Goal: Task Accomplishment & Management: Use online tool/utility

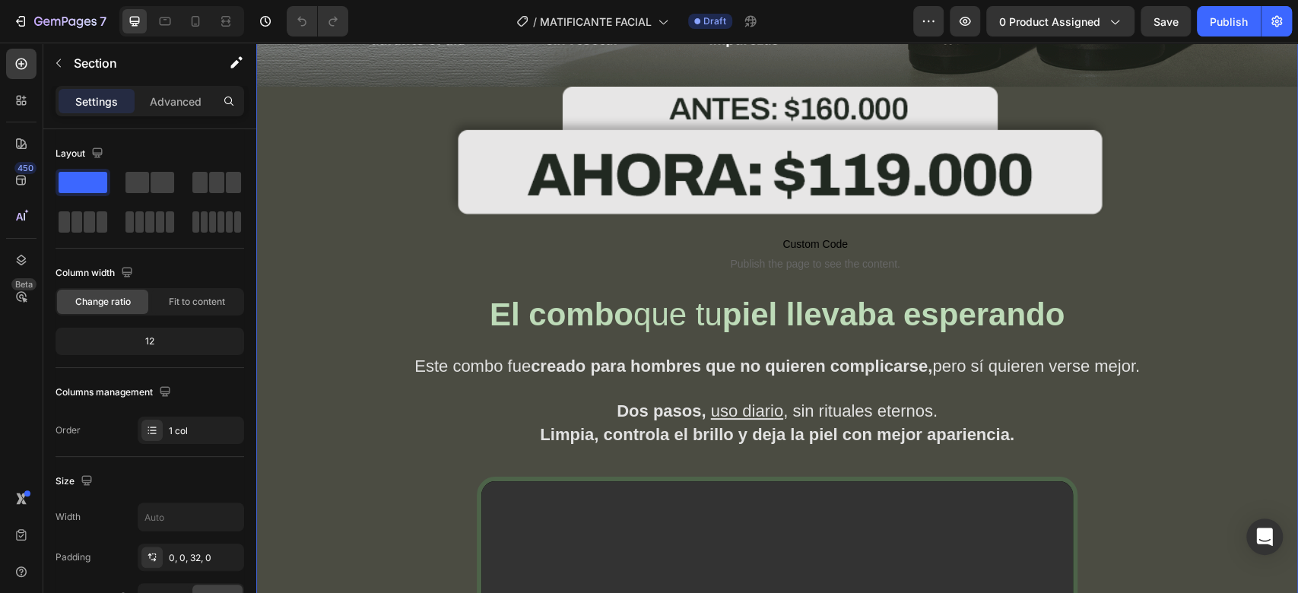
scroll to position [559, 0]
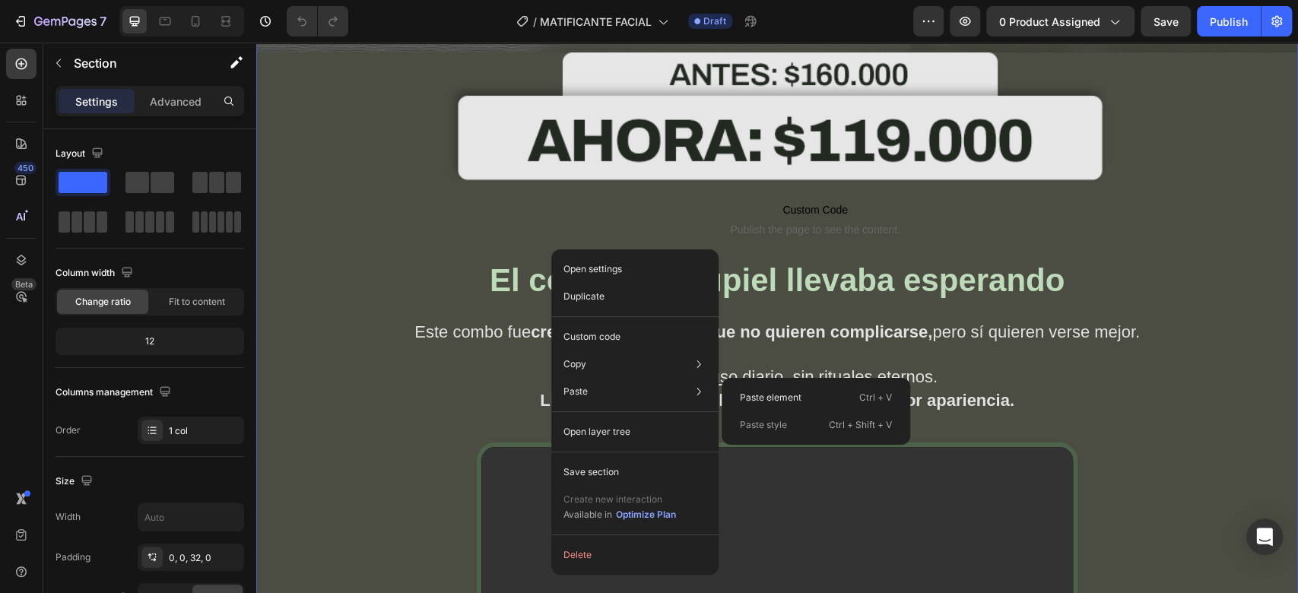
click at [767, 398] on p "Paste element" at bounding box center [771, 398] width 62 height 14
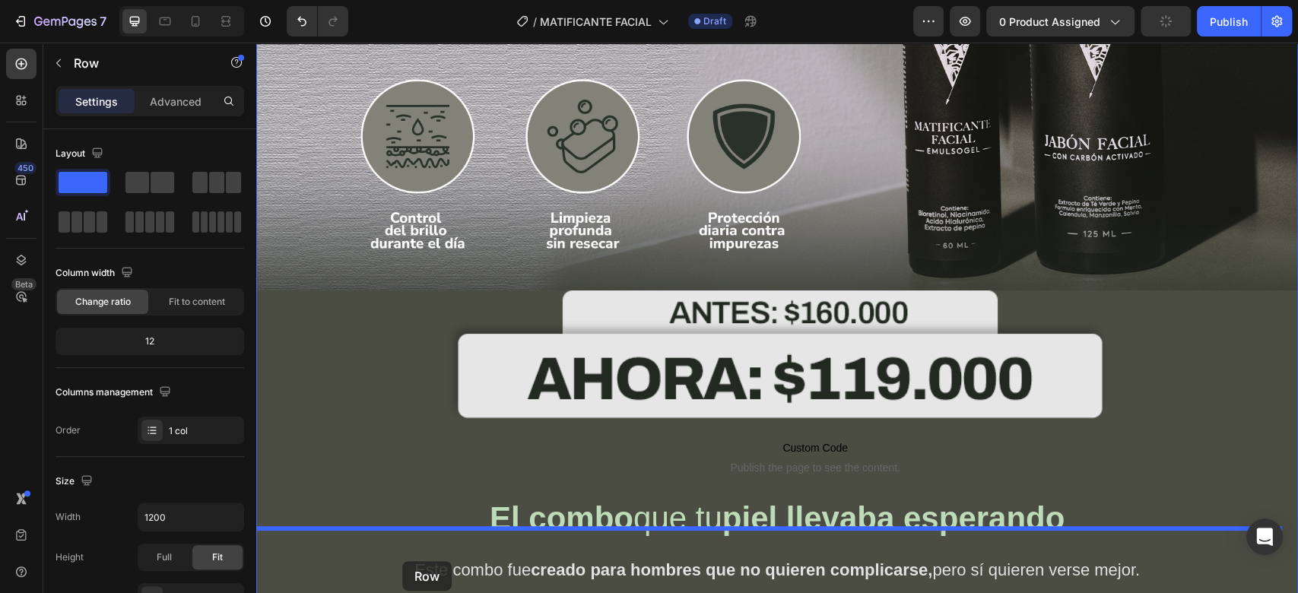
scroll to position [356, 0]
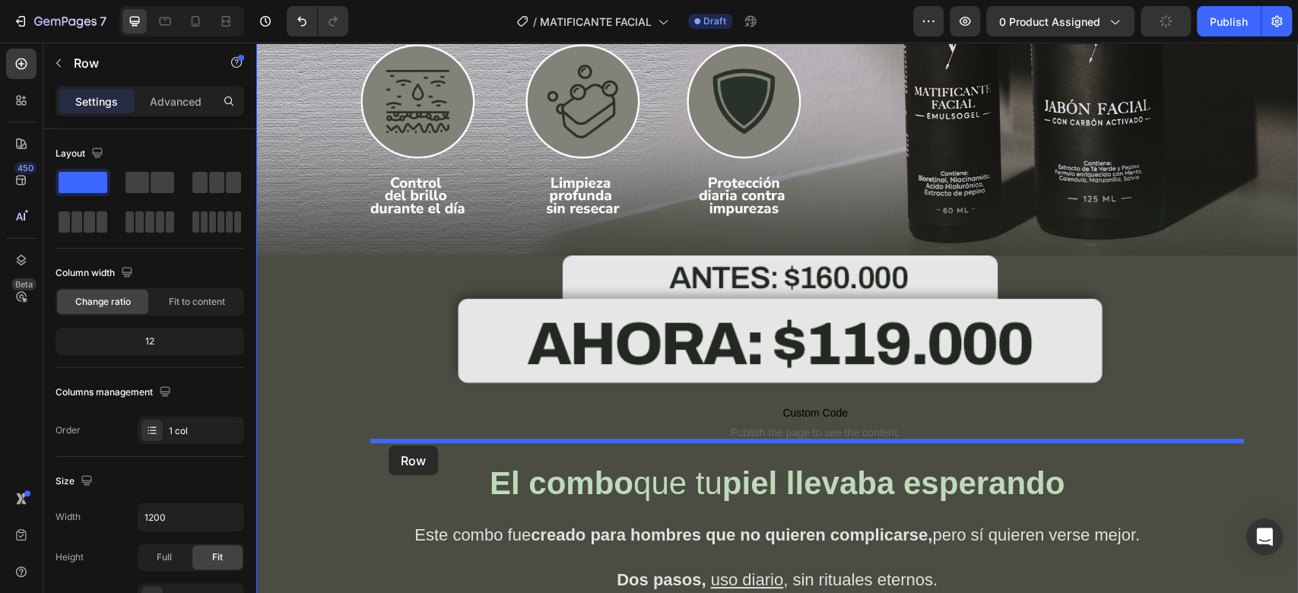
drag, startPoint x: 350, startPoint y: 87, endPoint x: 388, endPoint y: 445, distance: 360.9
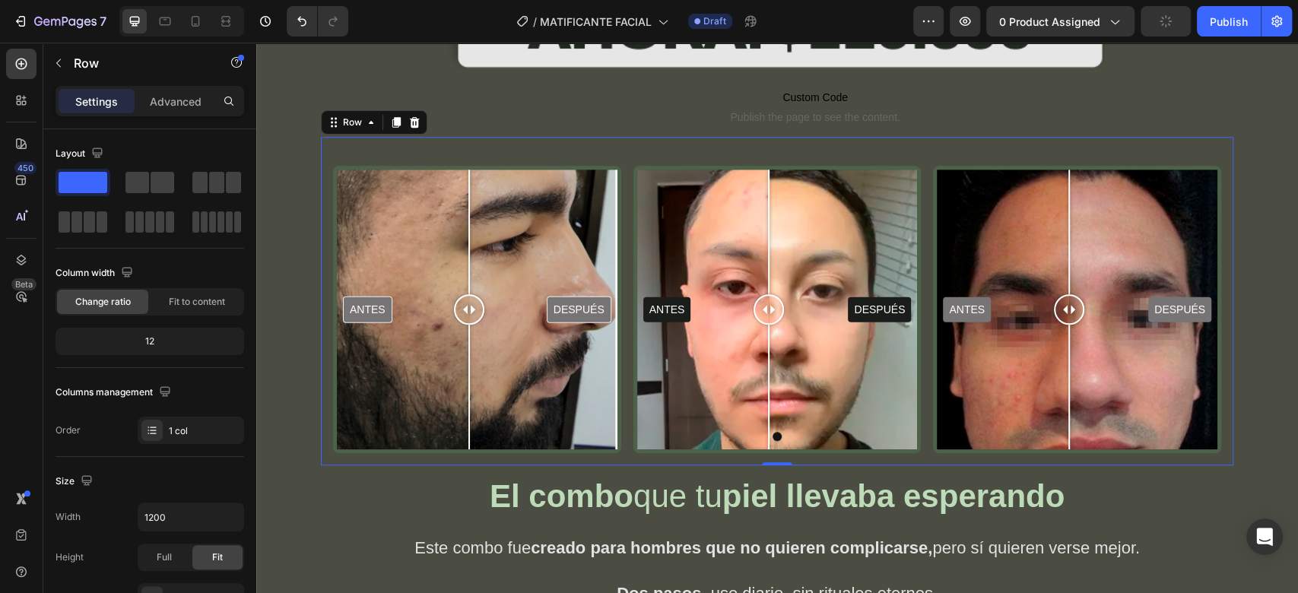
scroll to position [674, 0]
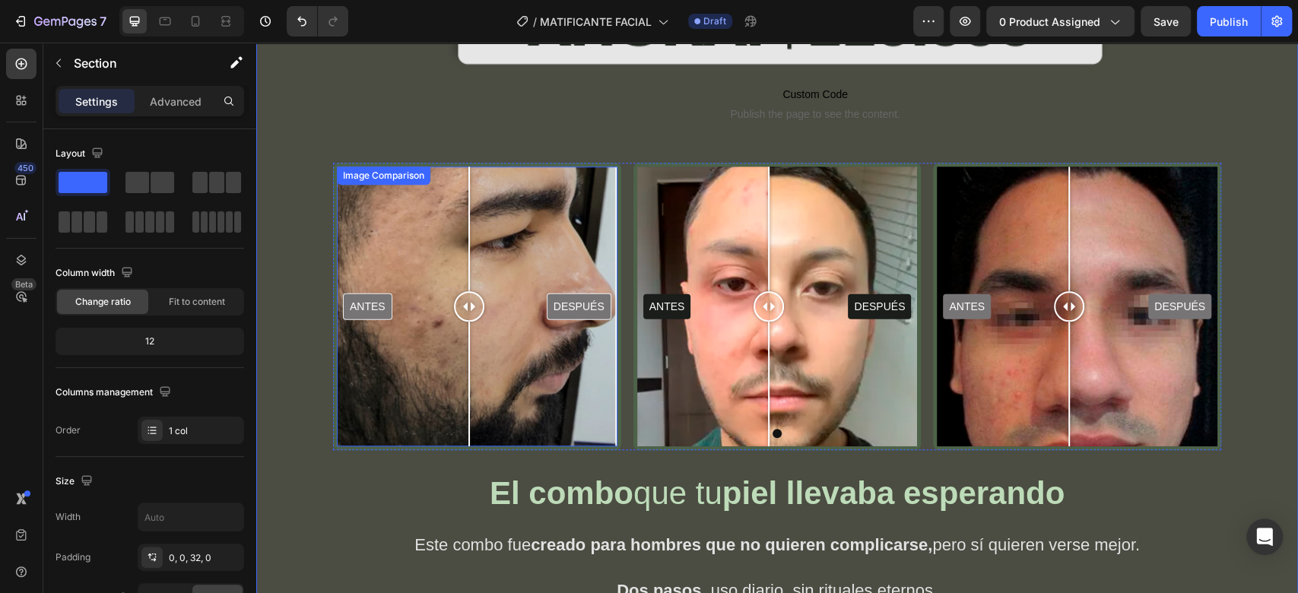
click at [374, 222] on div "ANTES DESPUÉS" at bounding box center [477, 306] width 281 height 281
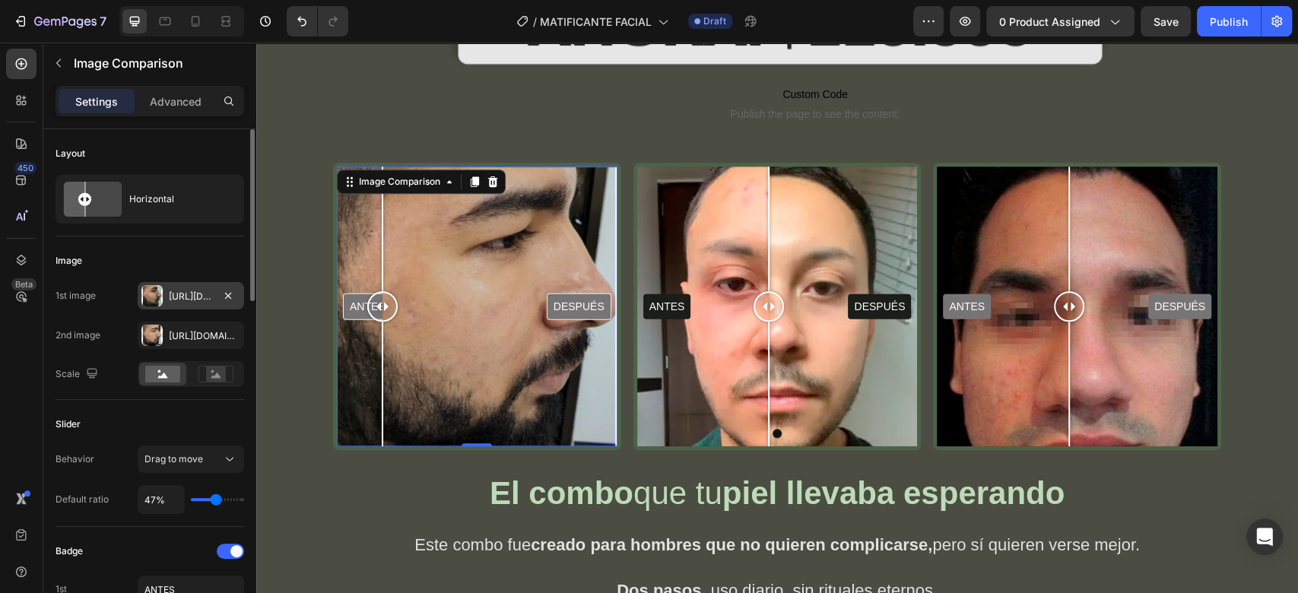
click at [189, 295] on div "Https://cdn.Shopify.Com/s/files/1/0732/3310/5114/files/gempages_575478125408813…" at bounding box center [191, 297] width 44 height 14
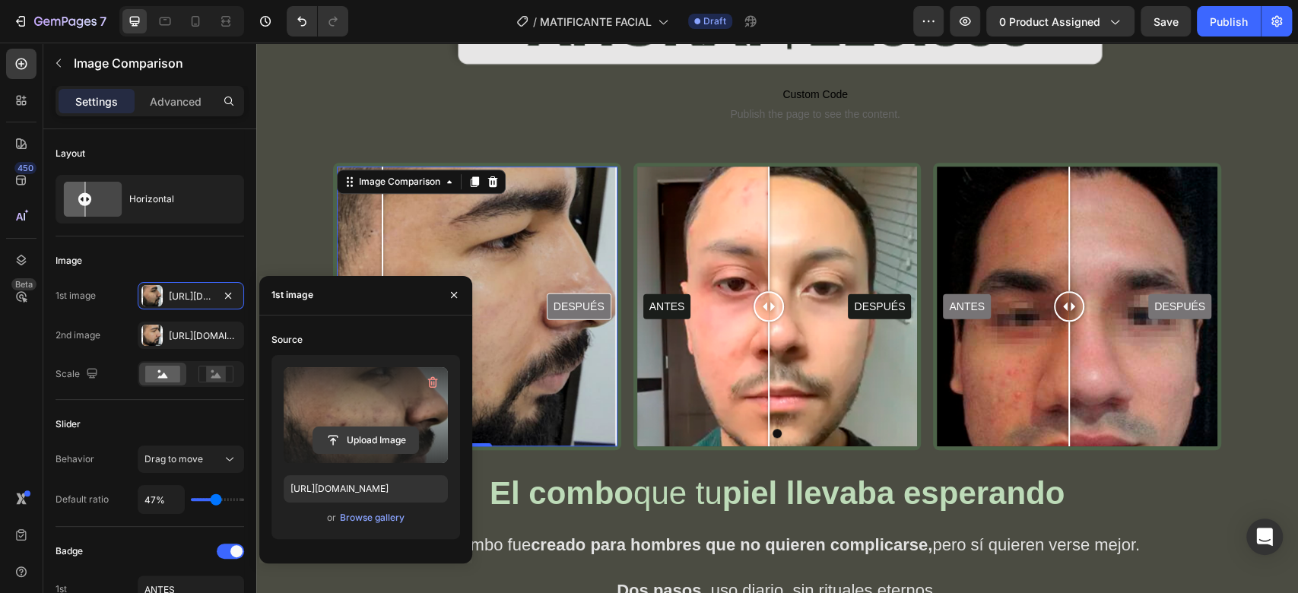
click at [344, 439] on input "file" at bounding box center [365, 440] width 105 height 26
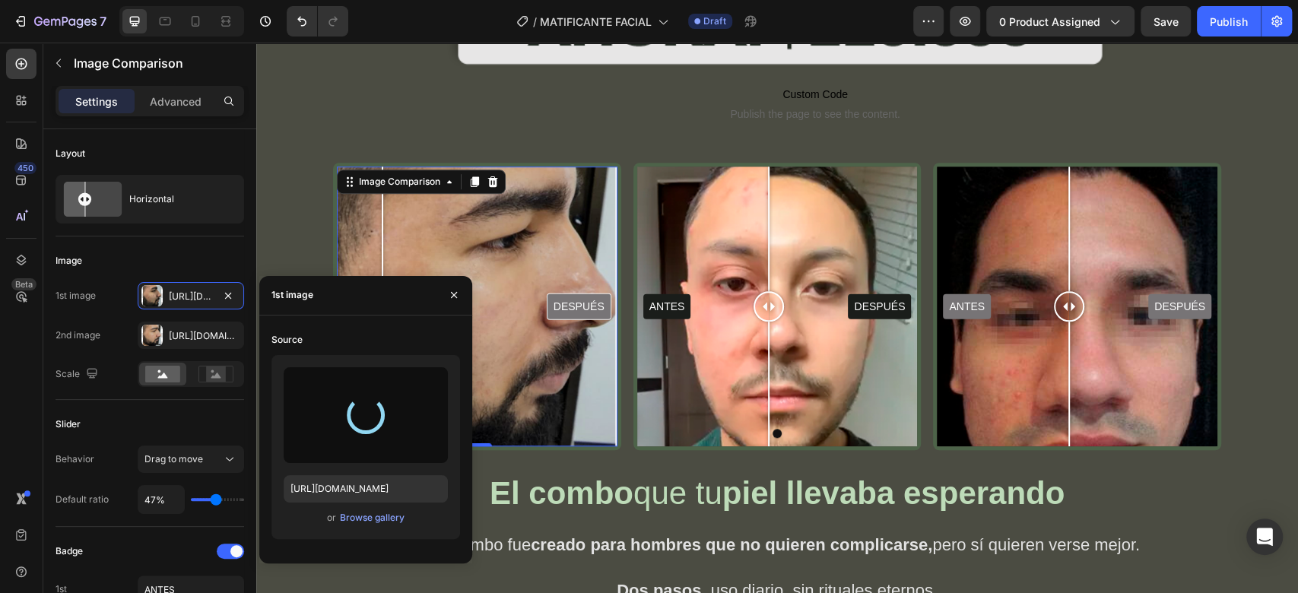
type input "https://cdn.shopify.com/s/files/1/0732/3310/5114/files/gempages_575478125408813…"
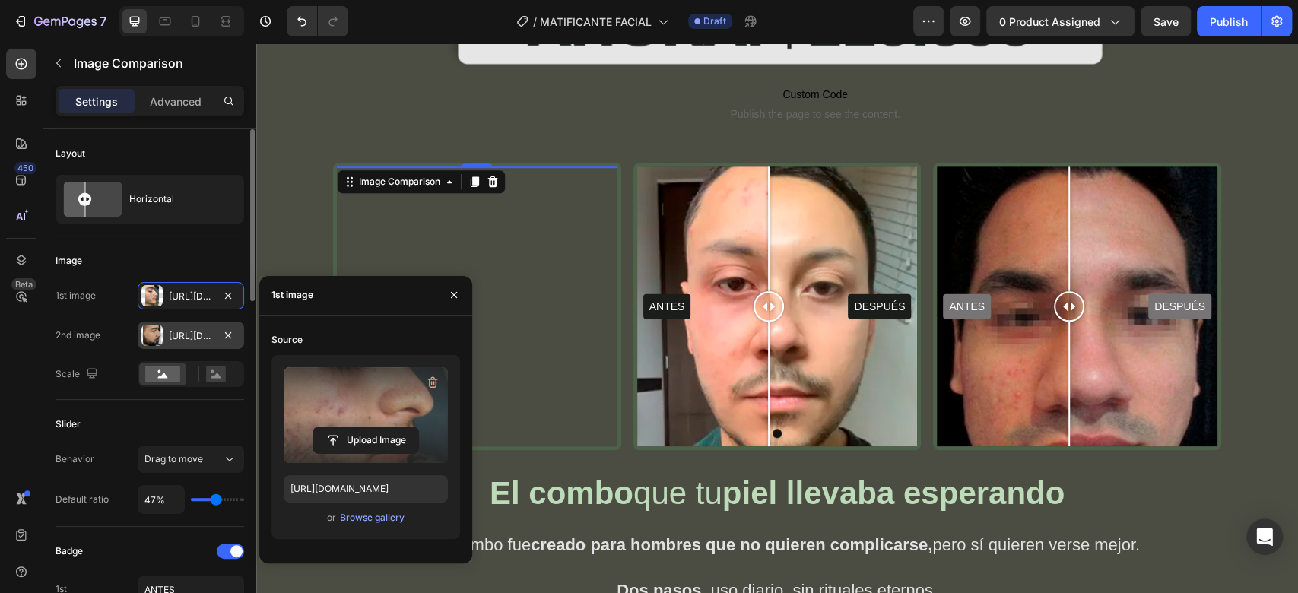
click at [182, 331] on div "Https://cdn.Shopify.Com/s/files/1/0732/3310/5114/files/gempages_575478125408813…" at bounding box center [191, 336] width 44 height 14
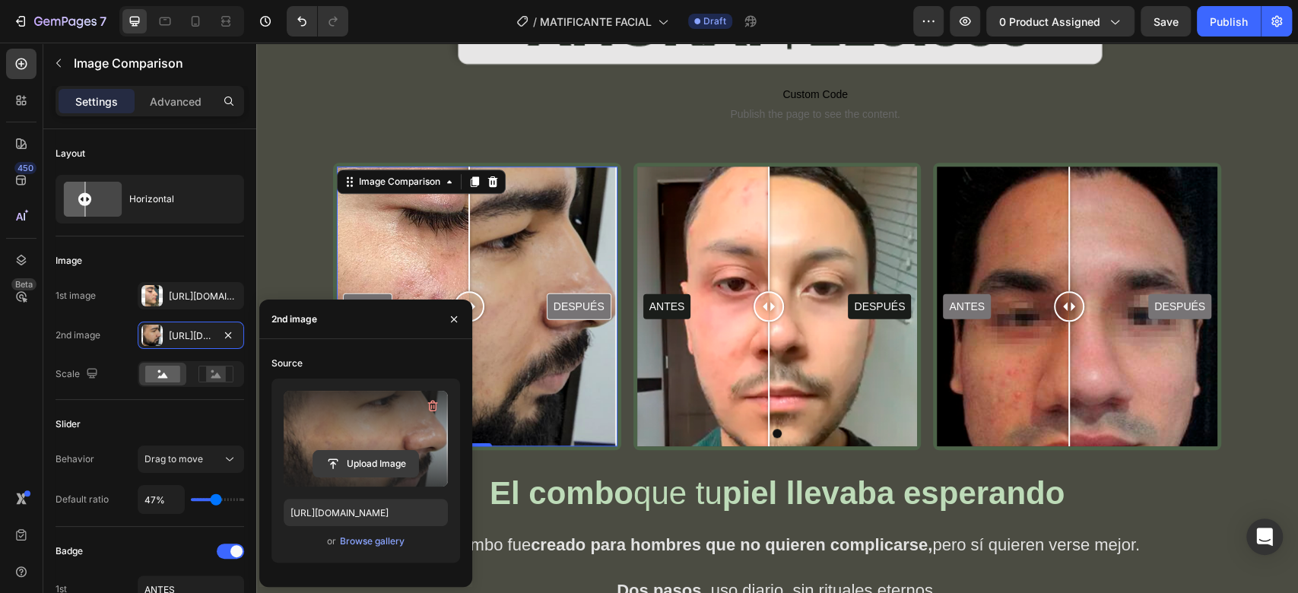
click at [341, 461] on input "file" at bounding box center [365, 464] width 105 height 26
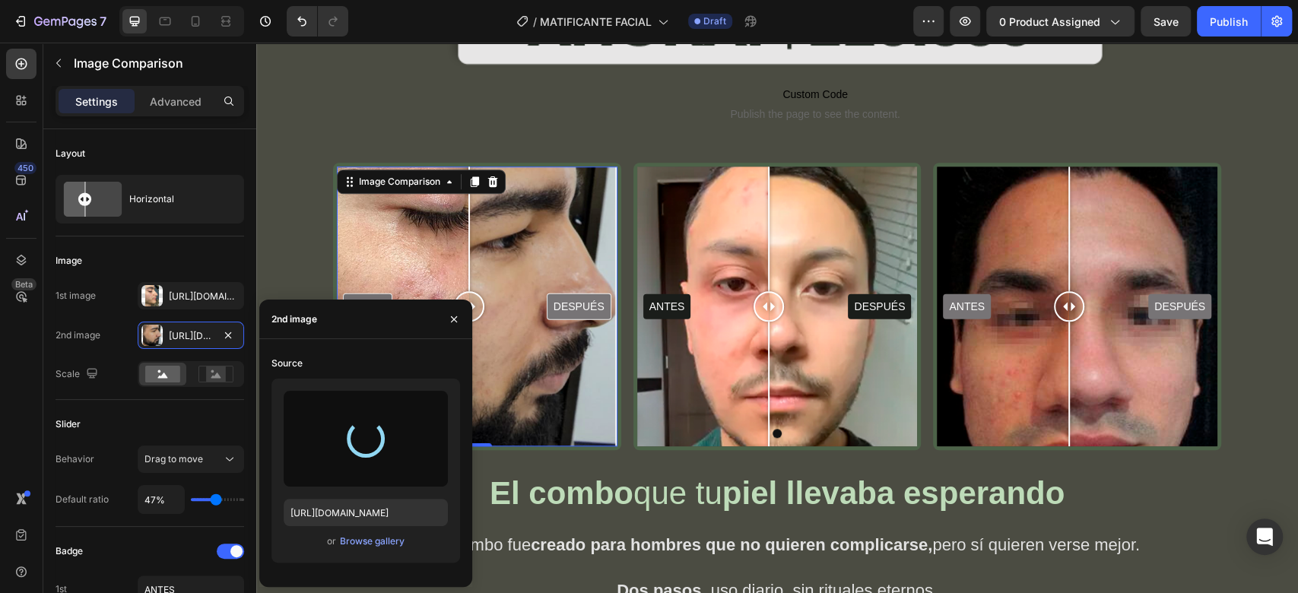
type input "https://cdn.shopify.com/s/files/1/0732/3310/5114/files/gempages_575478125408813…"
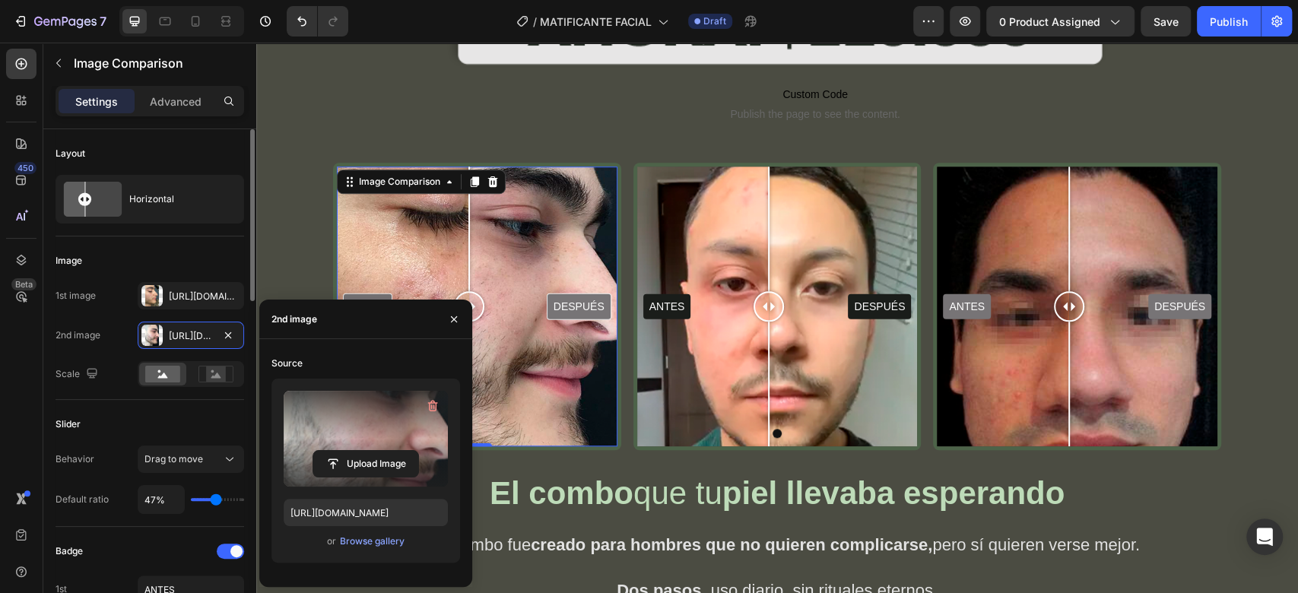
click at [153, 417] on div "Slider" at bounding box center [149, 424] width 189 height 24
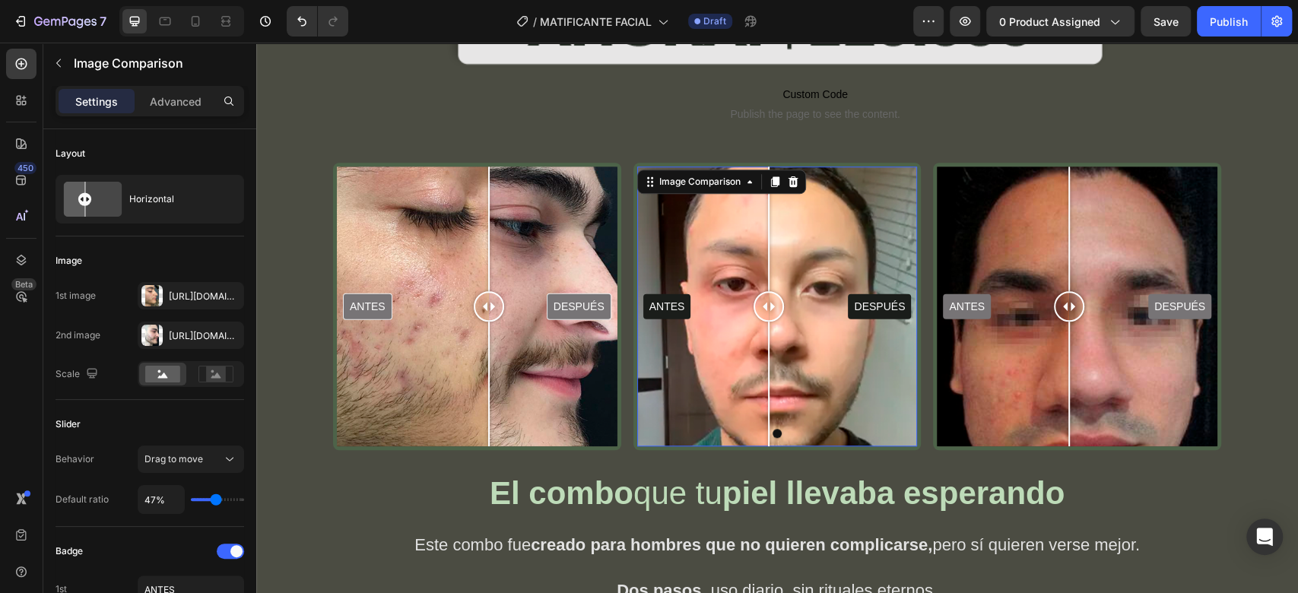
click at [714, 201] on div "ANTES DESPUÉS" at bounding box center [777, 306] width 281 height 281
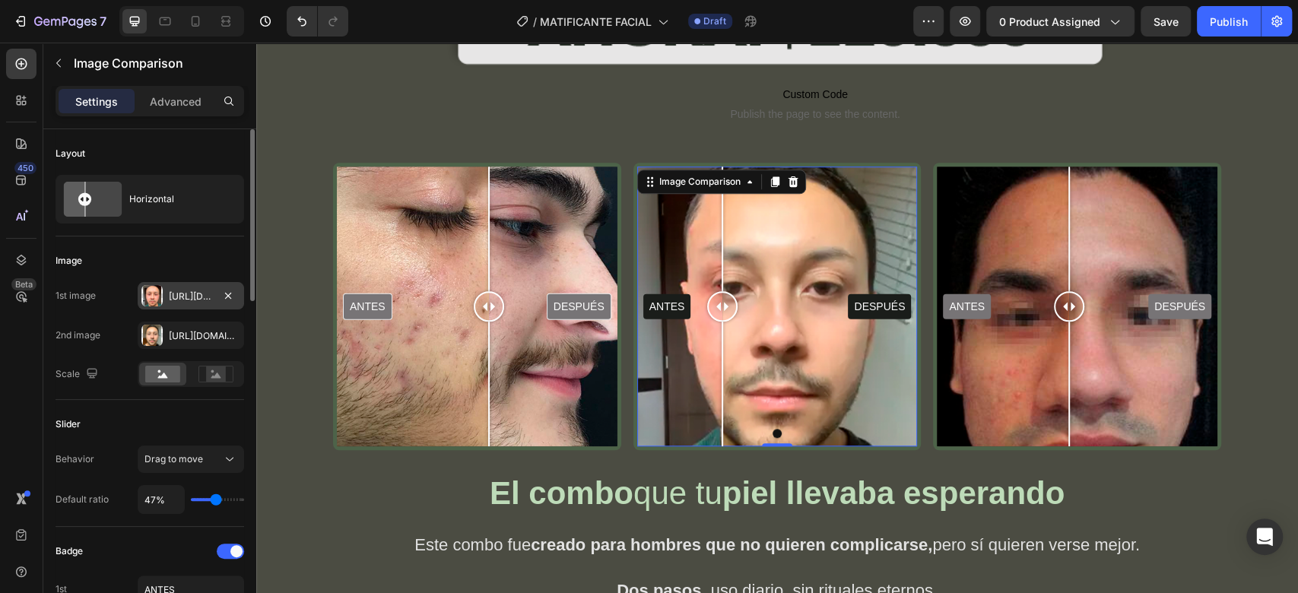
click at [183, 296] on div "Https://cdn.Shopify.Com/s/files/1/0732/3310/5114/files/gempages_575478125408813…" at bounding box center [191, 297] width 44 height 14
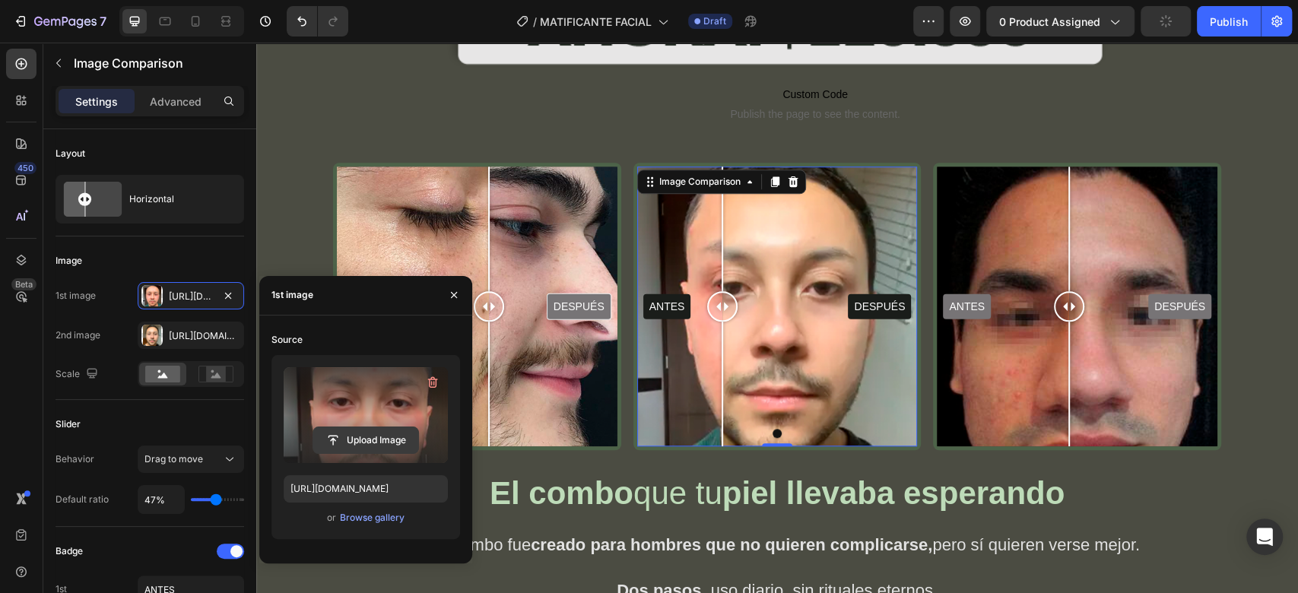
click at [335, 432] on input "file" at bounding box center [365, 440] width 105 height 26
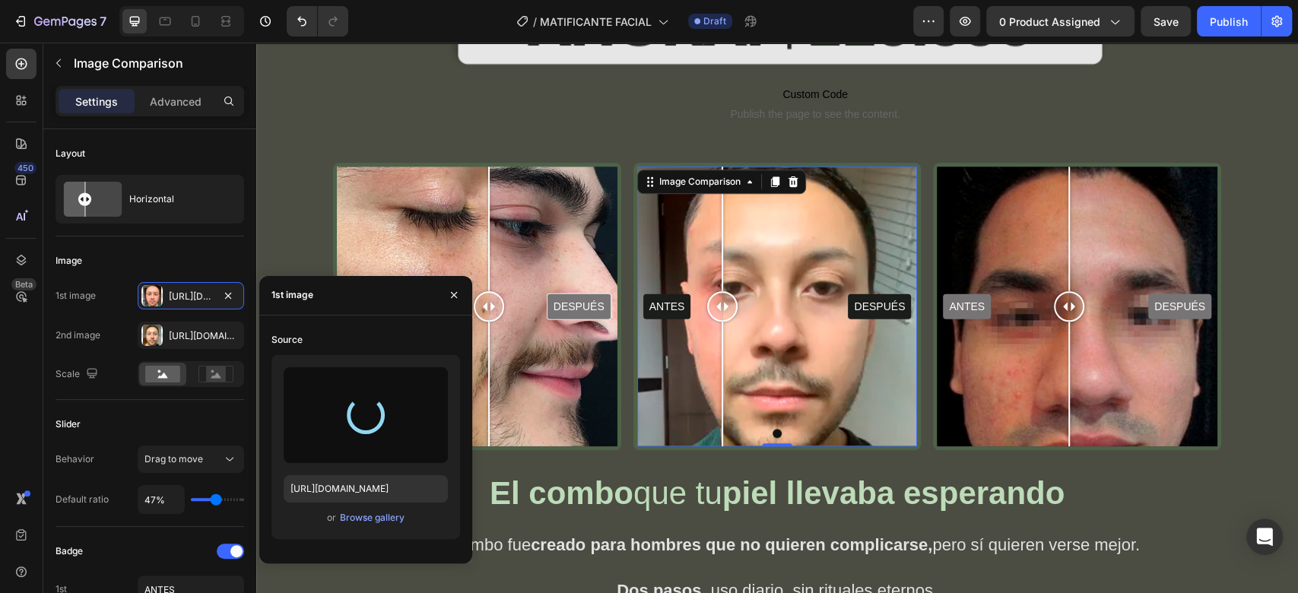
type input "https://cdn.shopify.com/s/files/1/0732/3310/5114/files/gempages_575478125408813…"
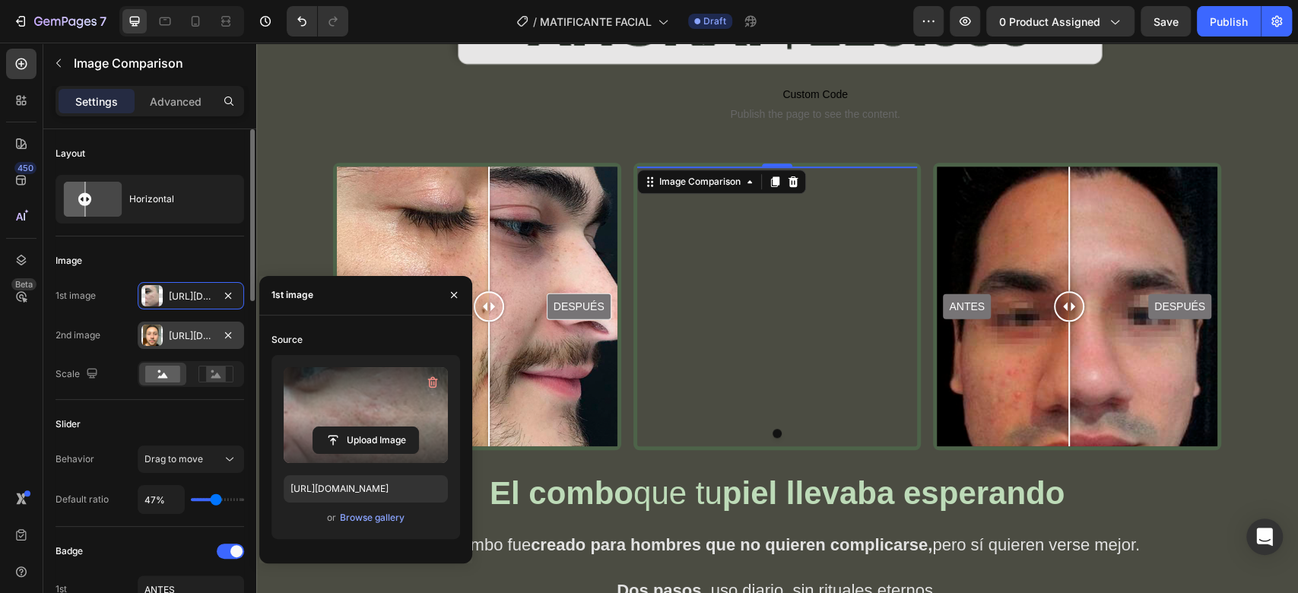
click at [179, 336] on div "Https://cdn.Shopify.Com/s/files/1/0732/3310/5114/files/gempages_575478125408813…" at bounding box center [191, 336] width 44 height 14
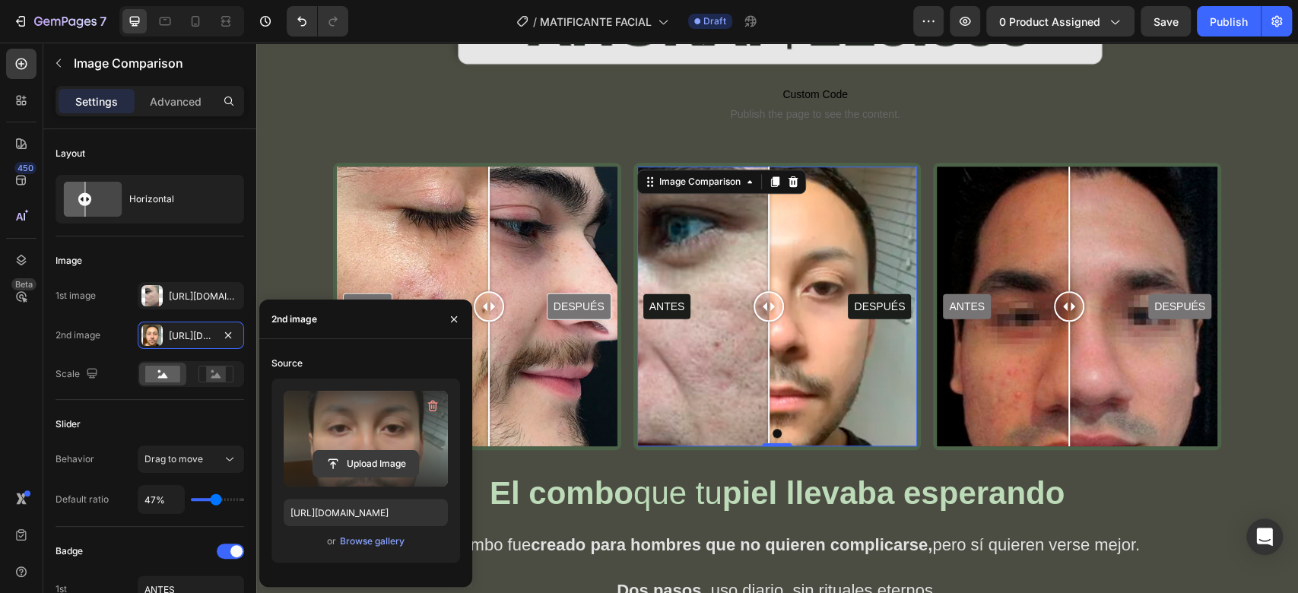
click at [341, 460] on input "file" at bounding box center [365, 464] width 105 height 26
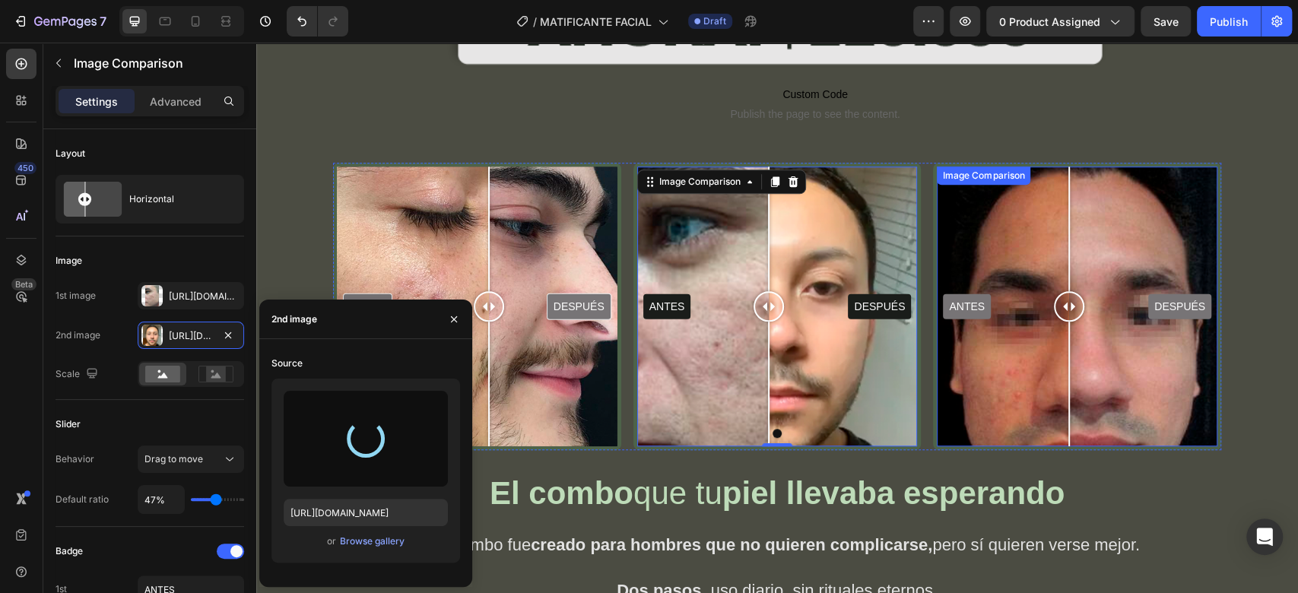
type input "https://cdn.shopify.com/s/files/1/0732/3310/5114/files/gempages_575478125408813…"
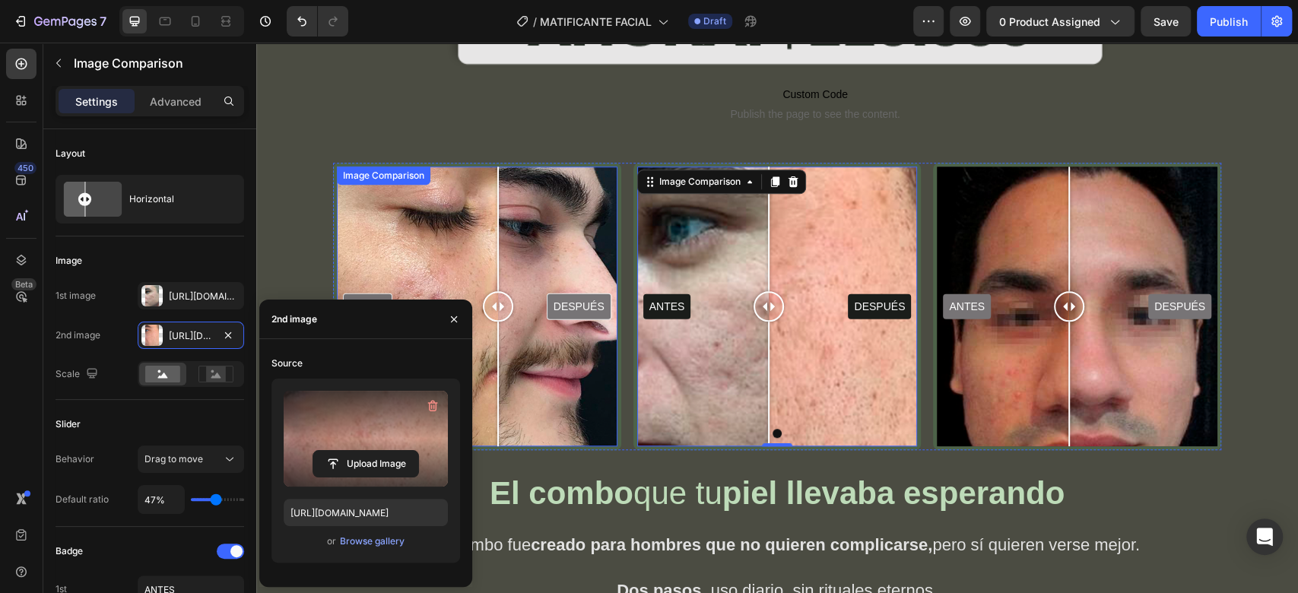
click at [395, 166] on div "Image Comparison" at bounding box center [384, 175] width 94 height 18
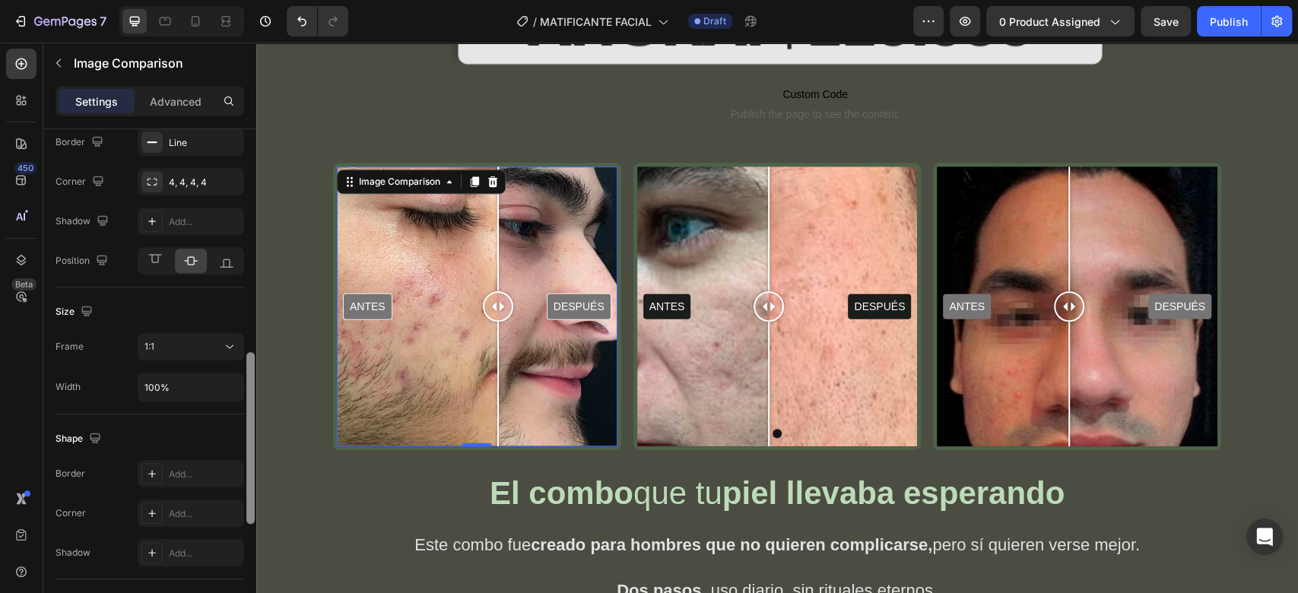
scroll to position [648, 0]
click at [220, 353] on button "1:1" at bounding box center [191, 342] width 106 height 27
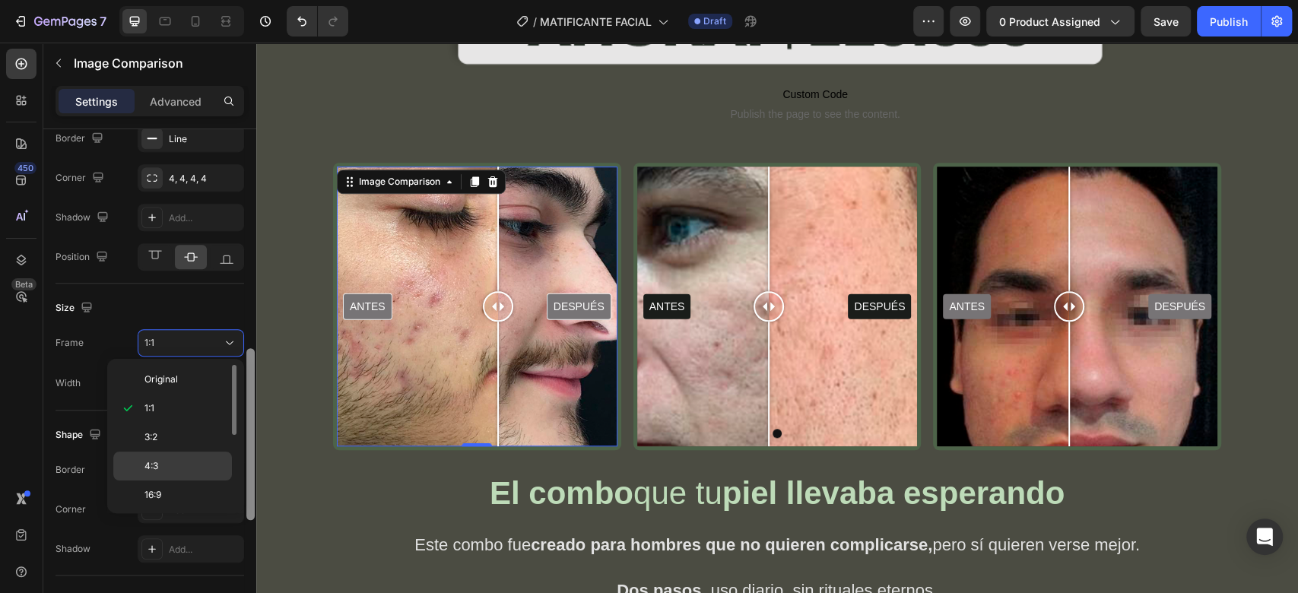
click at [209, 480] on div "4:3" at bounding box center [172, 494] width 119 height 29
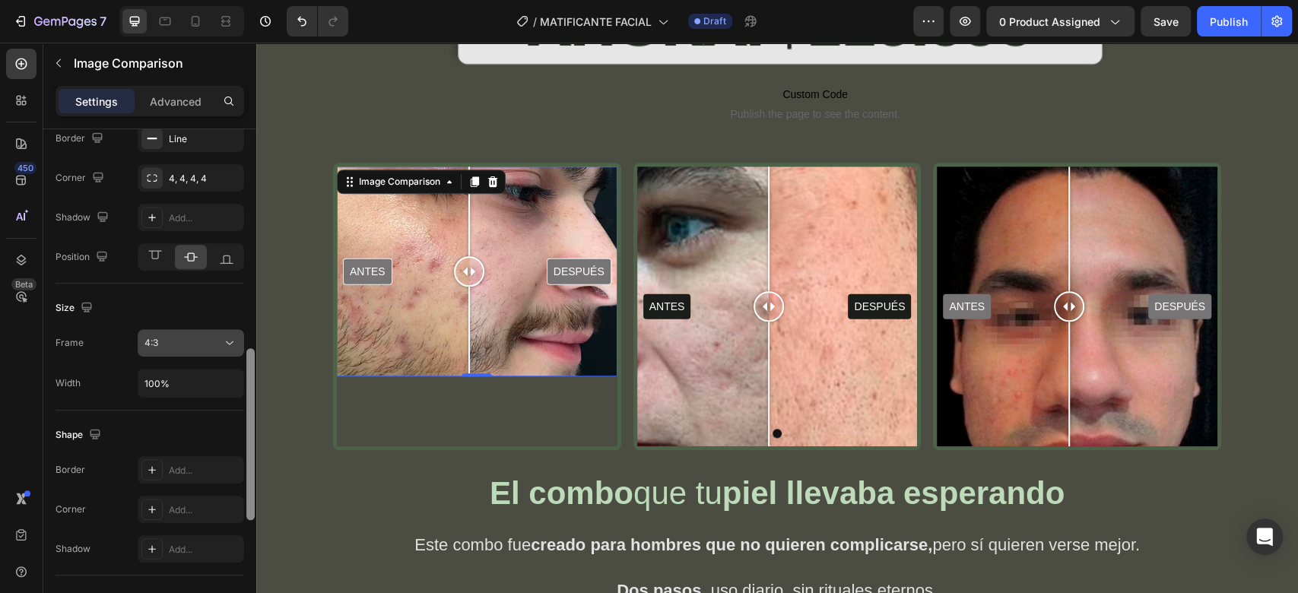
click at [215, 347] on div "4:3" at bounding box center [183, 343] width 78 height 14
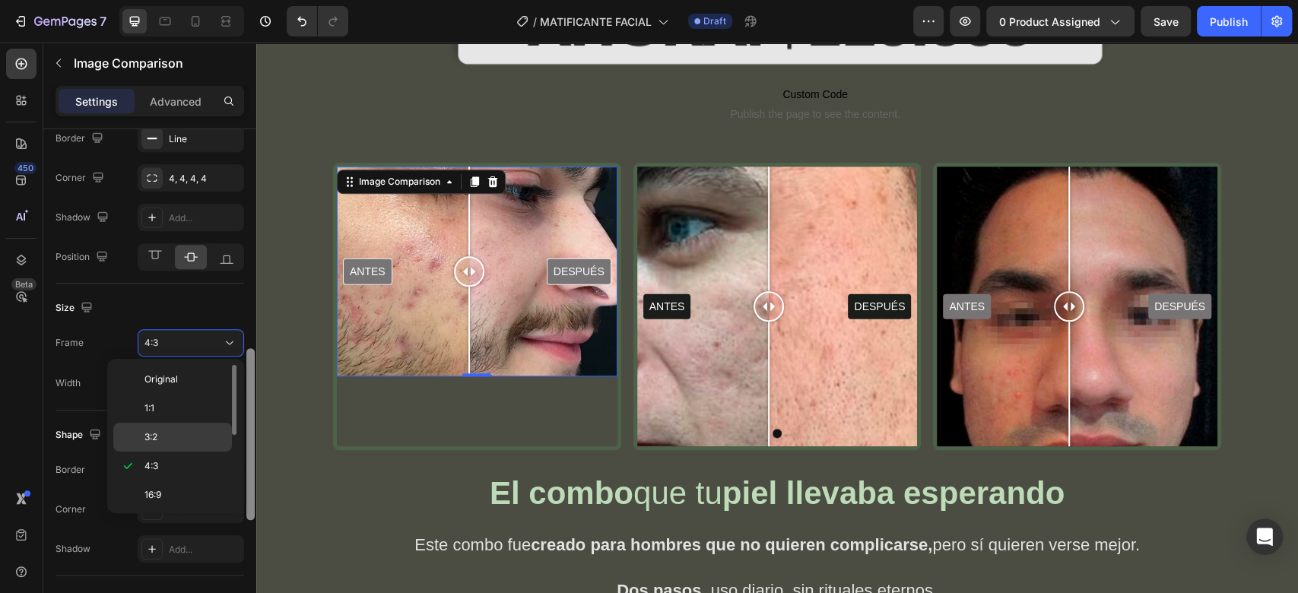
click at [195, 428] on div "3:2" at bounding box center [172, 437] width 119 height 29
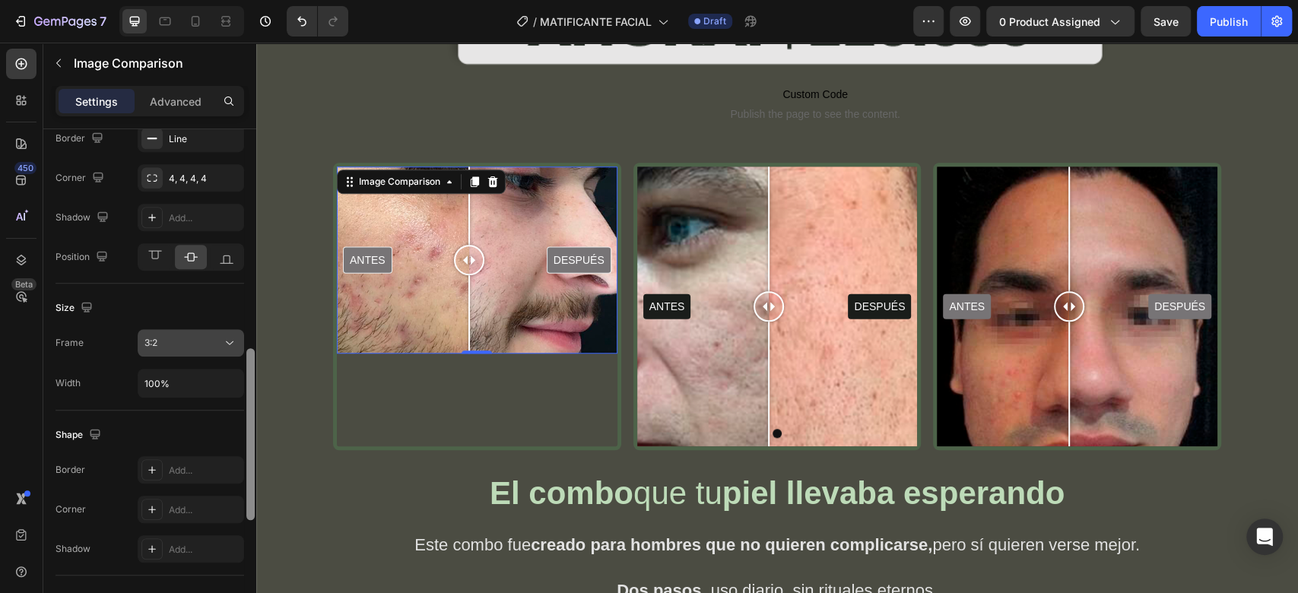
click at [207, 343] on div "3:2" at bounding box center [183, 343] width 78 height 14
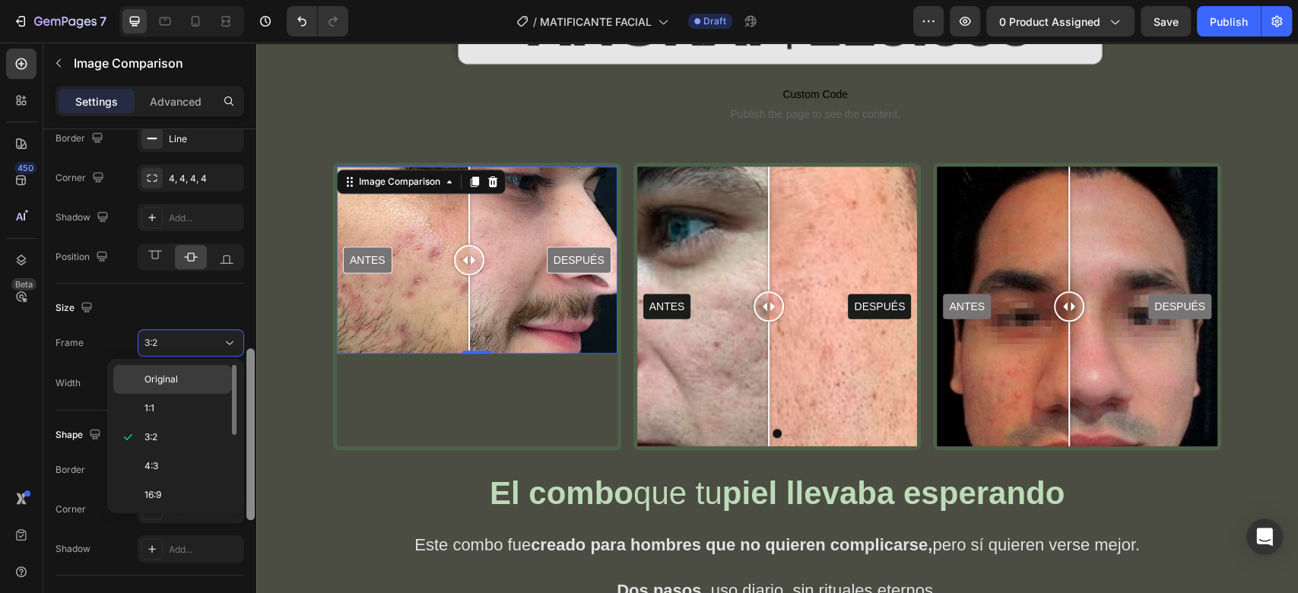
click at [201, 394] on div "Original" at bounding box center [172, 408] width 119 height 29
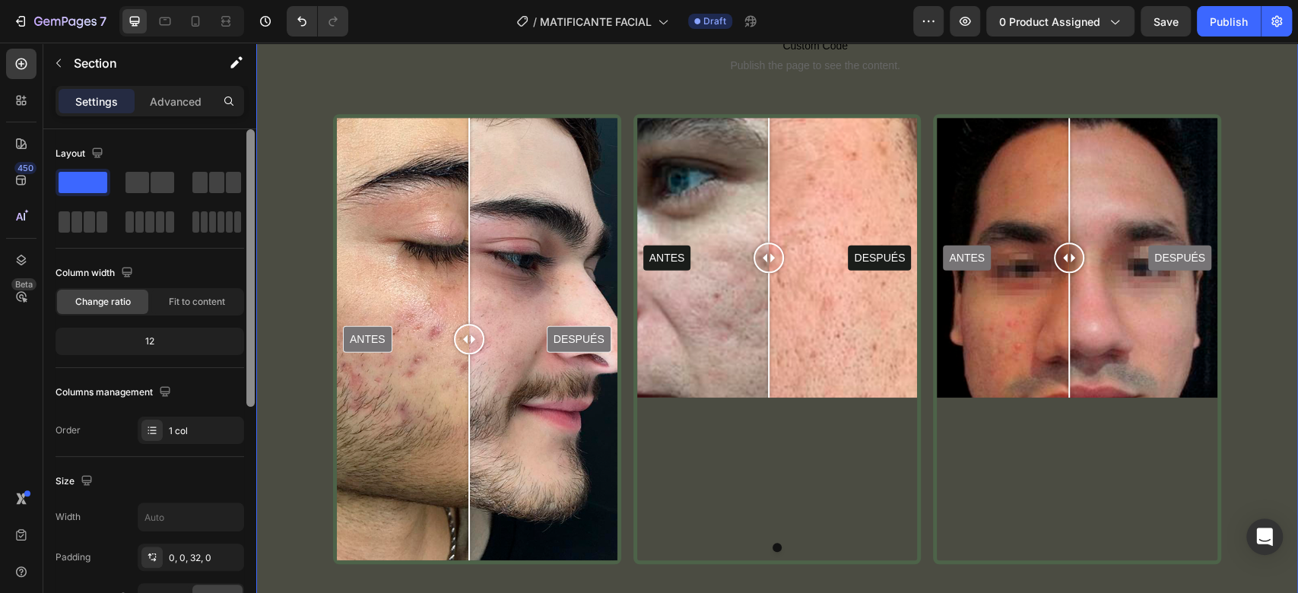
scroll to position [733, 0]
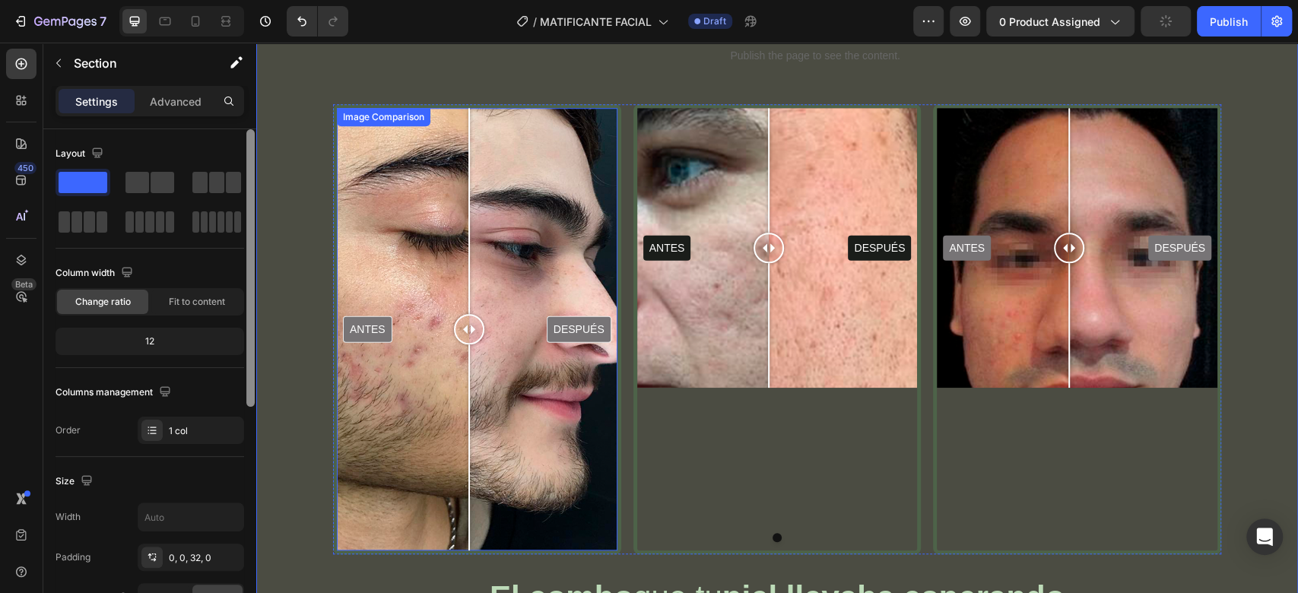
click at [360, 234] on div "ANTES DESPUÉS" at bounding box center [477, 329] width 281 height 442
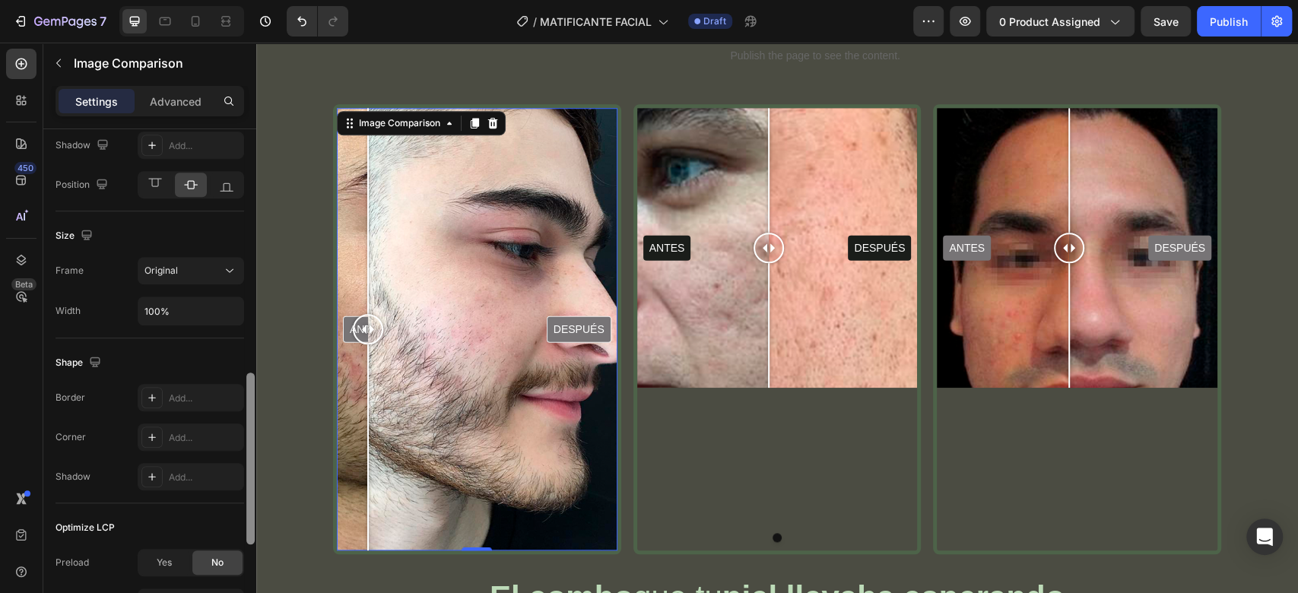
scroll to position [717, 0]
click at [223, 284] on button "Original" at bounding box center [191, 274] width 106 height 27
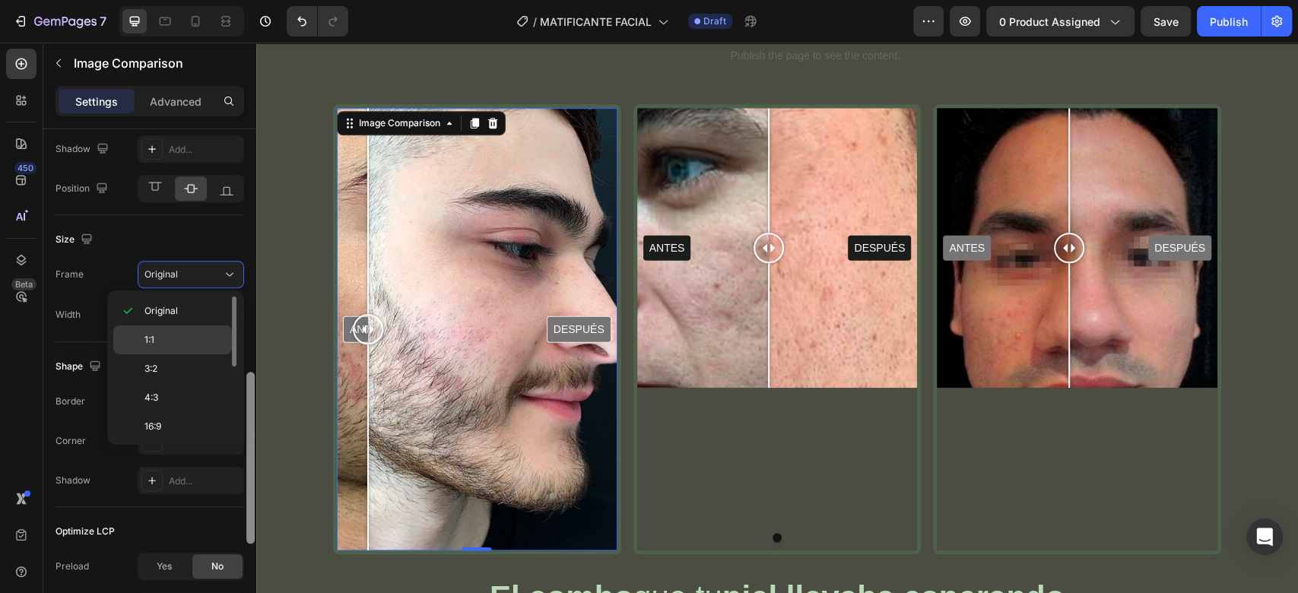
click at [207, 343] on p "1:1" at bounding box center [184, 340] width 81 height 14
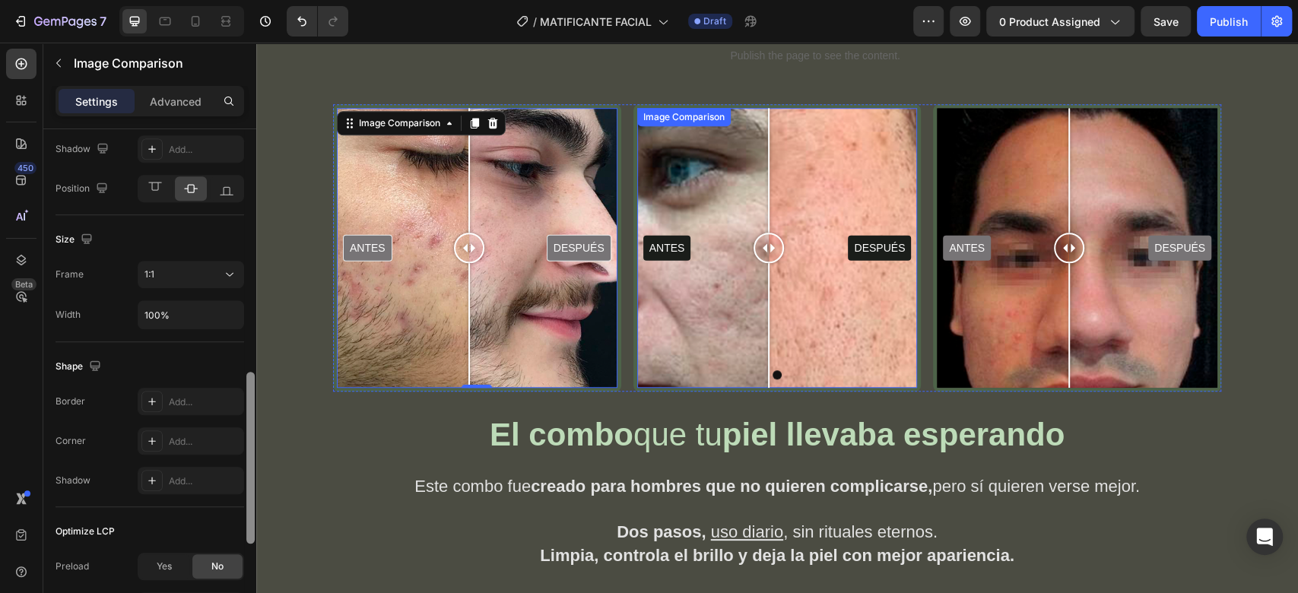
click at [784, 151] on div "ANTES DESPUÉS" at bounding box center [777, 248] width 281 height 281
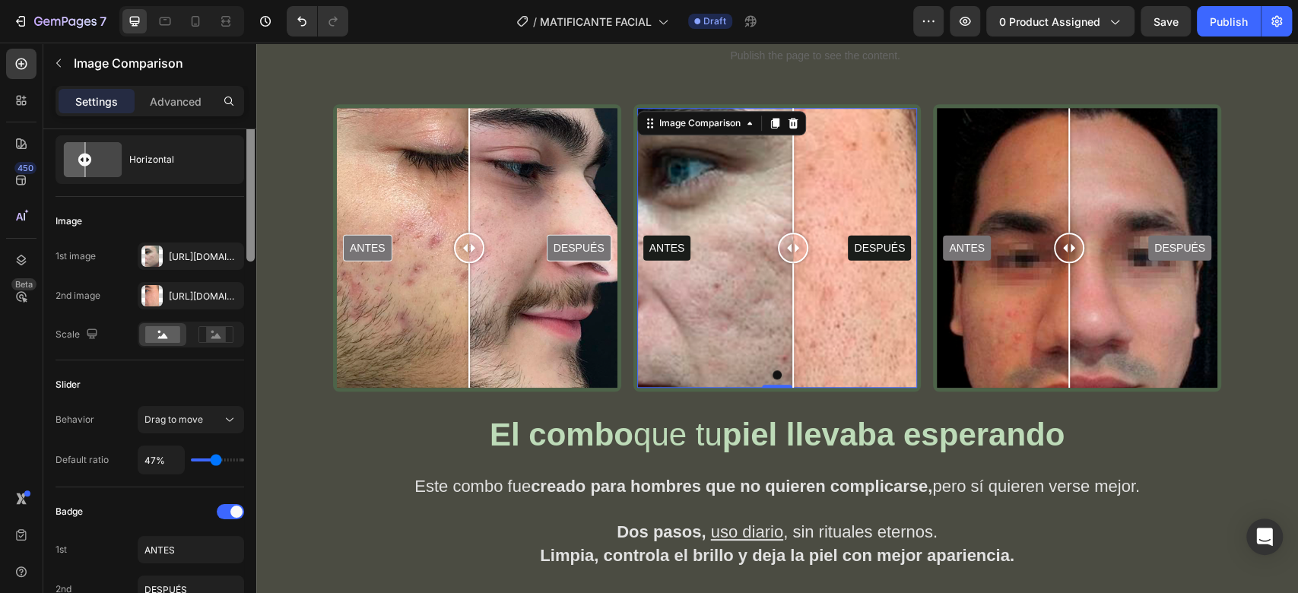
scroll to position [0, 0]
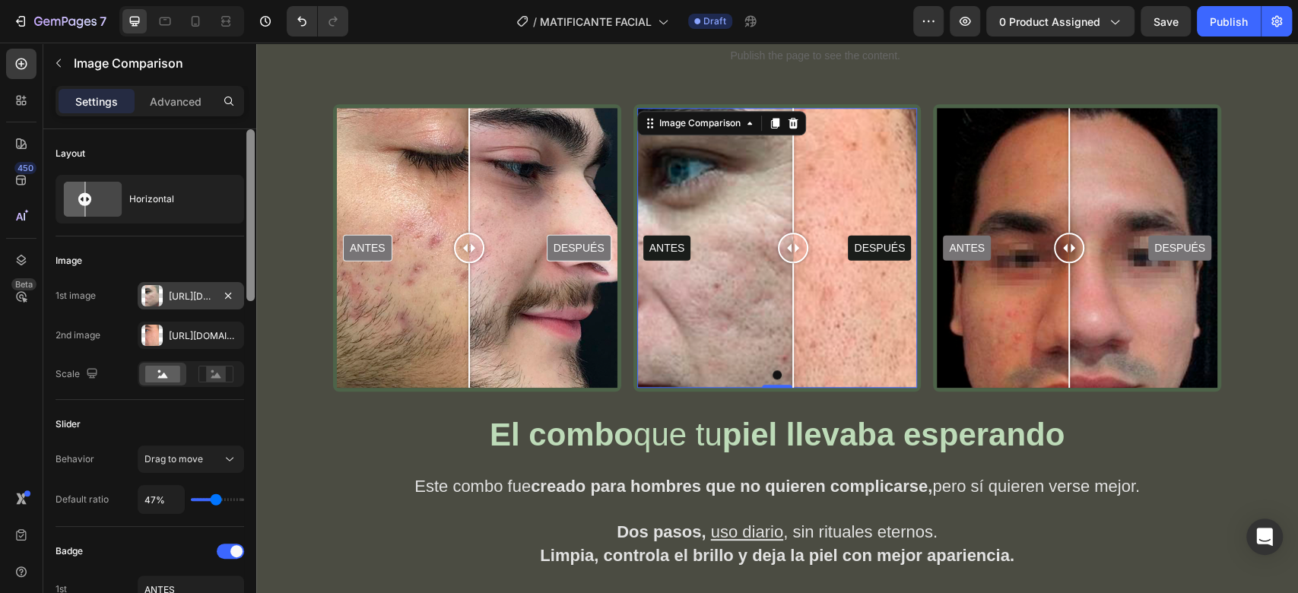
click at [201, 301] on div "Https://cdn.Shopify.Com/s/files/1/0732/3310/5114/files/gempages_575478125408813…" at bounding box center [191, 297] width 44 height 14
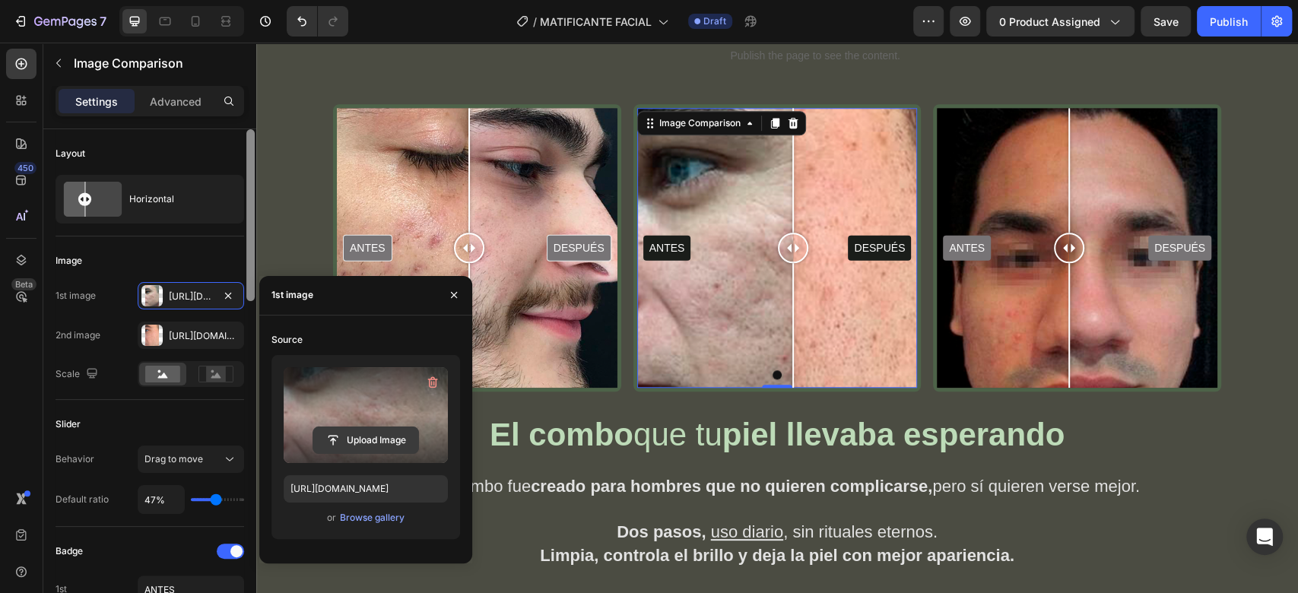
click at [337, 437] on input "file" at bounding box center [365, 440] width 105 height 26
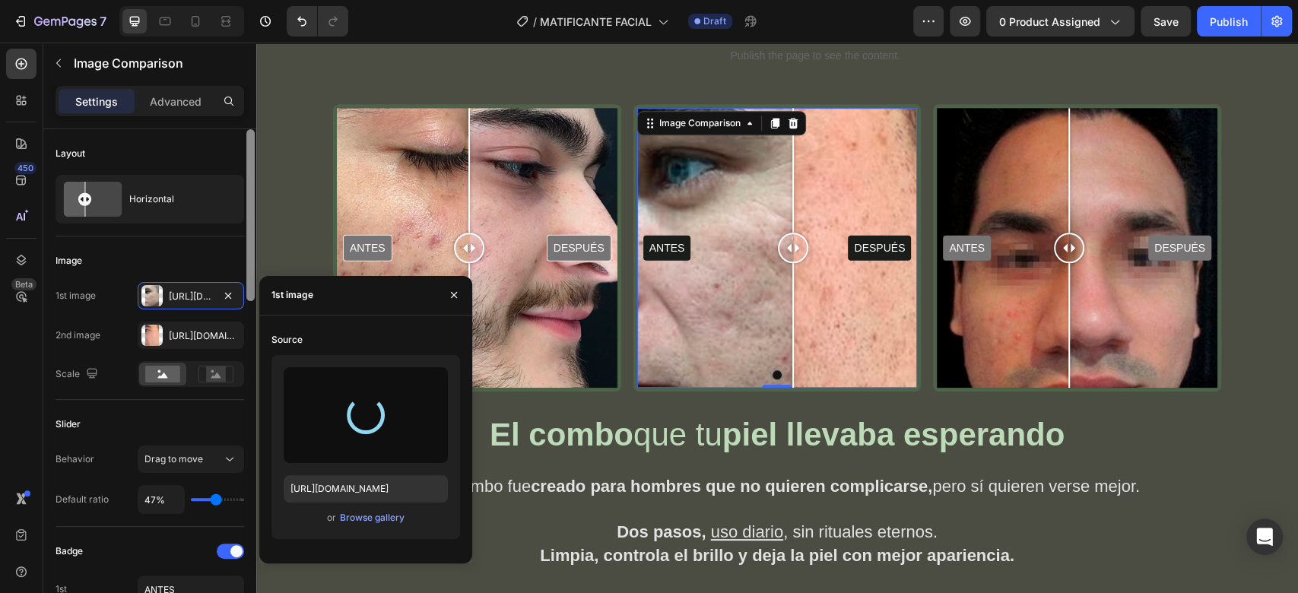
type input "https://cdn.shopify.com/s/files/1/0732/3310/5114/files/gempages_575478125408813…"
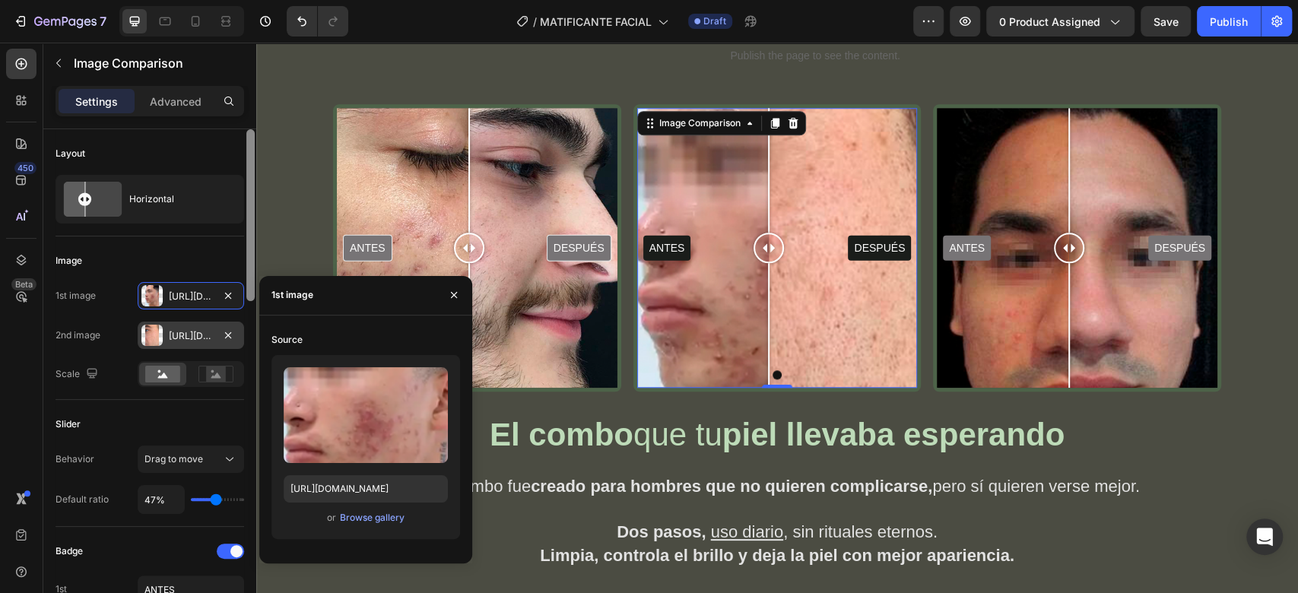
click at [192, 333] on div "Https://cdn.Shopify.Com/s/files/1/0732/3310/5114/files/gempages_575478125408813…" at bounding box center [191, 336] width 44 height 14
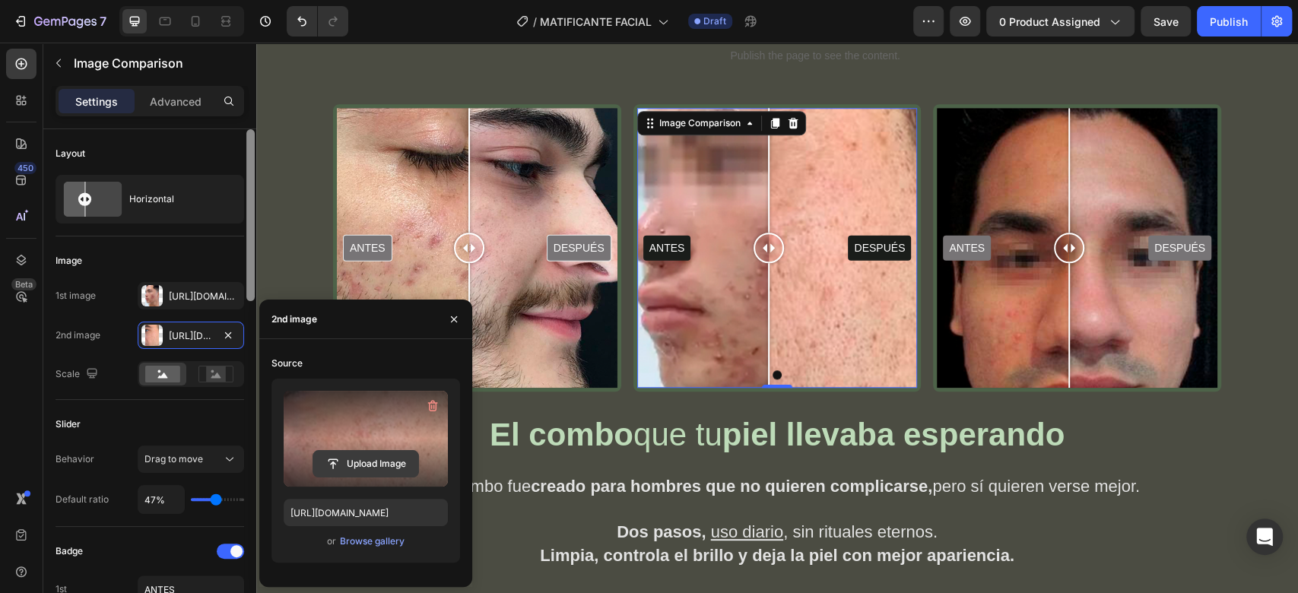
click at [366, 467] on input "file" at bounding box center [365, 464] width 105 height 26
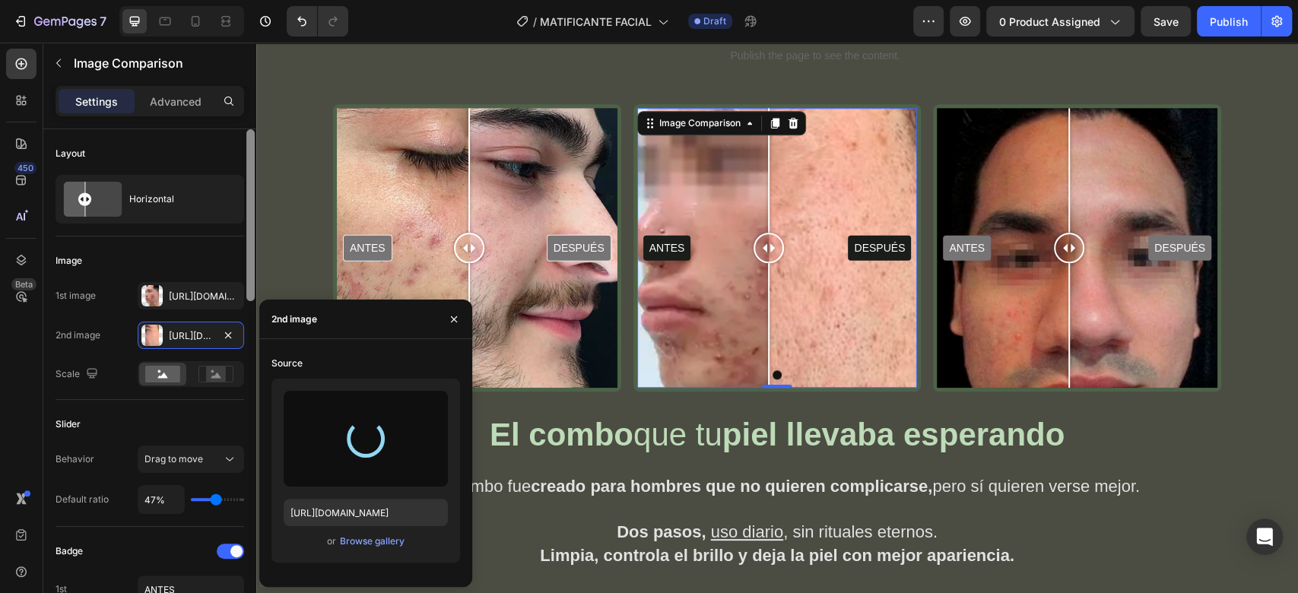
type input "https://cdn.shopify.com/s/files/1/0732/3310/5114/files/gempages_575478125408813…"
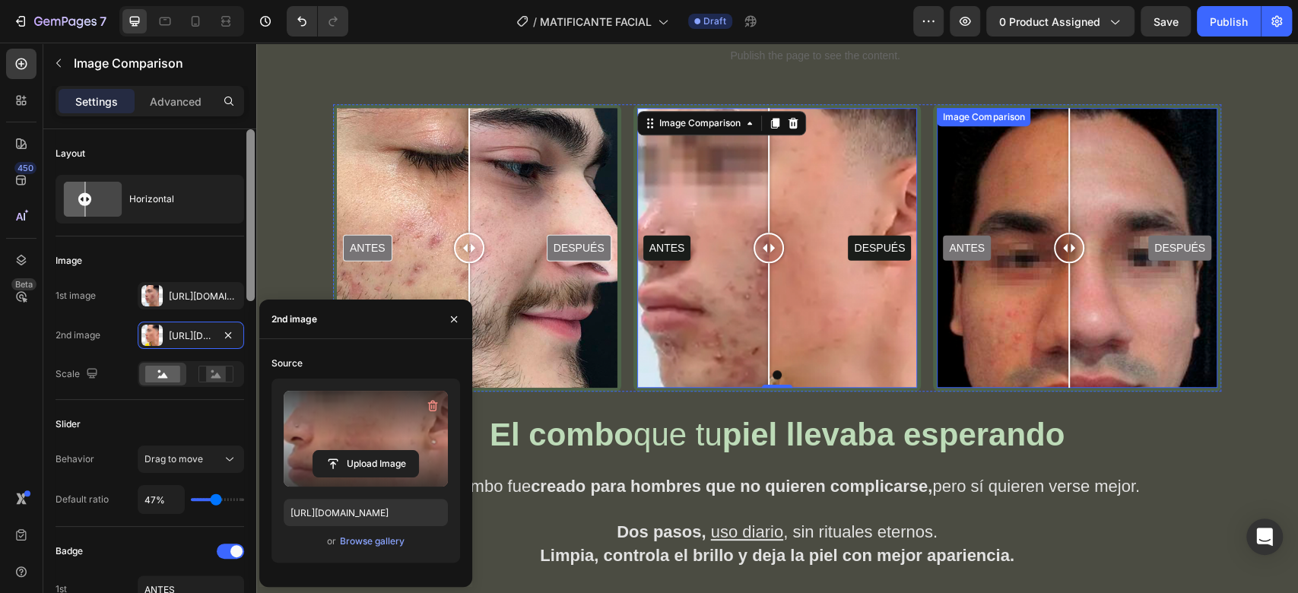
click at [1003, 161] on div "ANTES DESPUÉS" at bounding box center [1077, 248] width 281 height 281
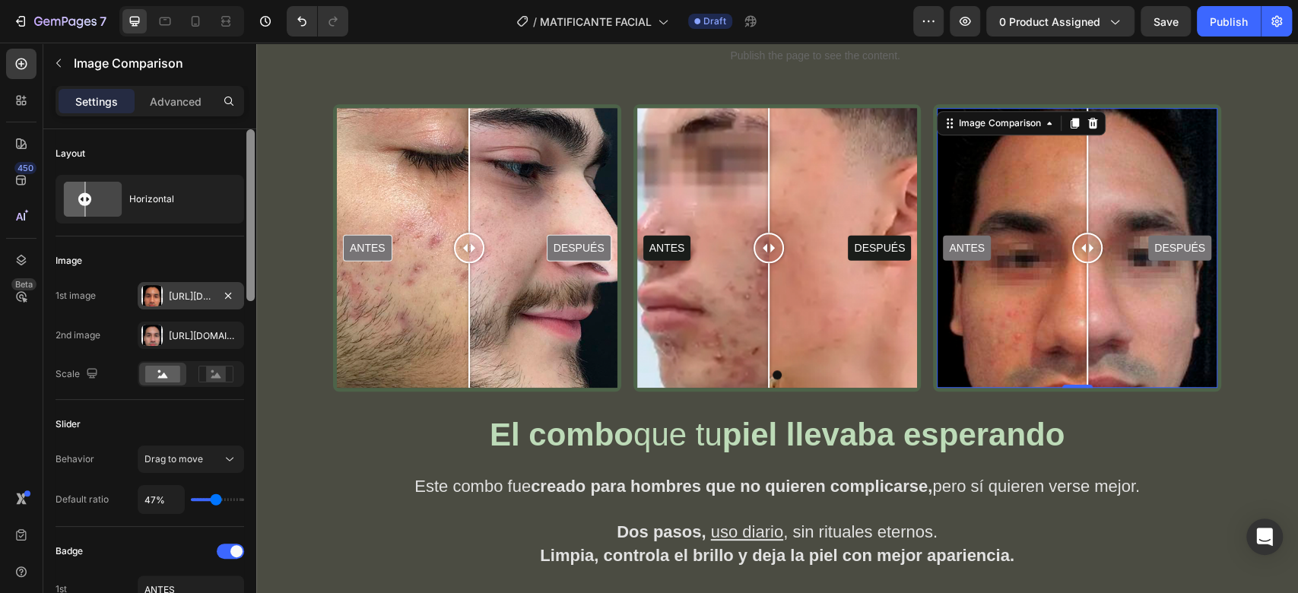
click at [190, 296] on div "Https://cdn.Shopify.Com/s/files/1/0732/3310/5114/files/gempages_575478125408813…" at bounding box center [191, 297] width 44 height 14
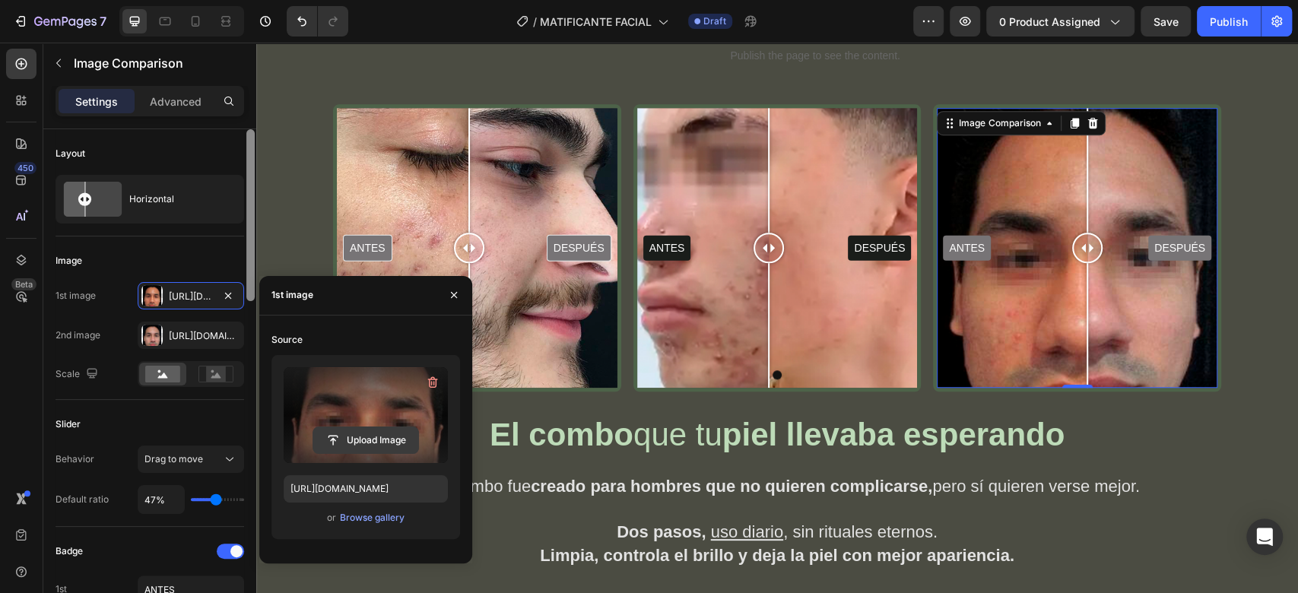
click at [368, 439] on input "file" at bounding box center [365, 440] width 105 height 26
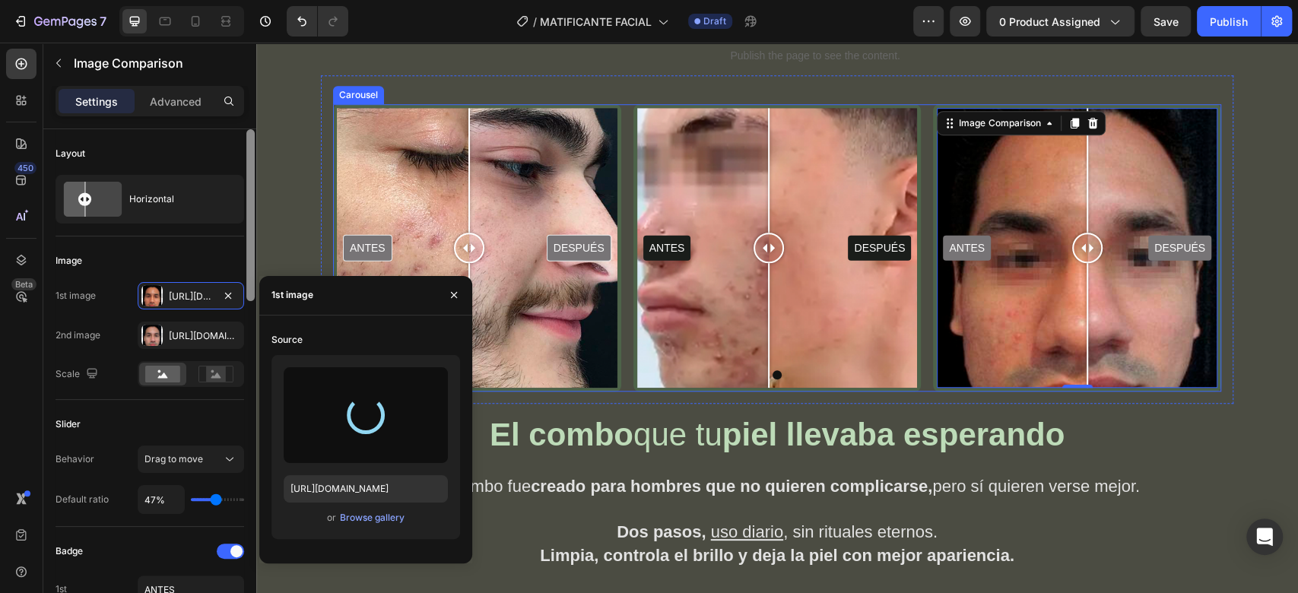
type input "https://cdn.shopify.com/s/files/1/0732/3310/5114/files/gempages_575478125408813…"
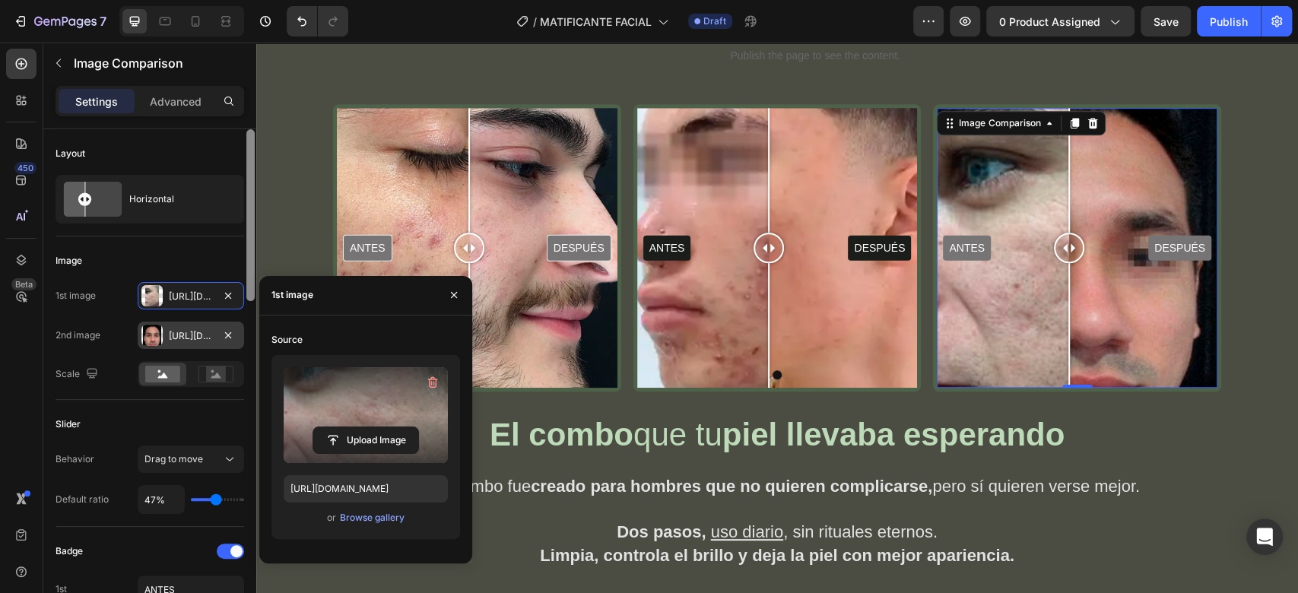
click at [178, 338] on div "Https://cdn.Shopify.Com/s/files/1/0732/3310/5114/files/gempages_575478125408813…" at bounding box center [191, 336] width 44 height 14
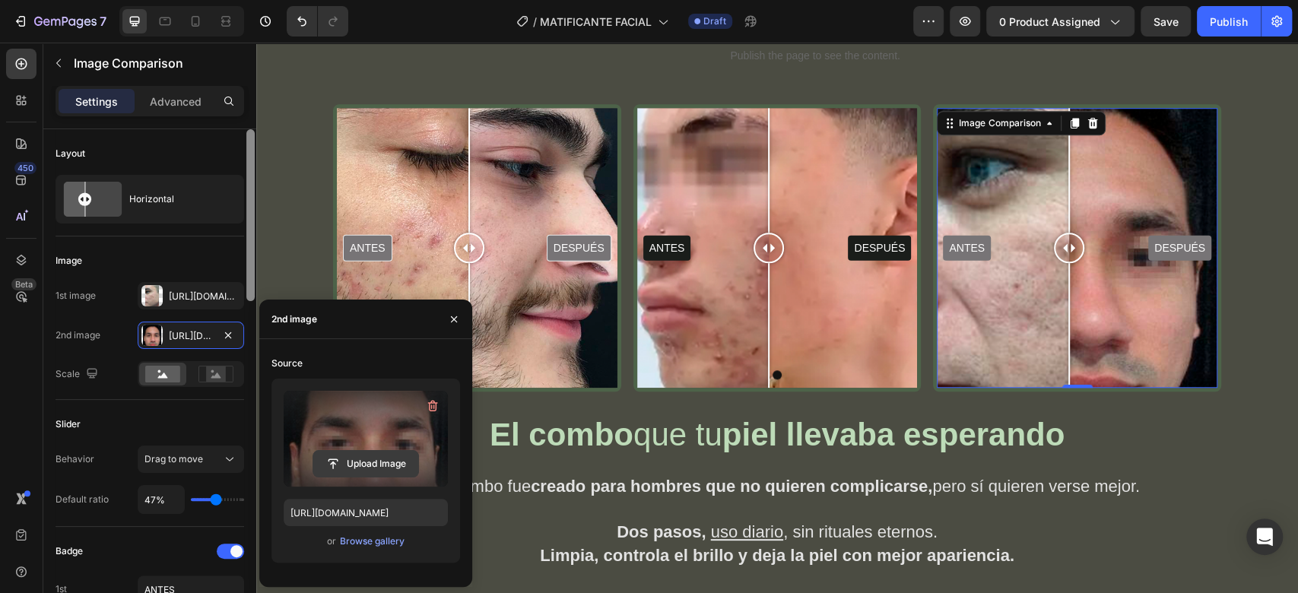
click at [356, 465] on input "file" at bounding box center [365, 464] width 105 height 26
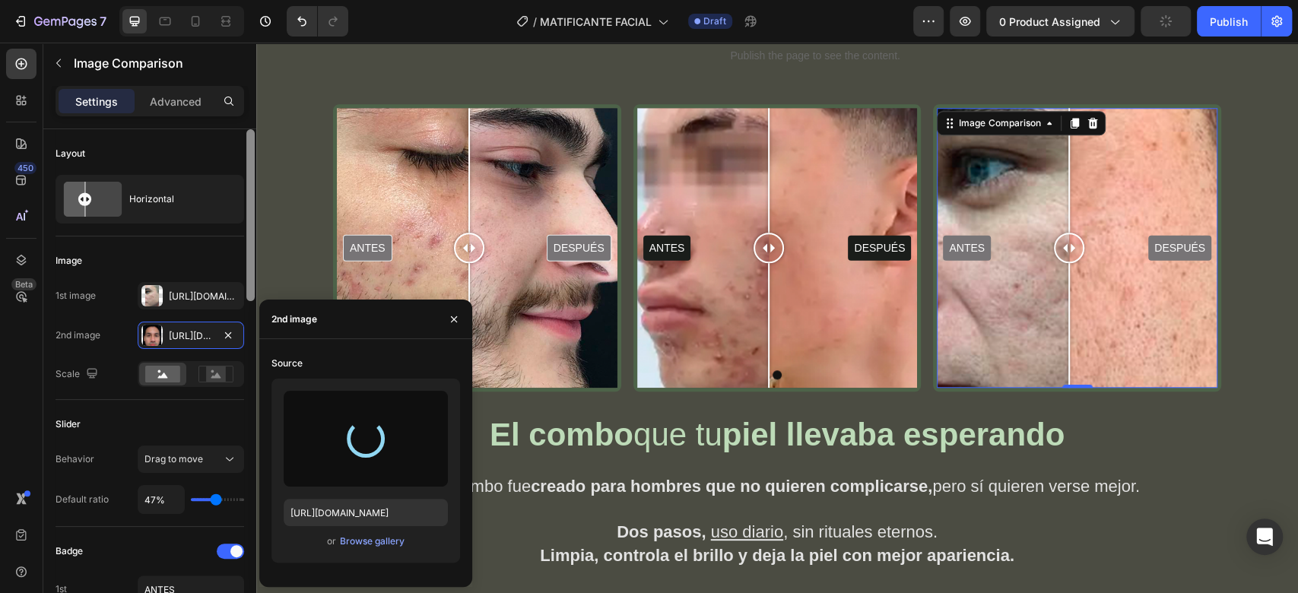
type input "https://cdn.shopify.com/s/files/1/0732/3310/5114/files/gempages_575478125408813…"
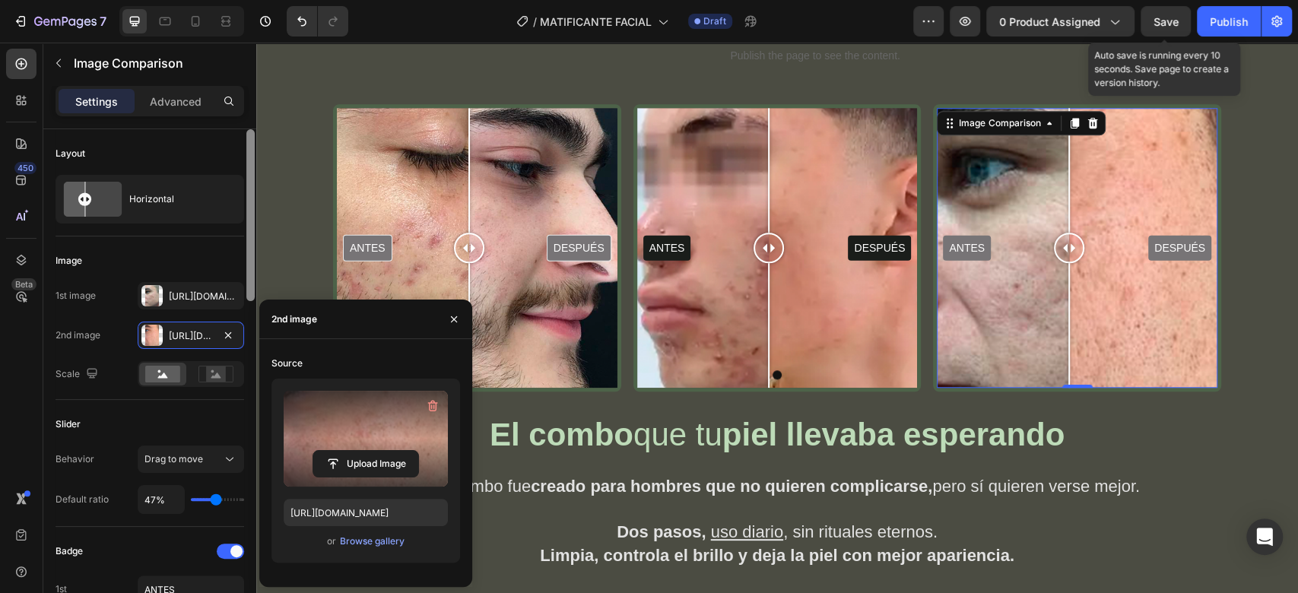
click at [1163, 20] on span "Save" at bounding box center [1165, 21] width 25 height 13
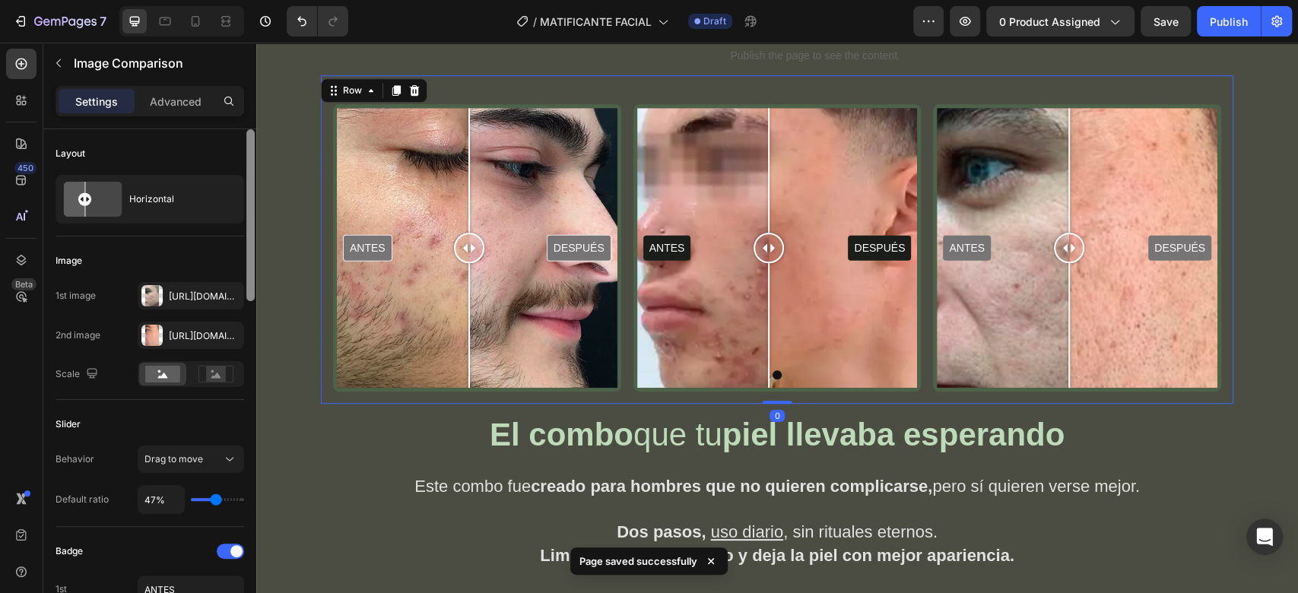
click at [324, 223] on div "ANTES DESPUÉS Image Comparison ANTES DESPUÉS Image Comparison ANTES DESPUÉS Ima…" at bounding box center [777, 239] width 912 height 329
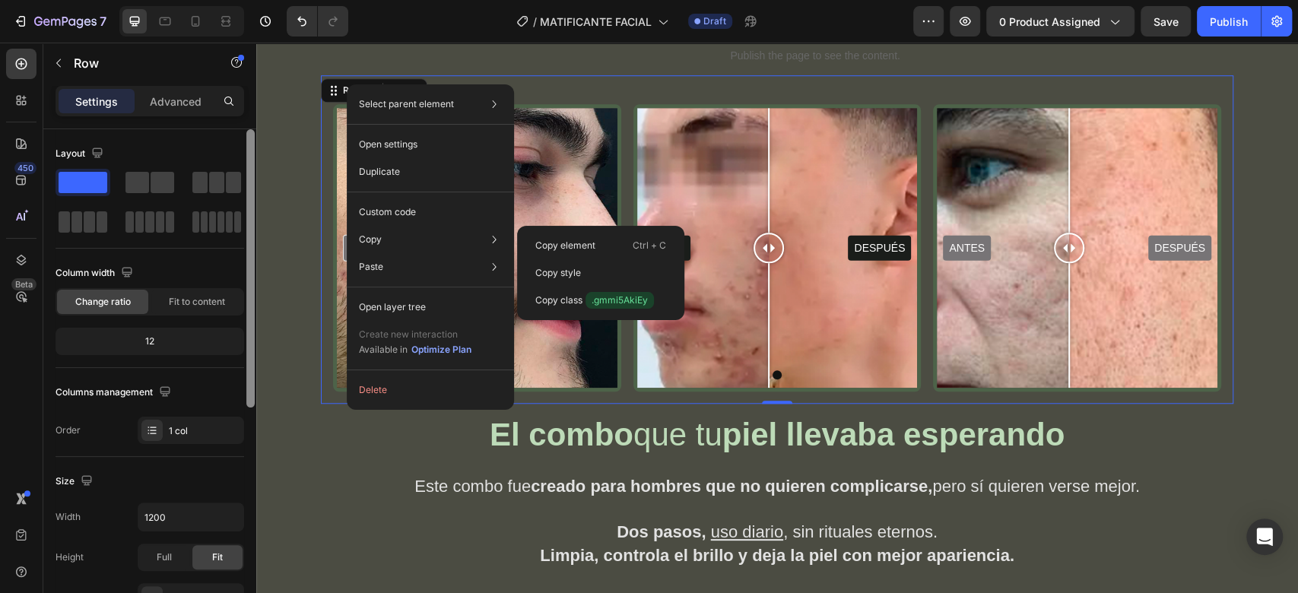
click at [398, 238] on div "Copy Copy element Ctrl + C Copy style Copy class .gmmi5AkiEy" at bounding box center [430, 239] width 155 height 27
click at [566, 244] on p "Copy element" at bounding box center [565, 246] width 60 height 14
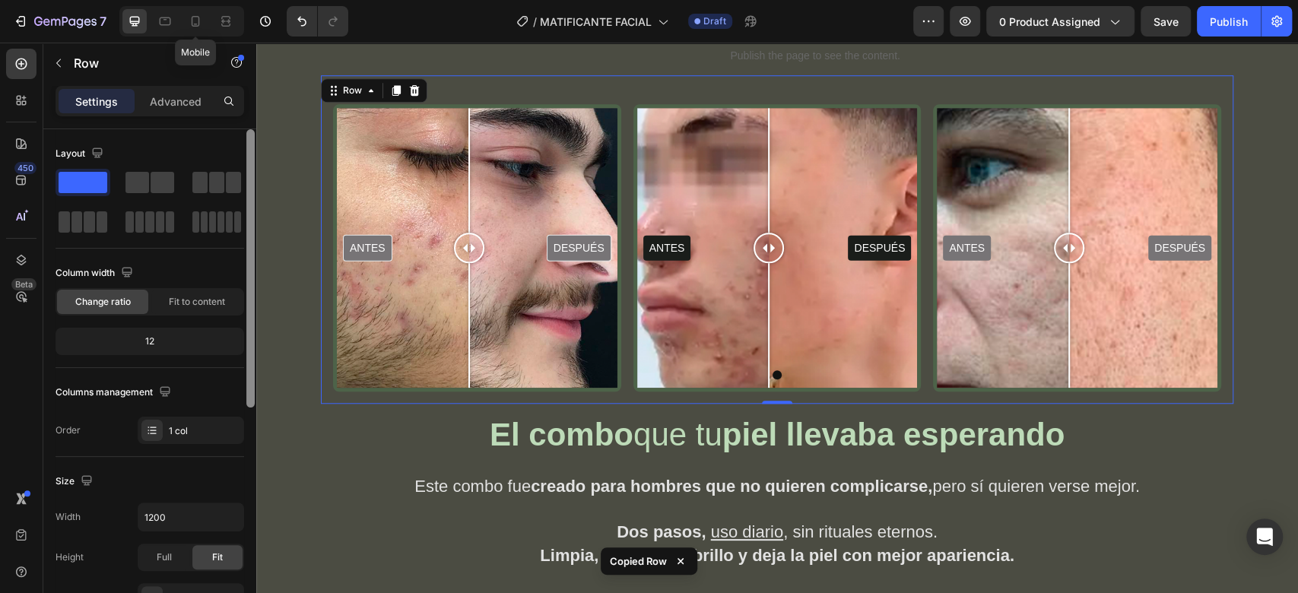
click at [196, 21] on icon at bounding box center [195, 21] width 15 height 15
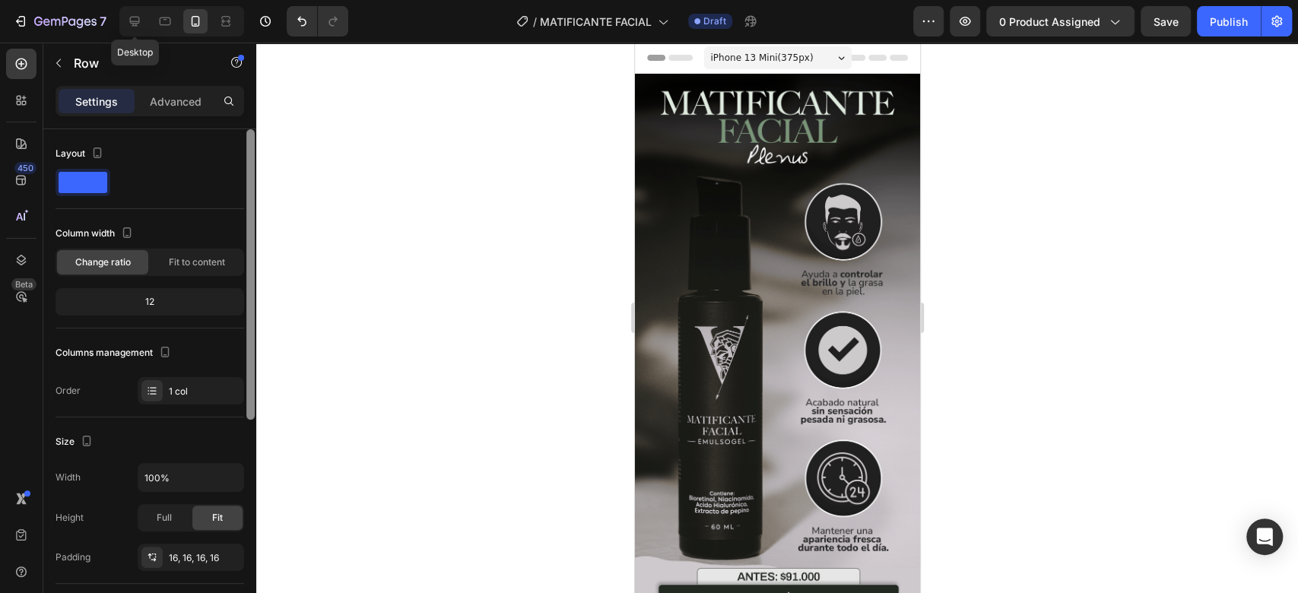
click at [140, 20] on icon at bounding box center [134, 21] width 15 height 15
type input "1200"
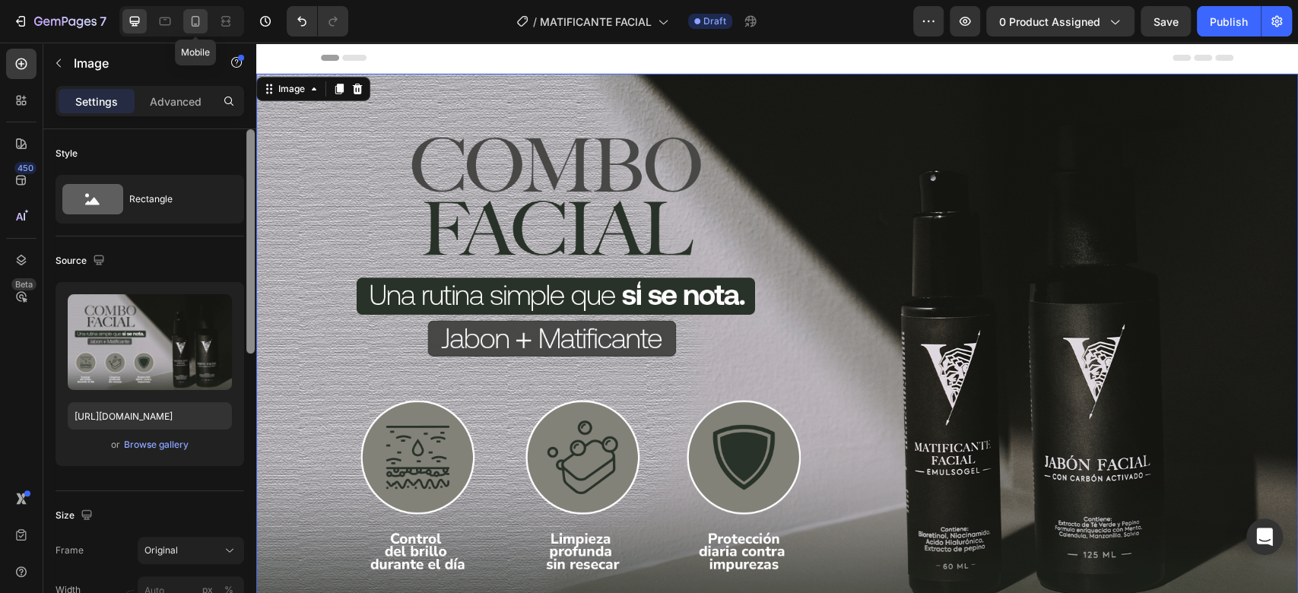
click at [202, 18] on icon at bounding box center [195, 21] width 15 height 15
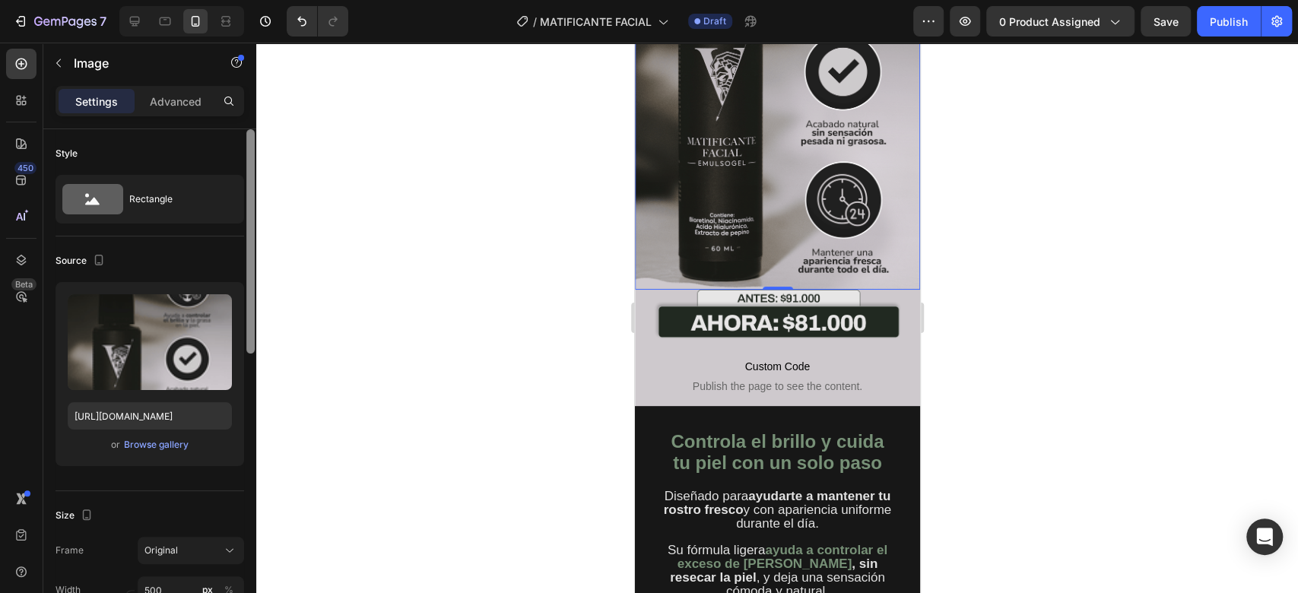
scroll to position [272, 0]
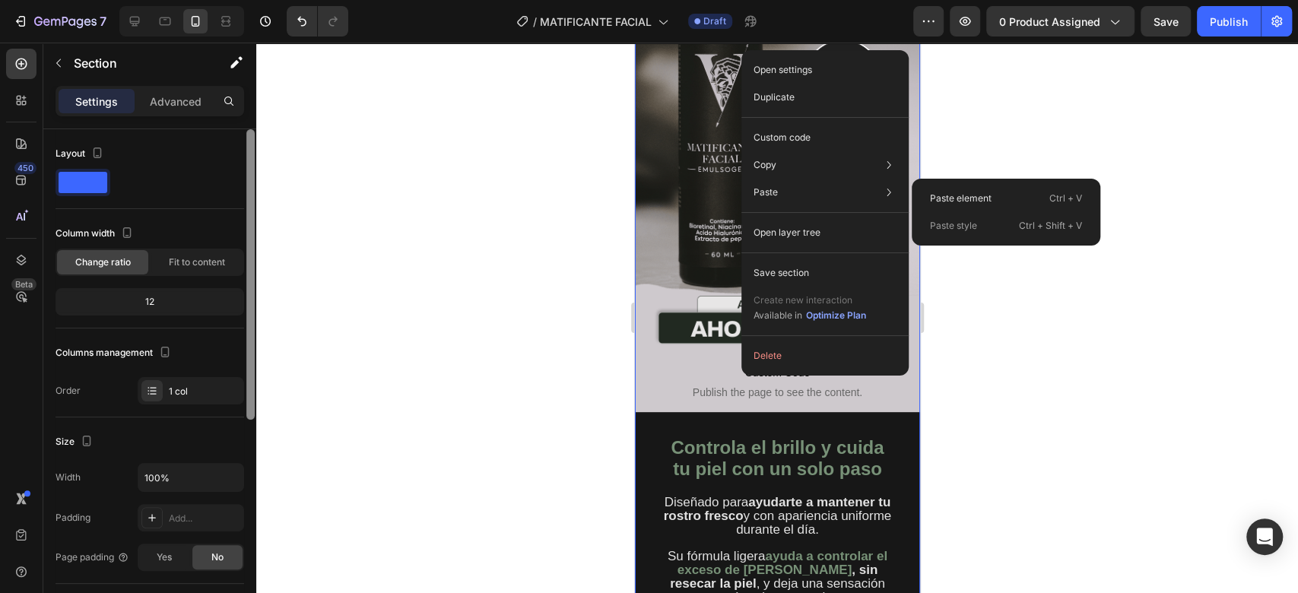
click at [817, 219] on div "Paste Paste element Ctrl + V Paste style Ctrl + Shift + V" at bounding box center [824, 232] width 155 height 27
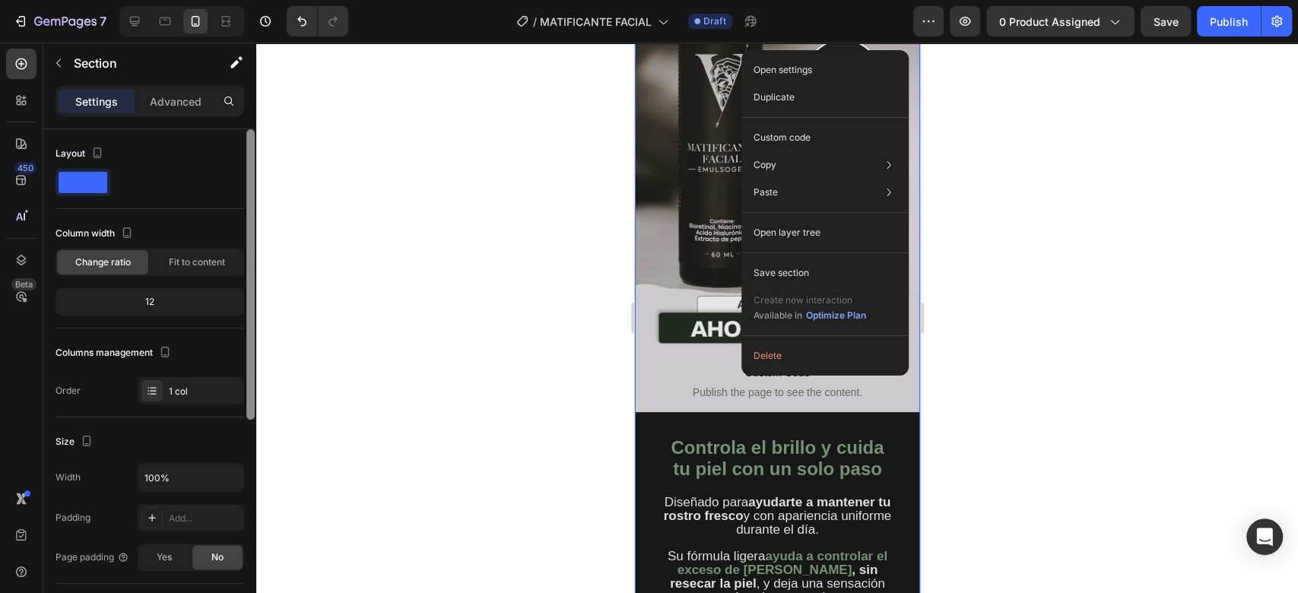
click at [947, 179] on div at bounding box center [776, 318] width 1041 height 550
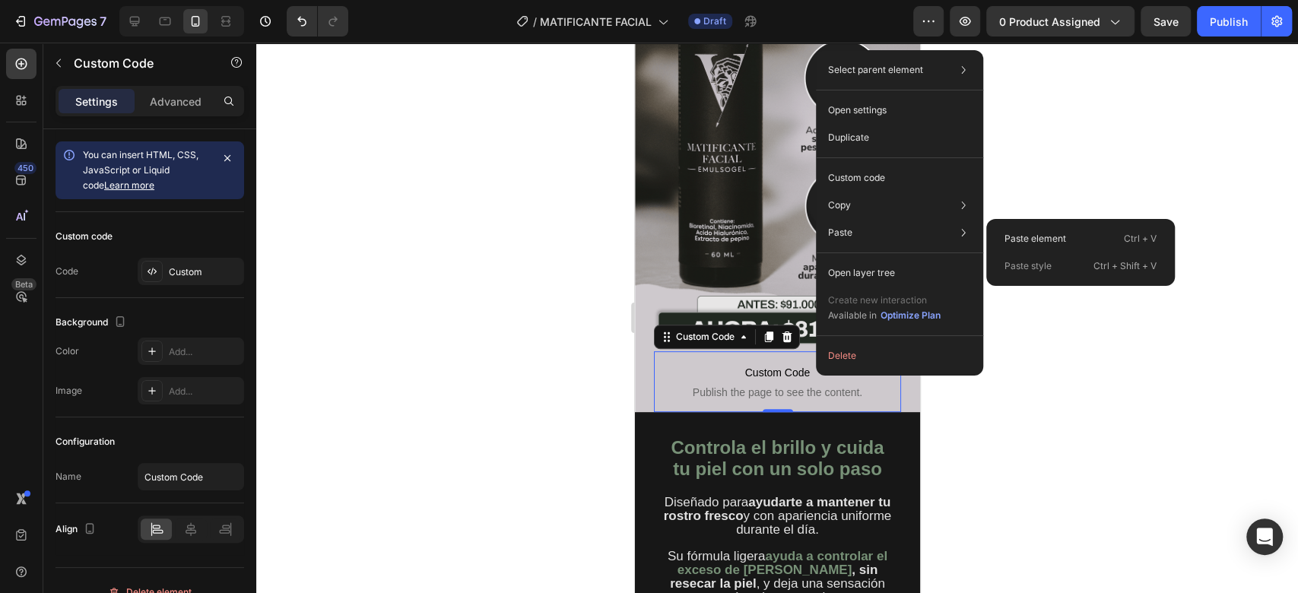
click at [1017, 252] on div "Paste element Ctrl + V" at bounding box center [1080, 265] width 176 height 27
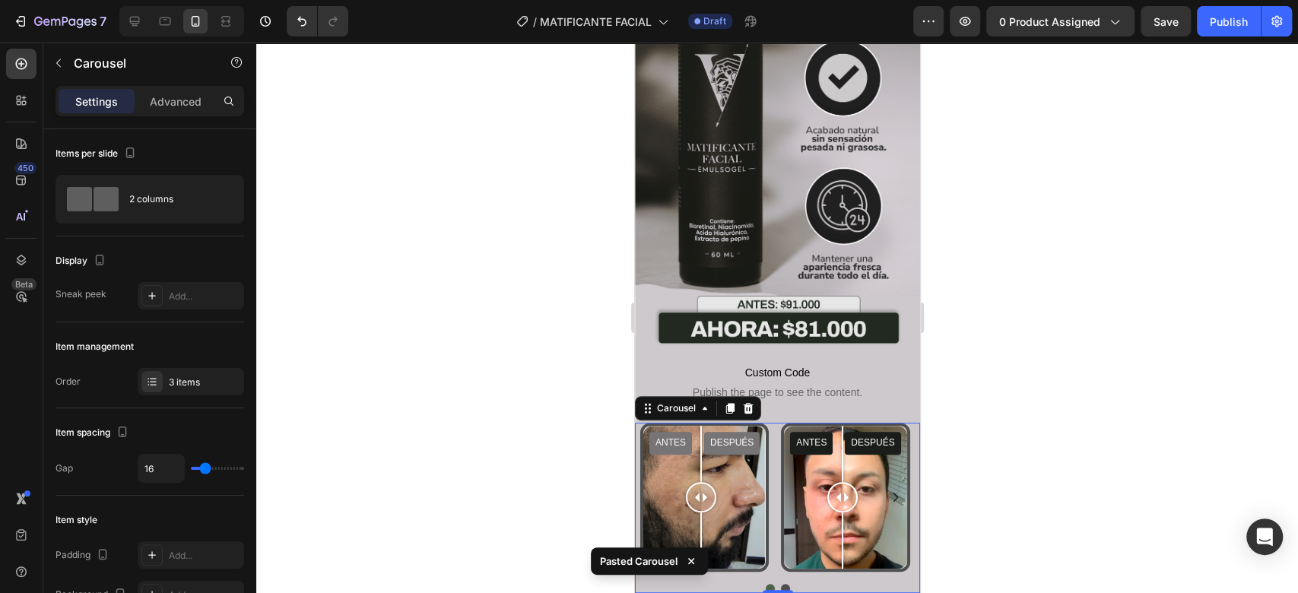
click at [965, 242] on div at bounding box center [776, 318] width 1041 height 550
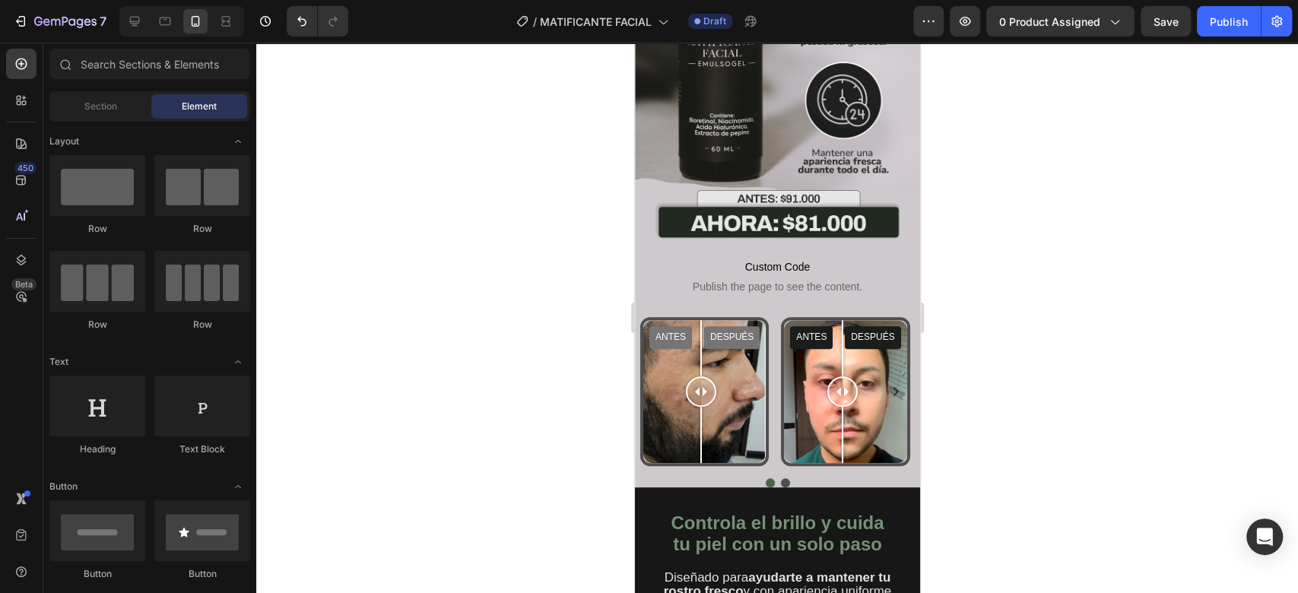
scroll to position [383, 0]
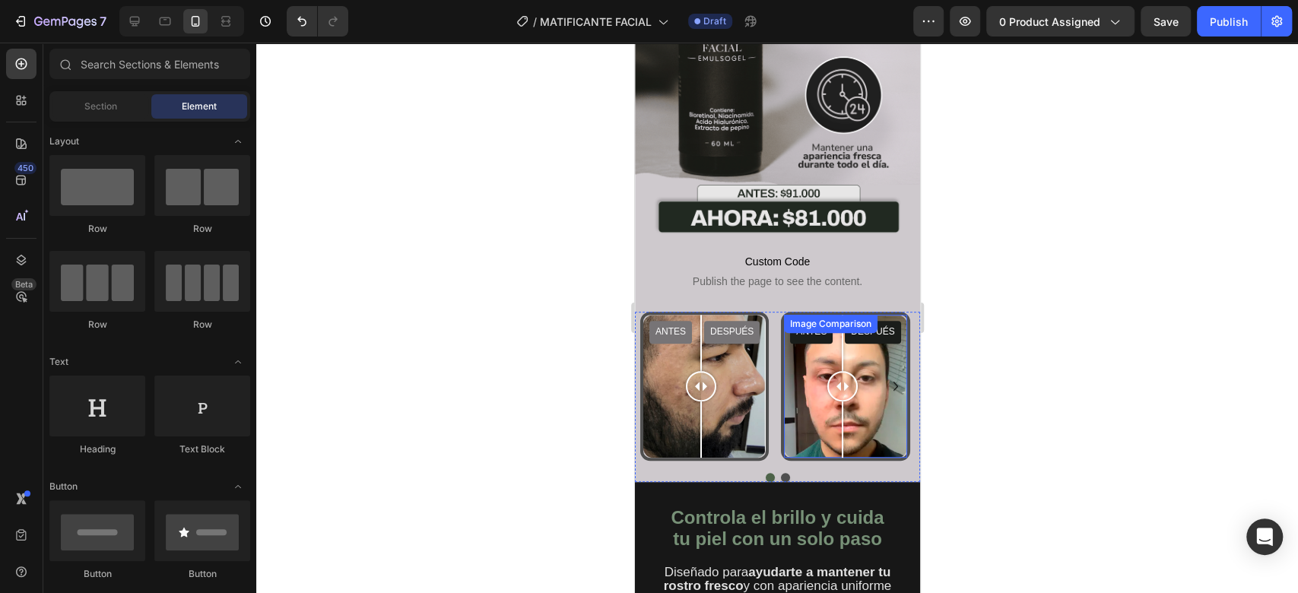
click at [797, 333] on div "ANTES DESPUÉS" at bounding box center [844, 386] width 122 height 143
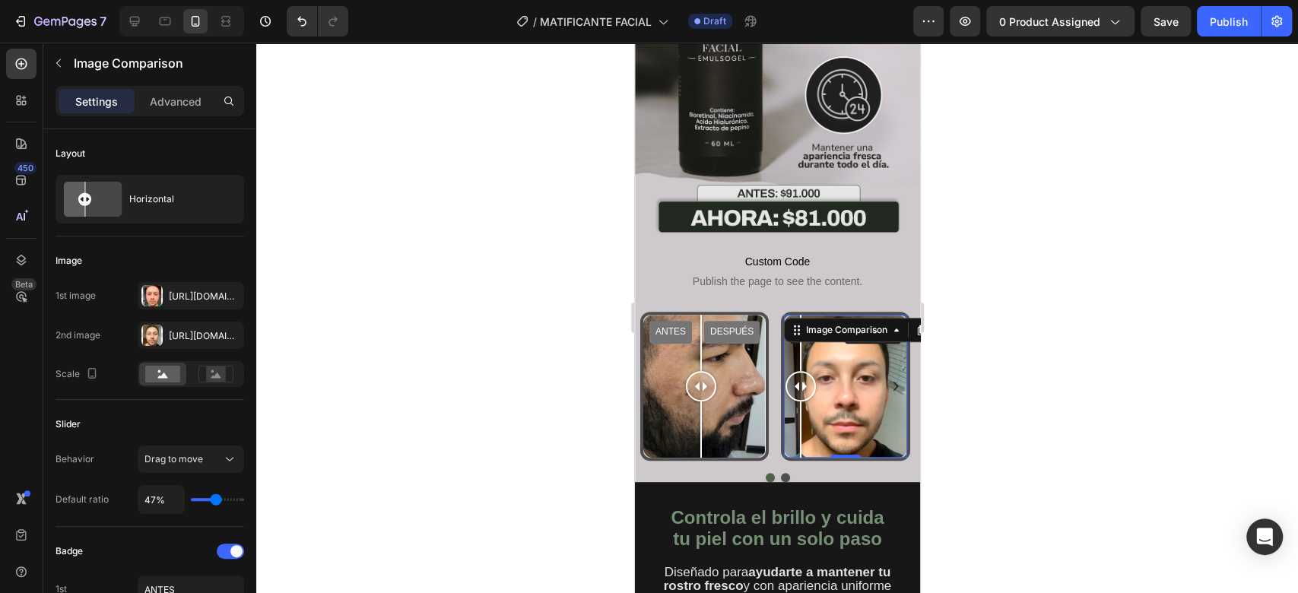
click at [200, 290] on div "Https://cdn.Shopify.Com/s/files/1/0732/3310/5114/files/gempages_575478125408813…" at bounding box center [204, 297] width 71 height 14
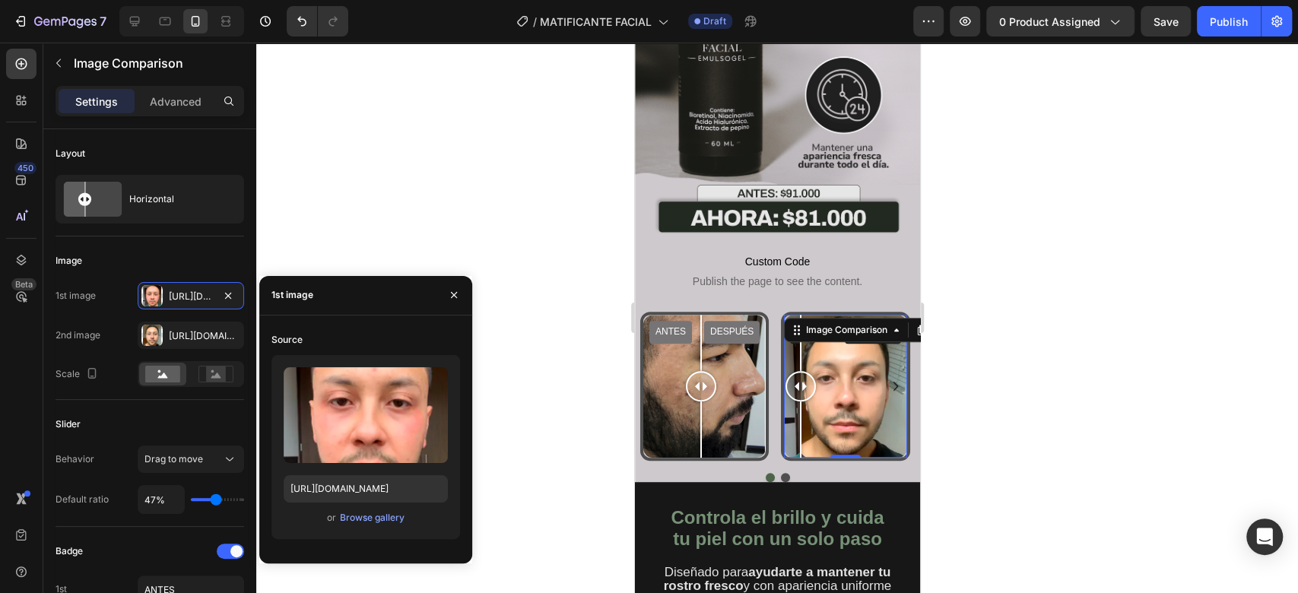
click at [360, 439] on input "file" at bounding box center [365, 440] width 105 height 26
click at [347, 521] on div "Browse gallery" at bounding box center [372, 518] width 65 height 14
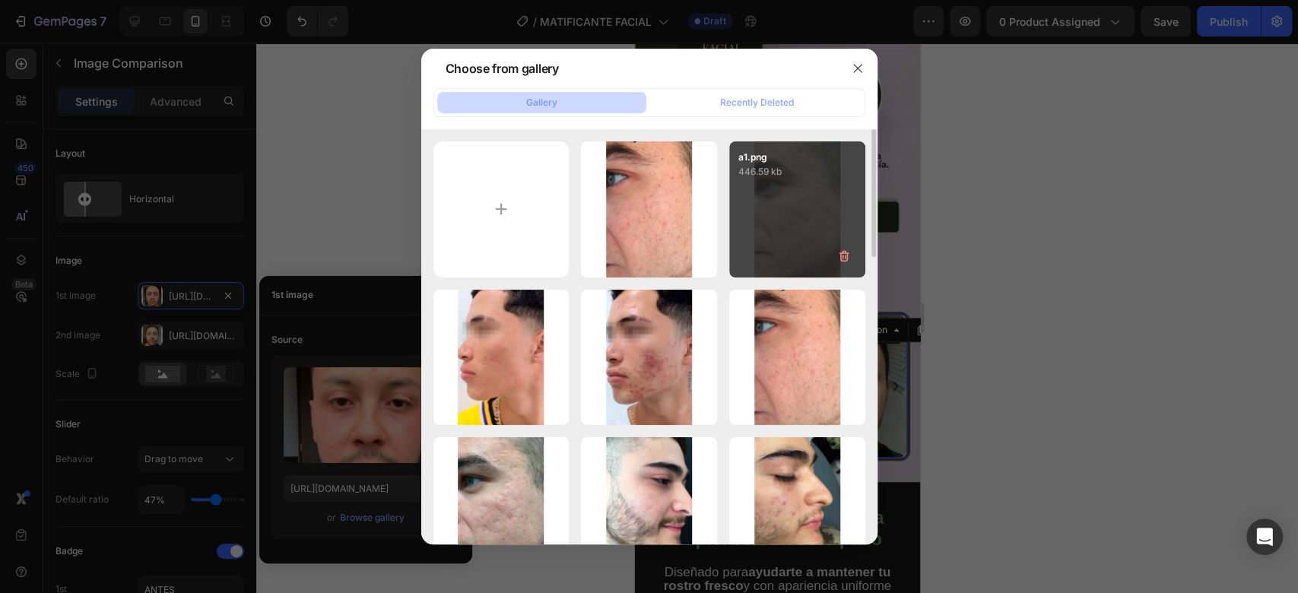
click at [0, 0] on div "2a.png 734.76 kb" at bounding box center [0, 0] width 0 height 0
type input "https://cdn.shopify.com/s/files/1/0732/3310/5114/files/gempages_575478125408813…"
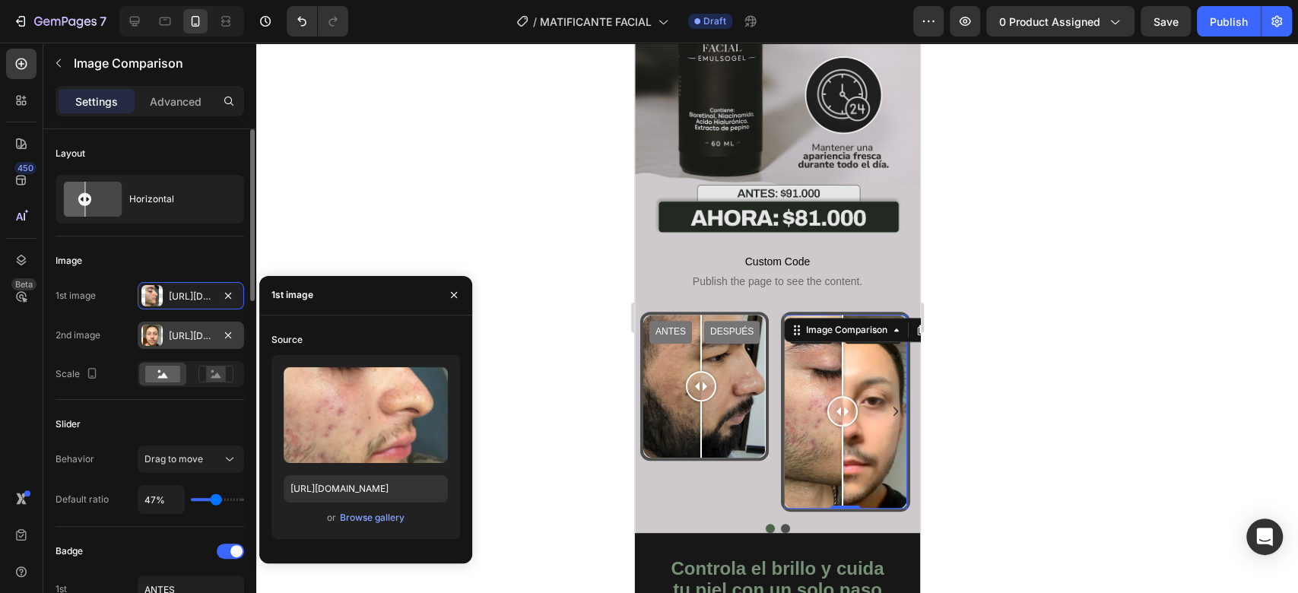
click at [198, 338] on div "Https://cdn.Shopify.Com/s/files/1/0732/3310/5114/files/gempages_575478125408813…" at bounding box center [191, 336] width 44 height 14
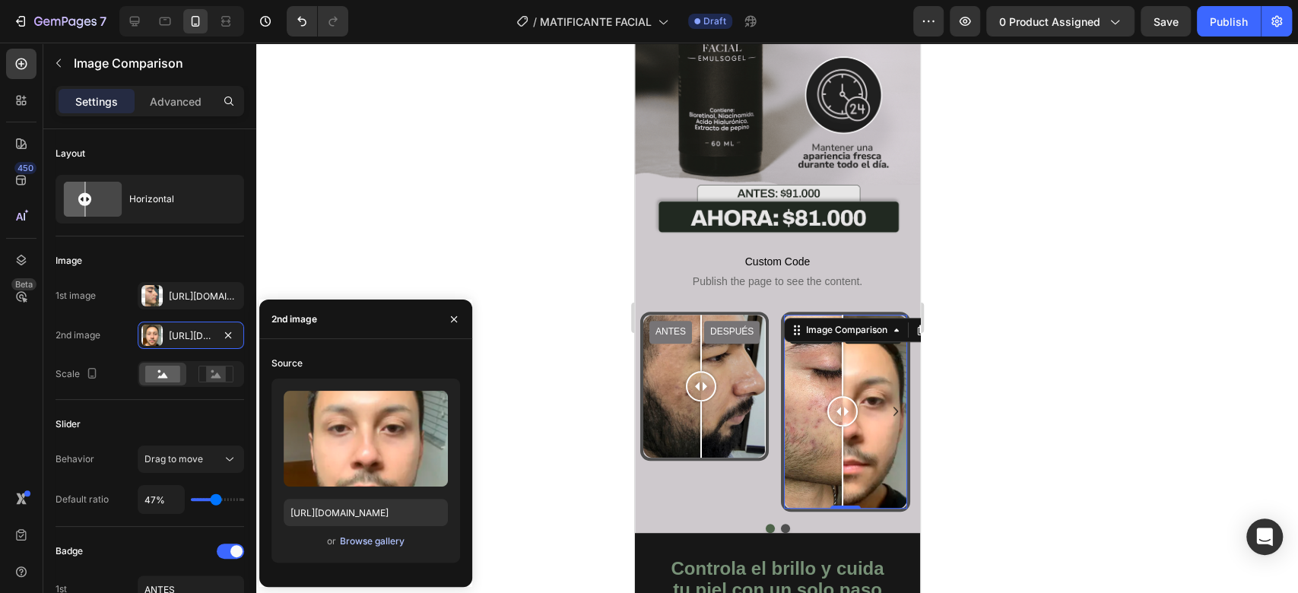
click at [372, 544] on div "Browse gallery" at bounding box center [372, 541] width 65 height 14
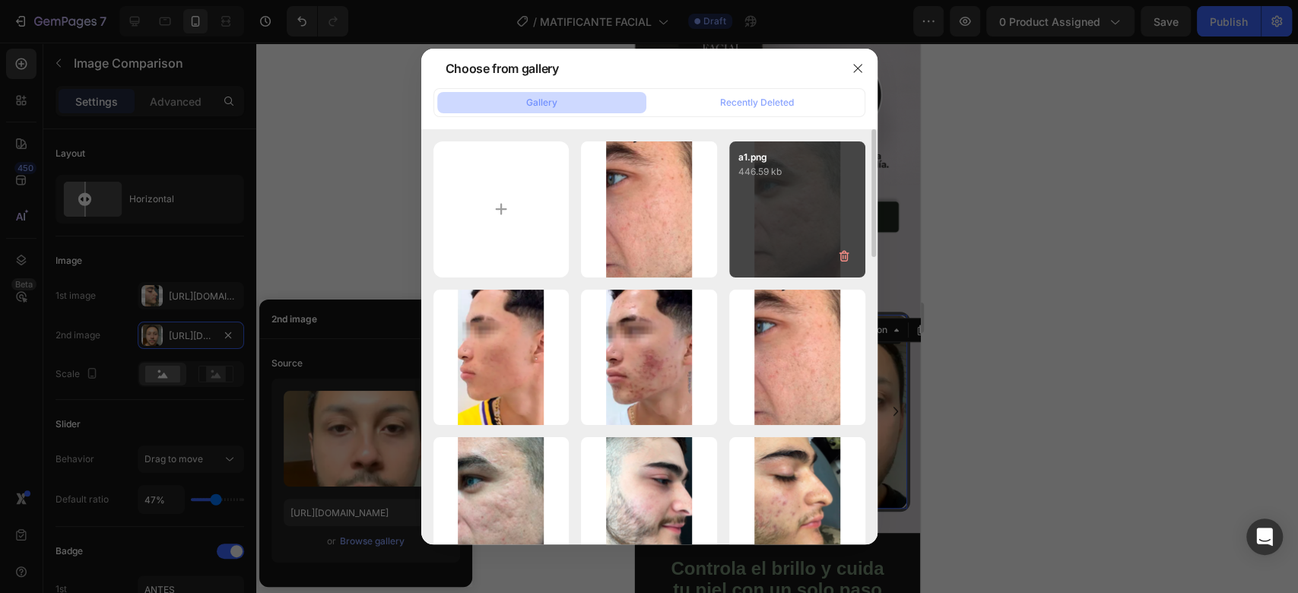
click at [0, 0] on div "d2.png 827.29 kb" at bounding box center [0, 0] width 0 height 0
type input "https://cdn.shopify.com/s/files/1/0732/3310/5114/files/gempages_575478125408813…"
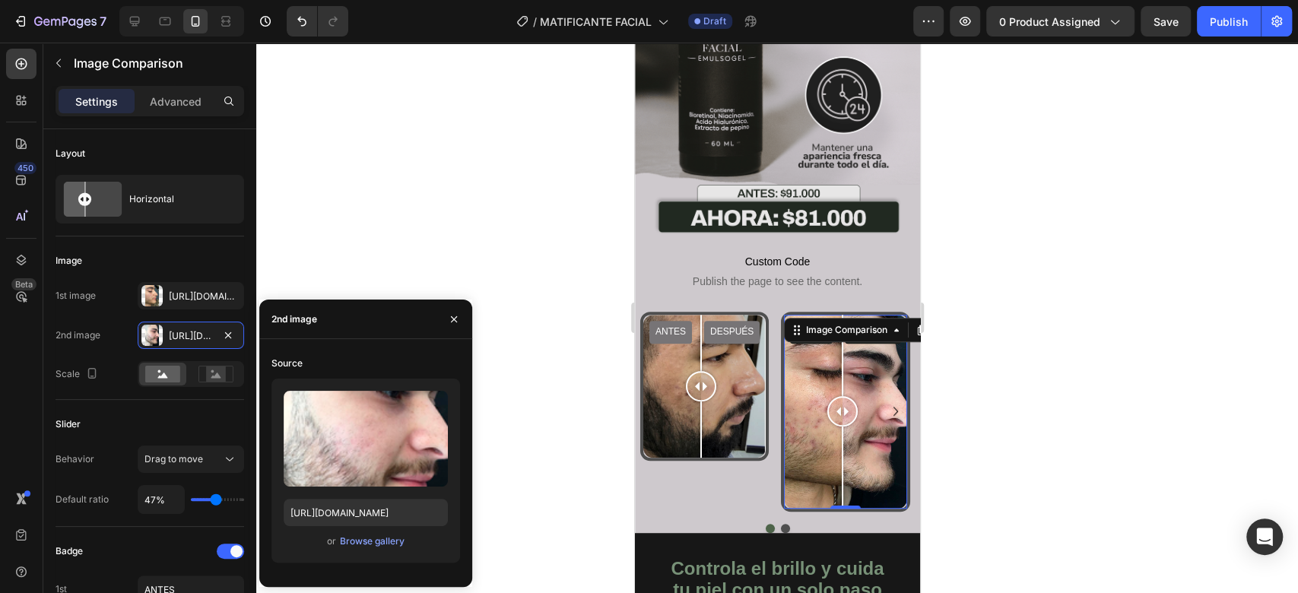
click at [984, 348] on div at bounding box center [776, 318] width 1041 height 550
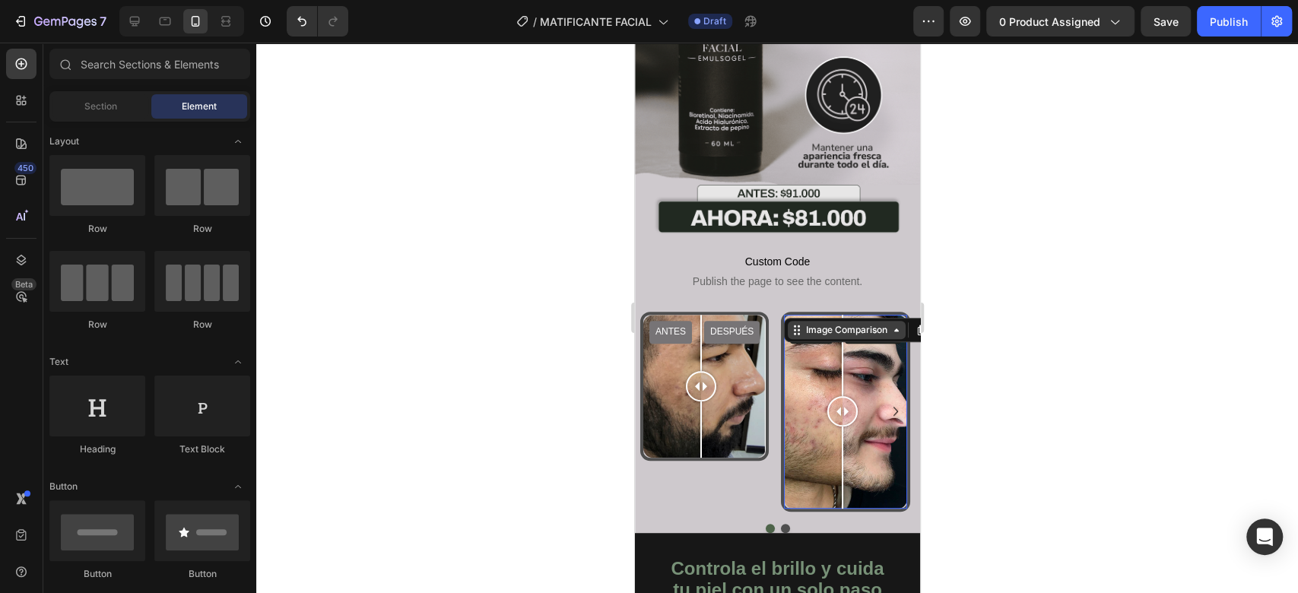
click at [802, 323] on div "Image Comparison" at bounding box center [845, 330] width 87 height 14
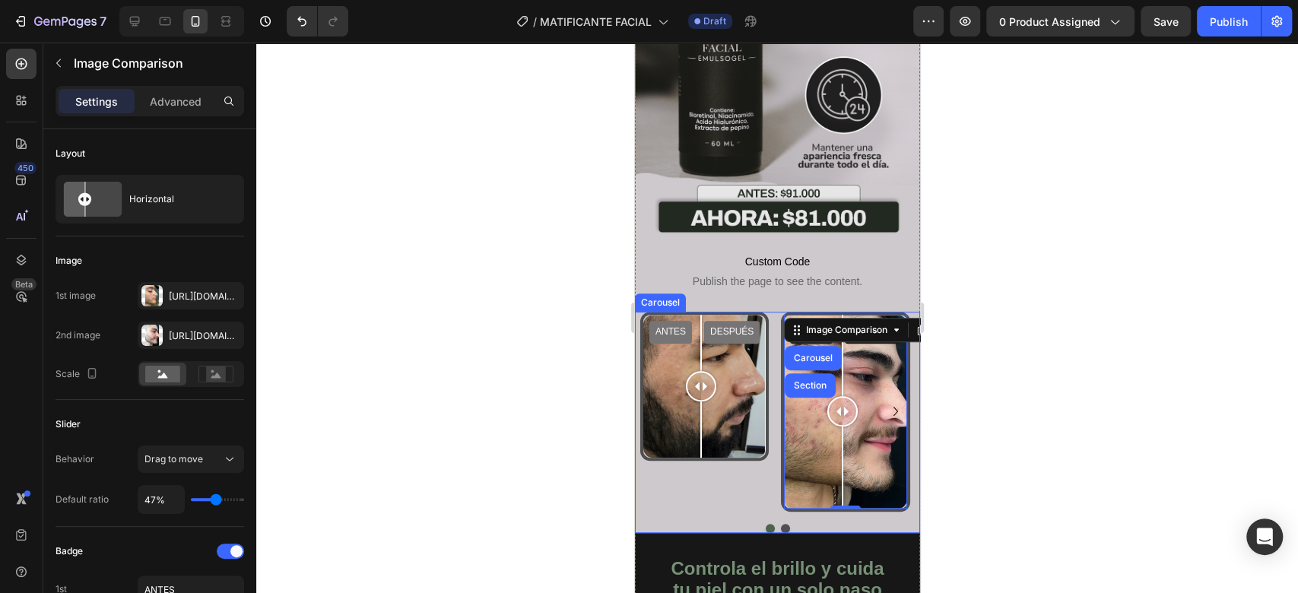
click at [775, 312] on div "ANTES DESPUÉS Image Comparison Carousel Section 0" at bounding box center [839, 412] width 128 height 200
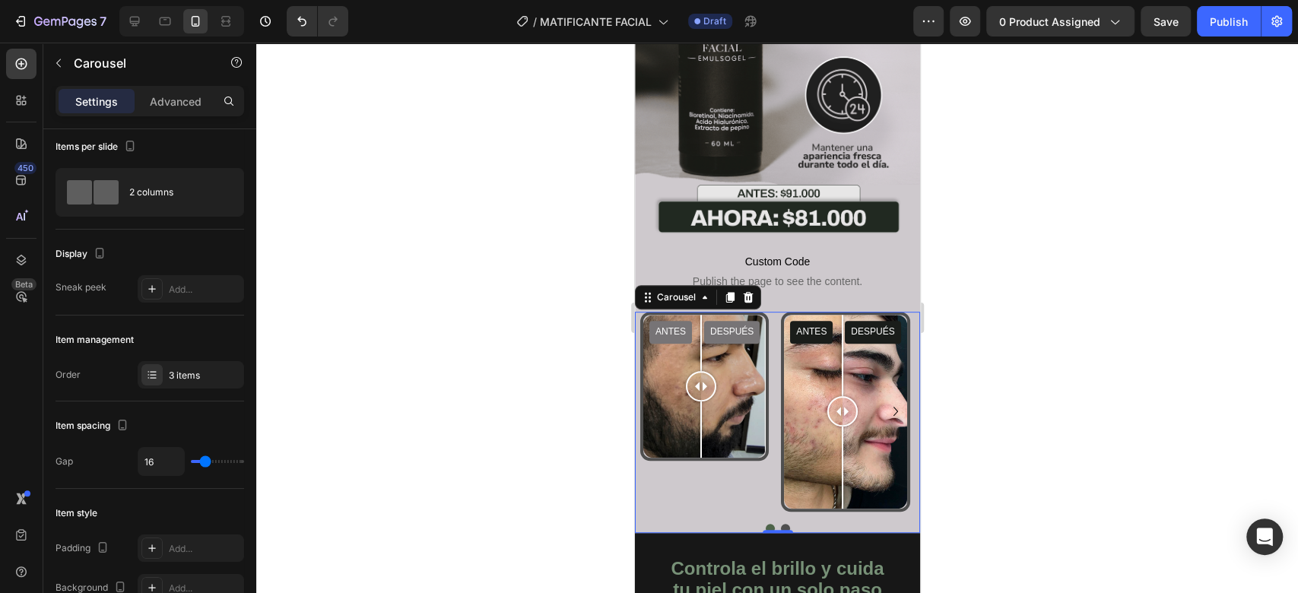
scroll to position [0, 0]
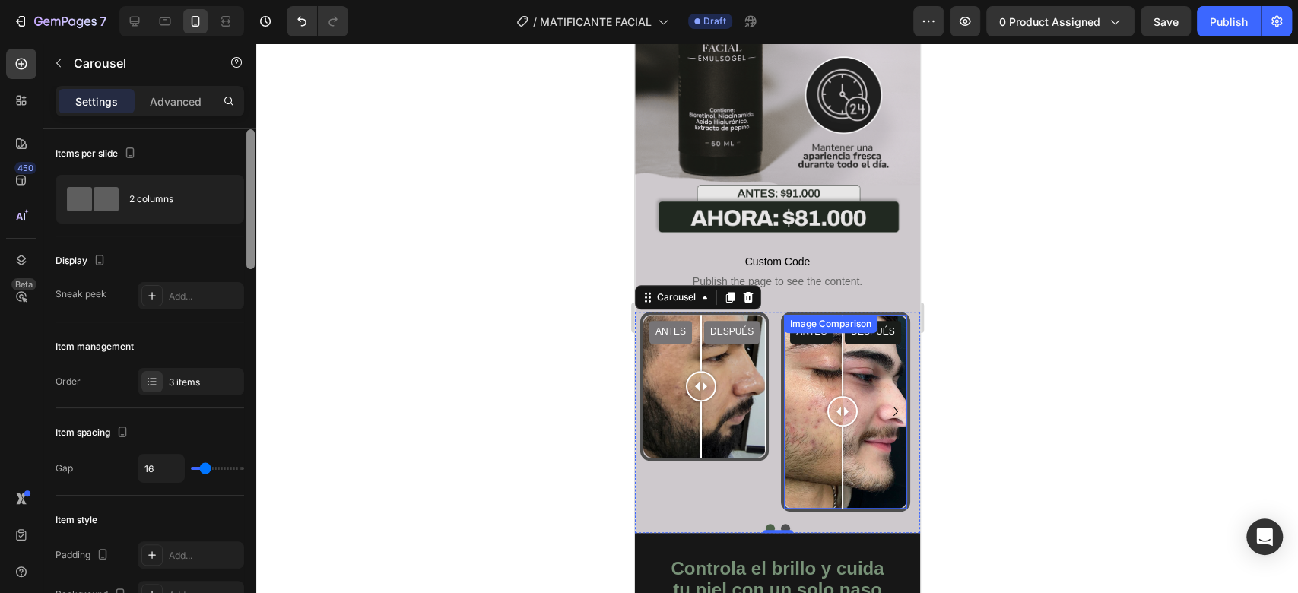
click at [801, 320] on div "ANTES DESPUÉS" at bounding box center [844, 412] width 122 height 194
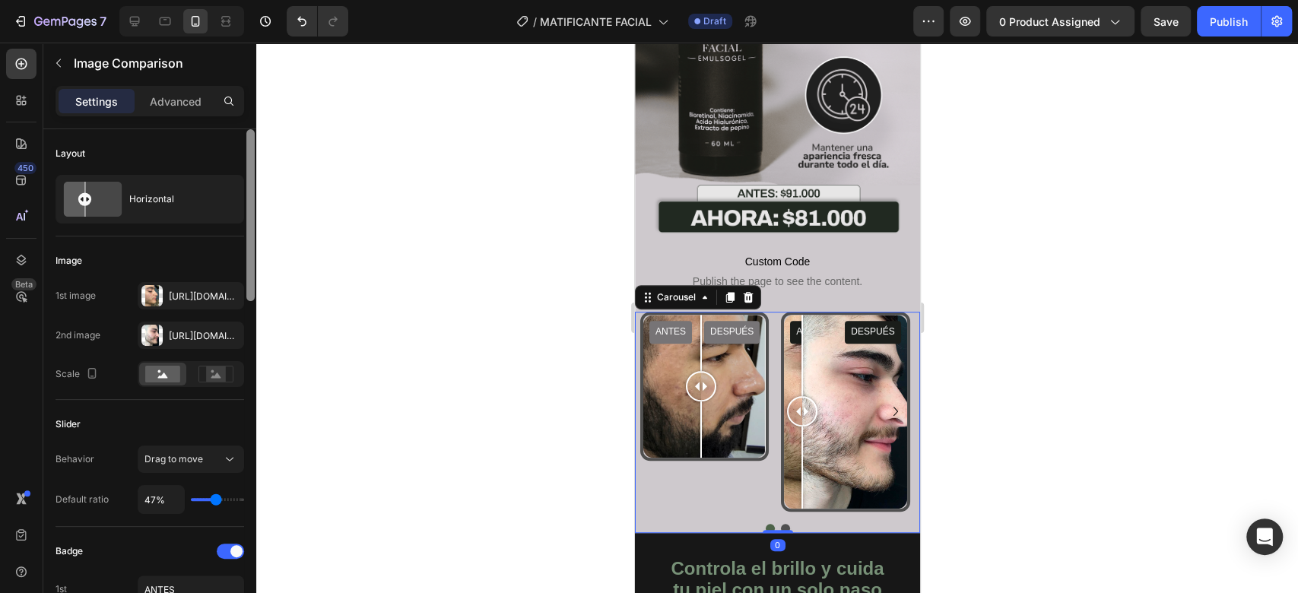
click at [892, 407] on icon "Carousel Next Arrow" at bounding box center [894, 411] width 5 height 9
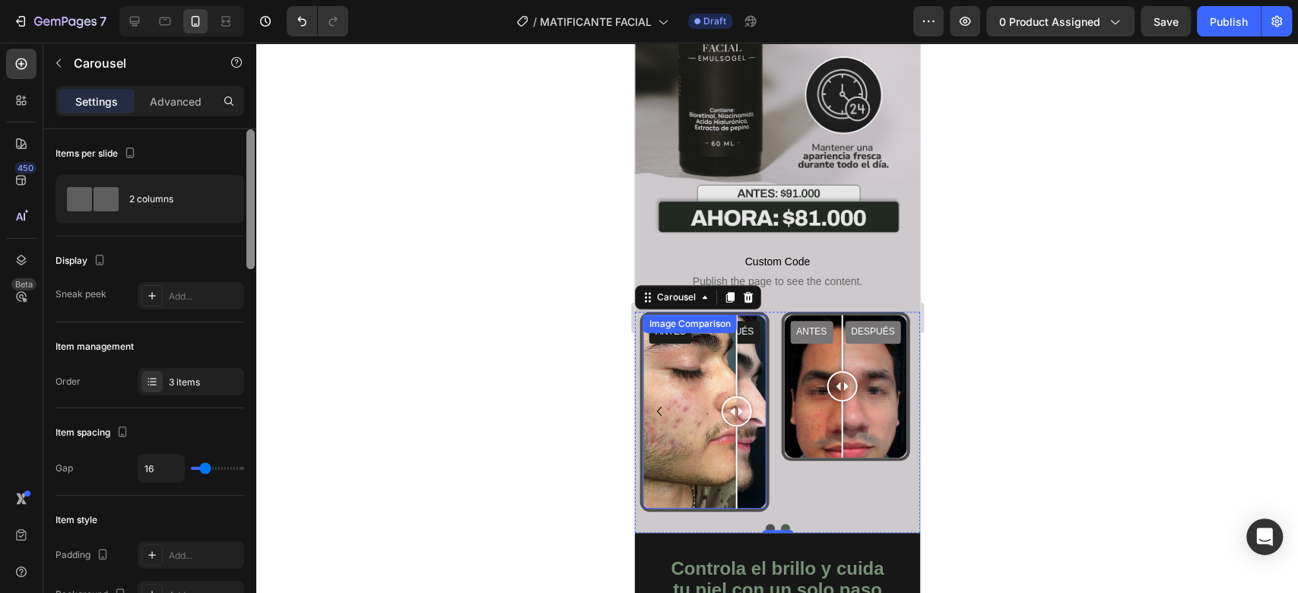
click at [735, 325] on div "ANTES DESPUÉS" at bounding box center [703, 412] width 122 height 194
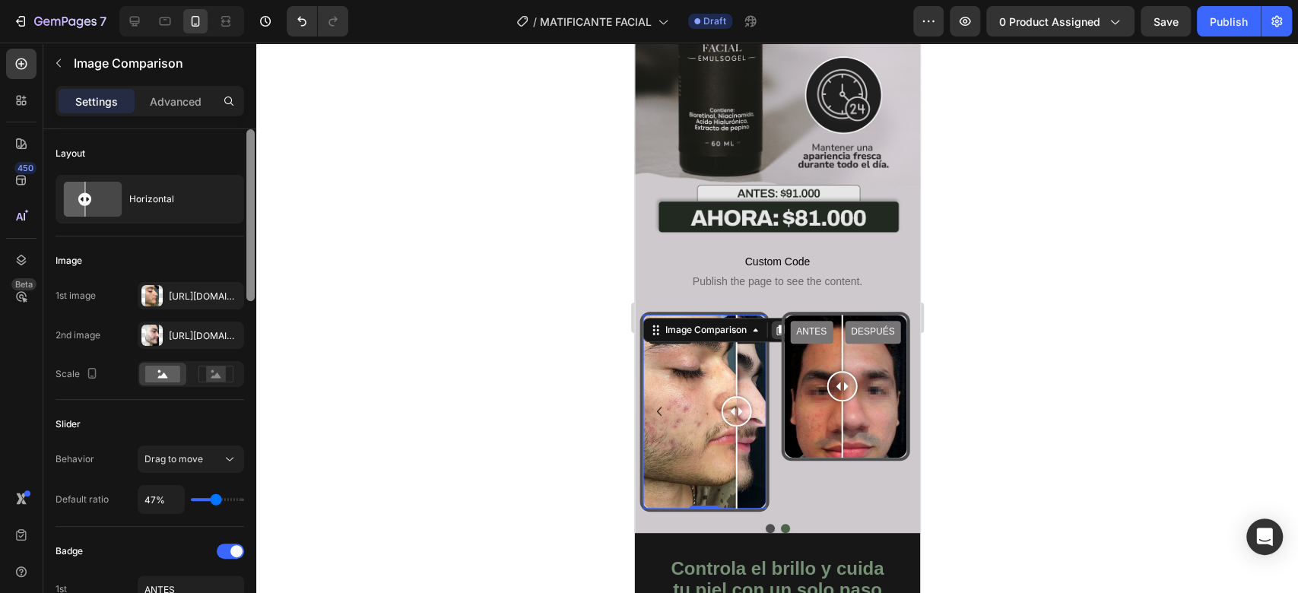
click at [772, 321] on div at bounding box center [780, 330] width 18 height 18
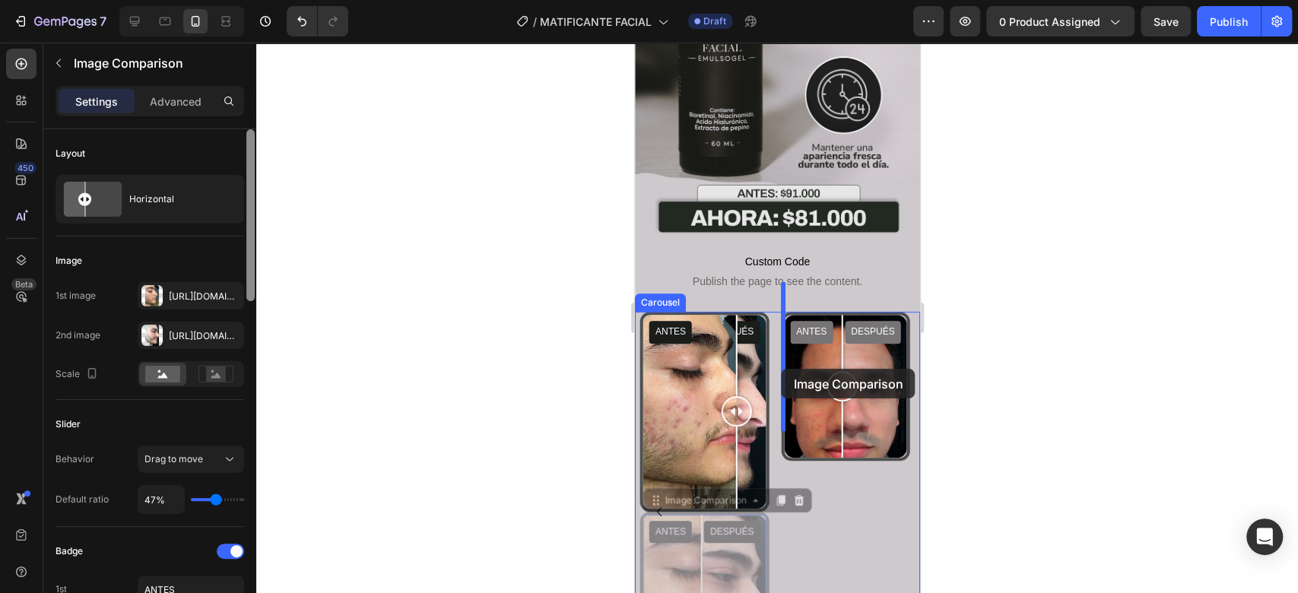
drag, startPoint x: 743, startPoint y: 471, endPoint x: 781, endPoint y: 369, distance: 108.7
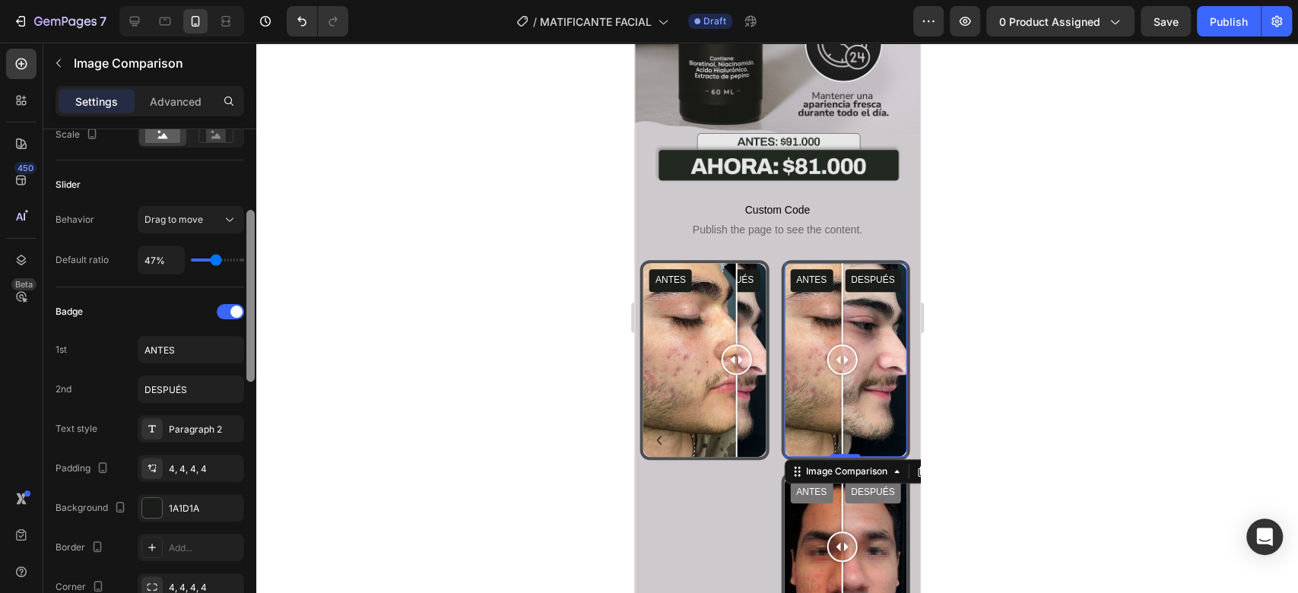
scroll to position [439, 0]
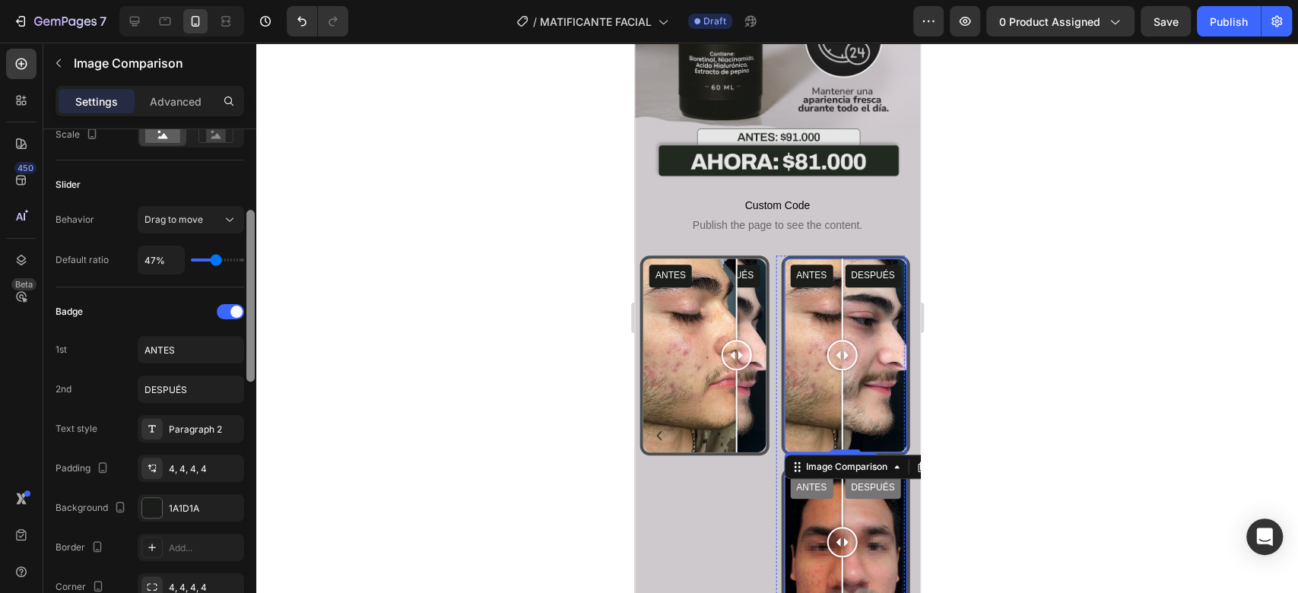
click at [818, 486] on div "ANTES DESPUÉS" at bounding box center [844, 542] width 122 height 143
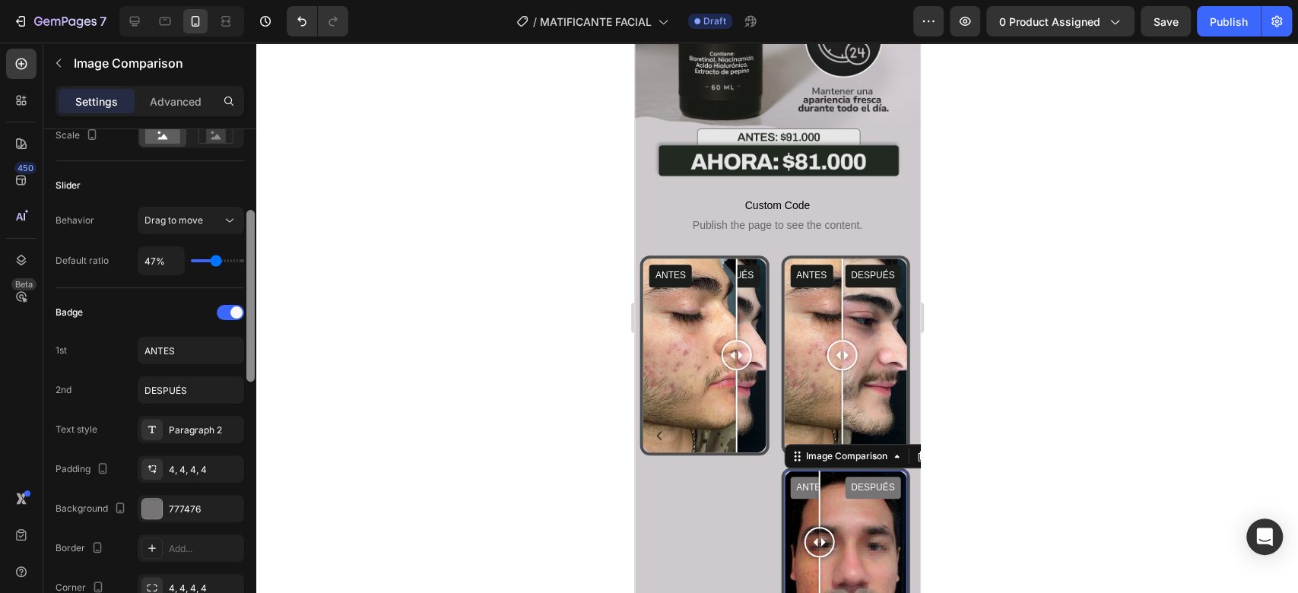
click at [803, 474] on div at bounding box center [818, 542] width 30 height 143
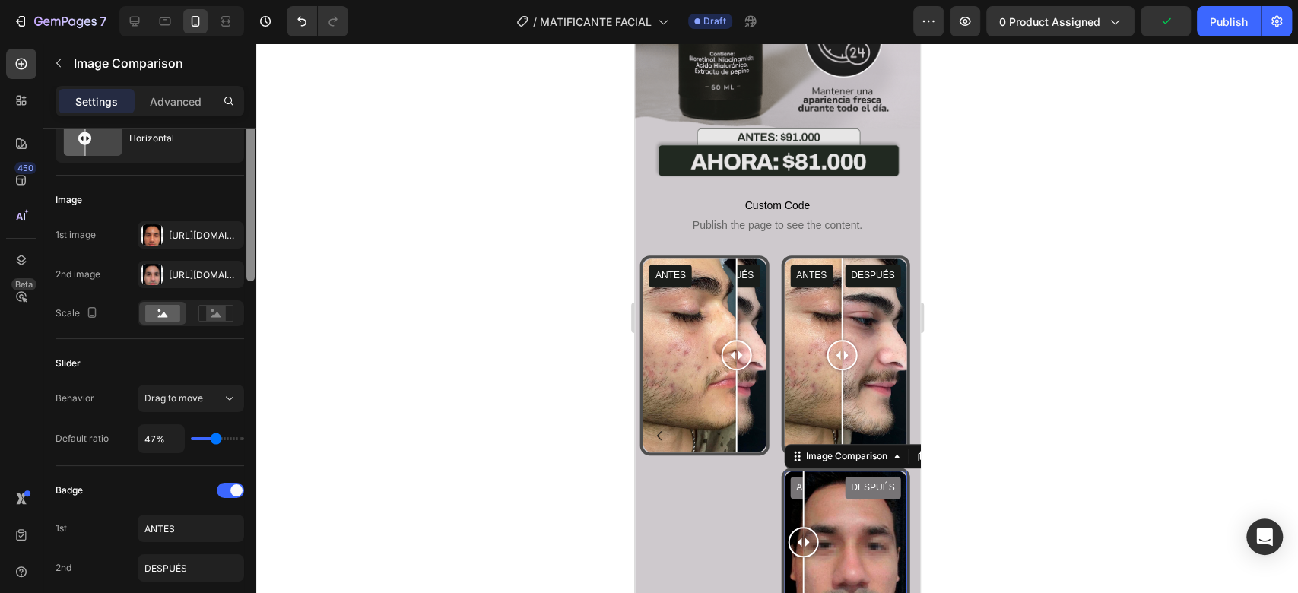
scroll to position [17, 0]
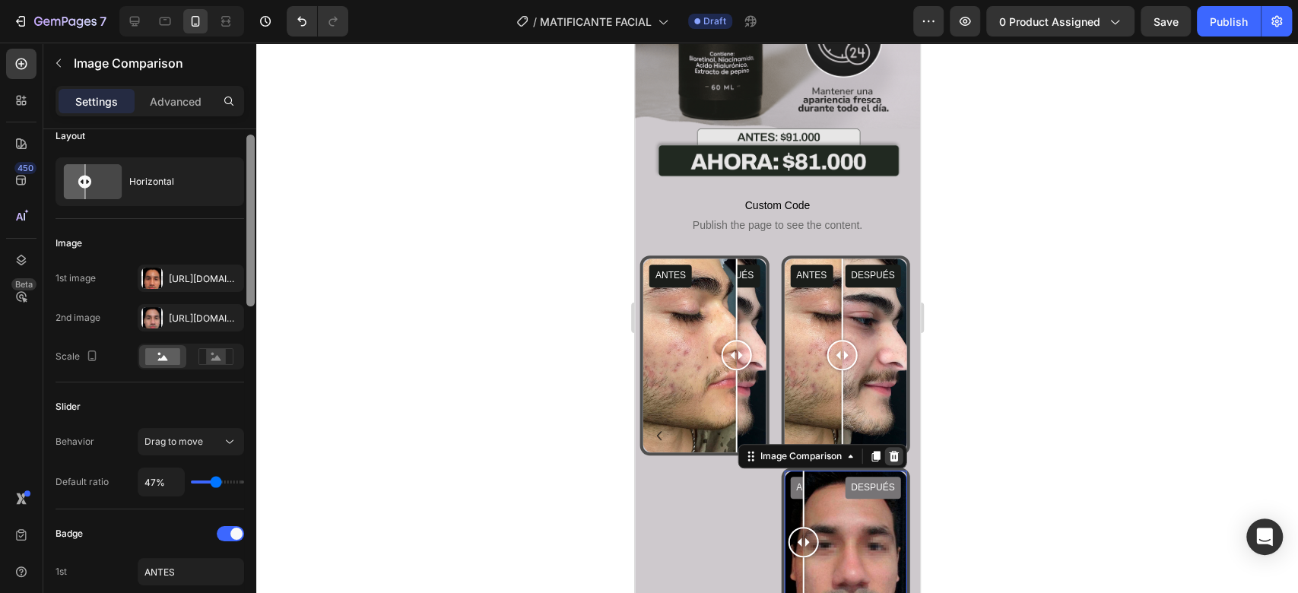
click at [892, 447] on div at bounding box center [893, 456] width 18 height 18
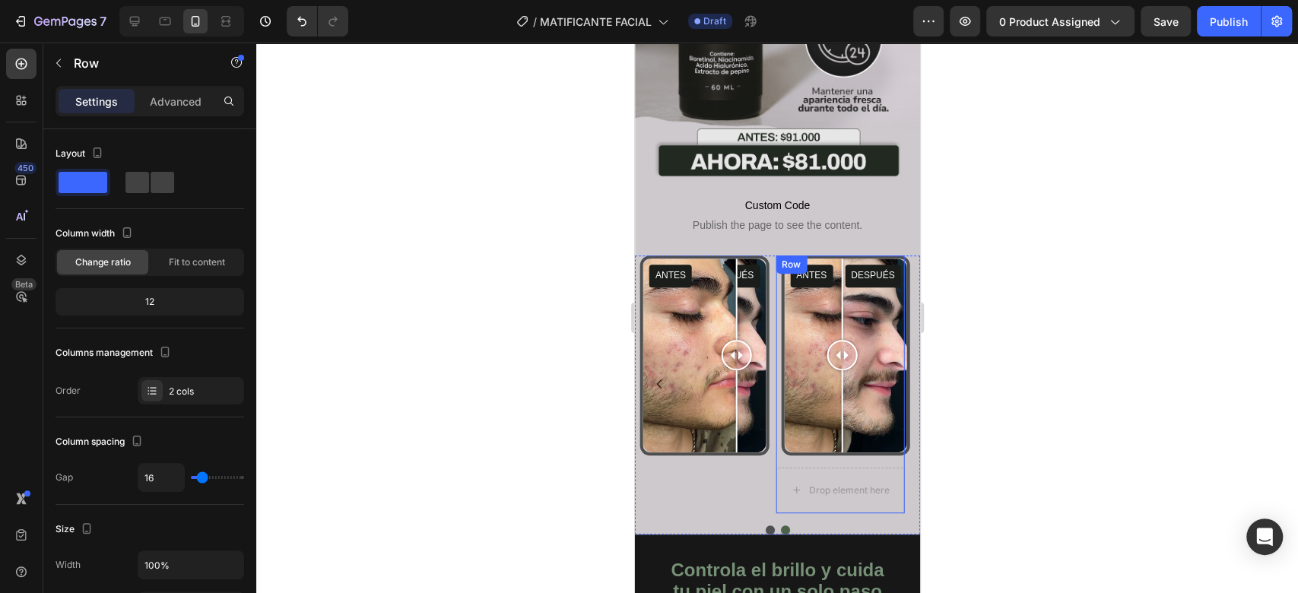
click at [788, 428] on div "ANTES DESPUÉS Image Comparison Drop element here Row" at bounding box center [839, 384] width 128 height 258
click at [789, 468] on div "Drop element here" at bounding box center [839, 491] width 128 height 46
click at [96, 180] on span at bounding box center [83, 182] width 49 height 21
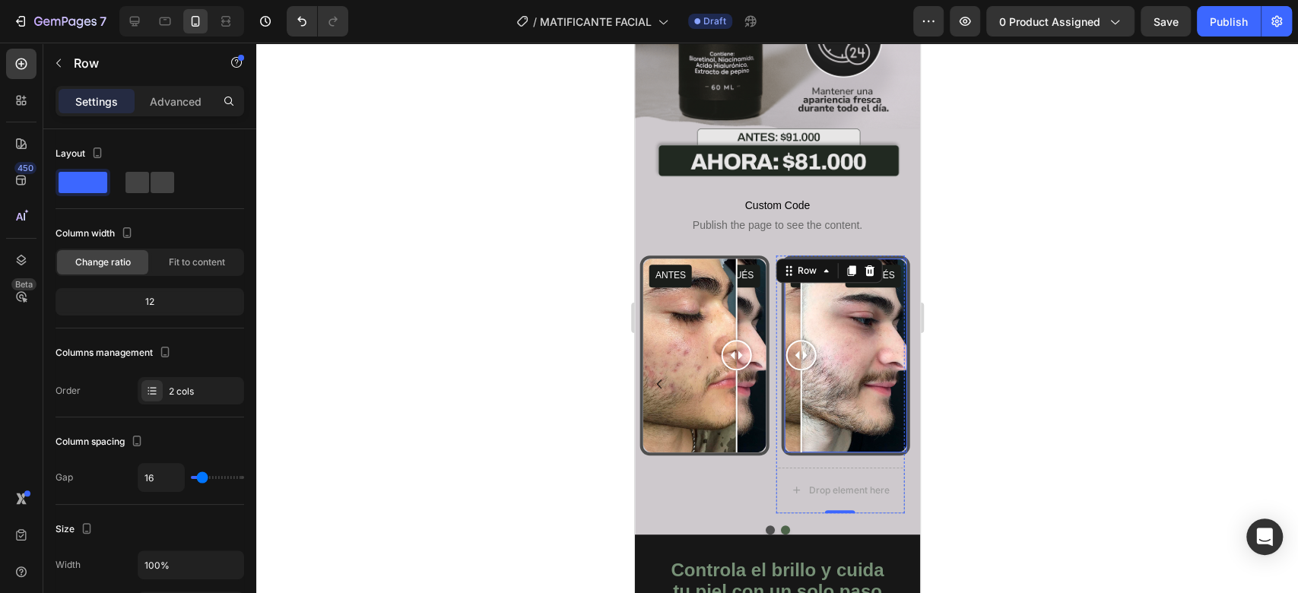
click at [800, 277] on div "ANTES DESPUÉS" at bounding box center [844, 355] width 122 height 194
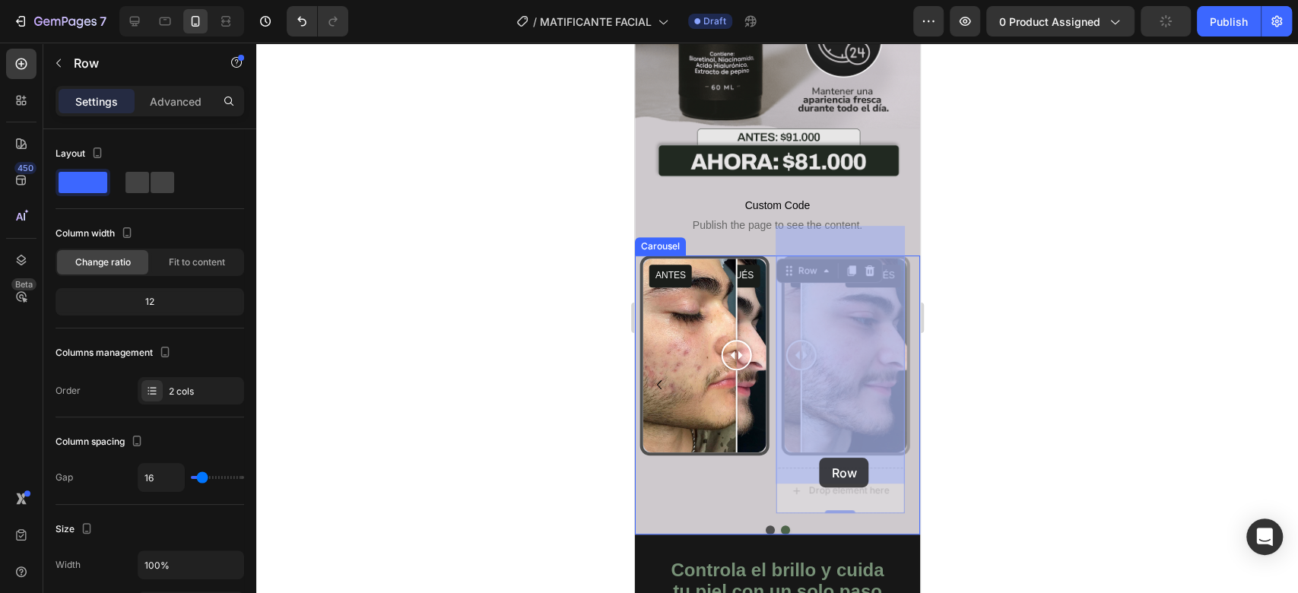
drag, startPoint x: 799, startPoint y: 236, endPoint x: 819, endPoint y: 458, distance: 222.1
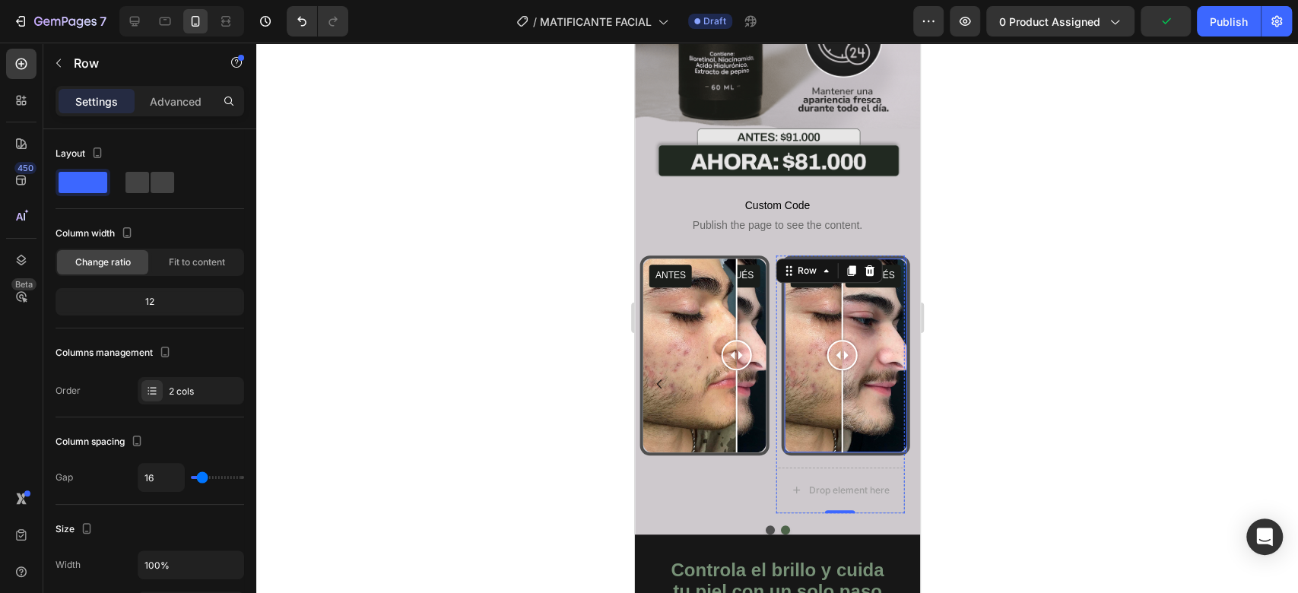
click at [809, 285] on div "ANTES DESPUÉS" at bounding box center [844, 355] width 122 height 194
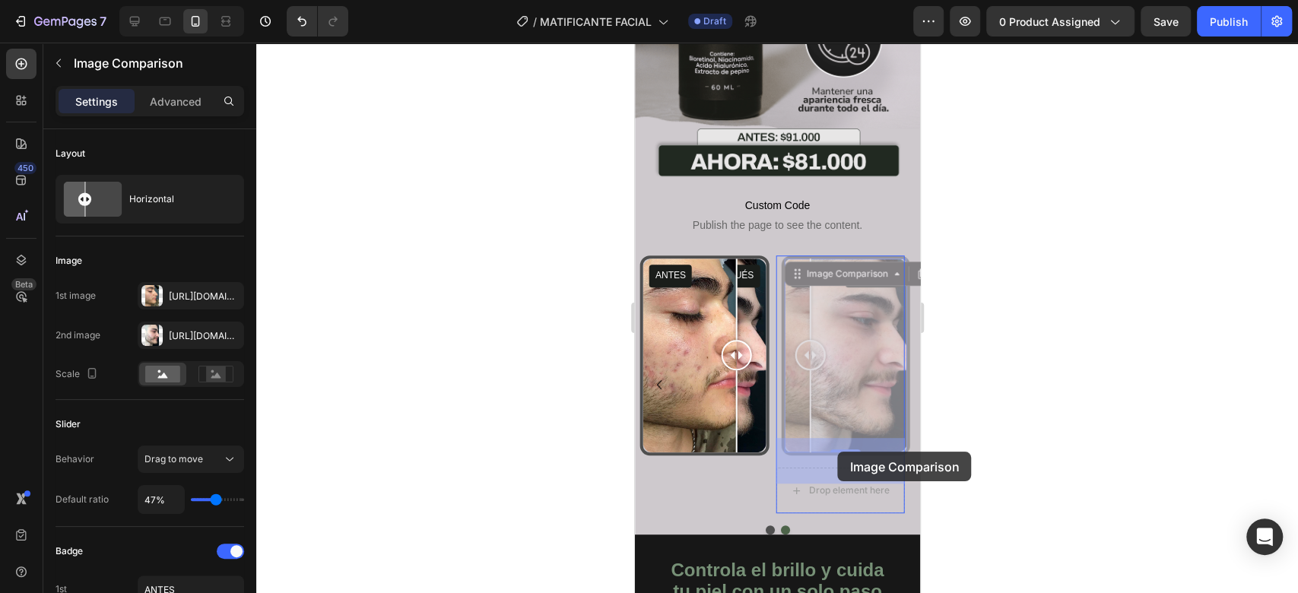
drag, startPoint x: 828, startPoint y: 249, endPoint x: 837, endPoint y: 452, distance: 203.2
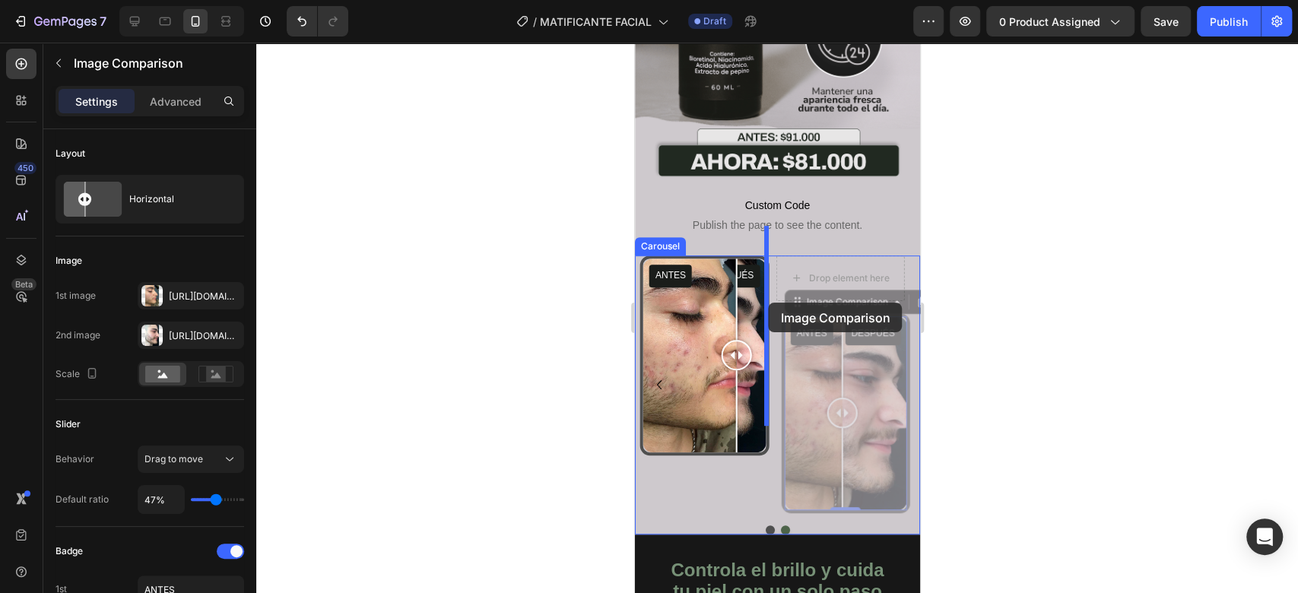
drag, startPoint x: 837, startPoint y: 271, endPoint x: 768, endPoint y: 303, distance: 76.2
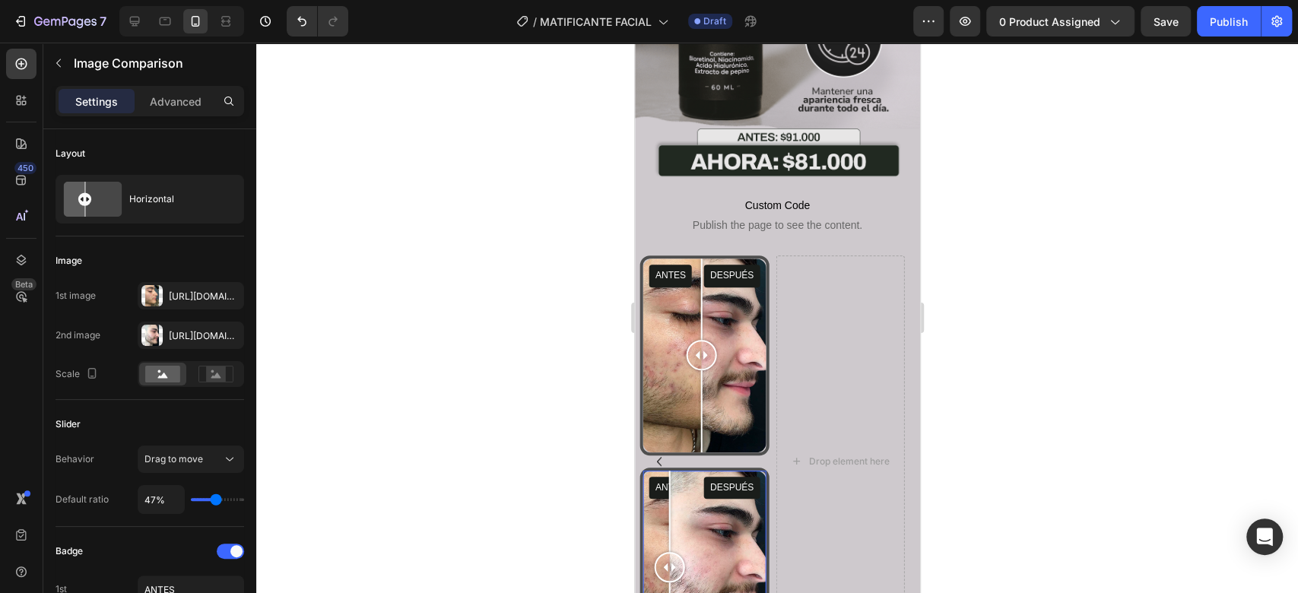
click at [668, 480] on div "ANTES DESPUÉS" at bounding box center [703, 568] width 122 height 194
click at [646, 471] on div "ANTES DESPUÉS" at bounding box center [703, 568] width 122 height 194
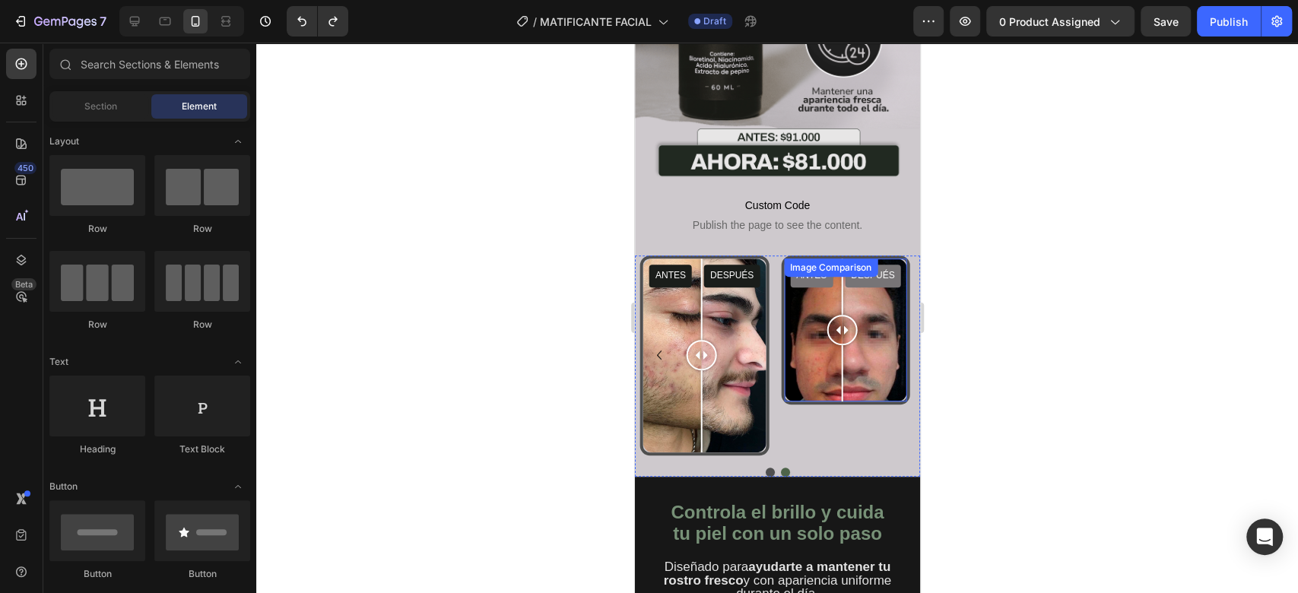
click at [795, 283] on div "ANTES DESPUÉS" at bounding box center [844, 329] width 122 height 143
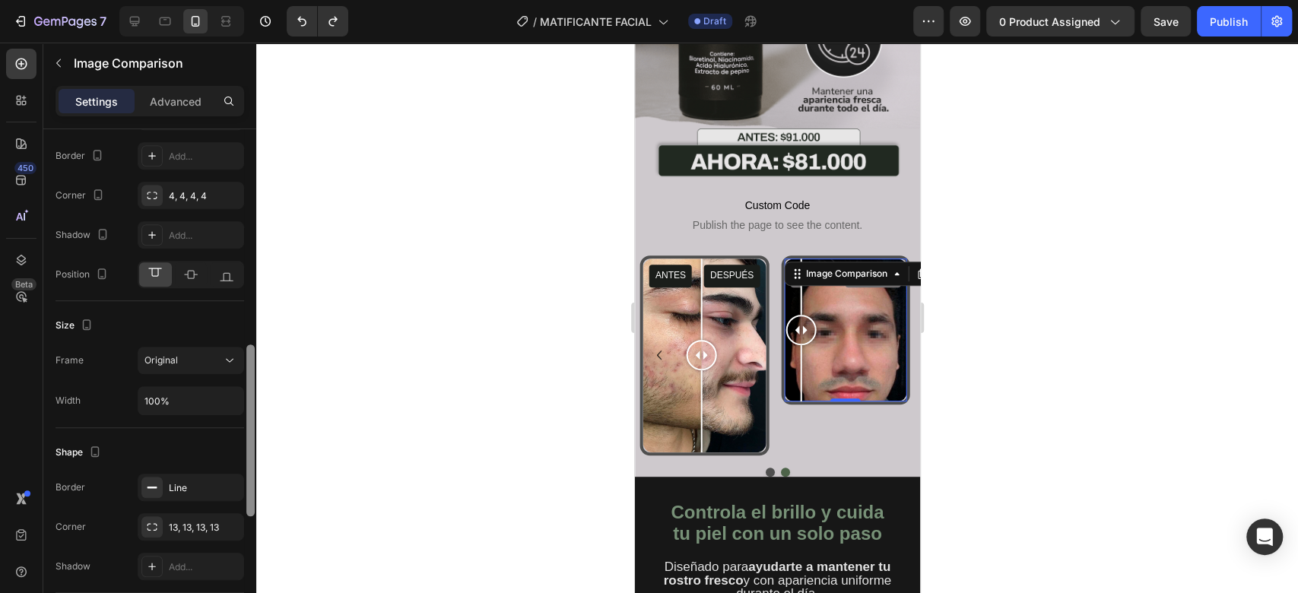
scroll to position [632, 0]
click at [208, 359] on div "Original" at bounding box center [183, 359] width 78 height 14
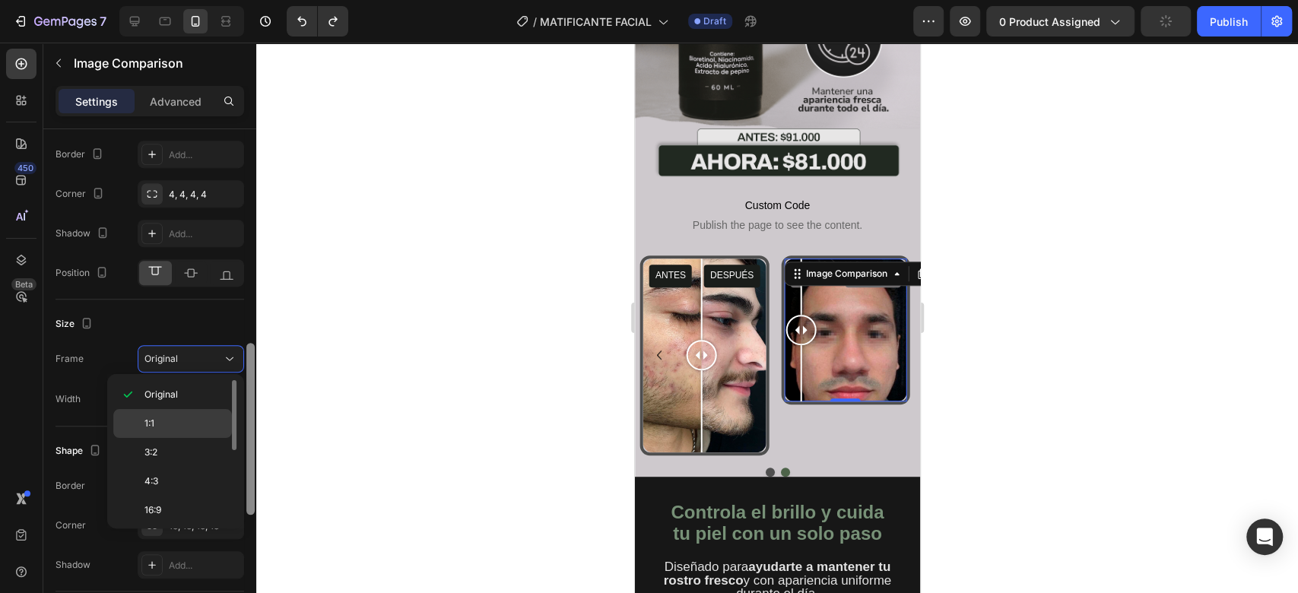
click at [201, 417] on p "1:1" at bounding box center [184, 424] width 81 height 14
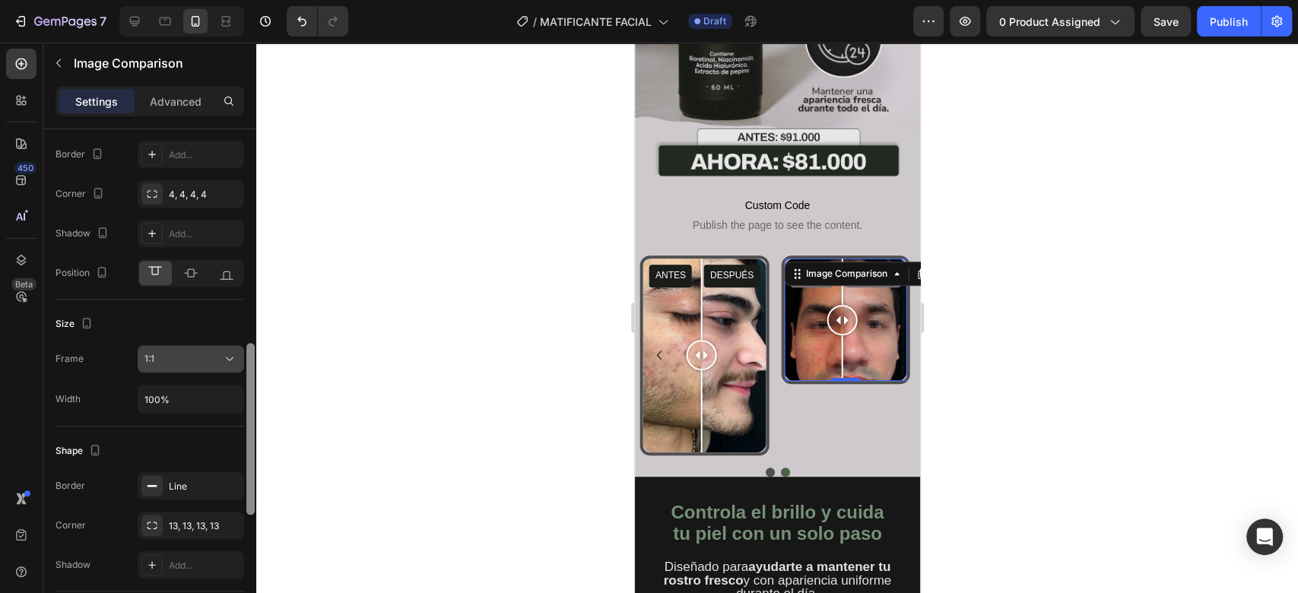
click at [209, 356] on div "1:1" at bounding box center [183, 359] width 78 height 14
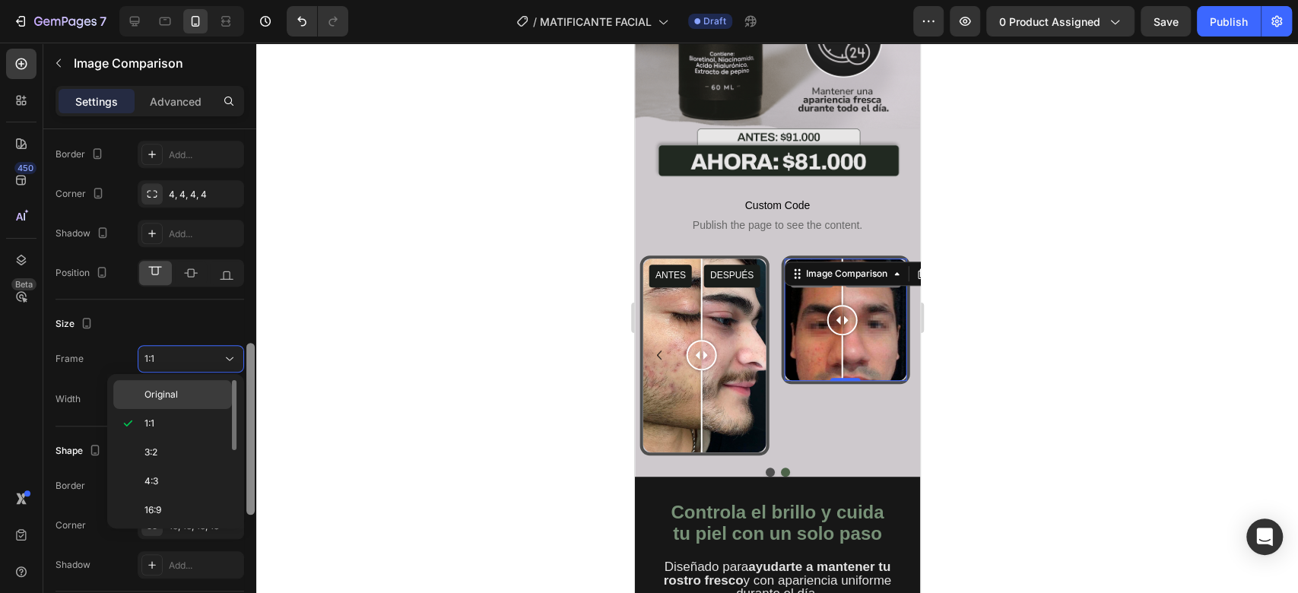
click at [207, 389] on p "Original" at bounding box center [184, 395] width 81 height 14
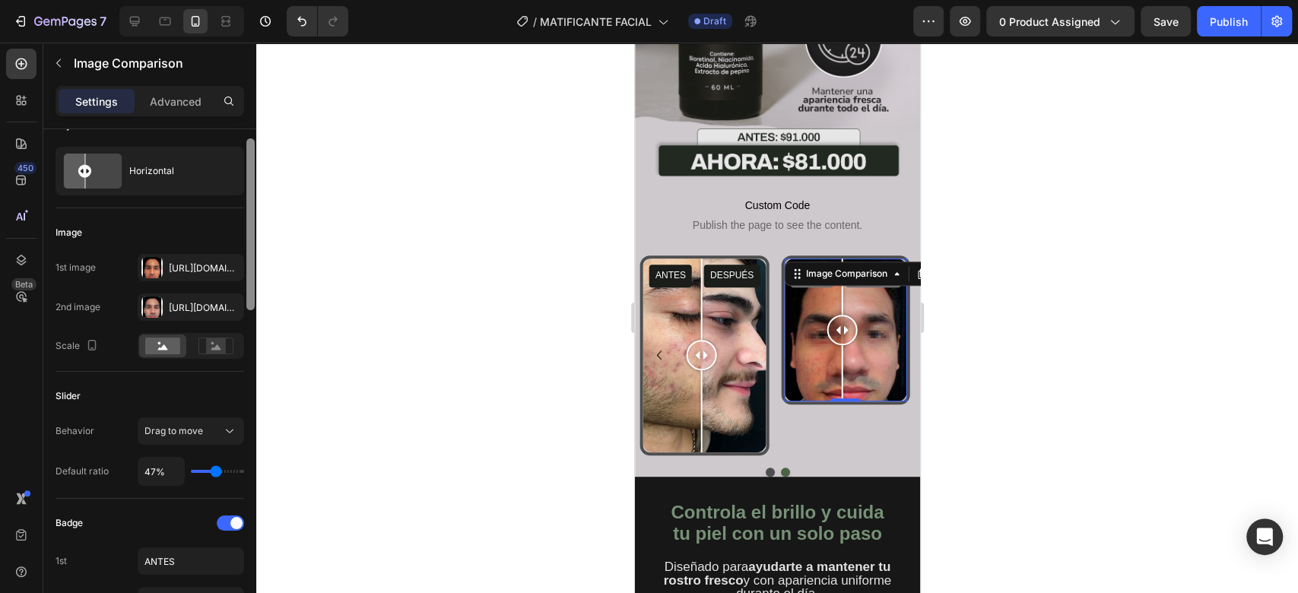
scroll to position [16, 0]
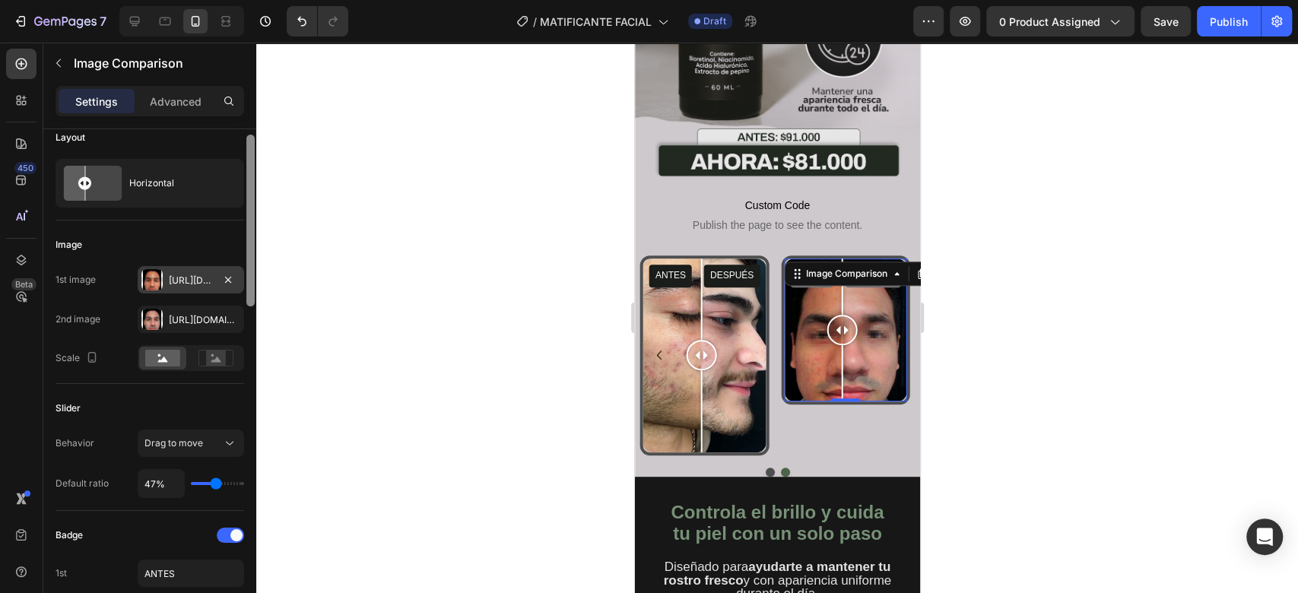
click at [201, 277] on div "Https://cdn.Shopify.Com/s/files/1/0732/3310/5114/files/gempages_575478125408813…" at bounding box center [191, 281] width 44 height 14
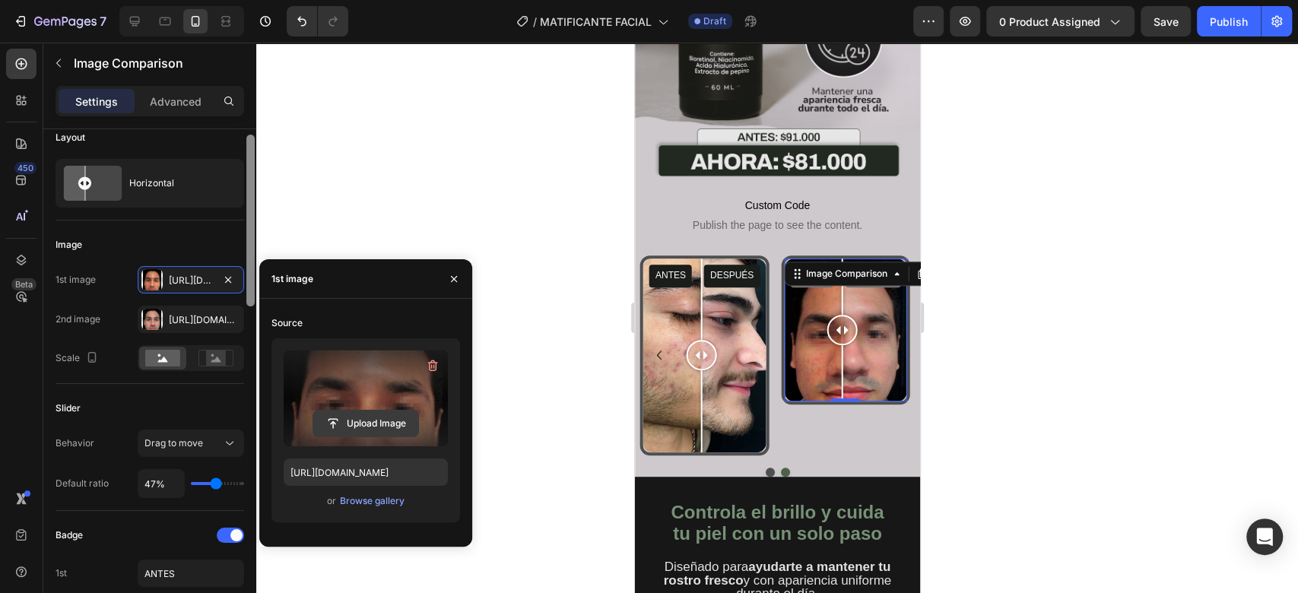
click at [341, 419] on input "file" at bounding box center [365, 423] width 105 height 26
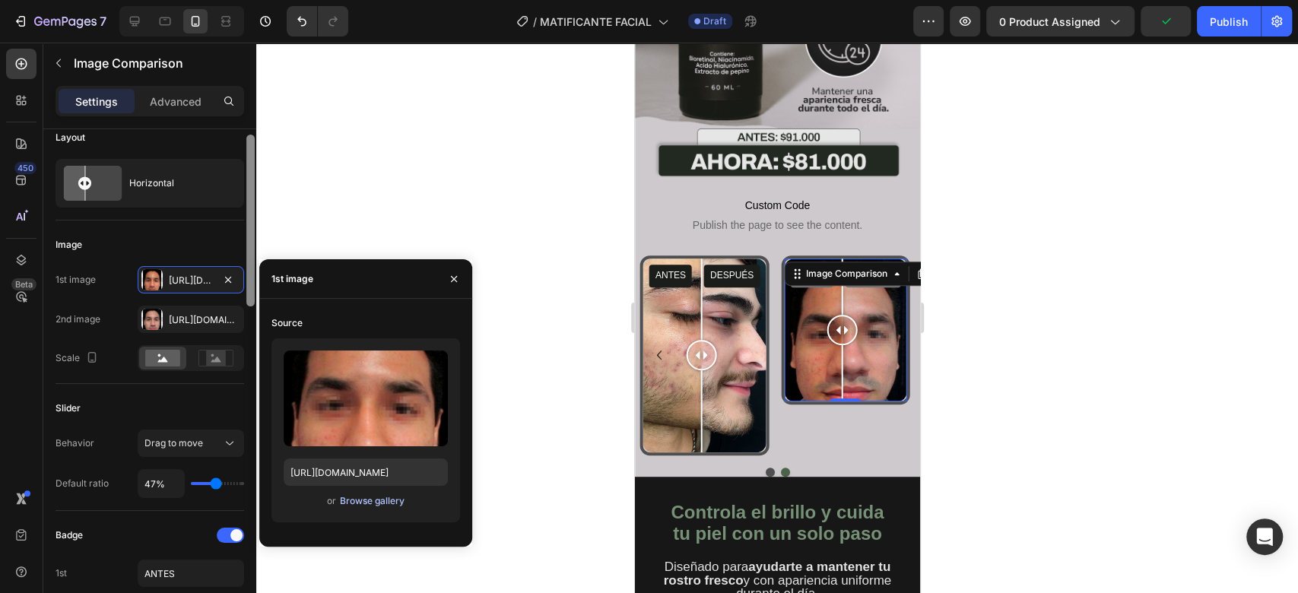
click at [365, 496] on div "Browse gallery" at bounding box center [372, 501] width 65 height 14
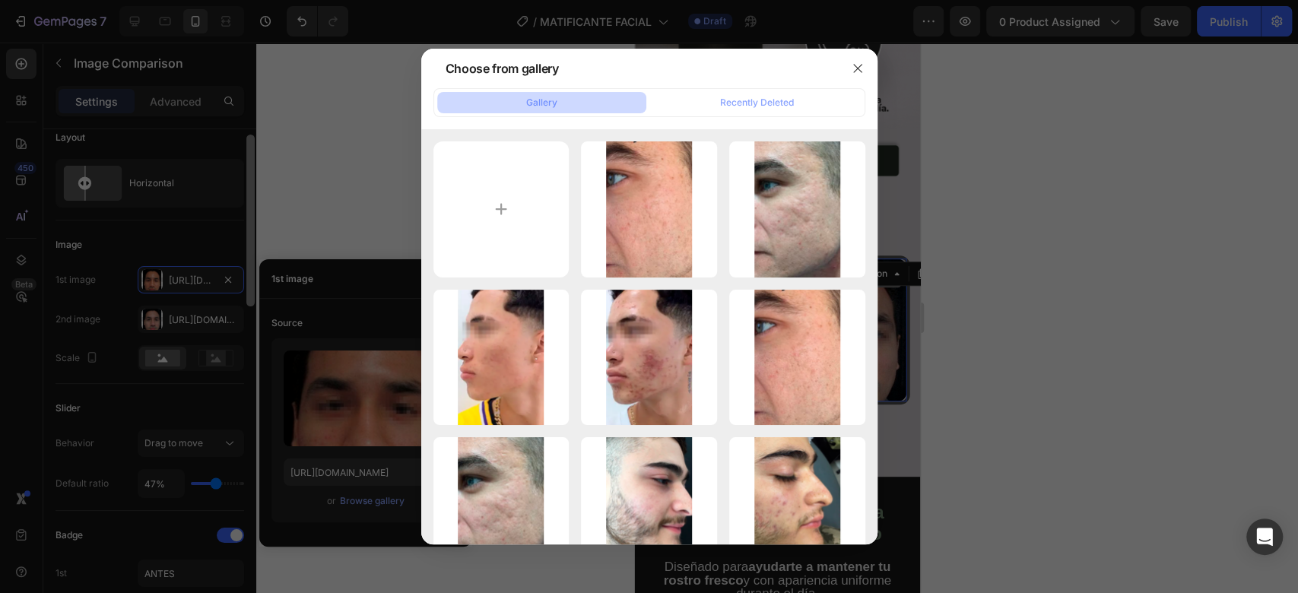
click at [0, 0] on div "d1.png 437.39 kb" at bounding box center [0, 0] width 0 height 0
type input "https://cdn.shopify.com/s/files/1/0732/3310/5114/files/gempages_575478125408813…"
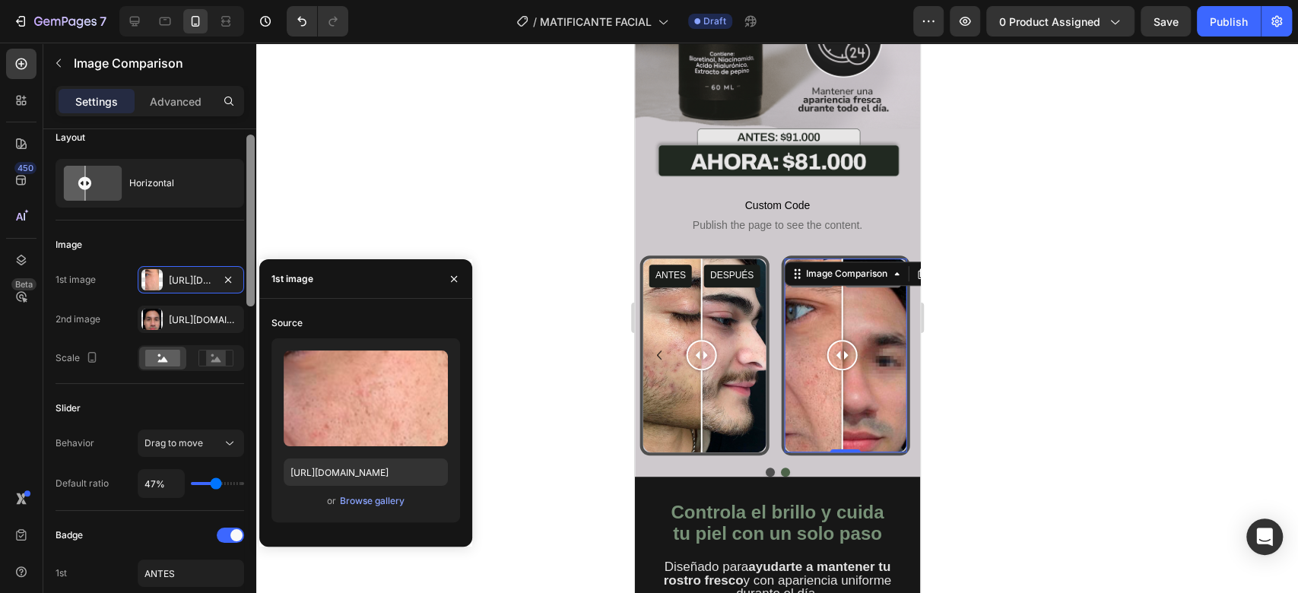
click at [199, 317] on div "Https://cdn.Shopify.Com/s/files/1/0732/3310/5114/files/gempages_575478125408813…" at bounding box center [204, 320] width 71 height 14
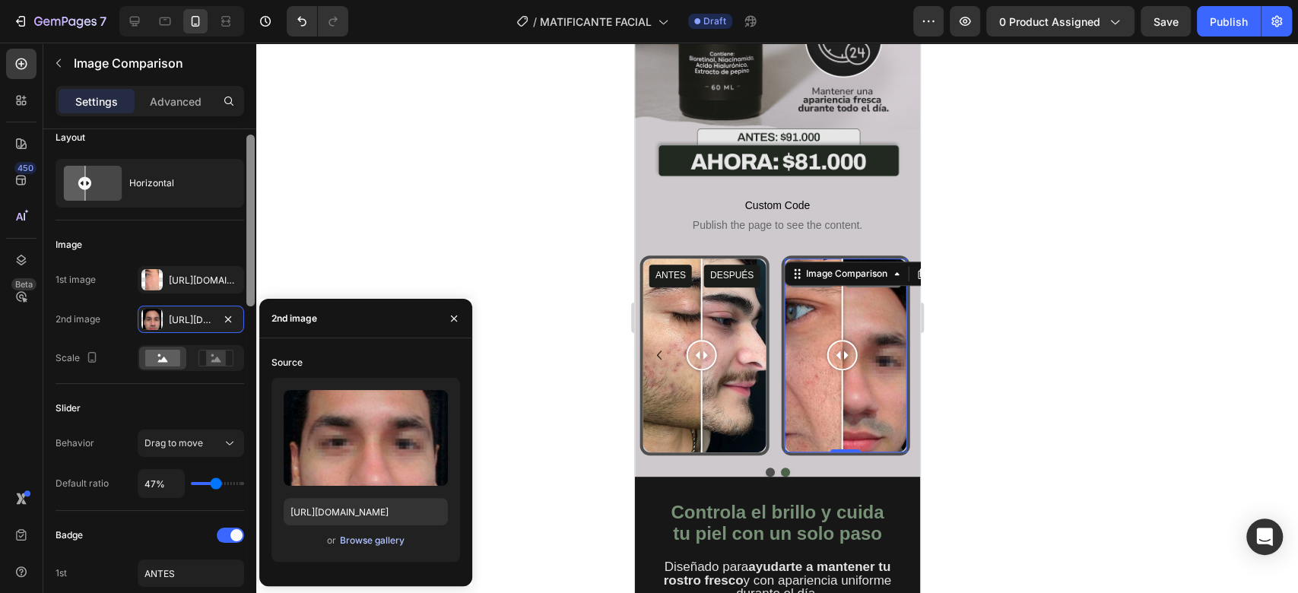
click at [361, 544] on div "Browse gallery" at bounding box center [372, 541] width 65 height 14
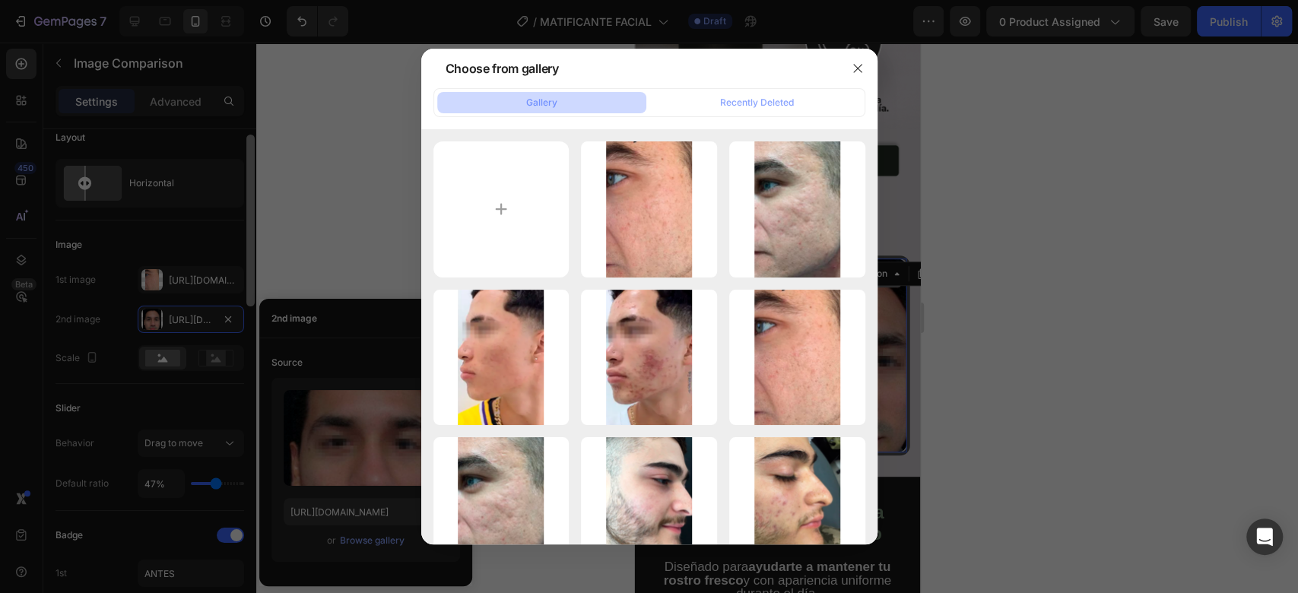
click at [0, 0] on div "d1.png 437.39 kb" at bounding box center [0, 0] width 0 height 0
type input "https://cdn.shopify.com/s/files/1/0732/3310/5114/files/gempages_575478125408813…"
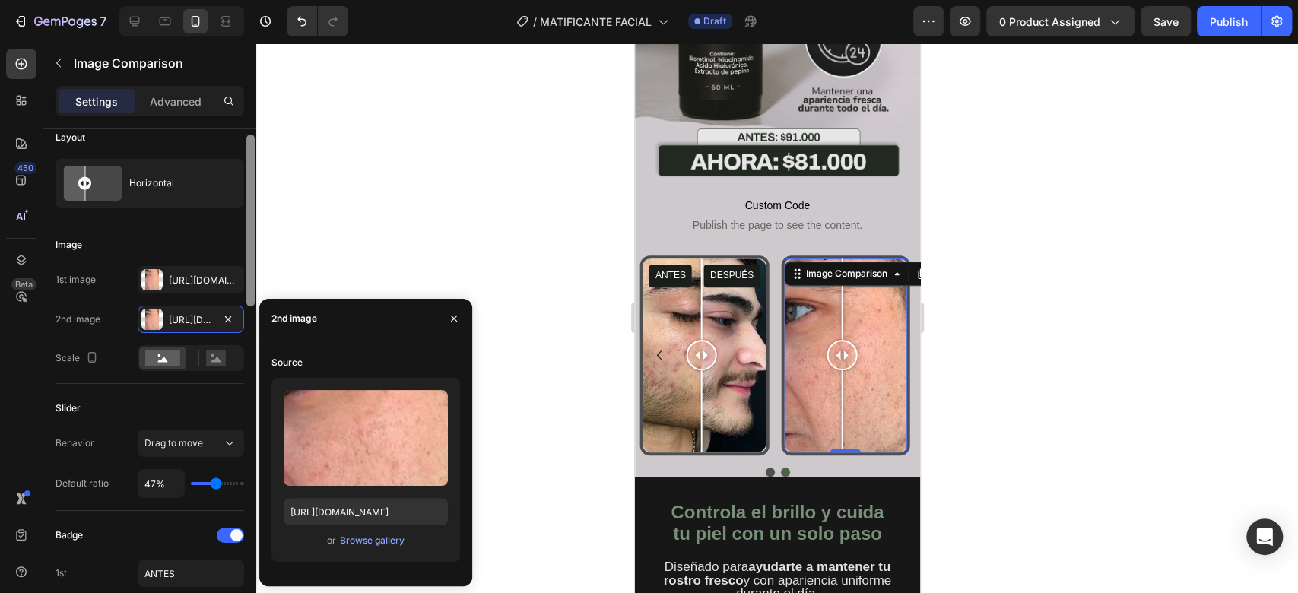
click at [204, 266] on div "Https://cdn.Shopify.Com/s/files/1/0732/3310/5114/files/gempages_575478125408813…" at bounding box center [191, 279] width 106 height 27
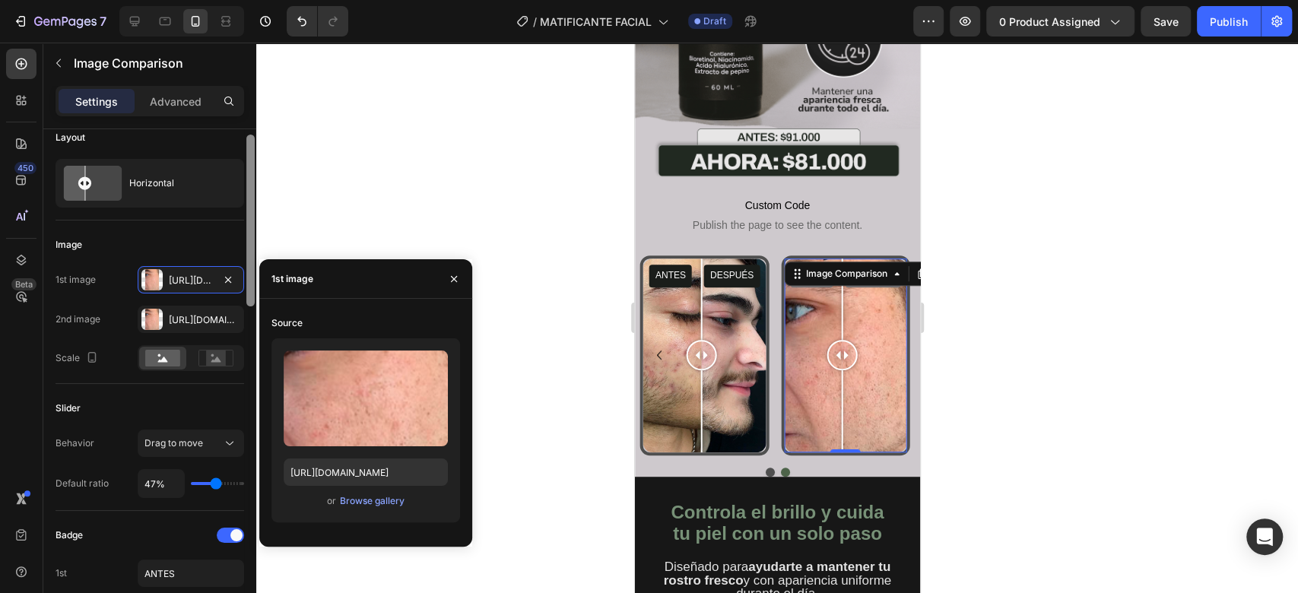
click at [198, 277] on div "Https://cdn.Shopify.Com/s/files/1/0732/3310/5114/files/gempages_575478125408813…" at bounding box center [191, 281] width 44 height 14
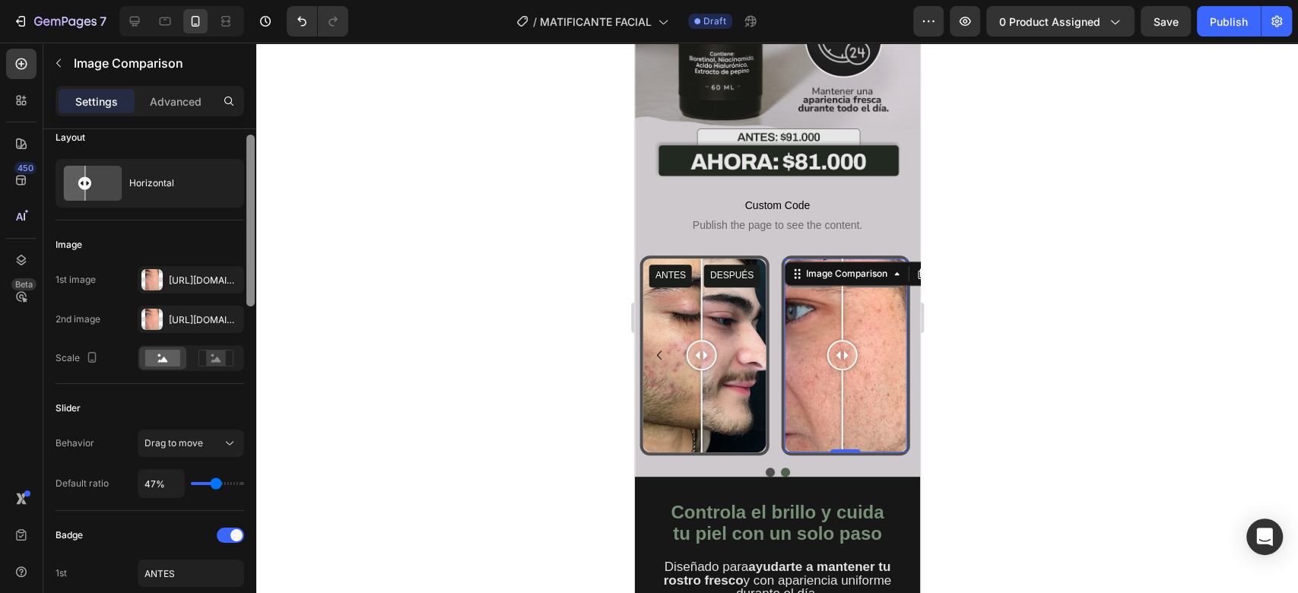
click at [204, 281] on div "Https://cdn.Shopify.Com/s/files/1/0732/3310/5114/files/gempages_575478125408813…" at bounding box center [204, 281] width 71 height 14
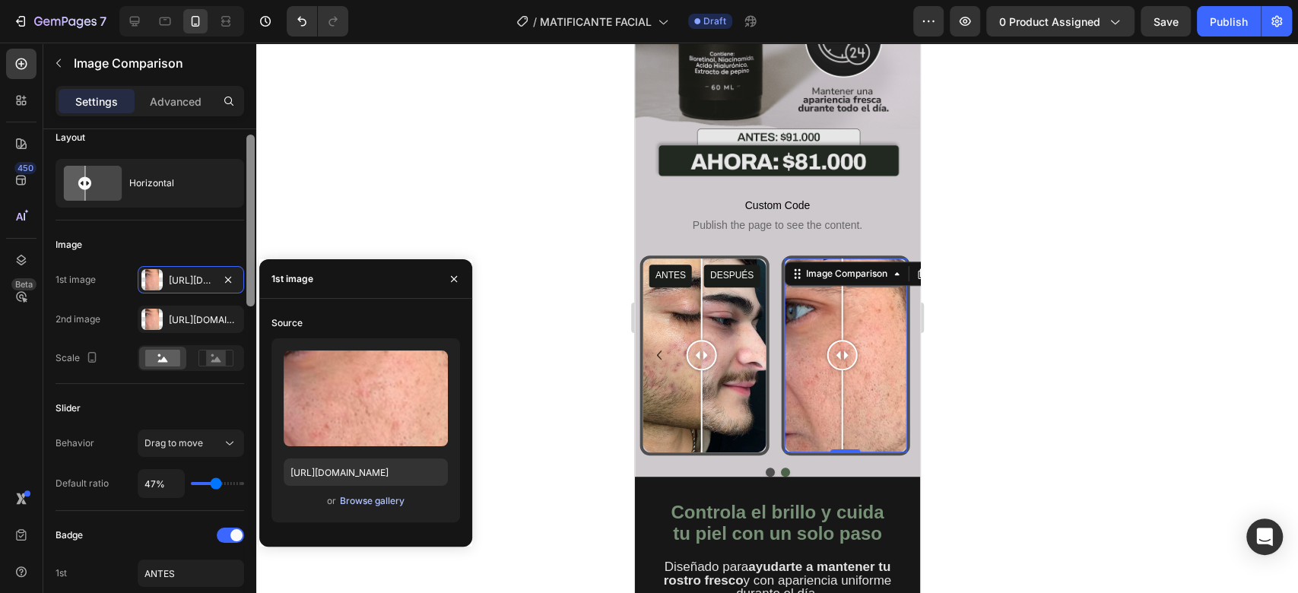
click at [395, 494] on div "Browse gallery" at bounding box center [372, 501] width 65 height 14
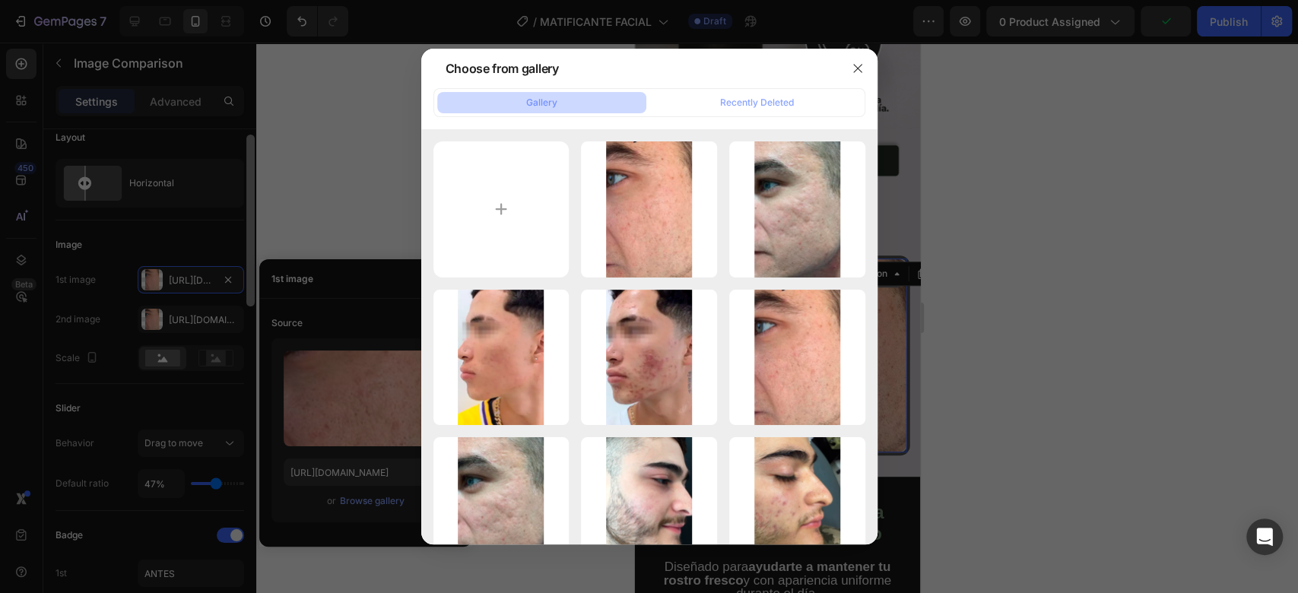
click at [0, 0] on div "a1.png 446.59 kb" at bounding box center [0, 0] width 0 height 0
type input "https://cdn.shopify.com/s/files/1/0732/3310/5114/files/gempages_575478125408813…"
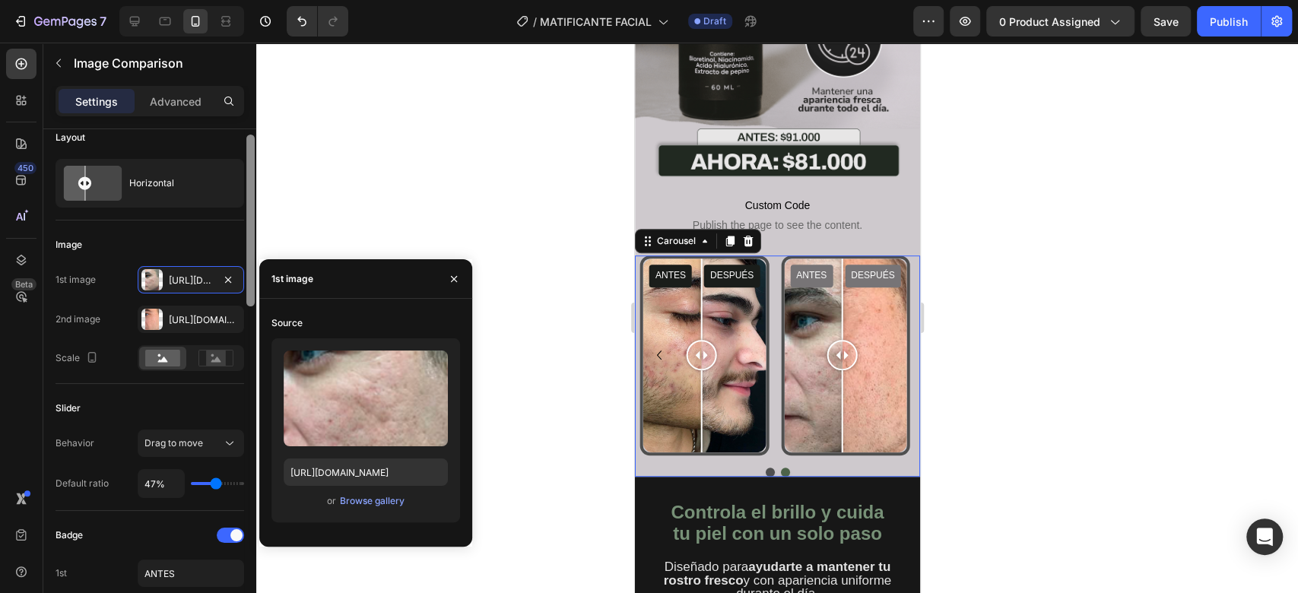
click at [765, 468] on button "Dot" at bounding box center [769, 472] width 9 height 9
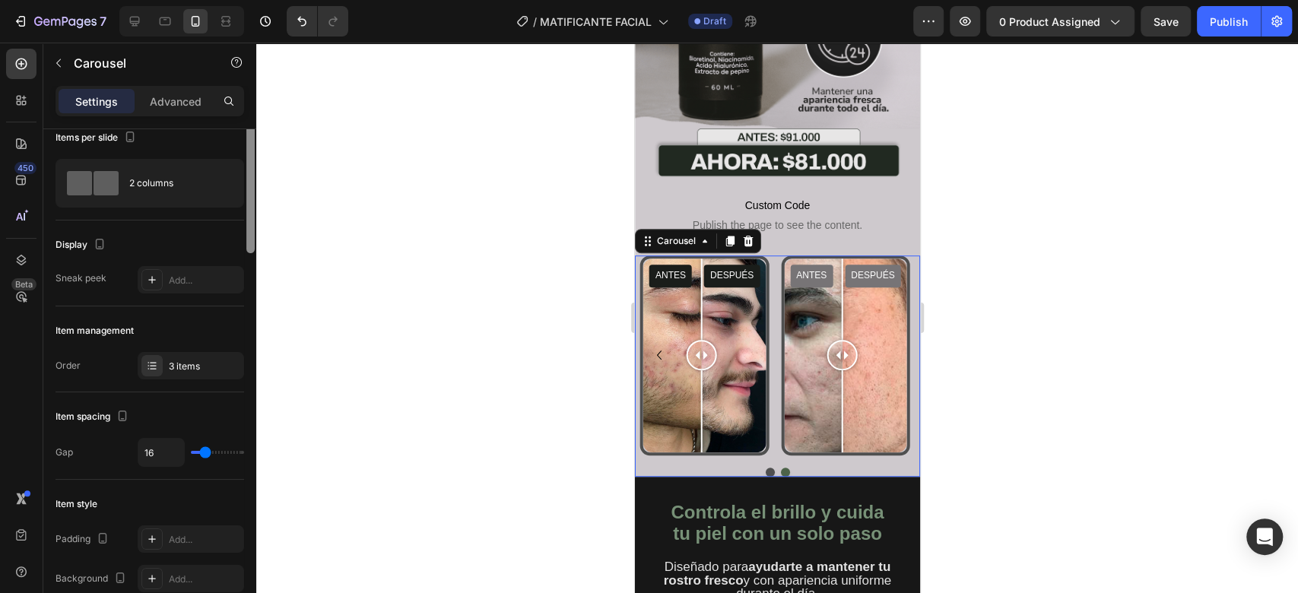
scroll to position [0, 0]
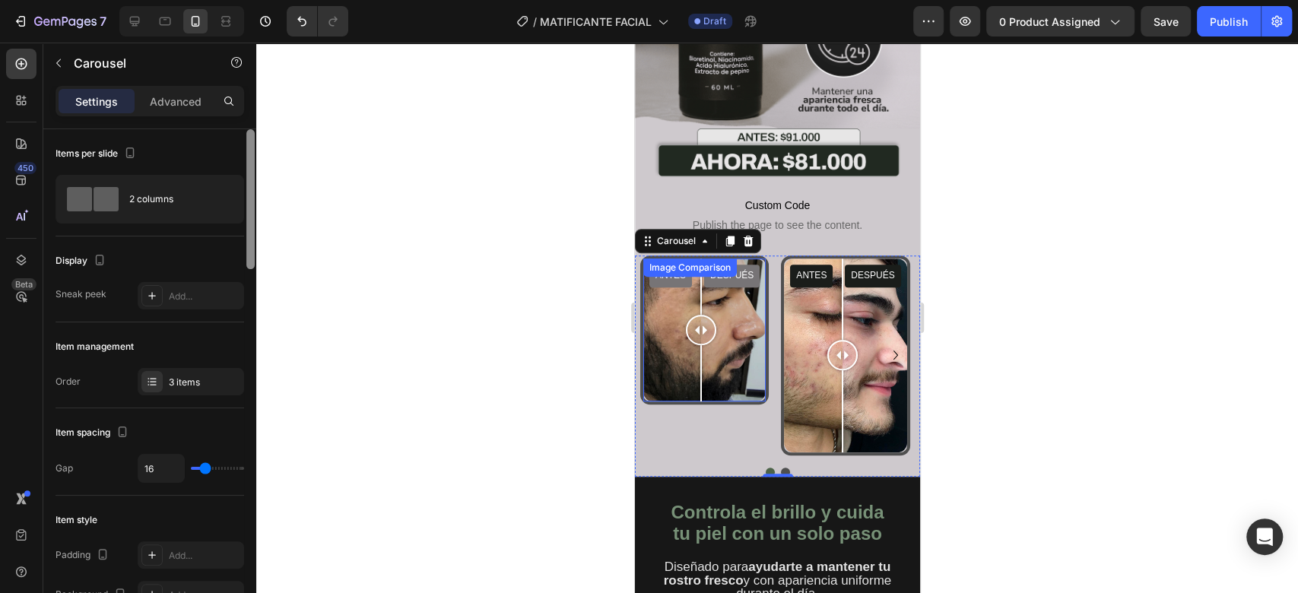
click at [746, 327] on div "ANTES DESPUÉS" at bounding box center [703, 329] width 122 height 143
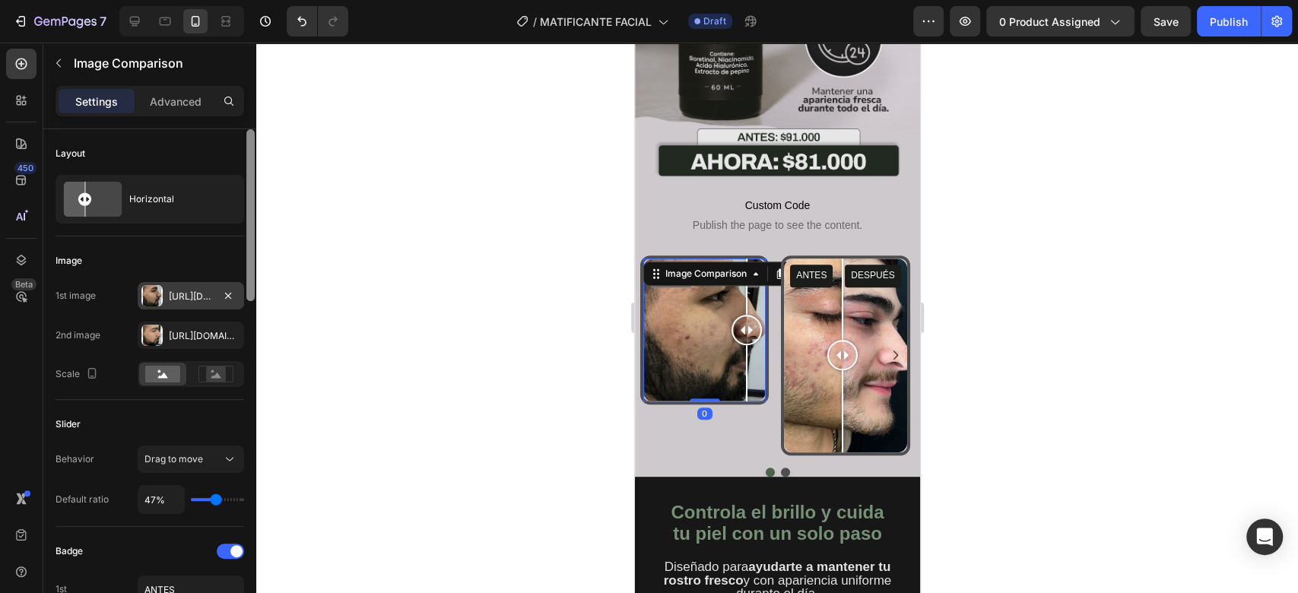
click at [180, 293] on div "Https://cdn.Shopify.Com/s/files/1/0732/3310/5114/files/gempages_575478125408813…" at bounding box center [191, 297] width 44 height 14
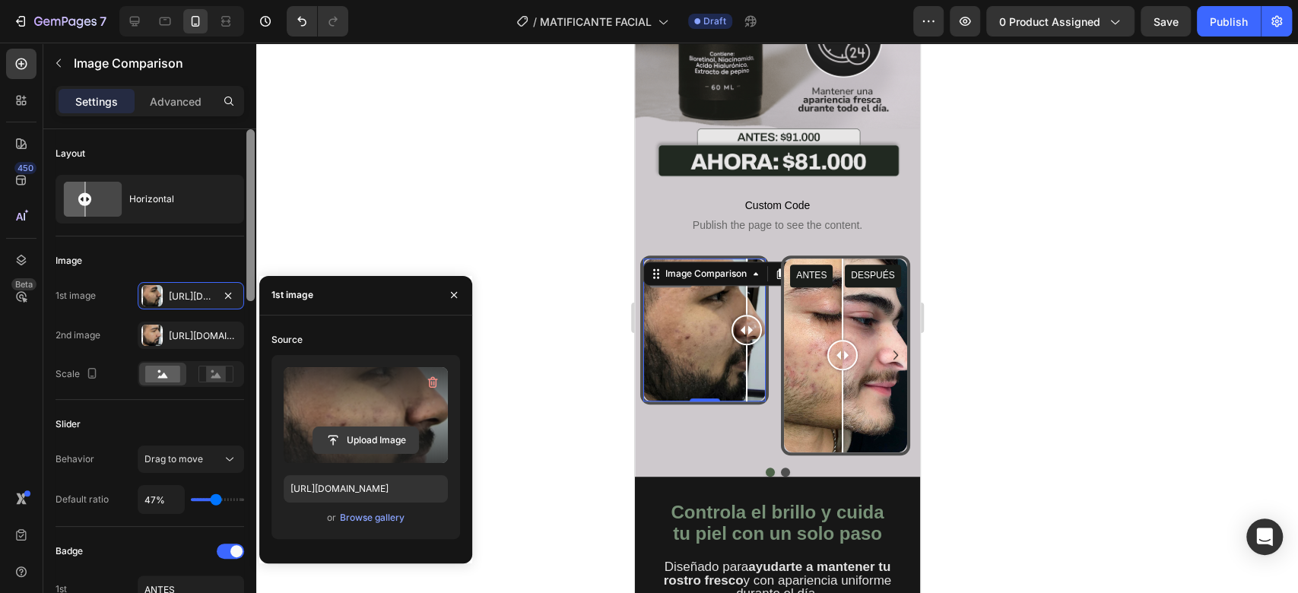
click at [364, 437] on input "file" at bounding box center [365, 440] width 105 height 26
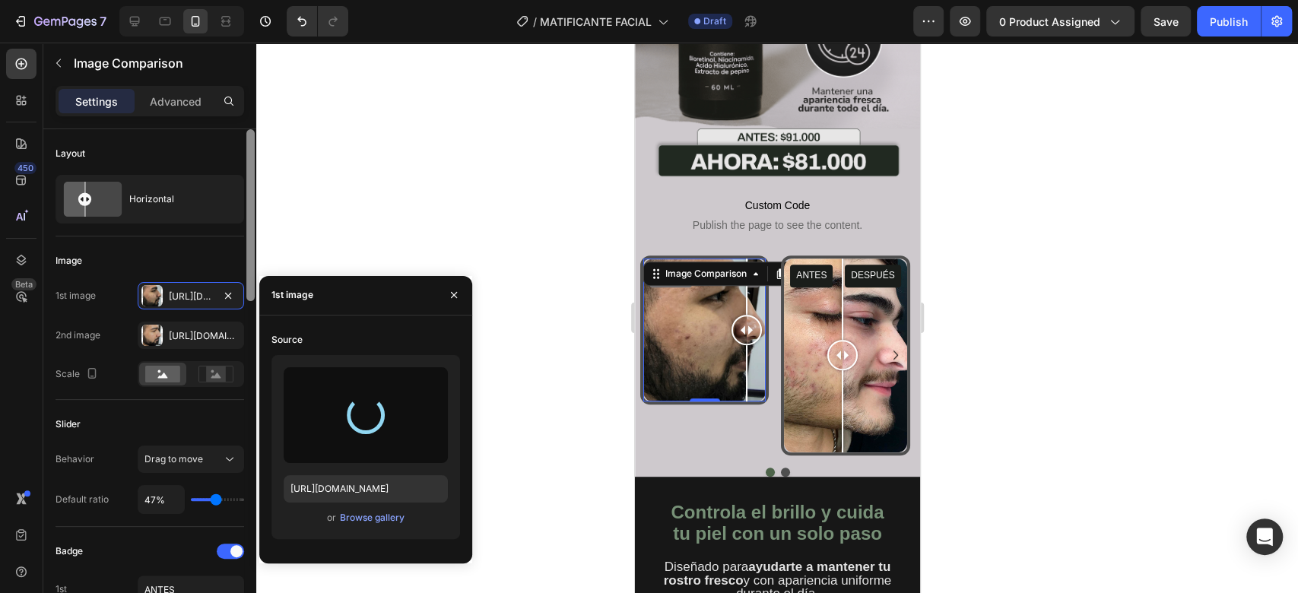
type input "https://cdn.shopify.com/s/files/1/0732/3310/5114/files/gempages_575478125408813…"
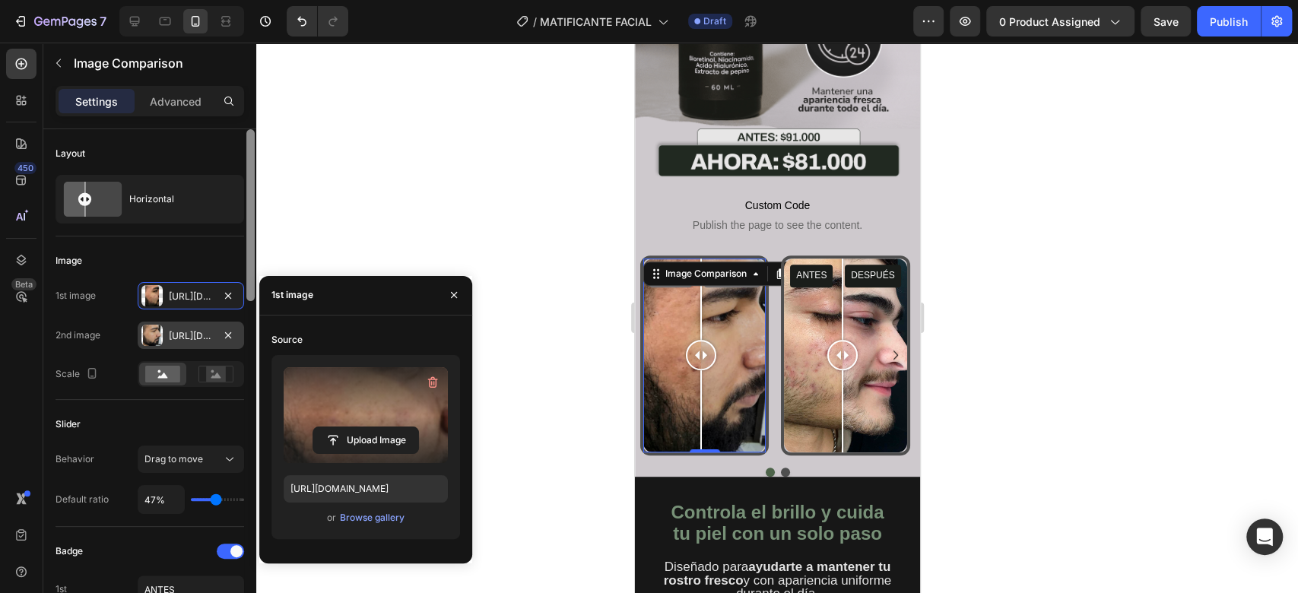
click at [192, 335] on div "Https://cdn.Shopify.Com/s/files/1/0732/3310/5114/files/gempages_575478125408813…" at bounding box center [191, 336] width 44 height 14
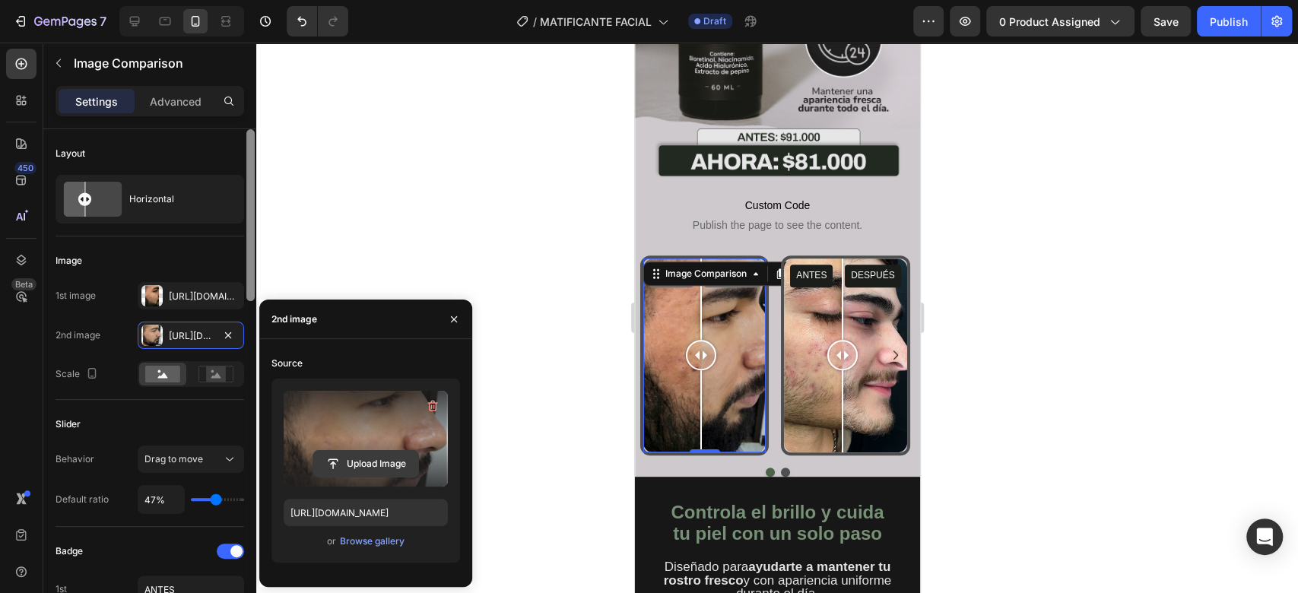
click at [351, 459] on input "file" at bounding box center [365, 464] width 105 height 26
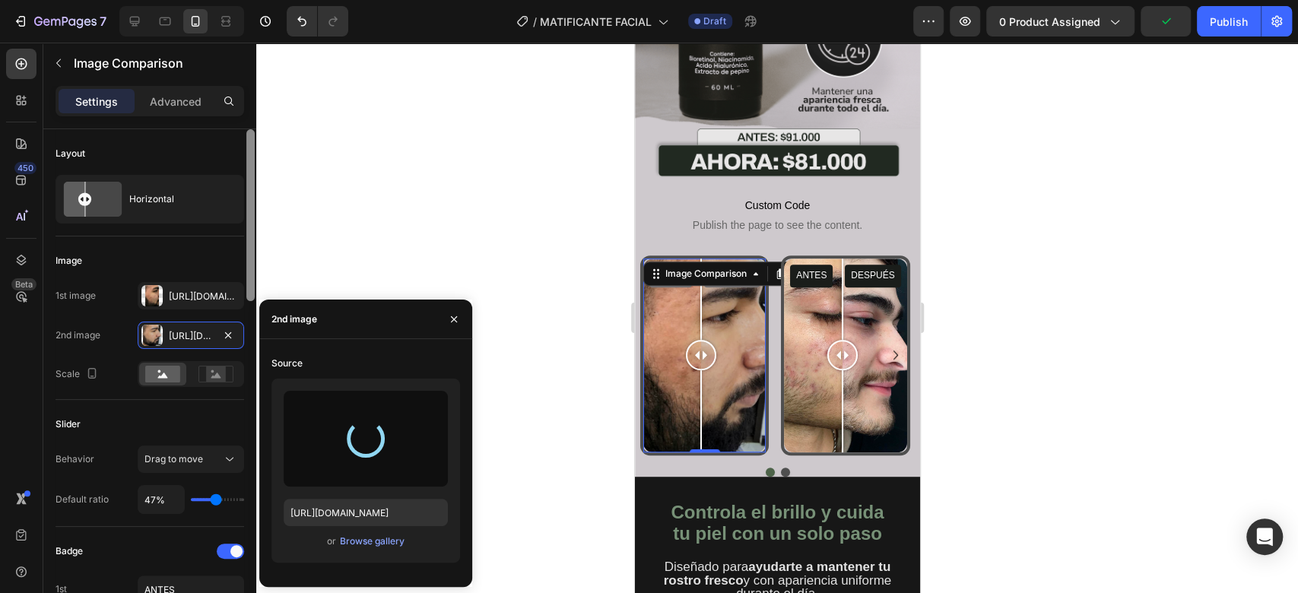
type input "https://cdn.shopify.com/s/files/1/0732/3310/5114/files/gempages_575478125408813…"
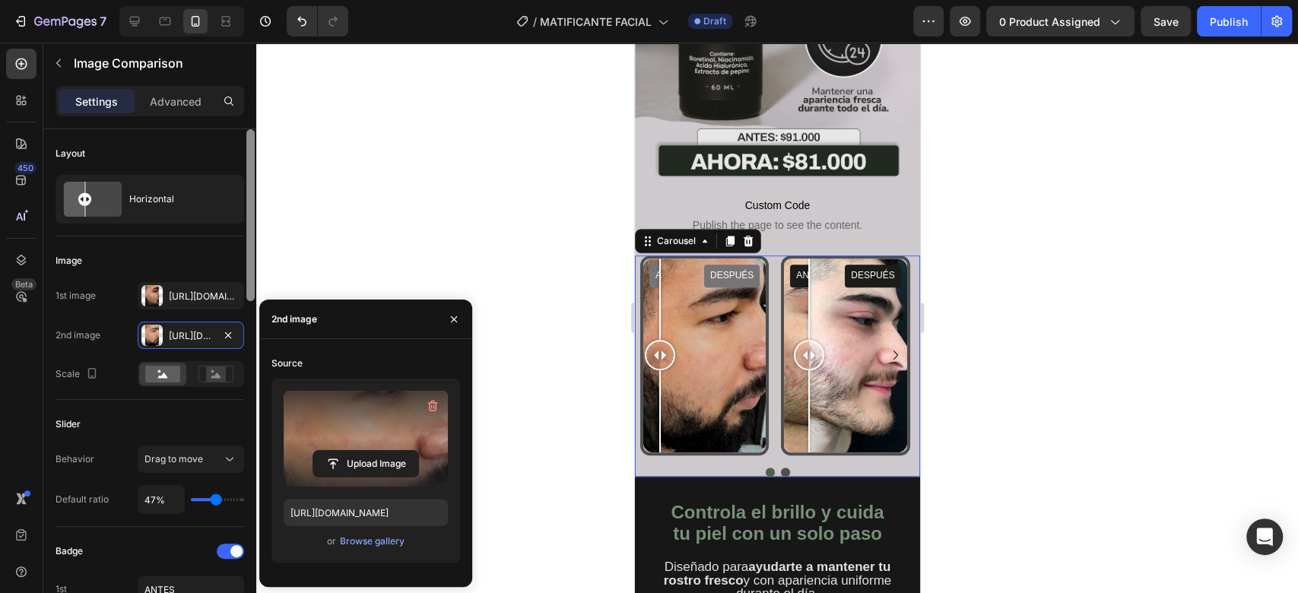
click at [886, 346] on icon "Carousel Next Arrow" at bounding box center [895, 355] width 18 height 18
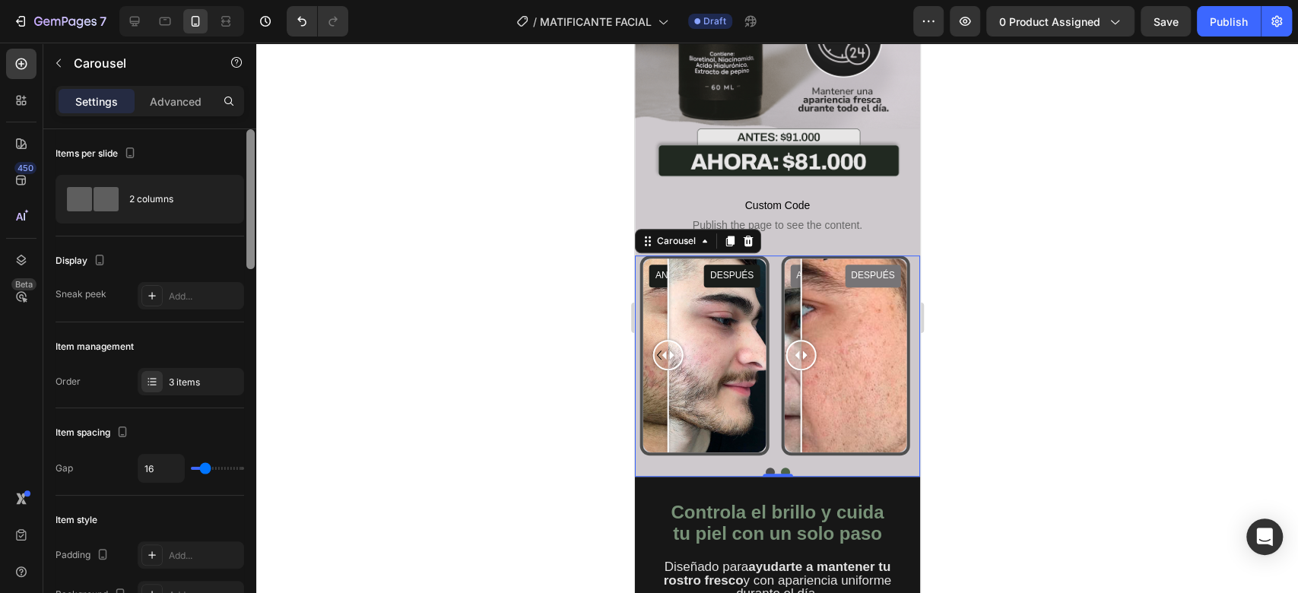
click at [978, 238] on div at bounding box center [776, 318] width 1041 height 550
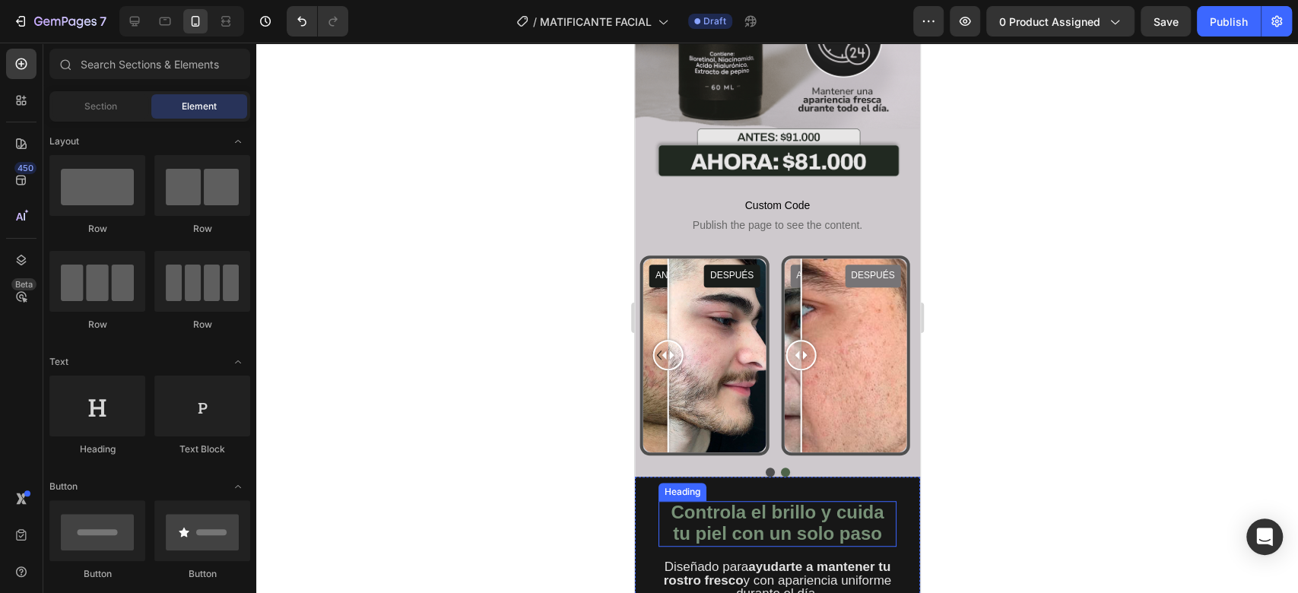
click at [787, 502] on strong "Controla el brillo y cuida tu piel con un solo paso" at bounding box center [776, 523] width 213 height 42
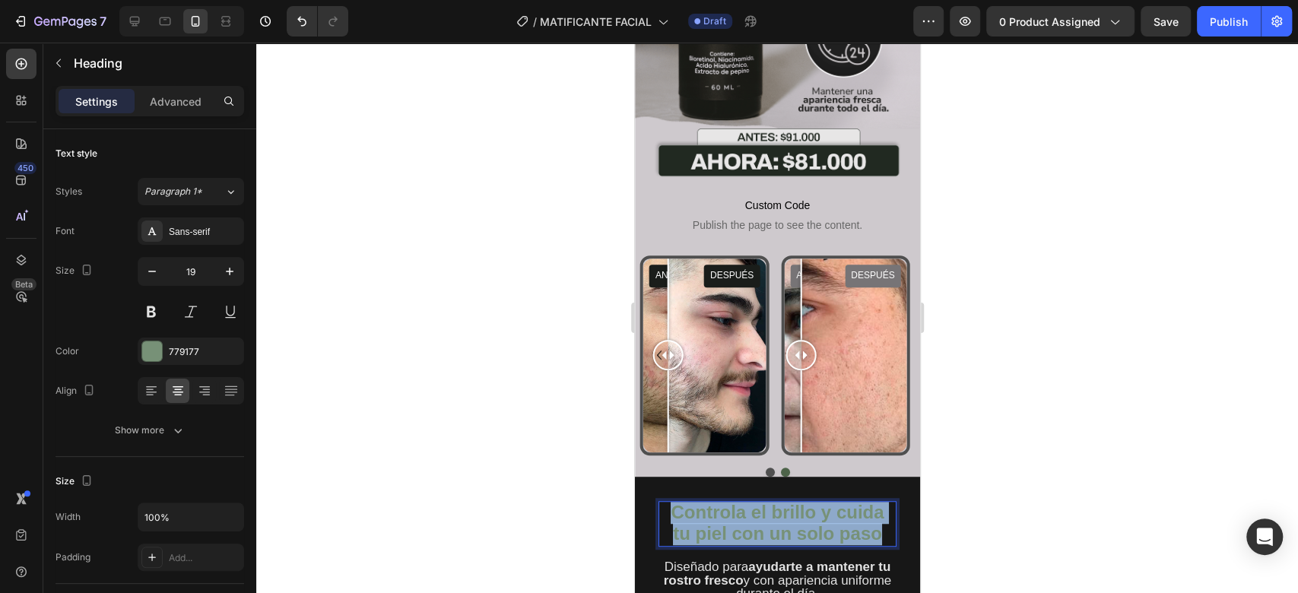
click at [787, 502] on strong "Controla el brillo y cuida tu piel con un solo paso" at bounding box center [776, 523] width 213 height 42
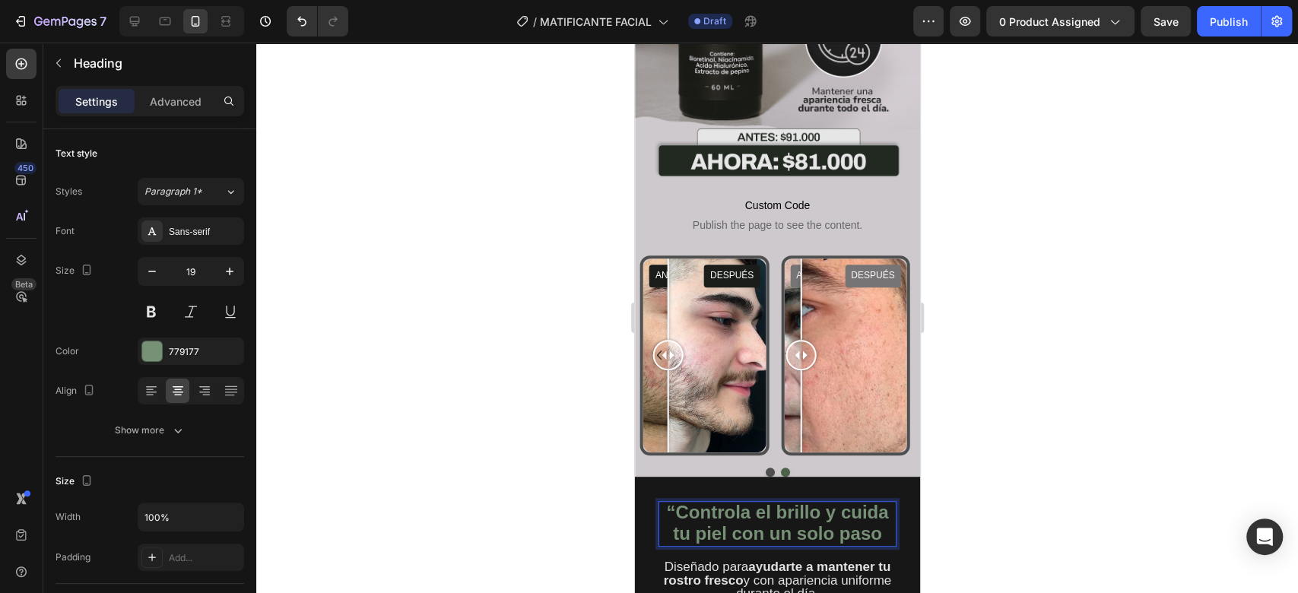
click at [696, 502] on strong "“Controla el brillo y cuida tu piel con un solo paso" at bounding box center [776, 523] width 222 height 42
click at [1032, 395] on div at bounding box center [776, 318] width 1041 height 550
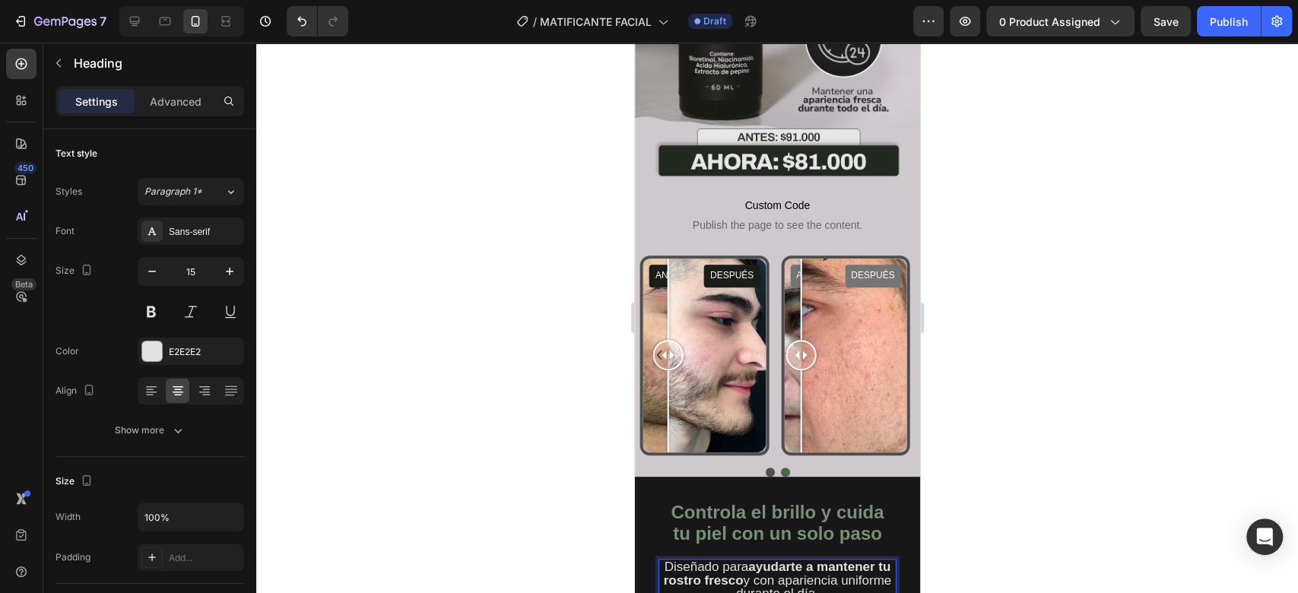
click at [158, 345] on div at bounding box center [152, 351] width 20 height 20
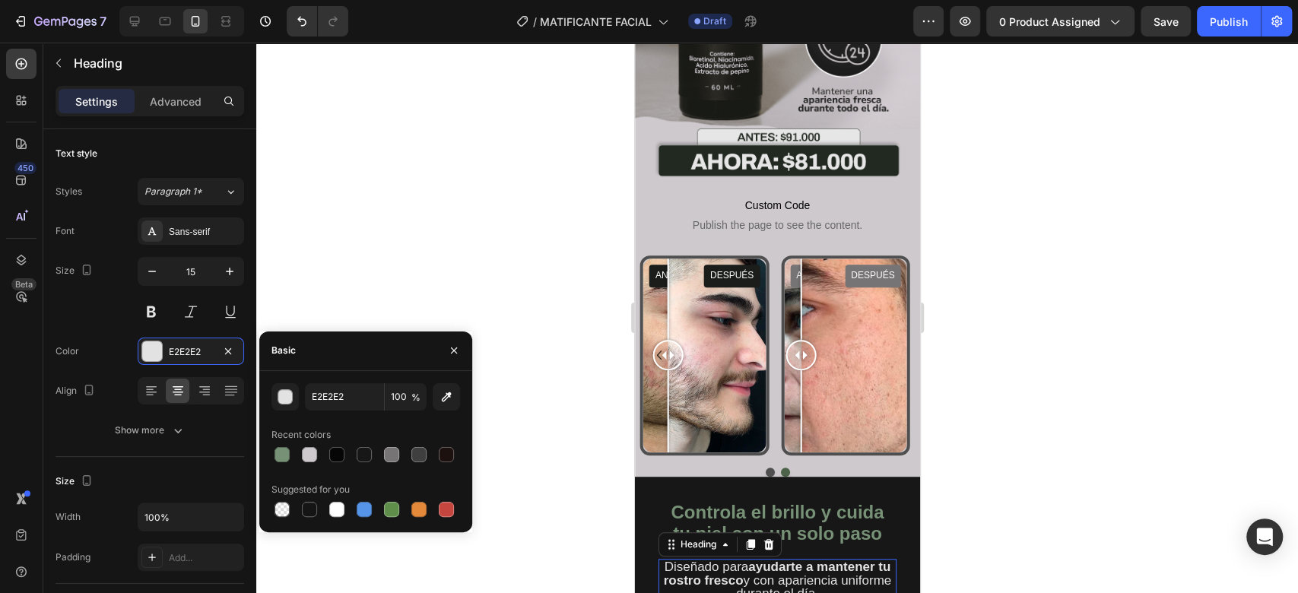
click at [363, 457] on div at bounding box center [364, 454] width 15 height 15
type input "171717"
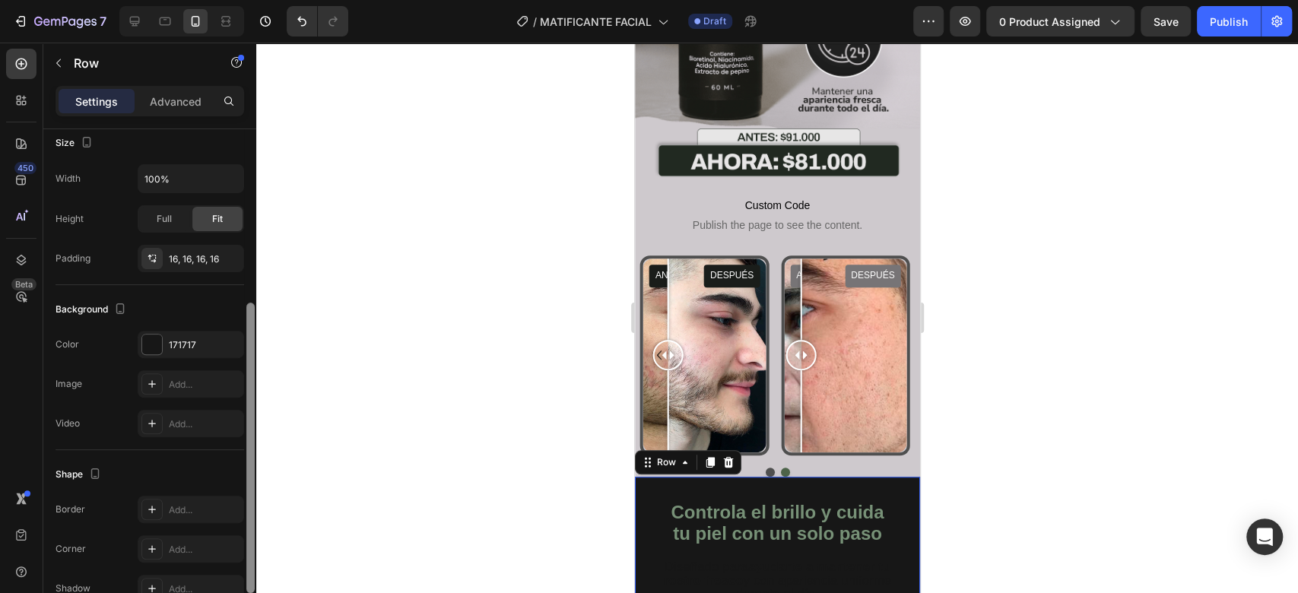
scroll to position [300, 0]
click at [156, 339] on div at bounding box center [152, 343] width 20 height 20
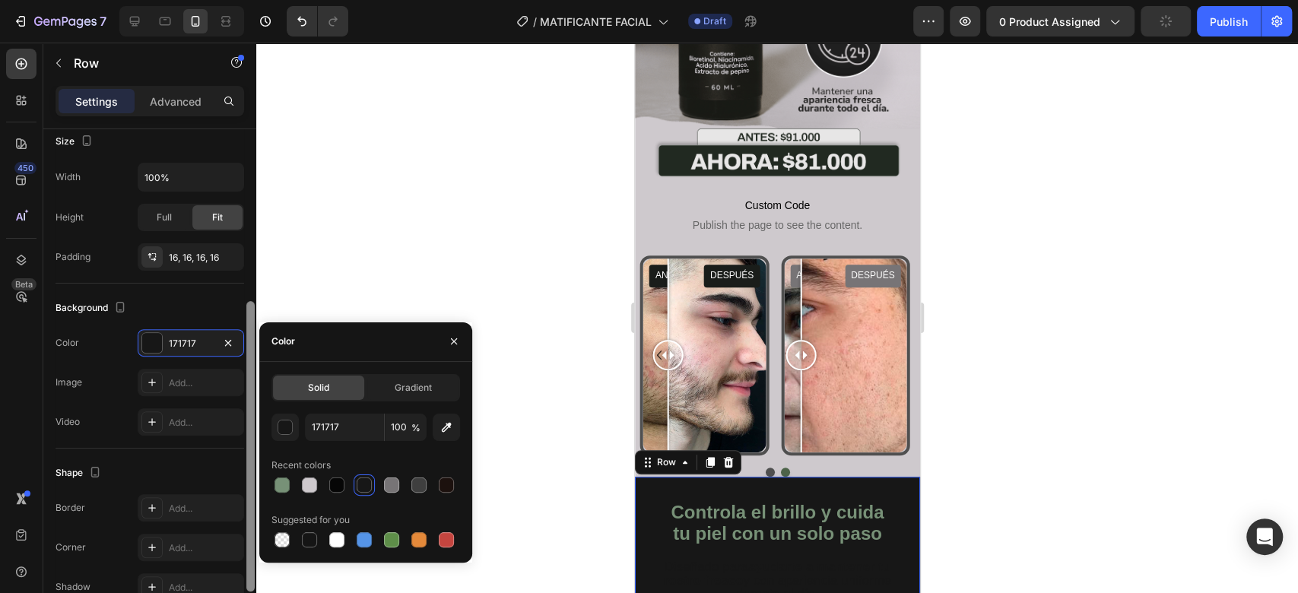
click at [393, 483] on div at bounding box center [391, 484] width 15 height 15
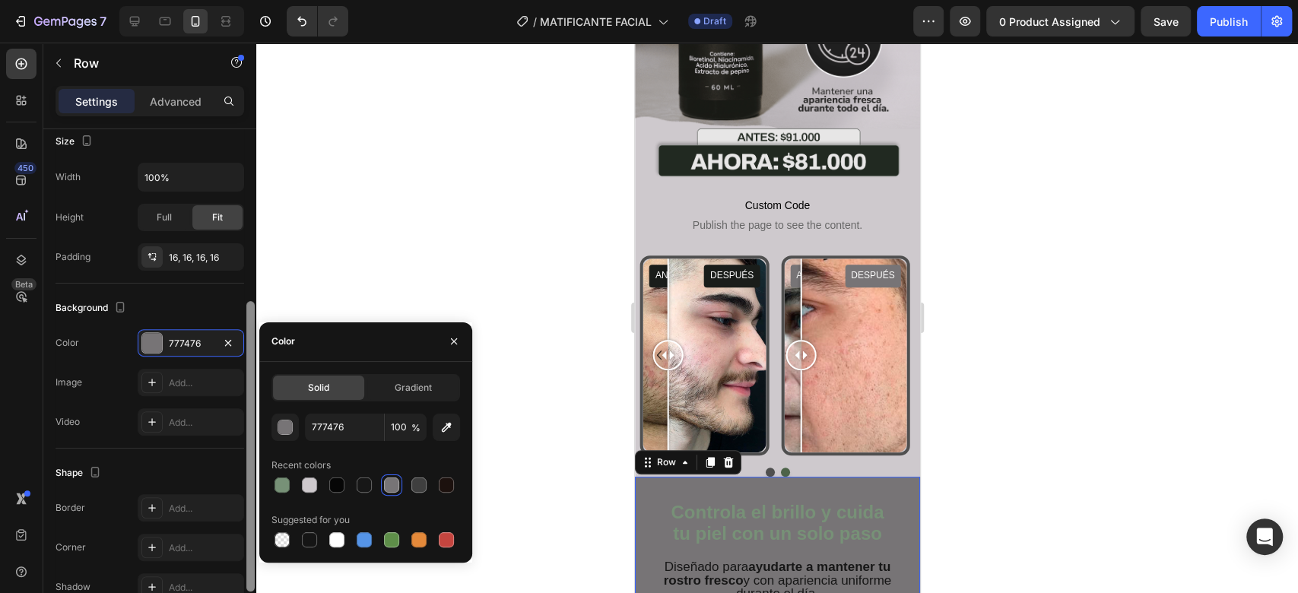
click at [309, 479] on div at bounding box center [309, 484] width 15 height 15
type input "CEC9CD"
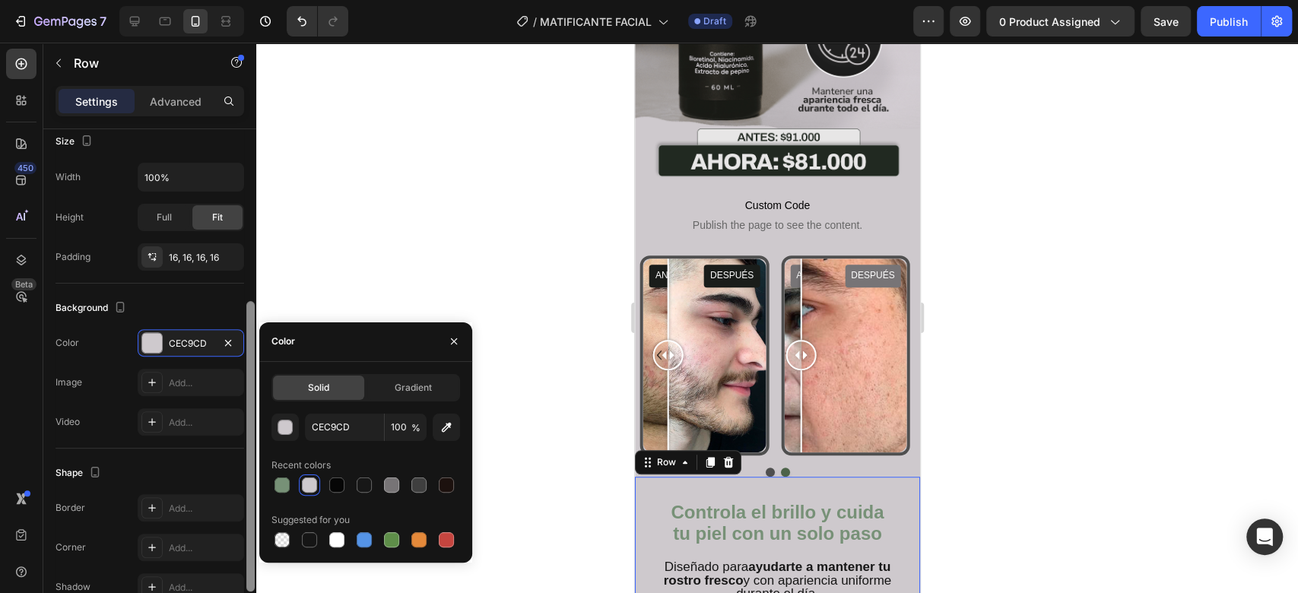
click at [975, 352] on div at bounding box center [776, 318] width 1041 height 550
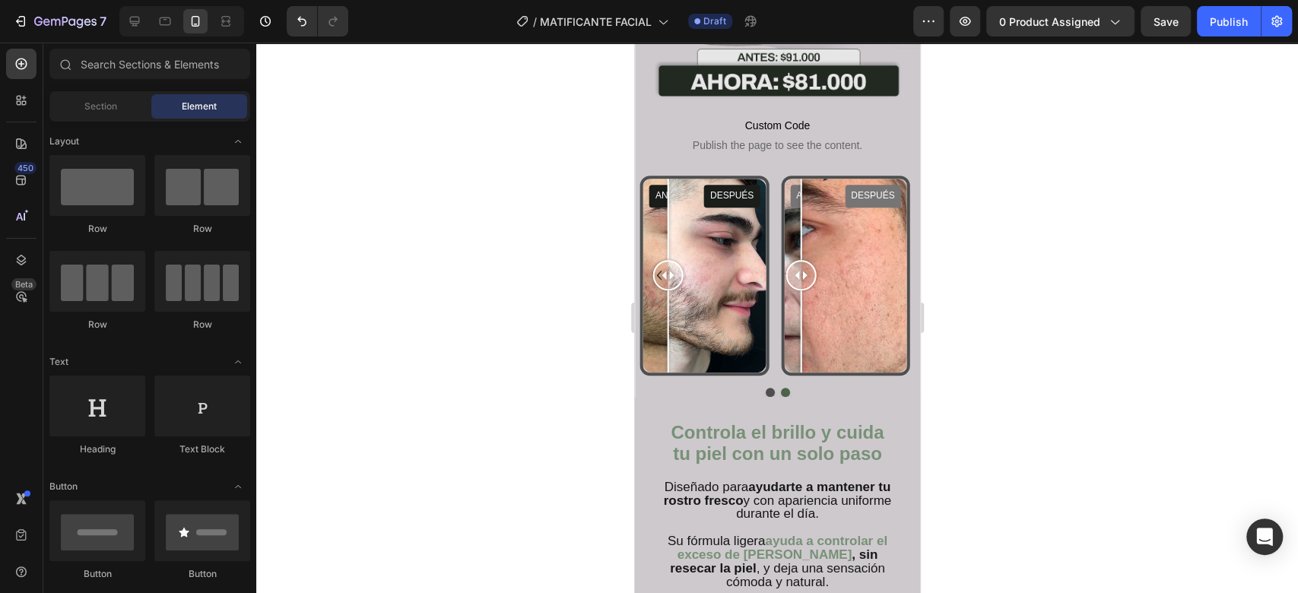
scroll to position [627, 0]
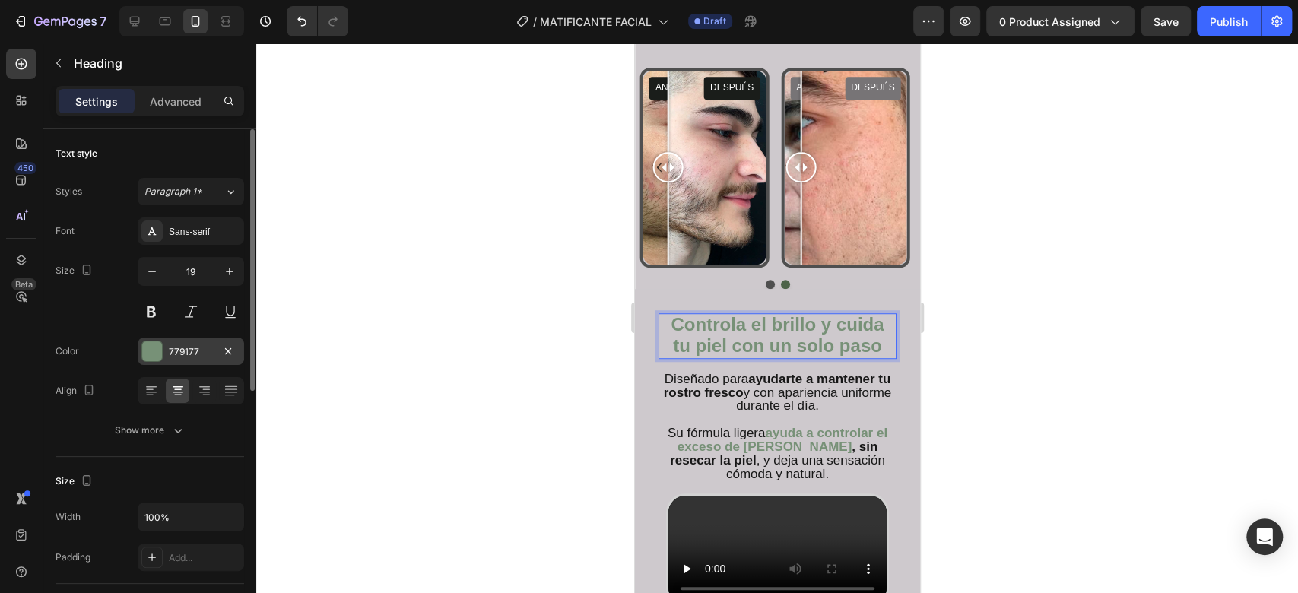
click at [152, 356] on div at bounding box center [152, 351] width 20 height 20
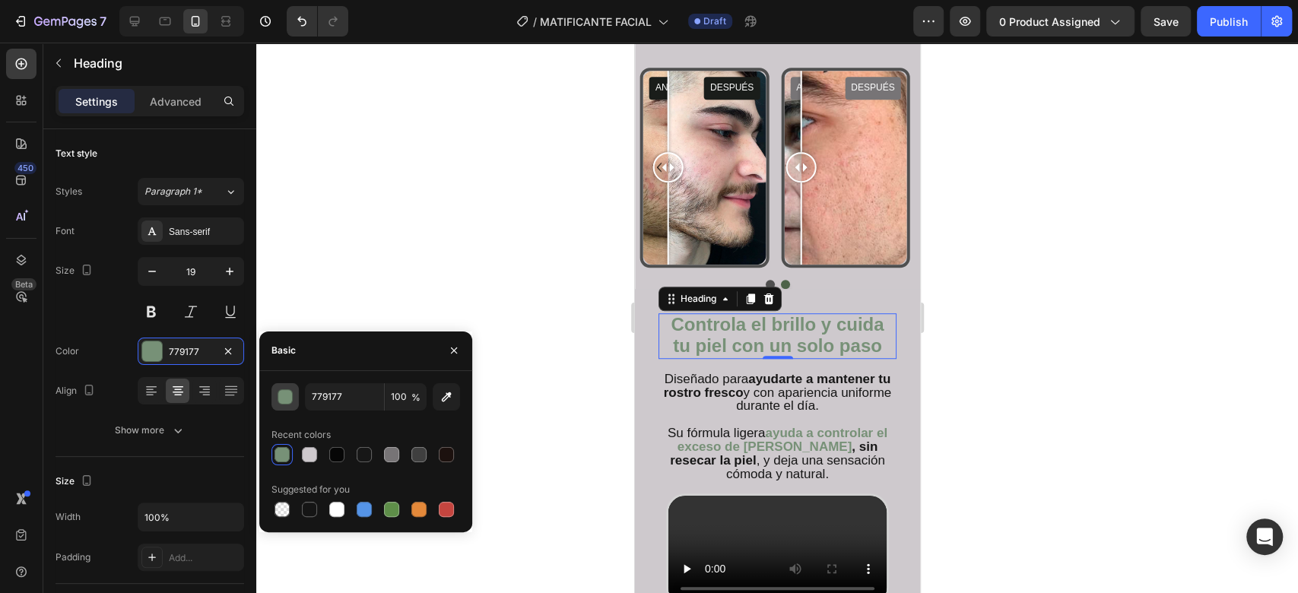
click at [282, 395] on div "button" at bounding box center [285, 397] width 15 height 15
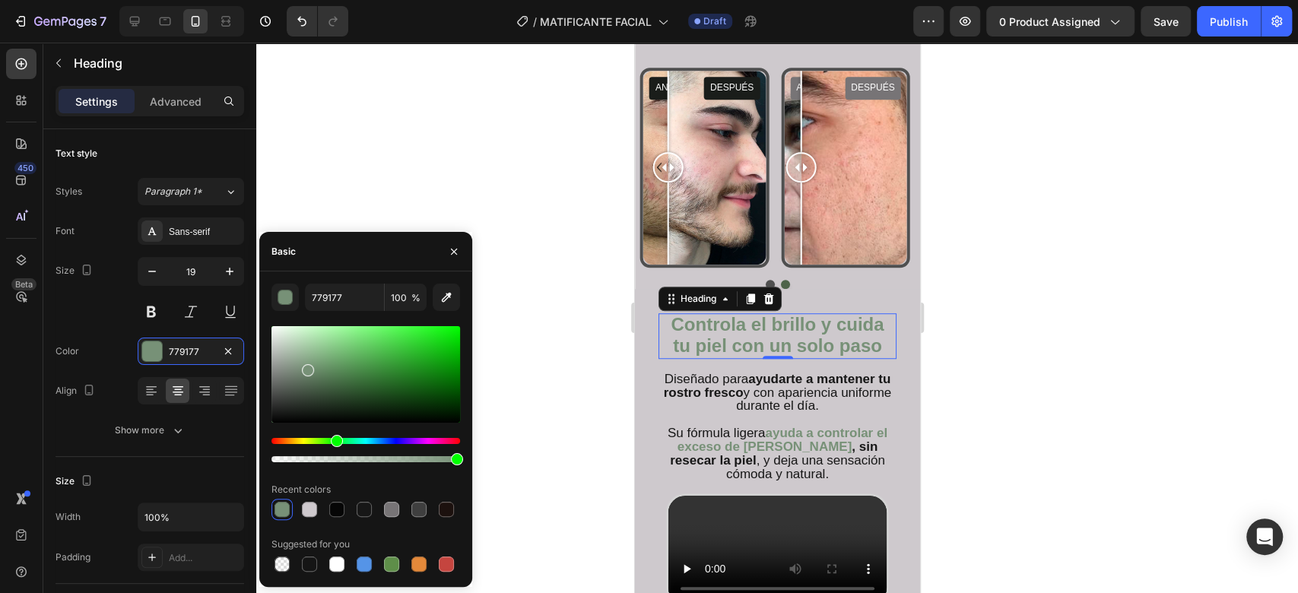
click at [312, 397] on div at bounding box center [365, 374] width 189 height 97
click at [313, 387] on div at bounding box center [365, 374] width 189 height 97
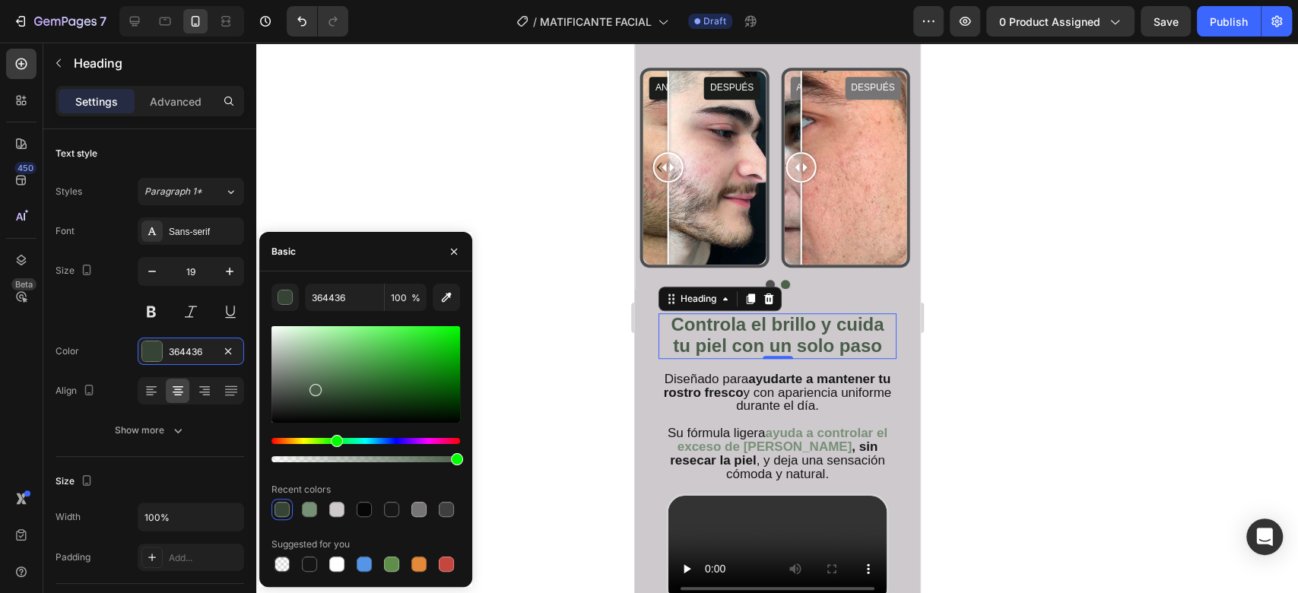
type input "495E49"
click at [1087, 216] on div at bounding box center [776, 318] width 1041 height 550
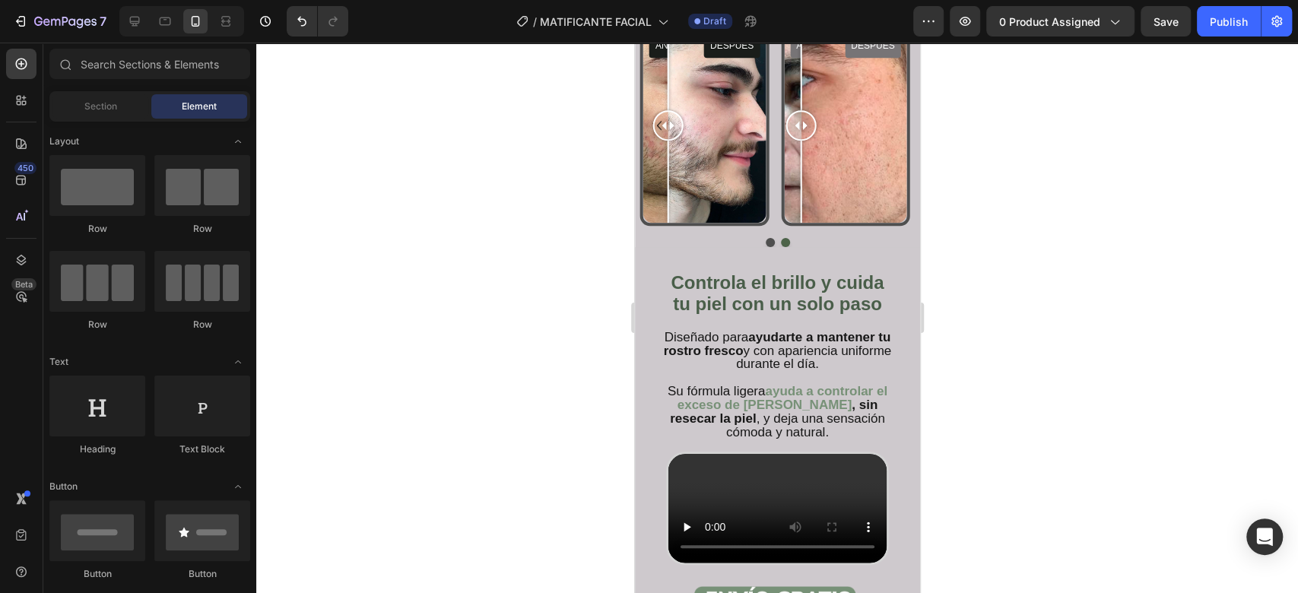
scroll to position [712, 0]
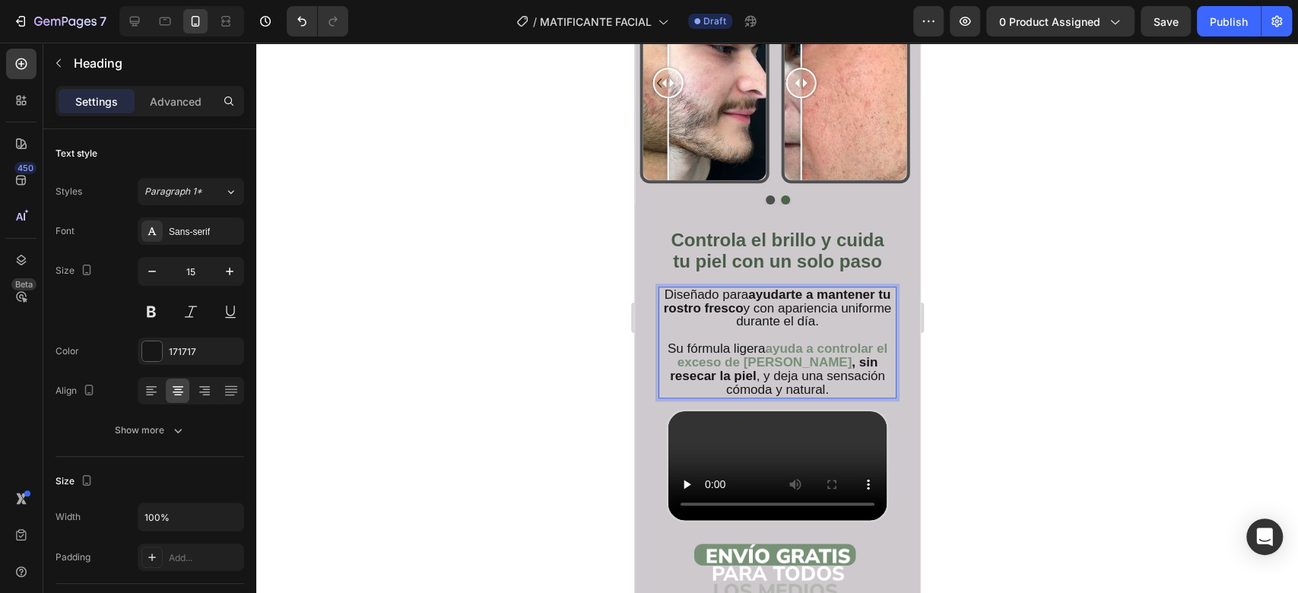
click at [1004, 256] on div at bounding box center [776, 318] width 1041 height 550
click at [739, 303] on p "Diseñado para ayudarte a mantener tu rostro fresco y con apariencia uniforme du…" at bounding box center [776, 342] width 235 height 109
click at [740, 303] on p "Diseñado para ayudarte a mantener tu rostro fresco y con apariencia uniforme du…" at bounding box center [776, 342] width 235 height 109
click at [744, 313] on p "Diseñado para ayudarte a mantener tu rostro fresco y con apariencia uniforme du…" at bounding box center [776, 342] width 235 height 109
click at [743, 341] on span "Su fórmula ligera" at bounding box center [716, 348] width 98 height 14
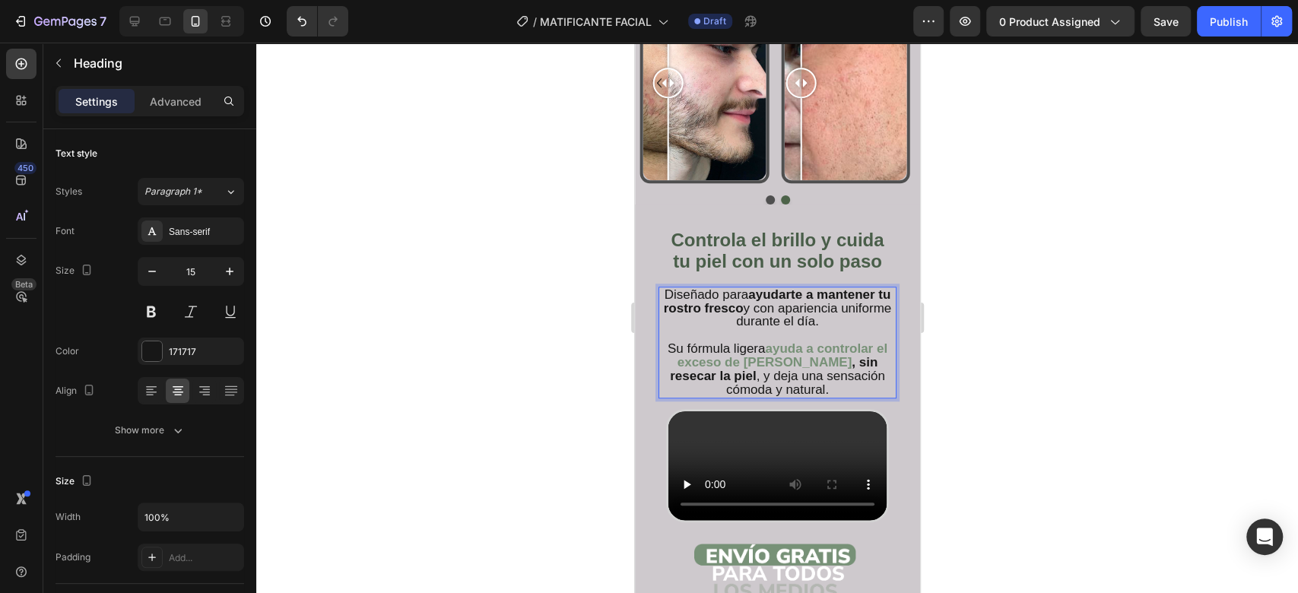
click at [743, 341] on span "Su fórmula ligera" at bounding box center [716, 348] width 98 height 14
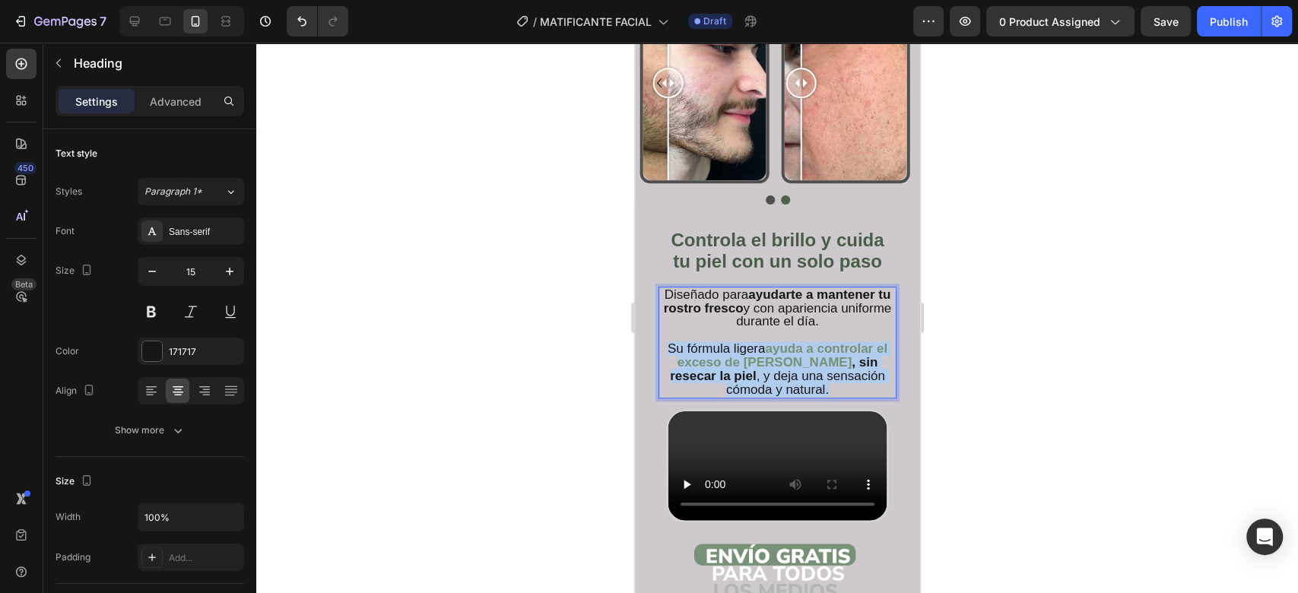
click at [744, 341] on span "Su fórmula ligera" at bounding box center [716, 348] width 98 height 14
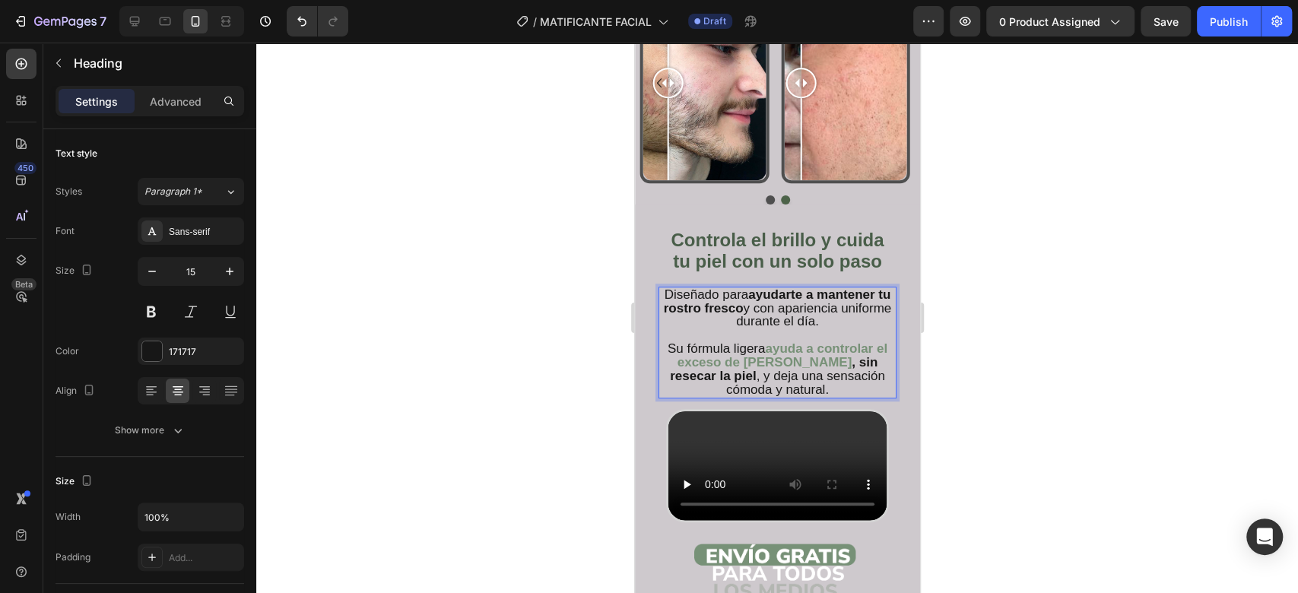
click at [764, 341] on span "Su fórmula ligera" at bounding box center [716, 348] width 98 height 14
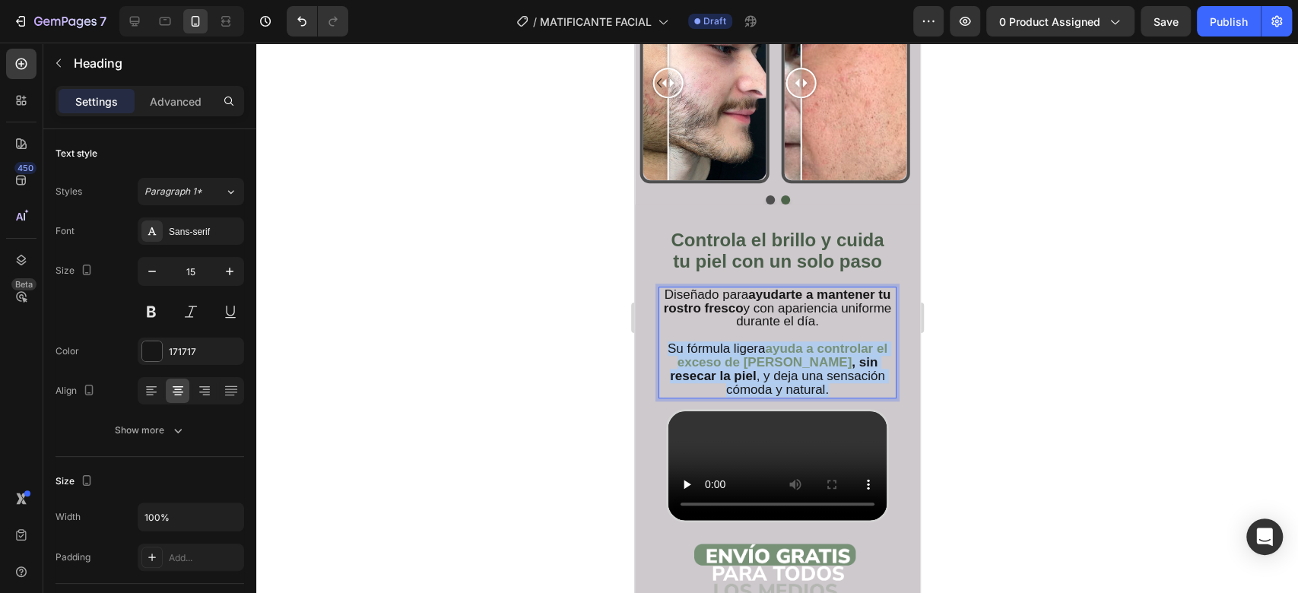
click at [765, 341] on strong "ayuda a controlar el exceso de grasa" at bounding box center [782, 355] width 210 height 28
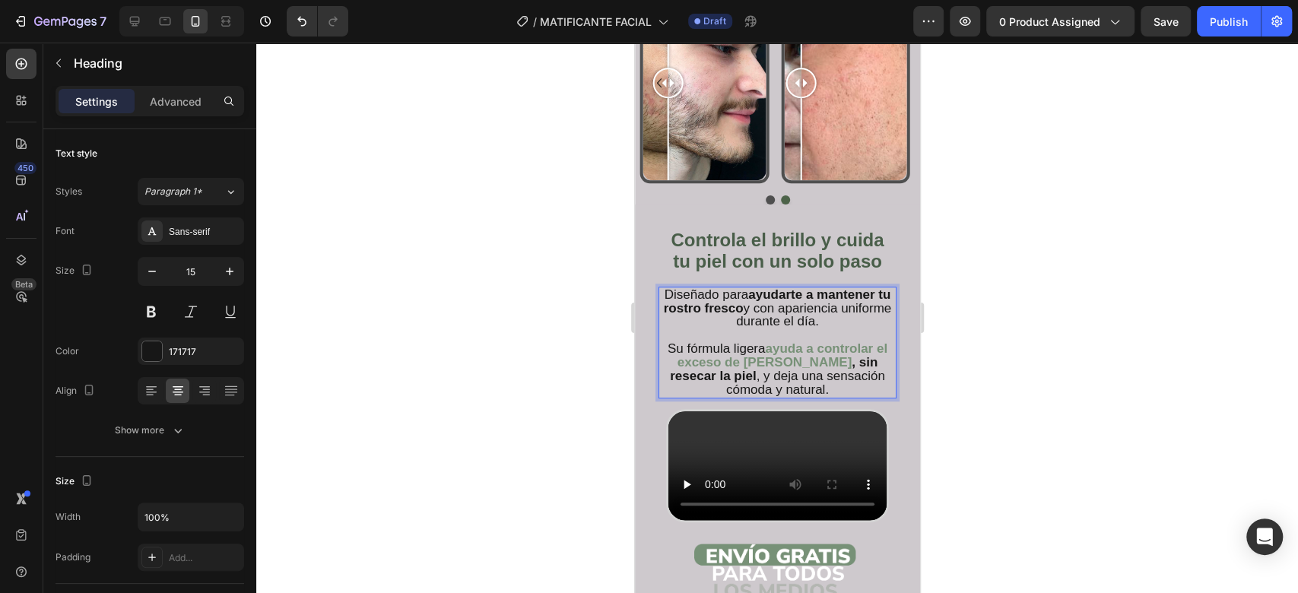
click at [765, 341] on strong "ayuda a controlar el exceso de grasa" at bounding box center [782, 355] width 210 height 28
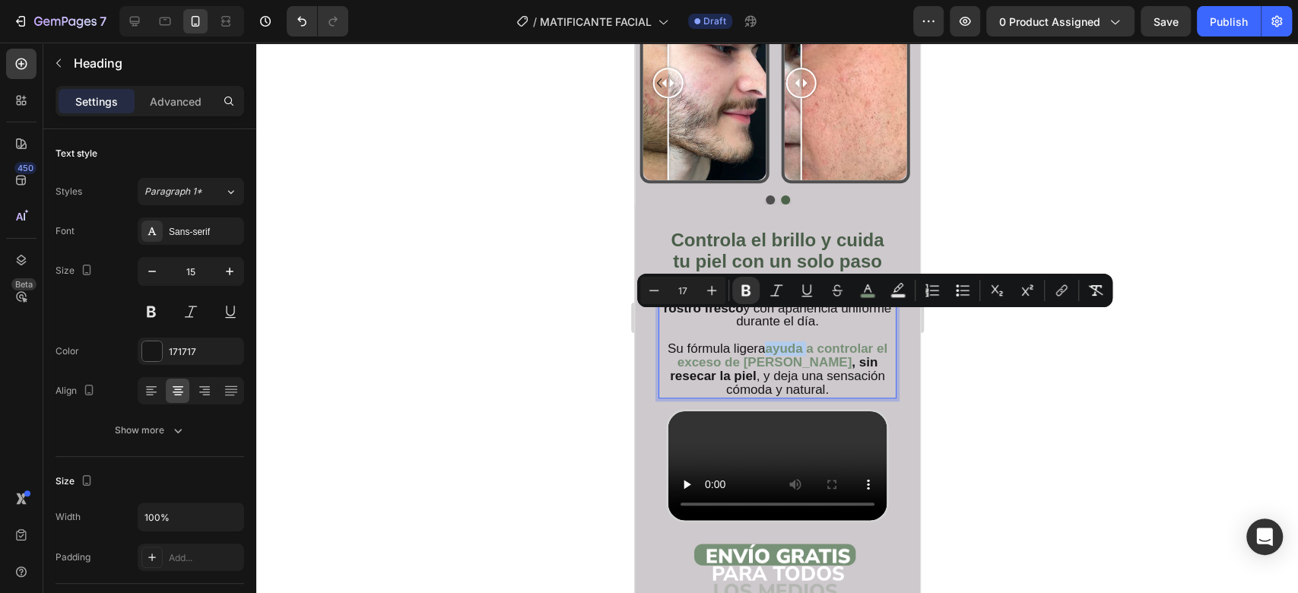
click at [765, 341] on strong "ayuda a controlar el exceso de grasa" at bounding box center [782, 355] width 210 height 28
click at [767, 341] on strong "ayuda a controlar el exceso de grasa" at bounding box center [782, 355] width 210 height 28
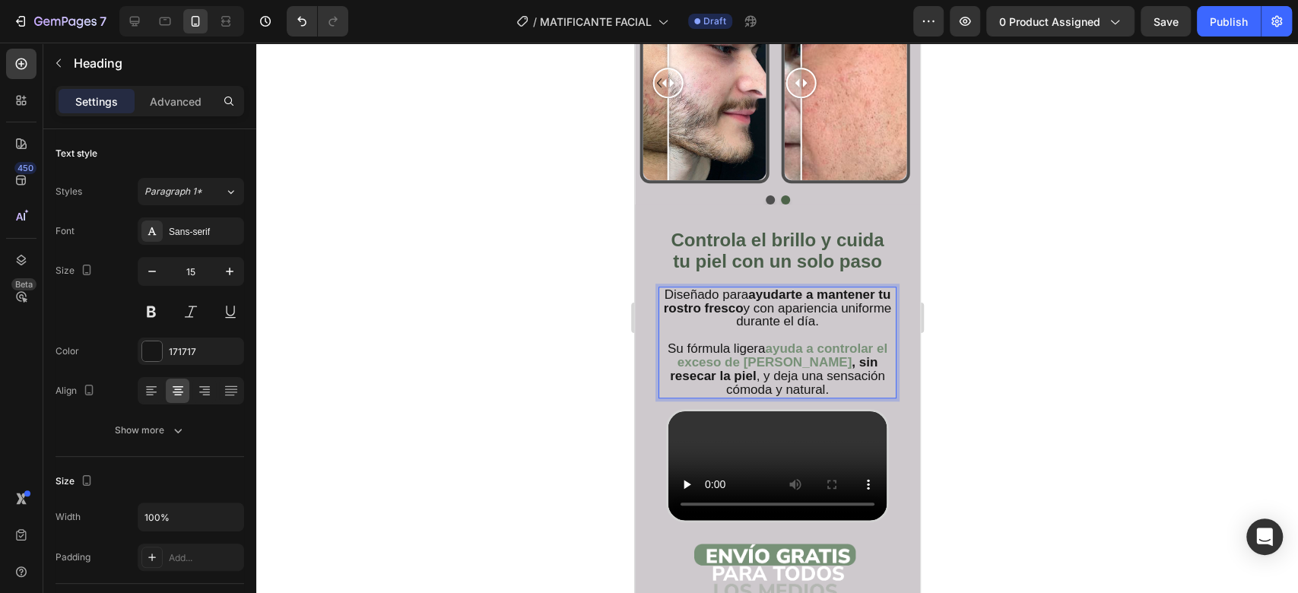
click at [776, 341] on strong "ayuda a controlar el exceso de grasa" at bounding box center [782, 355] width 210 height 28
click at [778, 341] on strong "ayuda a controlar el exceso de grasa" at bounding box center [782, 355] width 210 height 28
click at [779, 341] on strong "ayuda a controlar el exceso de grasa" at bounding box center [782, 355] width 210 height 28
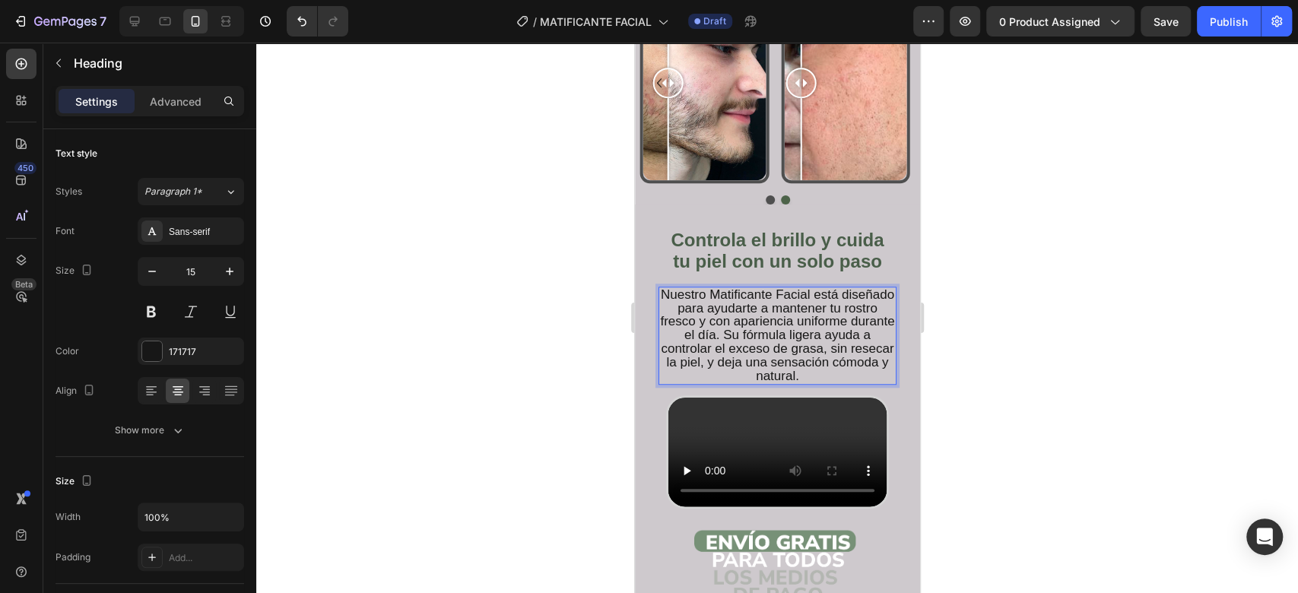
click at [727, 287] on span "Nuestro Matificante Facial está diseñado para ayudarte a mantener tu rostro fre…" at bounding box center [776, 335] width 234 height 96
click at [995, 260] on div at bounding box center [776, 318] width 1041 height 550
click at [727, 287] on span "Nuestro Matificante Facial está diseñado para ayudarte a mantener tu rostro fre…" at bounding box center [776, 335] width 234 height 96
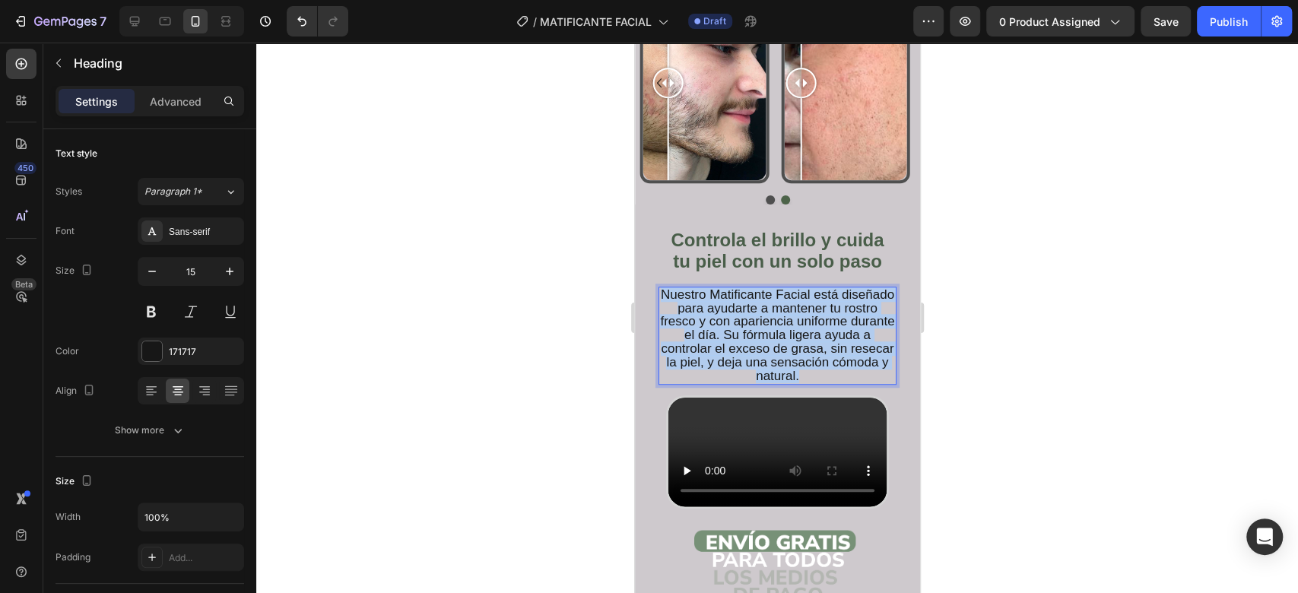
click at [727, 287] on span "Nuestro Matificante Facial está diseñado para ayudarte a mantener tu rostro fre…" at bounding box center [776, 335] width 234 height 96
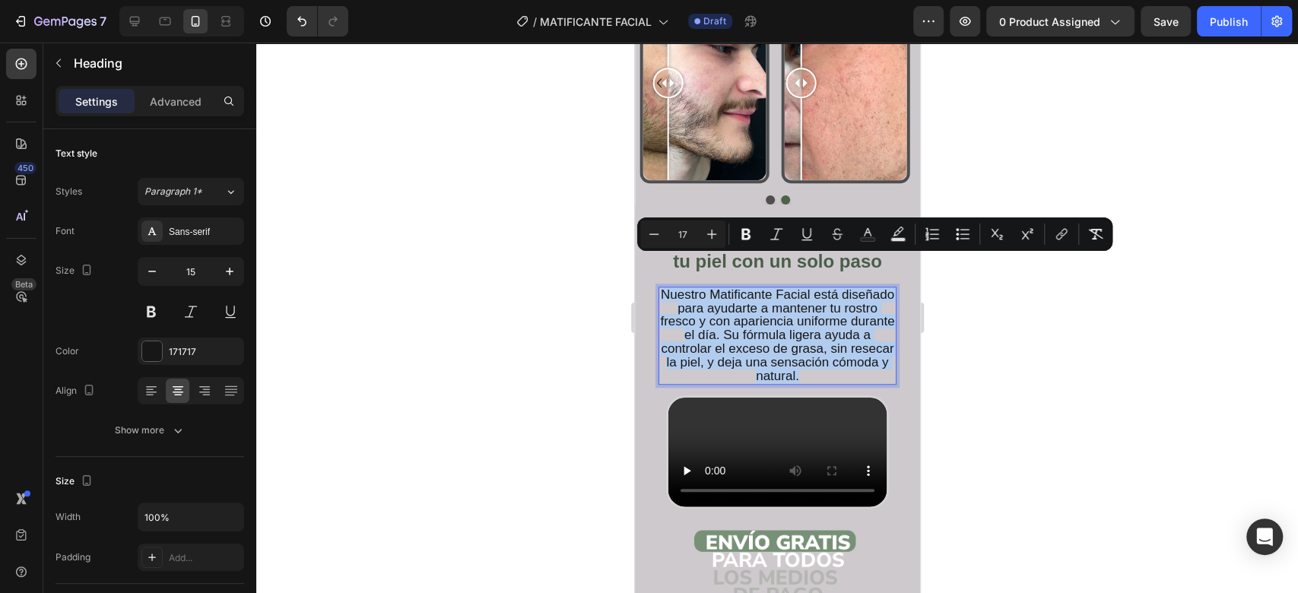
click at [727, 287] on span "Nuestro Matificante Facial está diseñado para ayudarte a mantener tu rostro fre…" at bounding box center [776, 335] width 234 height 96
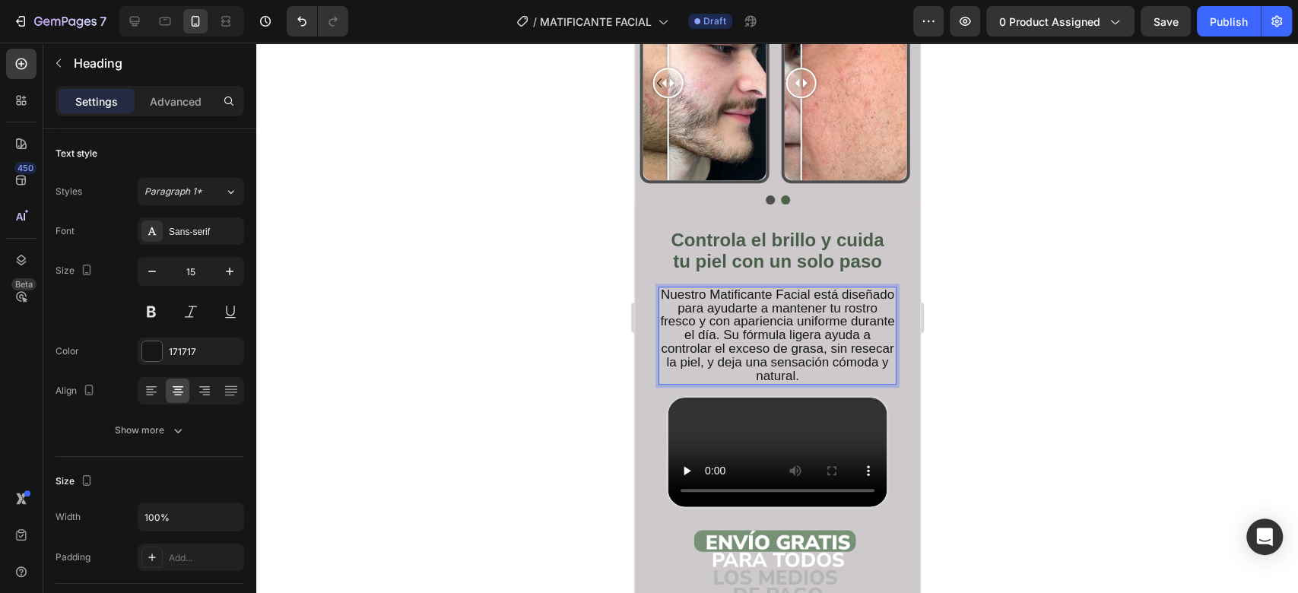
click at [727, 287] on span "Nuestro Matificante Facial está diseñado para ayudarte a mantener tu rostro fre…" at bounding box center [776, 335] width 234 height 96
click at [1111, 205] on div at bounding box center [776, 318] width 1041 height 550
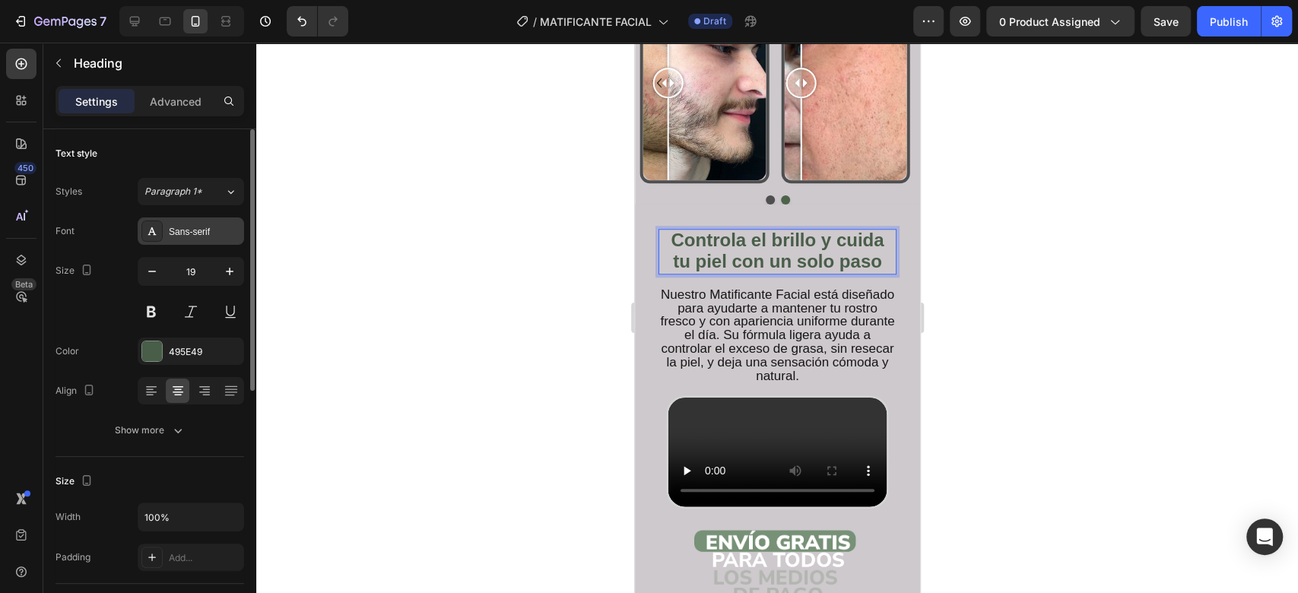
click at [217, 227] on div "Sans-serif" at bounding box center [204, 232] width 71 height 14
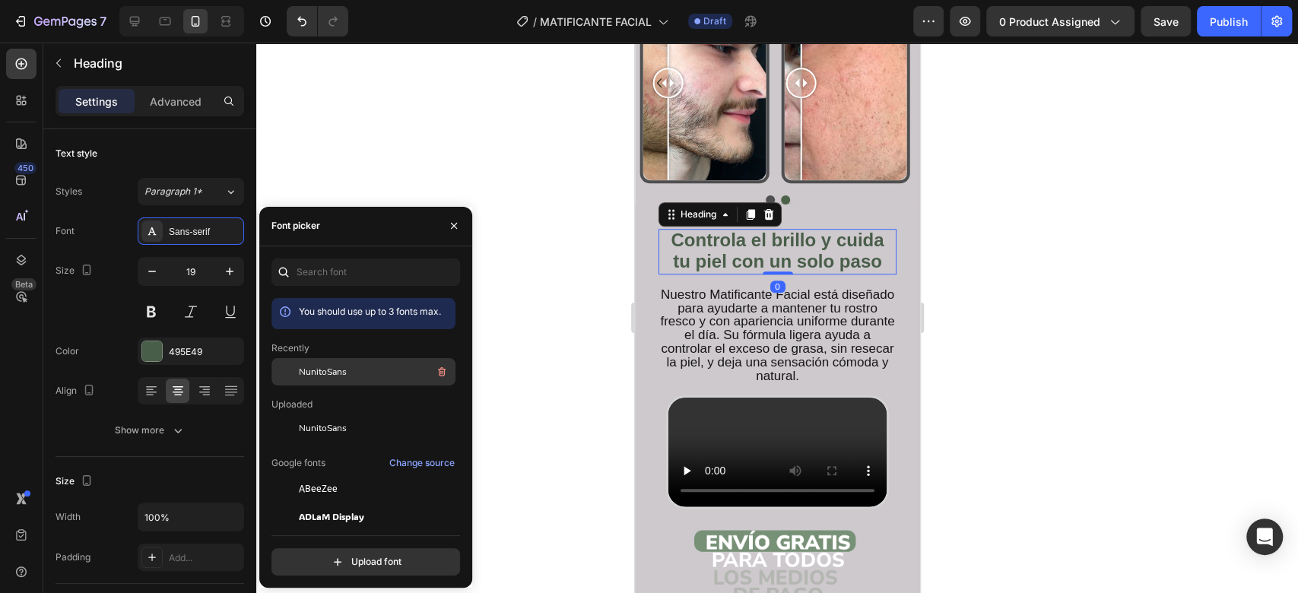
click at [325, 371] on span "NunitoSans" at bounding box center [323, 372] width 48 height 14
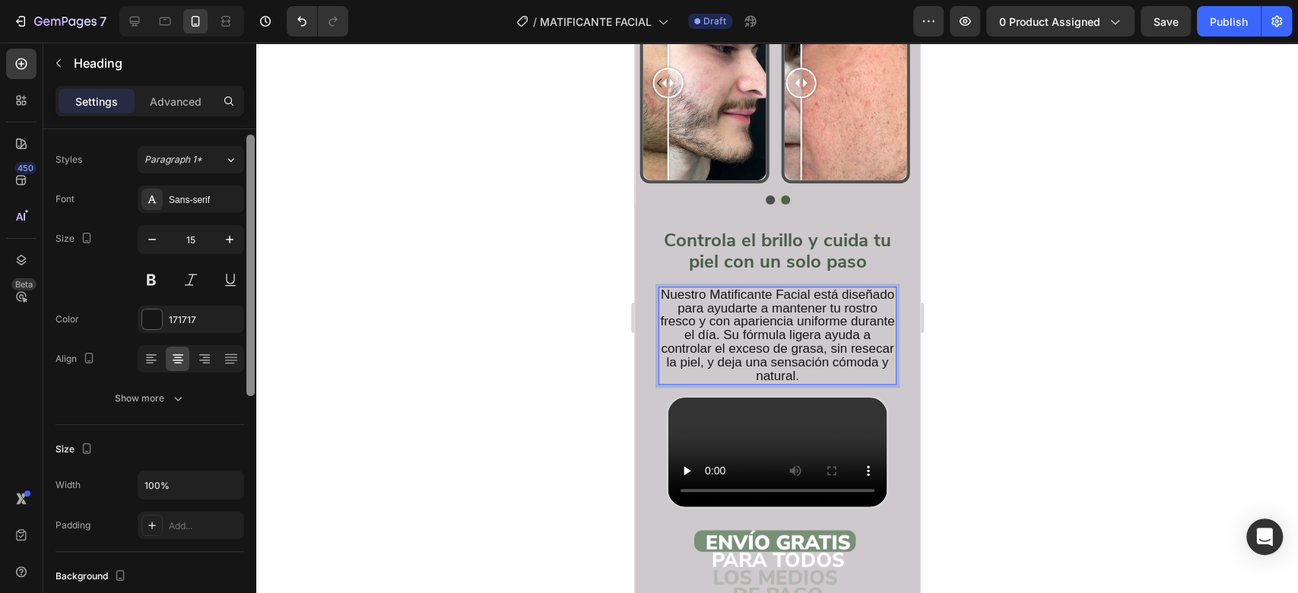
scroll to position [37, 0]
click at [208, 181] on div "Sans-serif" at bounding box center [191, 193] width 106 height 27
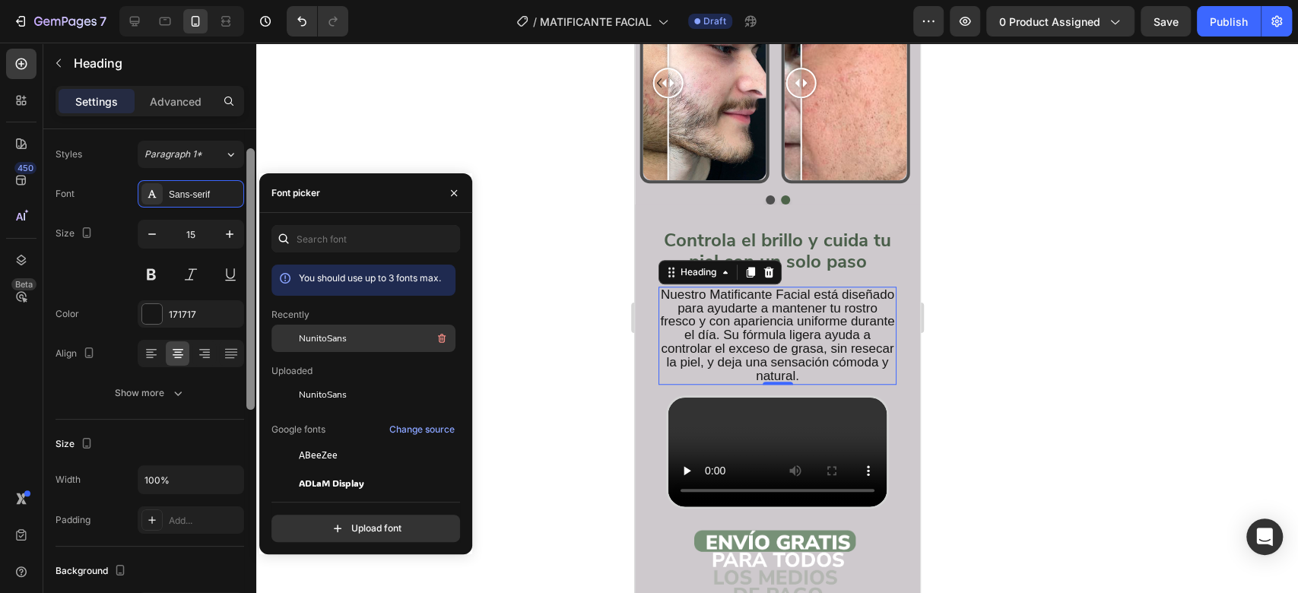
click at [294, 338] on div at bounding box center [284, 338] width 27 height 27
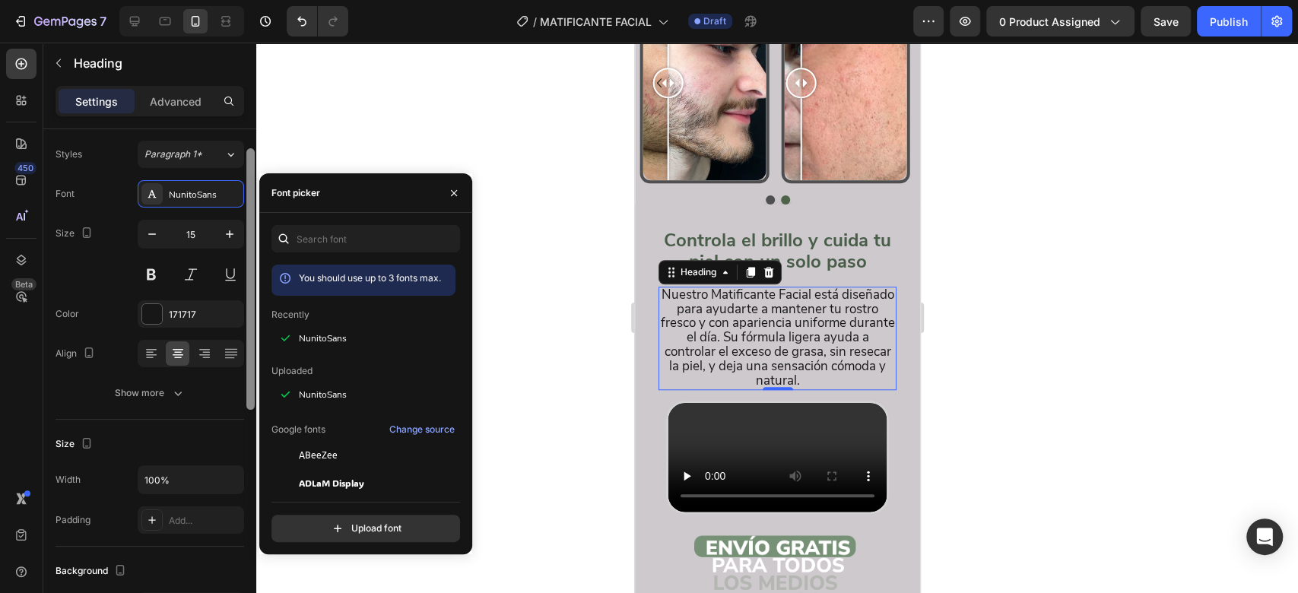
click at [1025, 249] on div at bounding box center [776, 318] width 1041 height 550
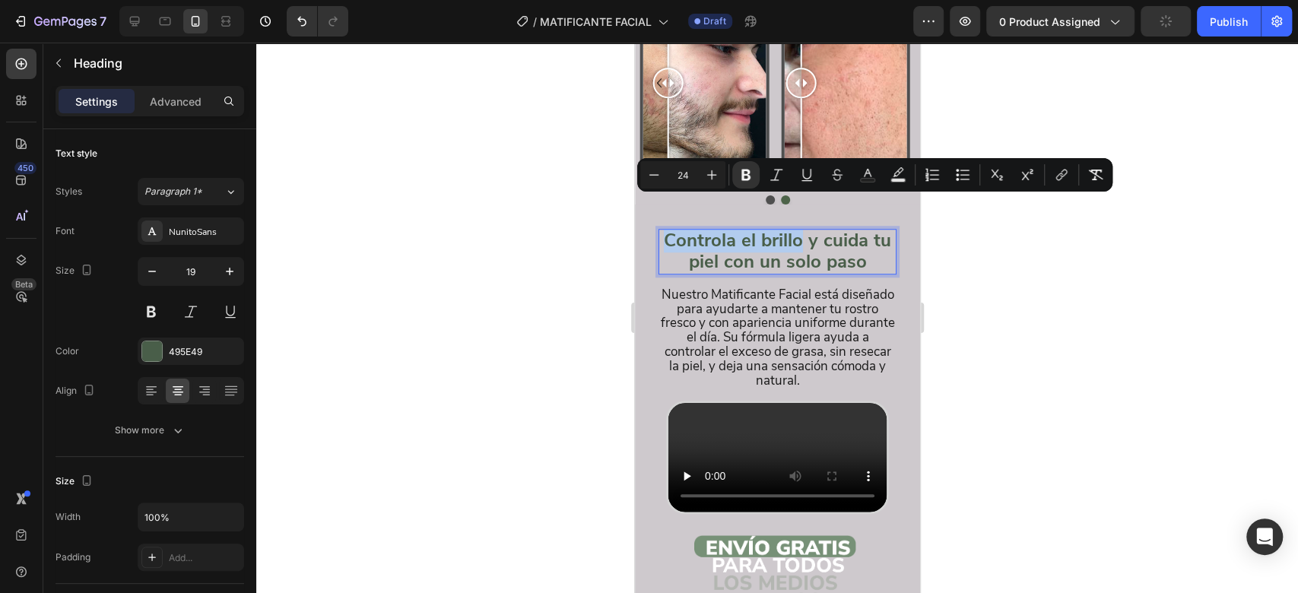
drag, startPoint x: 803, startPoint y: 210, endPoint x: 672, endPoint y: 206, distance: 130.8
click at [672, 228] on strong "Controla el brillo y cuida tu piel con un solo paso" at bounding box center [776, 251] width 227 height 46
click at [744, 173] on icon "Editor contextual toolbar" at bounding box center [745, 174] width 15 height 15
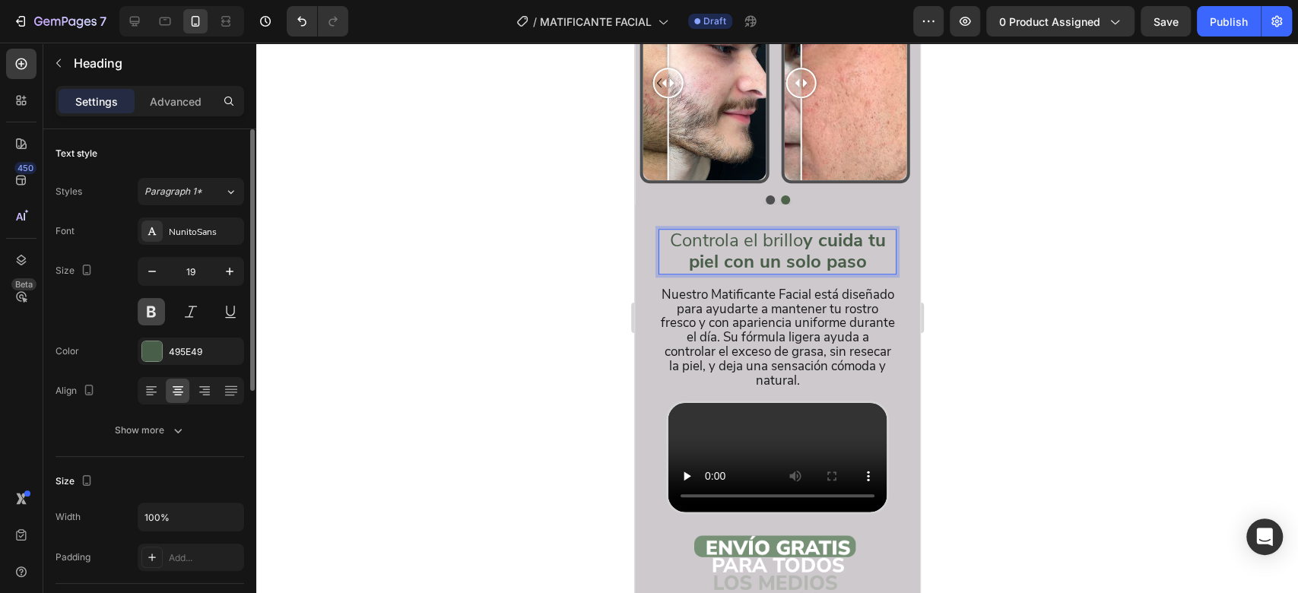
click at [138, 308] on button at bounding box center [151, 311] width 27 height 27
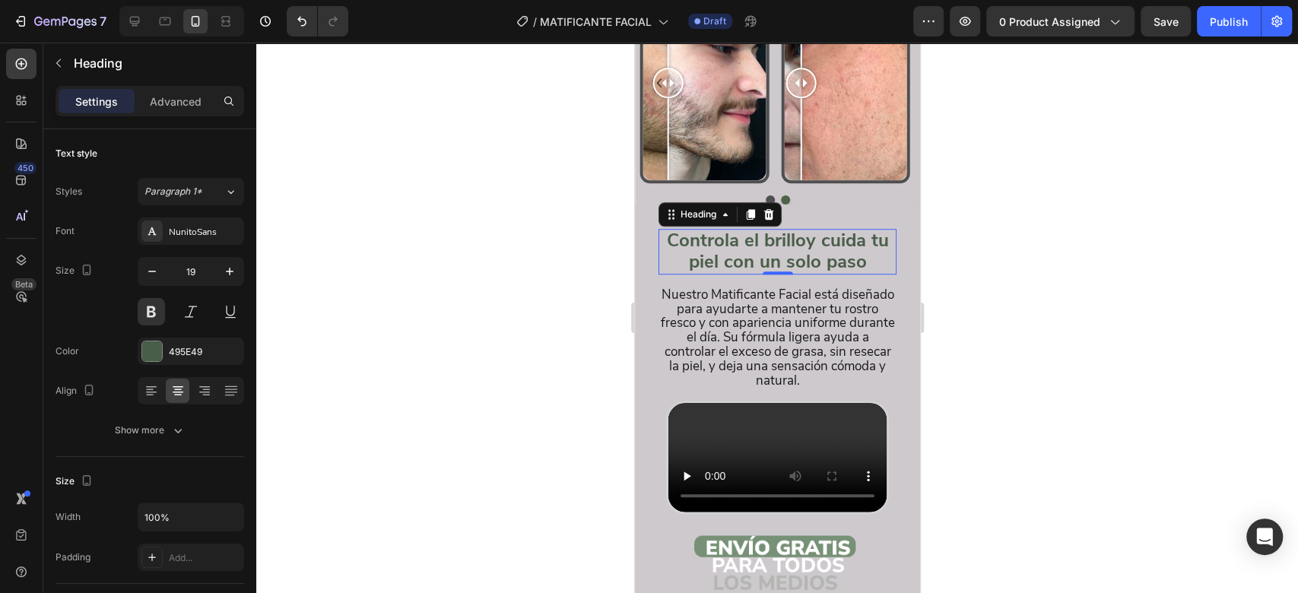
click at [736, 233] on strong "y cuida tu piel con un solo paso" at bounding box center [788, 251] width 200 height 46
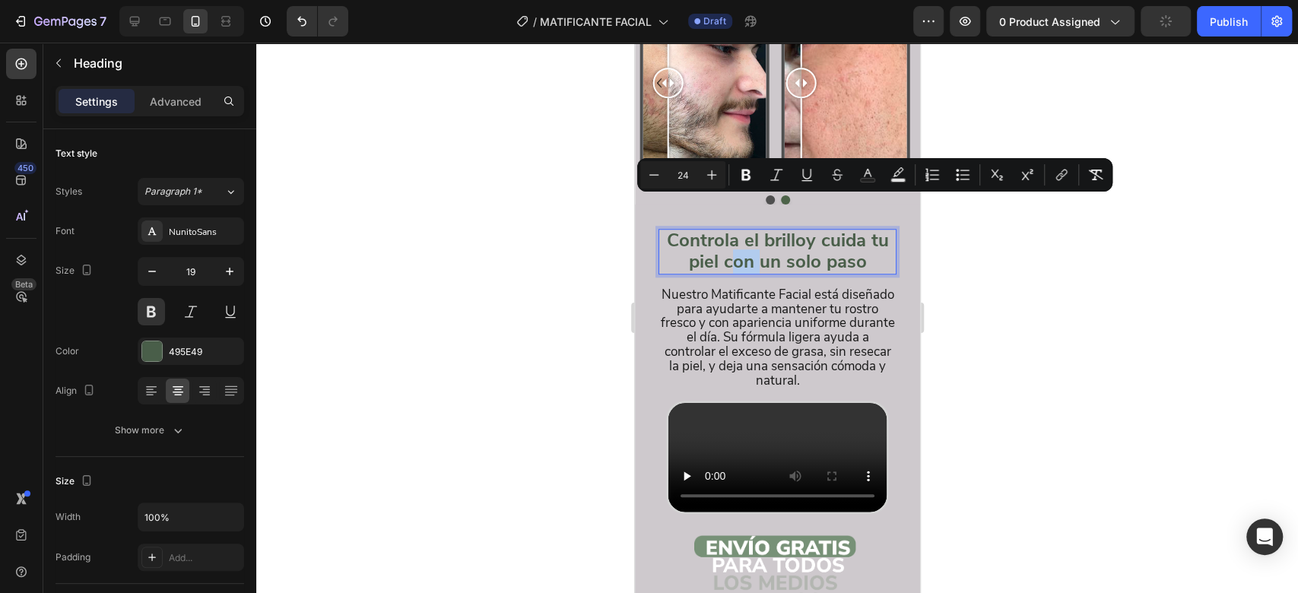
click at [736, 233] on strong "y cuida tu piel con un solo paso" at bounding box center [788, 251] width 200 height 46
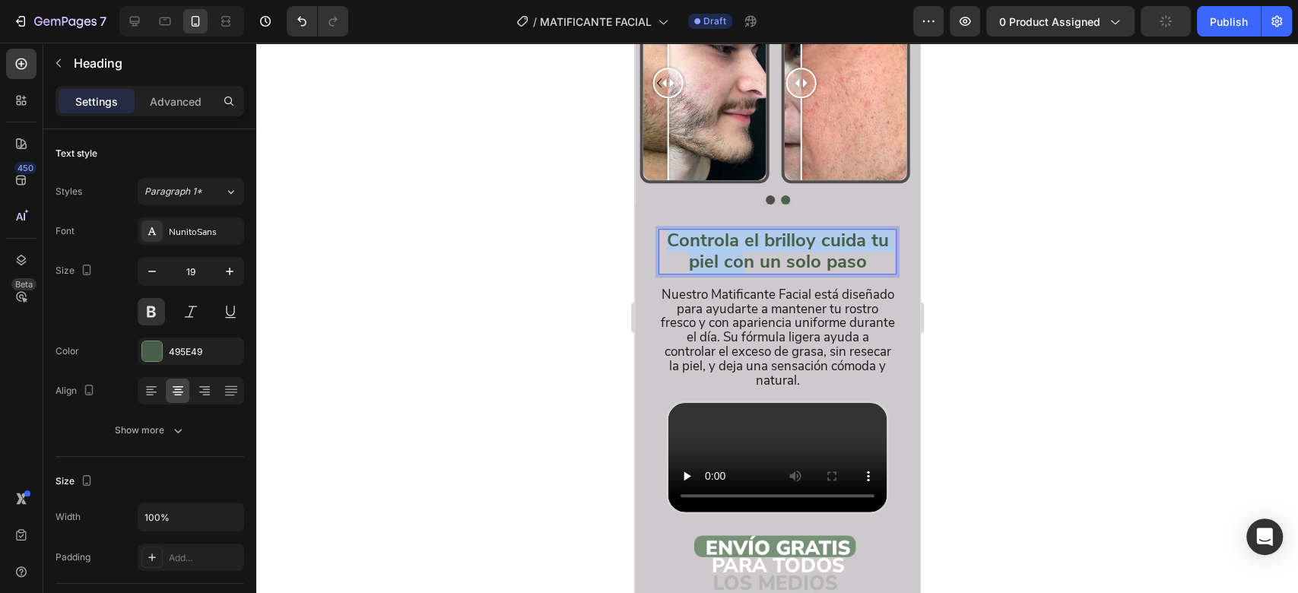
click at [736, 233] on strong "y cuida tu piel con un solo paso" at bounding box center [788, 251] width 200 height 46
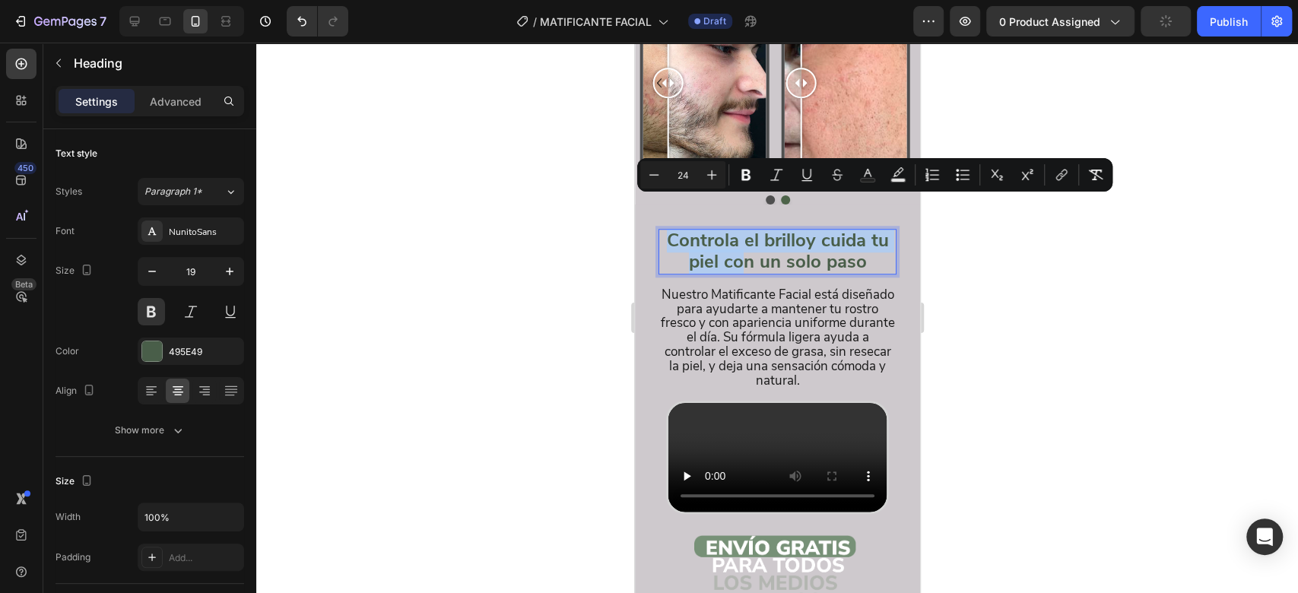
click at [734, 233] on strong "y cuida tu piel con un solo paso" at bounding box center [788, 251] width 200 height 46
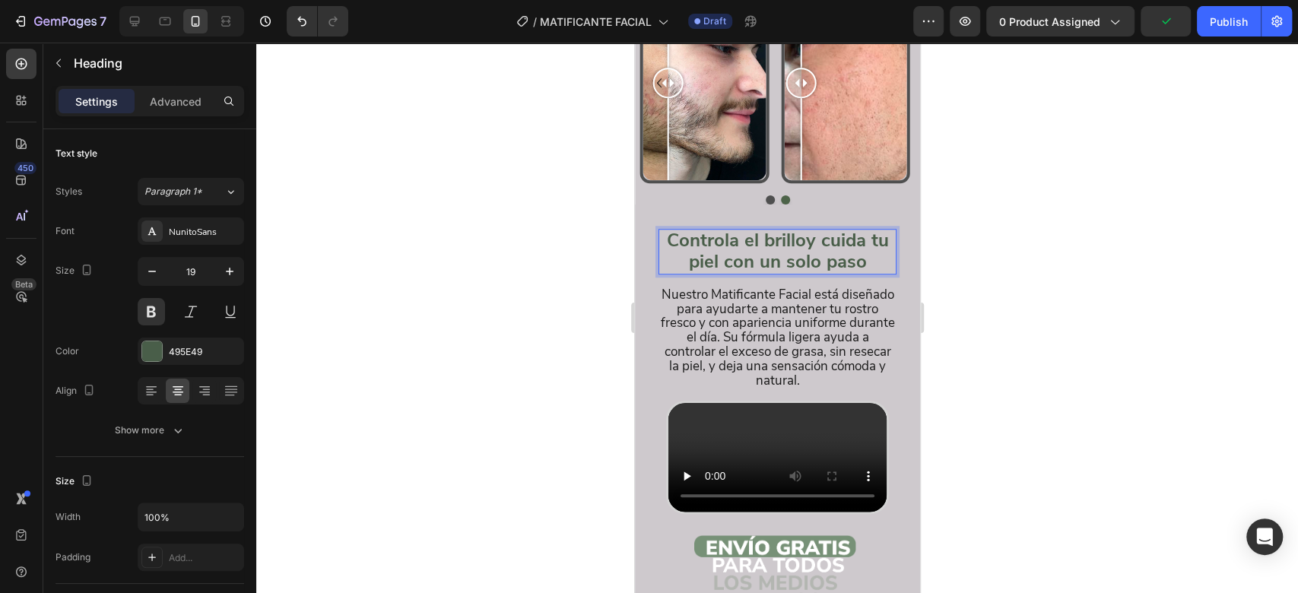
click at [733, 233] on strong "y cuida tu piel con un solo paso" at bounding box center [788, 251] width 200 height 46
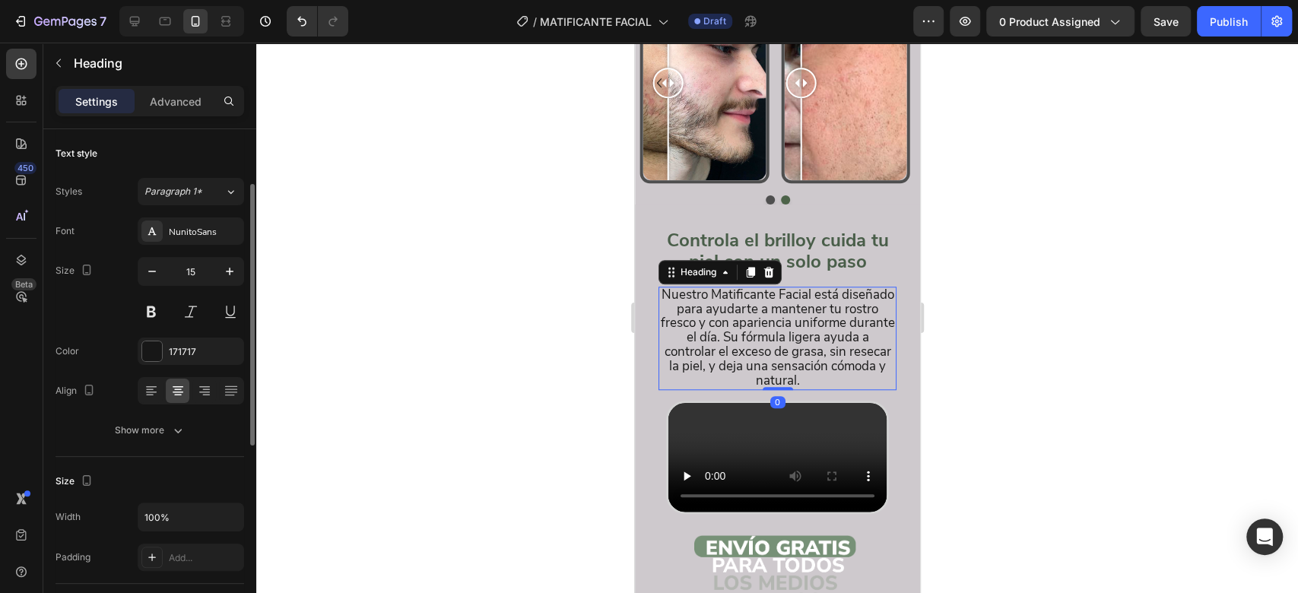
scroll to position [36, 0]
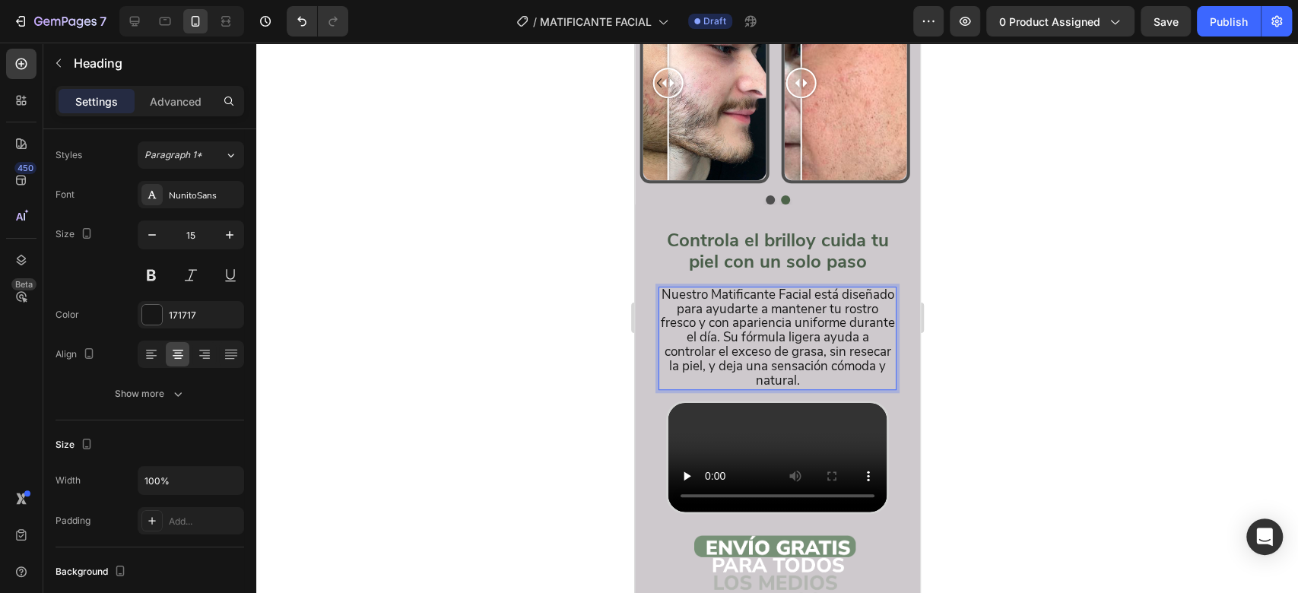
click at [770, 286] on span "Nuestro Matificante Facial está diseñado para ayudarte a mantener tu rostro fre…" at bounding box center [777, 337] width 234 height 103
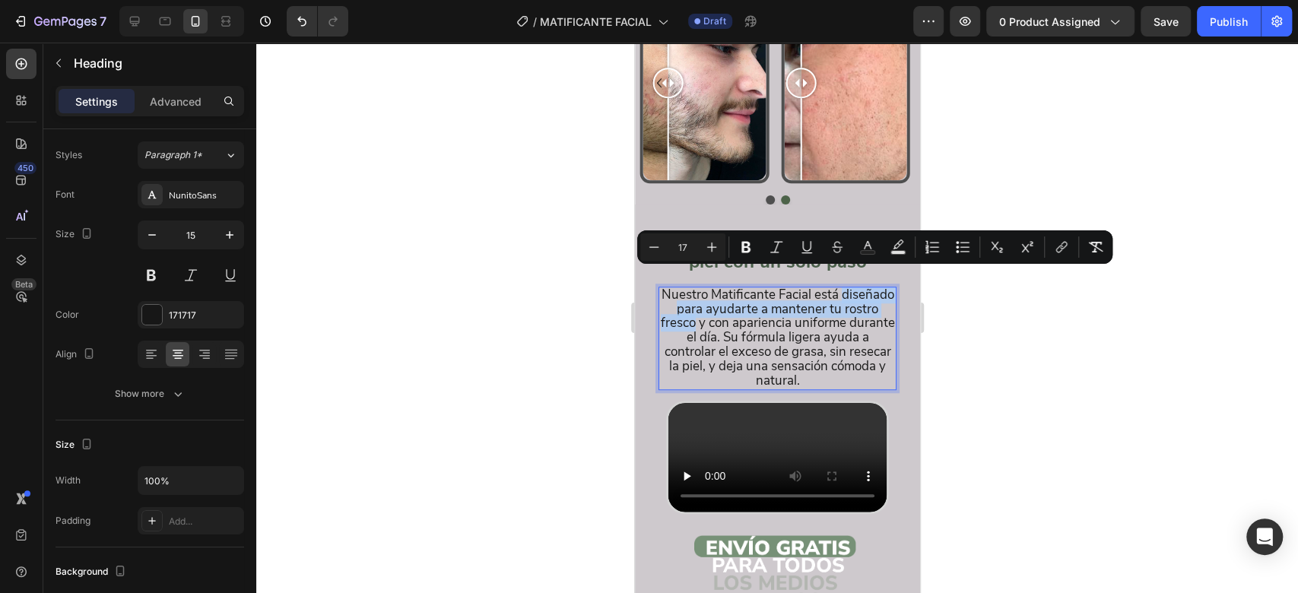
drag, startPoint x: 669, startPoint y: 281, endPoint x: 762, endPoint y: 295, distance: 93.7
click at [762, 295] on span "Nuestro Matificante Facial está diseñado para ayudarte a mantener tu rostro fre…" at bounding box center [777, 337] width 234 height 103
click at [750, 246] on icon "Editor contextual toolbar" at bounding box center [745, 246] width 15 height 15
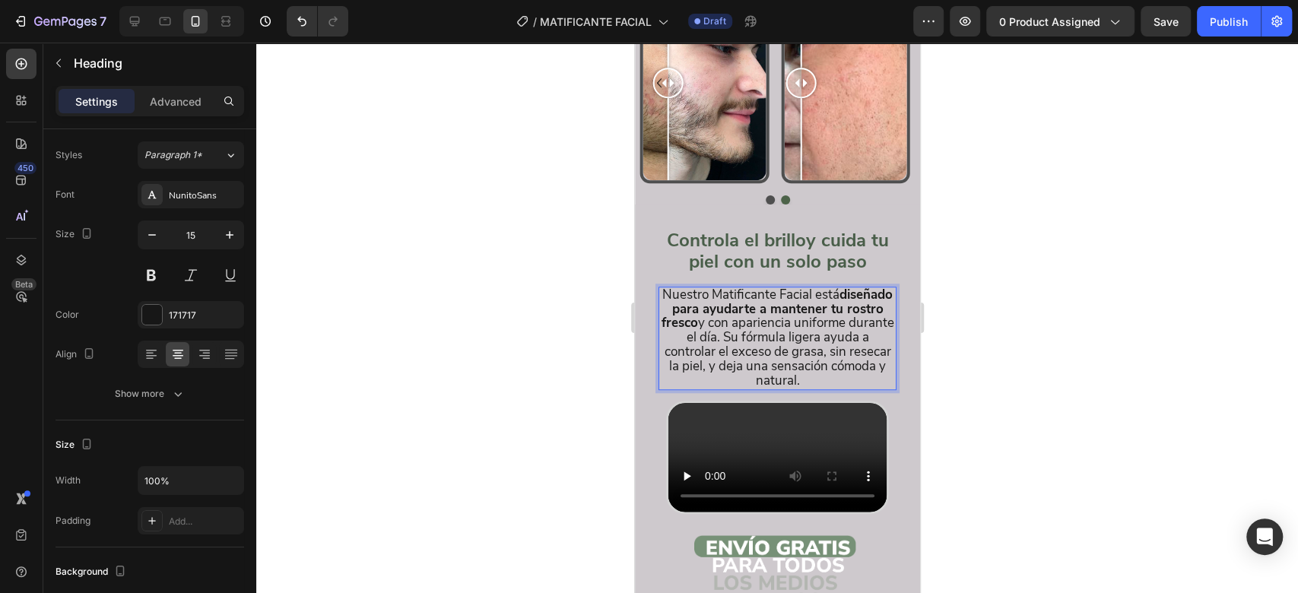
click at [810, 307] on span "Nuestro Matificante Facial está diseñado para ayudarte a mantener tu rostro fre…" at bounding box center [777, 337] width 233 height 103
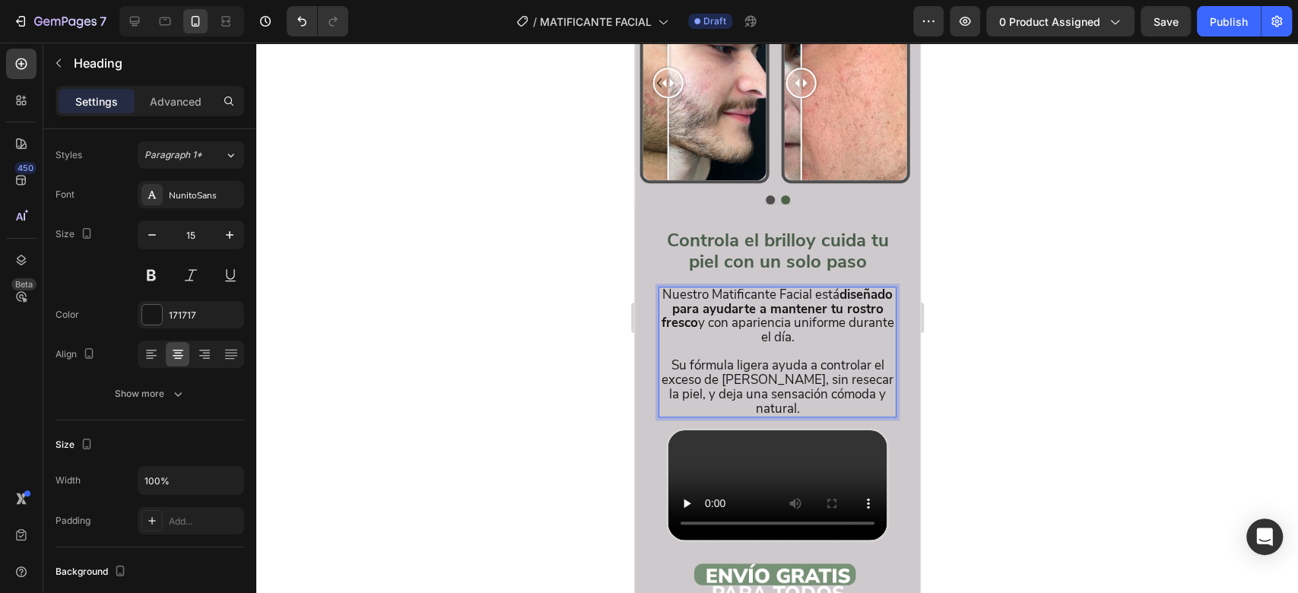
click at [764, 357] on span "Su fórmula ligera ayuda a controlar el exceso de grasa, sin resecar la piel, y …" at bounding box center [777, 387] width 232 height 61
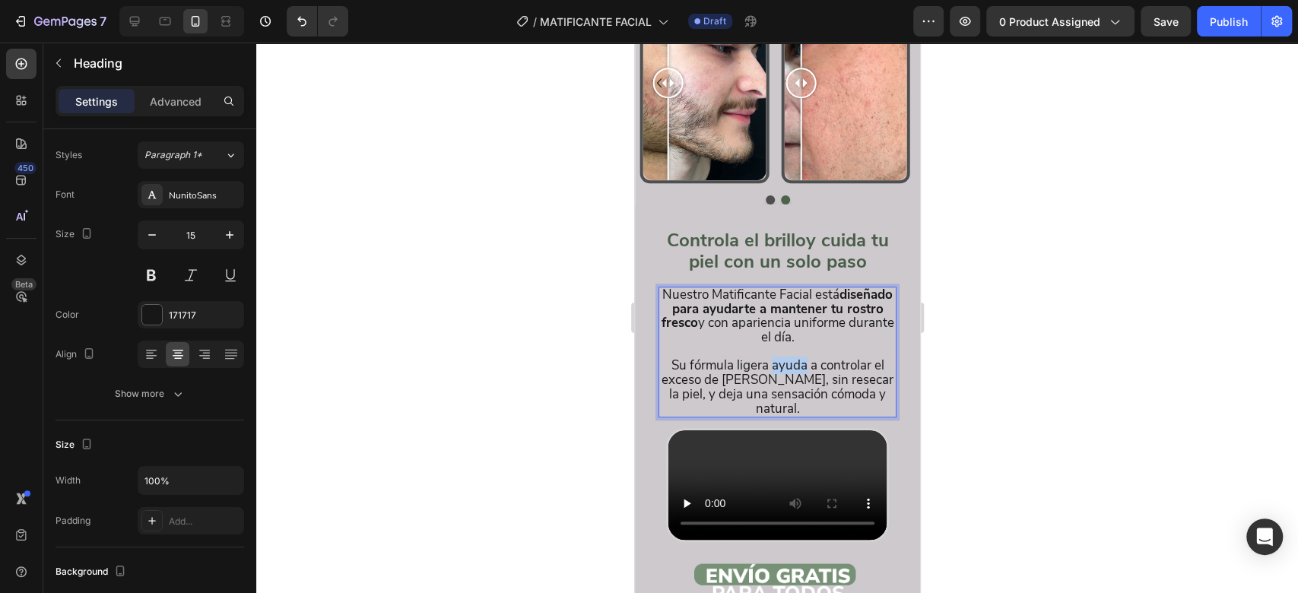
click at [764, 357] on span "Su fórmula ligera ayuda a controlar el exceso de grasa, sin resecar la piel, y …" at bounding box center [777, 387] width 232 height 61
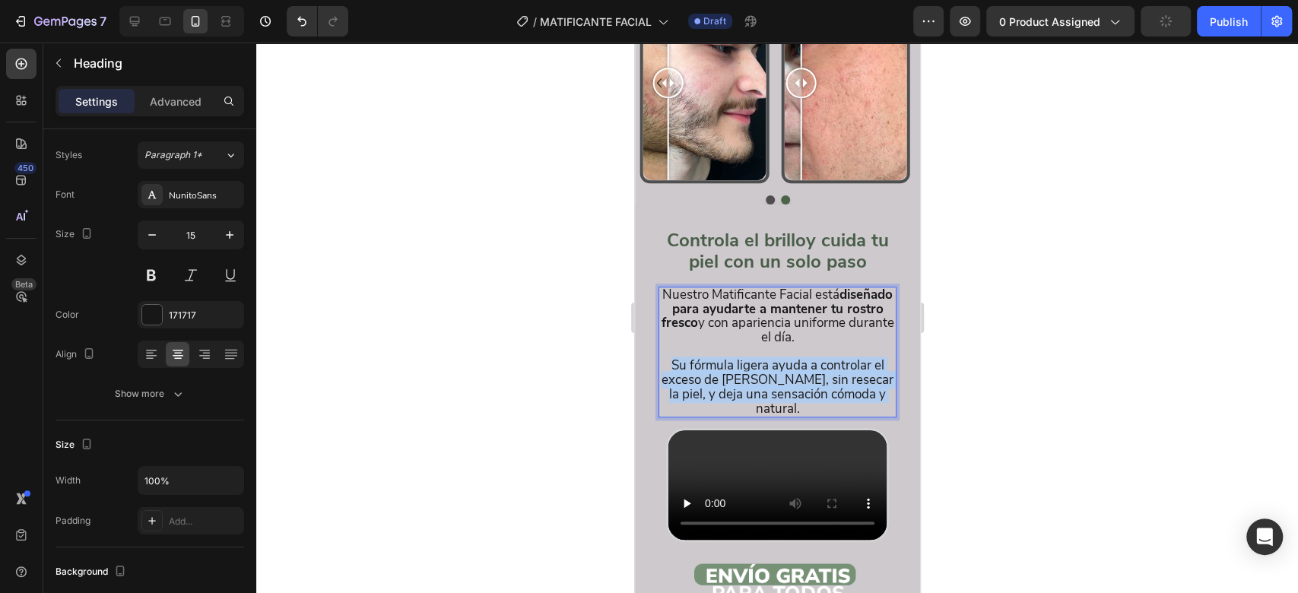
click at [764, 357] on span "Su fórmula ligera ayuda a controlar el exceso de grasa, sin resecar la piel, y …" at bounding box center [777, 387] width 232 height 61
drag, startPoint x: 764, startPoint y: 335, endPoint x: 755, endPoint y: 348, distance: 15.8
click at [755, 357] on span "Su fórmula ligera ayuda a controlar el exceso de grasa, sin resecar la piel, y …" at bounding box center [777, 387] width 232 height 61
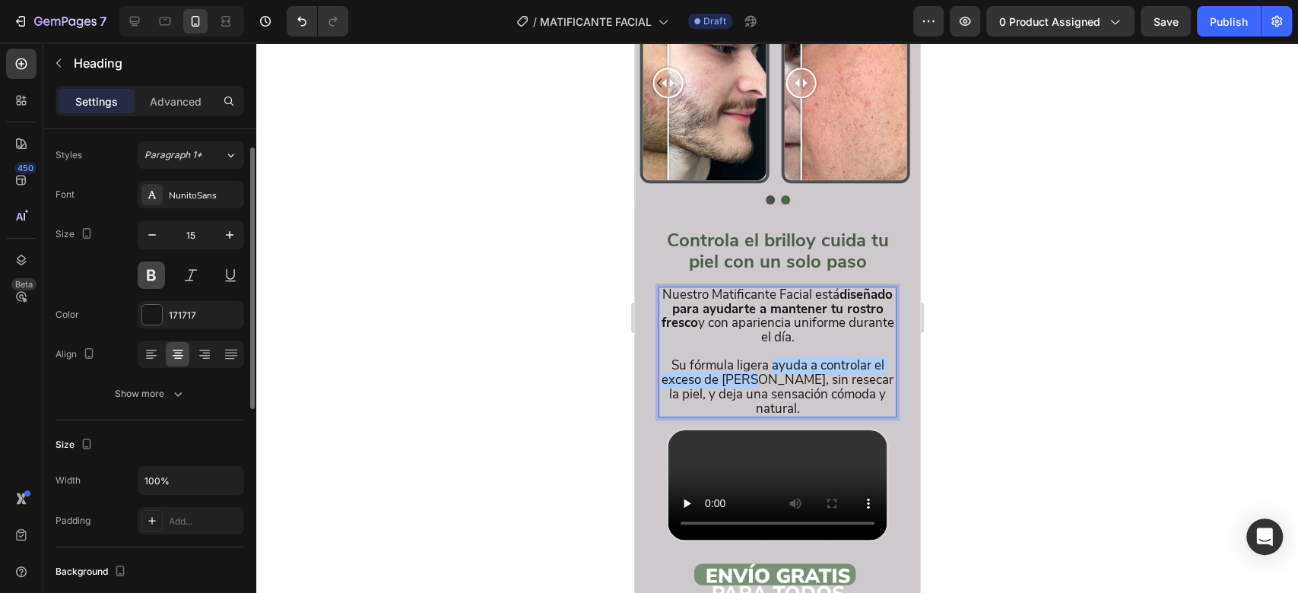
click at [154, 269] on button at bounding box center [151, 274] width 27 height 27
click at [766, 357] on span "Su fórmula ligera ayuda a controlar el exceso de grasa, sin resecar la piel, y …" at bounding box center [777, 387] width 232 height 61
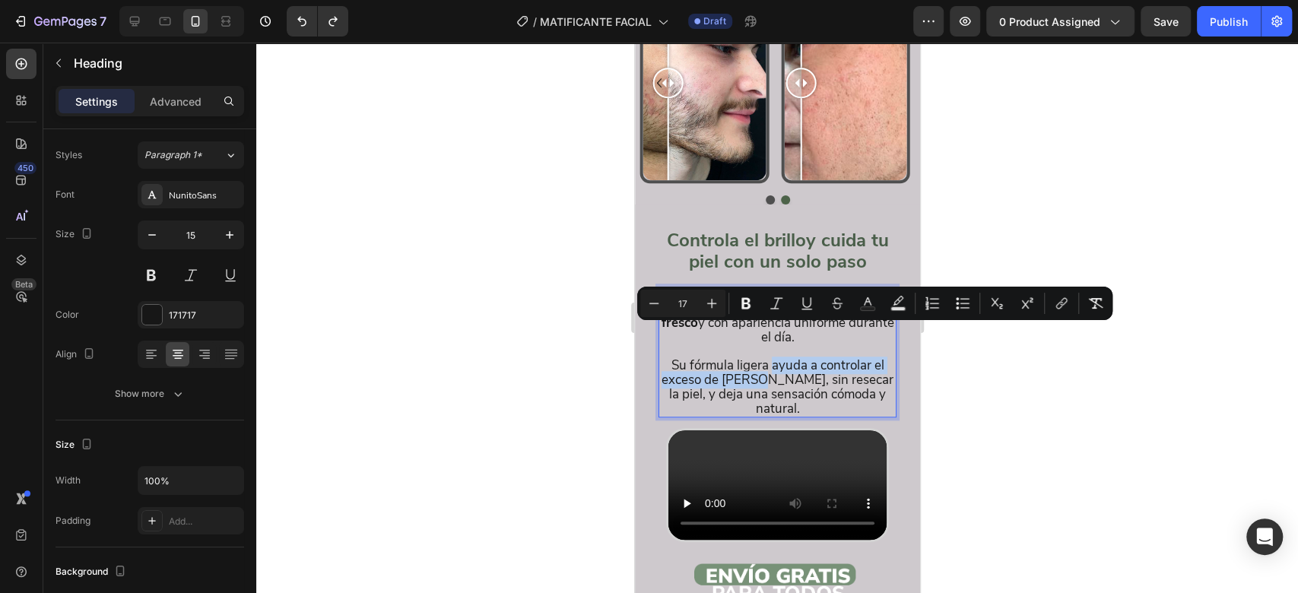
drag, startPoint x: 766, startPoint y: 335, endPoint x: 753, endPoint y: 350, distance: 19.4
click at [753, 357] on span "Su fórmula ligera ayuda a controlar el exceso de grasa, sin resecar la piel, y …" at bounding box center [777, 387] width 232 height 61
click at [743, 307] on icon "Editor contextual toolbar" at bounding box center [745, 303] width 9 height 11
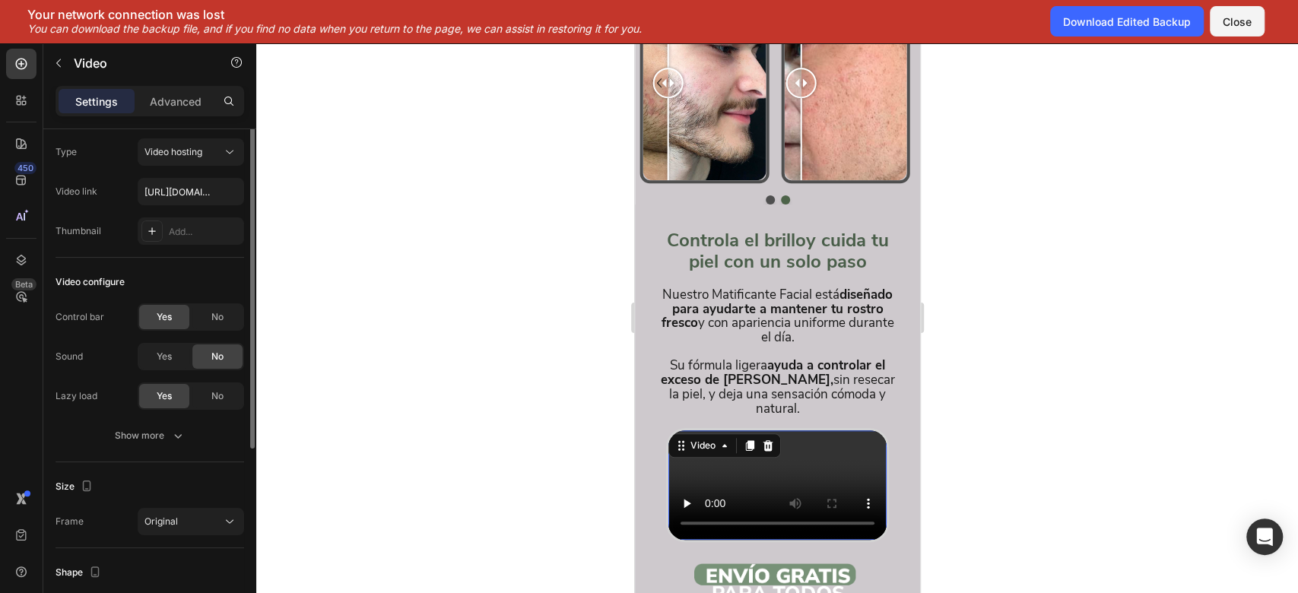
scroll to position [0, 0]
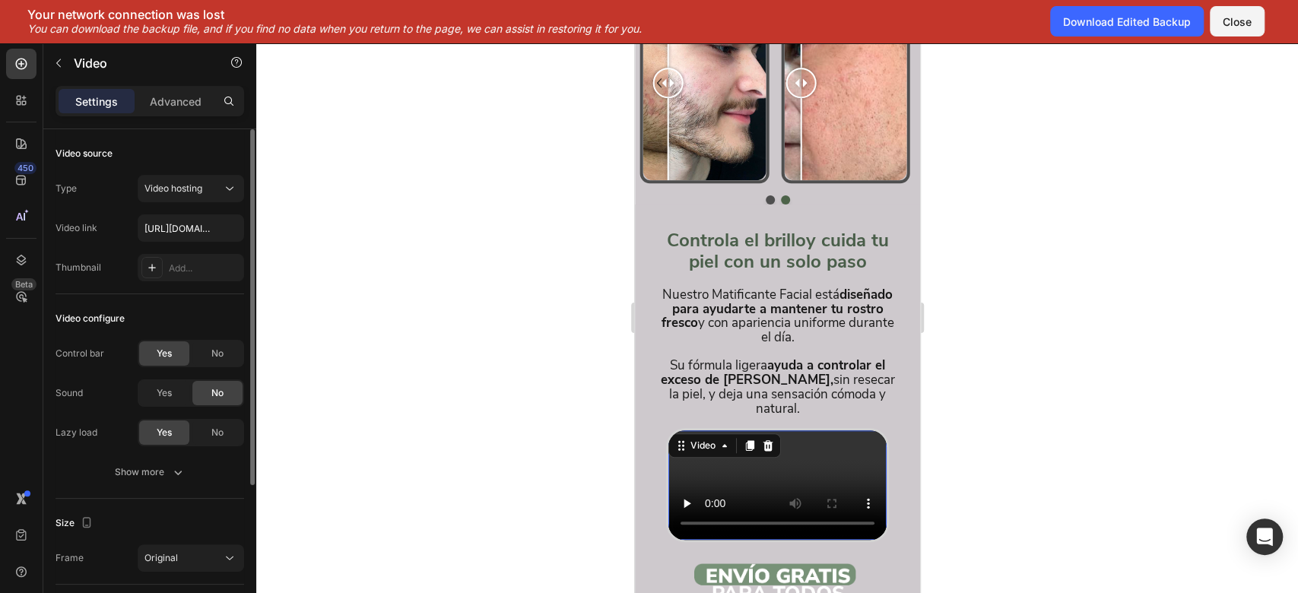
click at [1073, 514] on div at bounding box center [776, 318] width 1041 height 550
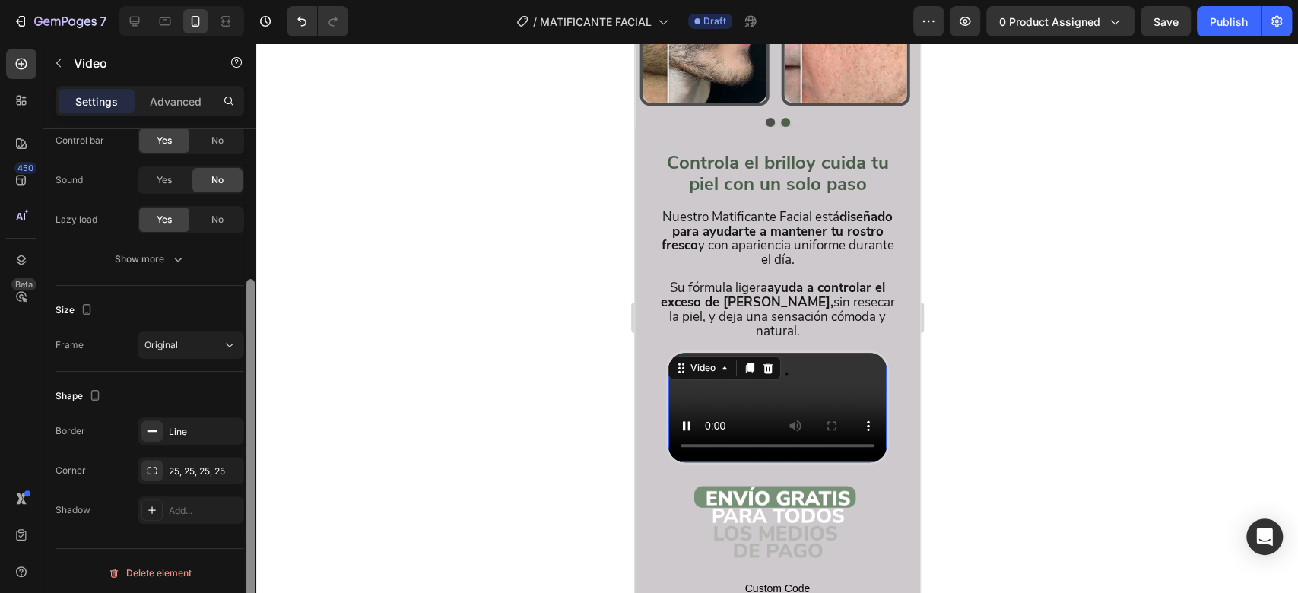
scroll to position [216, 0]
click at [192, 428] on div "Line" at bounding box center [191, 429] width 44 height 14
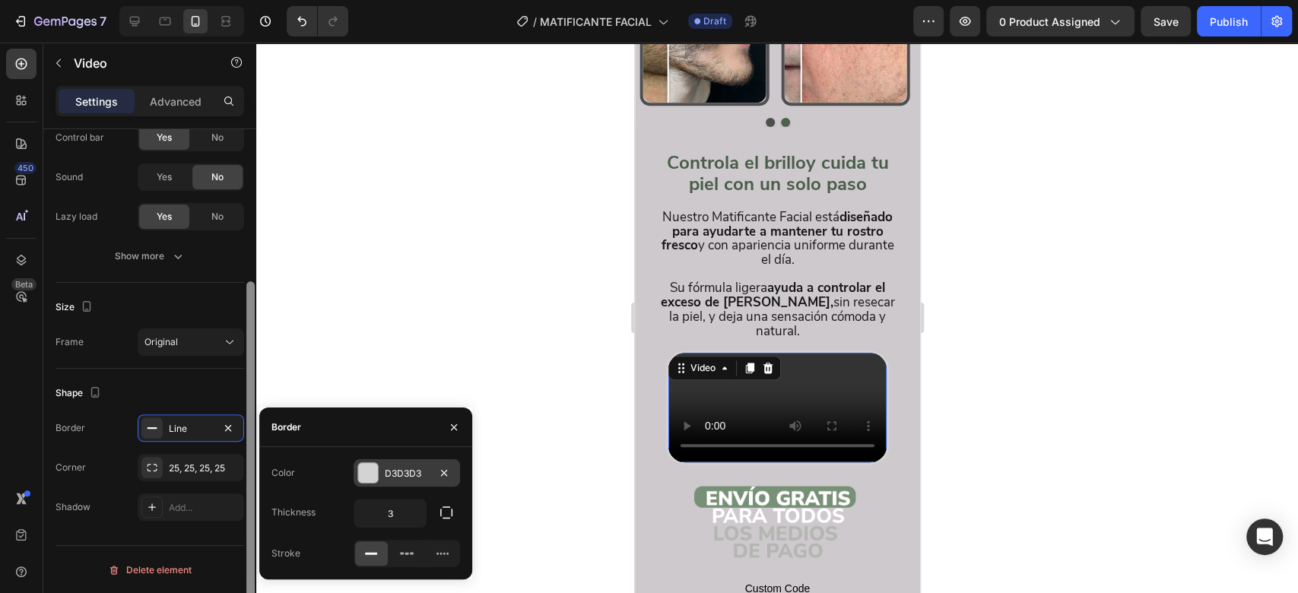
click at [366, 474] on div at bounding box center [368, 473] width 20 height 20
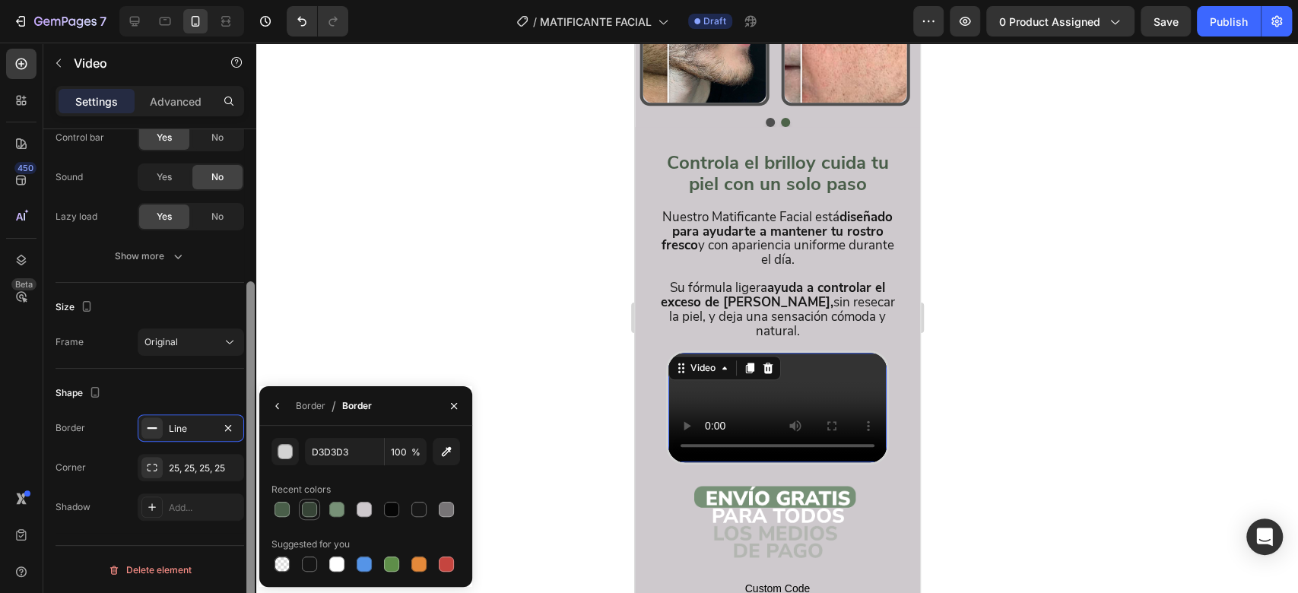
click at [308, 509] on div at bounding box center [309, 509] width 15 height 15
type input "364436"
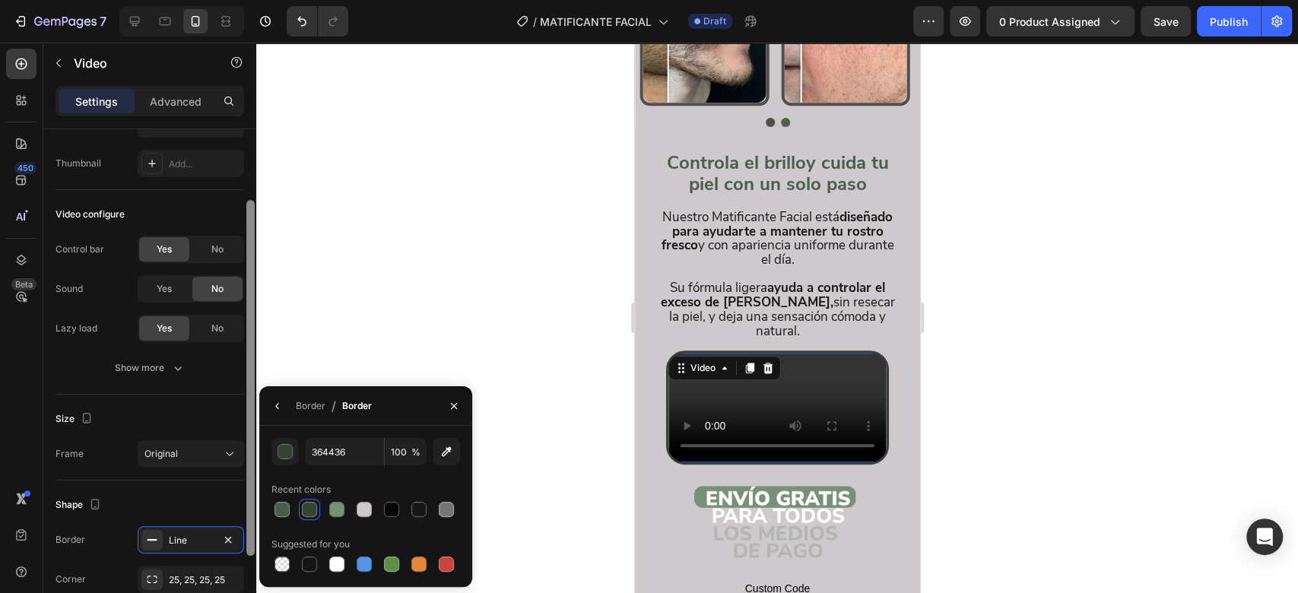
scroll to position [105, 0]
click at [189, 526] on div "Line" at bounding box center [191, 538] width 106 height 27
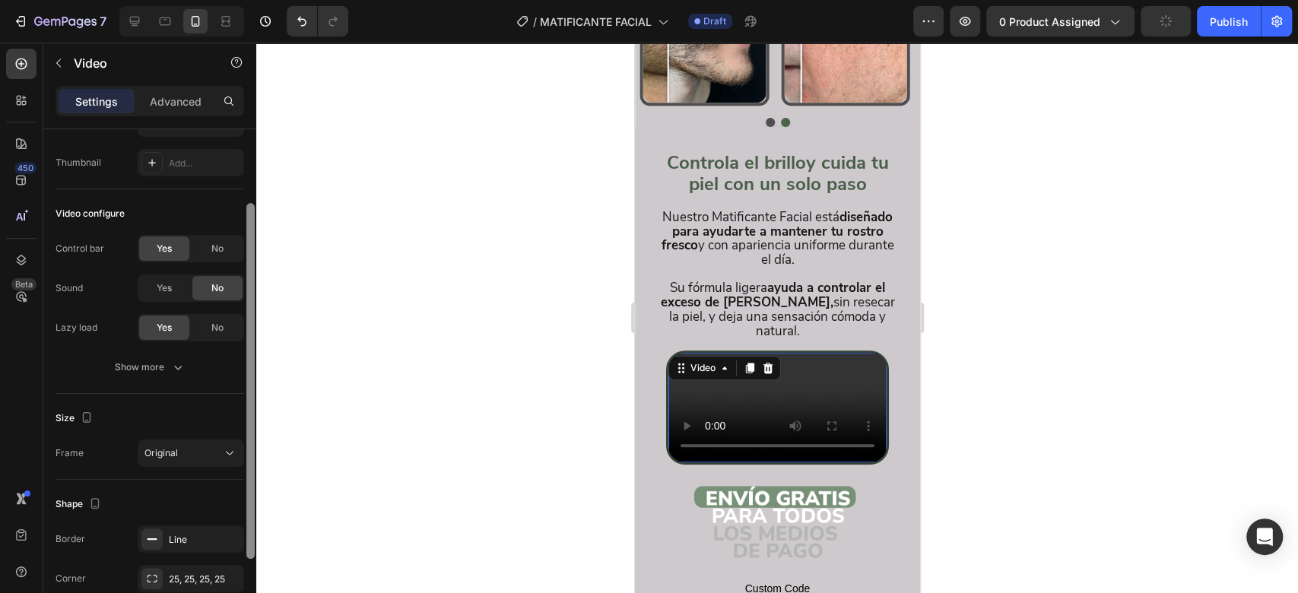
scroll to position [216, 0]
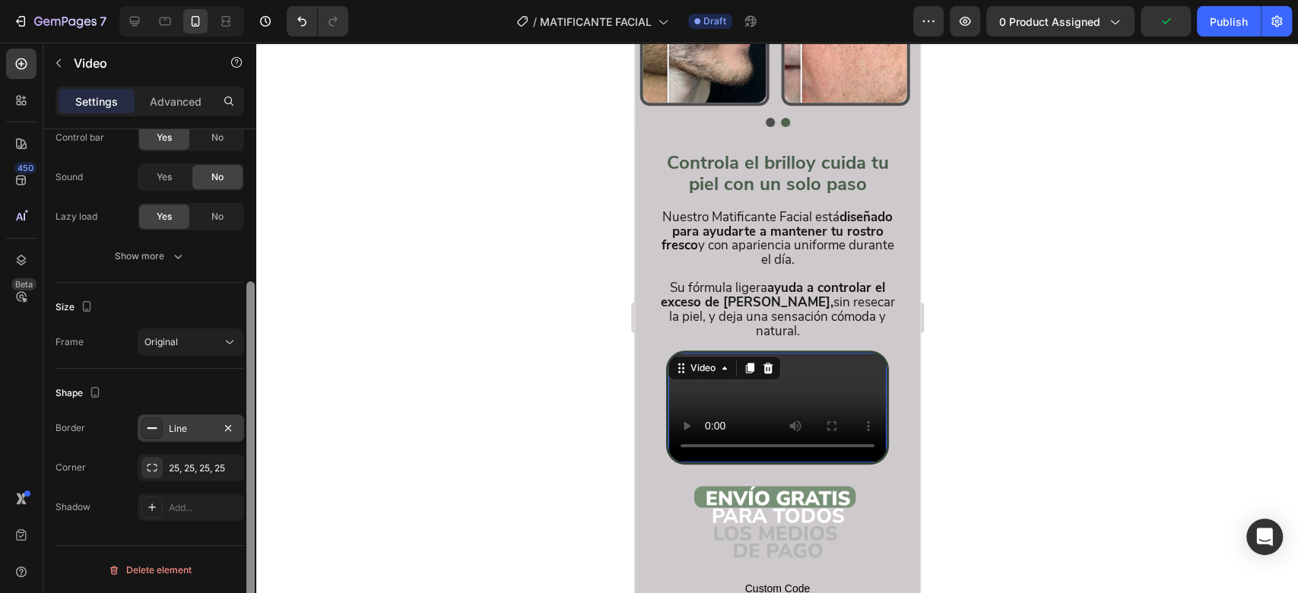
click at [188, 429] on div "Line" at bounding box center [191, 429] width 44 height 14
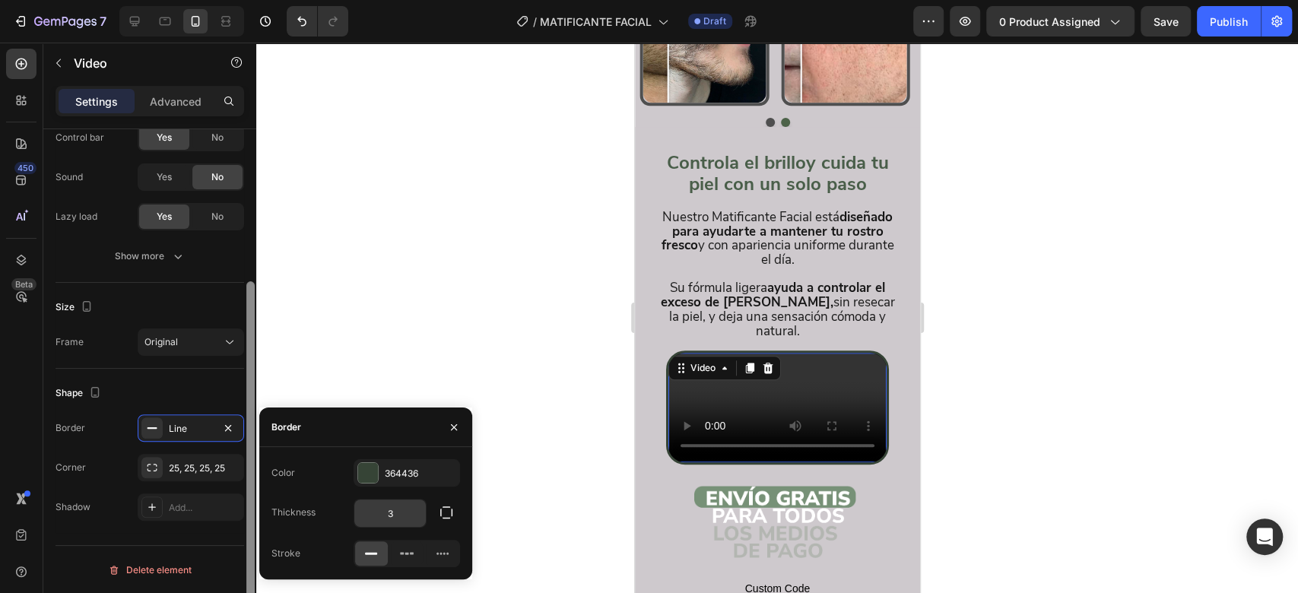
click at [404, 506] on input "3" at bounding box center [389, 512] width 71 height 27
type input "5"
click at [369, 553] on rect at bounding box center [371, 554] width 12 height 2
click at [380, 344] on div at bounding box center [776, 318] width 1041 height 550
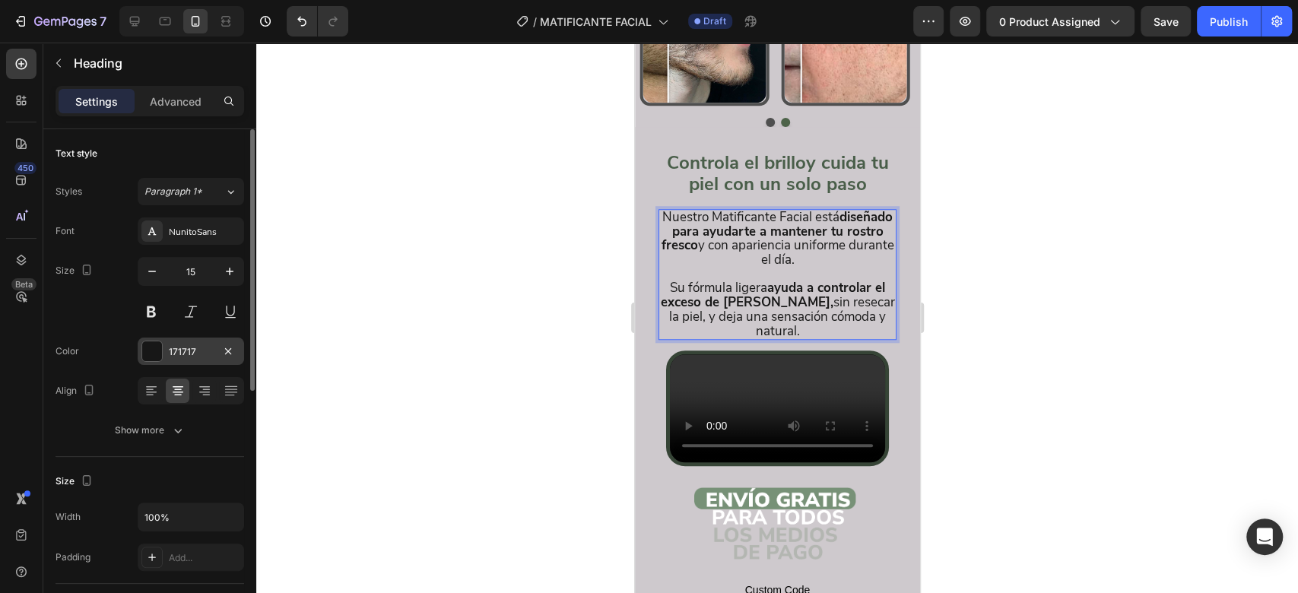
click at [148, 355] on div at bounding box center [152, 351] width 20 height 20
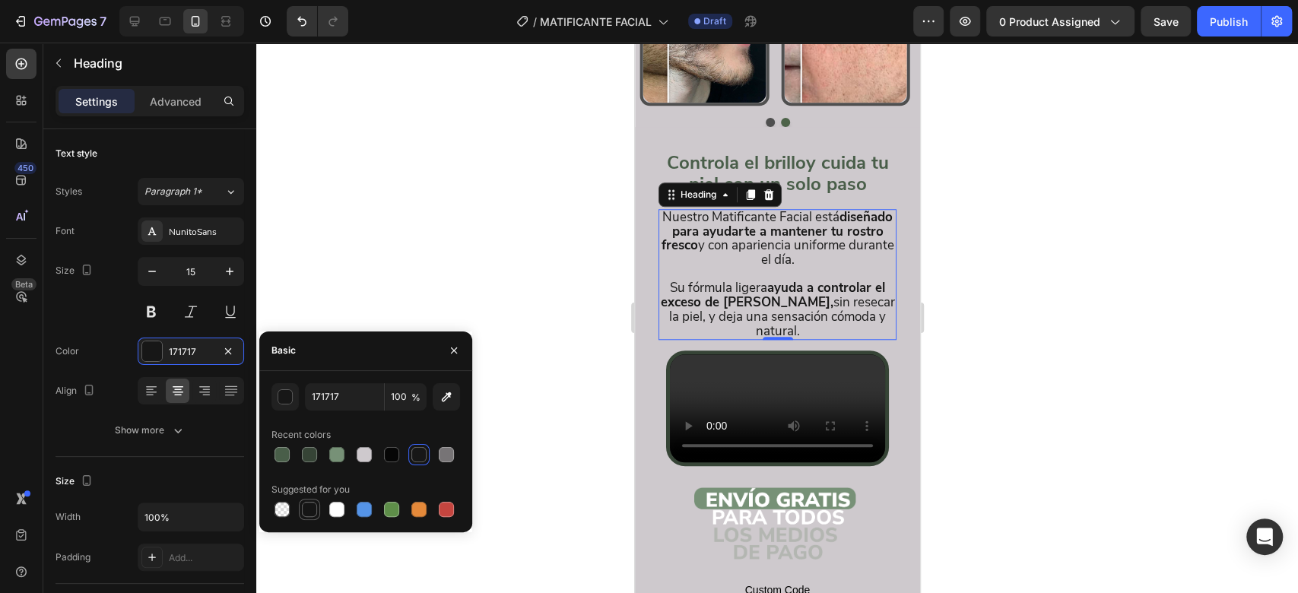
click at [310, 506] on div at bounding box center [309, 509] width 15 height 15
click at [305, 455] on div at bounding box center [309, 454] width 15 height 15
click at [396, 455] on div at bounding box center [391, 454] width 15 height 15
click at [420, 454] on div at bounding box center [418, 454] width 15 height 15
type input "171717"
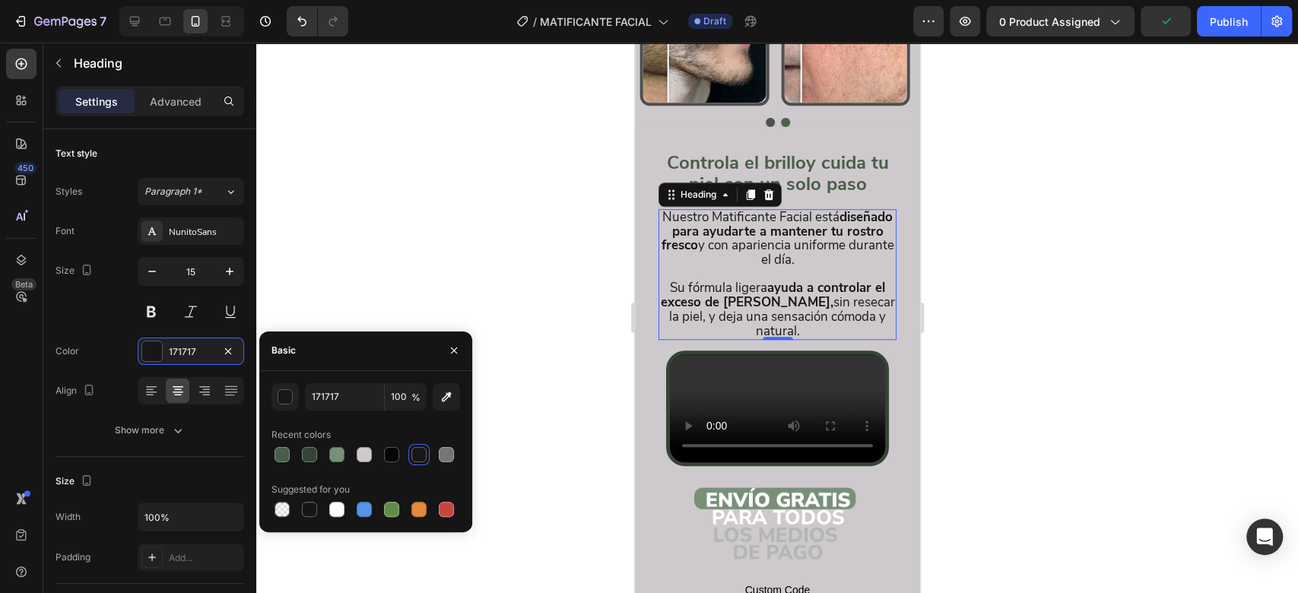
click at [519, 291] on div at bounding box center [776, 318] width 1041 height 550
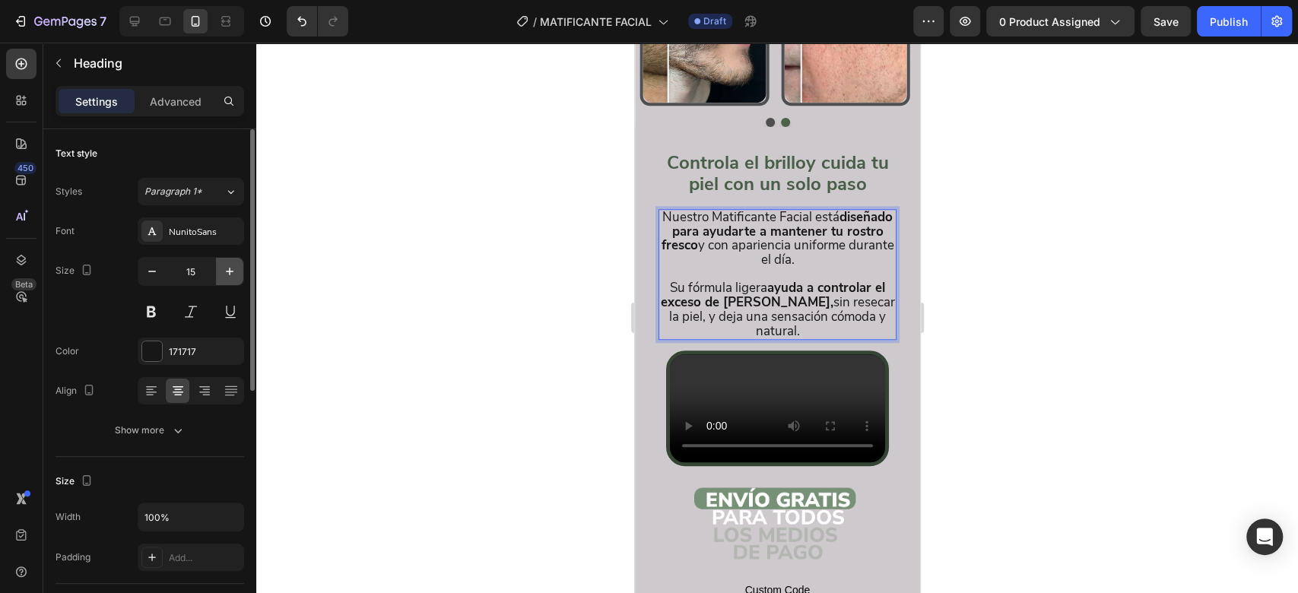
click at [232, 272] on icon "button" at bounding box center [229, 271] width 15 height 15
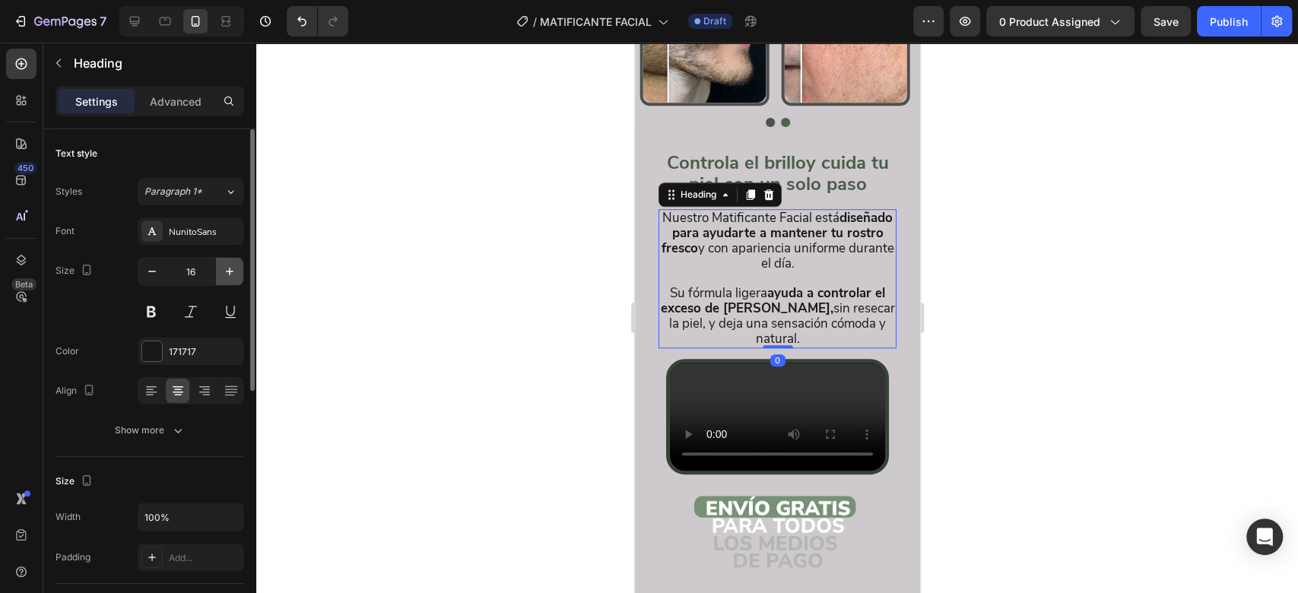
click at [234, 268] on icon "button" at bounding box center [229, 271] width 15 height 15
type input "17"
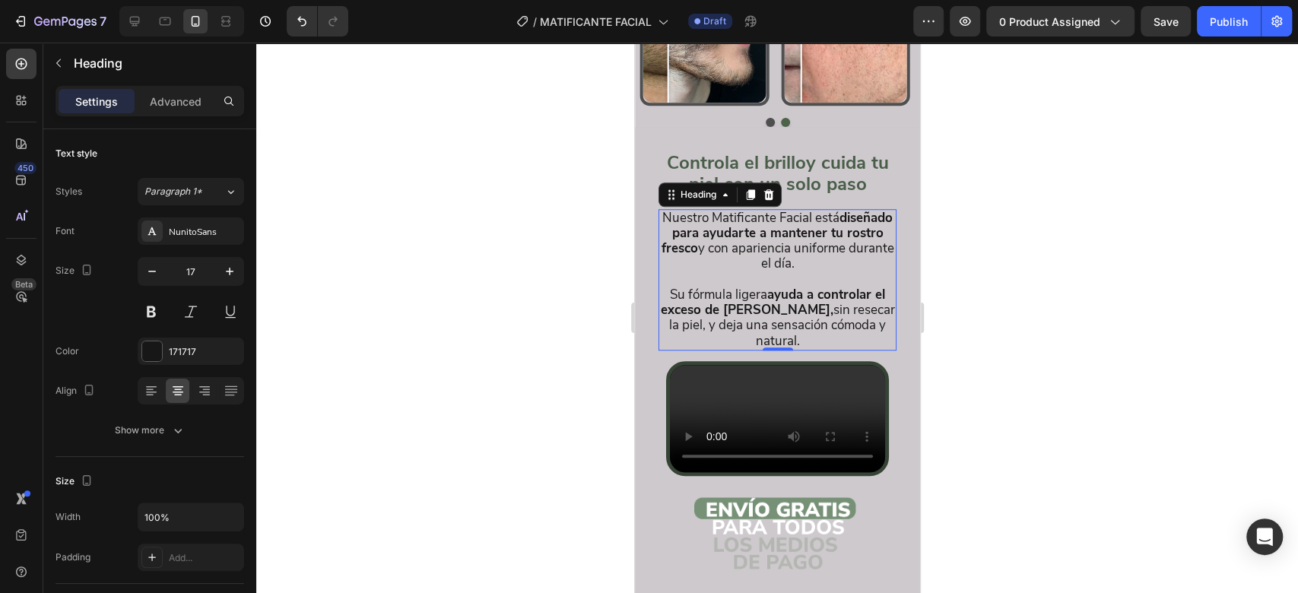
click at [680, 209] on span "Nuestro Matificante Facial está diseñado para ayudarte a mantener tu rostro fre…" at bounding box center [777, 241] width 233 height 64
click at [681, 209] on span "Nuestro Matificante Facial está diseñado para ayudarte a mantener tu rostro fre…" at bounding box center [777, 241] width 233 height 64
click at [682, 209] on span "Nuestro Matificante Facial está diseñado para ayudarte a mantener tu rostro fre…" at bounding box center [777, 241] width 233 height 64
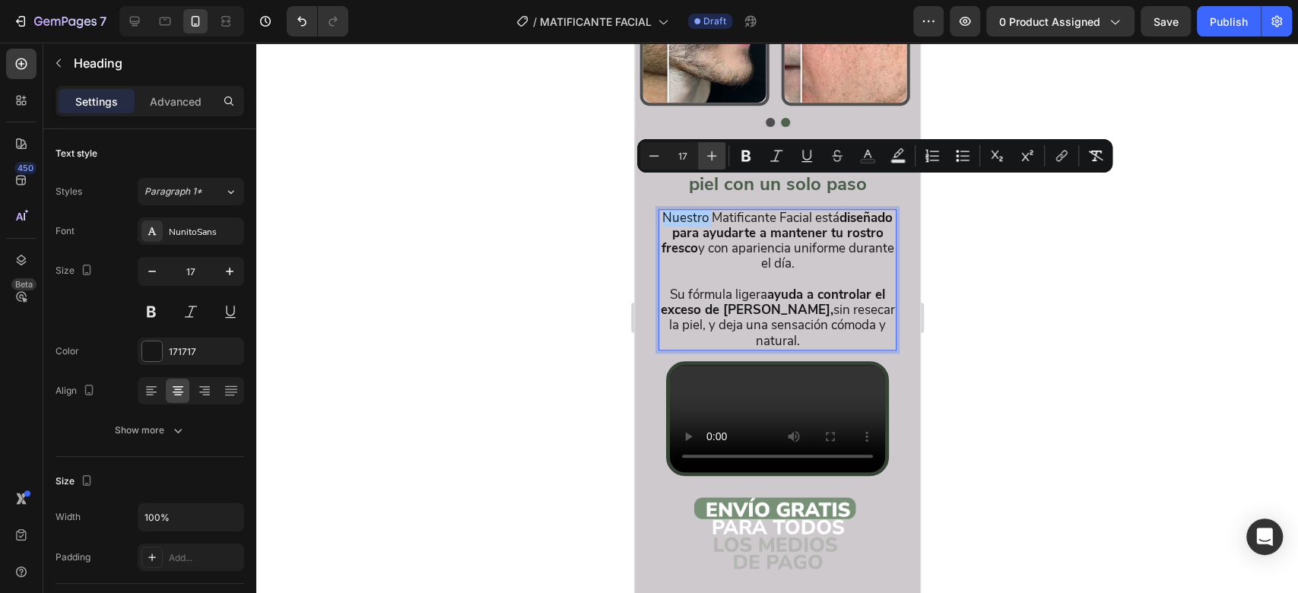
click at [714, 151] on icon "Editor contextual toolbar" at bounding box center [711, 155] width 15 height 15
type input "18"
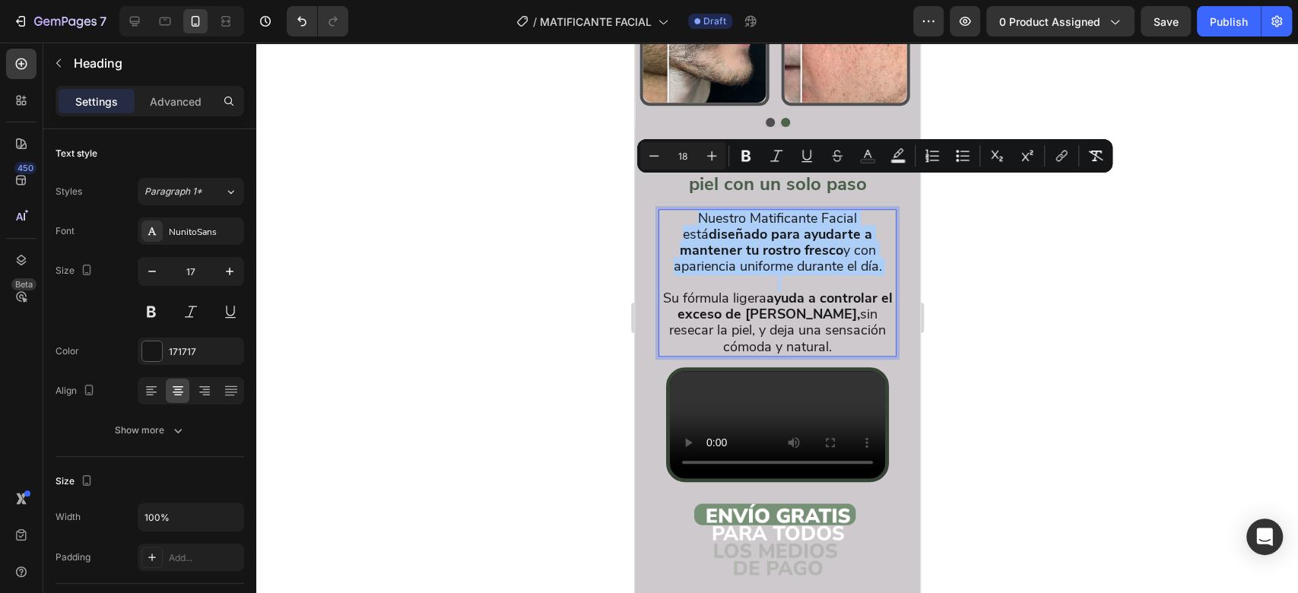
click at [979, 258] on div at bounding box center [776, 318] width 1041 height 550
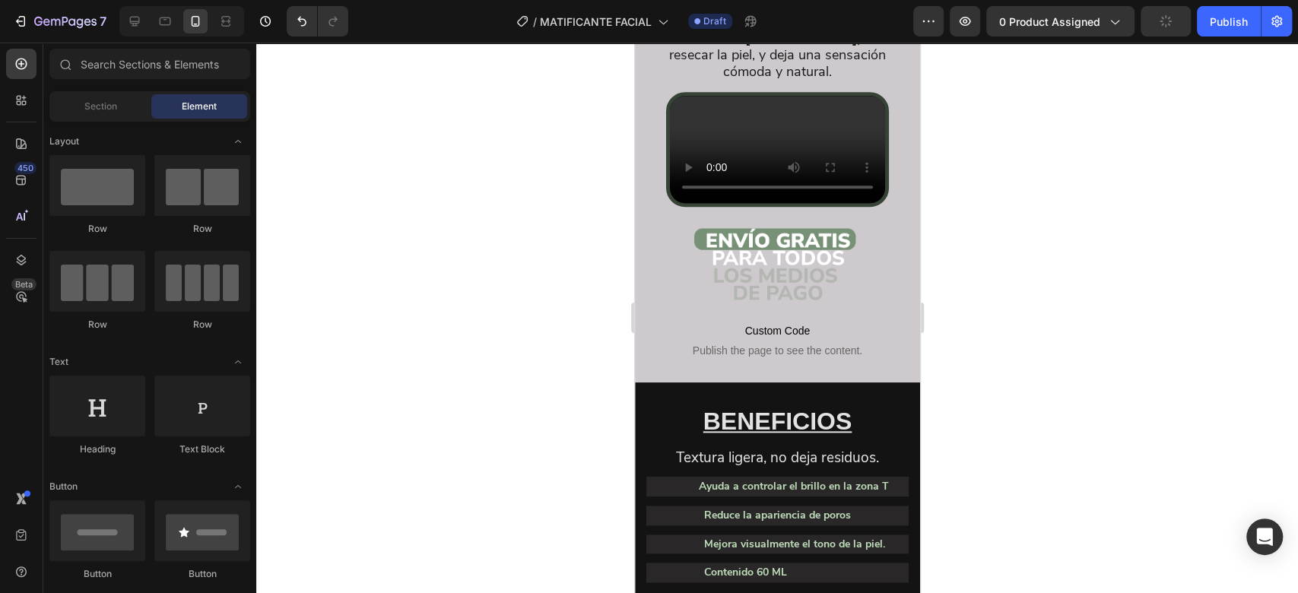
scroll to position [1076, 0]
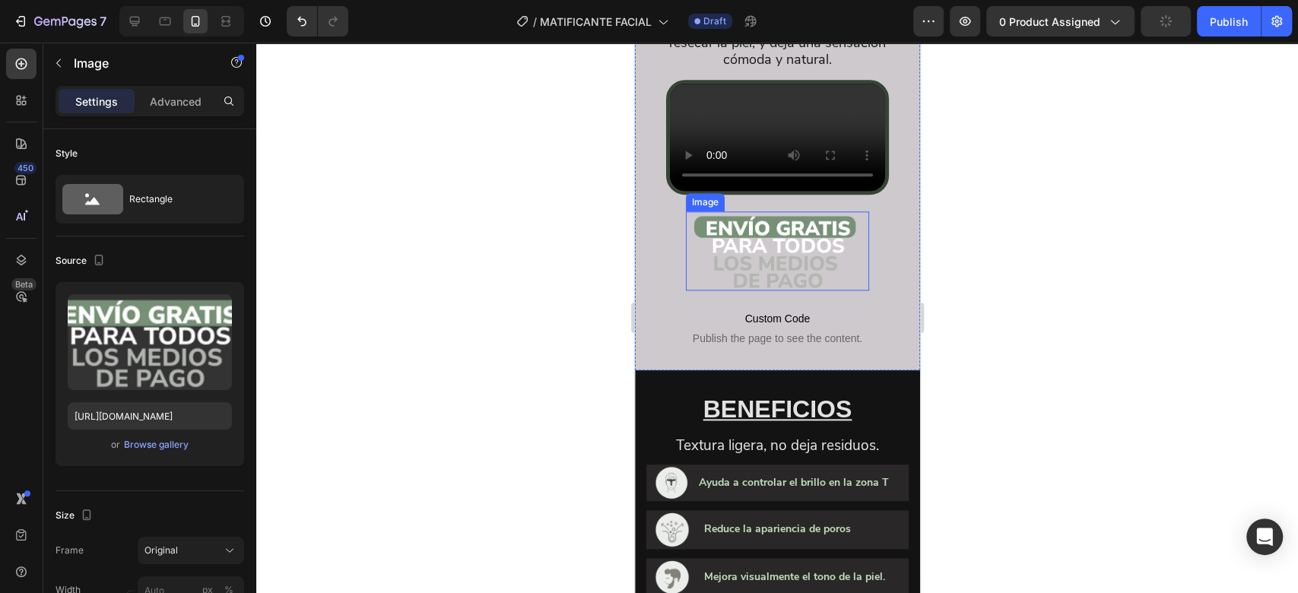
click at [800, 283] on img at bounding box center [776, 250] width 183 height 79
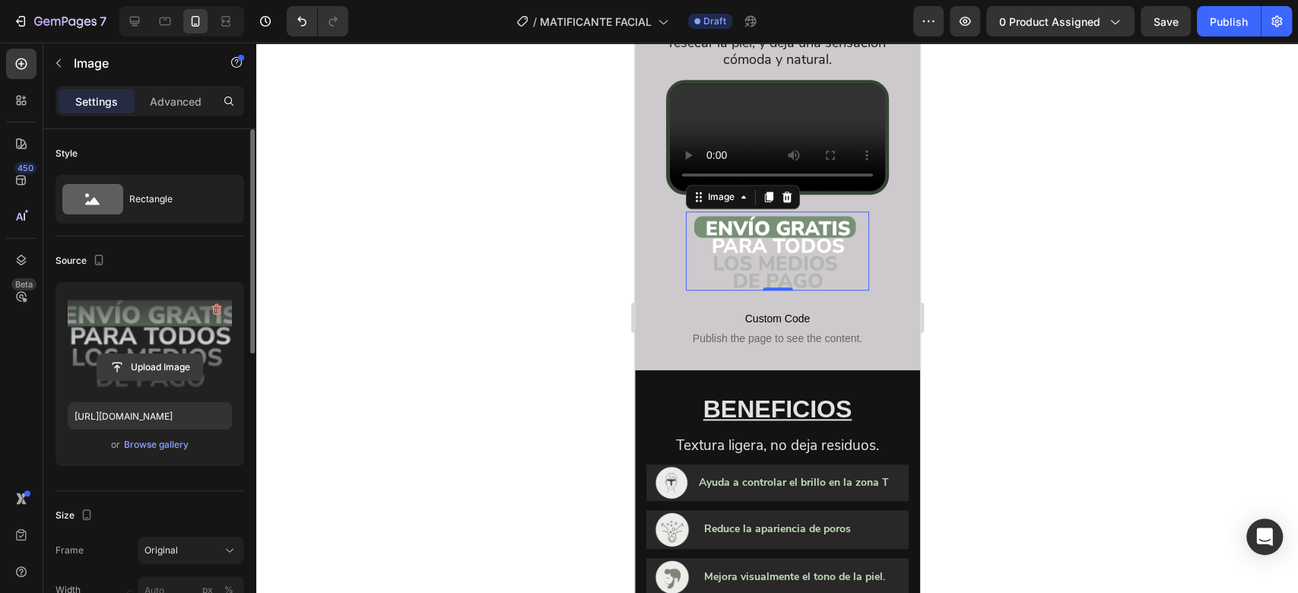
click at [166, 362] on input "file" at bounding box center [149, 367] width 105 height 26
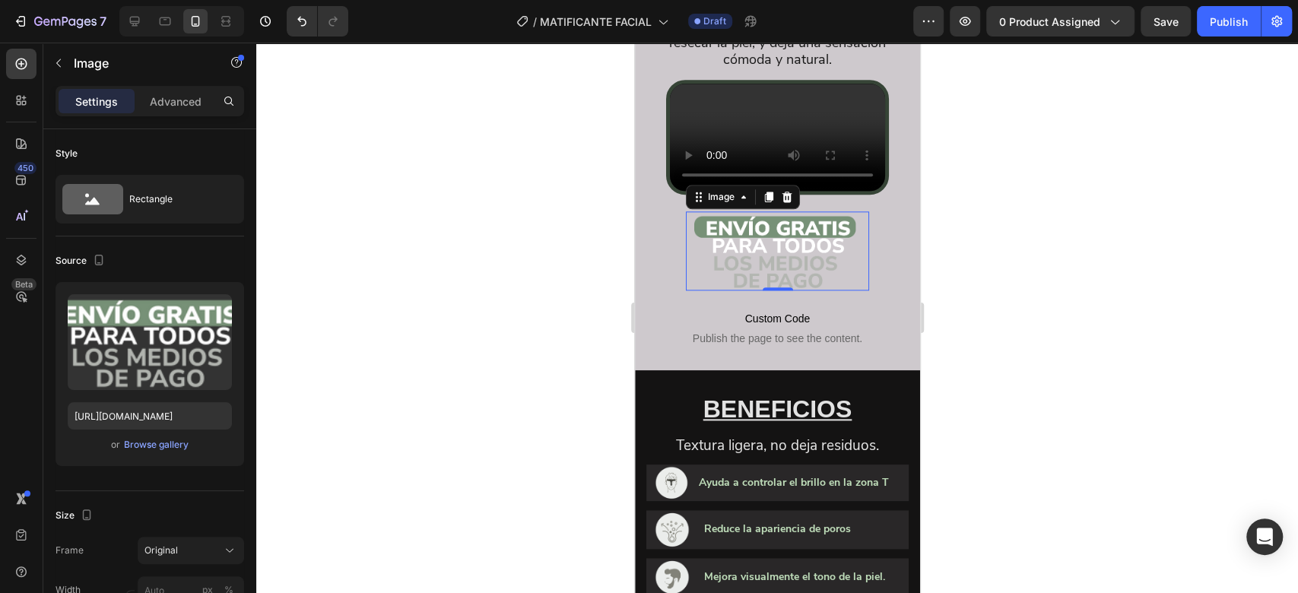
click at [182, 365] on input "file" at bounding box center [149, 367] width 105 height 26
click at [157, 371] on input "file" at bounding box center [149, 367] width 105 height 26
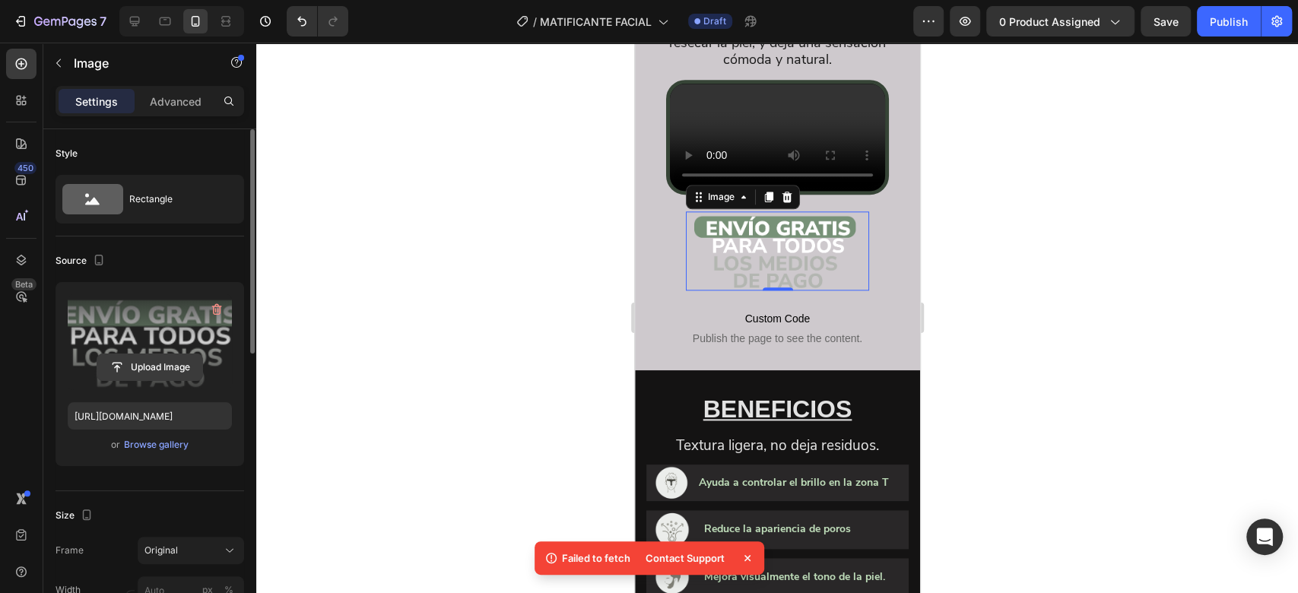
click at [168, 365] on input "file" at bounding box center [149, 367] width 105 height 26
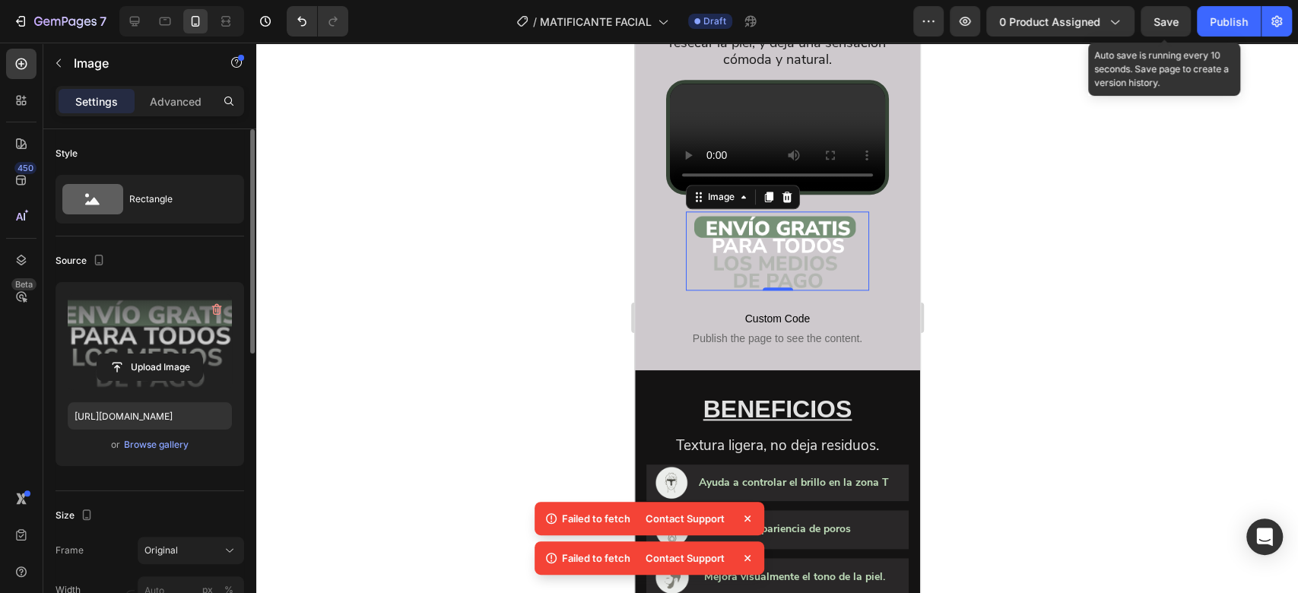
click at [1172, 8] on button "Save" at bounding box center [1165, 21] width 50 height 30
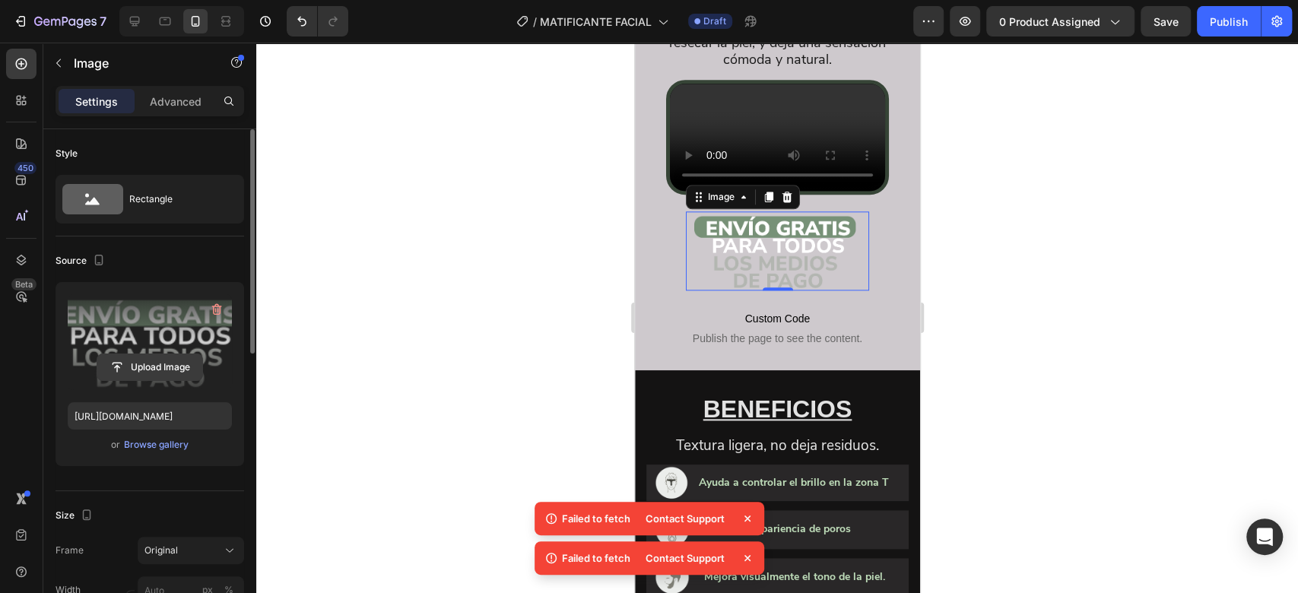
click at [166, 357] on input "file" at bounding box center [149, 367] width 105 height 26
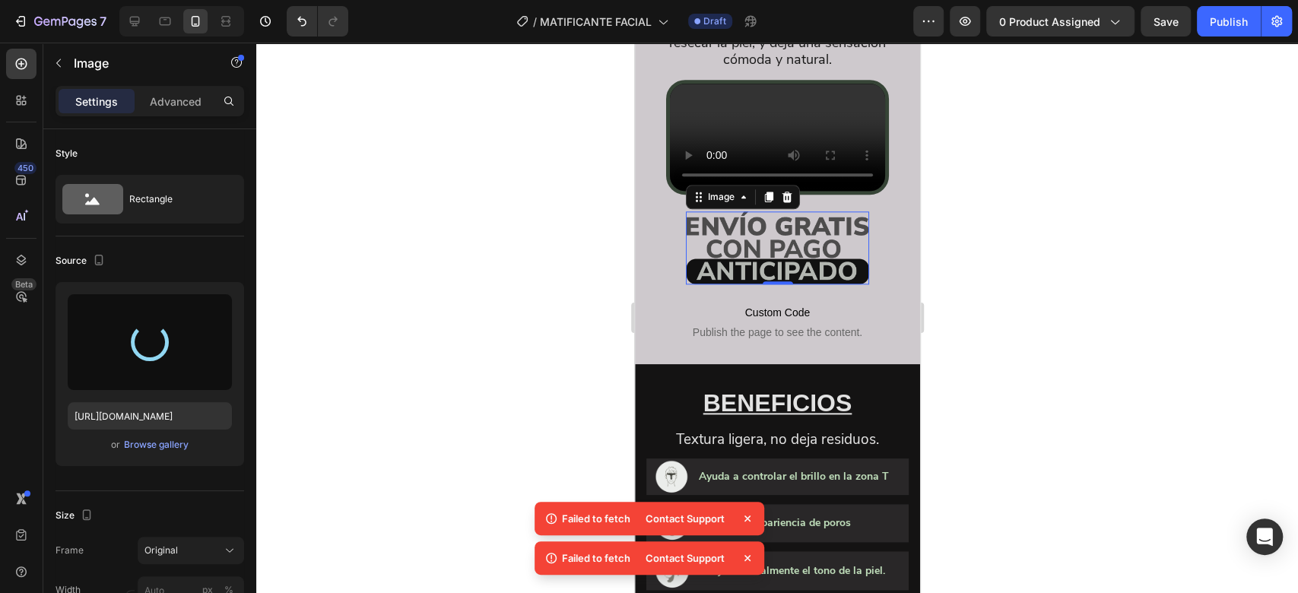
type input "https://cdn.shopify.com/s/files/1/0732/3310/5114/files/gempages_575478125408813…"
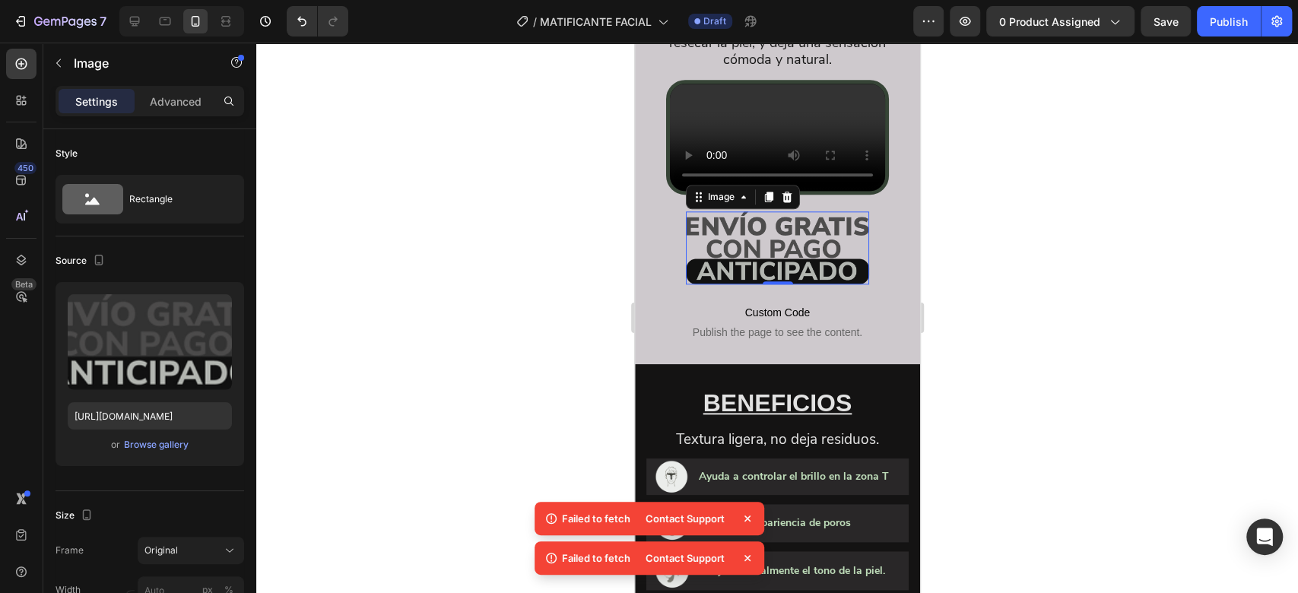
click at [1002, 125] on div at bounding box center [776, 318] width 1041 height 550
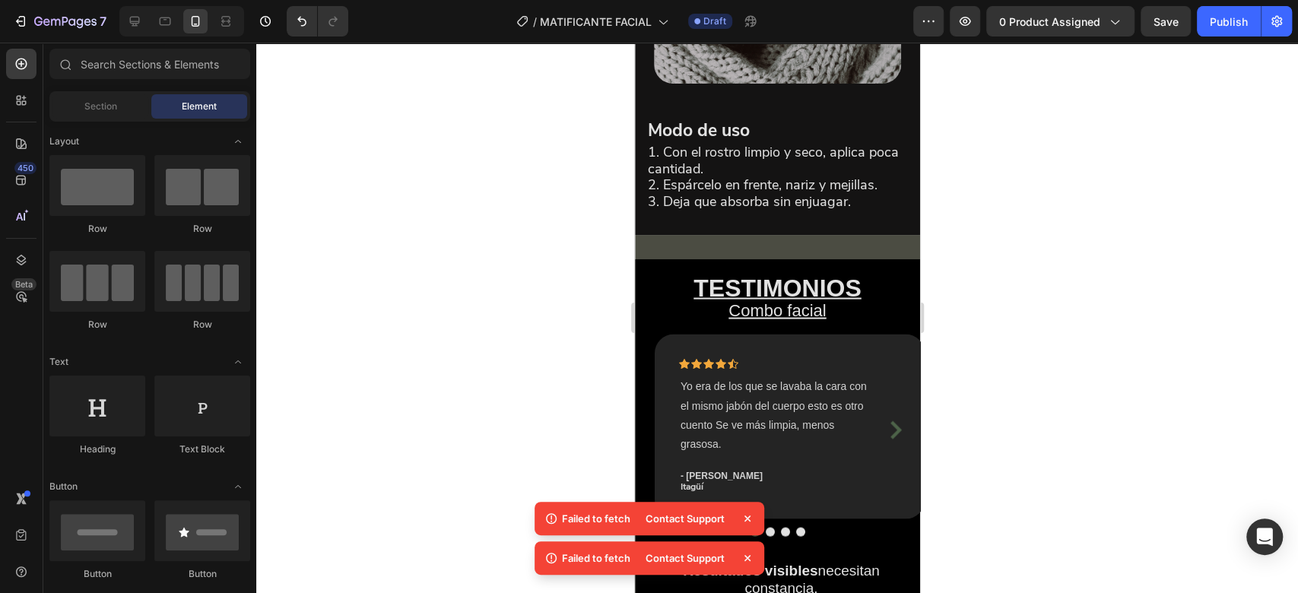
scroll to position [1941, 0]
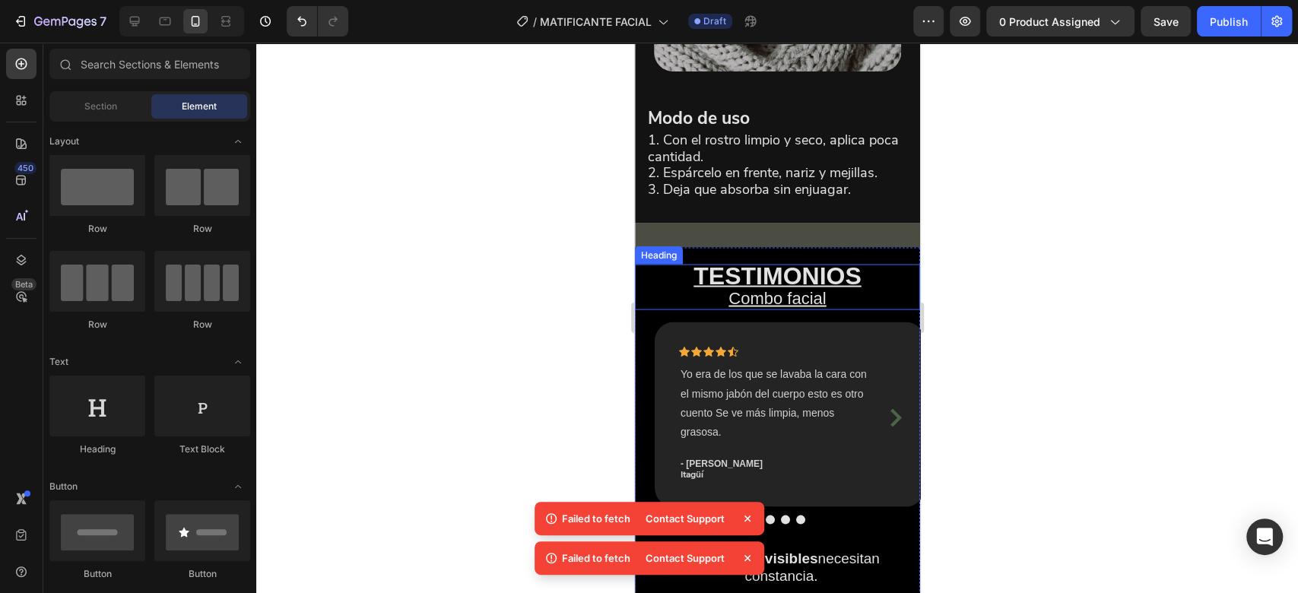
click at [804, 309] on h2 "TESTIMONIOS Combo facial" at bounding box center [776, 287] width 285 height 46
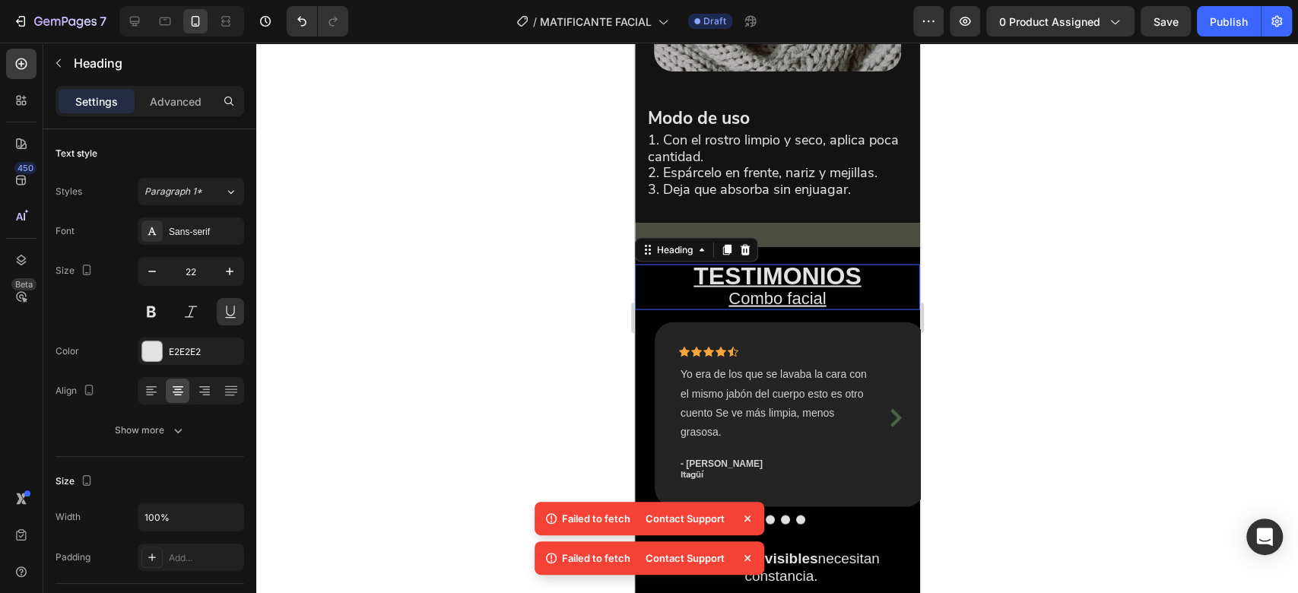
click at [800, 308] on p "TESTIMONIOS Combo facial" at bounding box center [777, 286] width 282 height 43
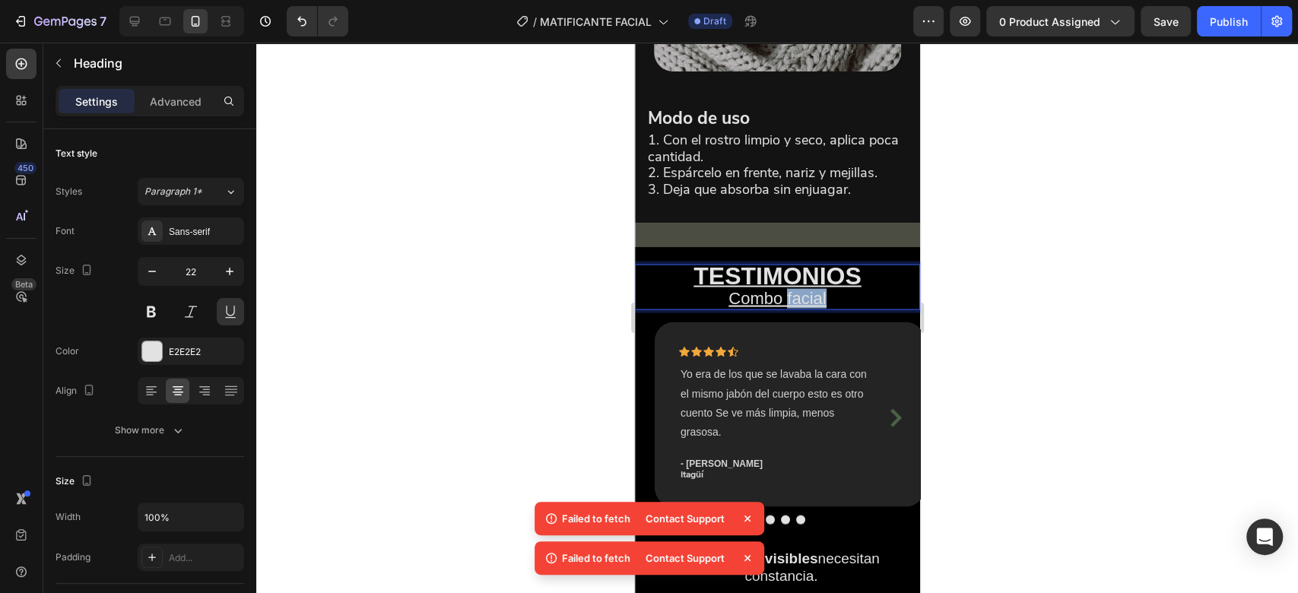
click at [800, 308] on p "TESTIMONIOS Combo facial" at bounding box center [777, 286] width 282 height 43
click at [994, 216] on div at bounding box center [776, 318] width 1041 height 550
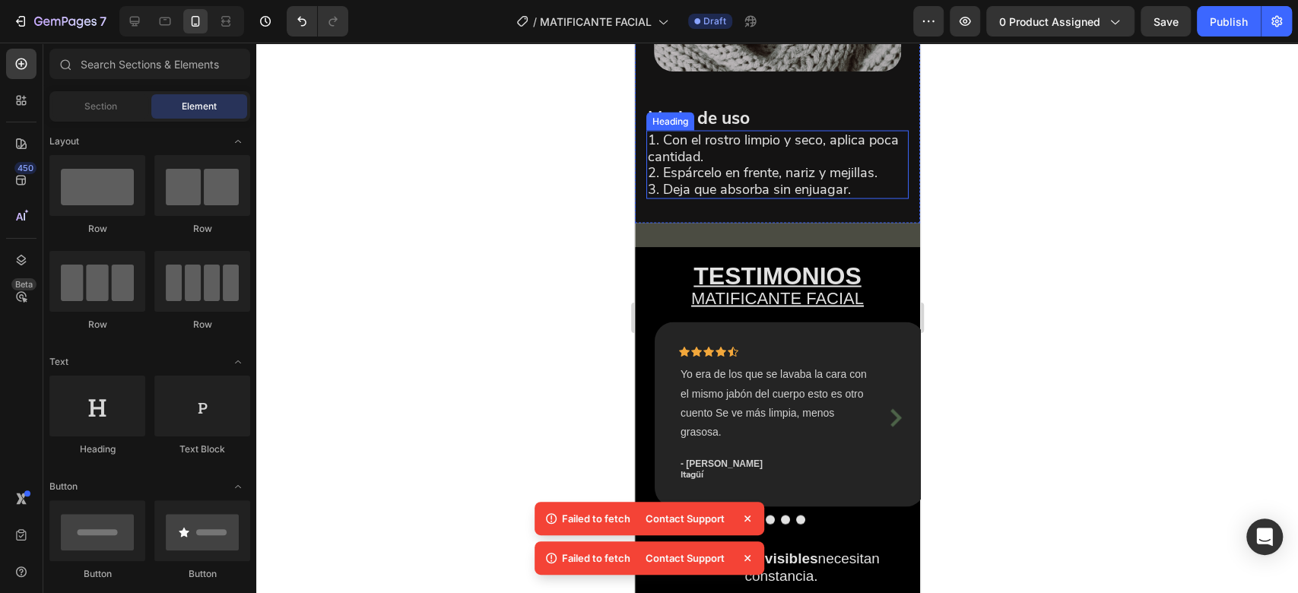
click at [715, 180] on h2 "1. Con el rostro limpio y seco, aplica poca cantidad. 2. Espárcelo en frente, n…" at bounding box center [776, 164] width 262 height 68
click at [715, 179] on p "1. Con el rostro limpio y seco, aplica poca cantidad. 2. Espárcelo en frente, n…" at bounding box center [776, 164] width 259 height 65
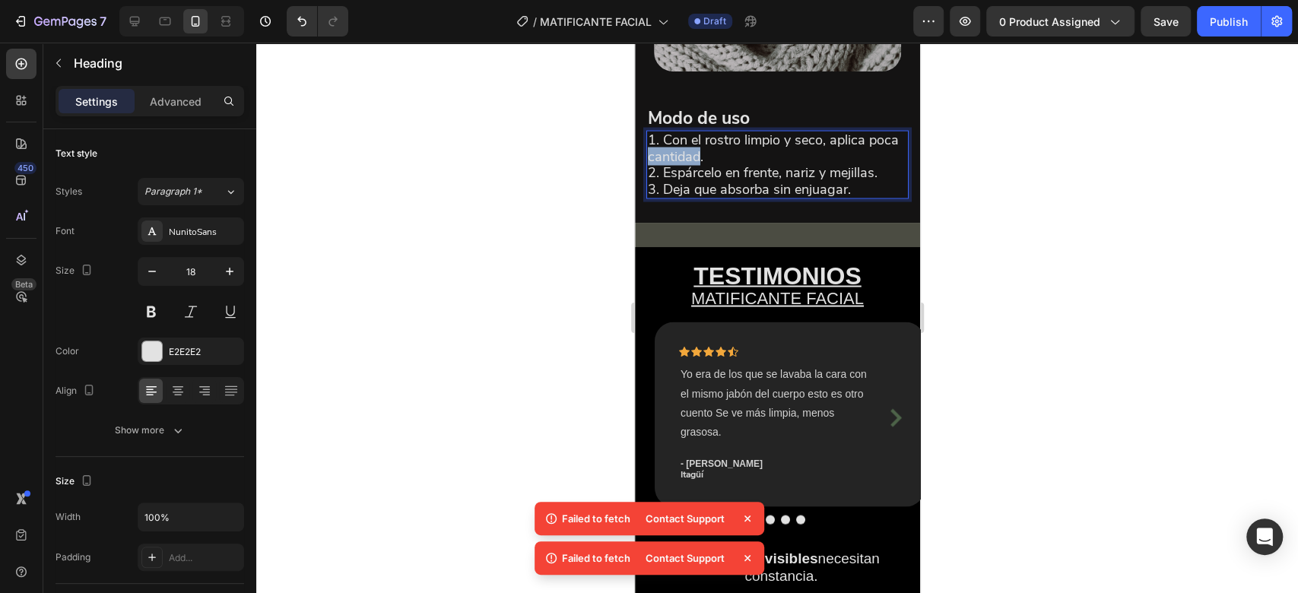
click at [716, 181] on p "1. Con el rostro limpio y seco, aplica poca cantidad. 2. Espárcelo en frente, n…" at bounding box center [776, 164] width 259 height 65
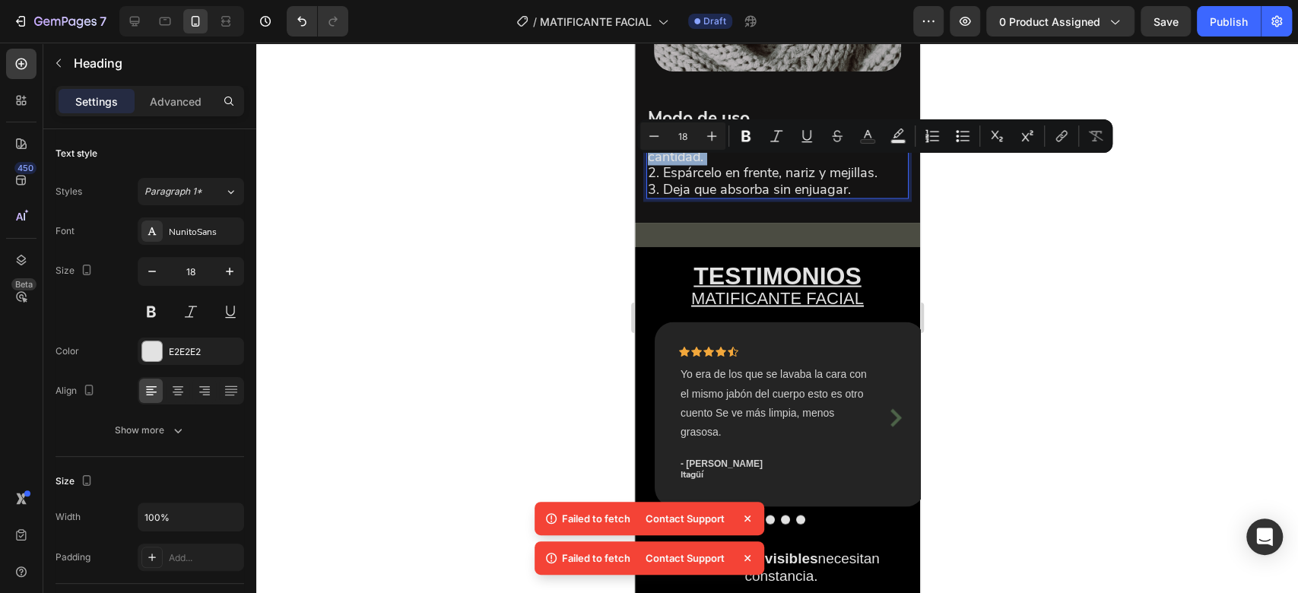
click at [753, 197] on p "1. Con el rostro limpio y seco, aplica poca cantidad. 2. Espárcelo en frente, n…" at bounding box center [776, 164] width 259 height 65
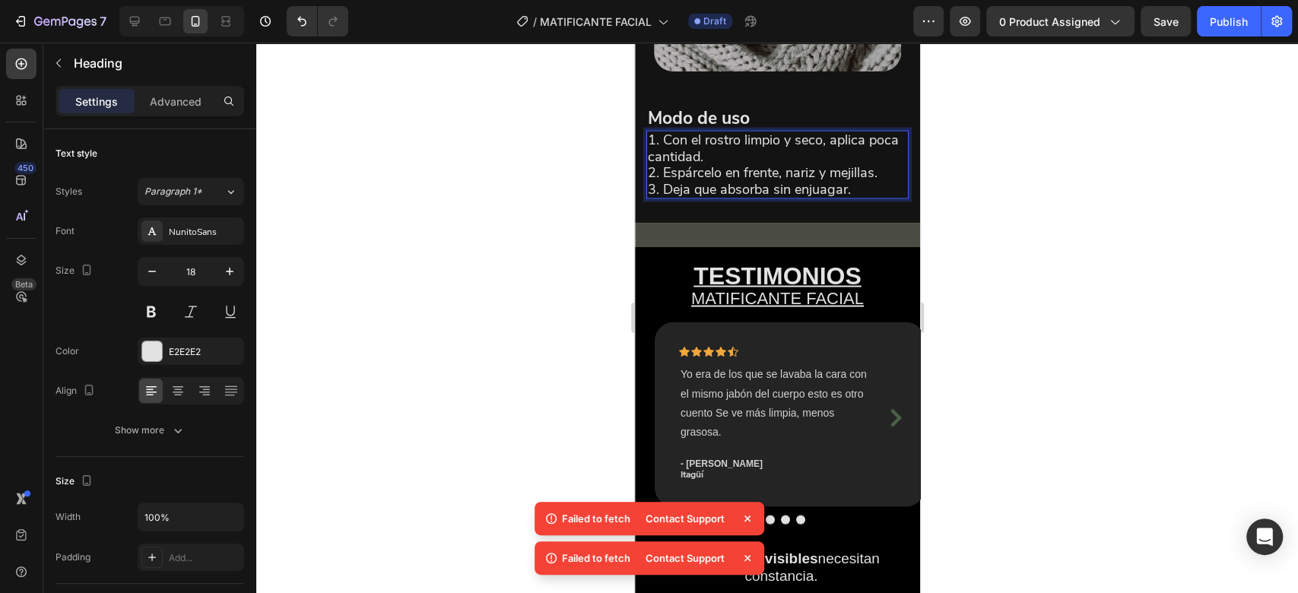
click at [791, 197] on p "1. Con el rostro limpio y seco, aplica poca cantidad. 2. Espárcelo en frente, n…" at bounding box center [776, 164] width 259 height 65
click at [793, 197] on p "1. Con el rostro limpio y seco, aplica poca cantidad. 2. Espárcelo en frente, n…" at bounding box center [776, 164] width 259 height 65
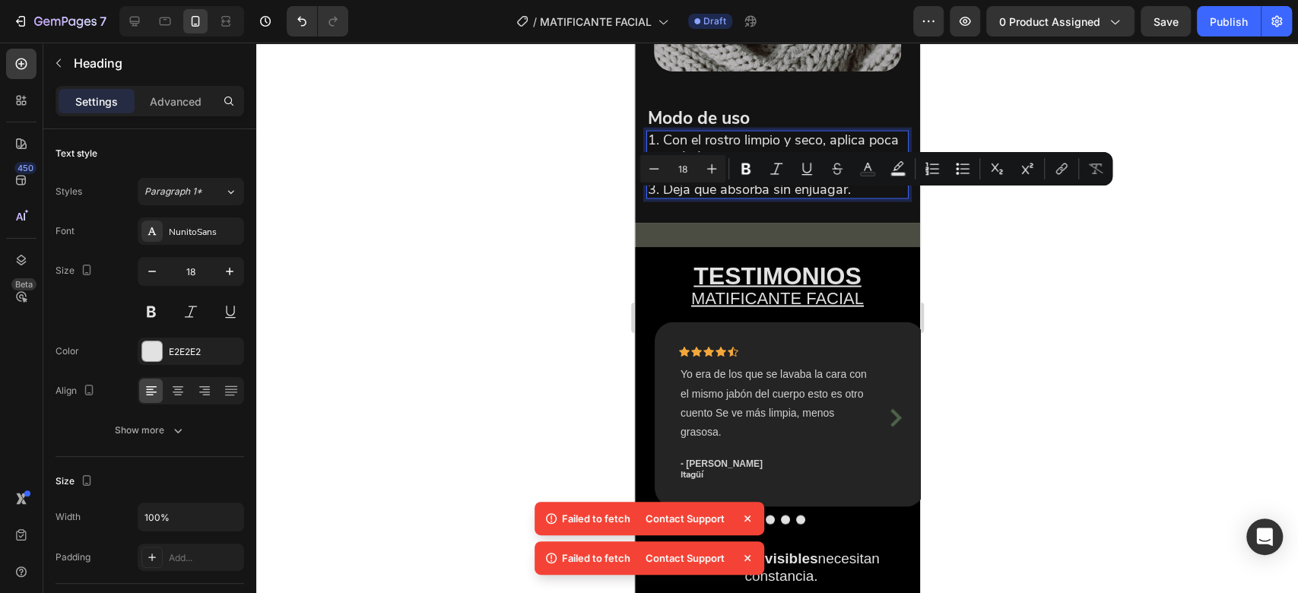
click at [833, 197] on p "1. Con el rostro limpio y seco, aplica poca cantidad. 2. Espárcelo en frente, n…" at bounding box center [776, 164] width 259 height 65
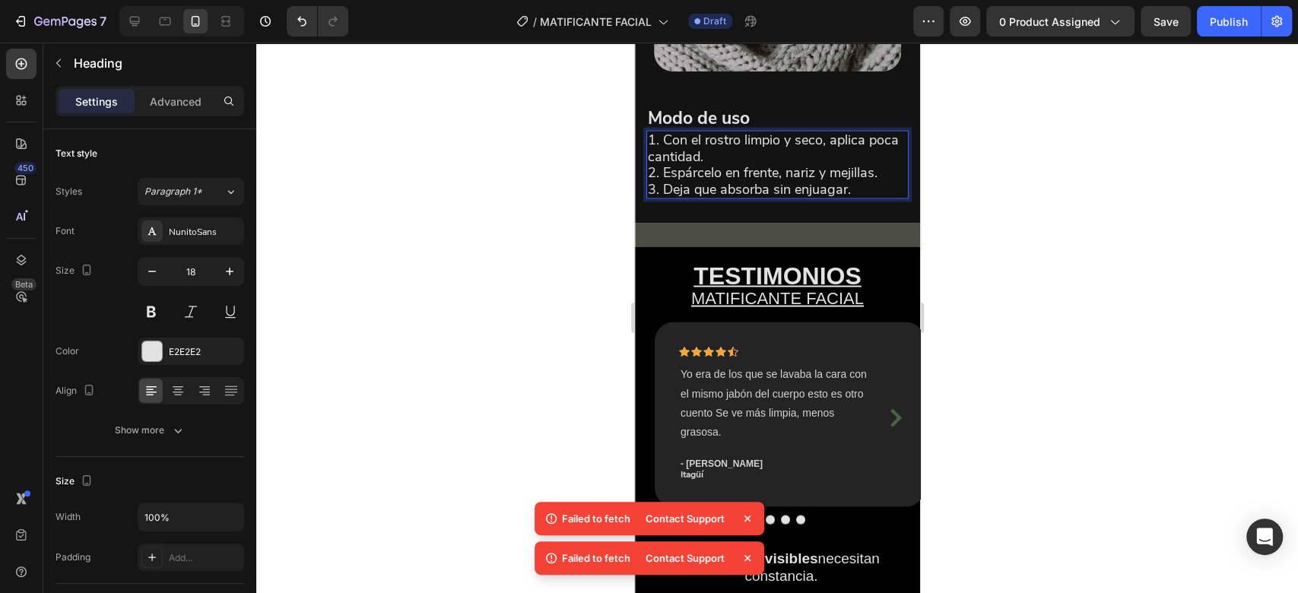
click at [832, 197] on p "1. Con el rostro limpio y seco, aplica poca cantidad. 2. Espárcelo en frente, n…" at bounding box center [776, 164] width 259 height 65
click at [831, 197] on p "1. Con el rostro limpio y seco, aplica poca cantidad. 2. Espárcelo en frente, n…" at bounding box center [776, 164] width 259 height 65
click at [826, 197] on p "1. Con el rostro limpio y seco, aplica poca cantidad. 2. Espárcelo en frente, n…" at bounding box center [776, 164] width 259 height 65
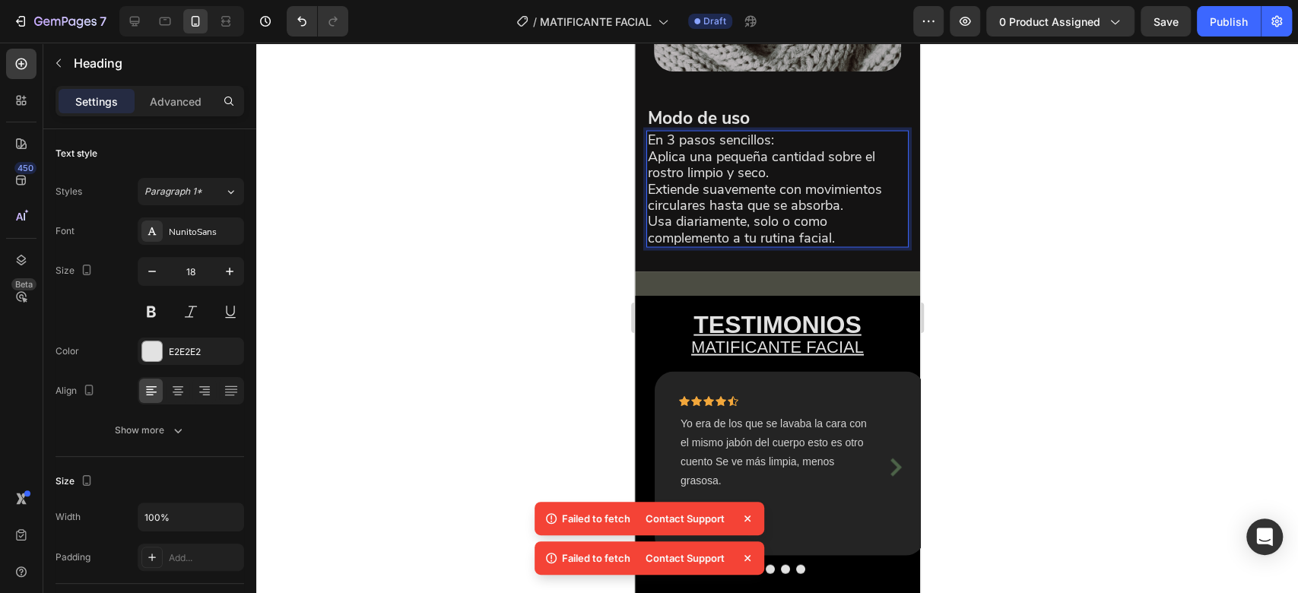
click at [984, 161] on div at bounding box center [776, 318] width 1041 height 550
click at [653, 184] on p "En 3 pasos sencillos: Aplica una pequeña cantidad sobre el rostro limpio y seco…" at bounding box center [776, 189] width 259 height 114
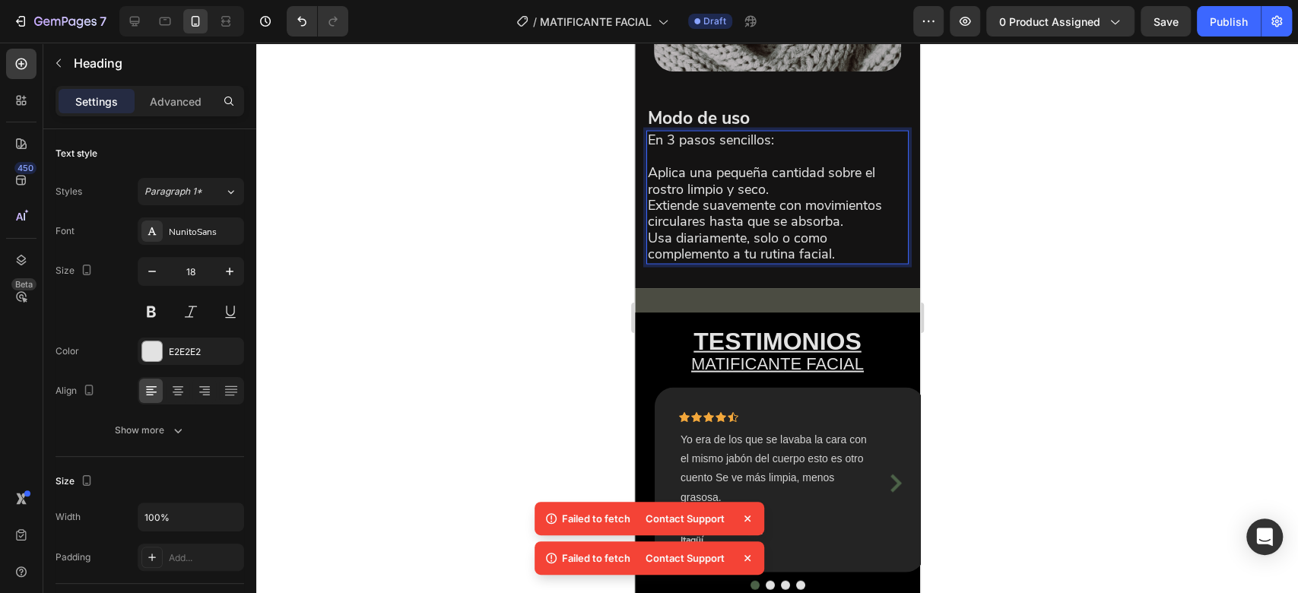
click at [651, 233] on p "En 3 pasos sencillos: Aplica una pequeña cantidad sobre el rostro limpio y seco…" at bounding box center [776, 197] width 259 height 130
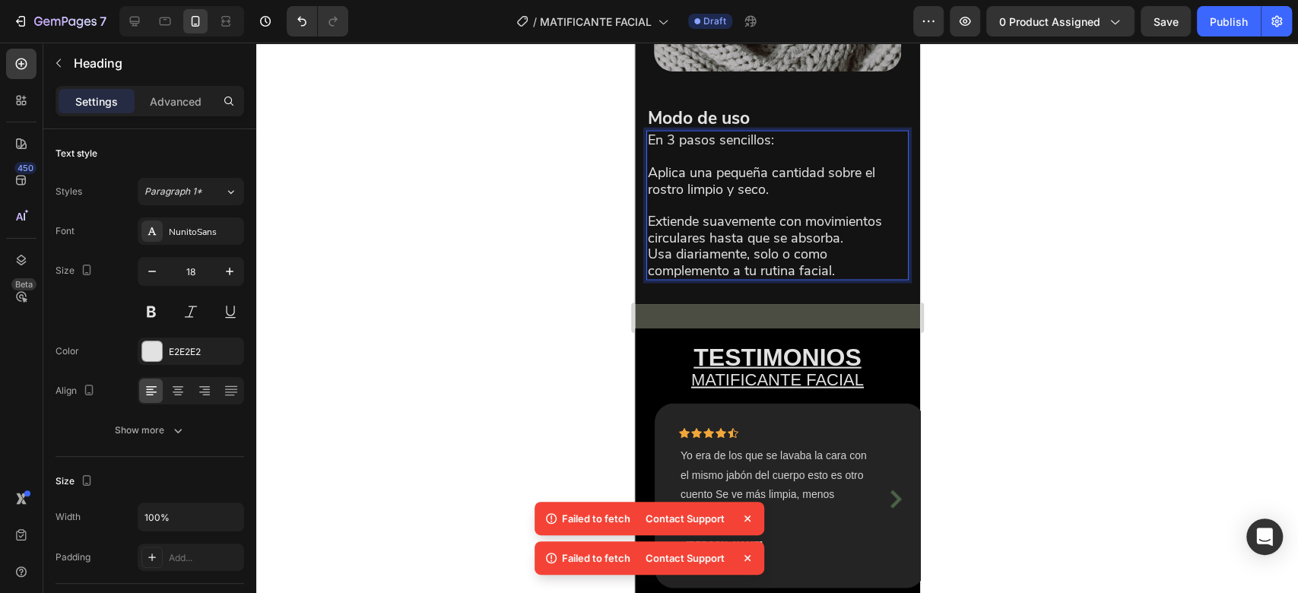
click at [650, 278] on p "En 3 pasos sencillos: Aplica una pequeña cantidad sobre el rostro limpio y seco…" at bounding box center [776, 205] width 259 height 147
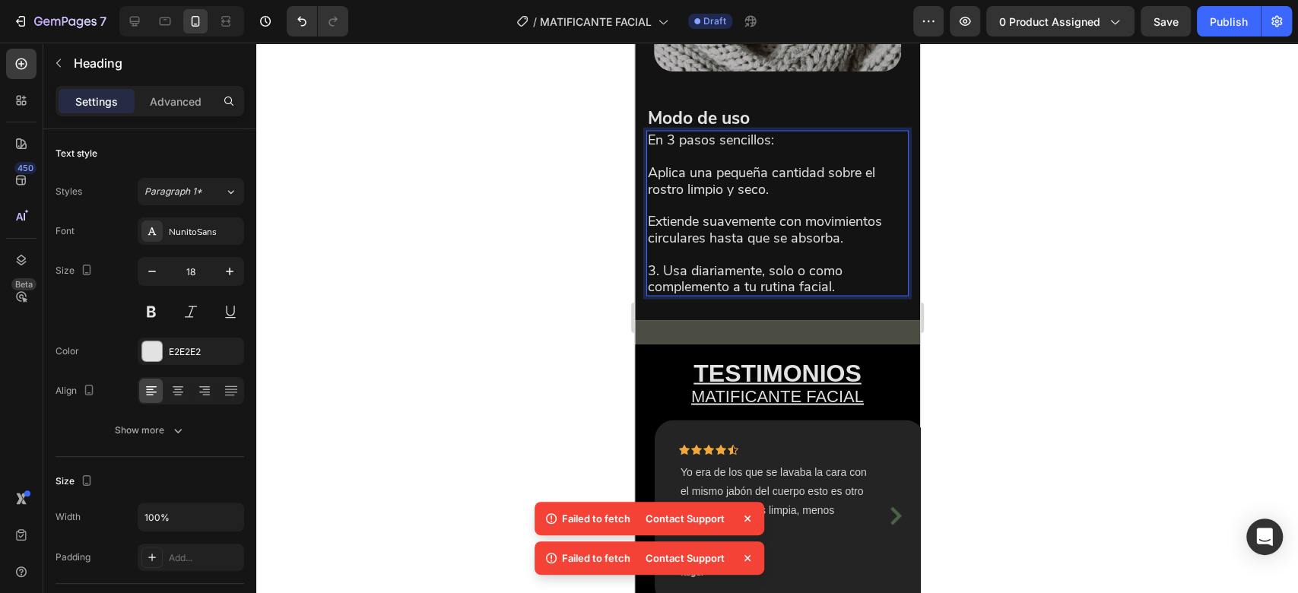
click at [648, 251] on p "En 3 pasos sencillos: Aplica una pequeña cantidad sobre el rostro limpio y seco…" at bounding box center [776, 213] width 259 height 163
click at [648, 201] on p "En 3 pasos sencillos: Aplica una pequeña cantidad sobre el rostro limpio y seco…" at bounding box center [776, 213] width 259 height 163
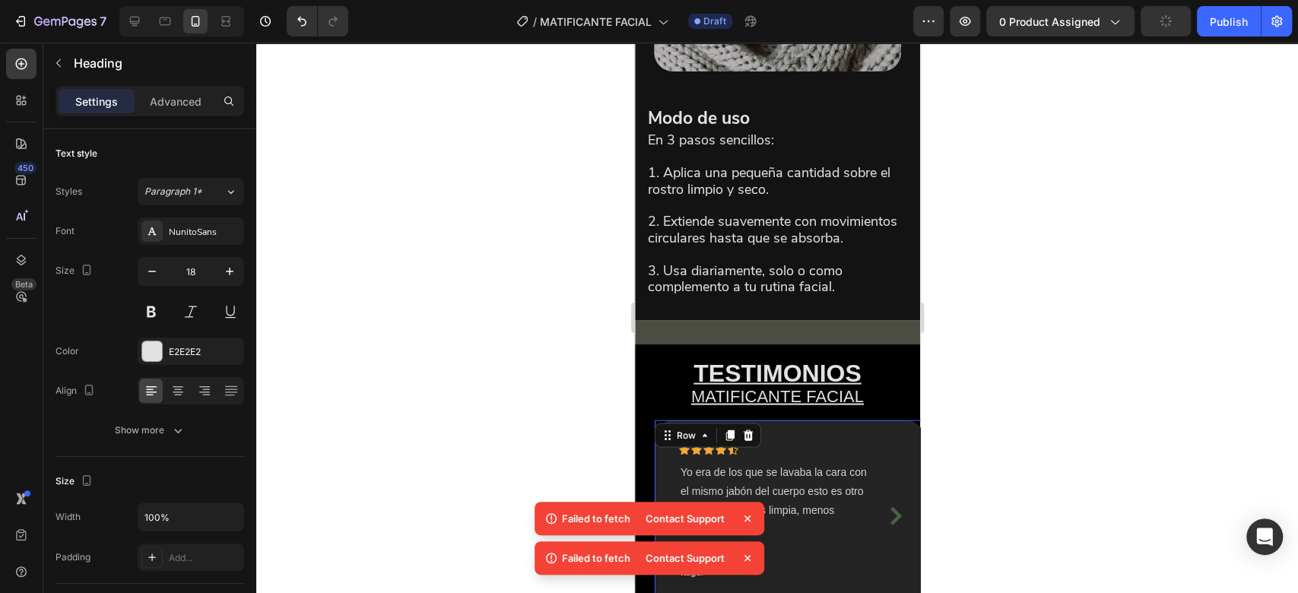
click at [892, 580] on div "Icon Icon Icon Icon Icon Row Yo era de los que se lavaba la cara con el mismo j…" at bounding box center [788, 512] width 221 height 136
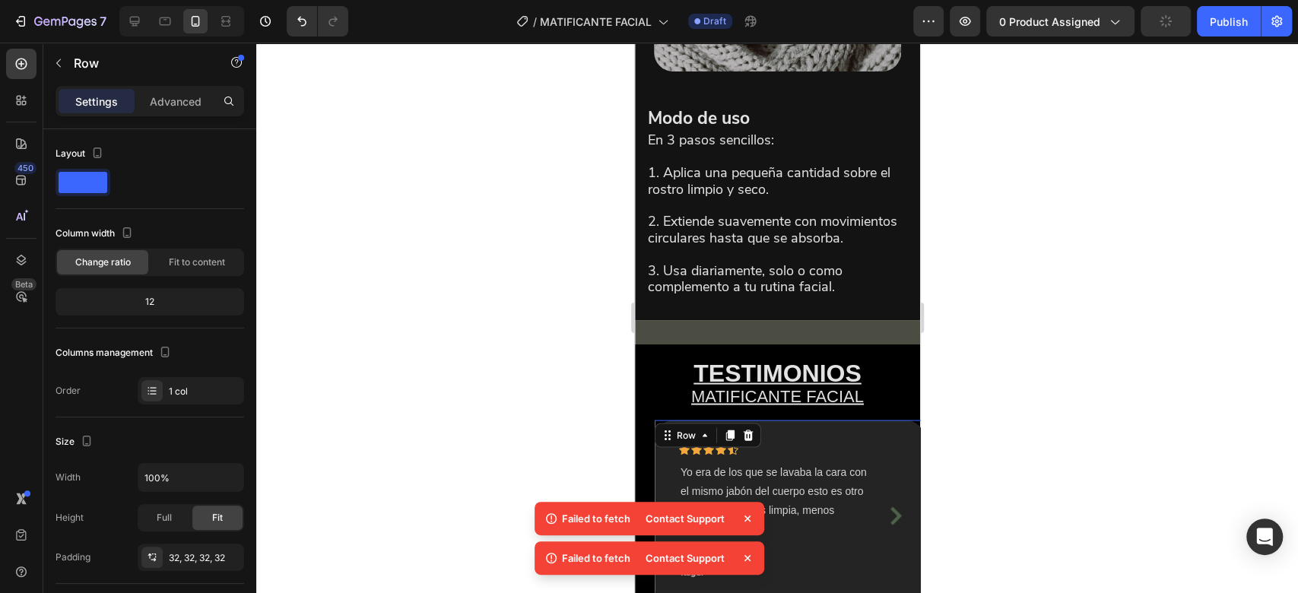
drag, startPoint x: 759, startPoint y: 172, endPoint x: 892, endPoint y: 589, distance: 438.0
click at [892, 580] on div "Icon Icon Icon Icon Icon Row Yo era de los que se lavaba la cara con el mismo j…" at bounding box center [788, 512] width 221 height 136
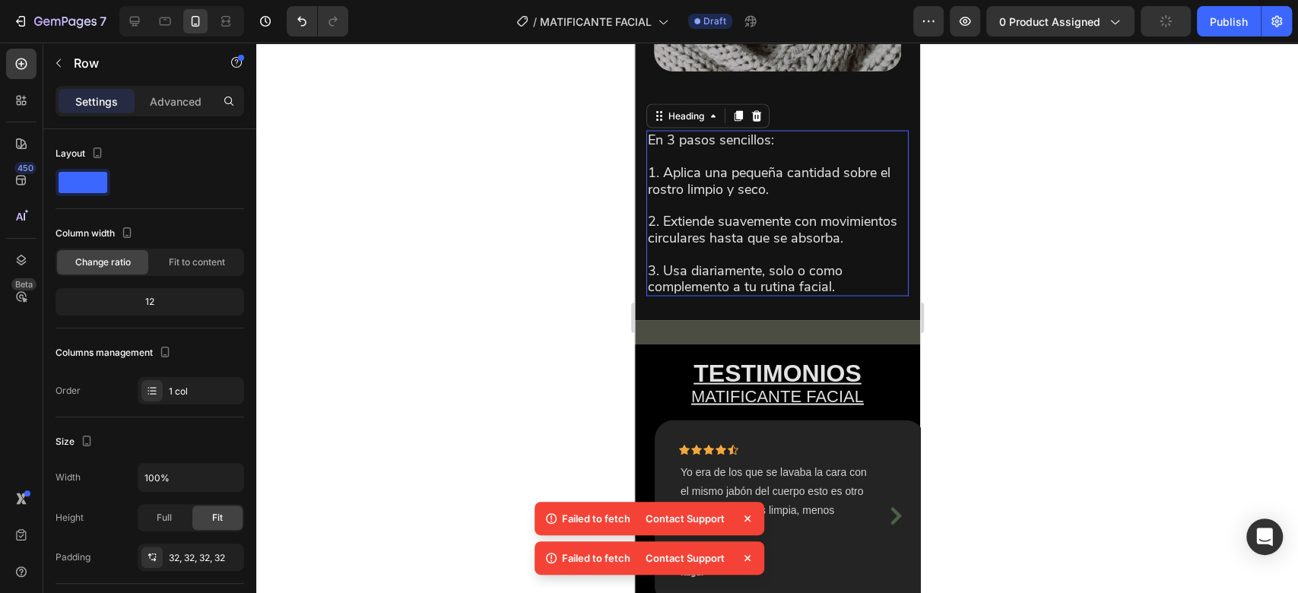
click at [734, 167] on p "En 3 pasos sencillos: 1. Aplica una pequeña cantidad sobre el rostro limpio y s…" at bounding box center [776, 213] width 259 height 163
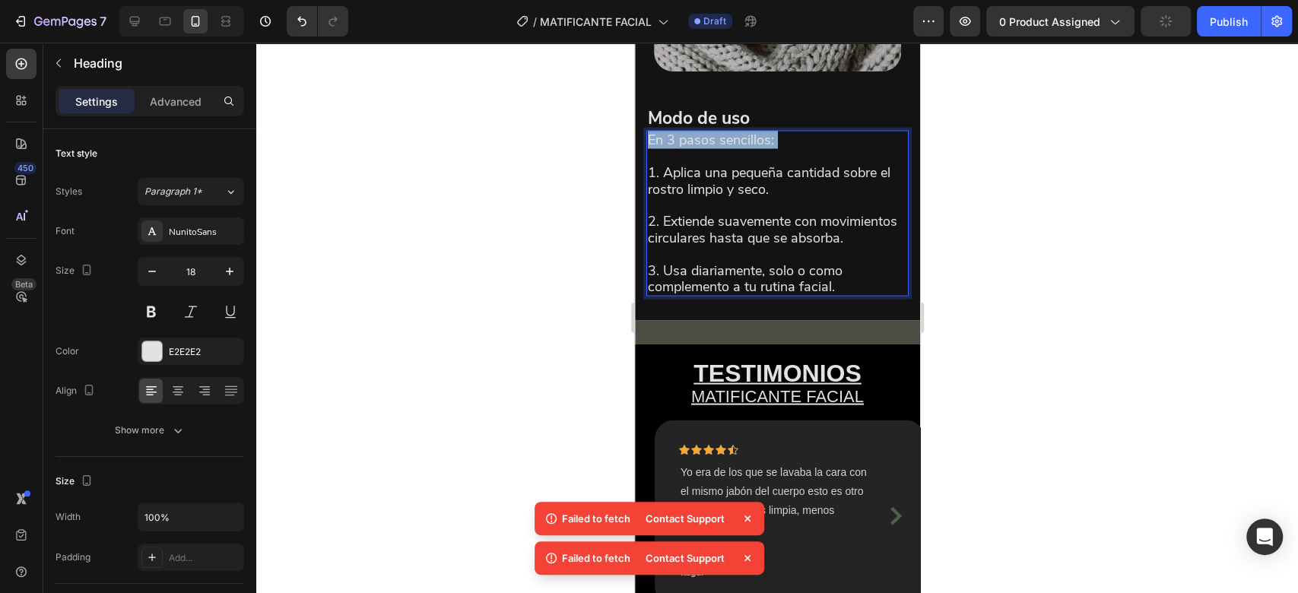
click at [734, 167] on p "En 3 pasos sencillos: 1. Aplica una pequeña cantidad sobre el rostro limpio y s…" at bounding box center [776, 213] width 259 height 163
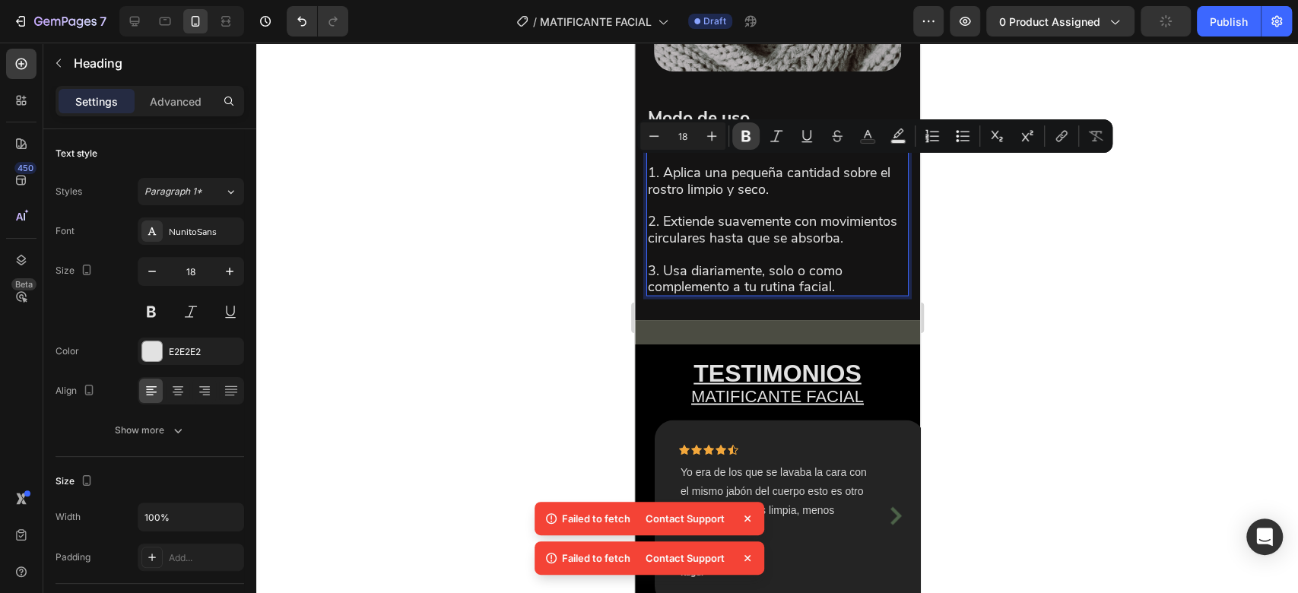
click at [742, 136] on icon "Editor contextual toolbar" at bounding box center [745, 136] width 9 height 11
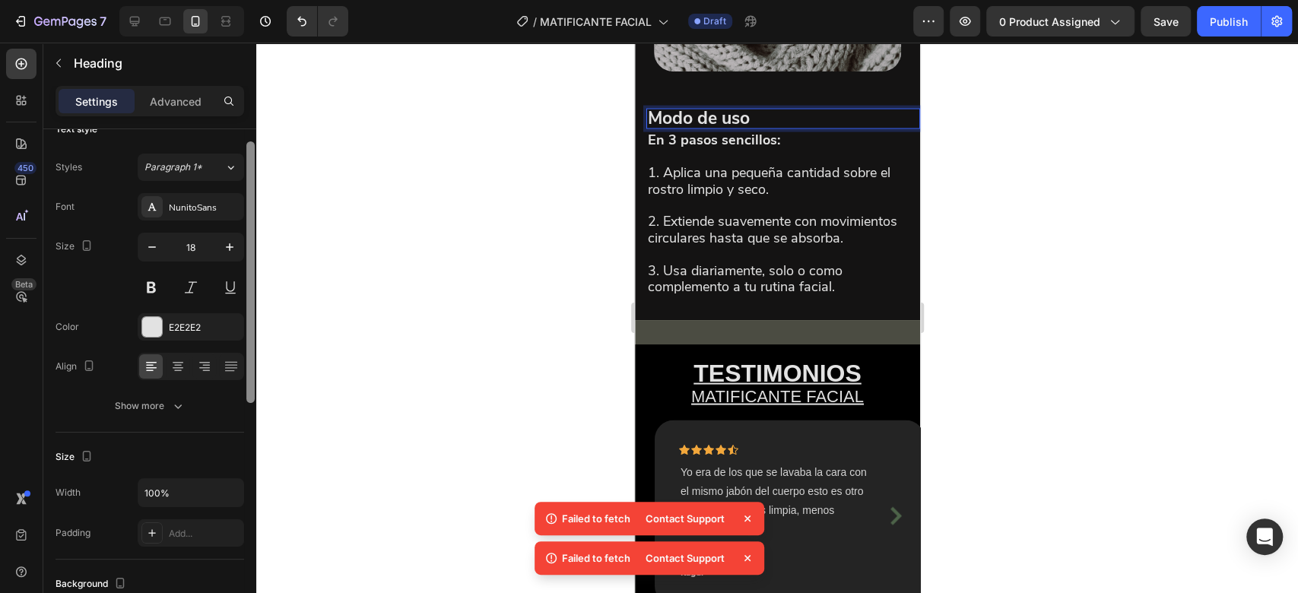
scroll to position [4, 0]
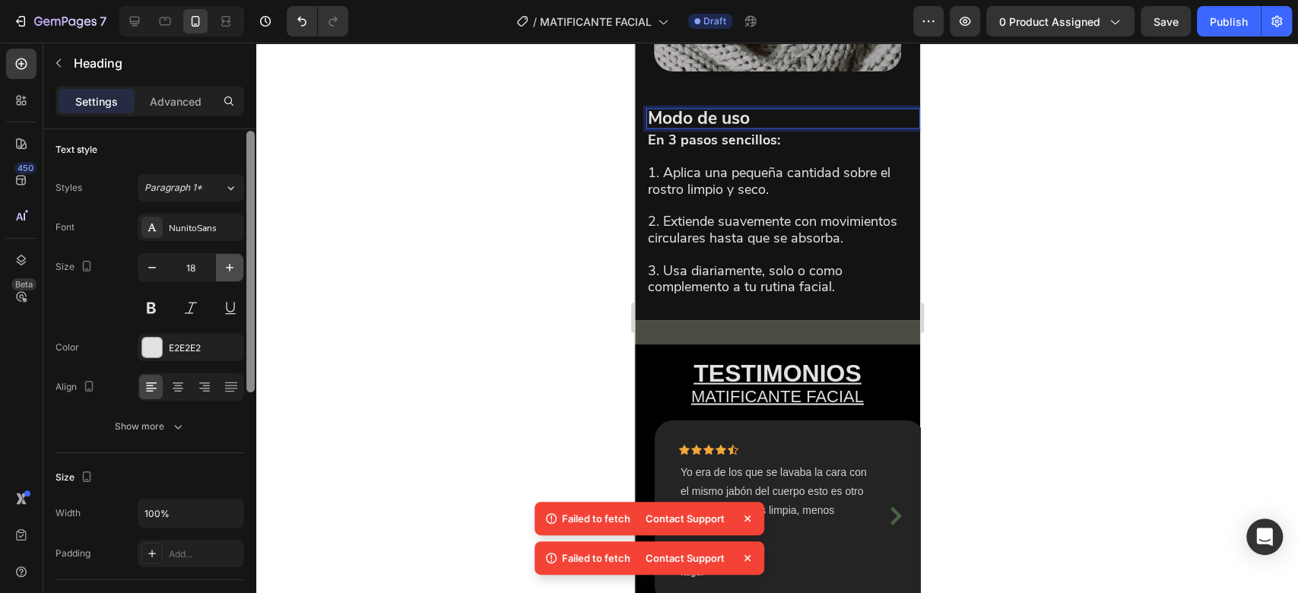
click at [231, 266] on icon "button" at bounding box center [229, 267] width 15 height 15
click at [232, 267] on icon "button" at bounding box center [230, 268] width 8 height 8
click at [233, 267] on icon "button" at bounding box center [230, 268] width 8 height 8
type input "21"
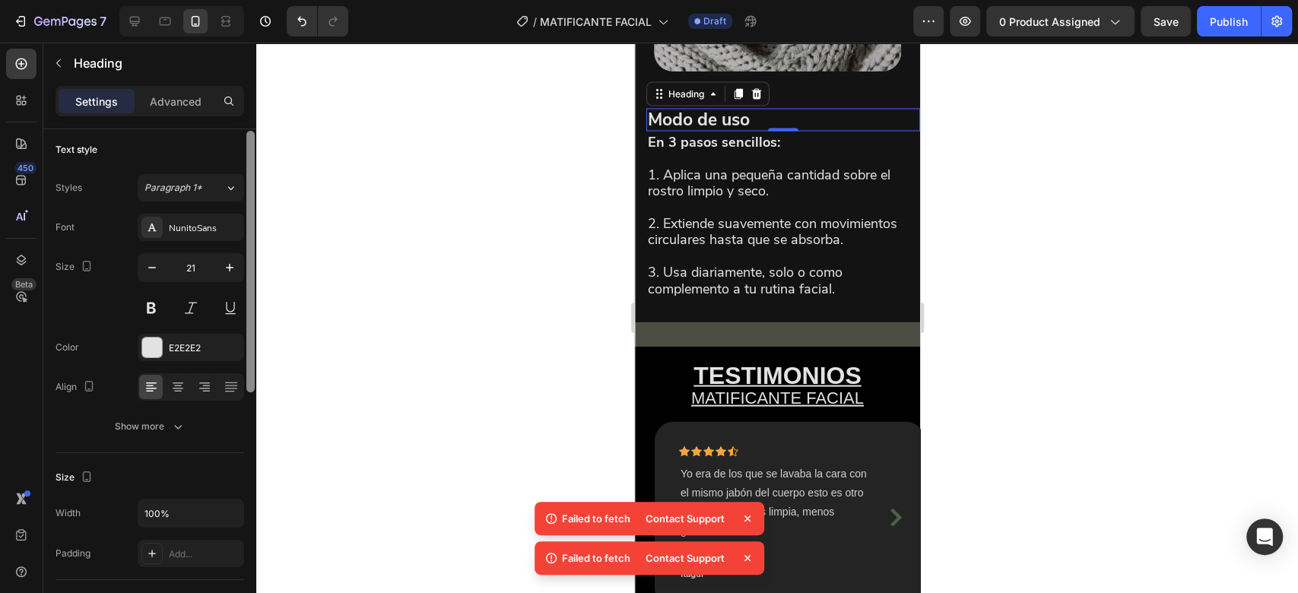
click at [681, 131] on strong "Modo de uso" at bounding box center [698, 119] width 102 height 24
click at [683, 131] on strong "Modo de uso" at bounding box center [698, 119] width 102 height 24
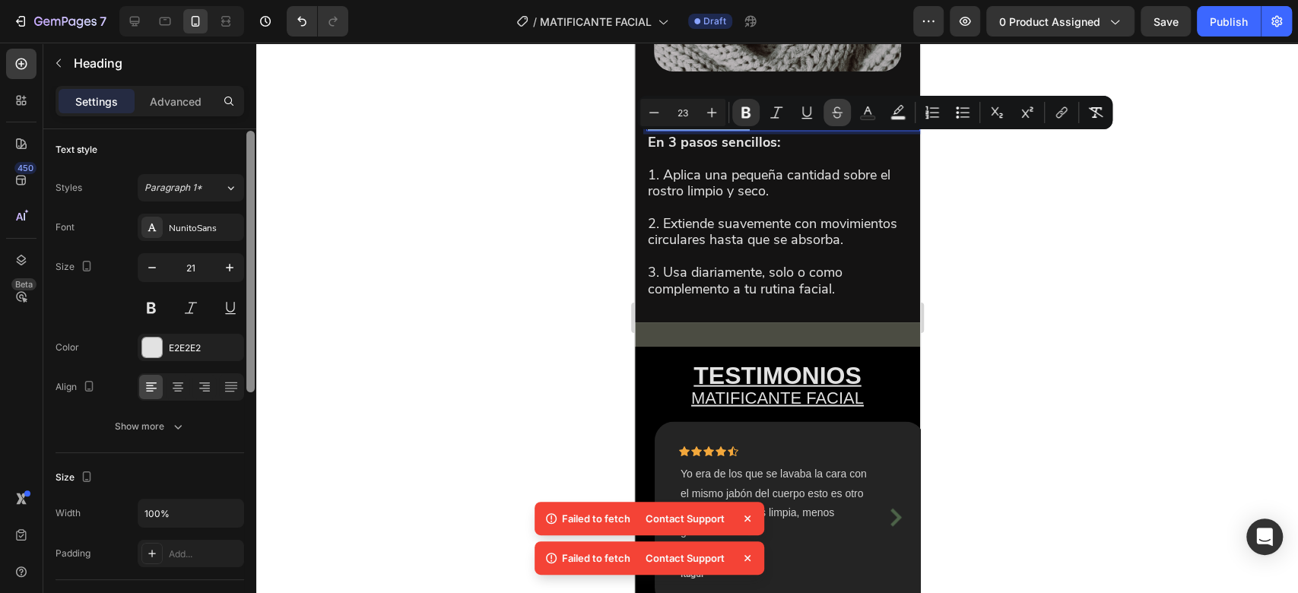
click at [848, 128] on div "Minus 23 Plus Bold Italic Underline Strikethrough Text Color Text Background Co…" at bounding box center [874, 112] width 475 height 33
click at [715, 107] on icon "Editor contextual toolbar" at bounding box center [711, 112] width 15 height 15
click at [715, 106] on icon "Editor contextual toolbar" at bounding box center [711, 112] width 15 height 15
click at [715, 109] on icon "Editor contextual toolbar" at bounding box center [711, 112] width 15 height 15
click at [714, 108] on icon "Editor contextual toolbar" at bounding box center [711, 112] width 15 height 15
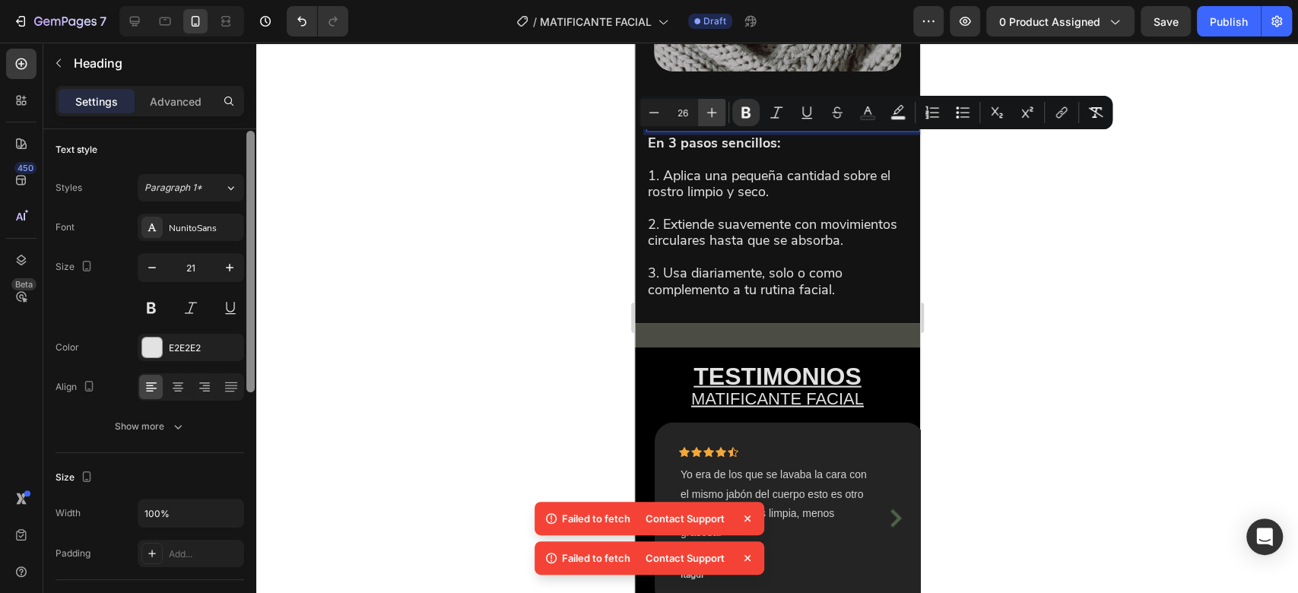
type input "27"
click at [594, 174] on div at bounding box center [776, 318] width 1041 height 550
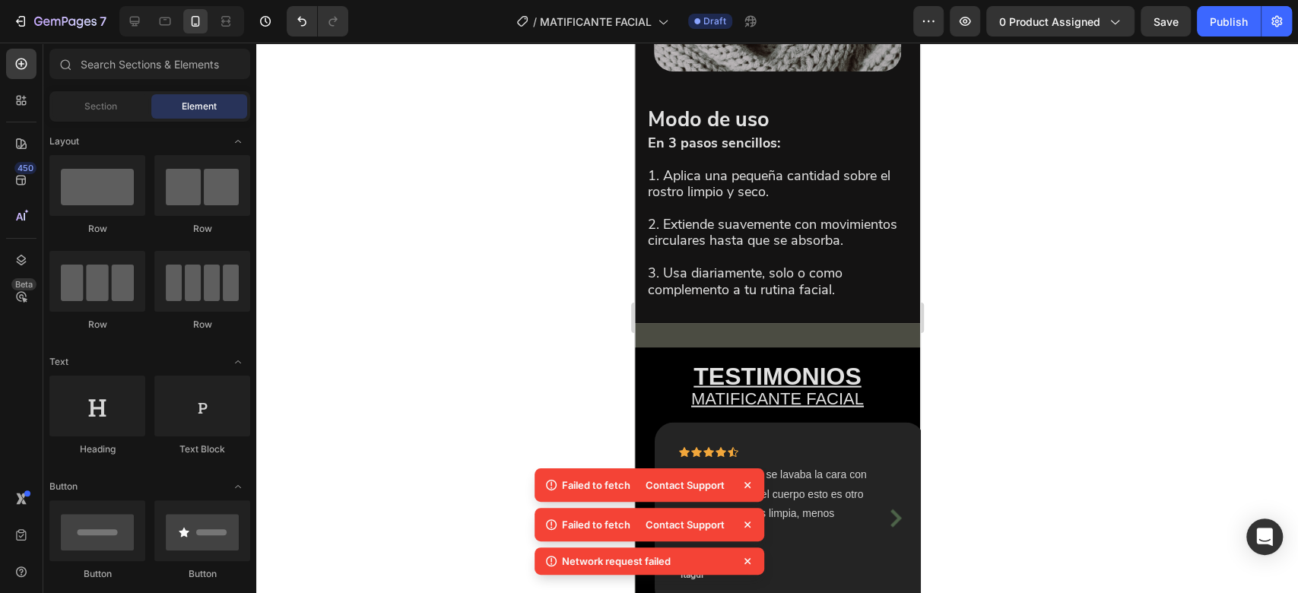
click at [512, 267] on div at bounding box center [776, 318] width 1041 height 550
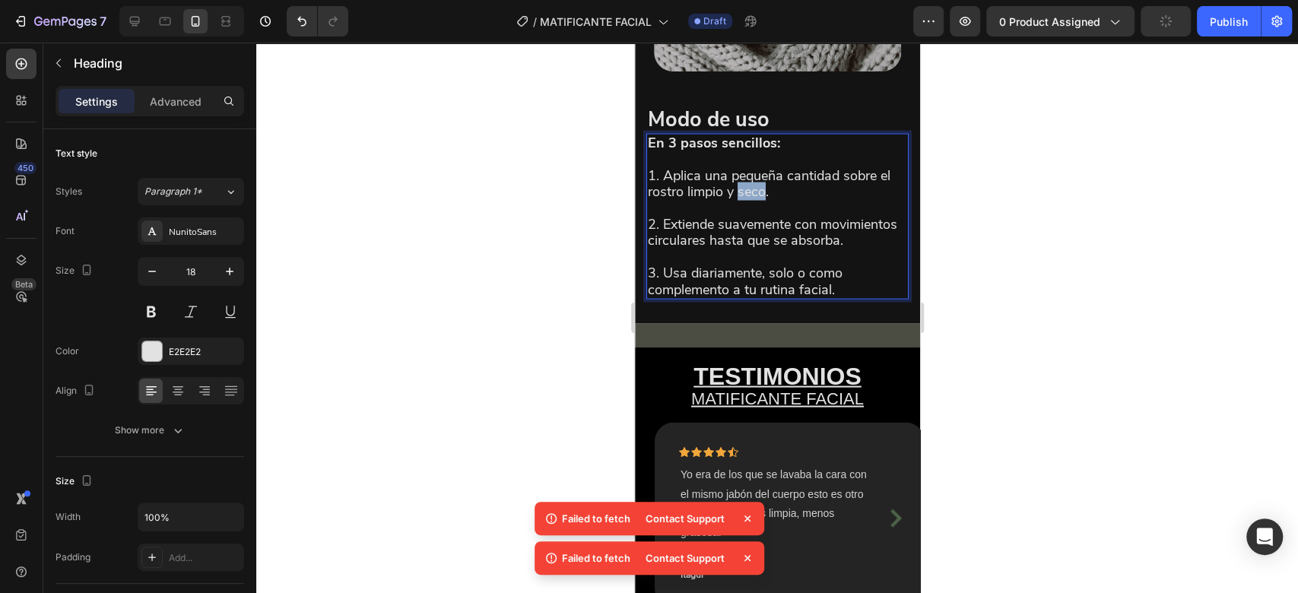
click at [753, 219] on p "En 3 pasos sencillos: 1. Aplica una pequeña cantidad sobre el rostro limpio y s…" at bounding box center [776, 216] width 259 height 163
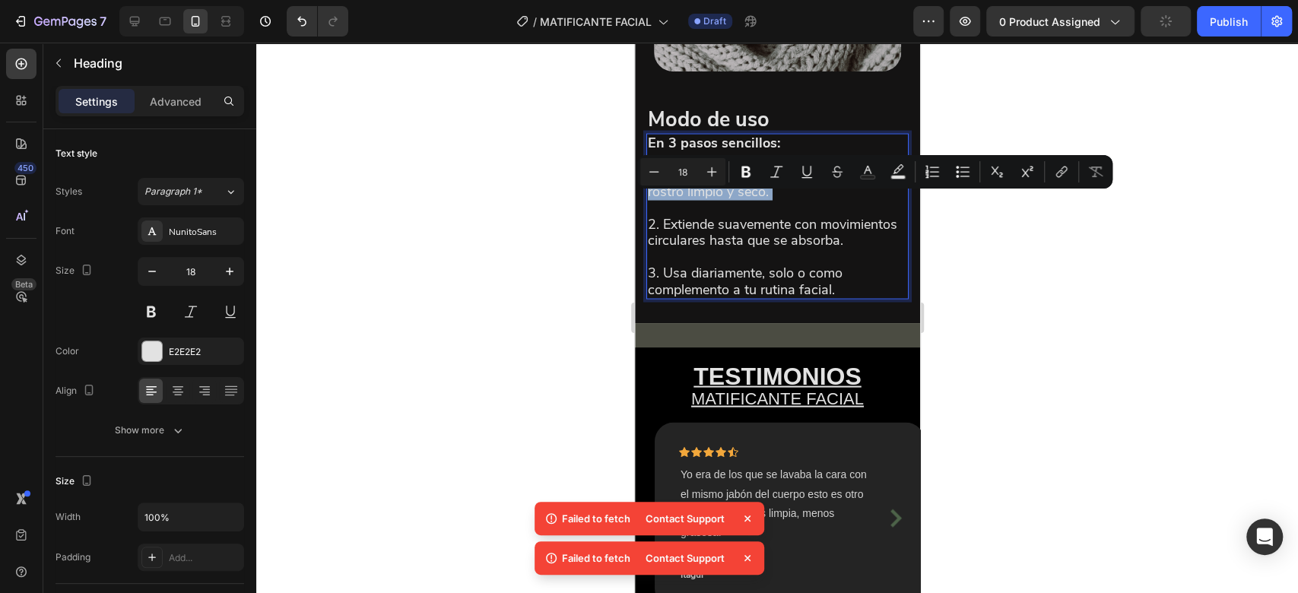
click at [753, 219] on p "En 3 pasos sencillos: 1. Aplica una pequeña cantidad sobre el rostro limpio y s…" at bounding box center [776, 216] width 259 height 163
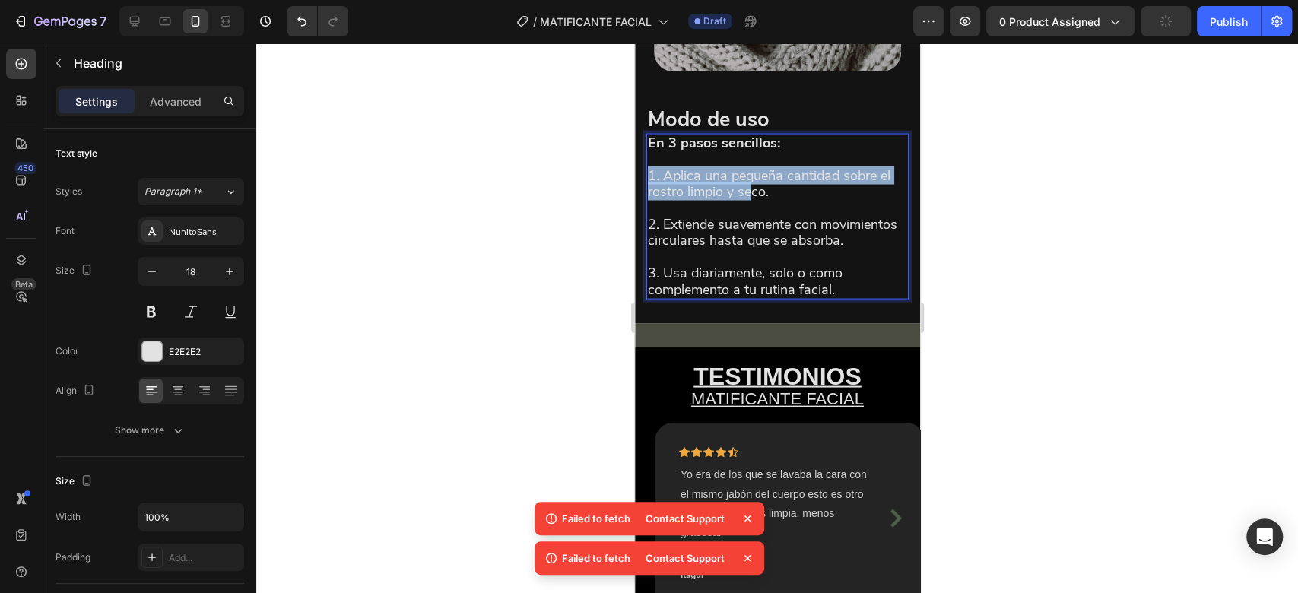
click at [753, 219] on p "En 3 pasos sencillos: 1. Aplica una pequeña cantidad sobre el rostro limpio y s…" at bounding box center [776, 216] width 259 height 163
click at [766, 225] on p "En 3 pasos sencillos: 1. Aplica una pequeña cantidad sobre el rostro limpio y s…" at bounding box center [776, 216] width 259 height 163
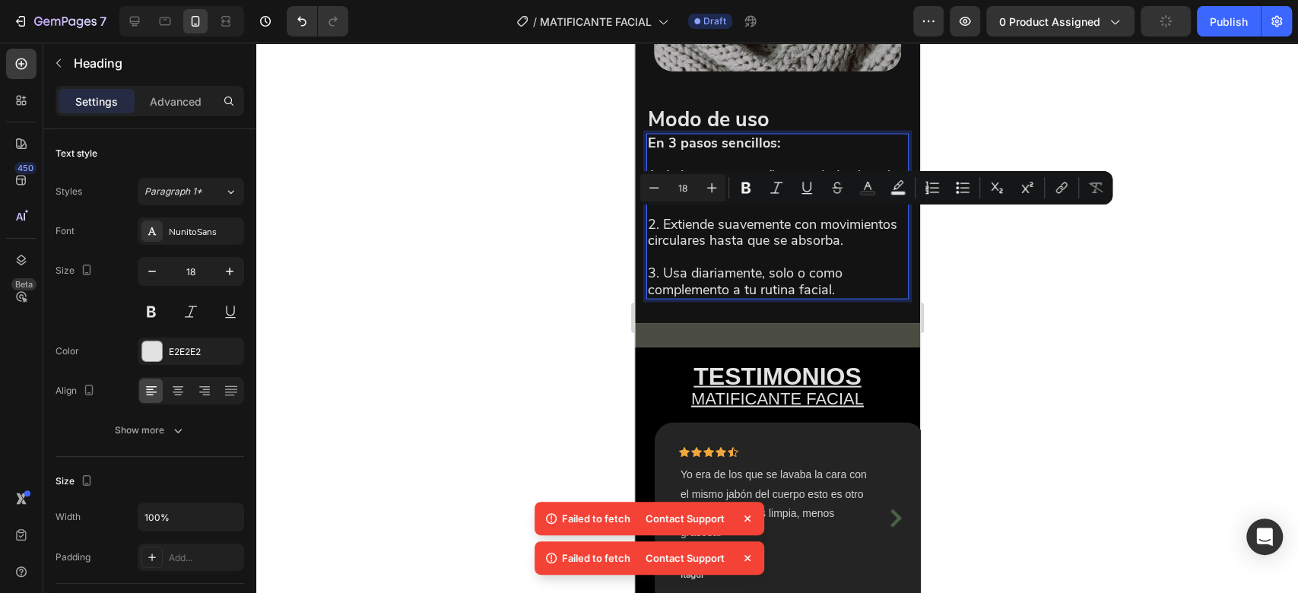
drag, startPoint x: 765, startPoint y: 225, endPoint x: 660, endPoint y: 228, distance: 105.7
click at [660, 228] on p "En 3 pasos sencillos: 1. Aplica una pequeña cantidad sobre el rostro limpio y s…" at bounding box center [776, 216] width 259 height 163
click at [742, 190] on icon "Editor contextual toolbar" at bounding box center [745, 187] width 9 height 11
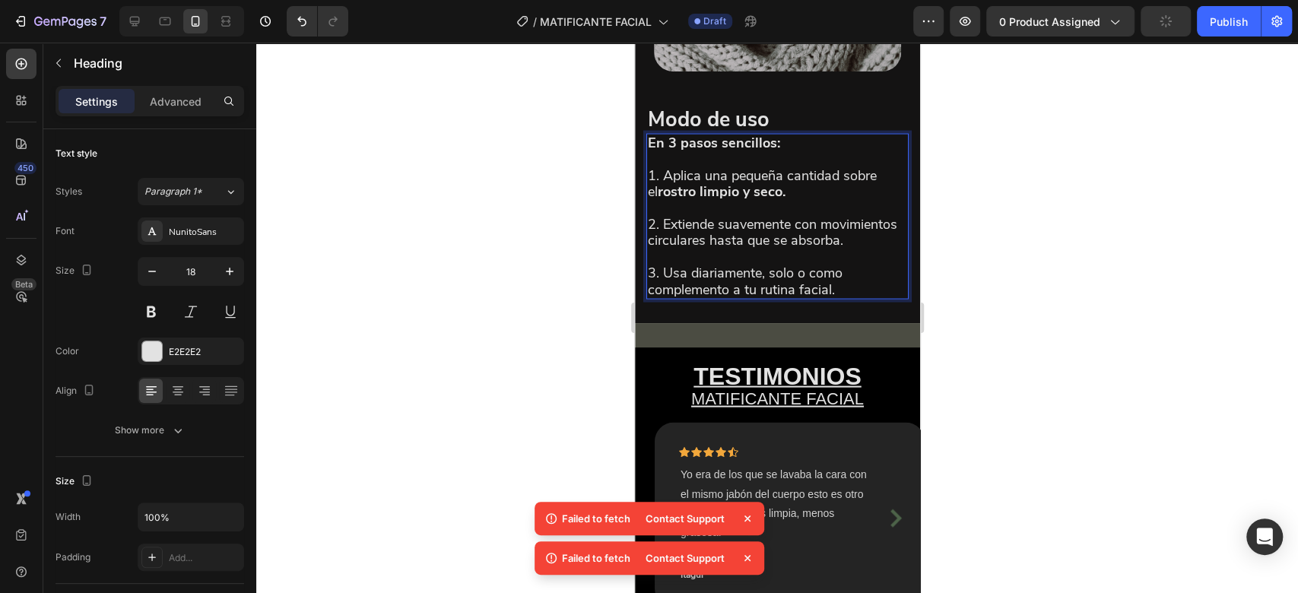
click at [740, 253] on p "En 3 pasos sencillos: 1. Aplica una pequeña cantidad sobre el rostro limpio y s…" at bounding box center [776, 216] width 259 height 163
drag, startPoint x: 785, startPoint y: 271, endPoint x: 651, endPoint y: 274, distance: 134.6
click at [651, 274] on p "En 3 pasos sencillos: 1. Aplica una pequeña cantidad sobre el rostro limpio y s…" at bounding box center [776, 216] width 259 height 163
click at [685, 265] on p "En 3 pasos sencillos: 1. Aplica una pequeña cantidad sobre el rostro limpio y s…" at bounding box center [776, 216] width 259 height 163
click at [683, 262] on p "En 3 pasos sencillos: 1. Aplica una pequeña cantidad sobre el rostro limpio y s…" at bounding box center [776, 216] width 259 height 163
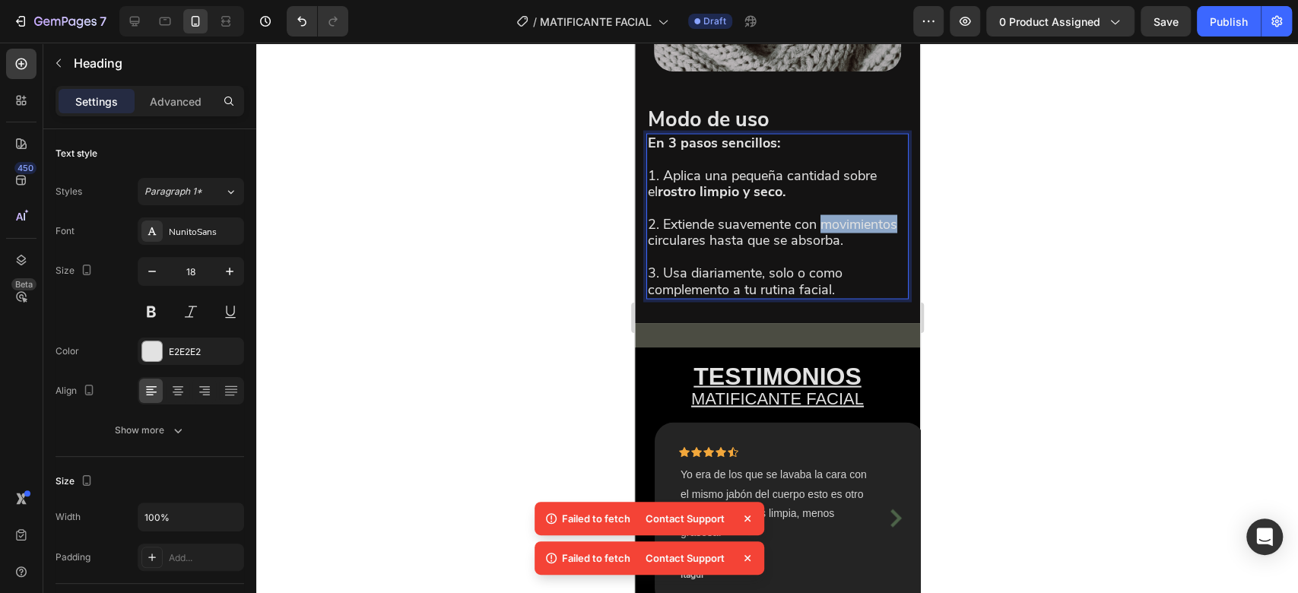
click at [683, 262] on p "En 3 pasos sencillos: 1. Aplica una pequeña cantidad sobre el rostro limpio y s…" at bounding box center [776, 216] width 259 height 163
drag, startPoint x: 784, startPoint y: 272, endPoint x: 648, endPoint y: 272, distance: 135.3
click at [648, 272] on p "En 3 pasos sencillos: 1. Aplica una pequeña cantidad sobre el rostro limpio y s…" at bounding box center [776, 216] width 259 height 163
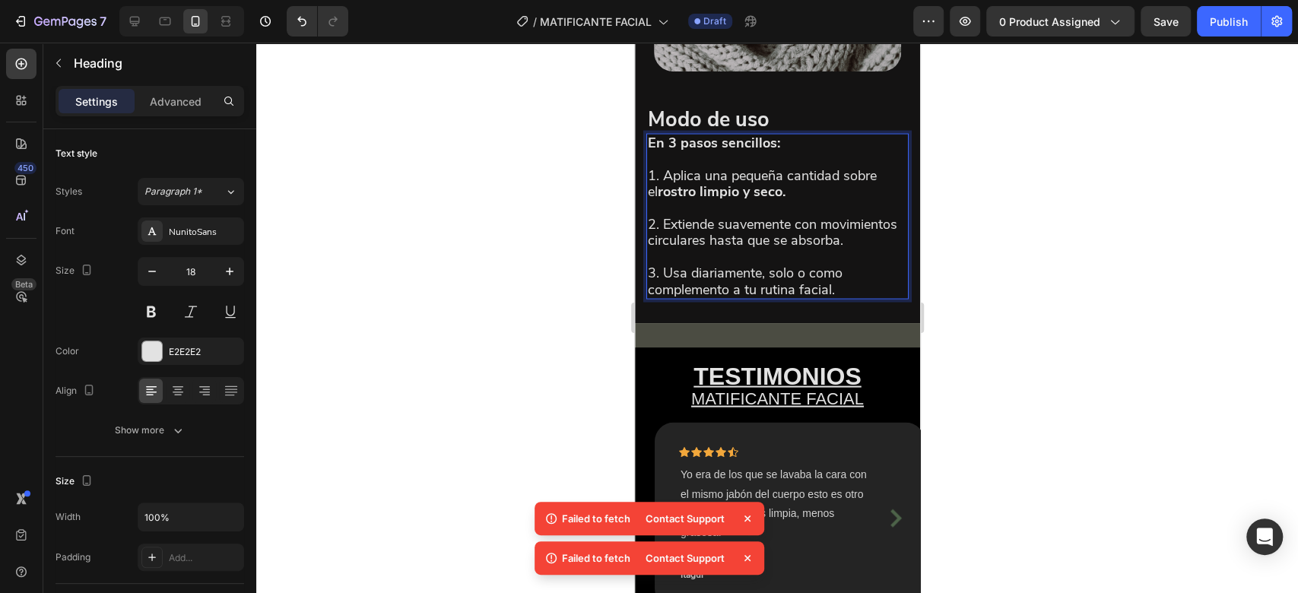
click at [719, 297] on p "En 3 pasos sencillos: 1. Aplica una pequeña cantidad sobre el rostro limpio y s…" at bounding box center [776, 216] width 259 height 163
click at [741, 297] on p "En 3 pasos sencillos: 1. Aplica una pequeña cantidad sobre el rostro limpio y s…" at bounding box center [776, 216] width 259 height 163
click at [843, 297] on p "En 3 pasos sencillos: 1. Aplica una pequeña cantidad sobre el rostro limpio y s…" at bounding box center [776, 216] width 259 height 163
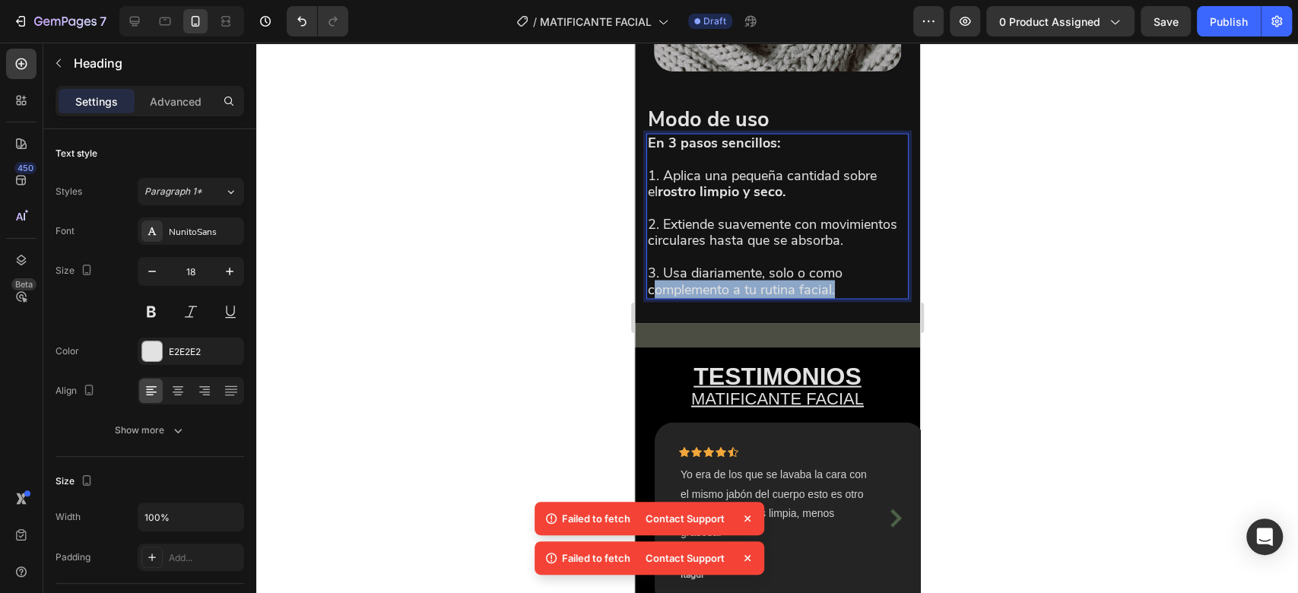
drag, startPoint x: 843, startPoint y: 332, endPoint x: 651, endPoint y: 343, distance: 192.6
click at [651, 297] on p "En 3 pasos sencillos: 1. Aplica una pequeña cantidad sobre el rostro limpio y s…" at bounding box center [776, 216] width 259 height 163
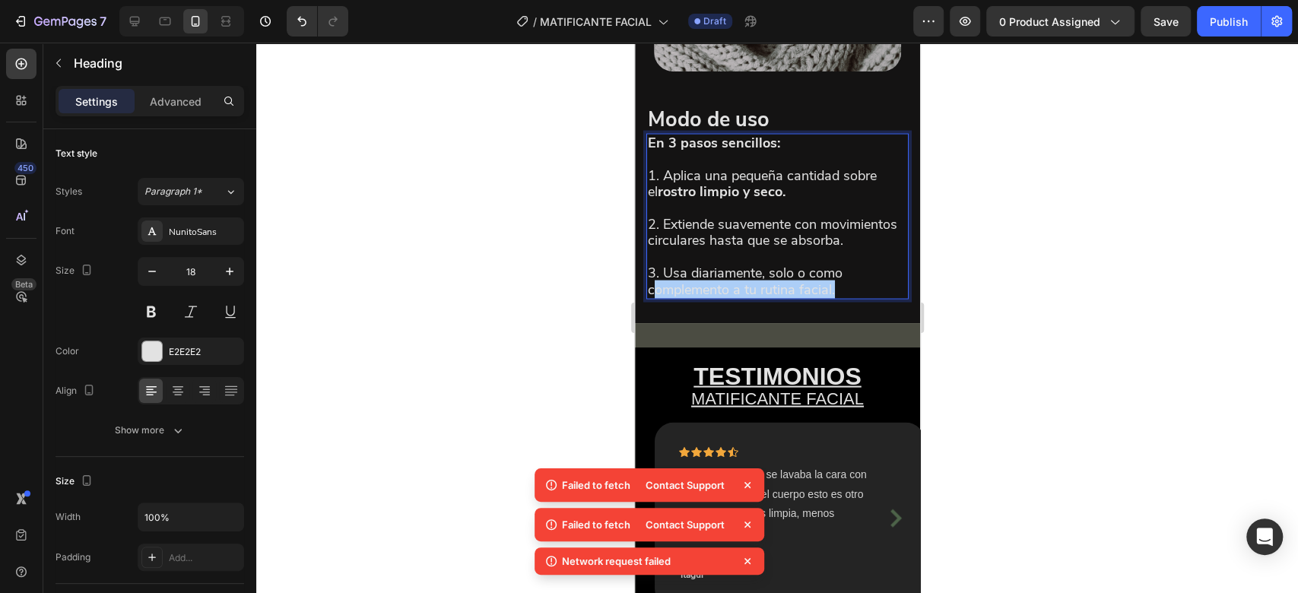
click at [1025, 135] on div at bounding box center [776, 318] width 1041 height 550
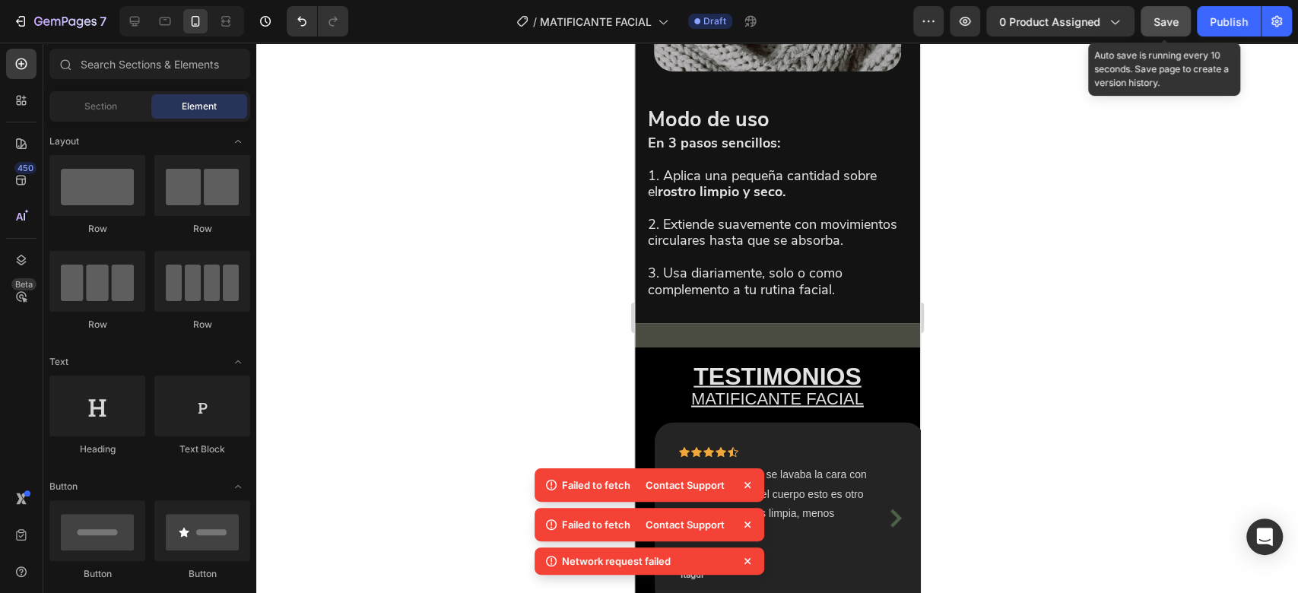
click at [1165, 21] on span "Save" at bounding box center [1165, 21] width 25 height 13
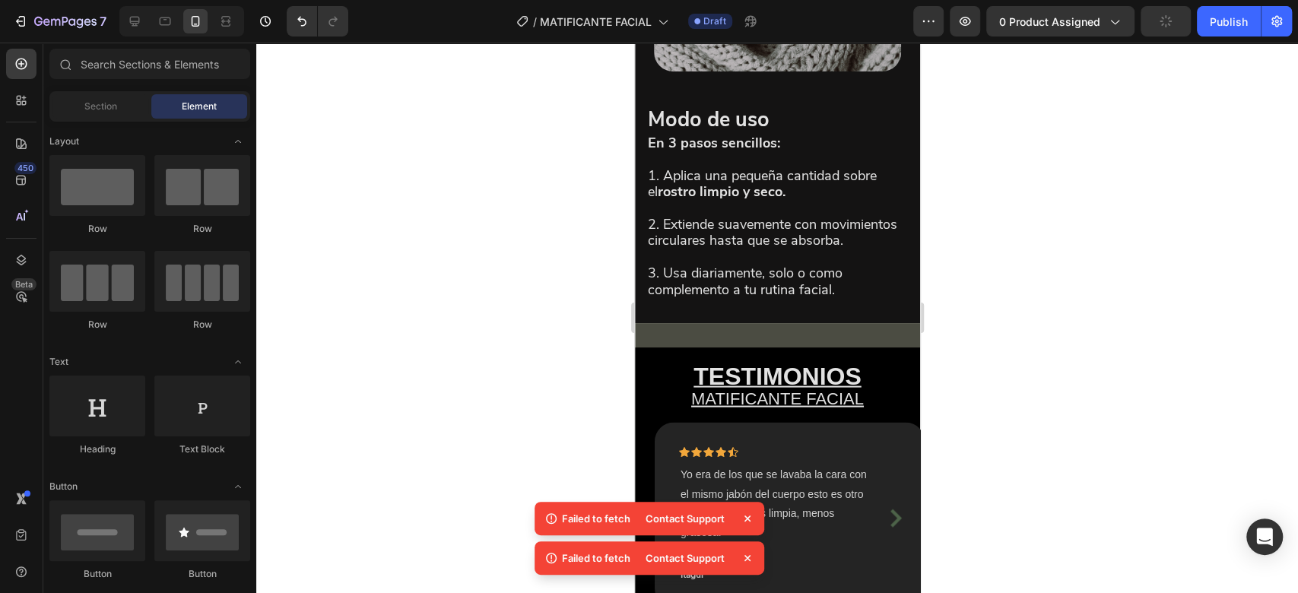
click at [970, 161] on div at bounding box center [776, 318] width 1041 height 550
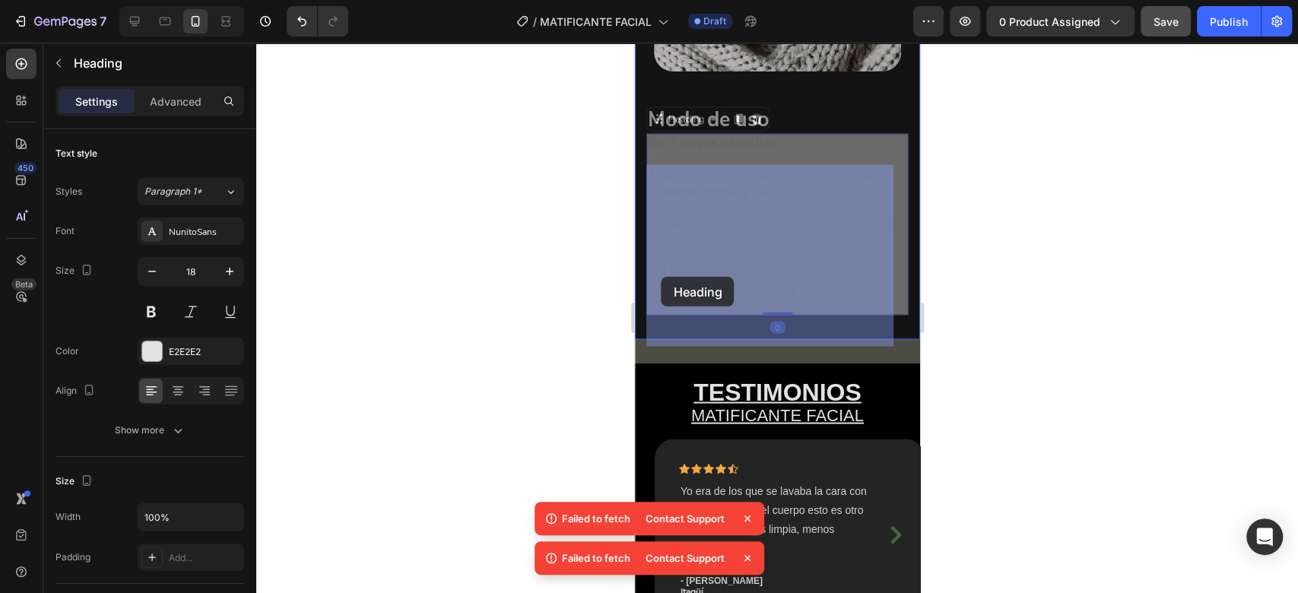
drag, startPoint x: 783, startPoint y: 265, endPoint x: 703, endPoint y: 284, distance: 82.0
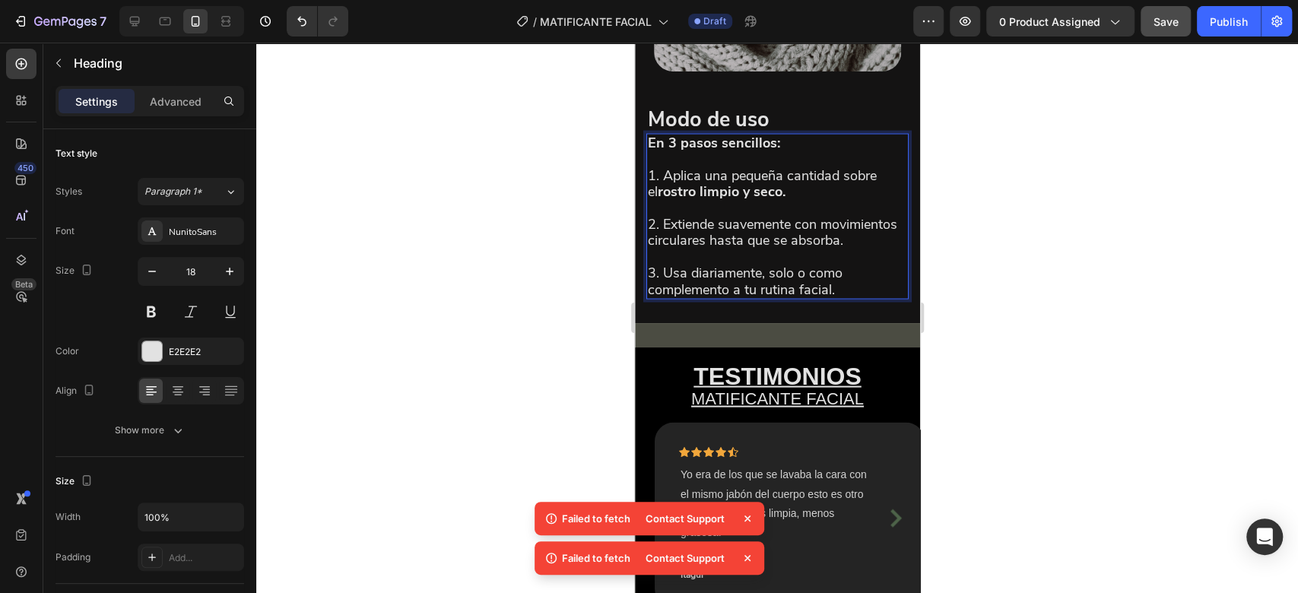
click at [784, 269] on p "En 3 pasos sencillos: 1. Aplica una pequeña cantidad sobre el rostro limpio y s…" at bounding box center [776, 216] width 259 height 163
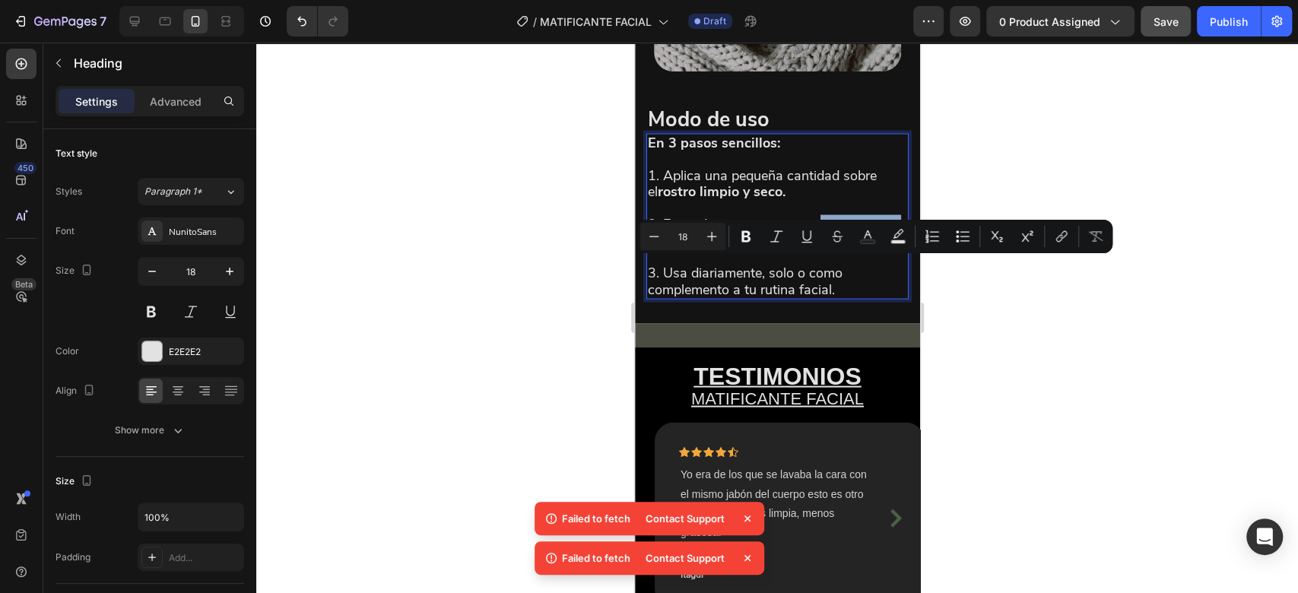
drag, startPoint x: 784, startPoint y: 268, endPoint x: 649, endPoint y: 276, distance: 135.5
click at [649, 276] on p "En 3 pasos sencillos: 1. Aplica una pequeña cantidad sobre el rostro limpio y s…" at bounding box center [776, 216] width 259 height 163
click at [747, 239] on icon "Editor contextual toolbar" at bounding box center [745, 236] width 9 height 11
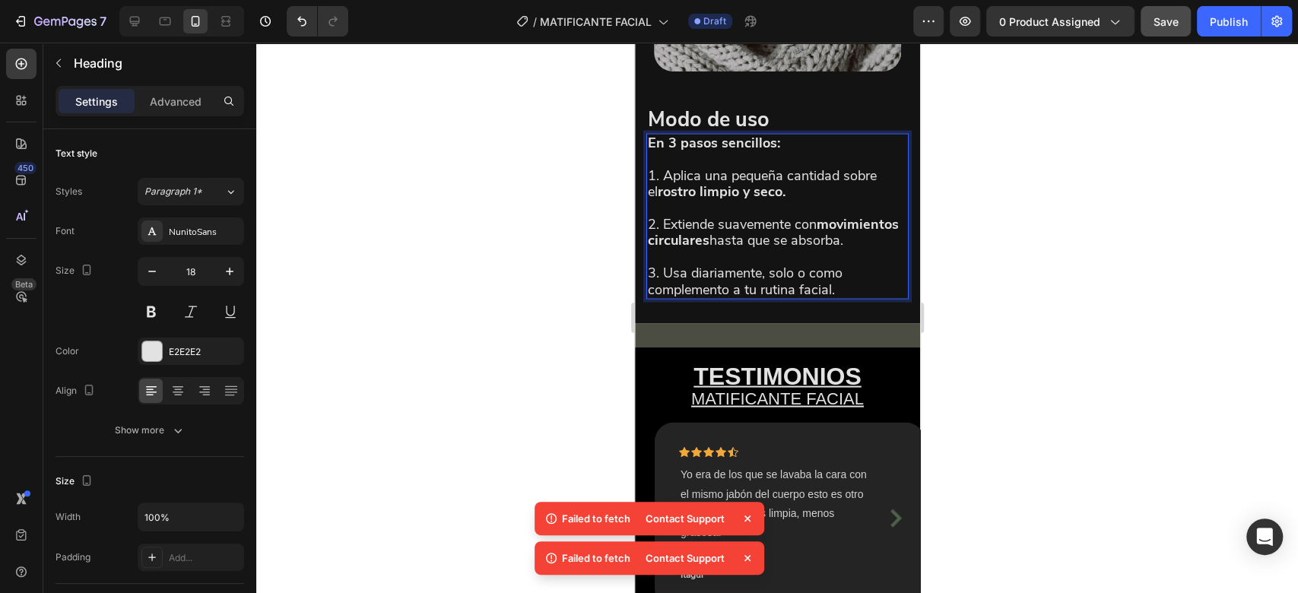
click at [762, 297] on p "En 3 pasos sencillos: 1. Aplica una pequeña cantidad sobre el rostro limpio y s…" at bounding box center [776, 216] width 259 height 163
drag, startPoint x: 762, startPoint y: 315, endPoint x: 663, endPoint y: 313, distance: 98.8
click at [663, 297] on p "En 3 pasos sencillos: 1. Aplica una pequeña cantidad sobre el rostro limpio y s…" at bounding box center [776, 216] width 259 height 163
click at [754, 297] on p "En 3 pasos sencillos: 1. Aplica una pequeña cantidad sobre el rostro limpio y s…" at bounding box center [776, 216] width 259 height 163
drag, startPoint x: 761, startPoint y: 317, endPoint x: 662, endPoint y: 318, distance: 98.8
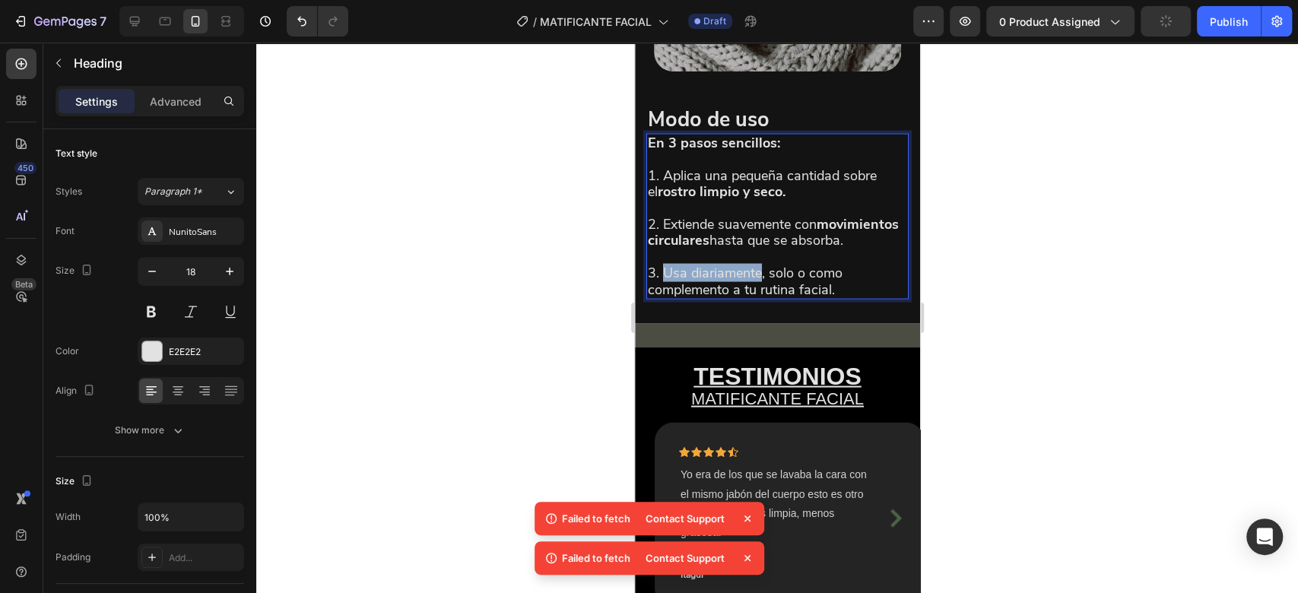
click at [662, 297] on p "En 3 pasos sencillos: 1. Aplica una pequeña cantidad sobre el rostro limpio y s…" at bounding box center [776, 216] width 259 height 163
click at [571, 284] on div at bounding box center [776, 318] width 1041 height 550
click at [176, 86] on div "Settings Advanced" at bounding box center [149, 101] width 189 height 30
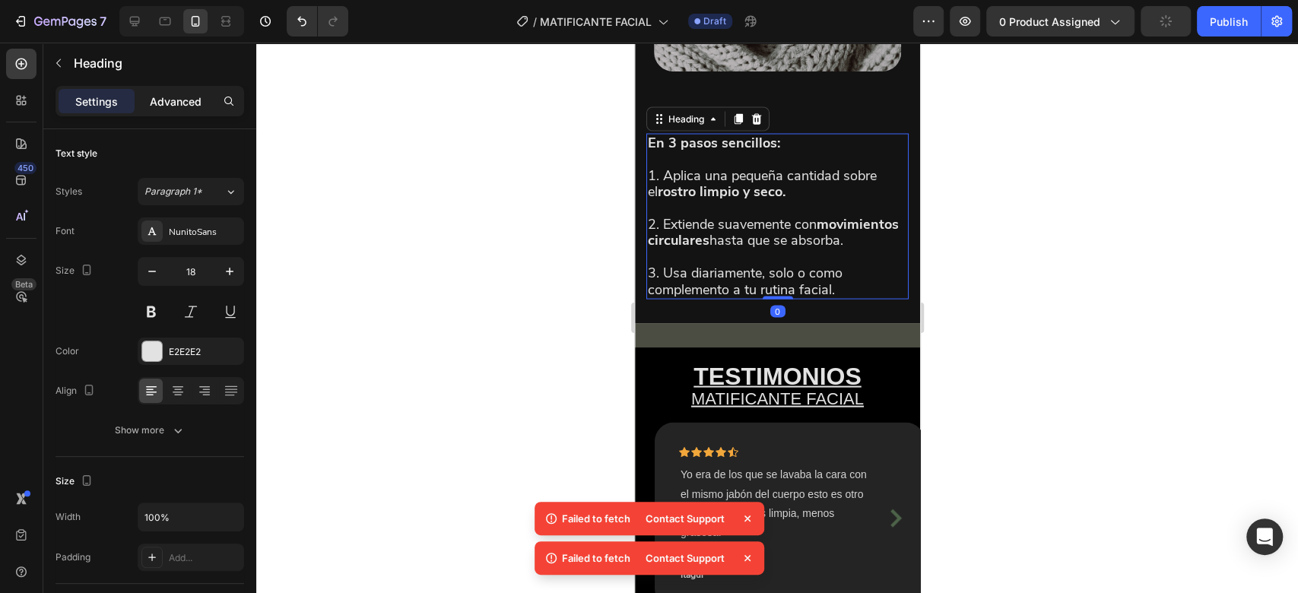
click at [185, 100] on p "Advanced" at bounding box center [176, 102] width 52 height 16
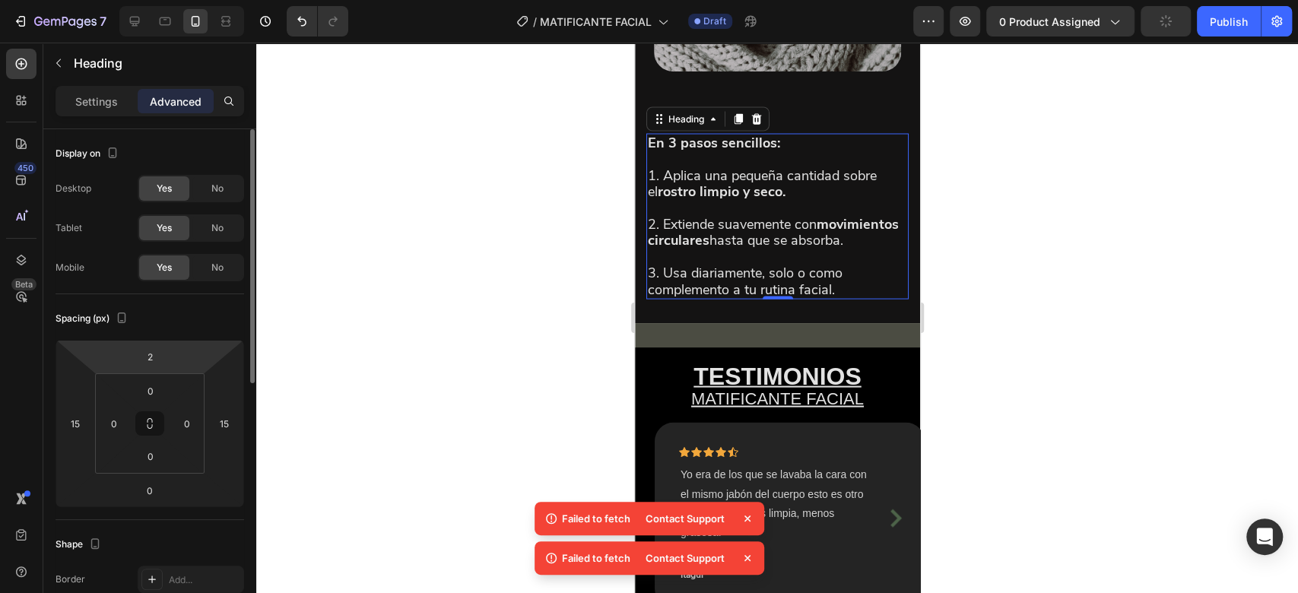
click at [172, 0] on html "7 Version history / MATIFICANTE FACIAL Draft Preview 0 product assigned Publish…" at bounding box center [649, 0] width 1298 height 0
click at [164, 353] on input "2" at bounding box center [150, 356] width 30 height 23
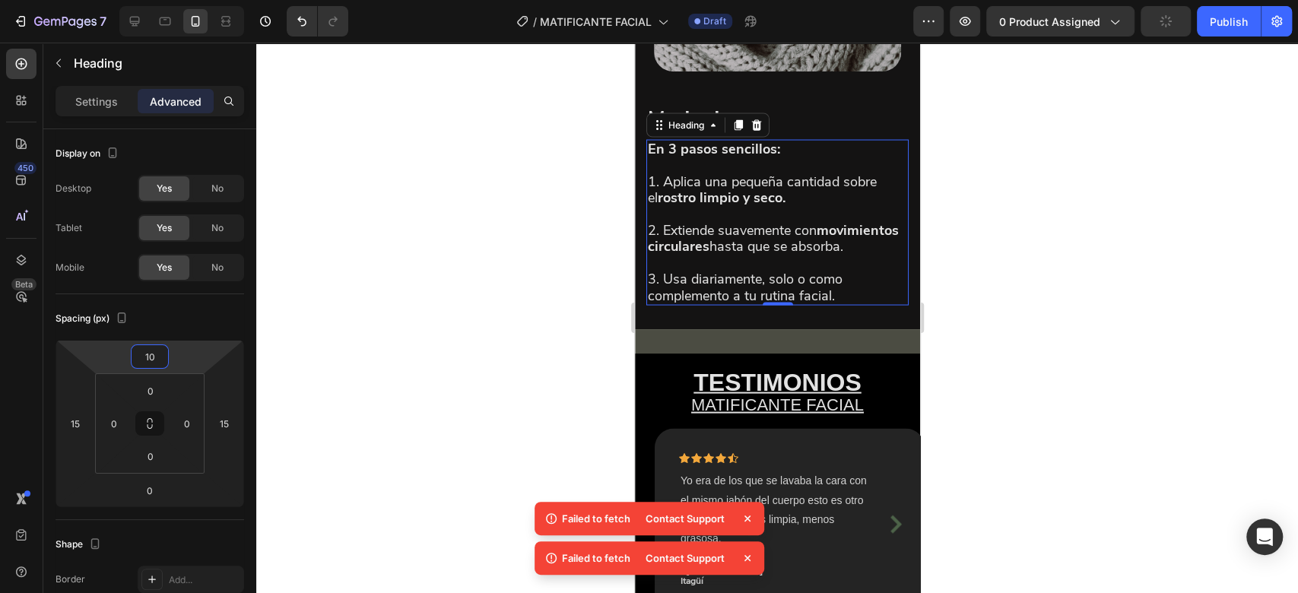
type input "11"
click at [982, 132] on div at bounding box center [776, 318] width 1041 height 550
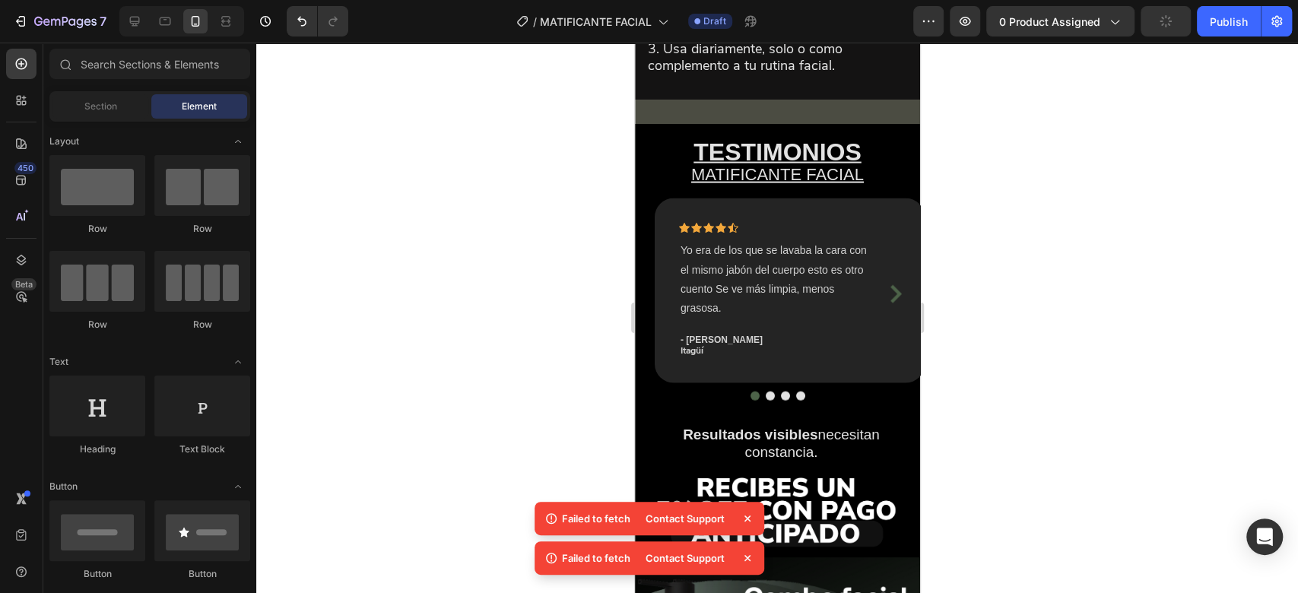
scroll to position [2172, 0]
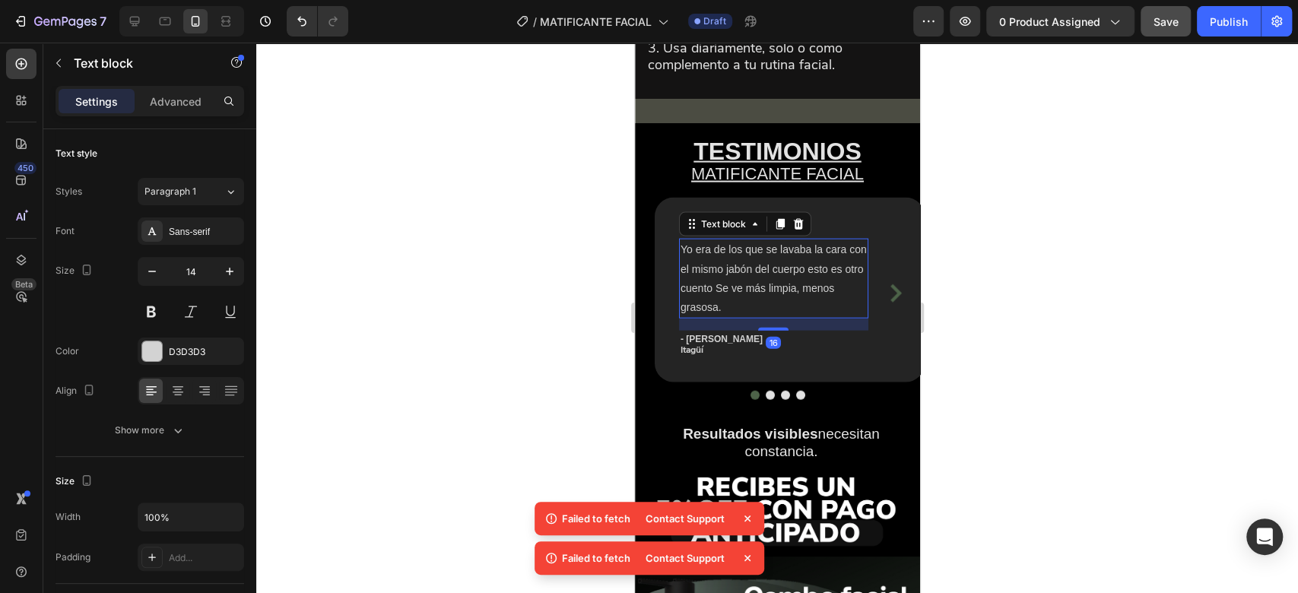
click at [772, 317] on p "Yo era de los que se lavaba la cara con el mismo jabón del cuerpo esto es otro …" at bounding box center [773, 278] width 186 height 77
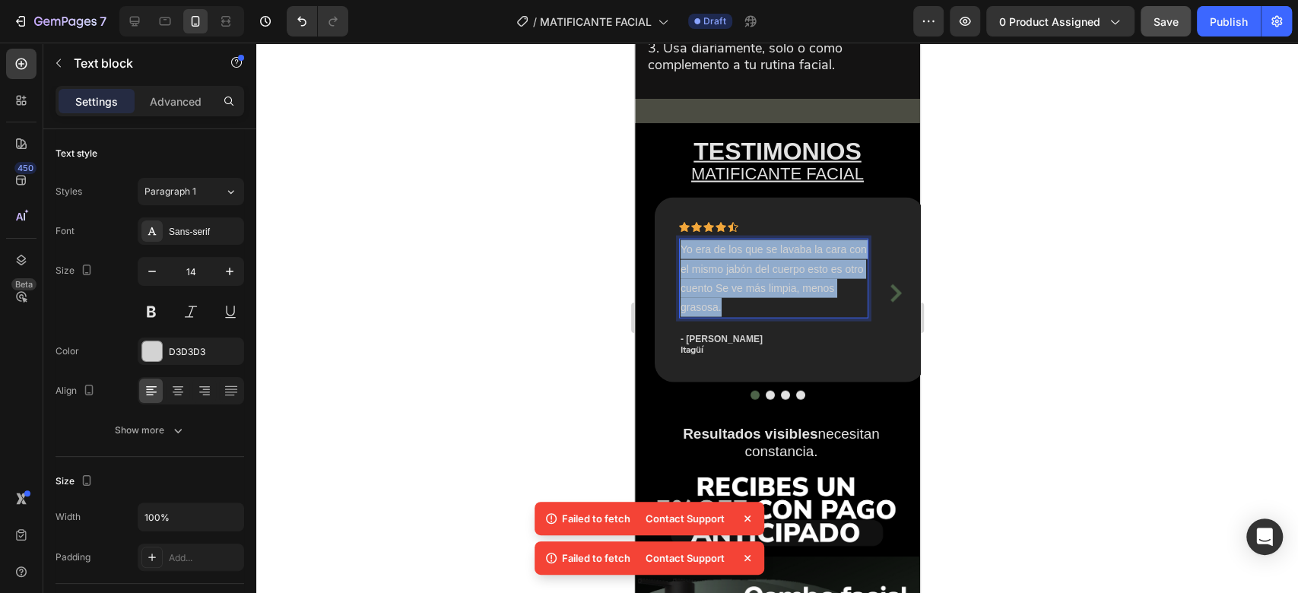
click at [772, 317] on p "Yo era de los que se lavaba la cara con el mismo jabón del cuerpo esto es otro …" at bounding box center [773, 278] width 186 height 77
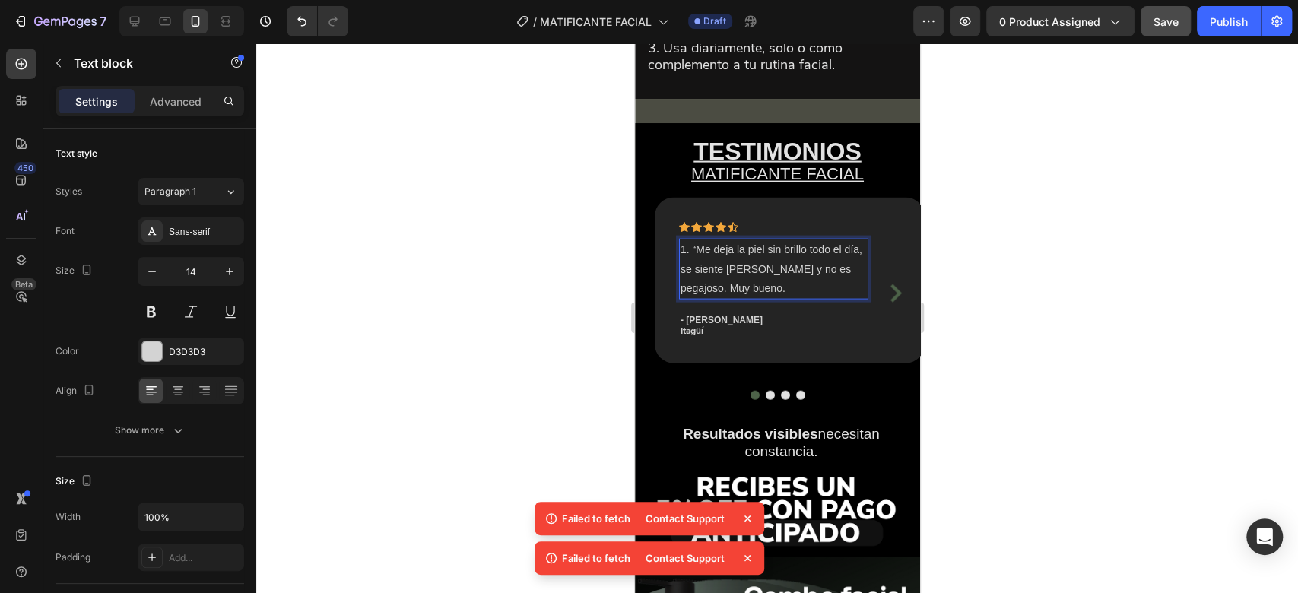
click at [694, 295] on p "1. “Me deja la piel sin brillo todo el día, se siente liviano y no es pegajoso.…" at bounding box center [773, 269] width 186 height 58
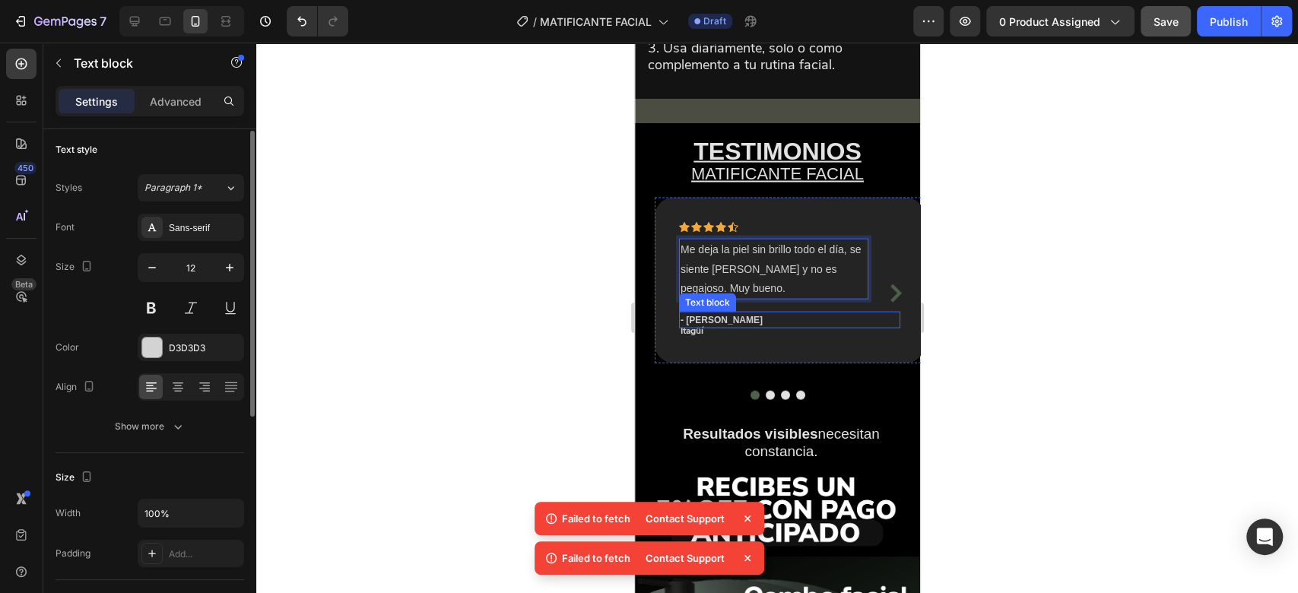
click at [765, 327] on p "- Juan Diego G" at bounding box center [789, 320] width 218 height 14
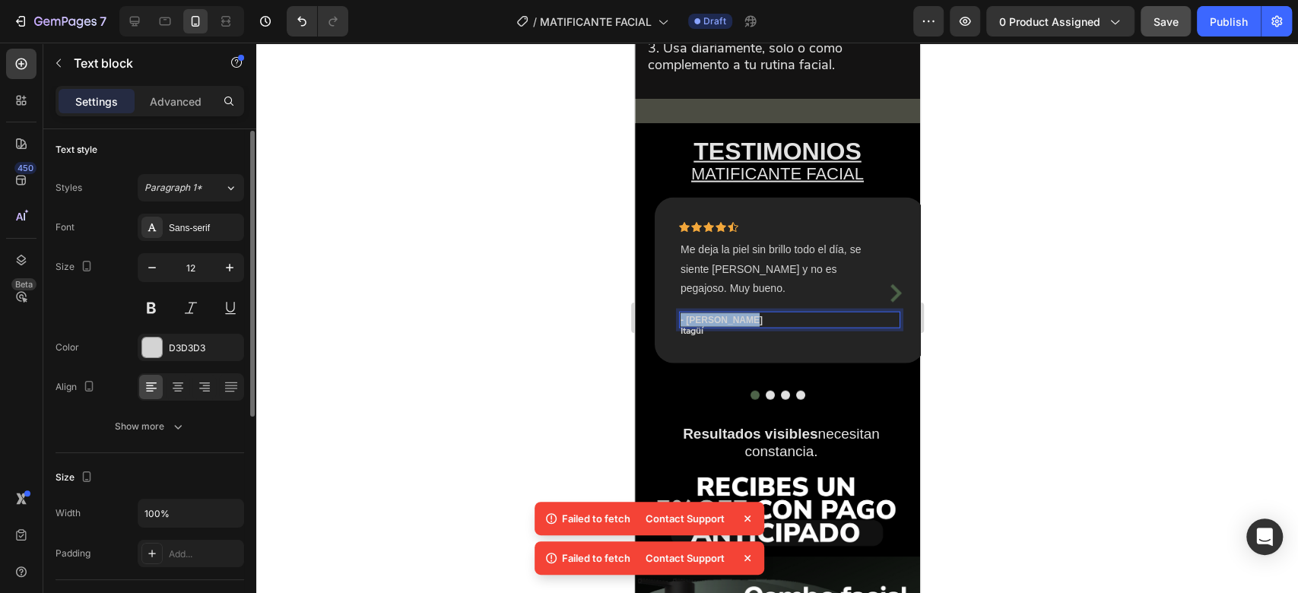
click at [765, 327] on p "- Juan Diego G" at bounding box center [789, 320] width 218 height 14
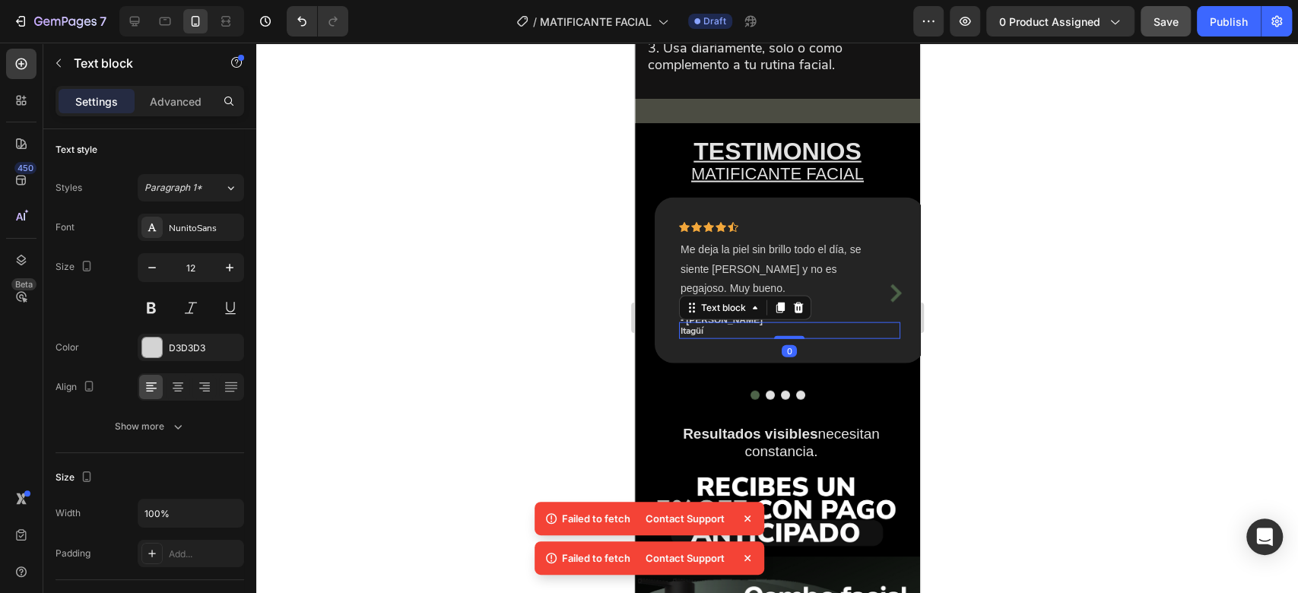
click at [740, 338] on p "Itagüí" at bounding box center [789, 331] width 218 height 14
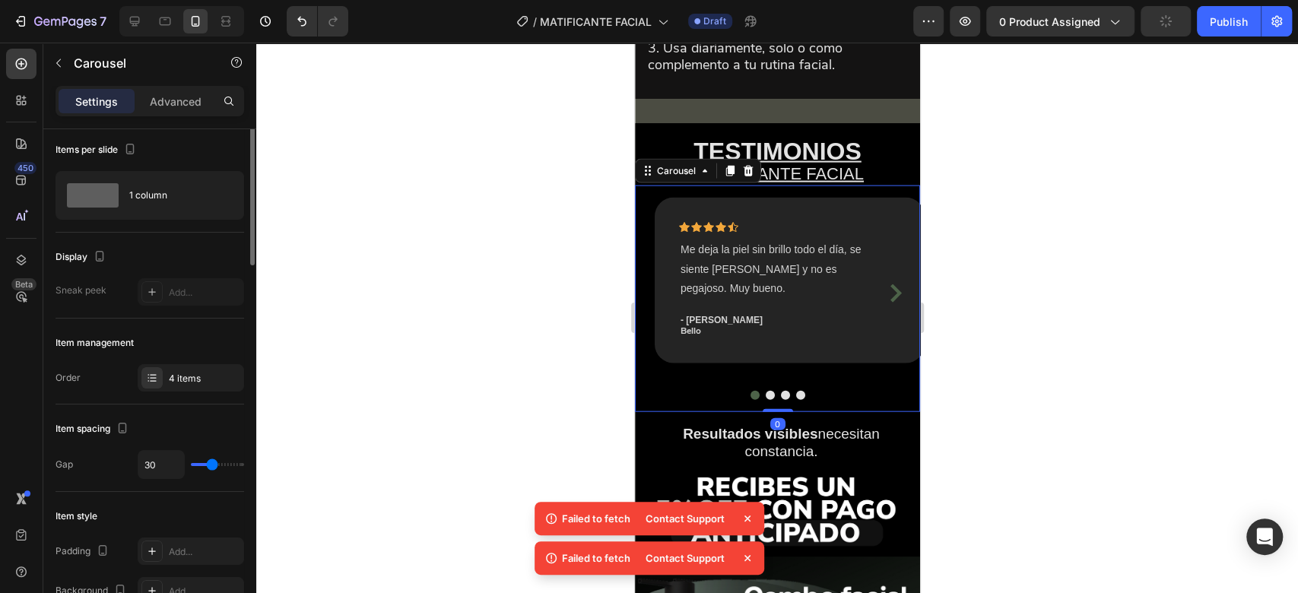
scroll to position [0, 0]
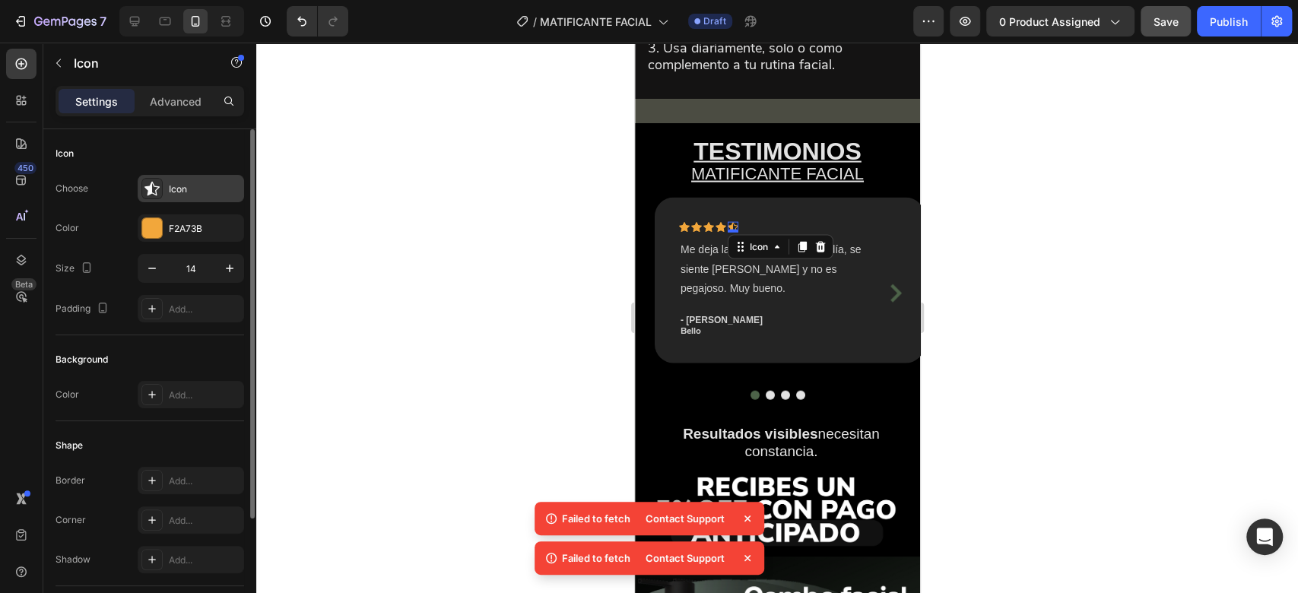
drag, startPoint x: 170, startPoint y: 204, endPoint x: 189, endPoint y: 197, distance: 19.8
click at [189, 197] on div "Choose Icon Color F2A73B Size 14 Padding Add..." at bounding box center [149, 248] width 189 height 147
click at [189, 197] on div "Icon" at bounding box center [191, 188] width 106 height 27
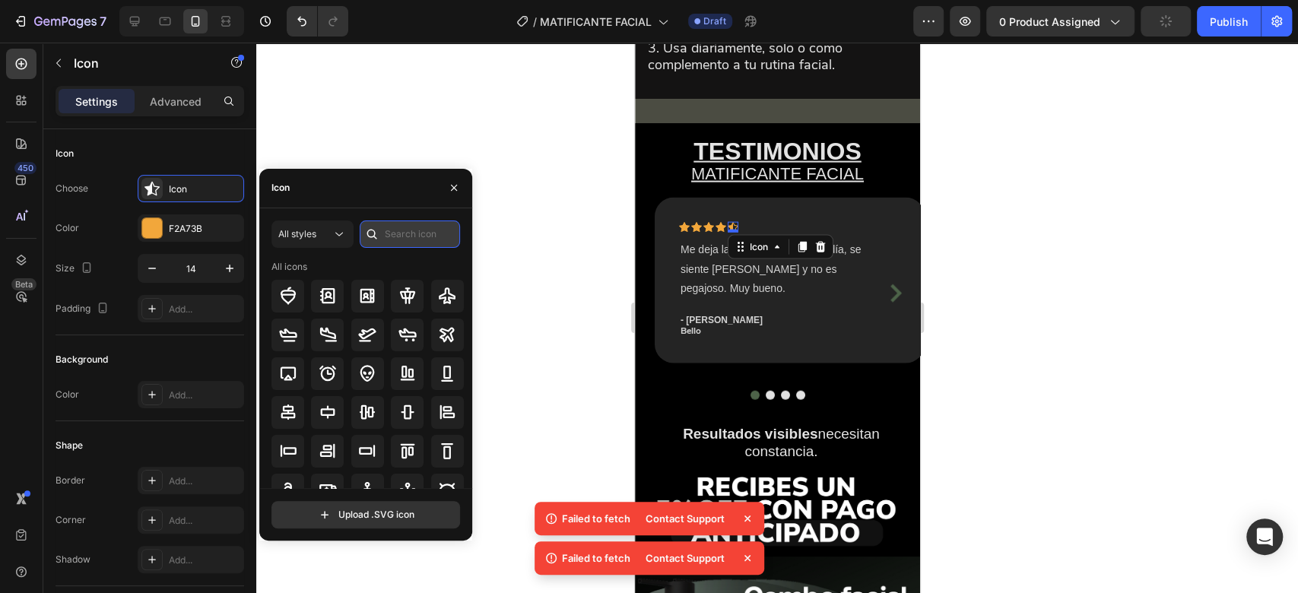
click at [391, 233] on input "text" at bounding box center [410, 233] width 100 height 27
type input "star"
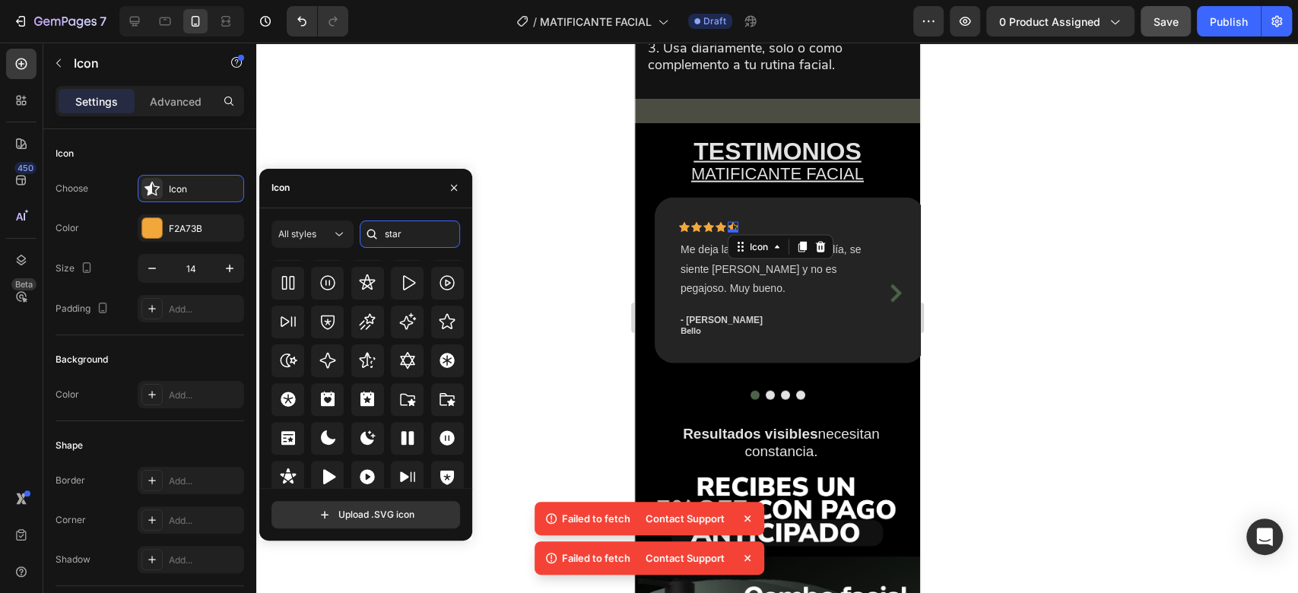
scroll to position [461, 0]
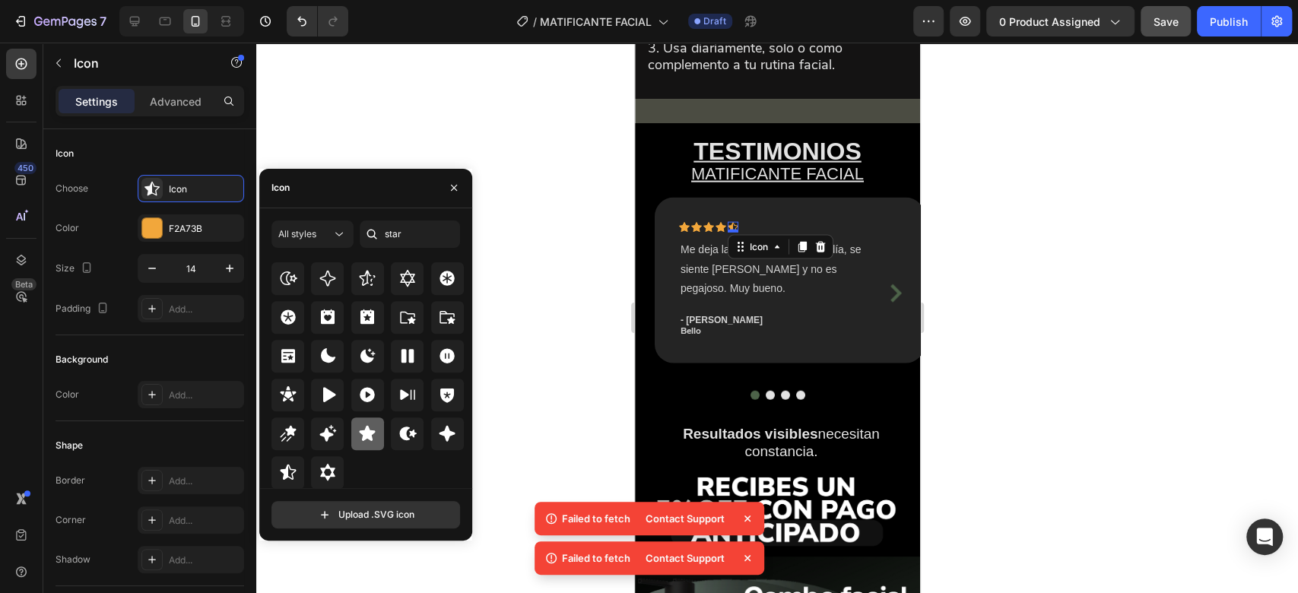
click at [369, 429] on icon at bounding box center [367, 433] width 18 height 18
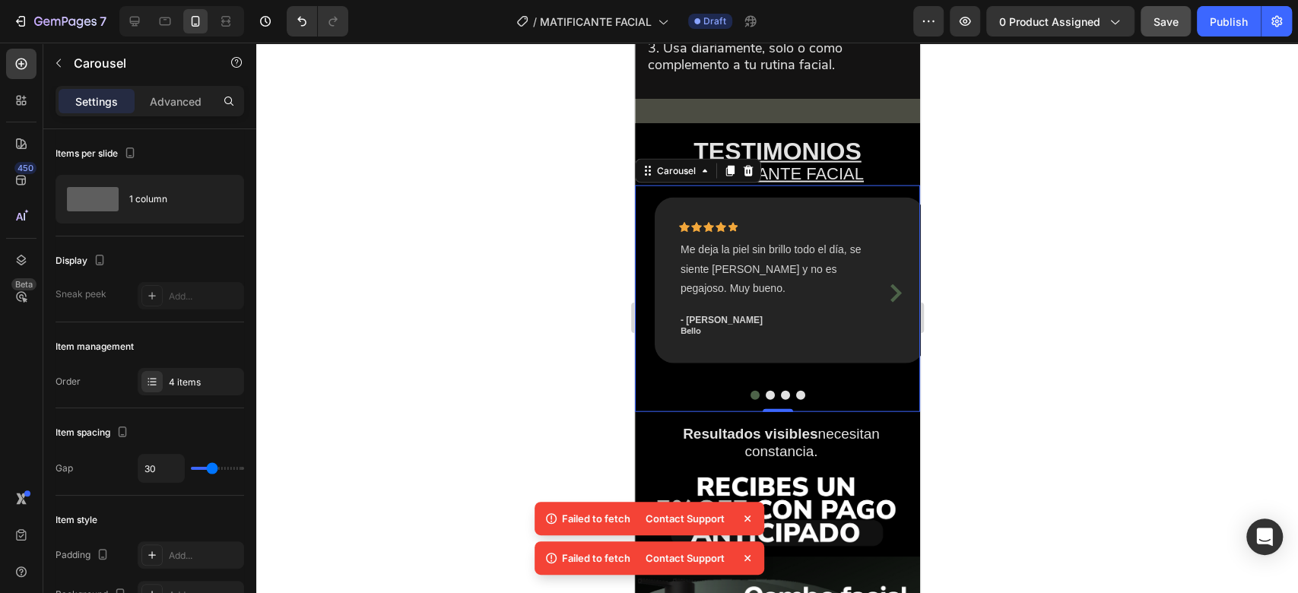
click at [889, 303] on icon "Carousel Next Arrow" at bounding box center [894, 293] width 11 height 18
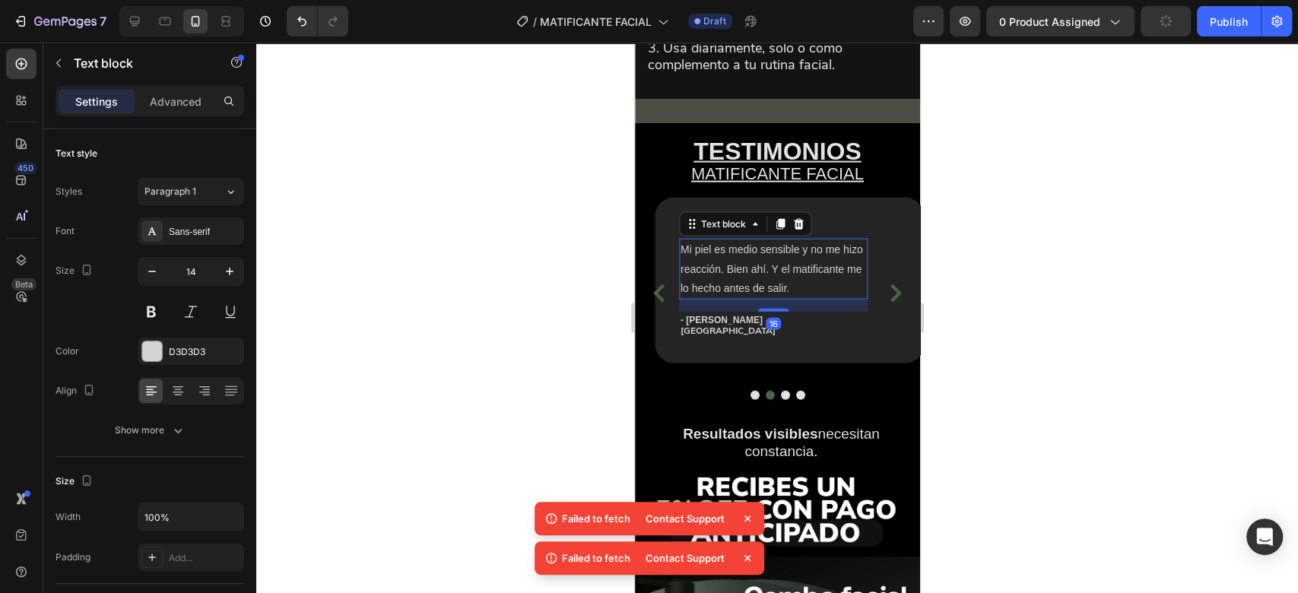
click at [749, 298] on p "Mi piel es medio sensible y no me hizo reacción. Bien ahí. Y el matificante me …" at bounding box center [773, 269] width 186 height 58
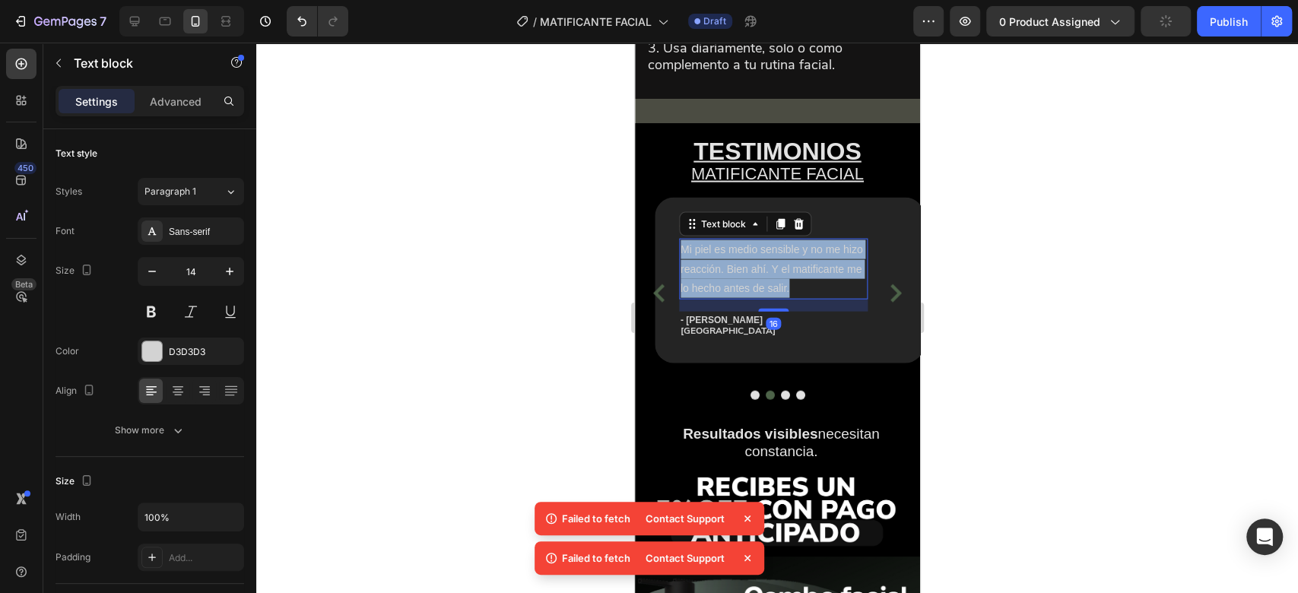
click at [749, 298] on p "Mi piel es medio sensible y no me hizo reacción. Bien ahí. Y el matificante me …" at bounding box center [773, 269] width 186 height 58
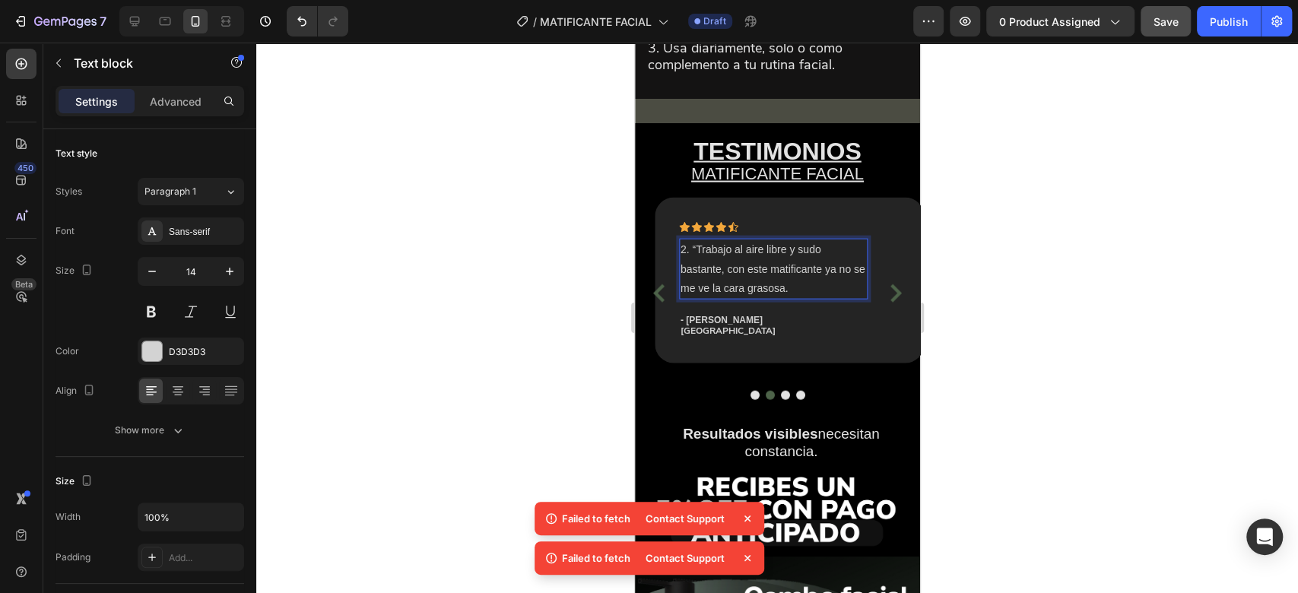
click at [697, 286] on p "2. “Trabajo al aire libre y sudo bastante, con este matificante ya no se me ve …" at bounding box center [773, 269] width 186 height 58
click at [742, 327] on p "- Julio Andrés" at bounding box center [789, 320] width 218 height 14
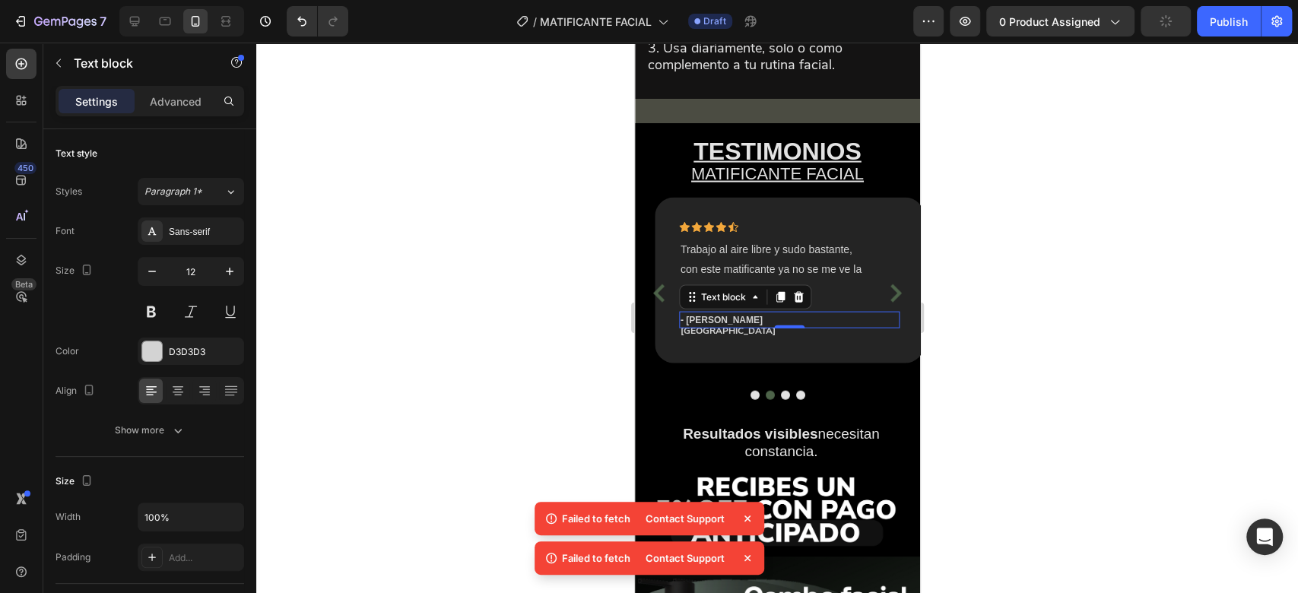
click at [742, 327] on p "- Julio Andrés" at bounding box center [789, 320] width 218 height 14
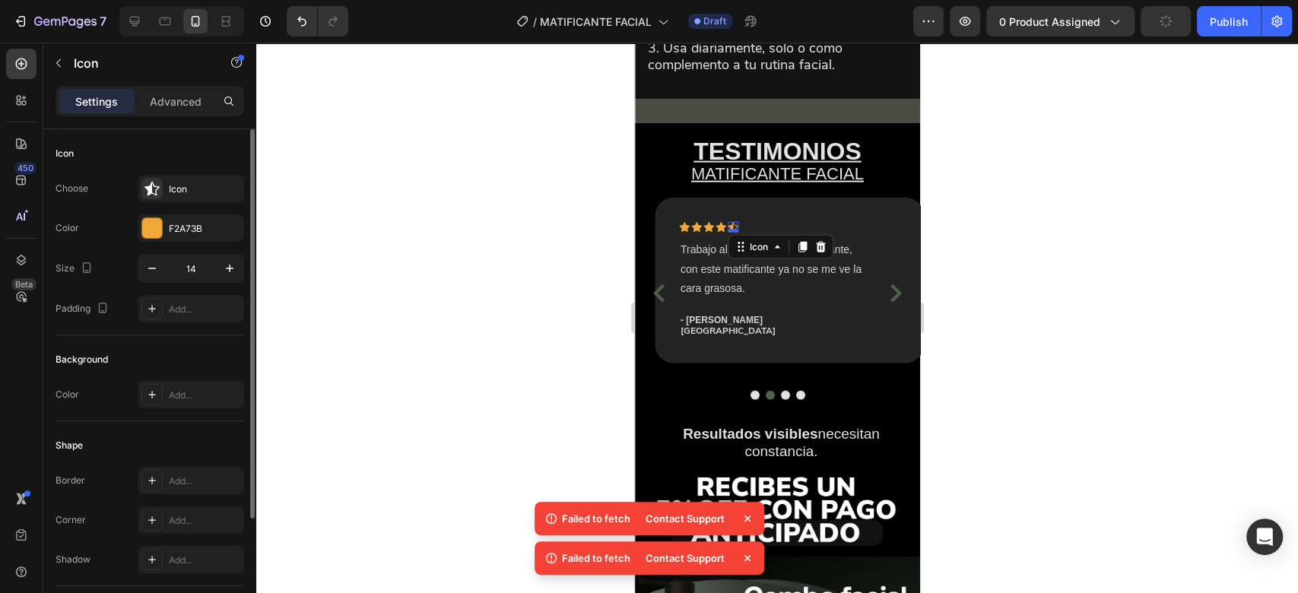
click at [184, 421] on div "Icon Choose Icon Color F2A73B Size 14 Padding Add..." at bounding box center [149, 503] width 189 height 165
click at [210, 185] on div "Icon" at bounding box center [204, 189] width 71 height 14
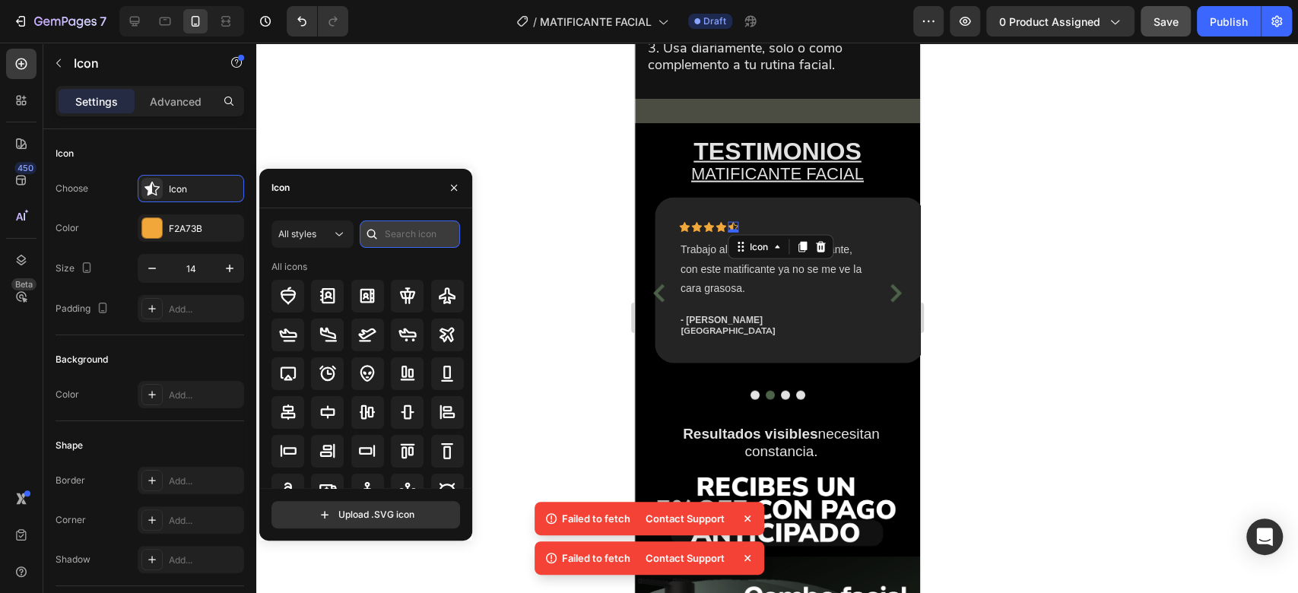
click at [409, 227] on input "text" at bounding box center [410, 233] width 100 height 27
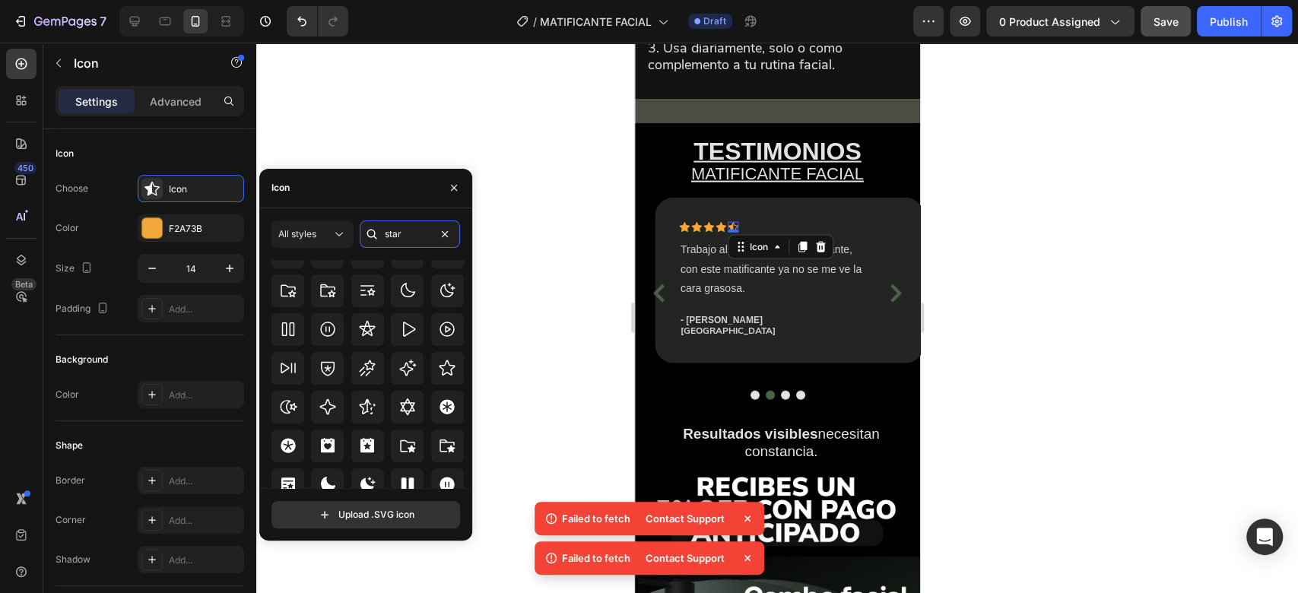
scroll to position [435, 0]
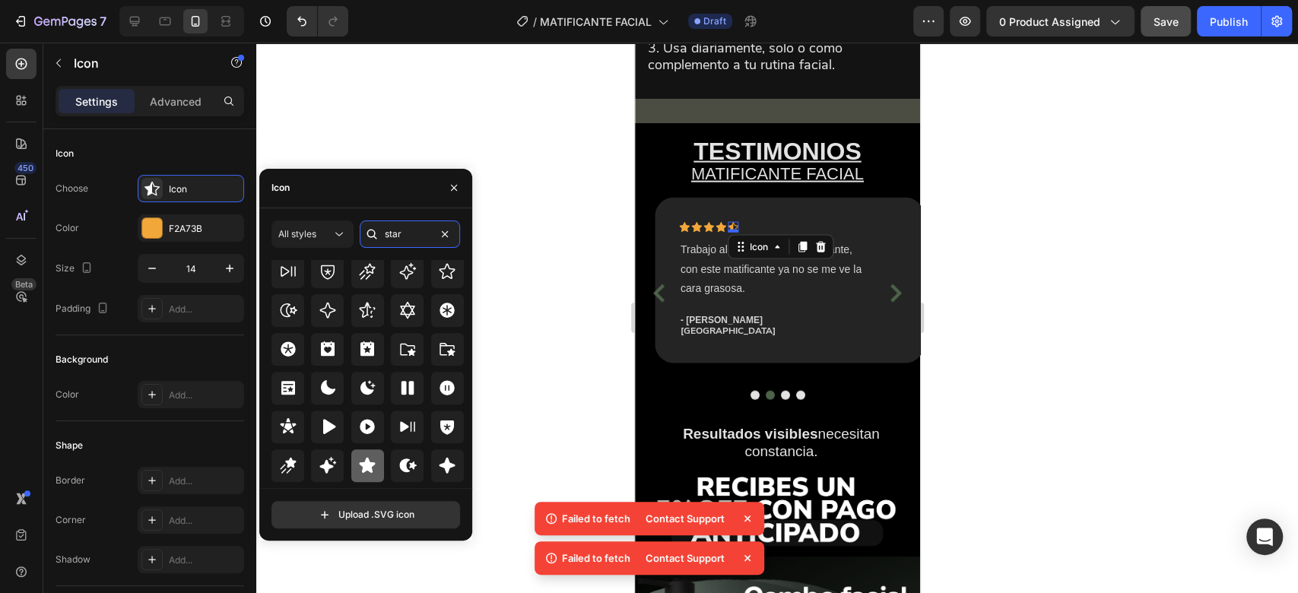
type input "star"
click at [369, 469] on icon at bounding box center [368, 465] width 16 height 15
click at [559, 276] on div at bounding box center [776, 318] width 1041 height 550
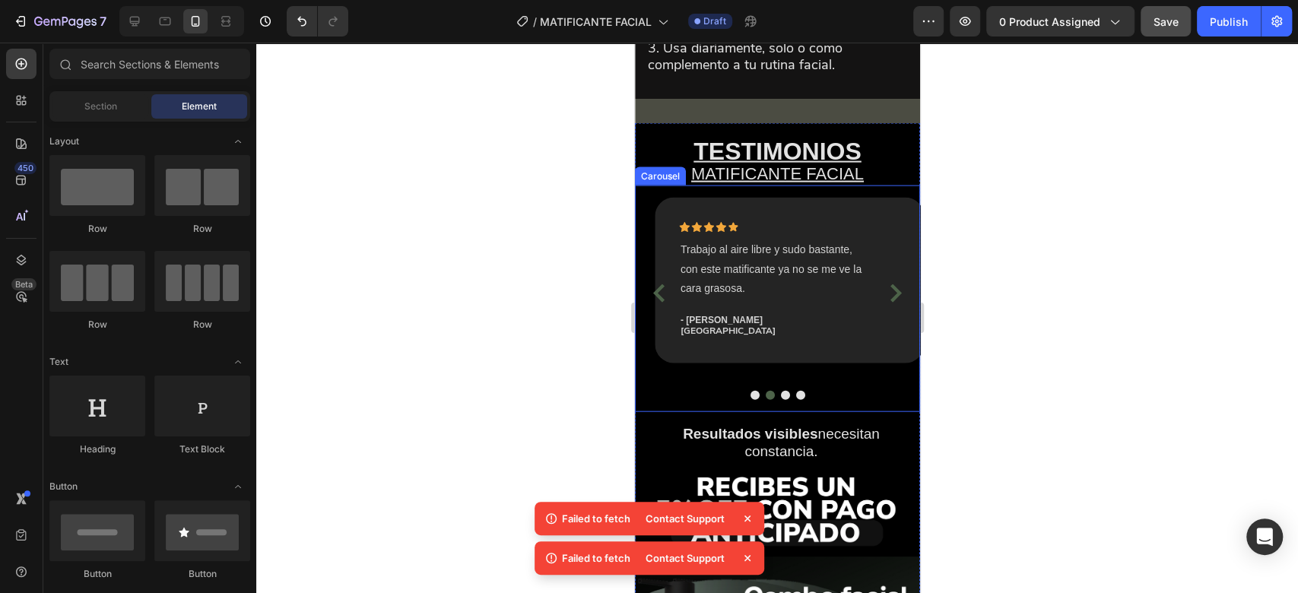
click at [889, 303] on icon "Carousel Next Arrow" at bounding box center [894, 293] width 11 height 18
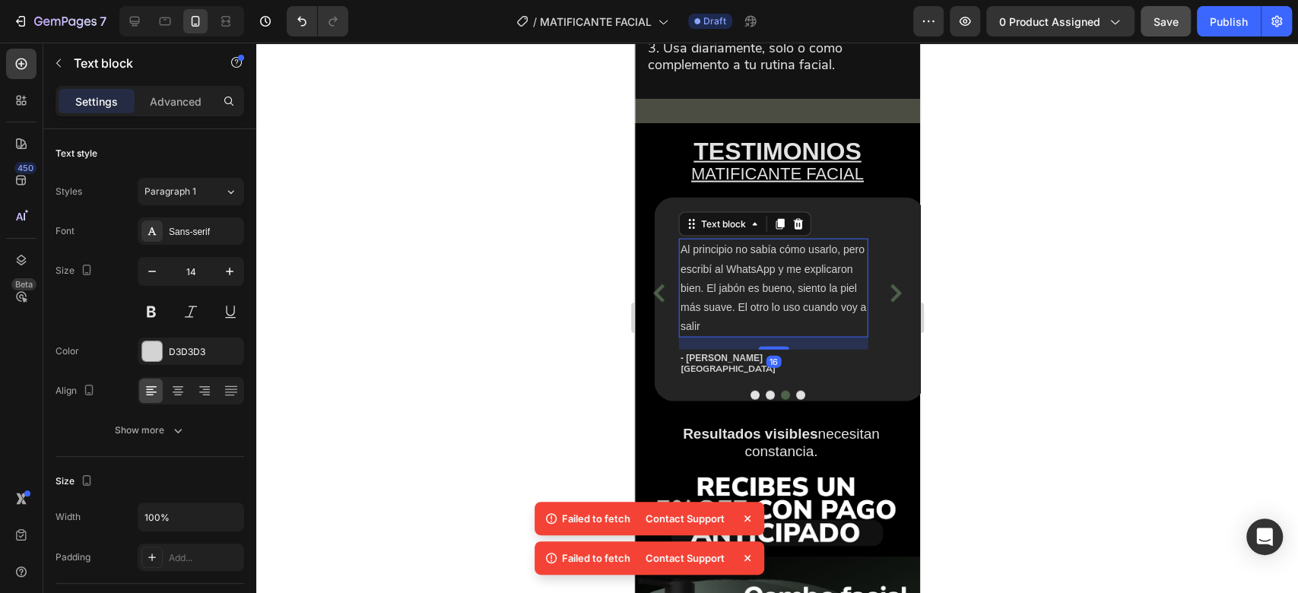
click at [809, 327] on p "Al principio no sabía cómo usarlo, pero escribí al WhatsApp y me explicaron bie…" at bounding box center [773, 288] width 186 height 96
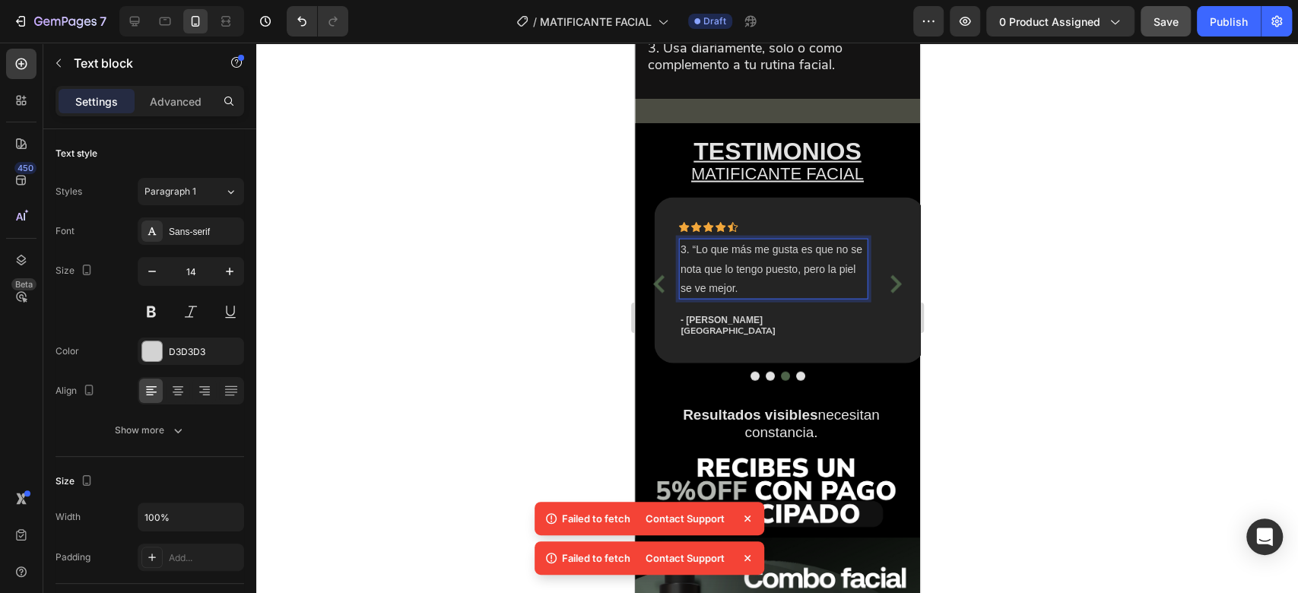
click at [696, 293] on p "3. “Lo que más me gusta es que no se nota que lo tengo puesto, pero la piel se …" at bounding box center [773, 269] width 186 height 58
click at [748, 327] on p "- Santiago Lopera" at bounding box center [789, 320] width 218 height 14
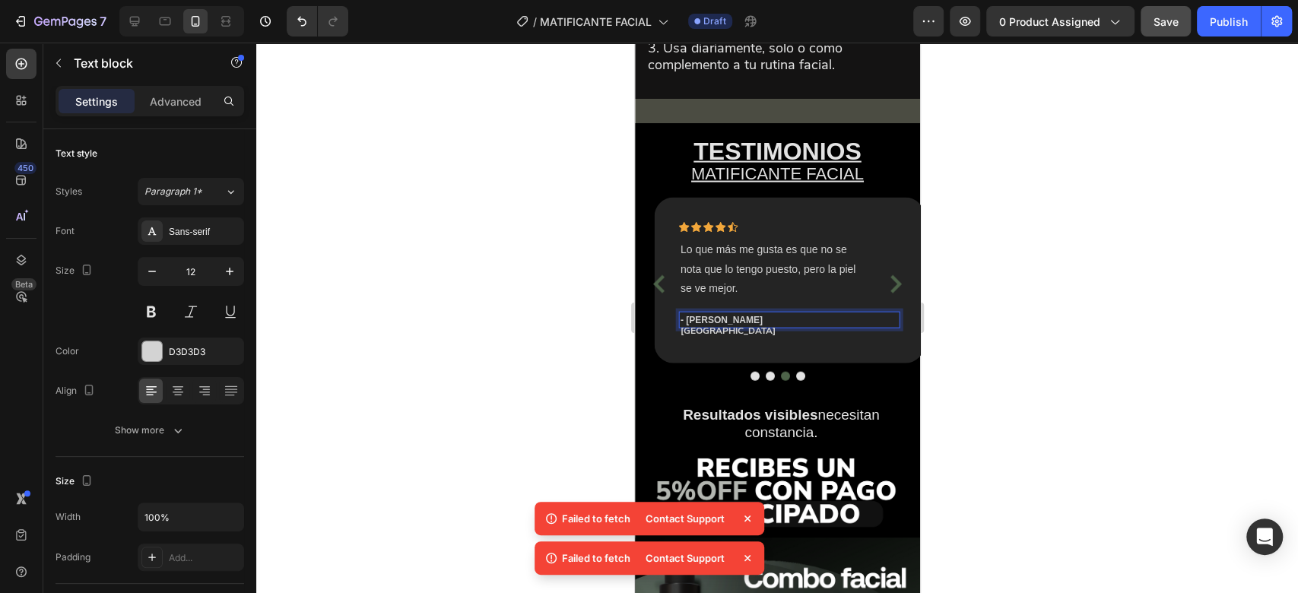
click at [751, 327] on p "- Santiago Lopera" at bounding box center [789, 320] width 218 height 14
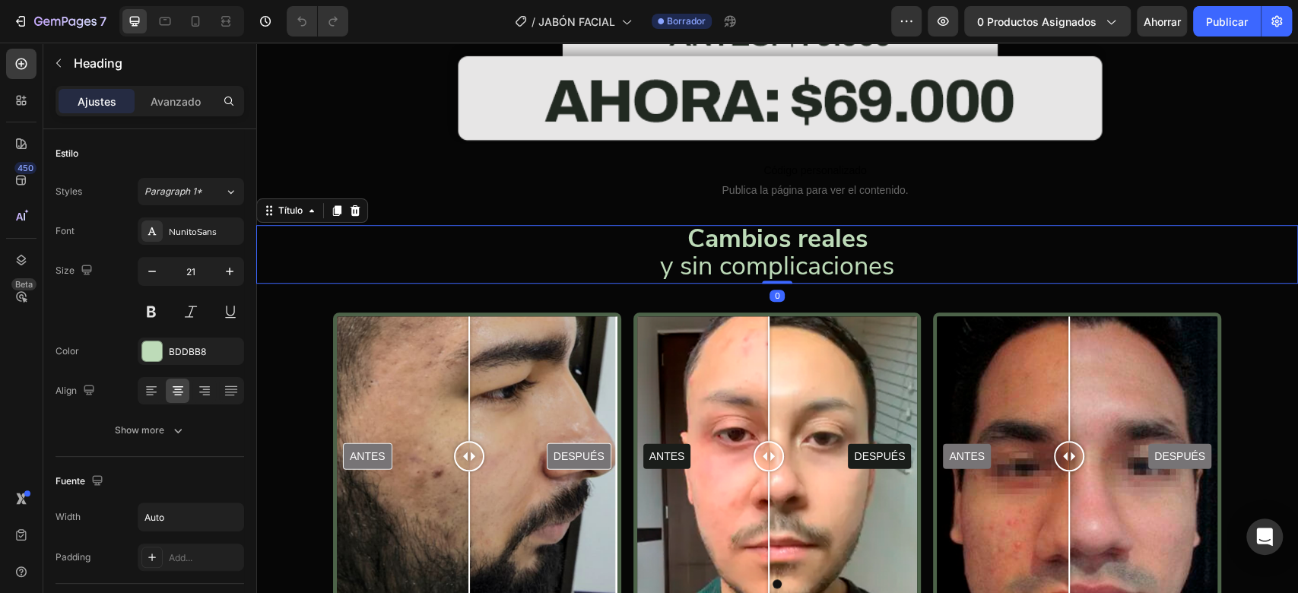
scroll to position [686, 0]
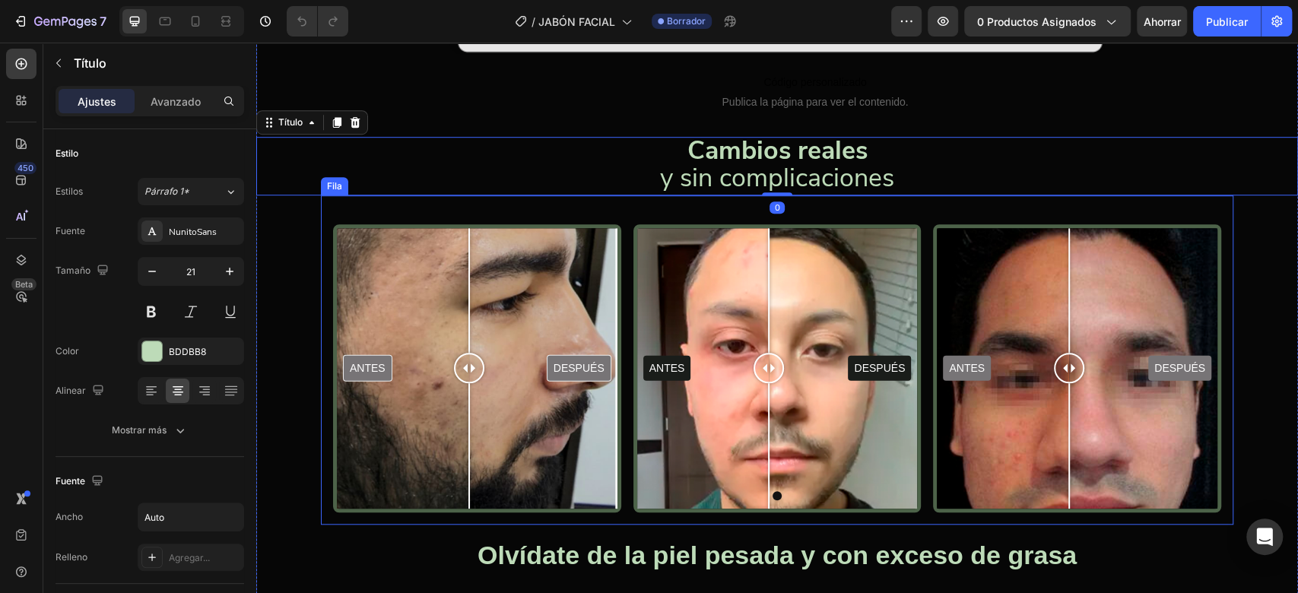
click at [333, 258] on div "ANTES DESPUÉS Comparación de imágenes" at bounding box center [477, 368] width 288 height 288
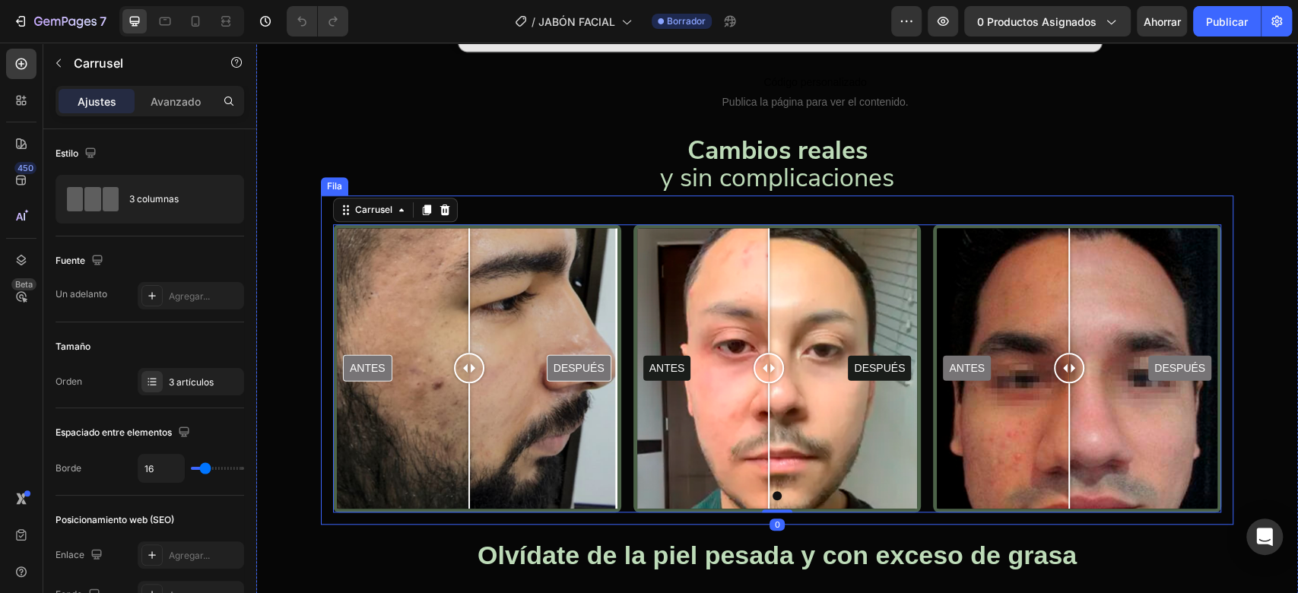
click at [322, 269] on div "ANTES DESPUÉS Comparación de imágenes ANTES DESPUÉS Comparación de imágenes ANT…" at bounding box center [777, 359] width 912 height 329
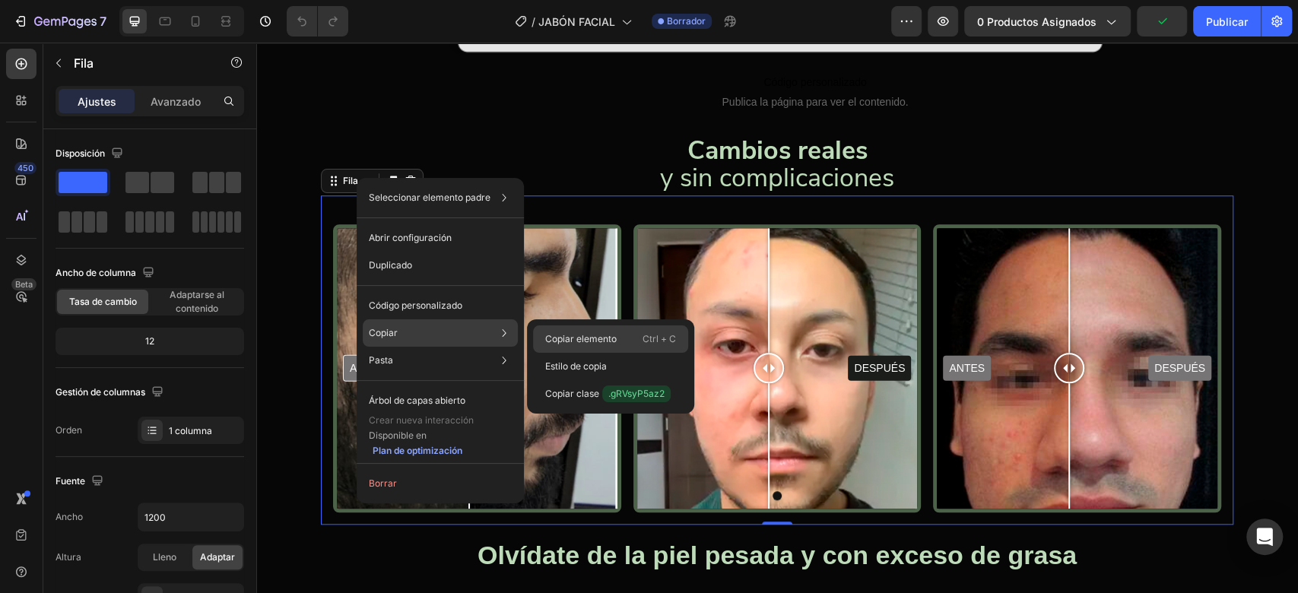
click at [562, 338] on font "Copiar elemento" at bounding box center [580, 338] width 71 height 11
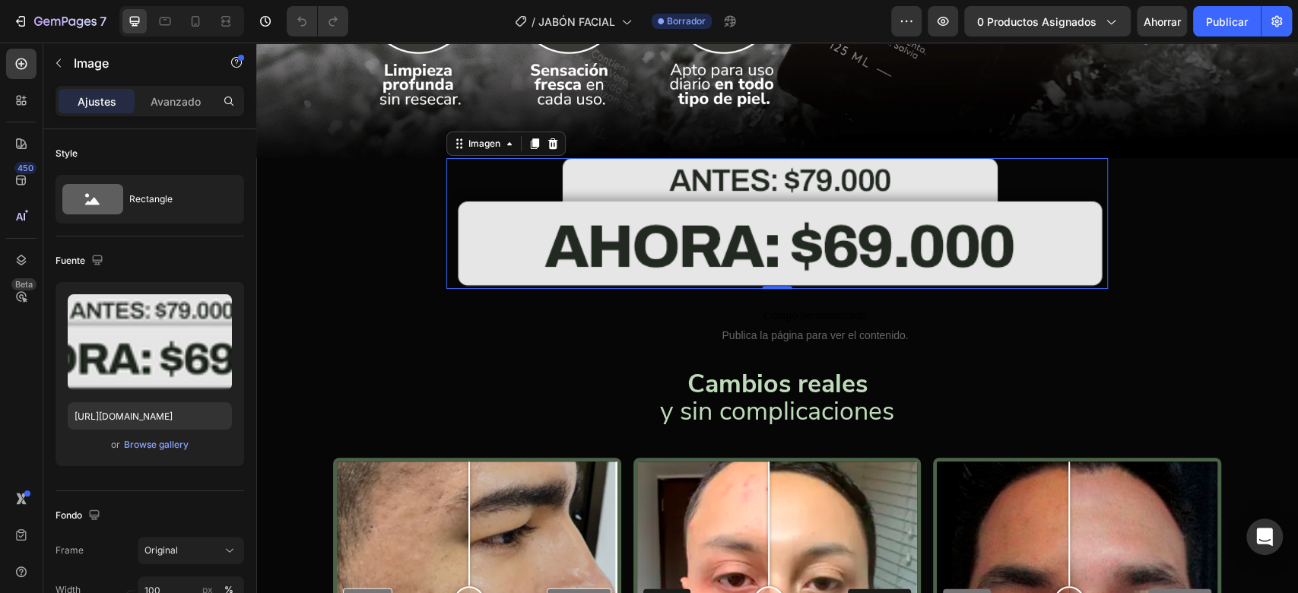
scroll to position [455, 0]
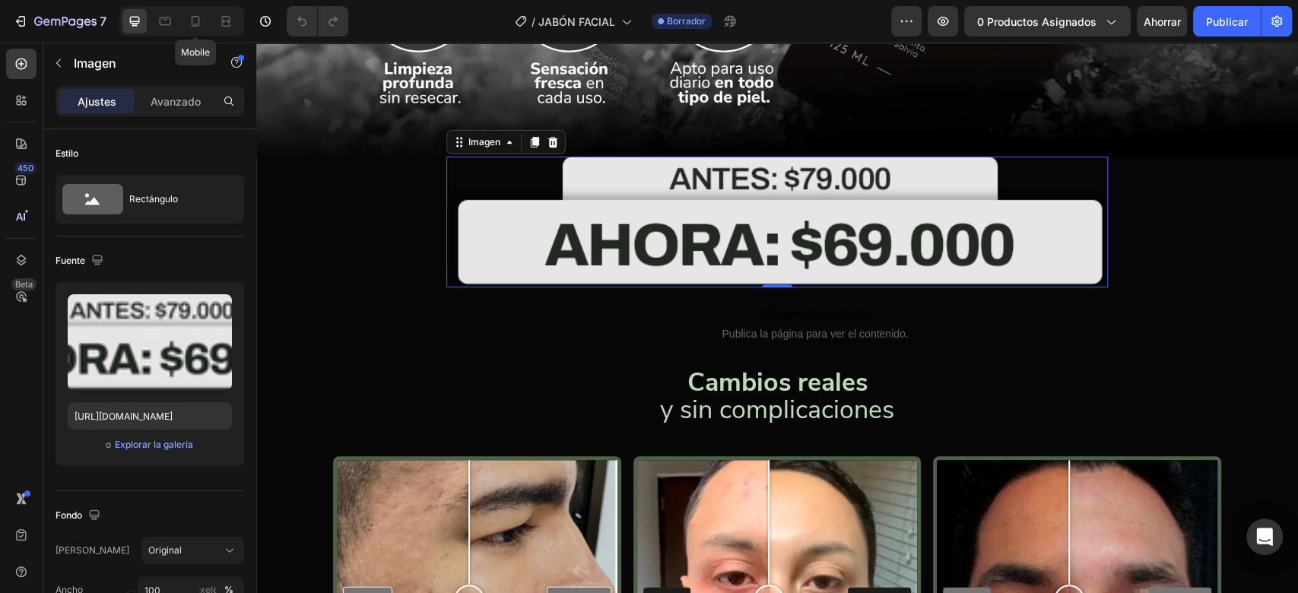
click at [195, 24] on icon at bounding box center [196, 21] width 8 height 11
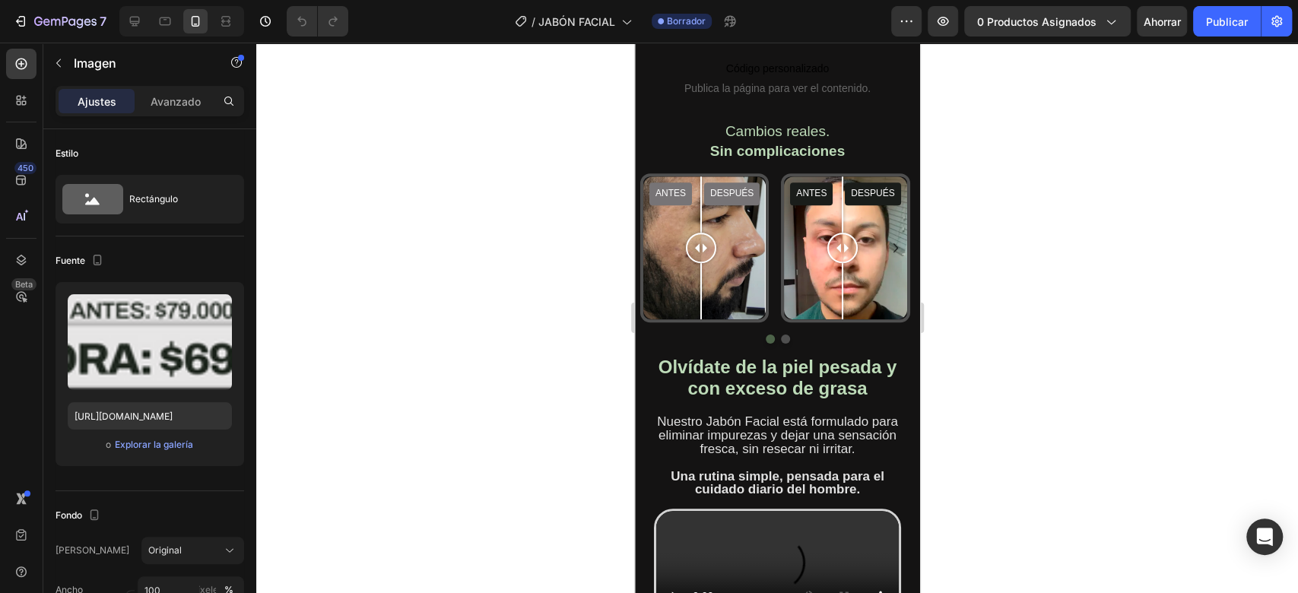
scroll to position [532, 0]
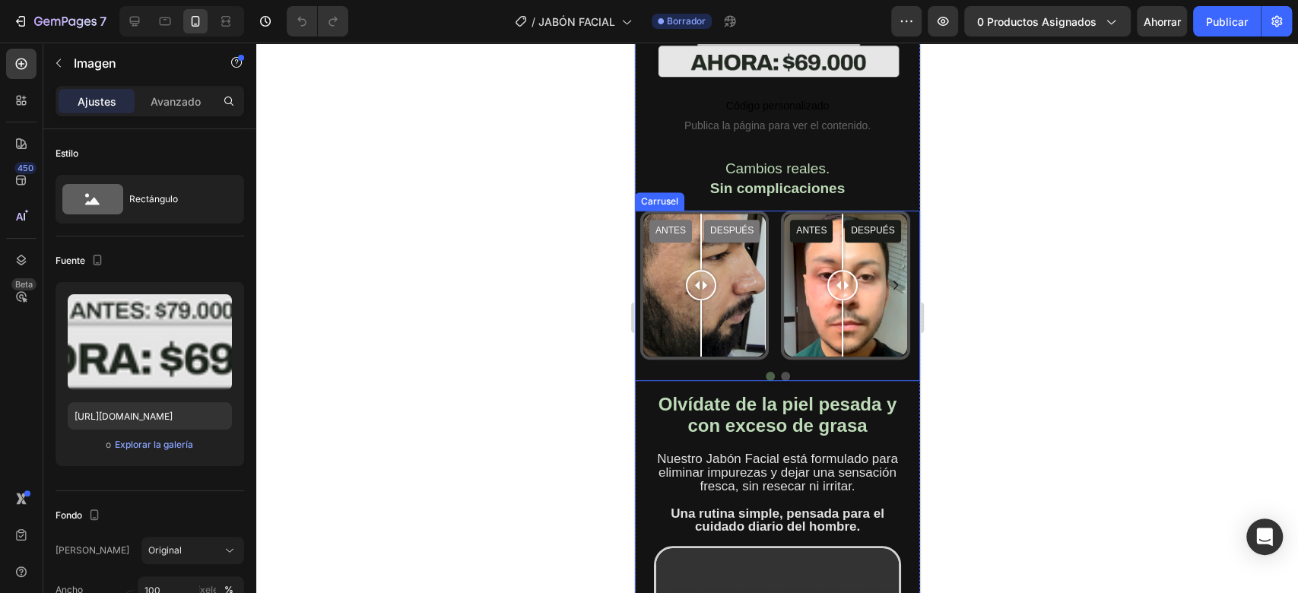
click at [772, 210] on div "Comparación de imágenes" at bounding box center [706, 204] width 129 height 18
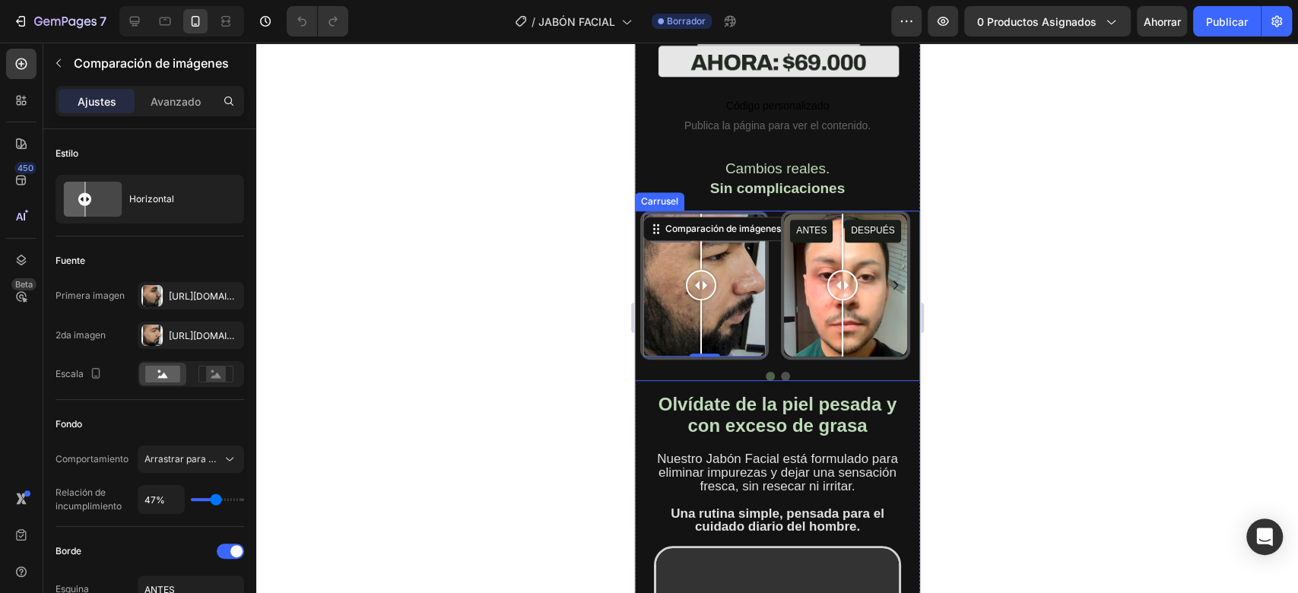
click at [727, 341] on div "ANTES DESPUÉS Comparación de imágenes 0 ANTES DESPUÉS Comparación de imágenes A…" at bounding box center [776, 296] width 285 height 170
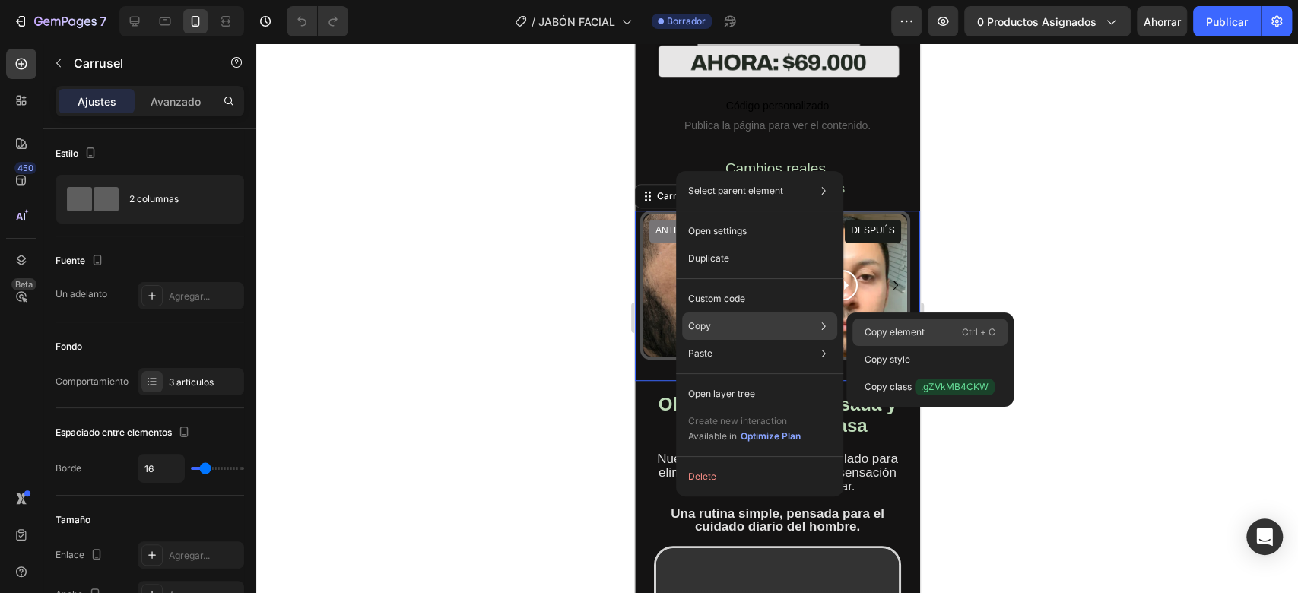
click at [878, 330] on p "Copy element" at bounding box center [894, 332] width 60 height 14
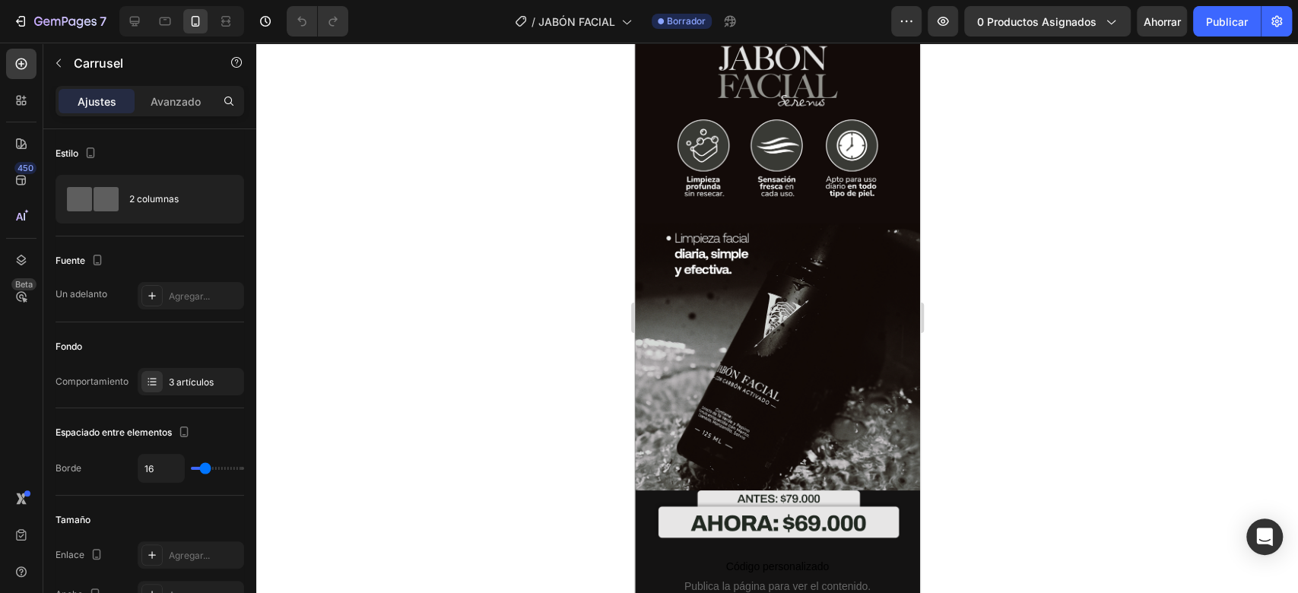
scroll to position [0, 0]
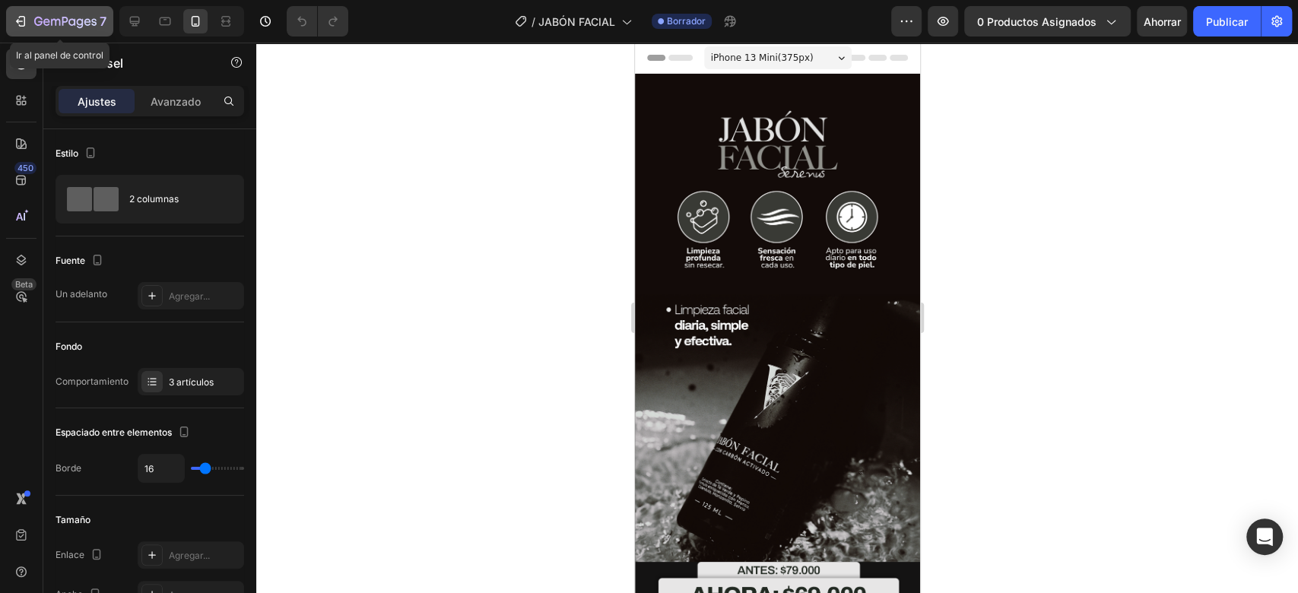
click at [84, 21] on icon "button" at bounding box center [65, 22] width 62 height 13
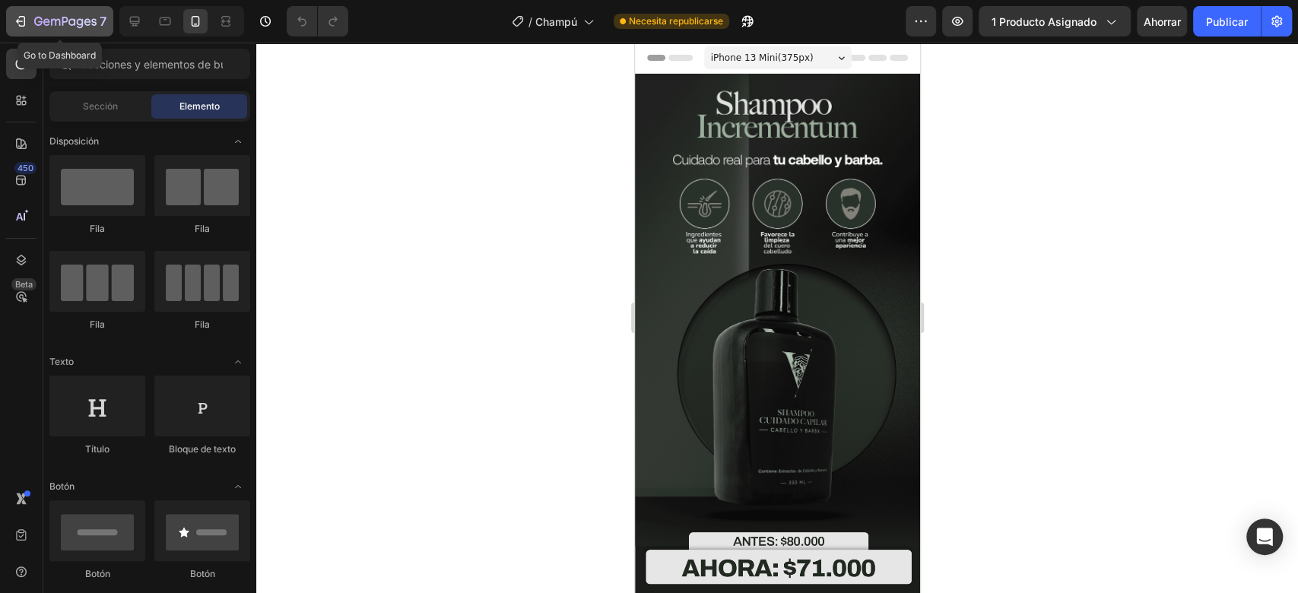
click at [88, 27] on icon "button" at bounding box center [65, 22] width 62 height 13
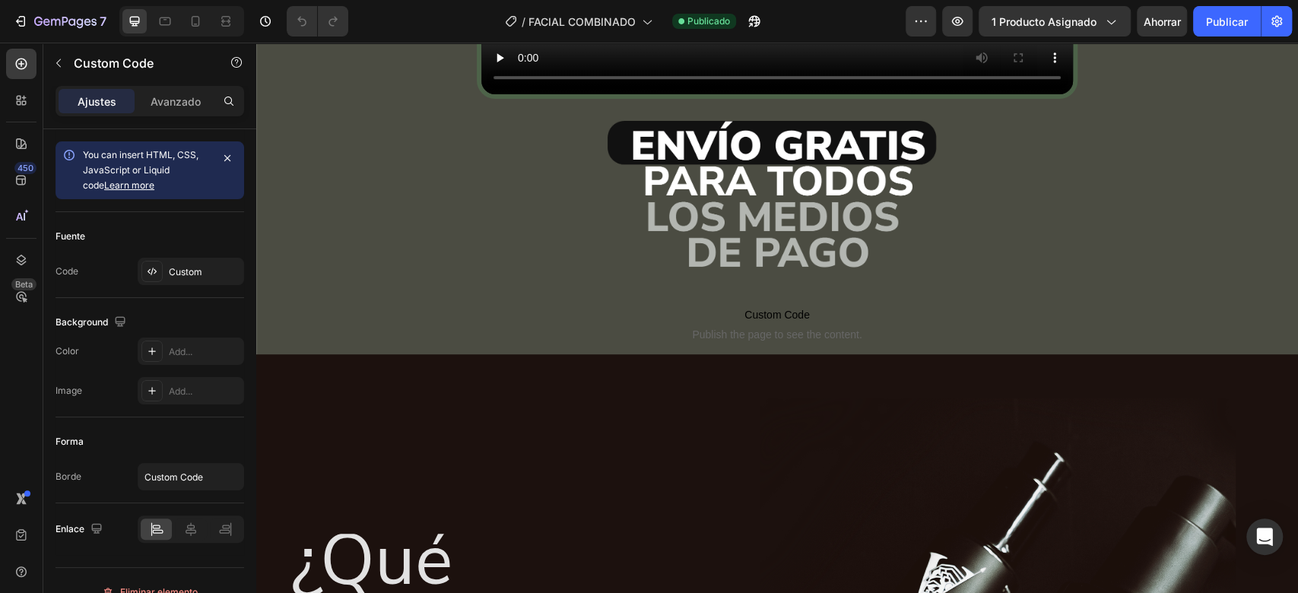
scroll to position [541, 0]
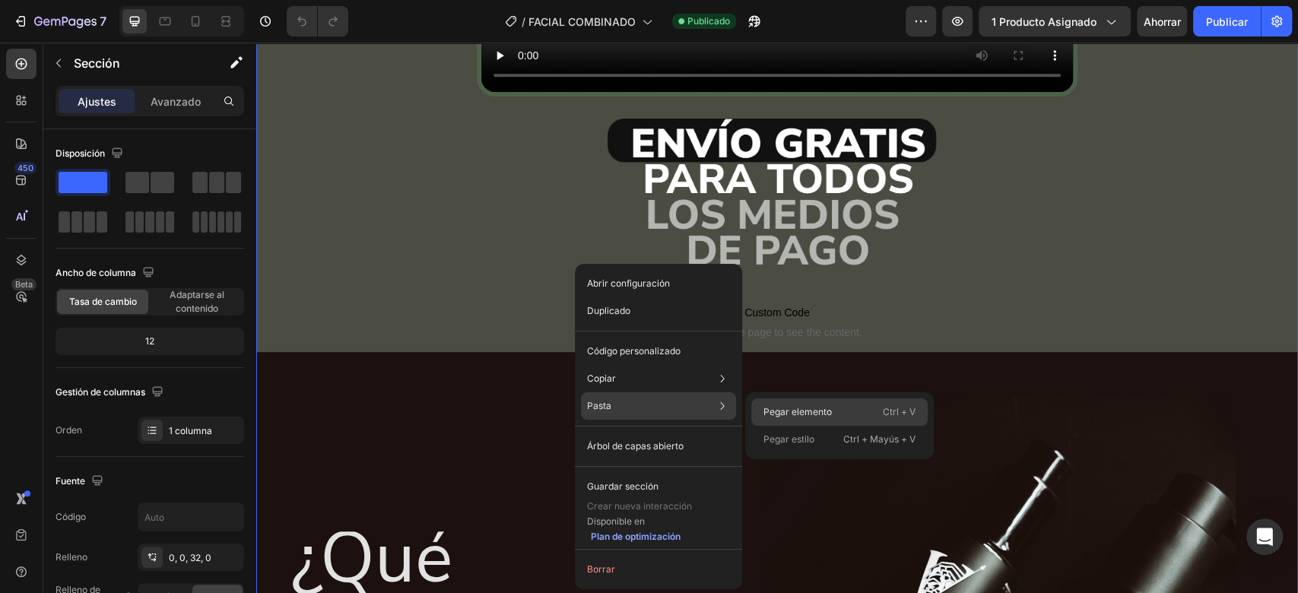
click at [764, 407] on font "Pegar elemento" at bounding box center [797, 411] width 68 height 11
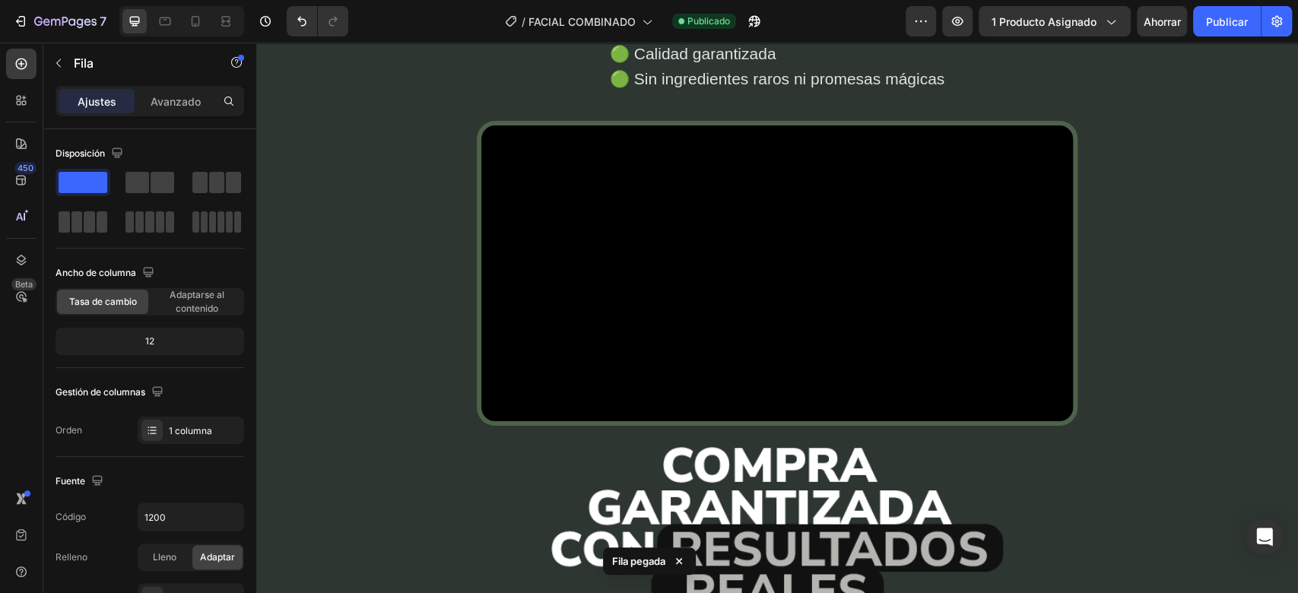
scroll to position [3691, 0]
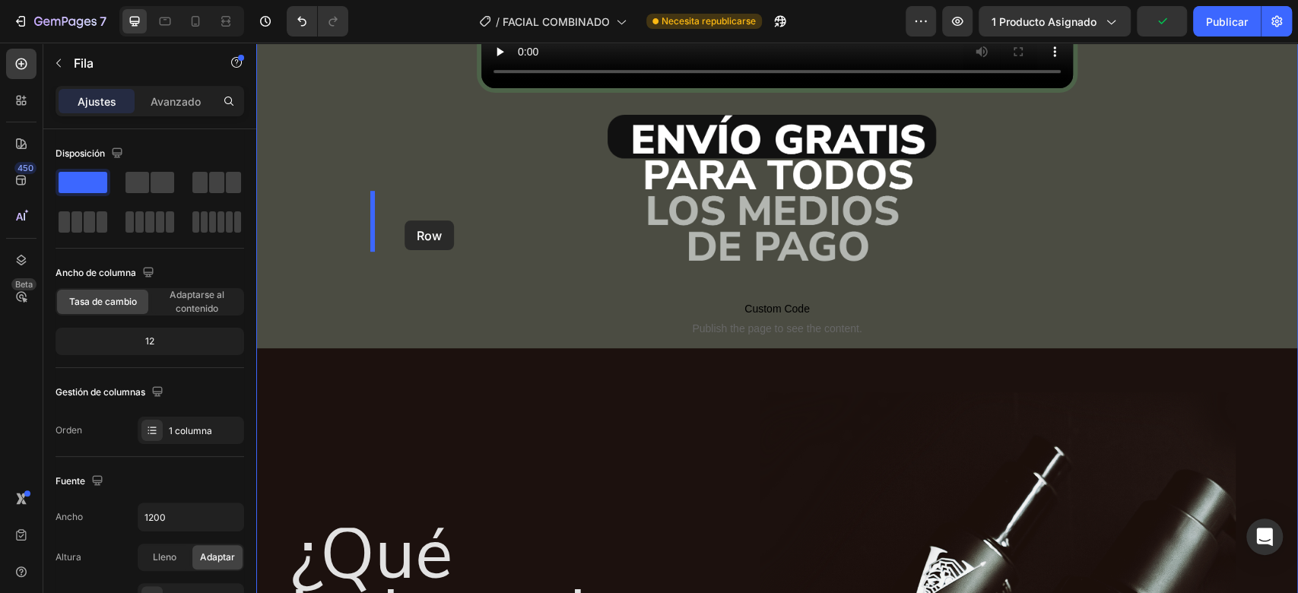
scroll to position [512, 0]
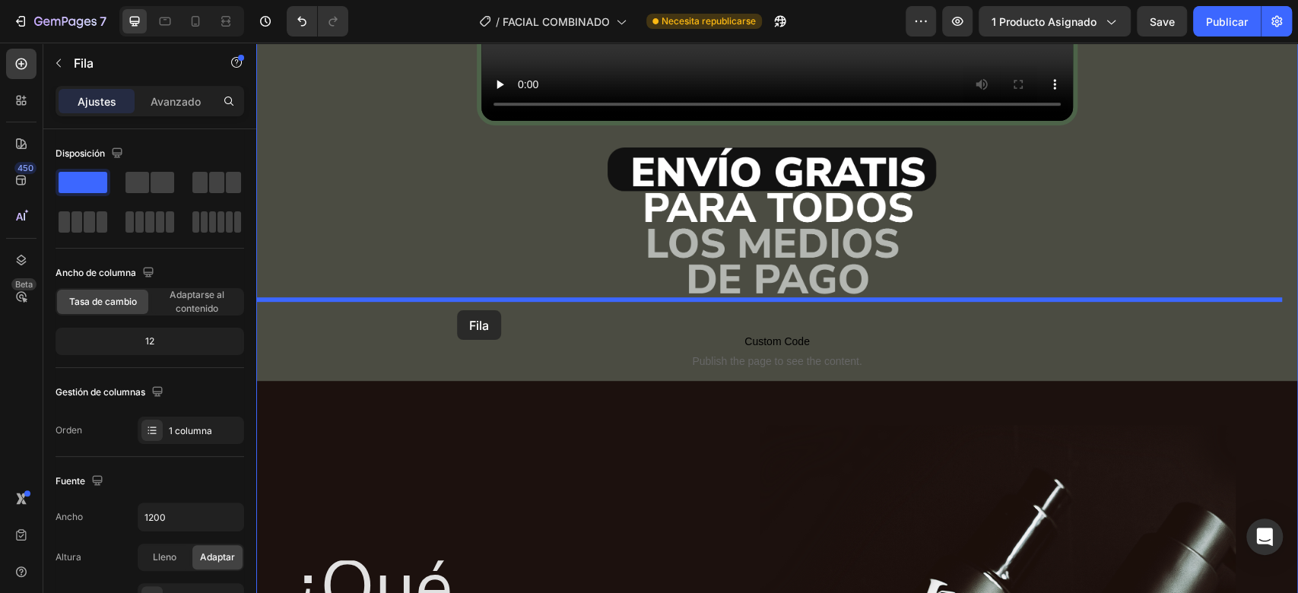
drag, startPoint x: 339, startPoint y: 117, endPoint x: 457, endPoint y: 310, distance: 226.2
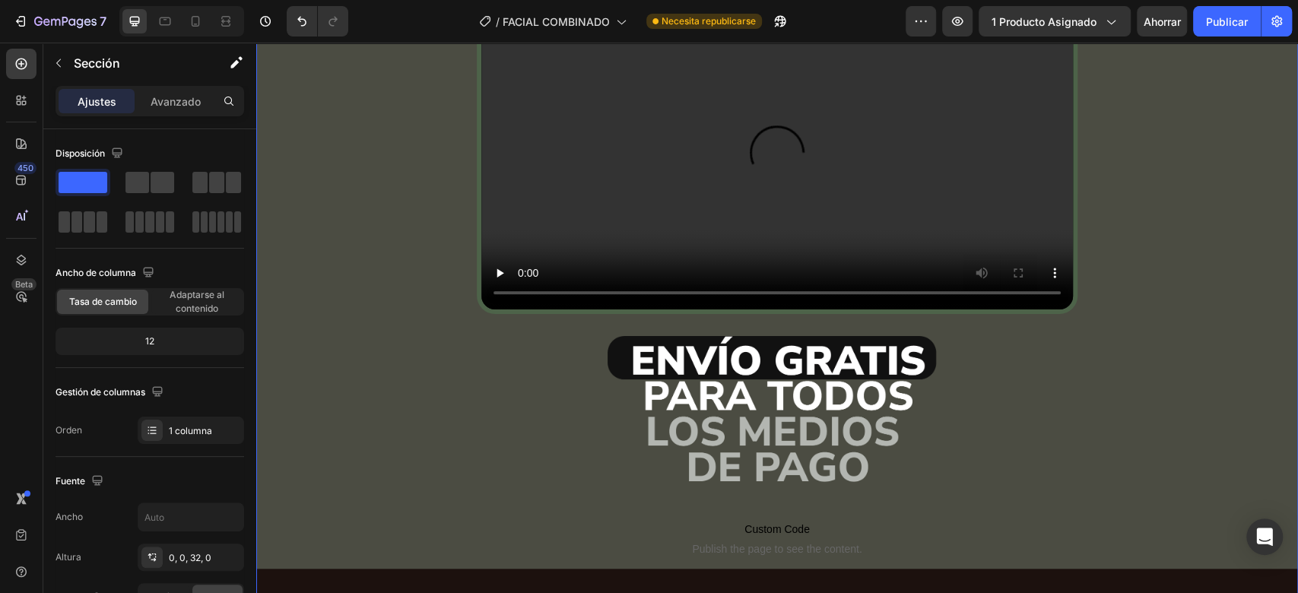
scroll to position [657, 0]
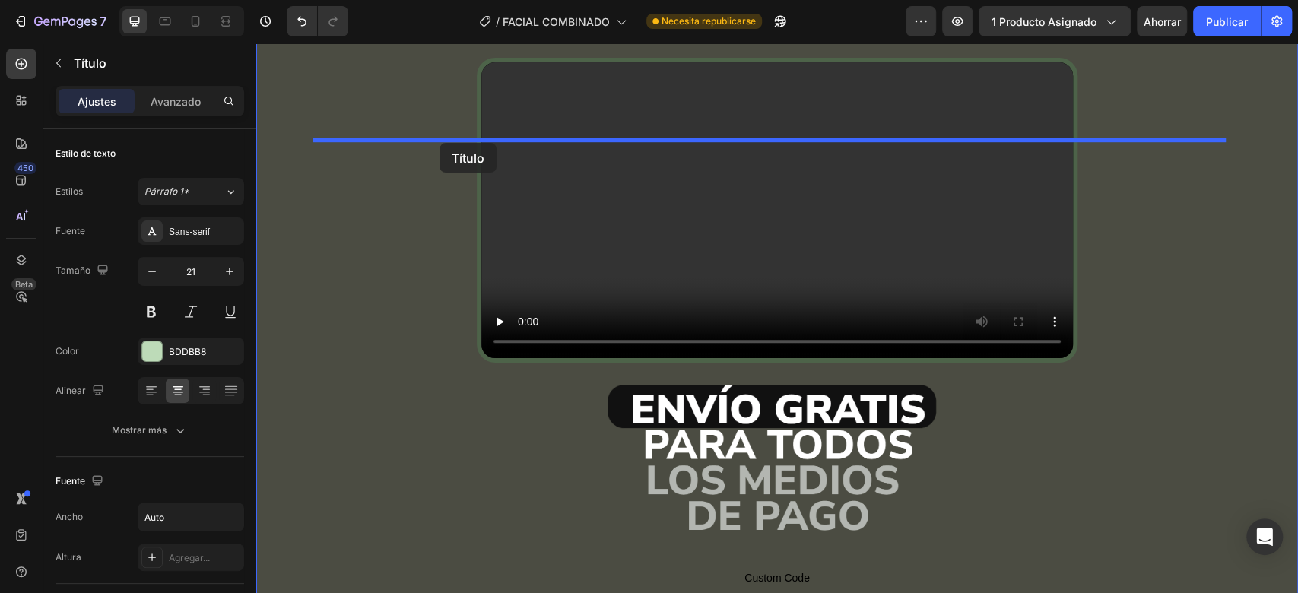
drag, startPoint x: 312, startPoint y: 515, endPoint x: 439, endPoint y: 143, distance: 392.8
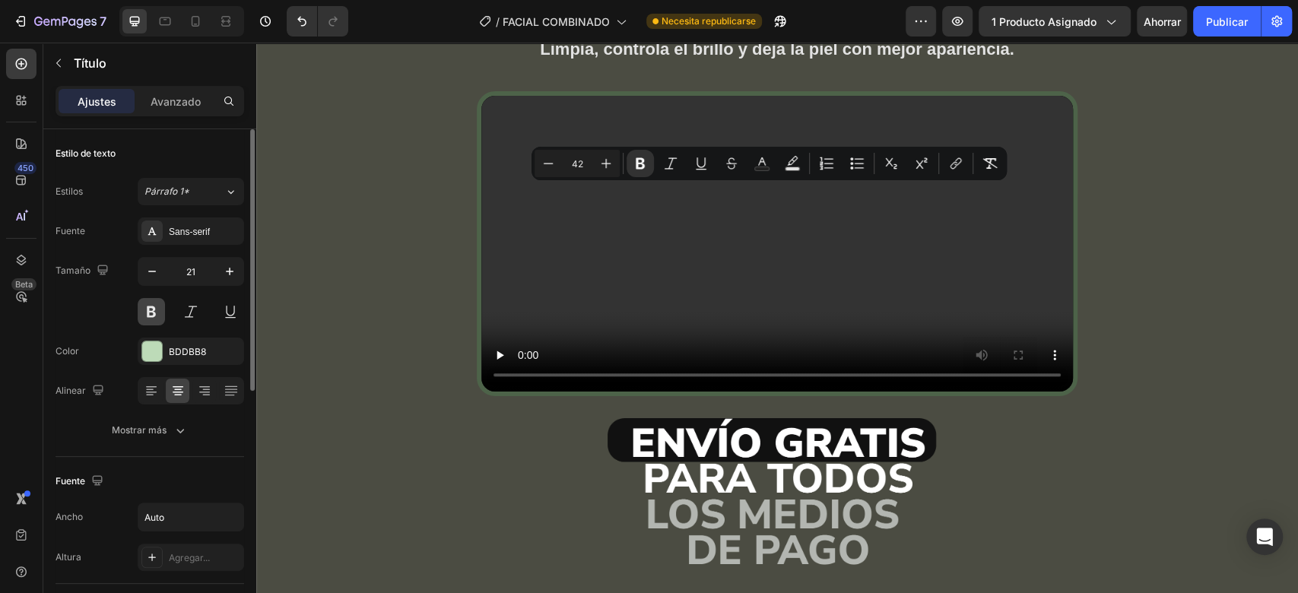
click at [150, 315] on button at bounding box center [151, 311] width 27 height 27
click at [151, 315] on button at bounding box center [151, 311] width 27 height 27
click at [151, 311] on button at bounding box center [151, 311] width 27 height 27
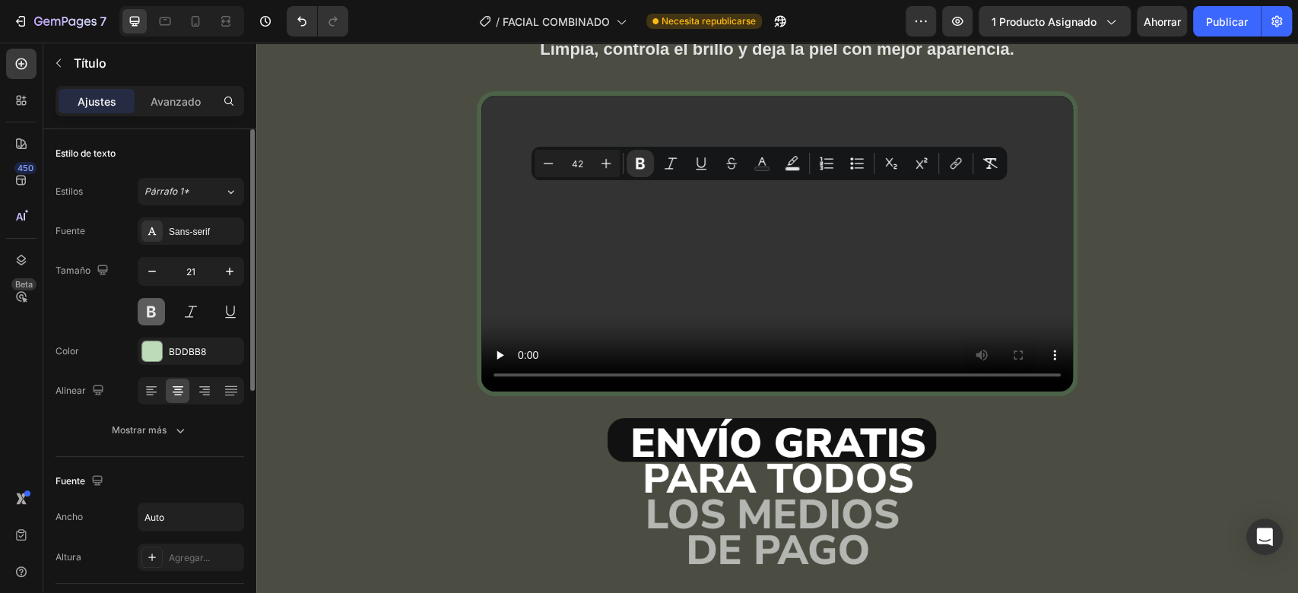
click at [149, 314] on button at bounding box center [151, 311] width 27 height 27
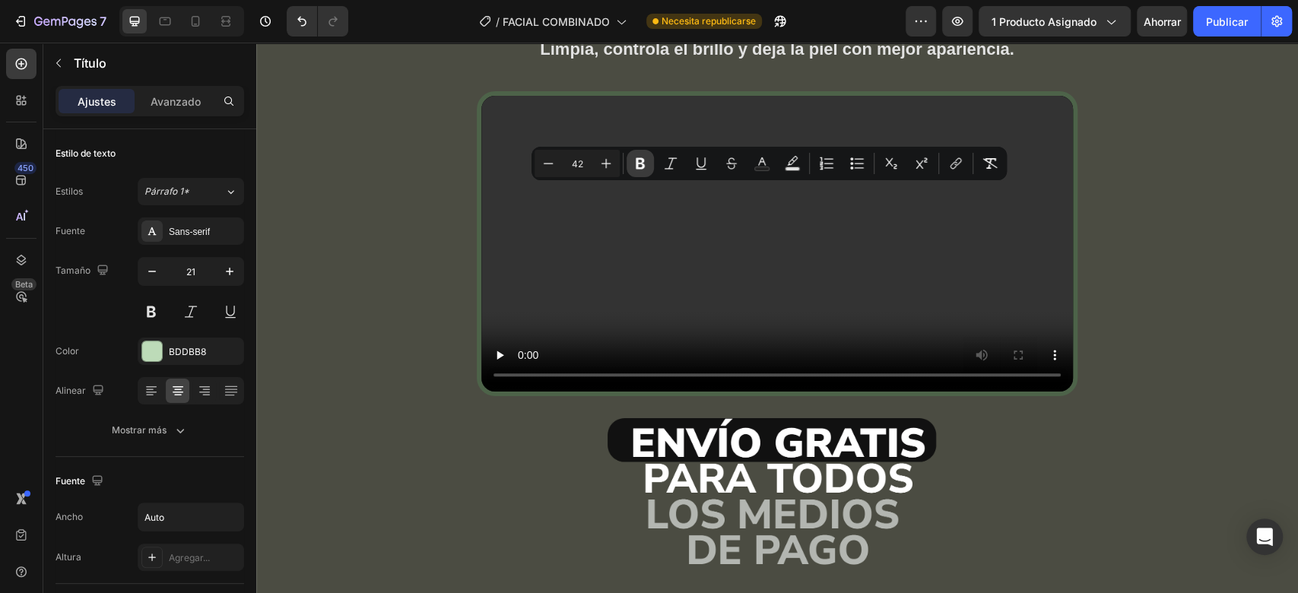
click at [642, 161] on icon "Editor contextual toolbar" at bounding box center [640, 163] width 9 height 11
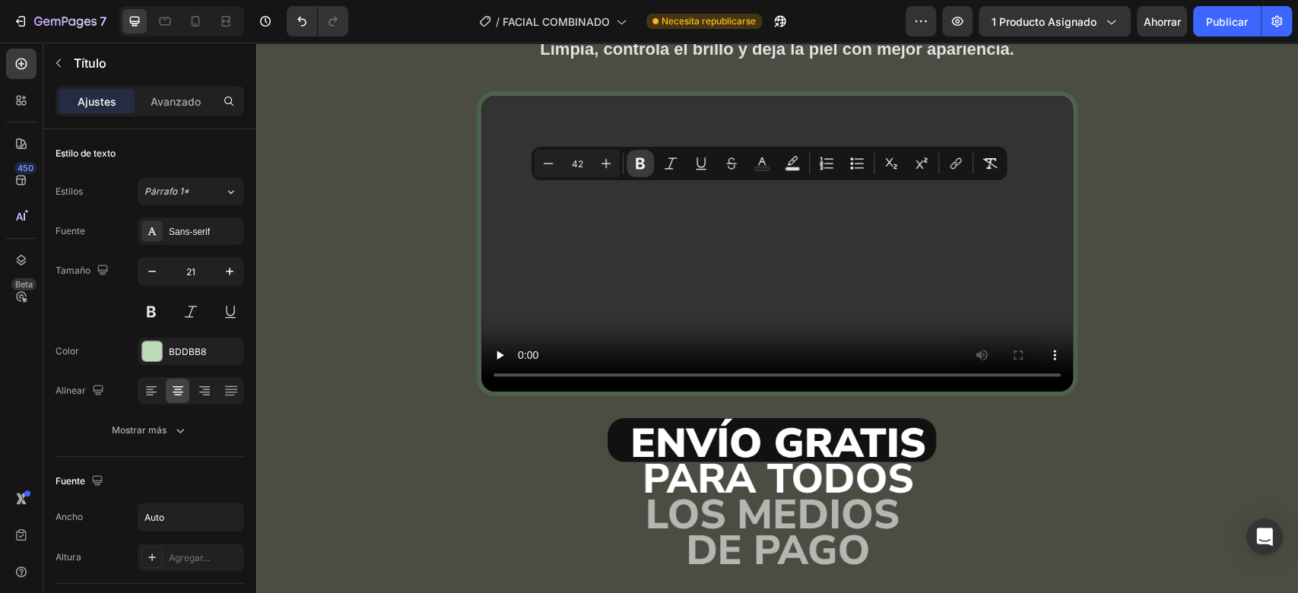
click at [647, 167] on icon "Editor contextual toolbar" at bounding box center [639, 163] width 15 height 15
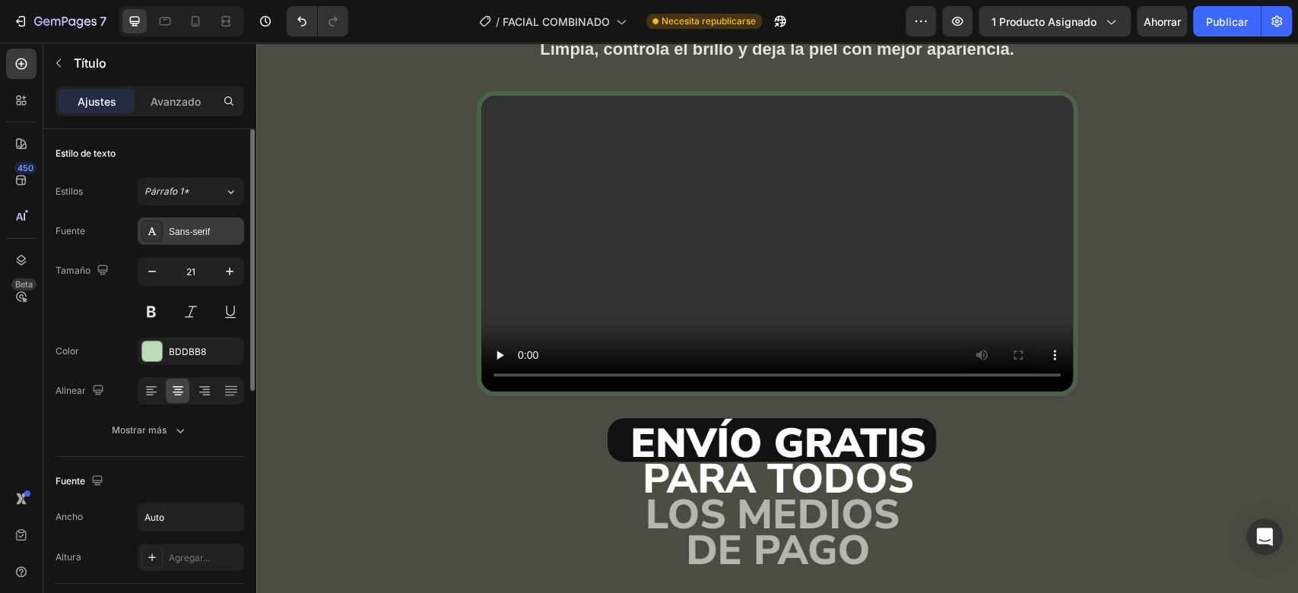
click at [201, 236] on div "Sans-serif" at bounding box center [204, 232] width 71 height 14
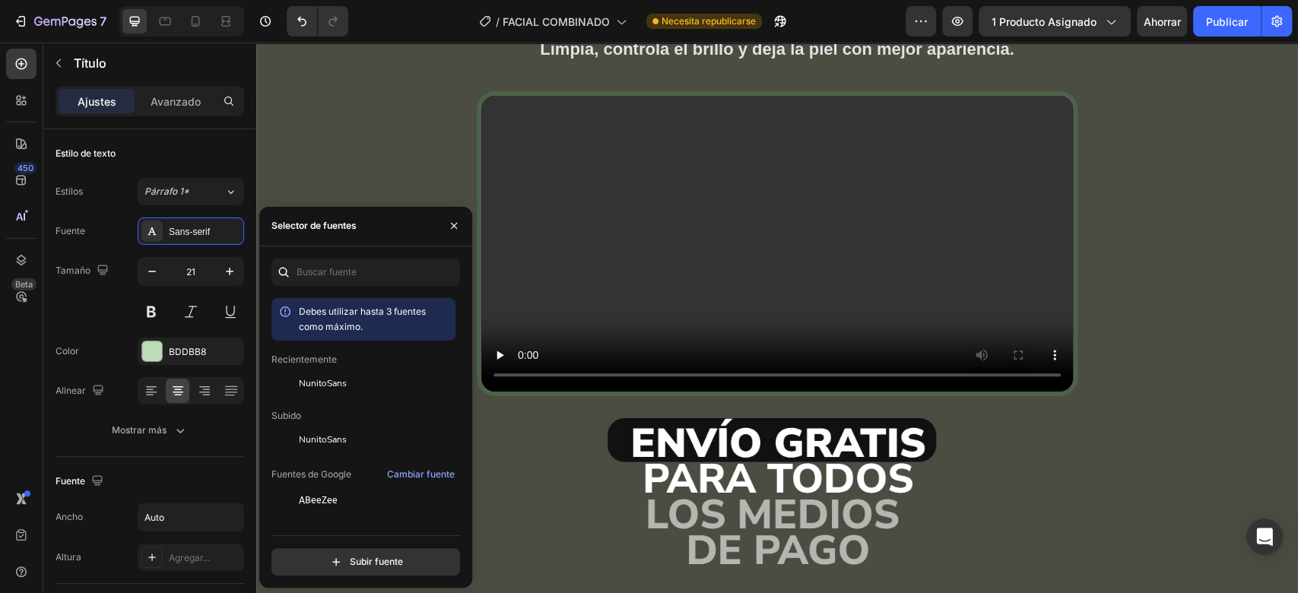
click at [340, 409] on div "Recientemente" at bounding box center [363, 416] width 184 height 14
click at [341, 379] on font "NunitoSans" at bounding box center [323, 383] width 48 height 12
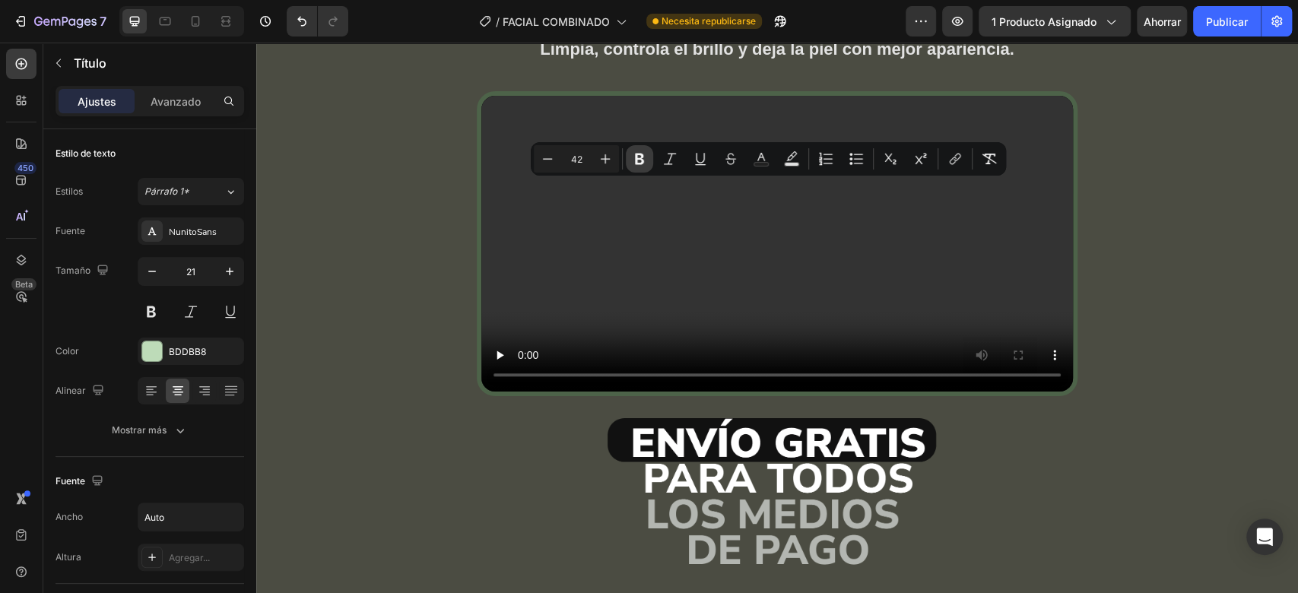
click at [642, 165] on icon "Editor contextual toolbar" at bounding box center [639, 158] width 15 height 15
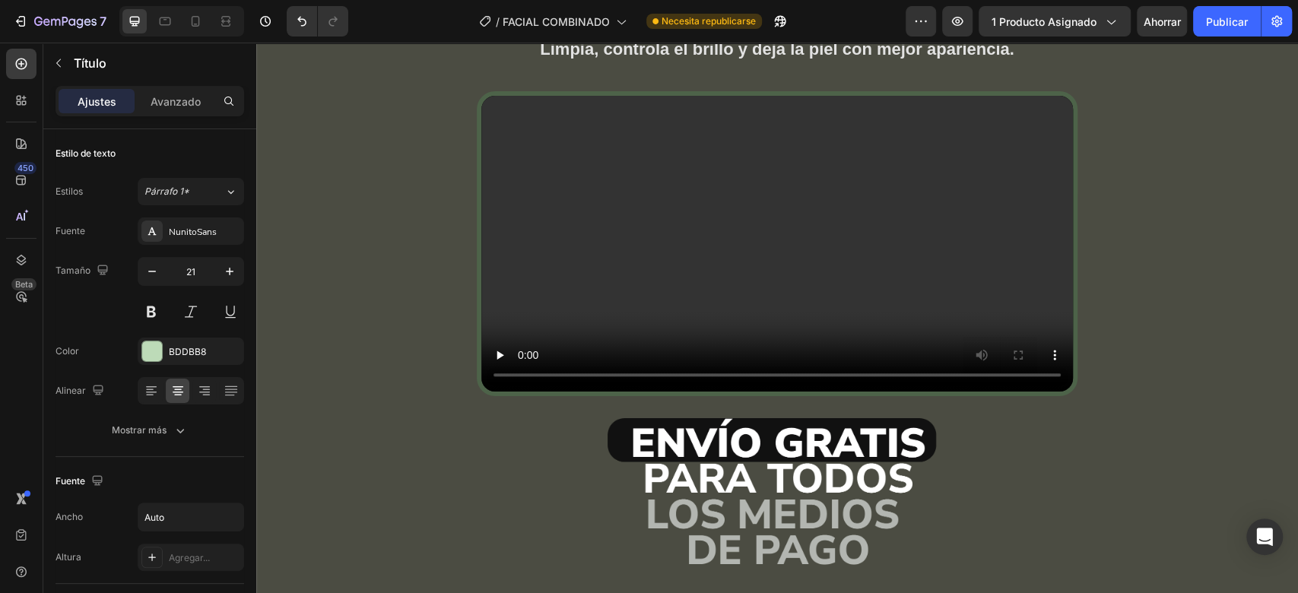
click at [148, 312] on button at bounding box center [151, 311] width 27 height 27
click at [152, 305] on button at bounding box center [151, 311] width 27 height 27
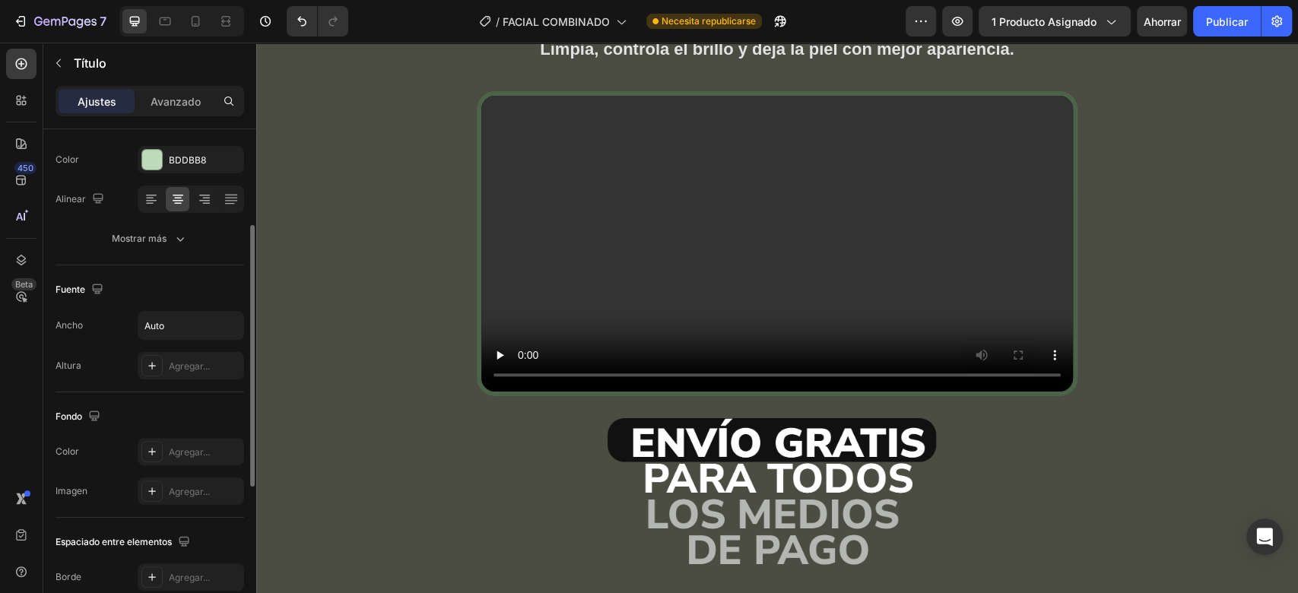
scroll to position [193, 0]
click at [179, 244] on button "Mostrar más" at bounding box center [149, 236] width 189 height 27
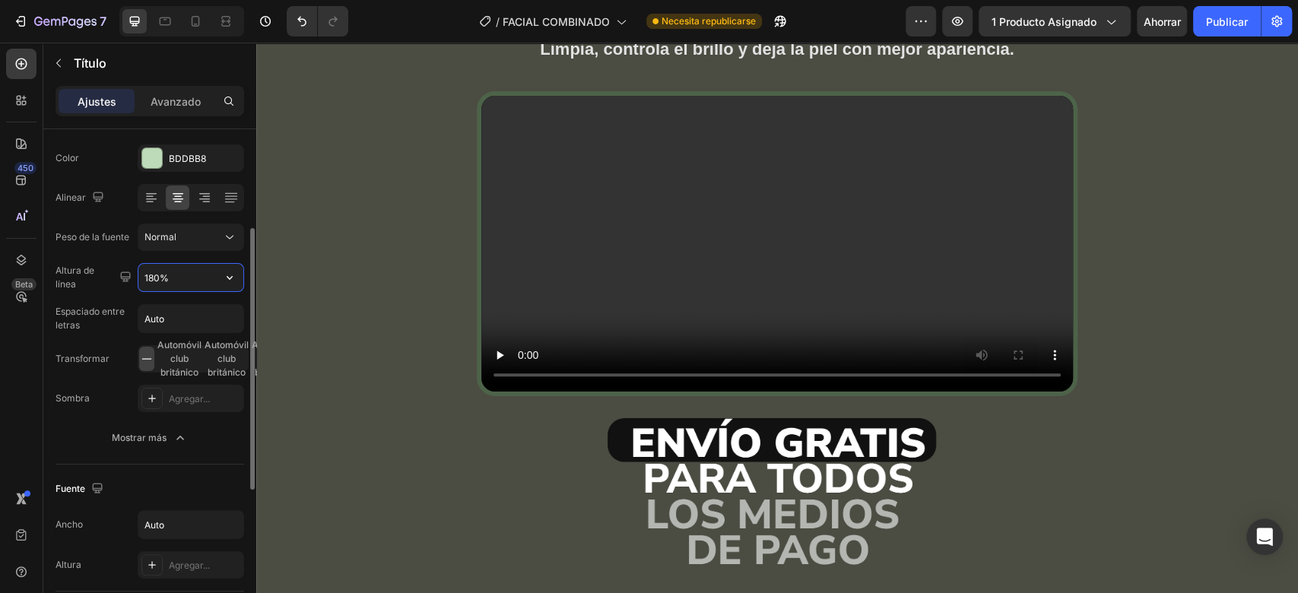
click at [212, 268] on input "180%" at bounding box center [190, 277] width 105 height 27
click at [208, 268] on input "180%" at bounding box center [190, 277] width 105 height 27
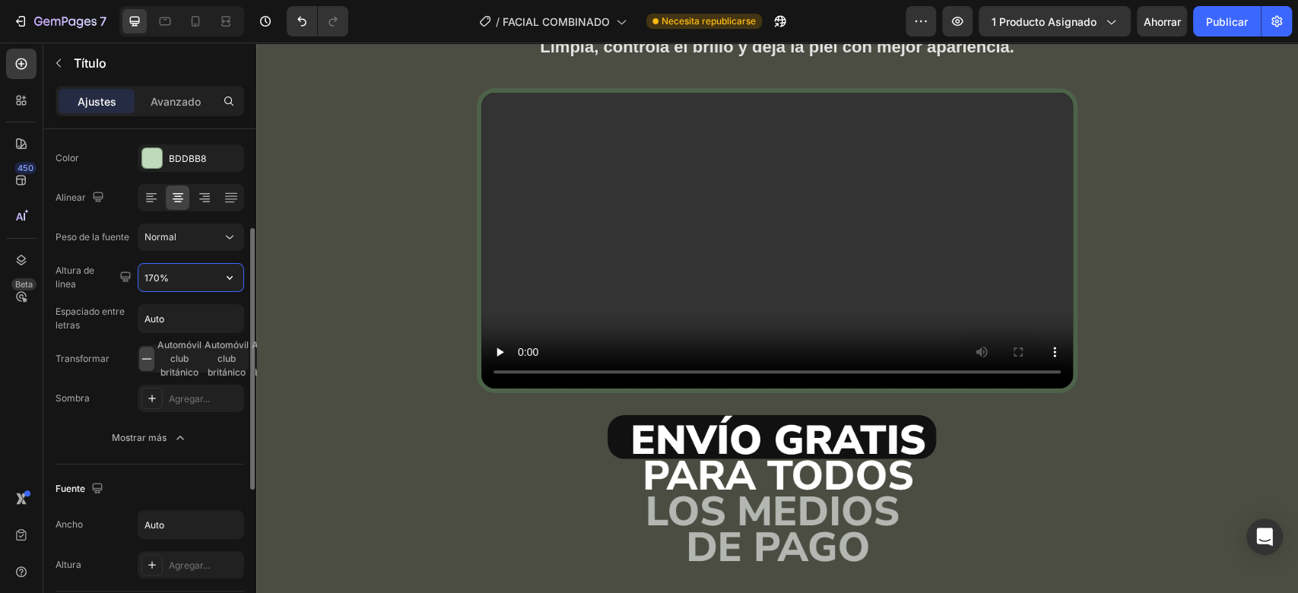
type input "169%"
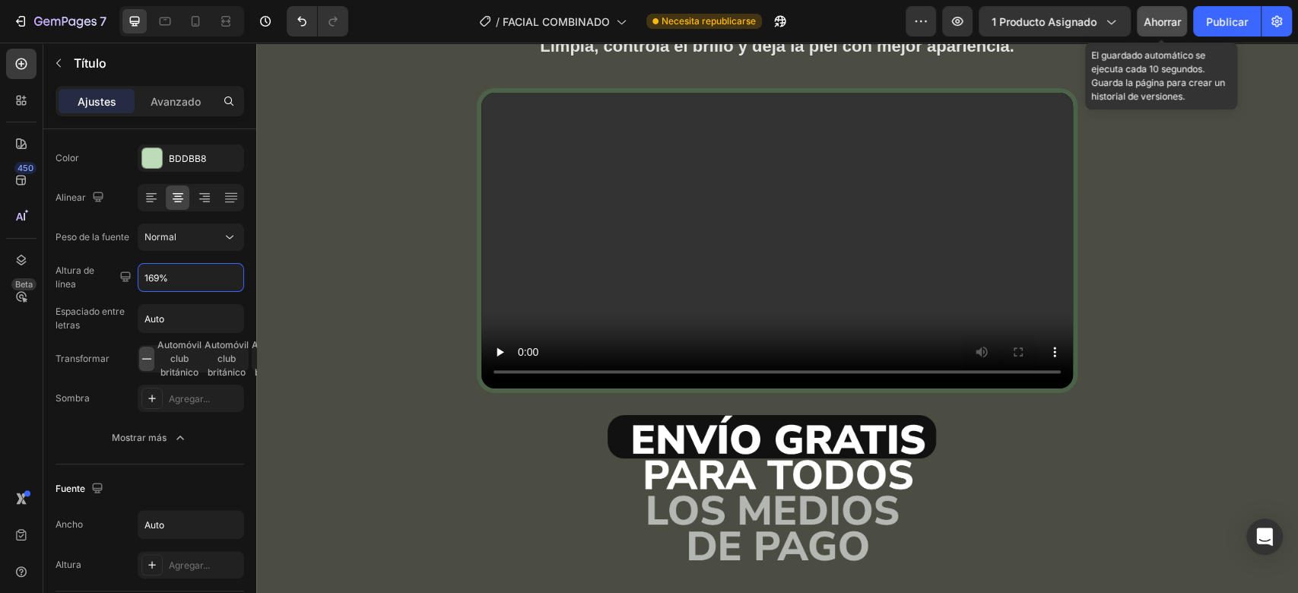
click at [1165, 22] on font "Ahorrar" at bounding box center [1161, 21] width 37 height 13
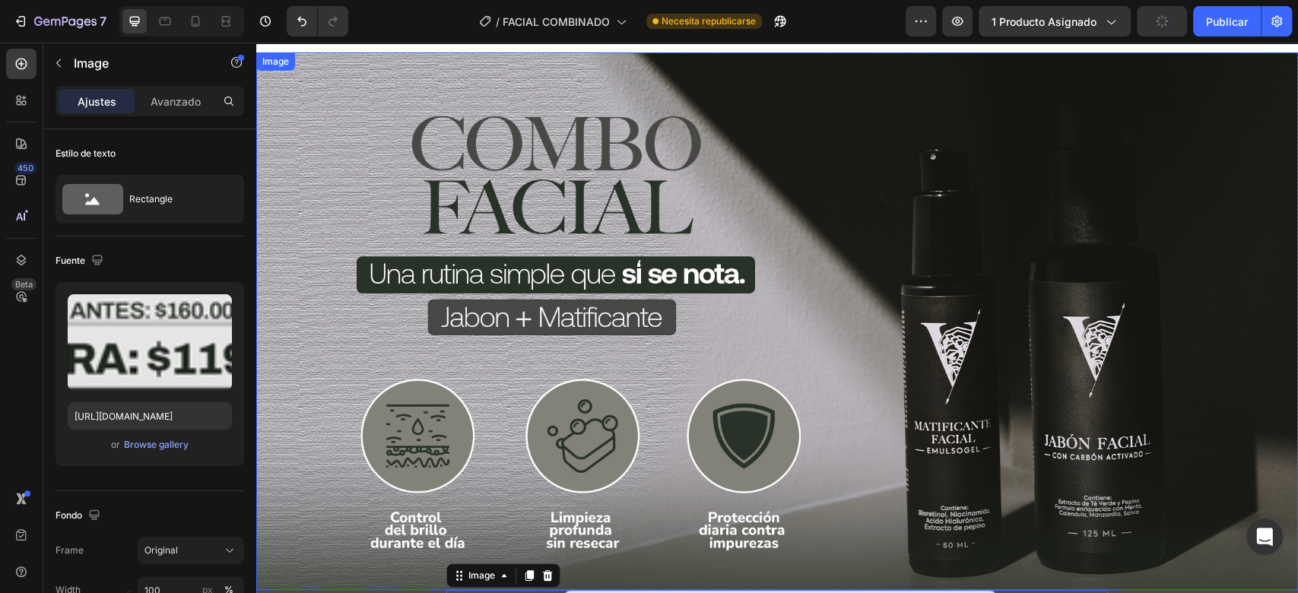
scroll to position [21, 0]
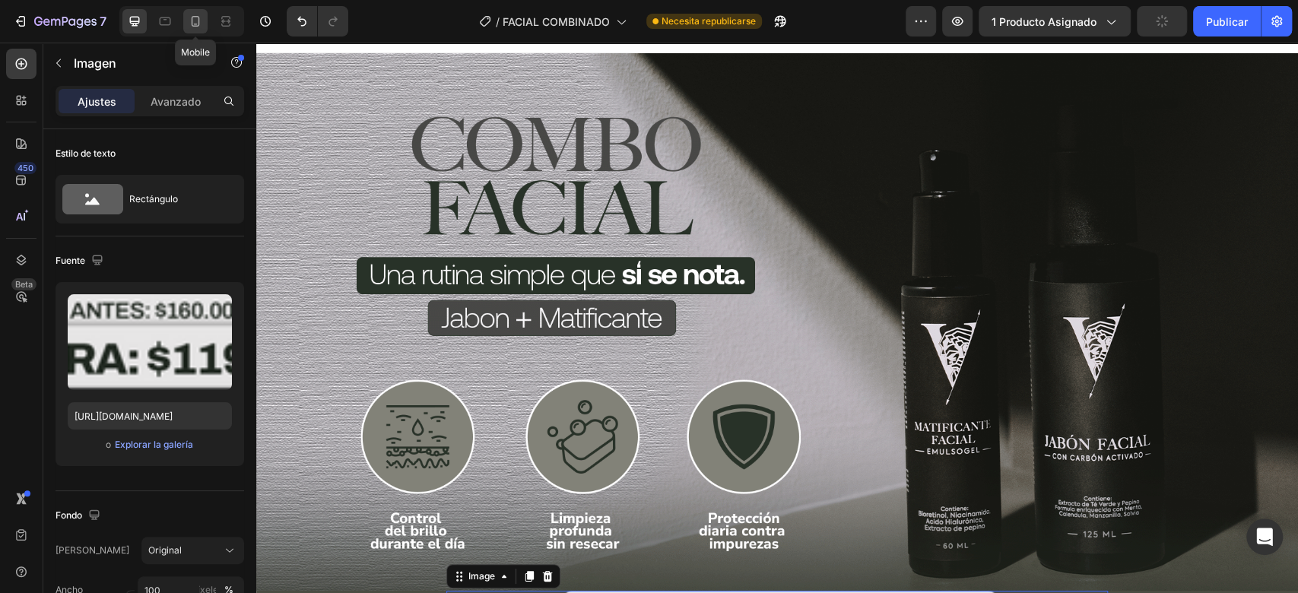
click at [195, 24] on icon at bounding box center [196, 21] width 8 height 11
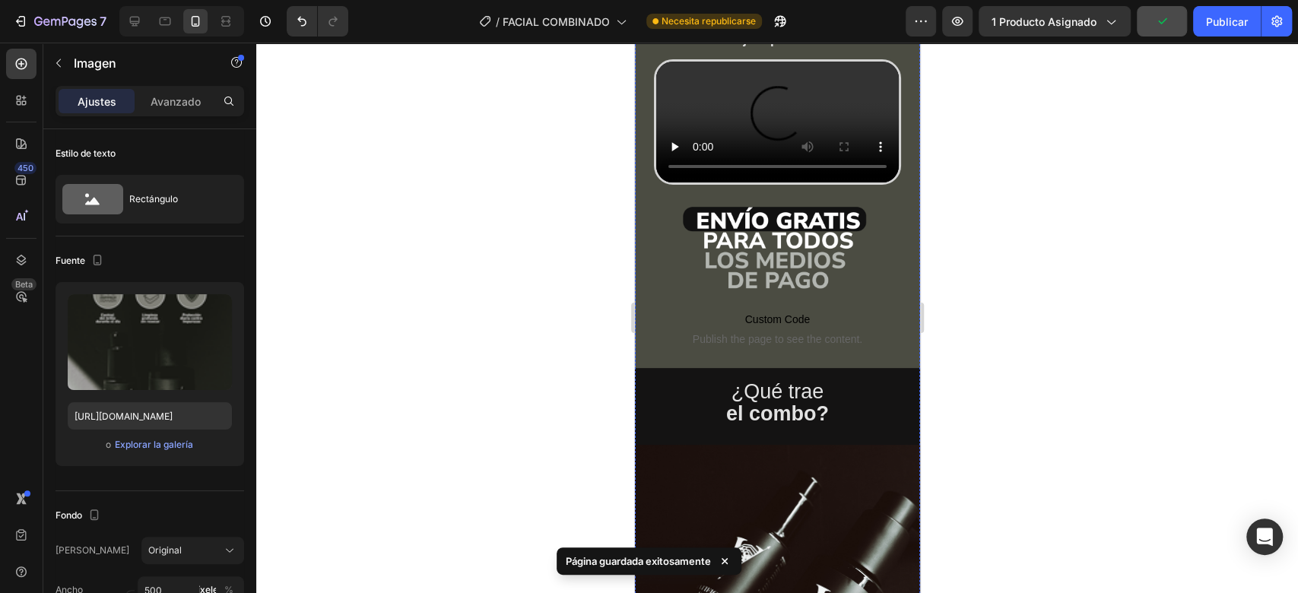
scroll to position [328, 0]
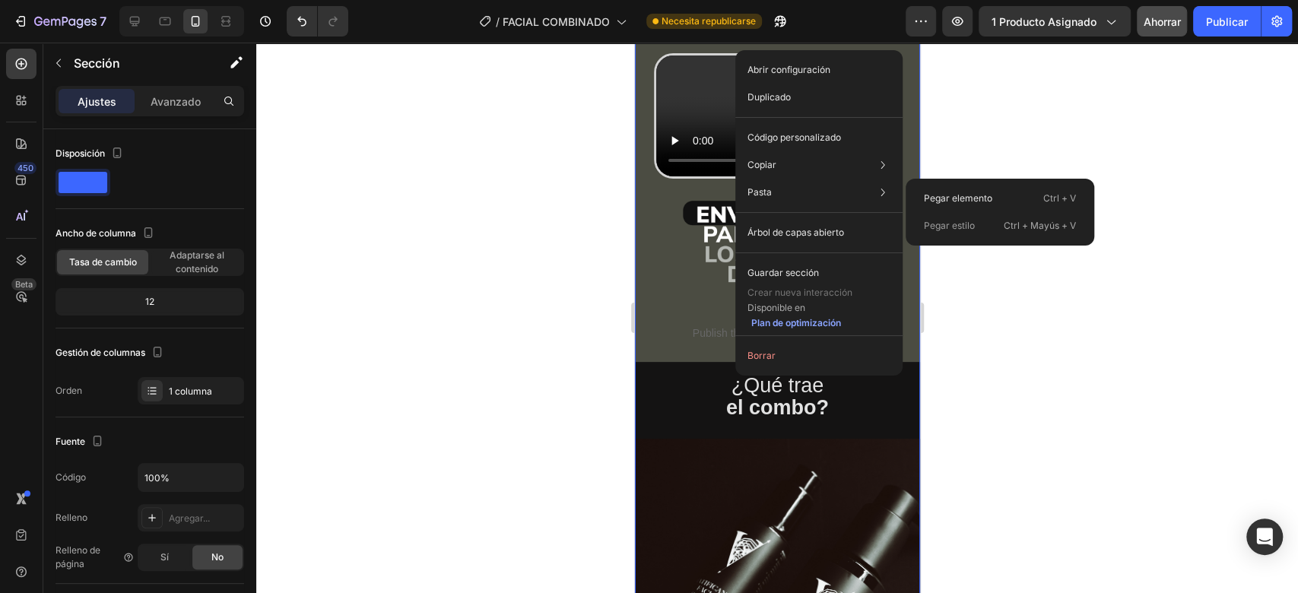
click at [975, 212] on div "Pegar elemento Ctrl + V" at bounding box center [999, 225] width 176 height 27
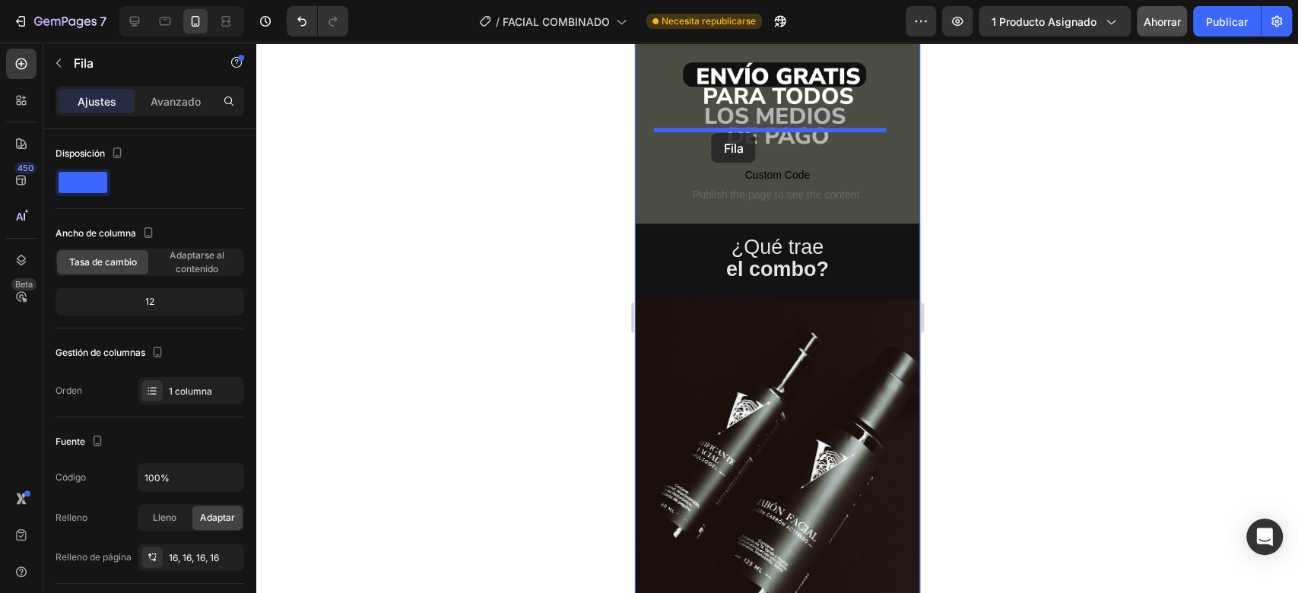
scroll to position [458, 0]
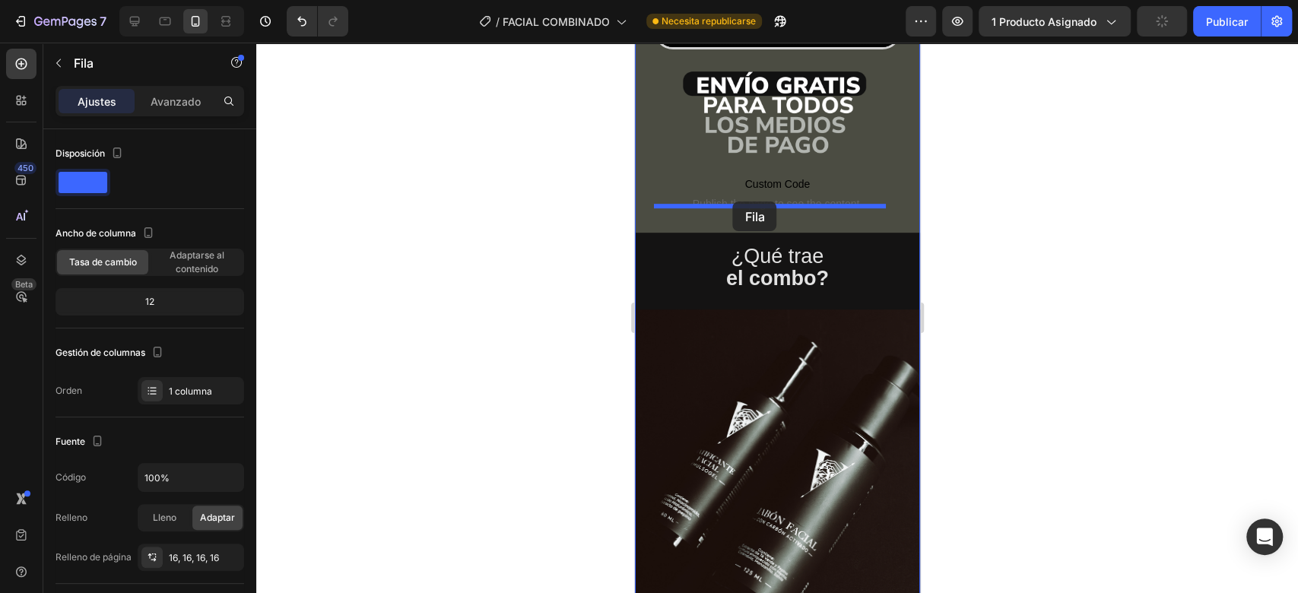
drag, startPoint x: 653, startPoint y: 83, endPoint x: 732, endPoint y: 202, distance: 143.2
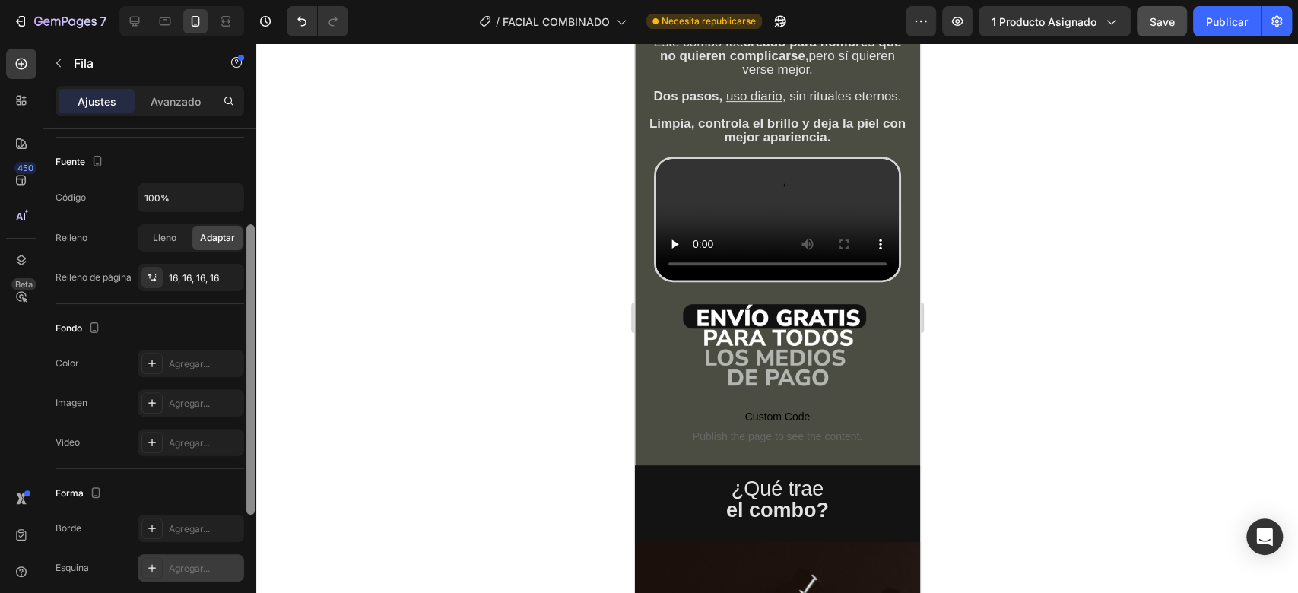
scroll to position [311, 0]
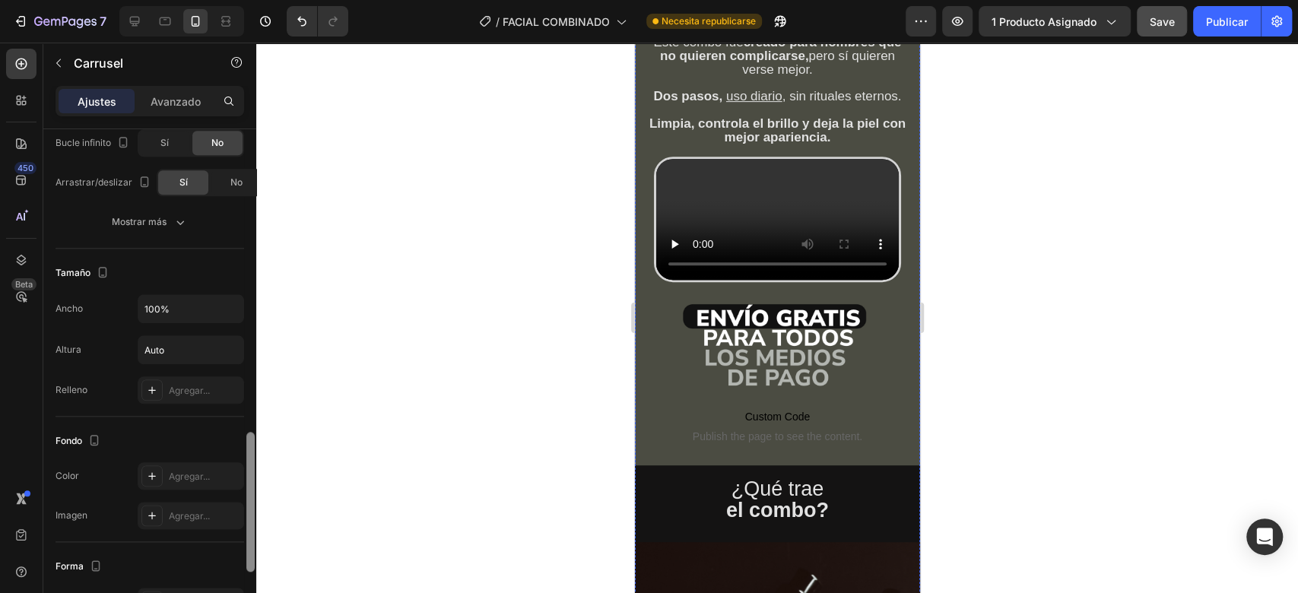
scroll to position [1126, 0]
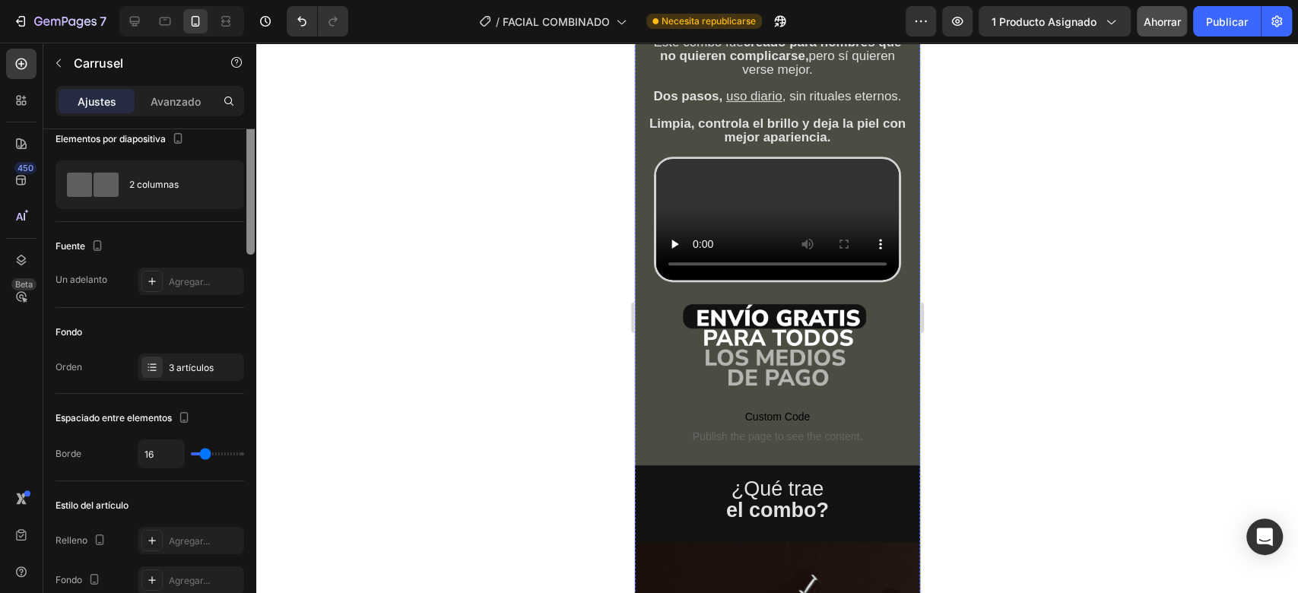
scroll to position [0, 0]
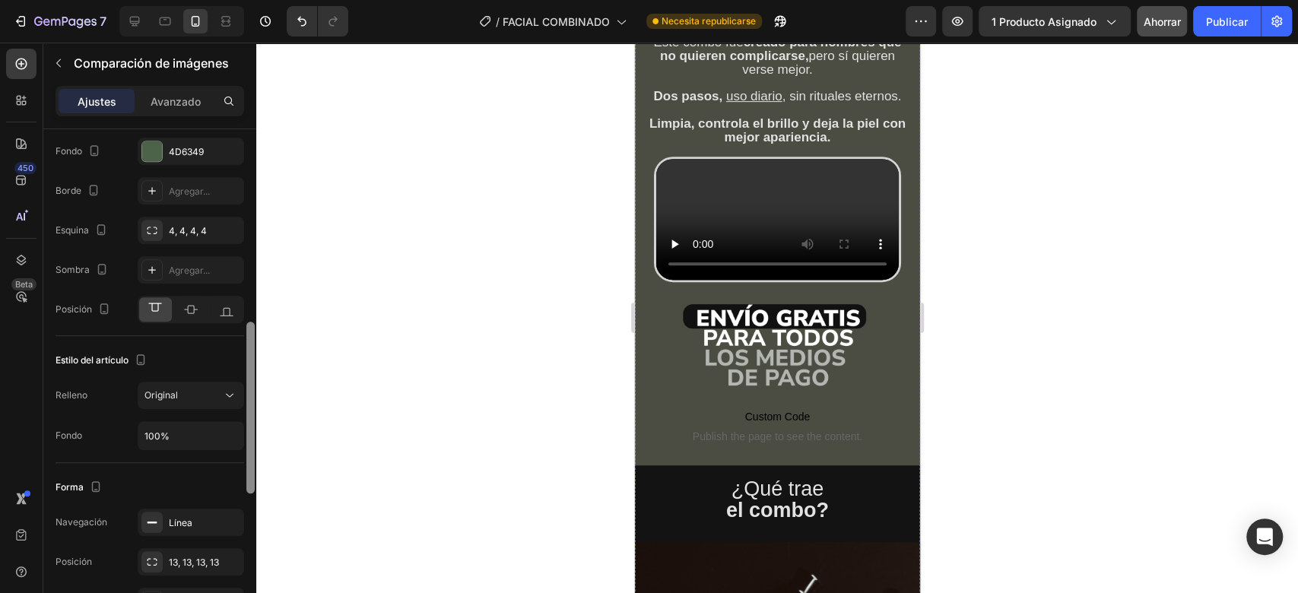
scroll to position [589, 0]
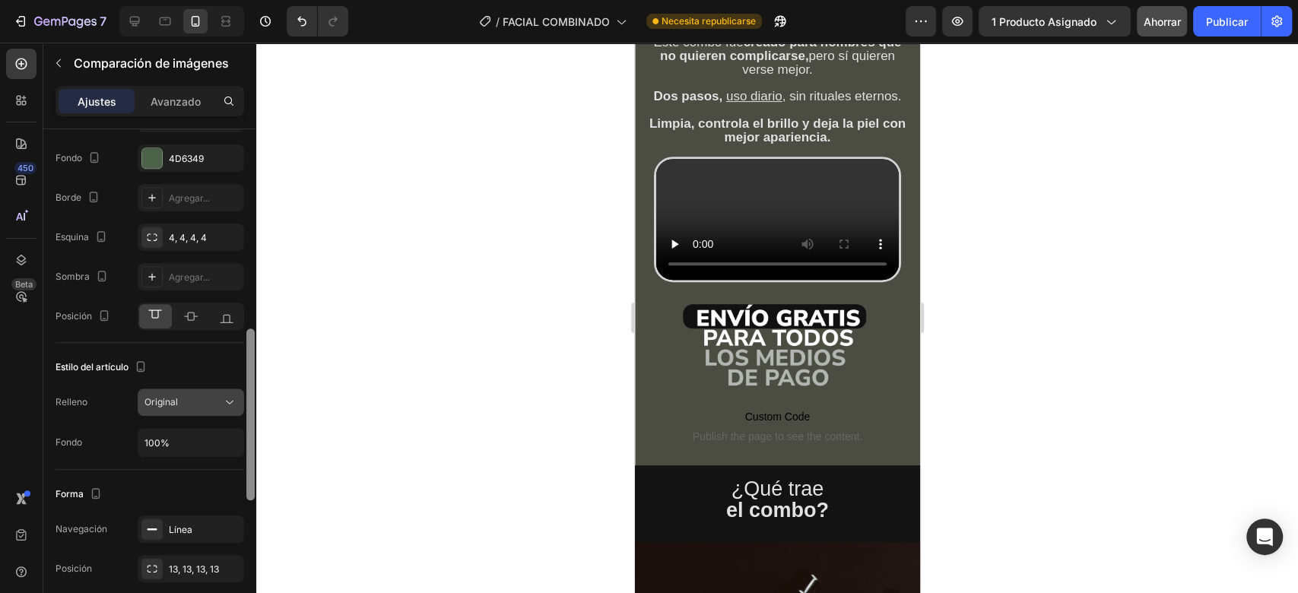
click at [213, 407] on div "Original" at bounding box center [183, 402] width 78 height 14
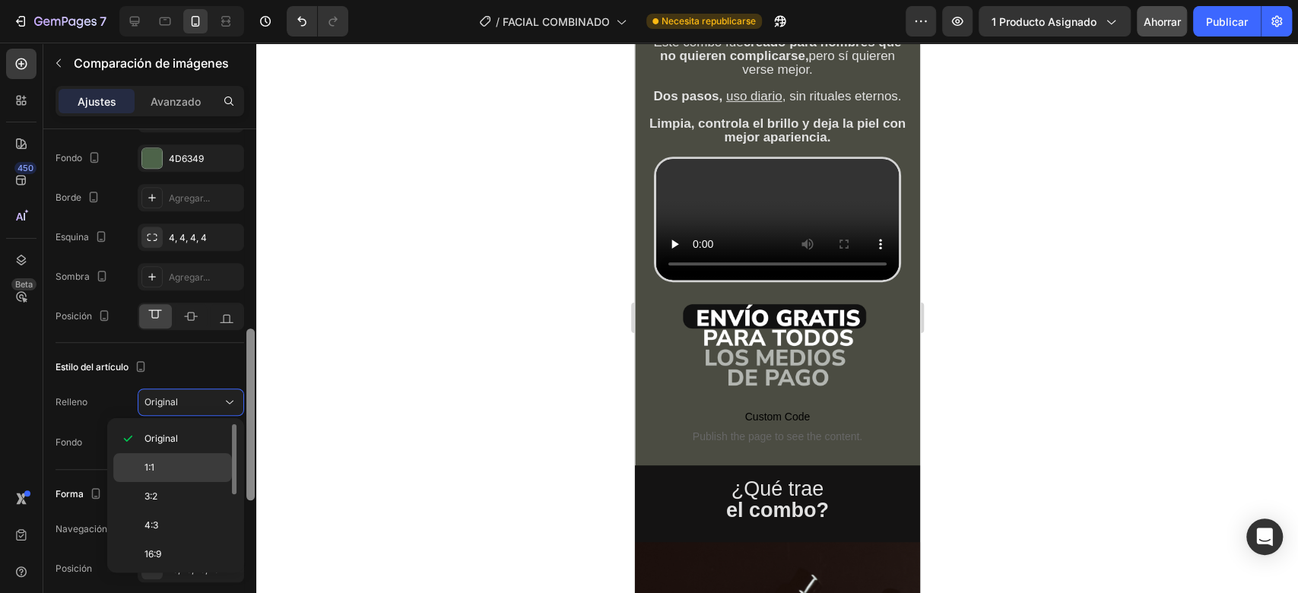
click at [196, 461] on p "1:1" at bounding box center [184, 468] width 81 height 14
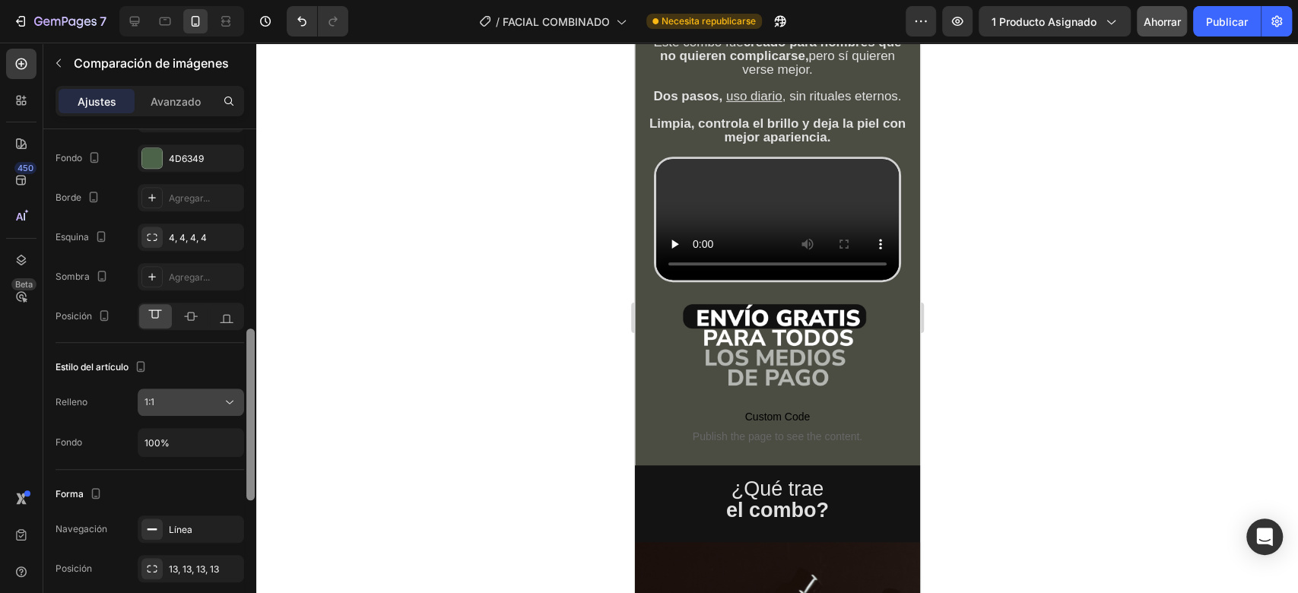
click at [213, 398] on div "1:1" at bounding box center [183, 402] width 78 height 14
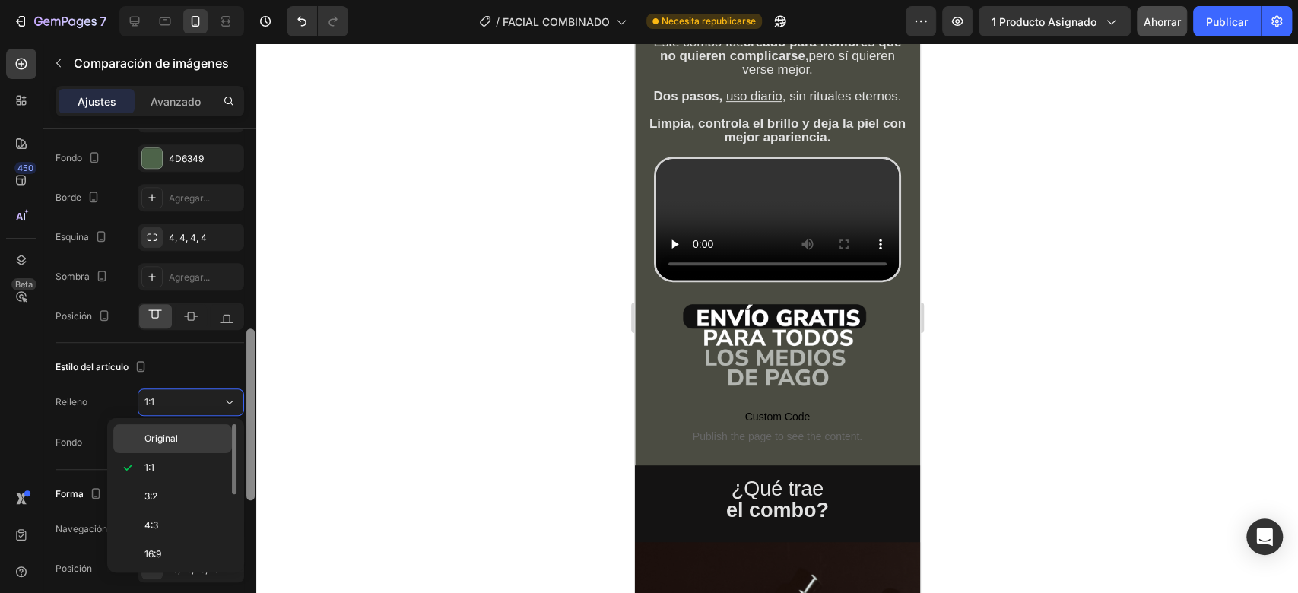
click at [201, 438] on p "Original" at bounding box center [184, 439] width 81 height 14
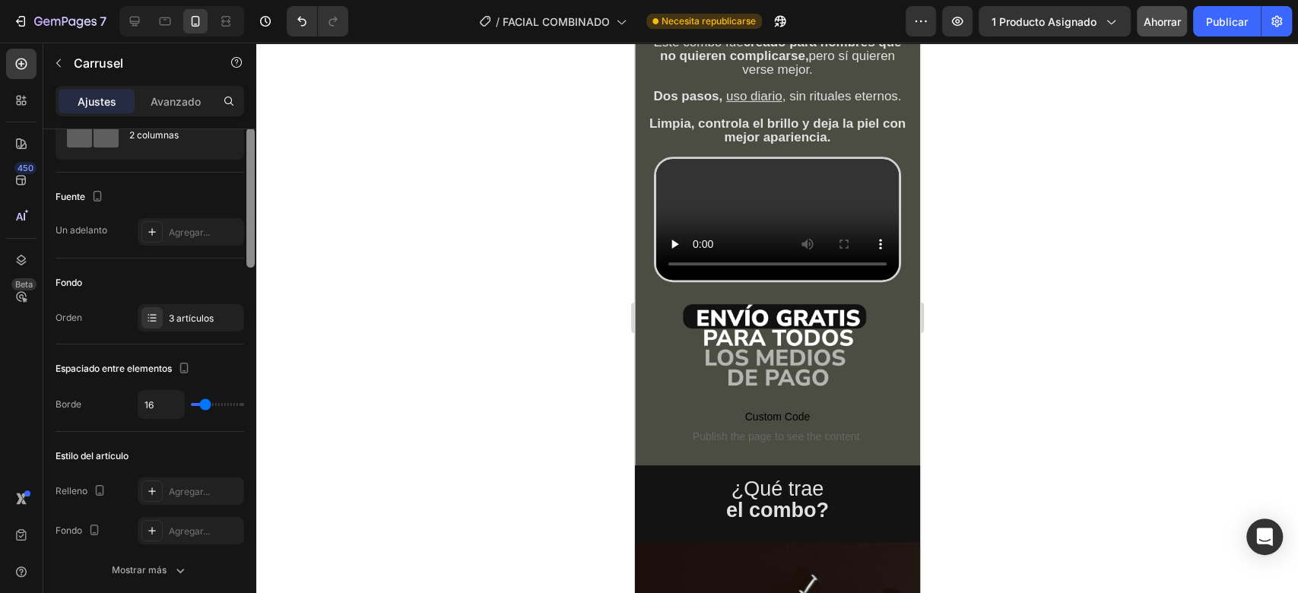
scroll to position [49, 0]
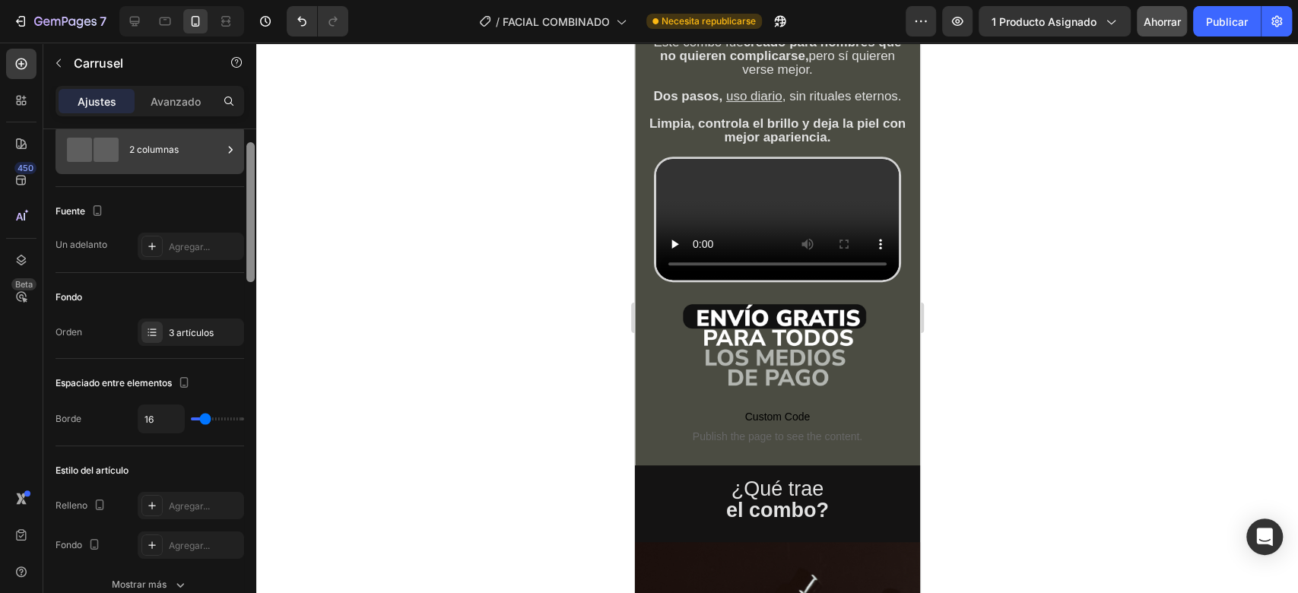
click at [198, 153] on div "2 columnas" at bounding box center [175, 149] width 93 height 35
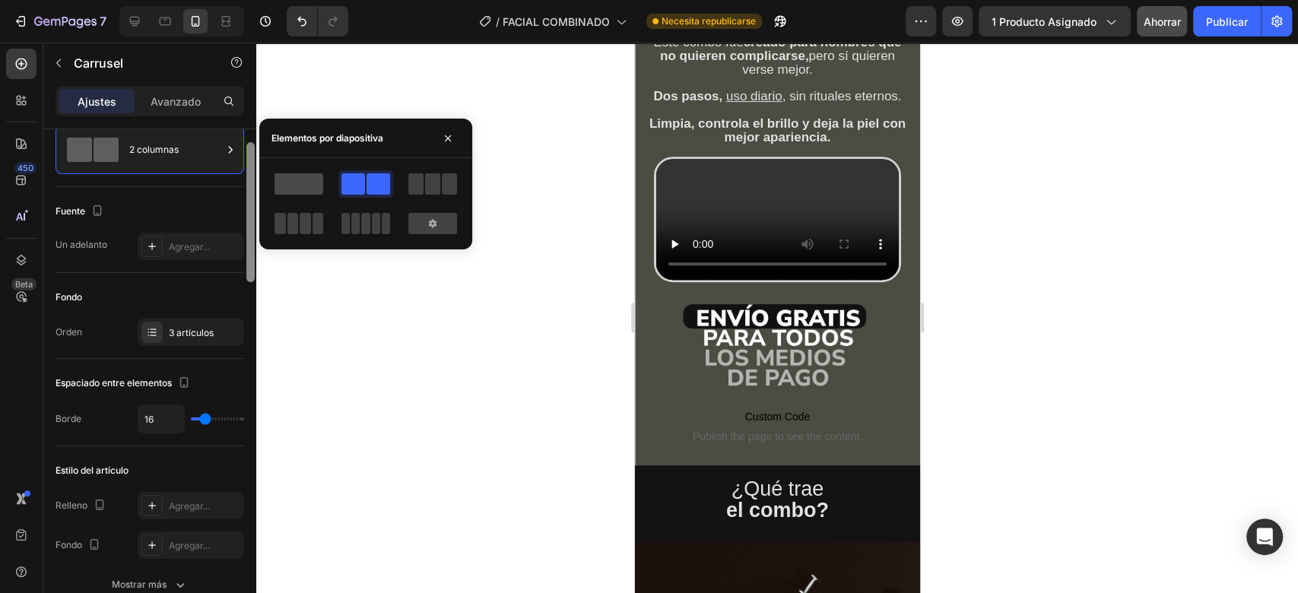
click at [296, 182] on span at bounding box center [298, 183] width 49 height 21
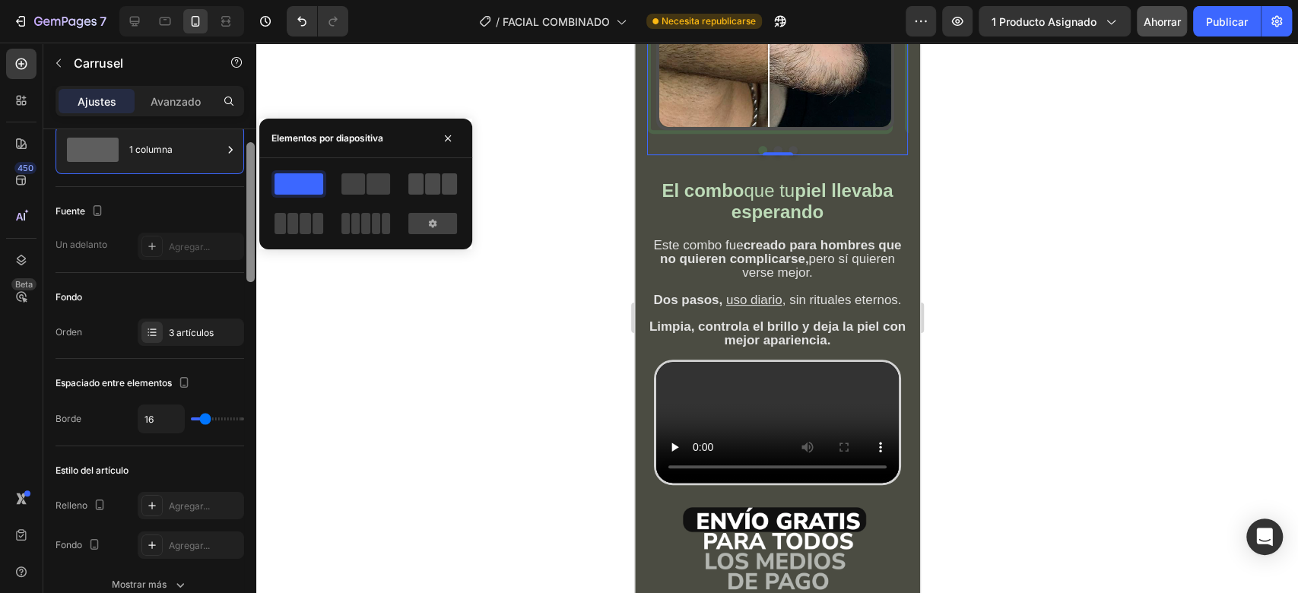
click at [373, 184] on span at bounding box center [378, 183] width 24 height 21
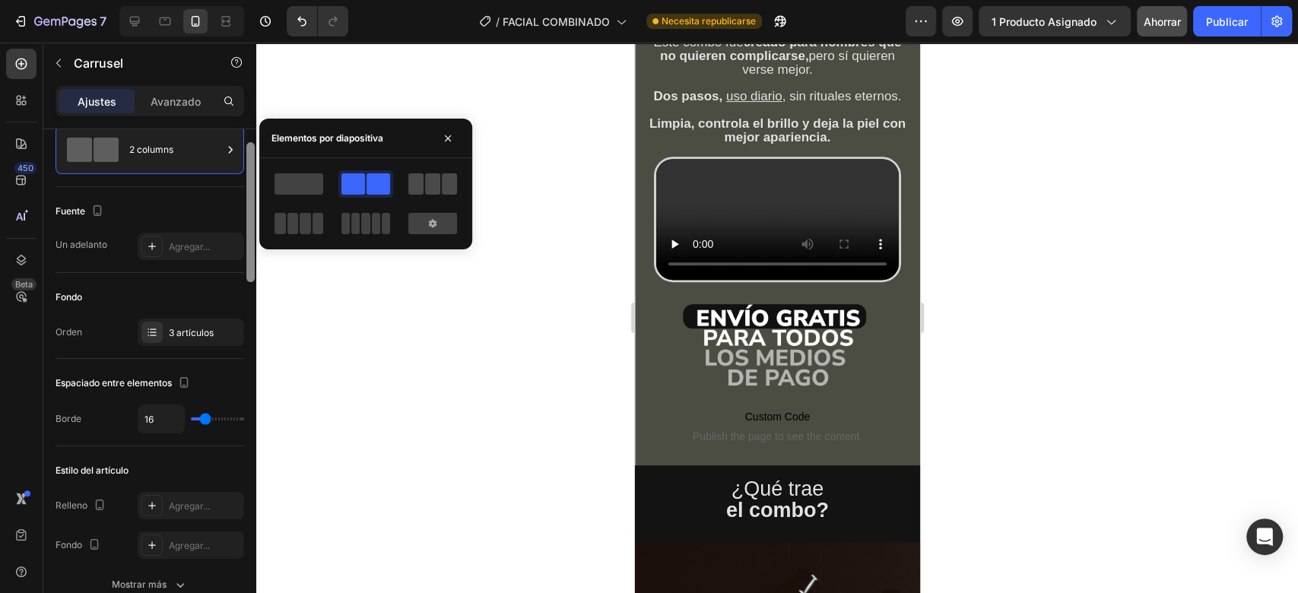
click at [433, 185] on span at bounding box center [432, 183] width 15 height 21
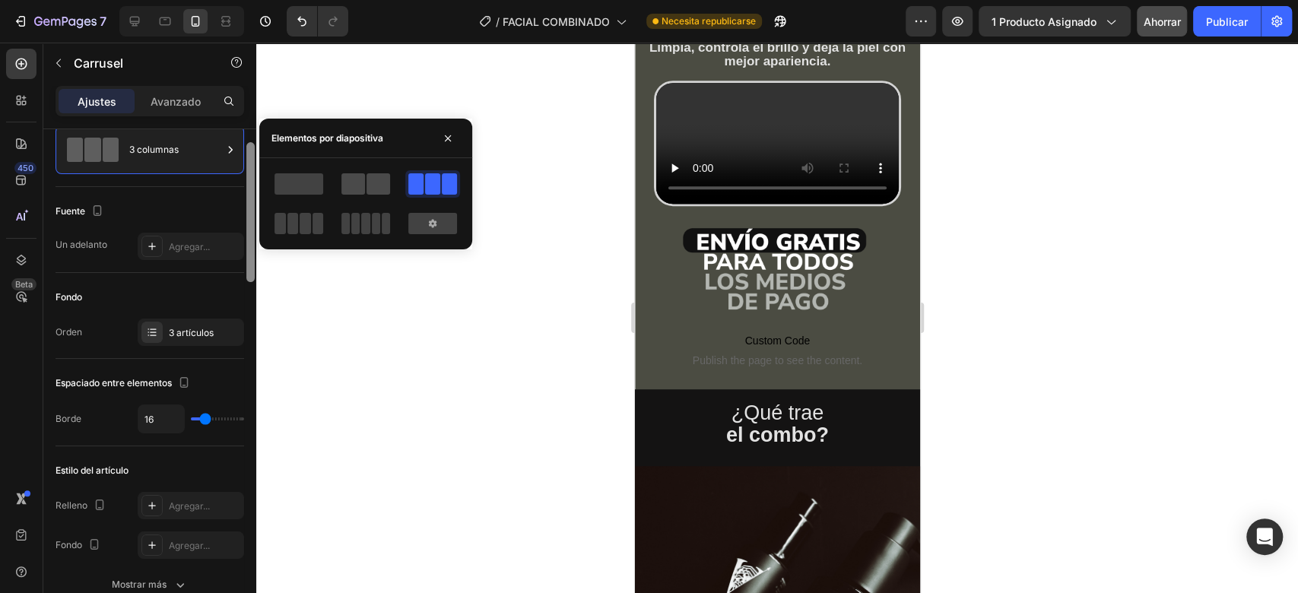
click at [361, 185] on span at bounding box center [353, 183] width 24 height 21
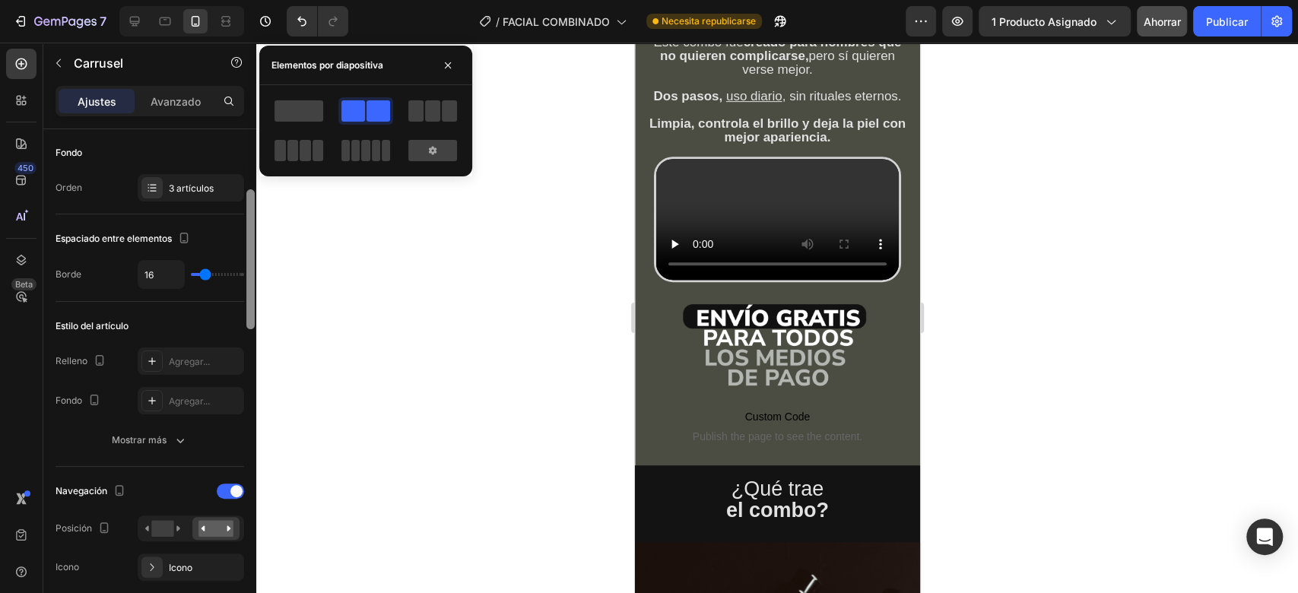
scroll to position [215, 0]
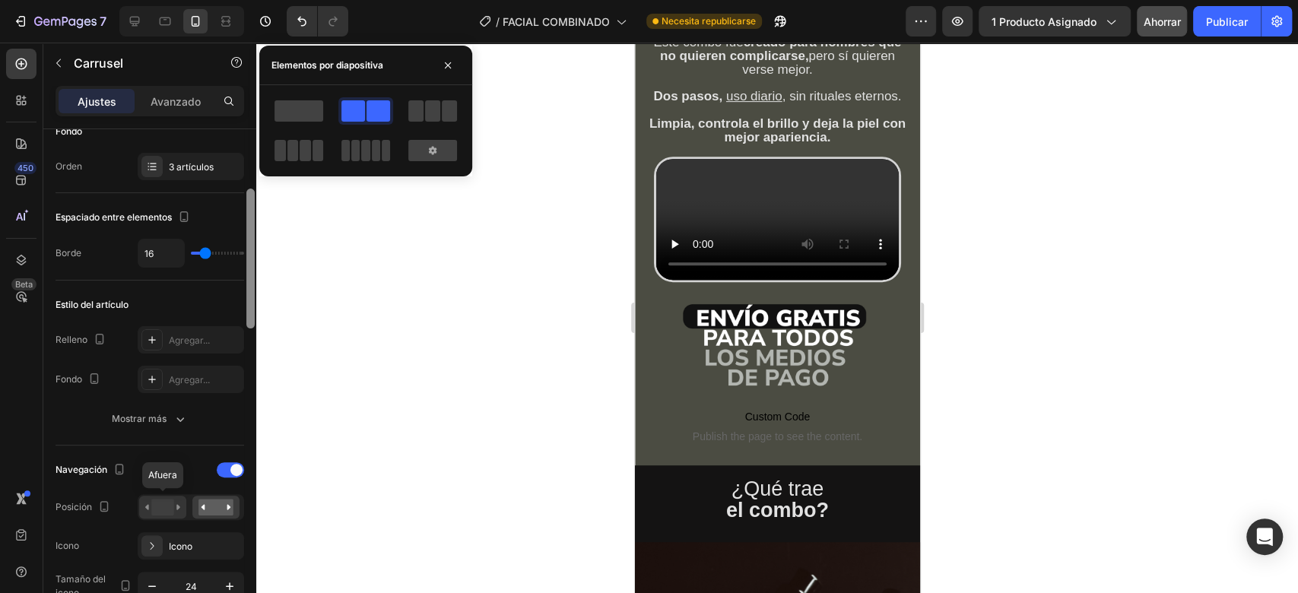
click at [170, 505] on rect at bounding box center [162, 507] width 22 height 17
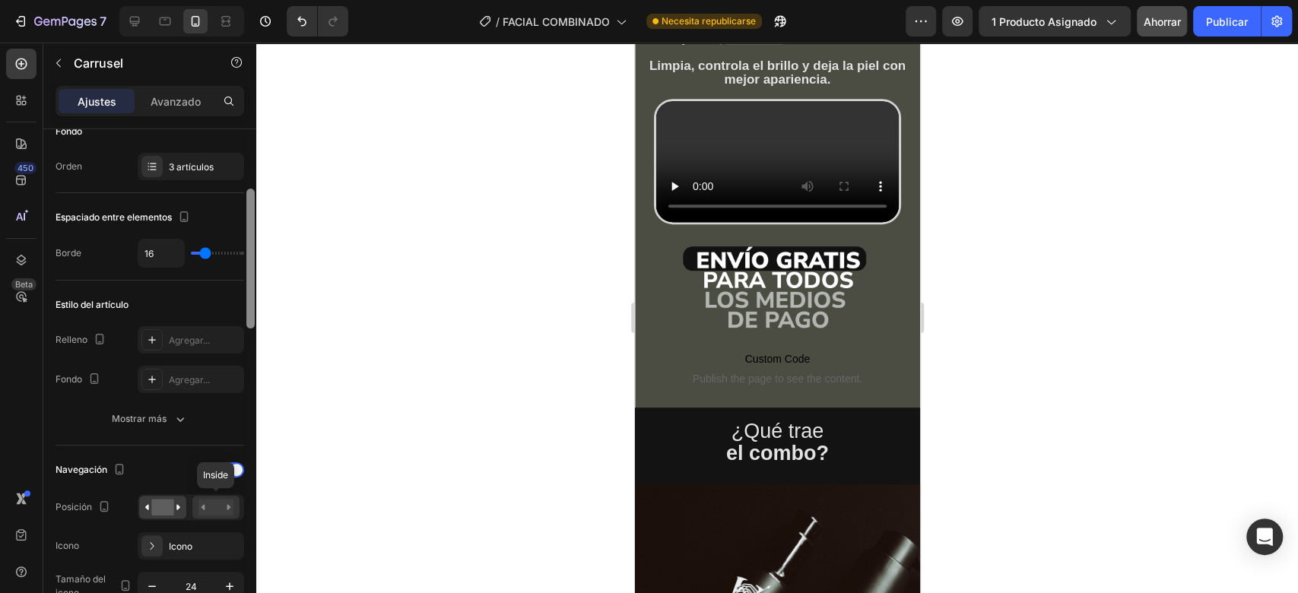
click at [220, 503] on rect at bounding box center [215, 507] width 35 height 17
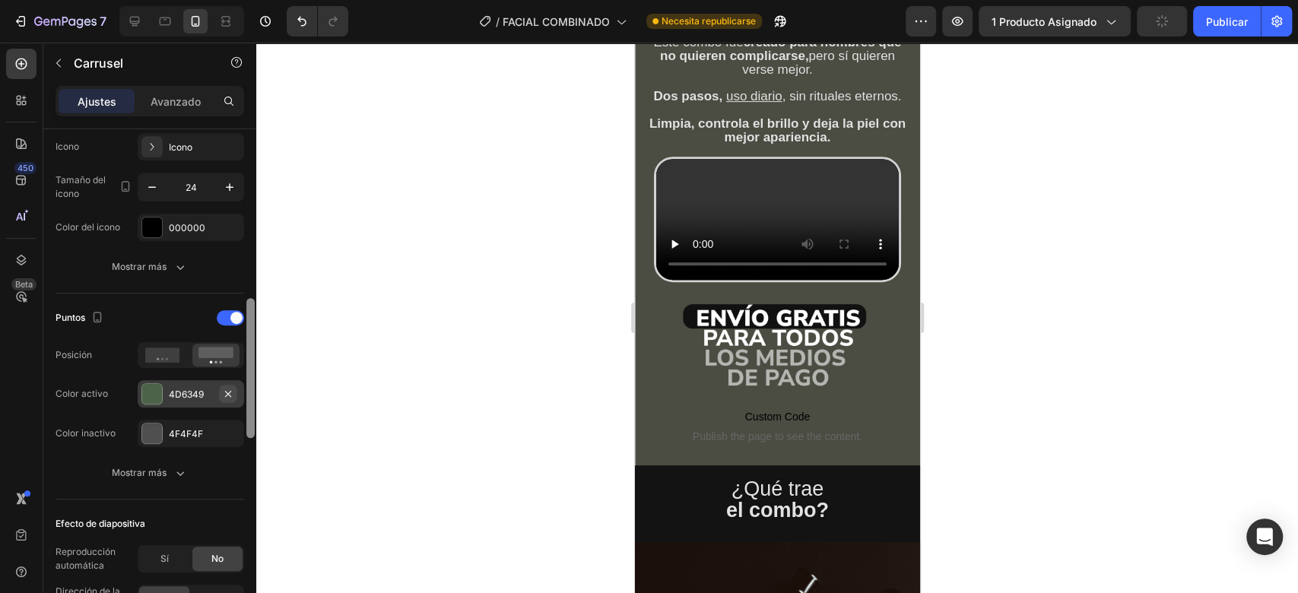
scroll to position [624, 0]
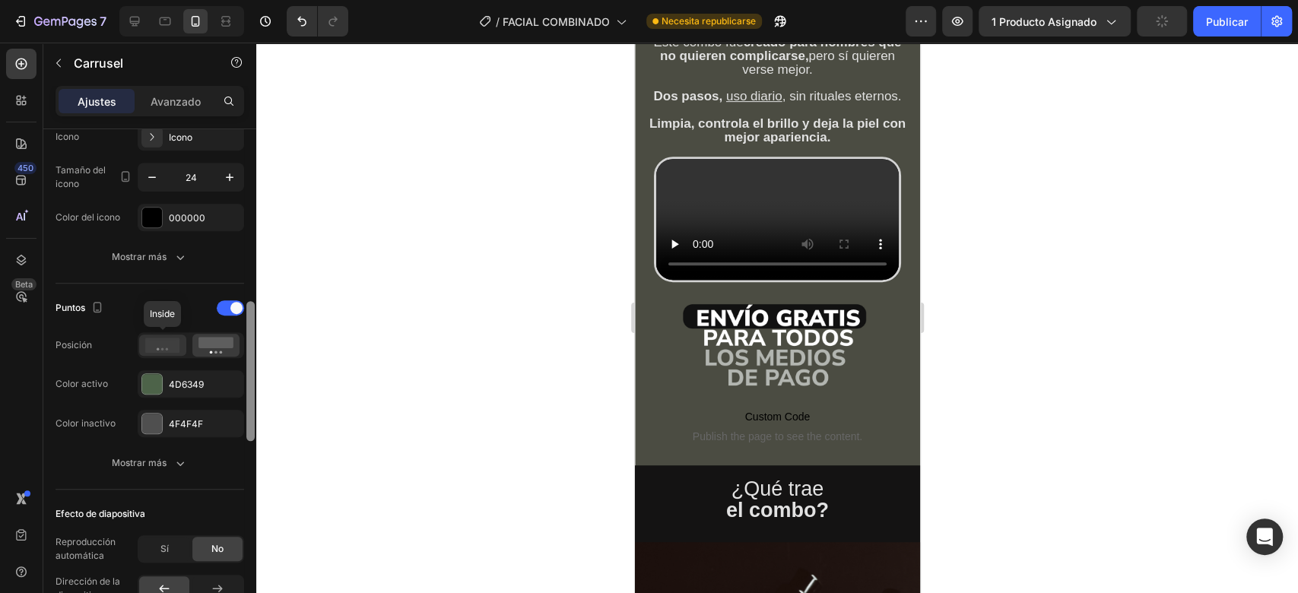
click at [167, 343] on icon at bounding box center [162, 345] width 35 height 15
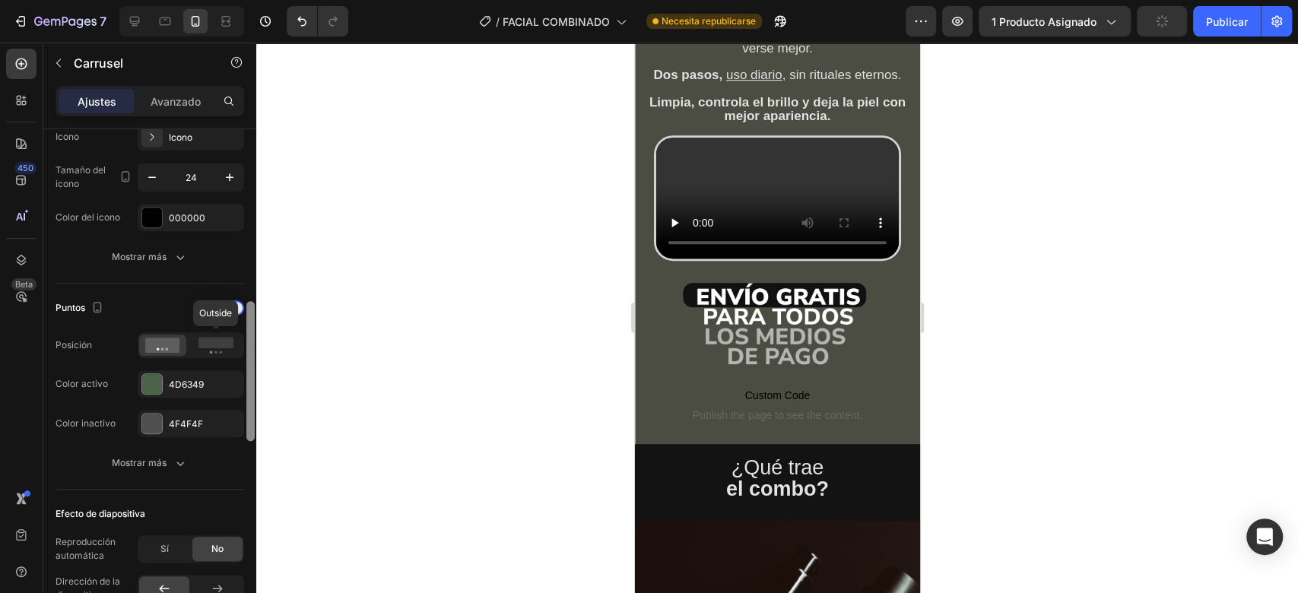
click at [221, 343] on rect at bounding box center [215, 342] width 35 height 11
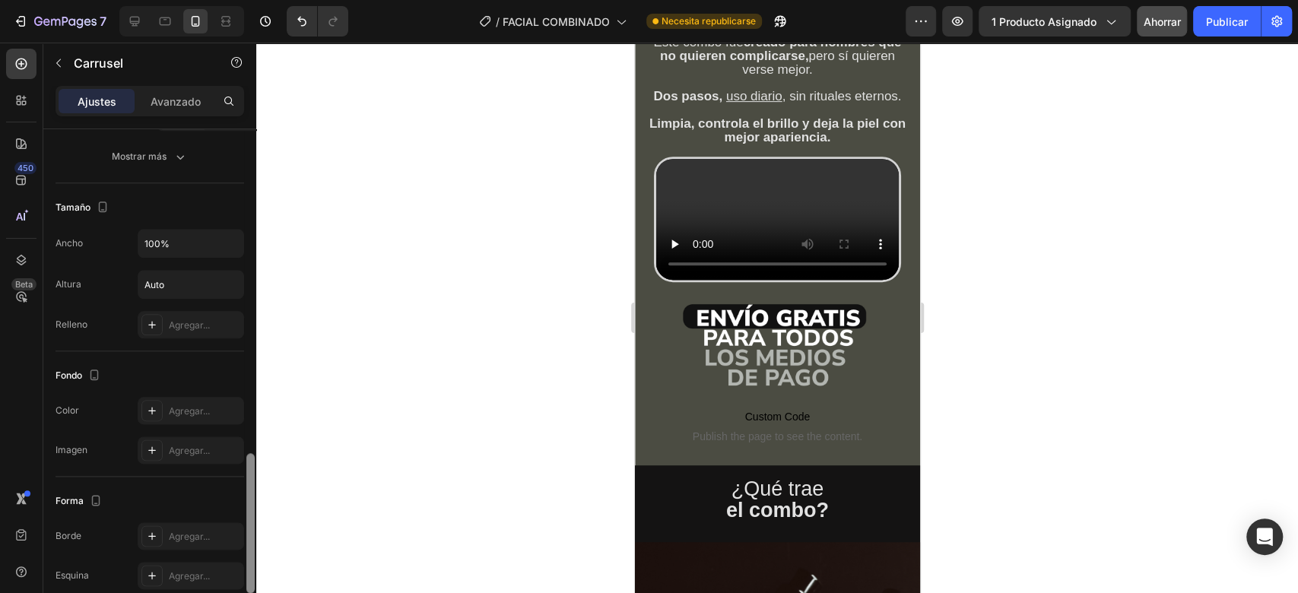
scroll to position [1178, 0]
click at [200, 243] on input "100%" at bounding box center [190, 240] width 105 height 27
click at [220, 252] on button "button" at bounding box center [229, 240] width 27 height 27
click at [204, 306] on p "Lleno 100%" at bounding box center [187, 307] width 87 height 14
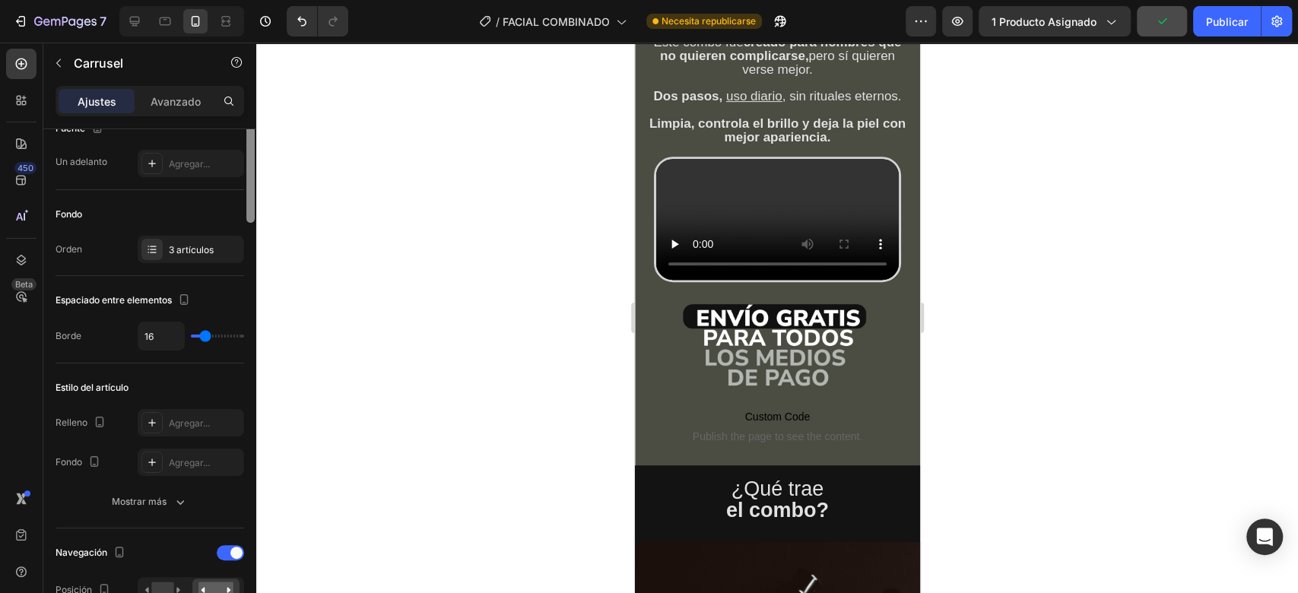
scroll to position [68, 0]
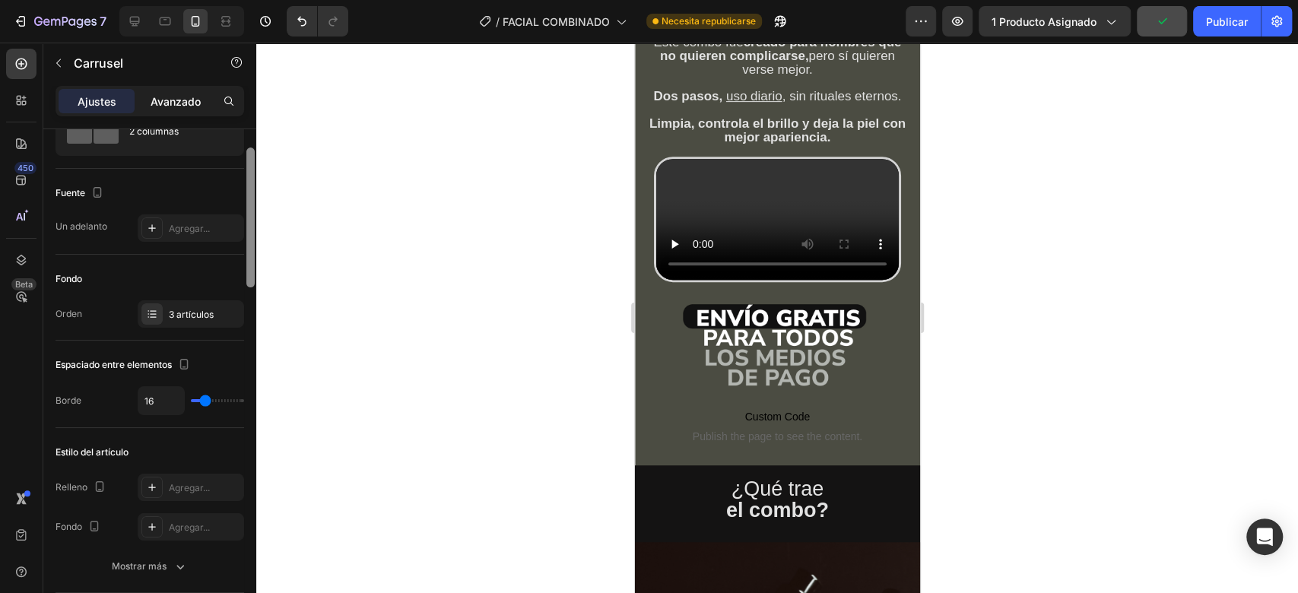
click at [185, 96] on font "Avanzado" at bounding box center [176, 101] width 50 height 13
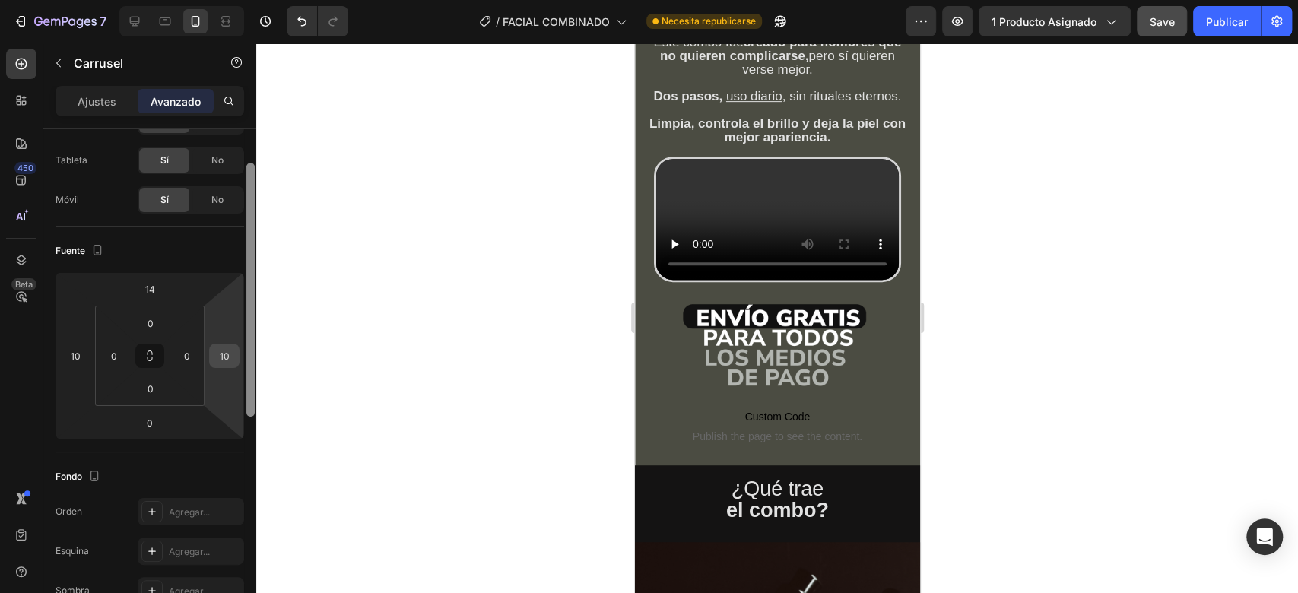
click at [223, 359] on input "10" at bounding box center [224, 355] width 23 height 23
type input "10"
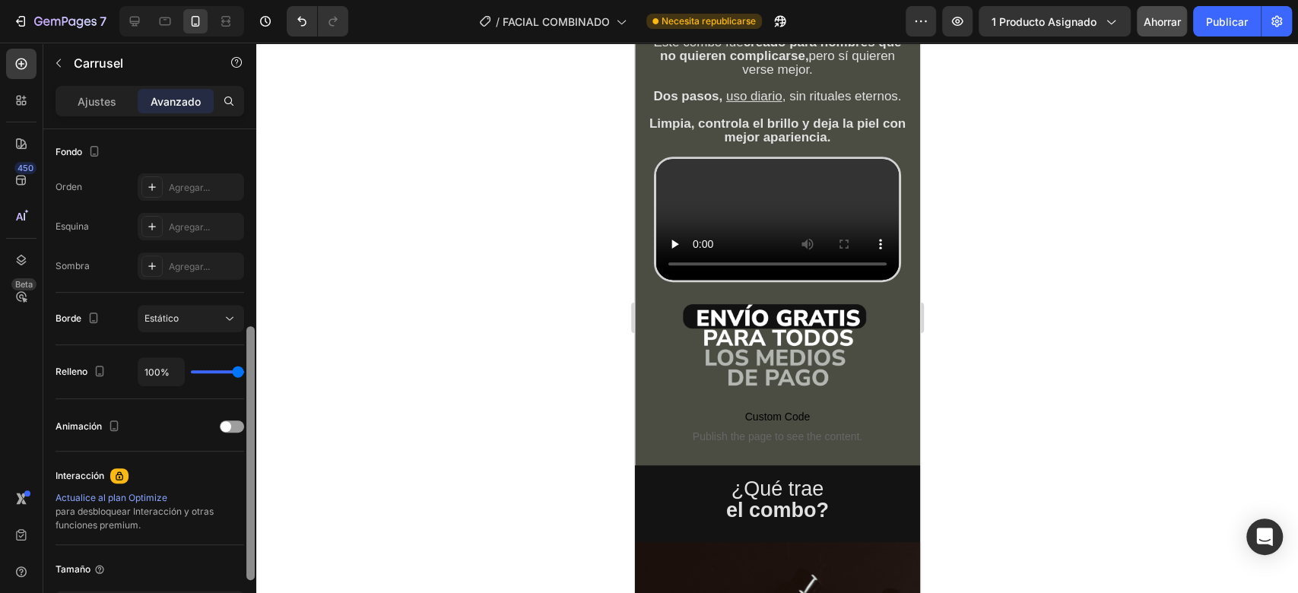
scroll to position [0, 0]
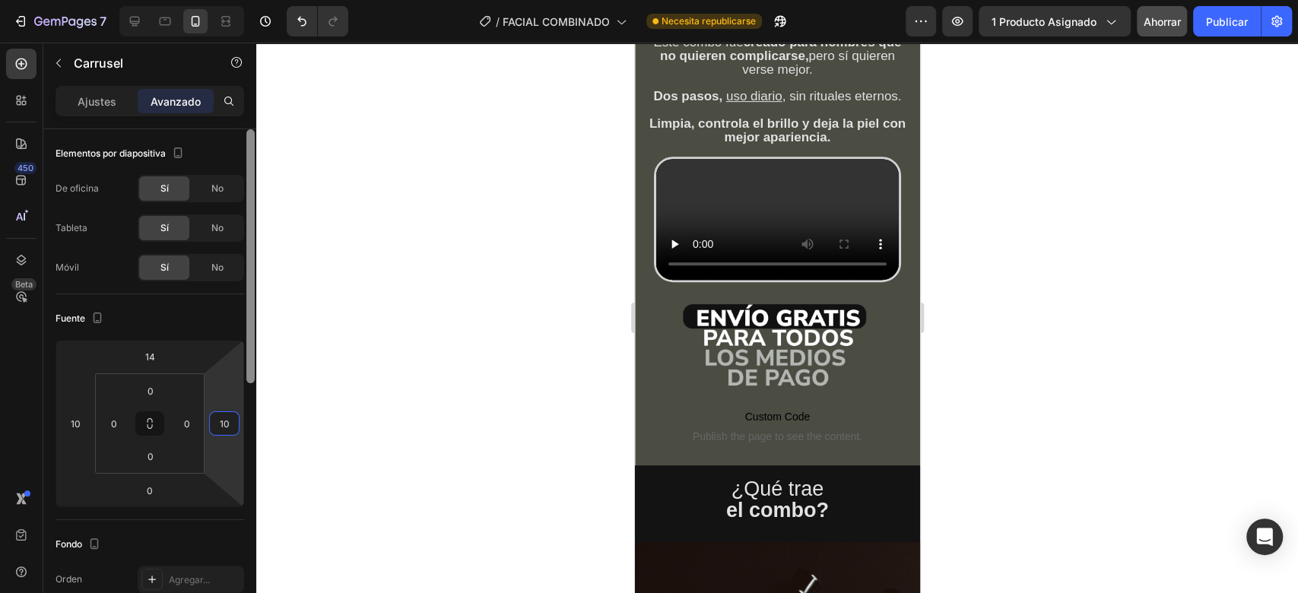
click at [103, 97] on font "Ajustes" at bounding box center [97, 101] width 39 height 13
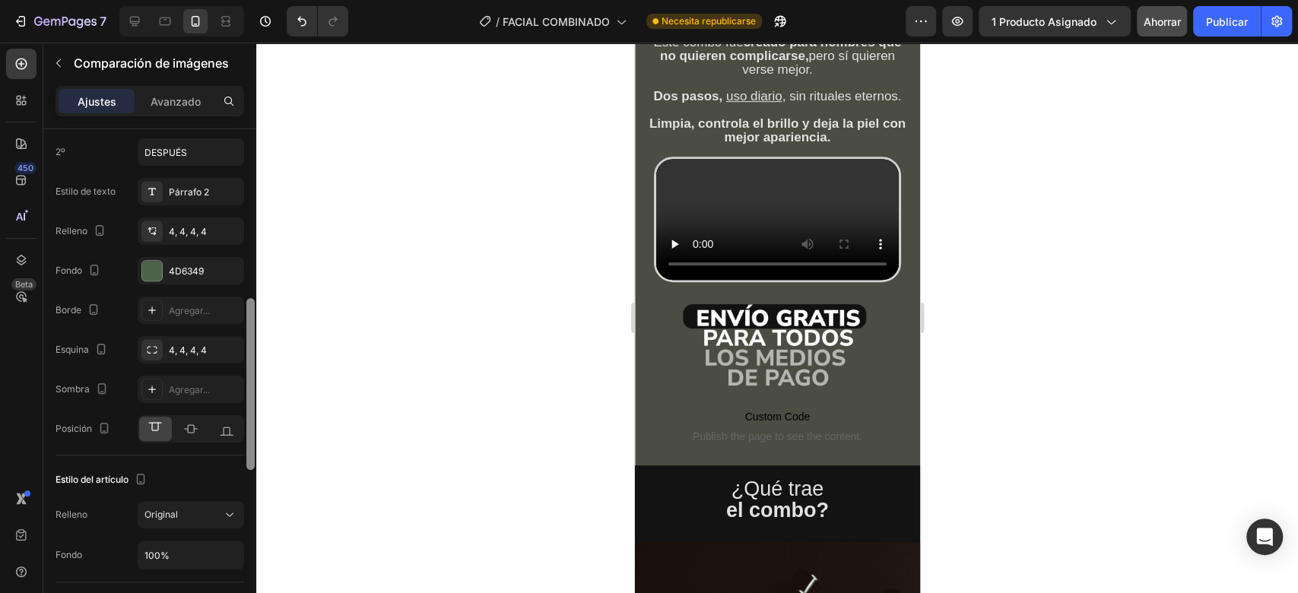
scroll to position [483, 0]
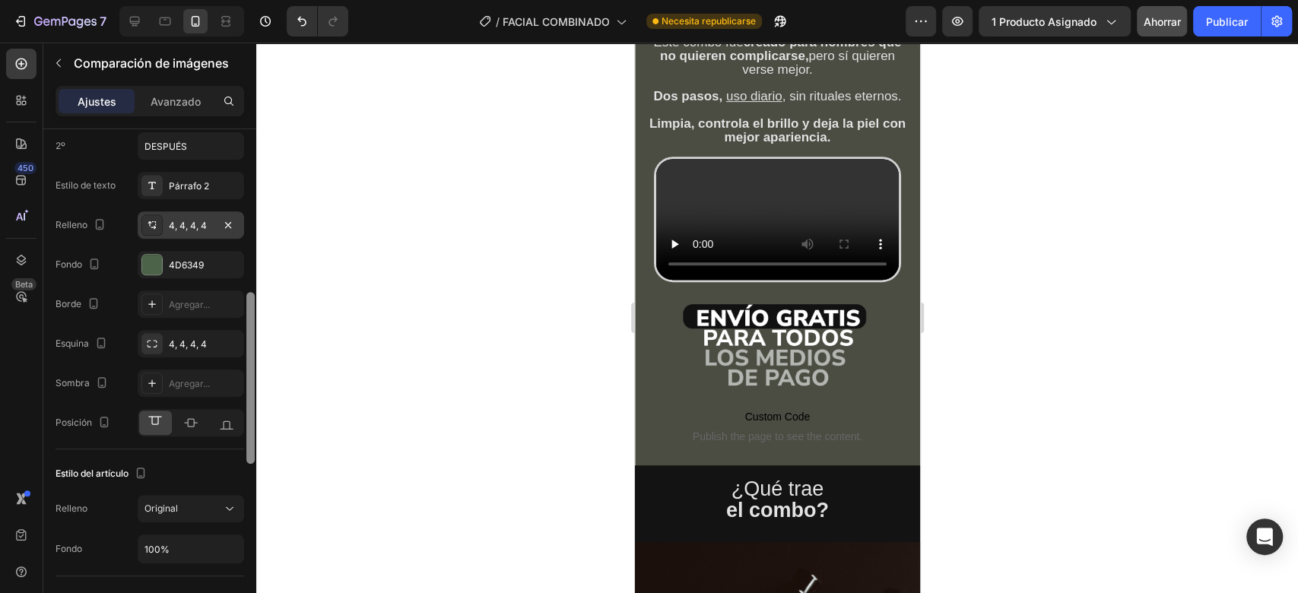
click at [190, 221] on font "4, 4, 4, 4" at bounding box center [188, 225] width 38 height 11
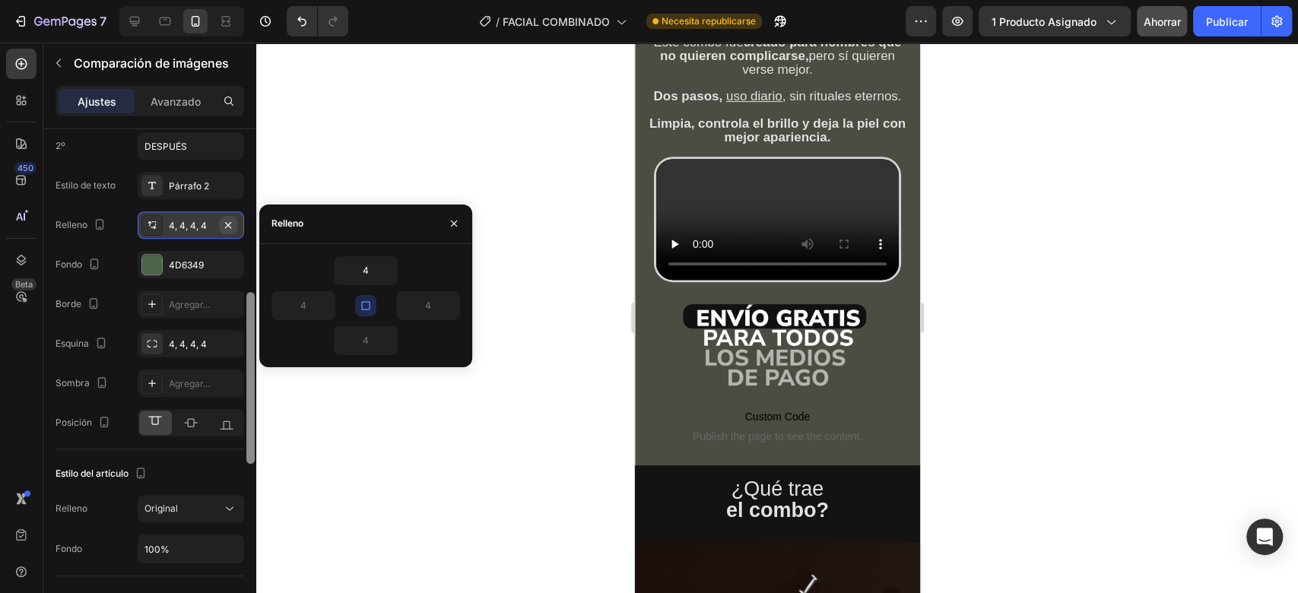
click at [228, 227] on icon "button" at bounding box center [228, 225] width 12 height 12
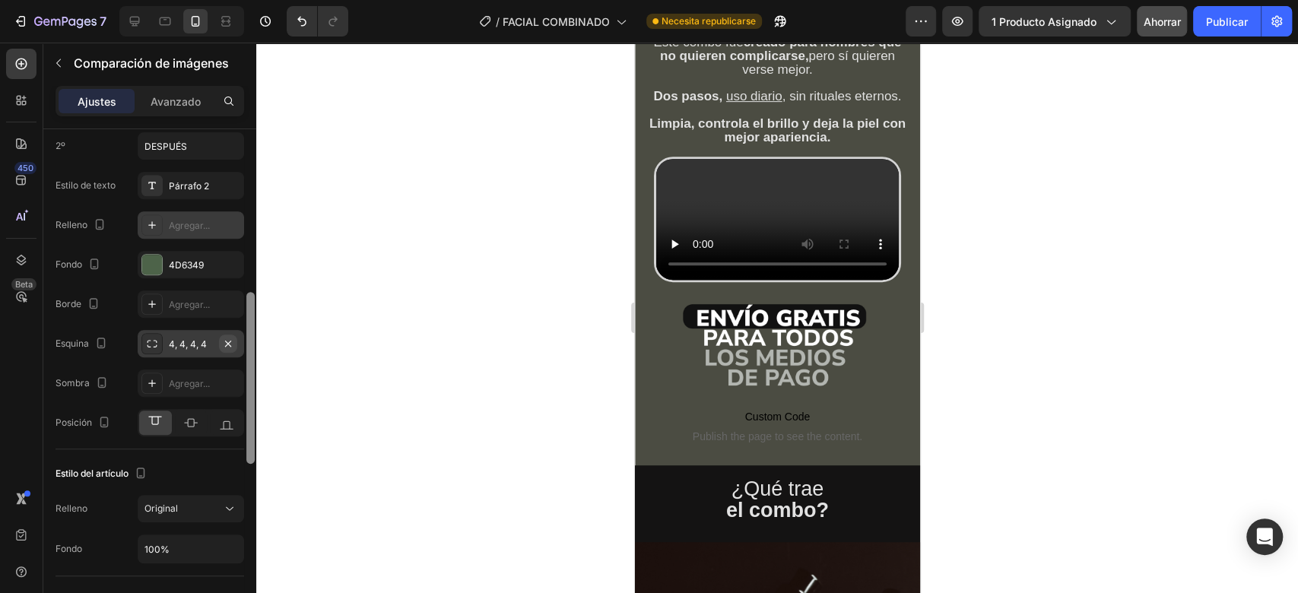
click at [230, 340] on icon "button" at bounding box center [228, 343] width 6 height 6
click at [202, 338] on font "Agregar..." at bounding box center [189, 343] width 41 height 11
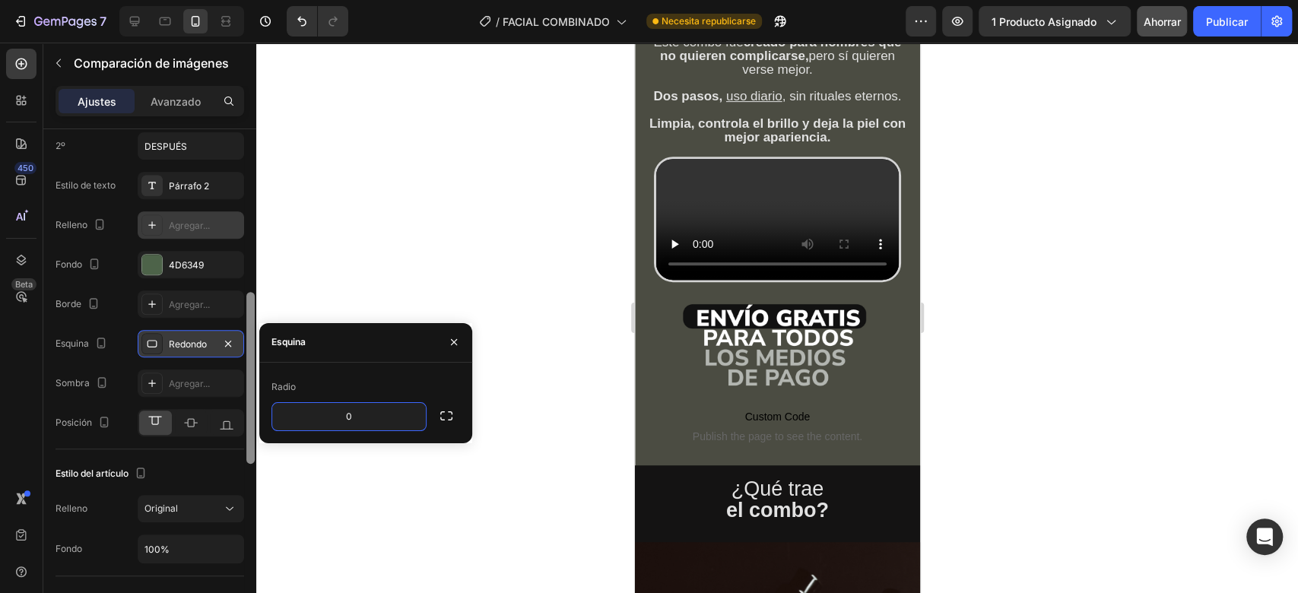
type input "0"
click at [163, 344] on div "Afilado" at bounding box center [191, 343] width 106 height 27
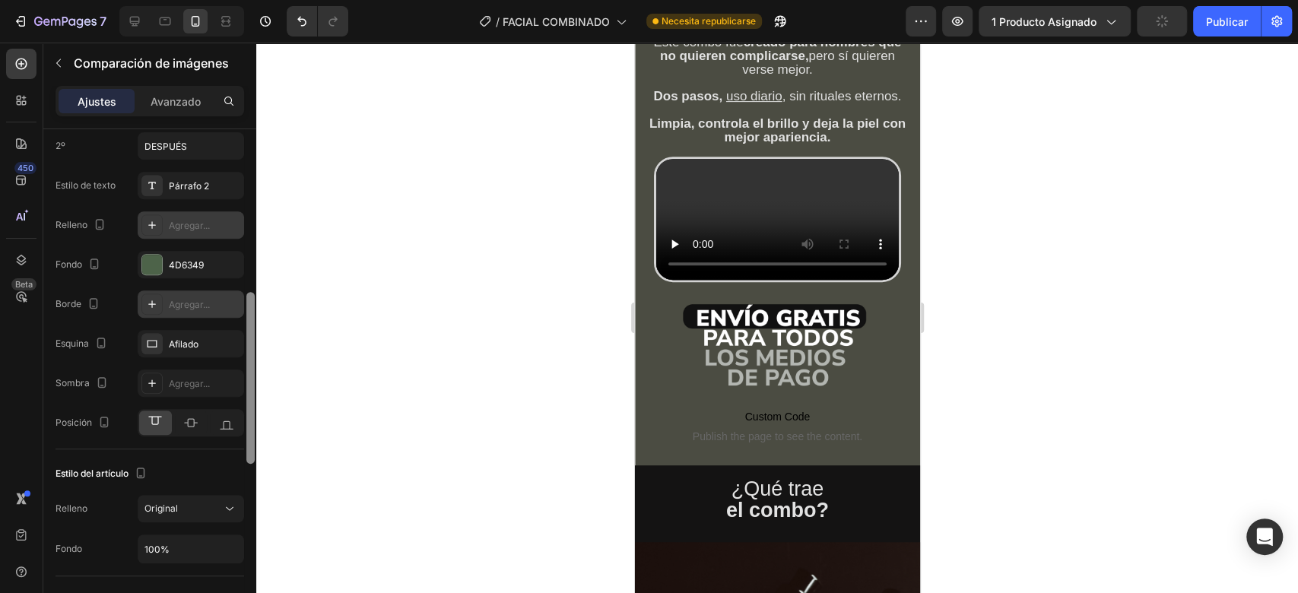
click at [204, 301] on font "Agregar..." at bounding box center [189, 304] width 41 height 11
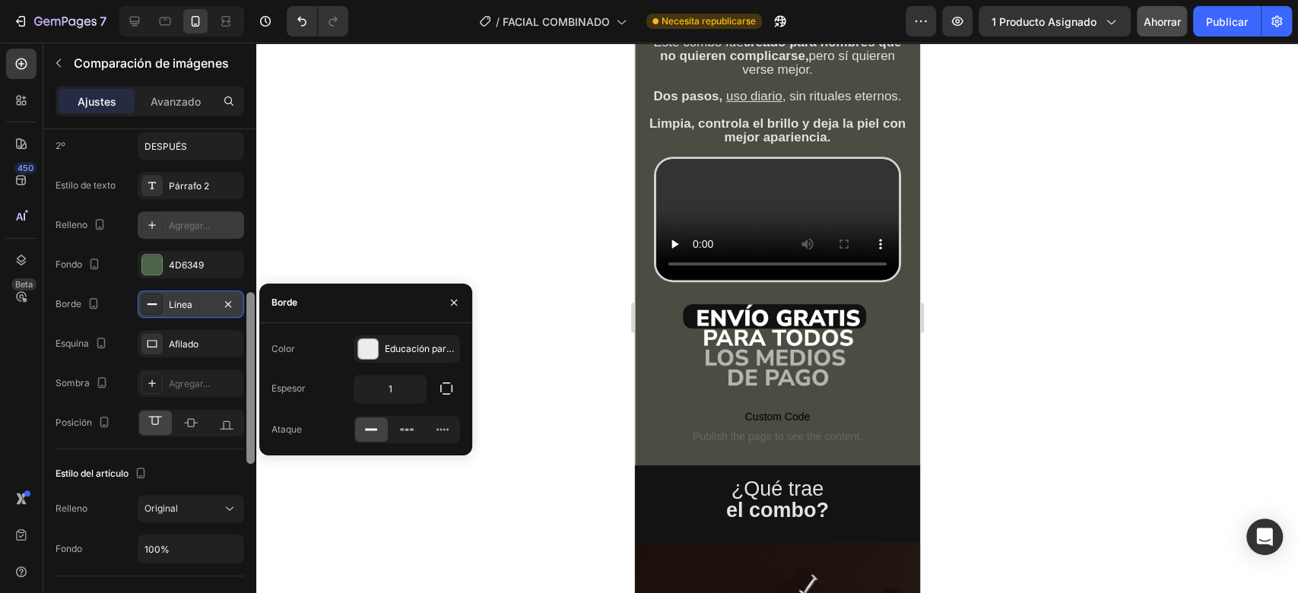
click at [122, 303] on div "Borde Línea" at bounding box center [149, 303] width 189 height 27
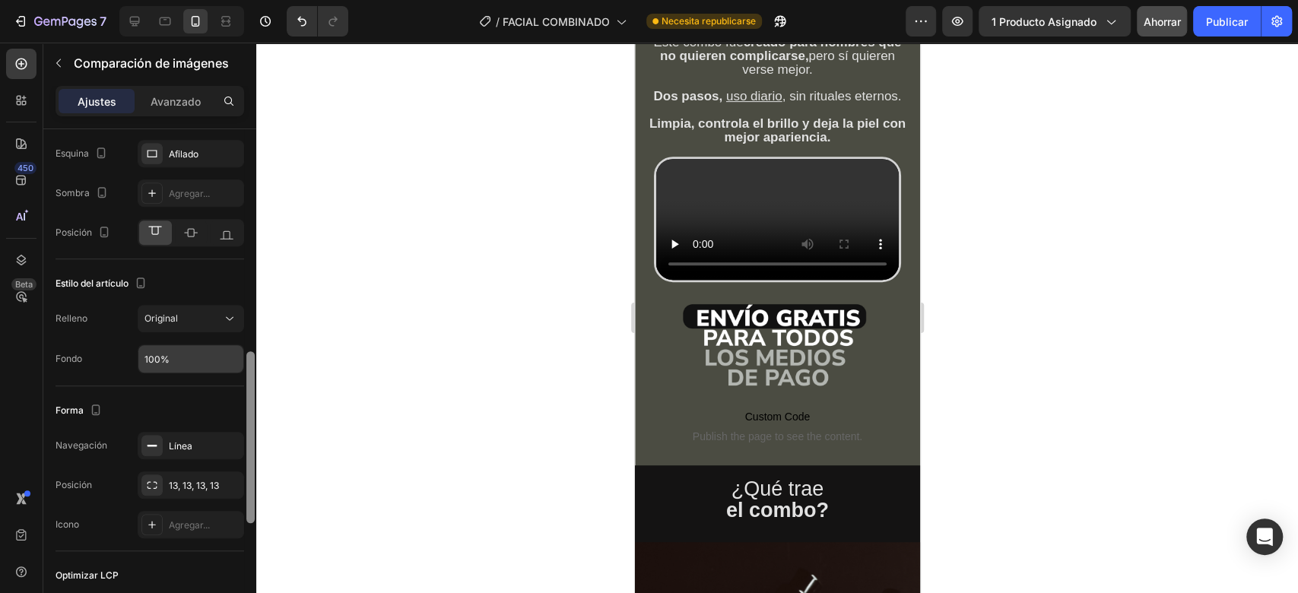
scroll to position [667, 0]
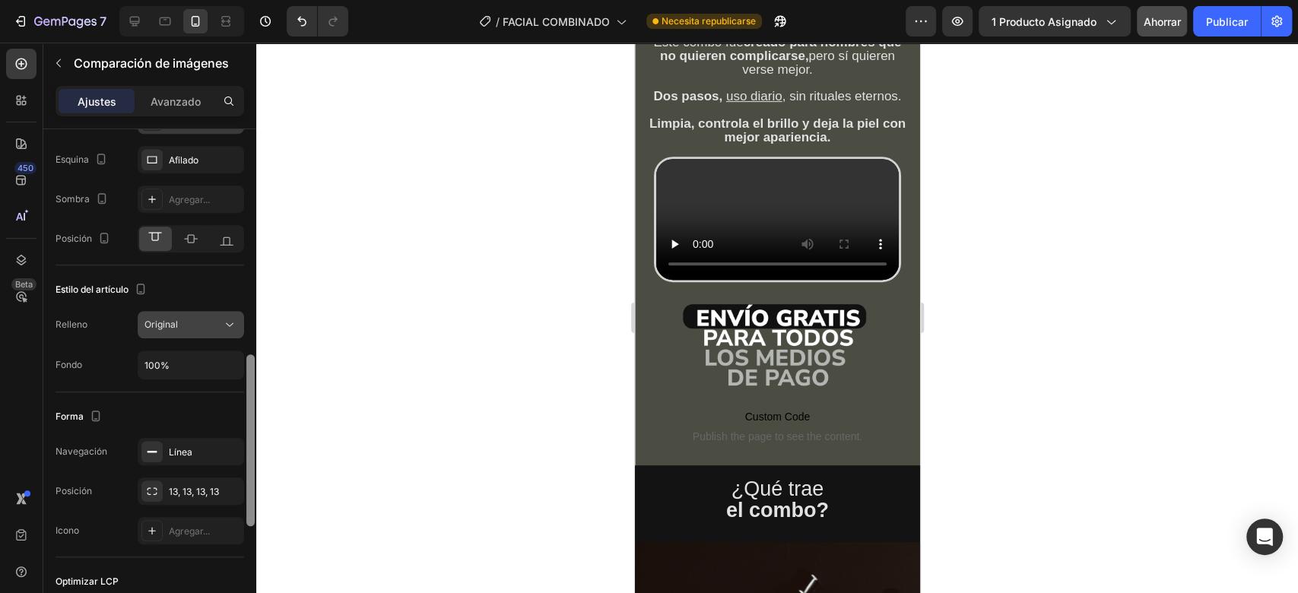
click at [220, 325] on div "Original" at bounding box center [183, 325] width 78 height 14
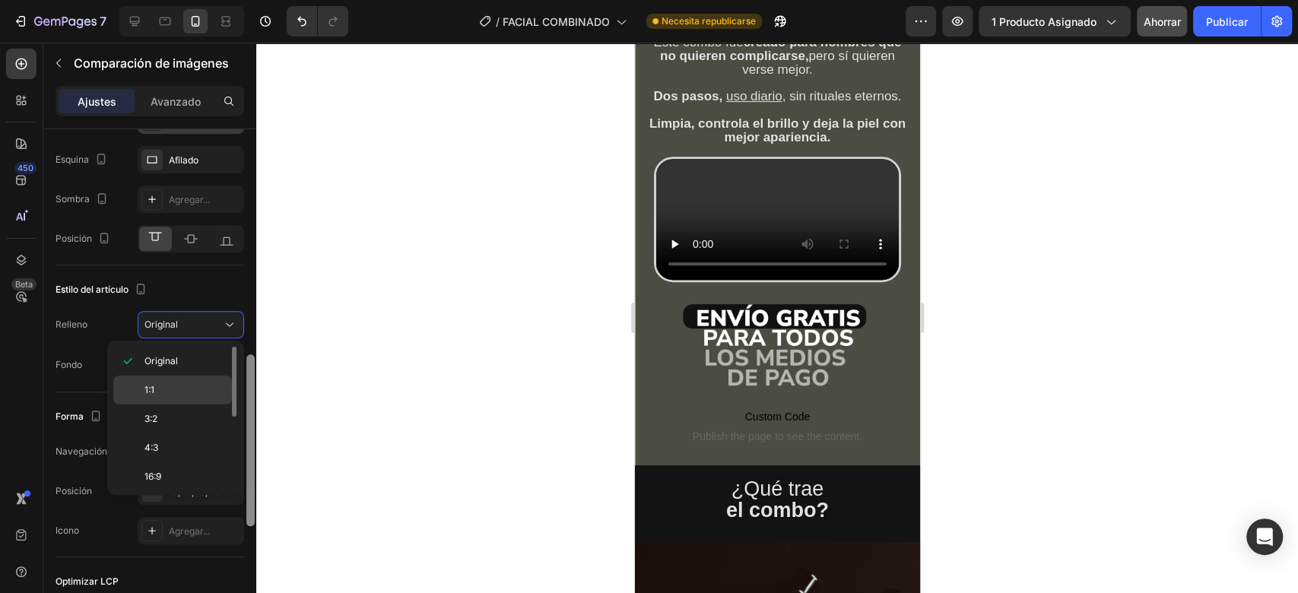
click at [198, 385] on p "1:1" at bounding box center [184, 390] width 81 height 14
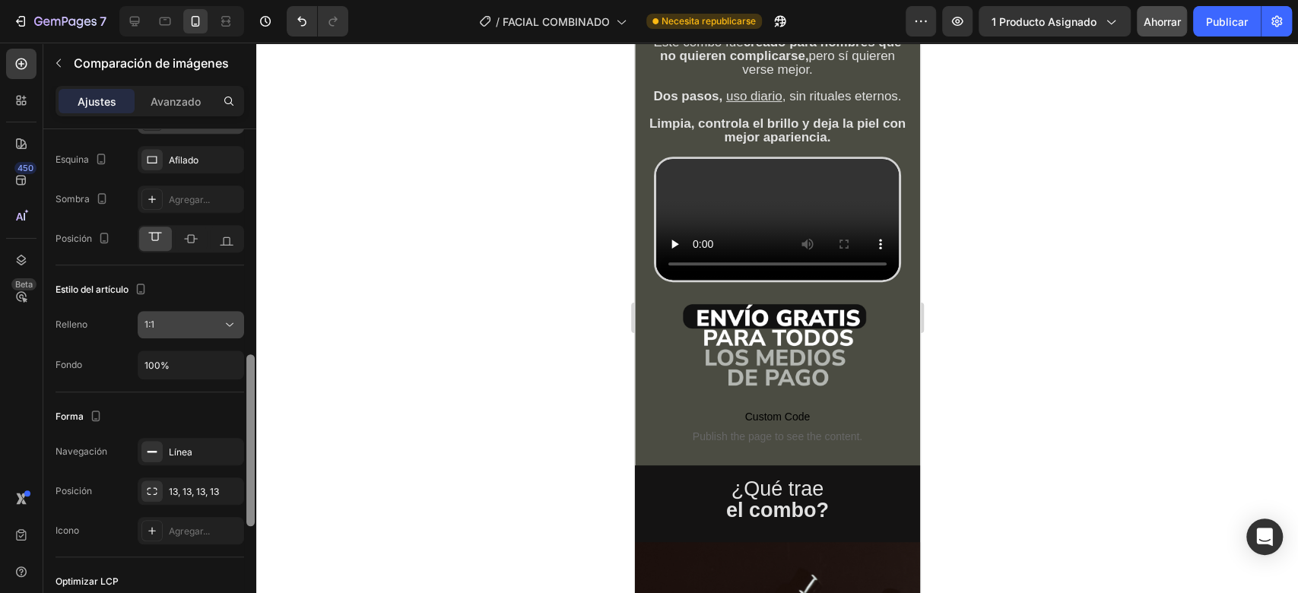
click at [211, 328] on div "1:1" at bounding box center [183, 325] width 78 height 14
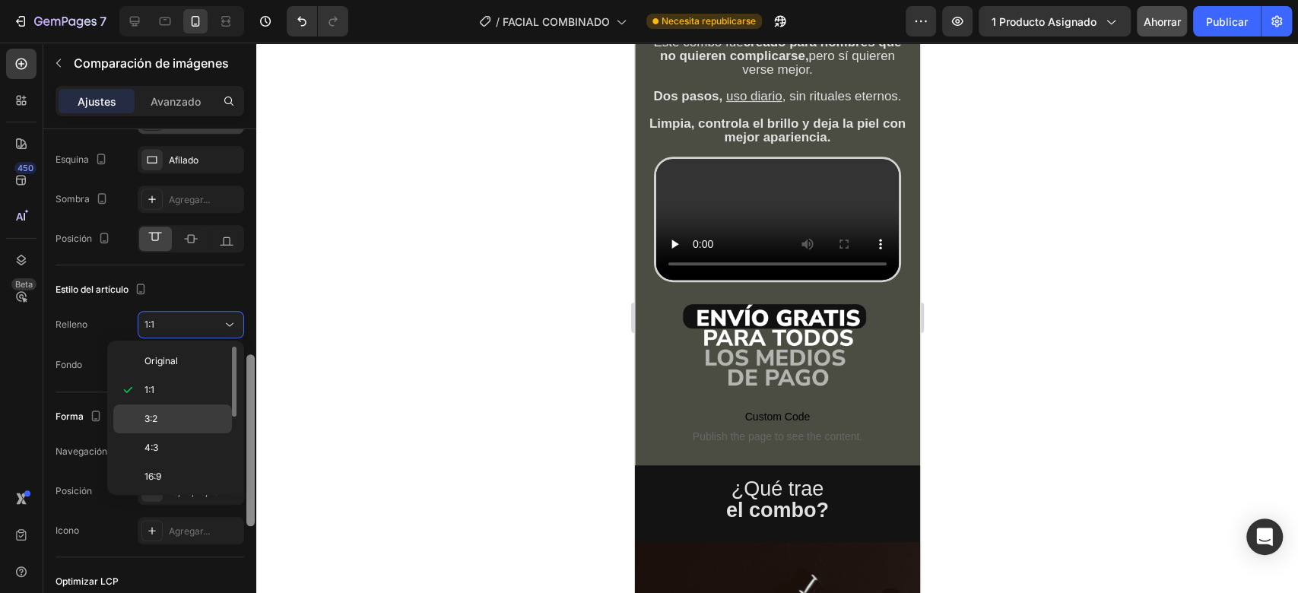
click at [199, 416] on p "3:2" at bounding box center [184, 419] width 81 height 14
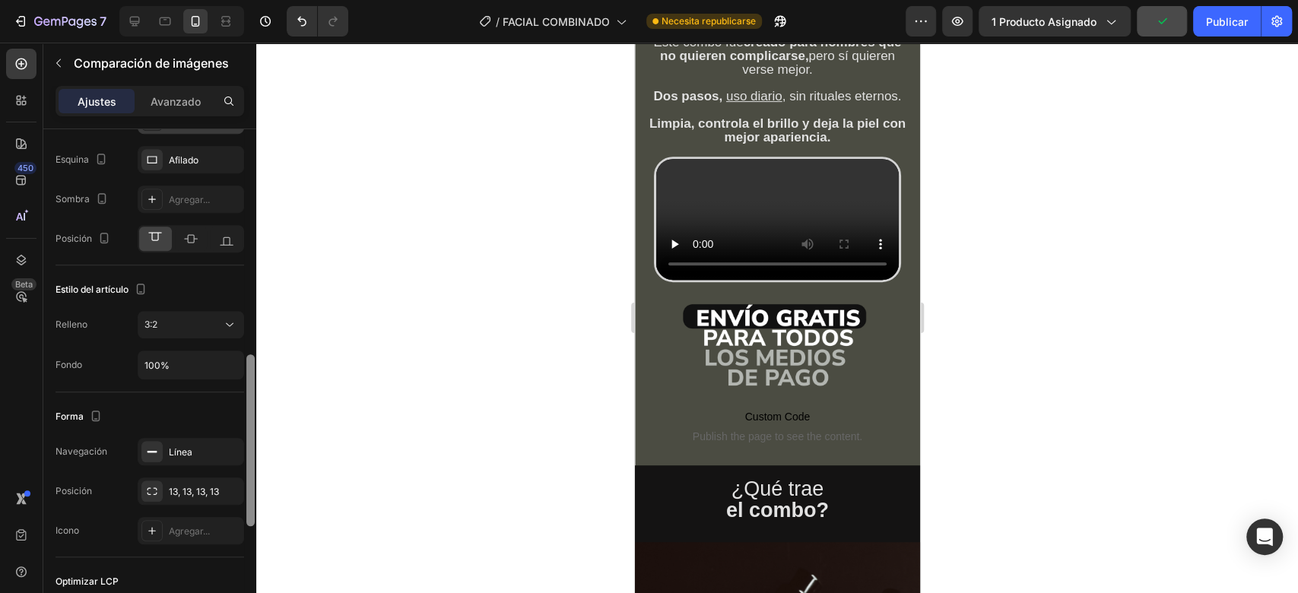
click at [216, 328] on div "3:2" at bounding box center [183, 325] width 78 height 14
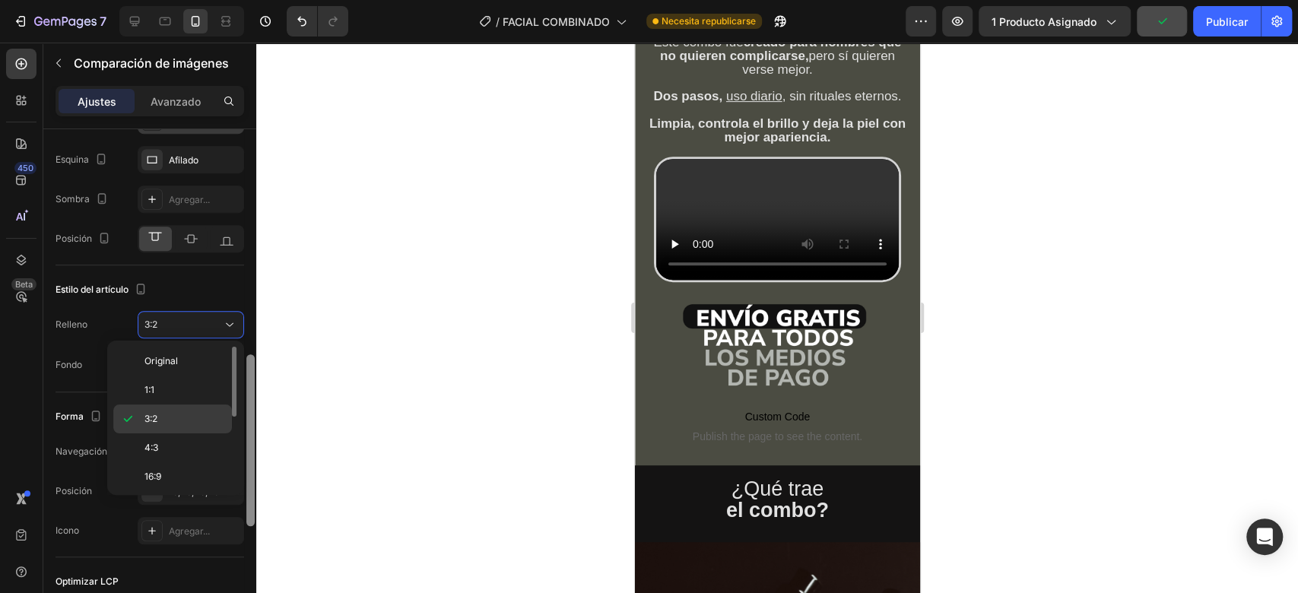
click at [203, 441] on p "4:3" at bounding box center [184, 448] width 81 height 14
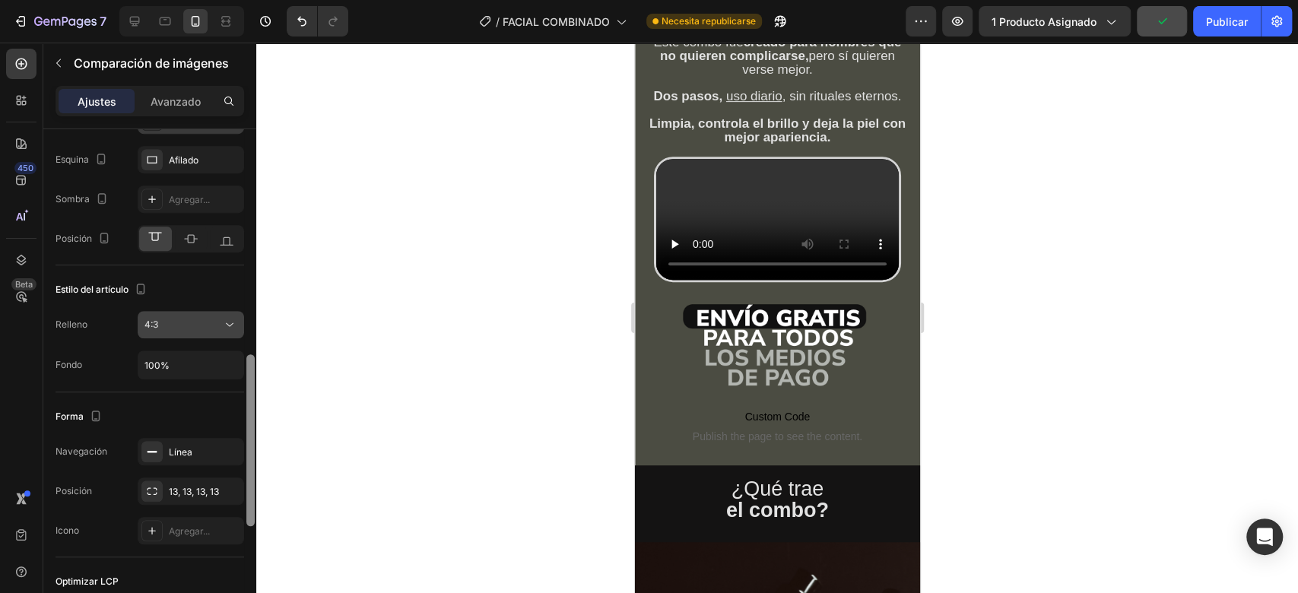
click at [220, 318] on div "4:3" at bounding box center [183, 325] width 78 height 14
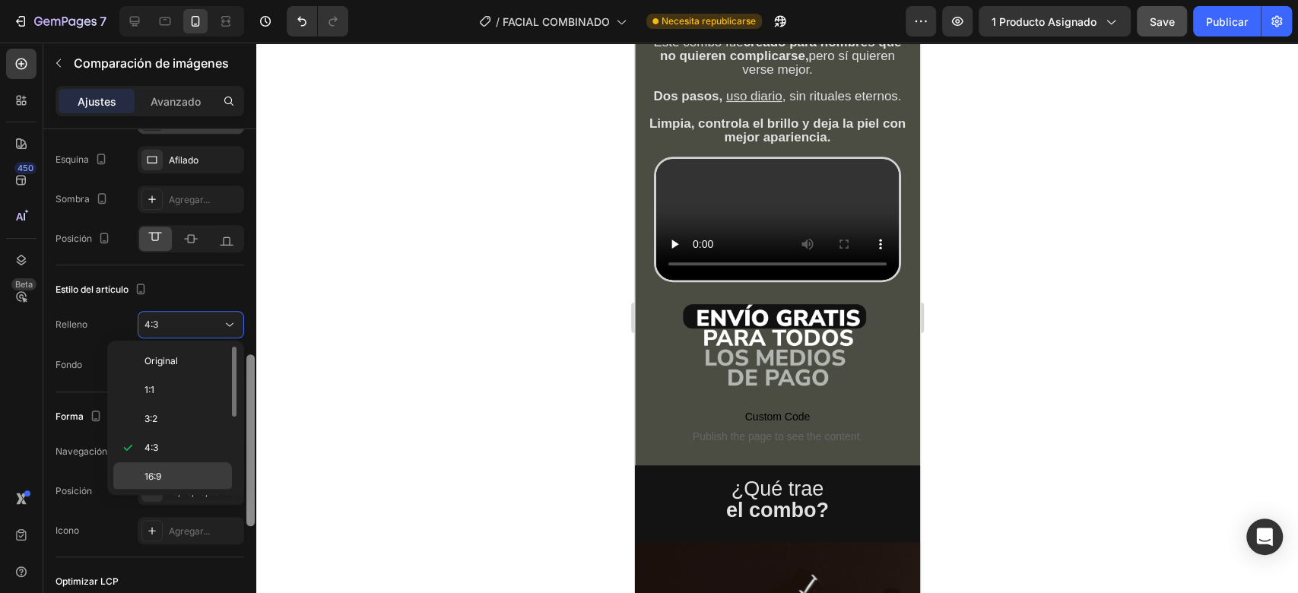
click at [202, 470] on p "16:9" at bounding box center [184, 477] width 81 height 14
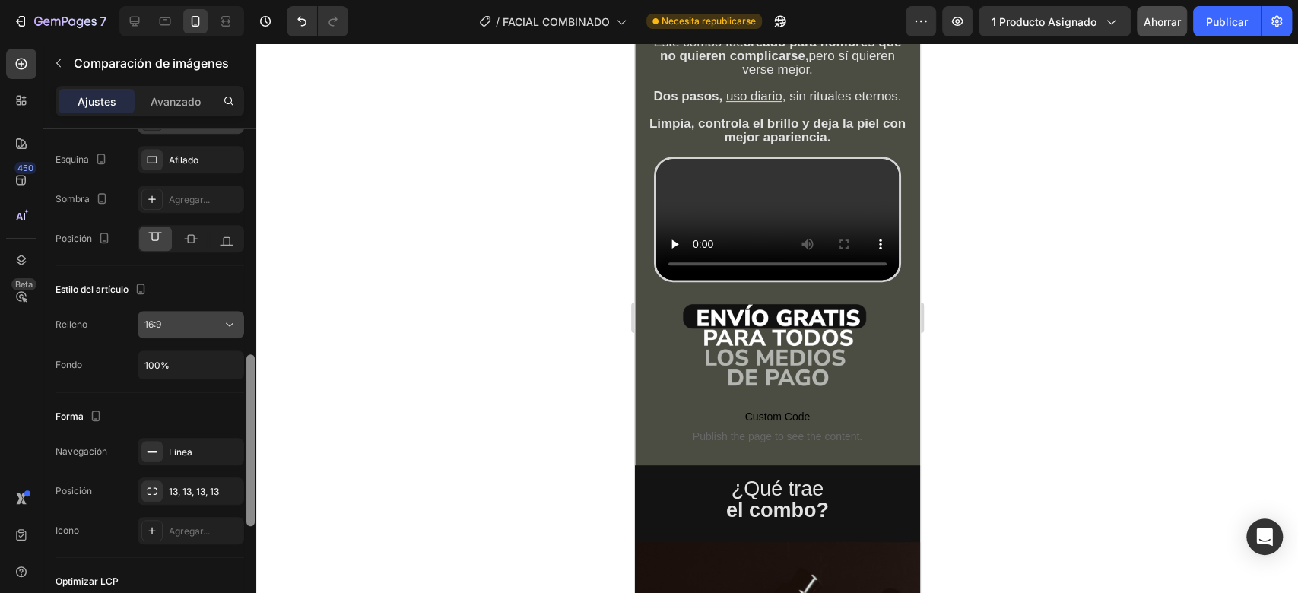
click at [212, 322] on div "16:9" at bounding box center [183, 325] width 78 height 14
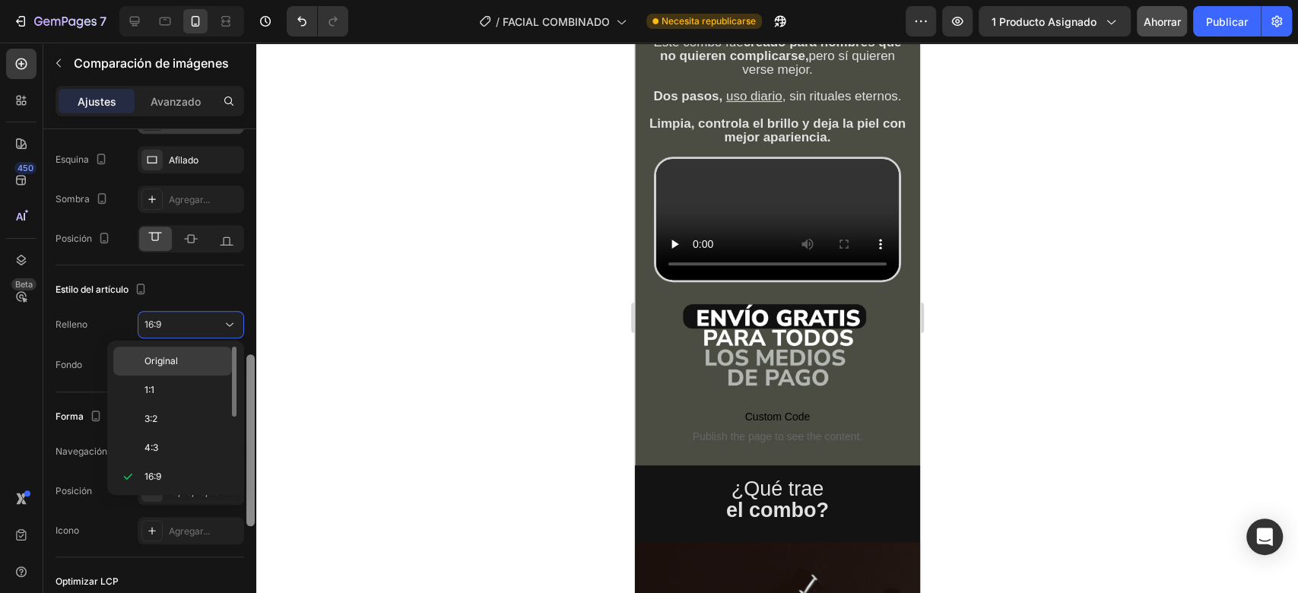
click at [199, 359] on p "Original" at bounding box center [184, 361] width 81 height 14
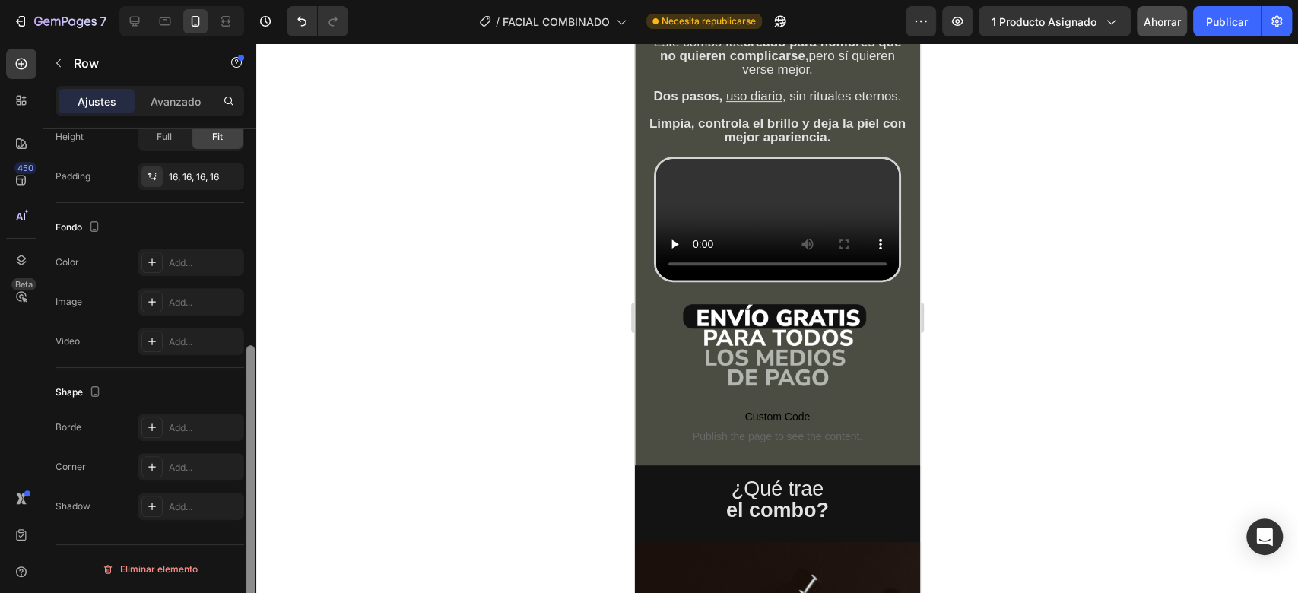
scroll to position [0, 0]
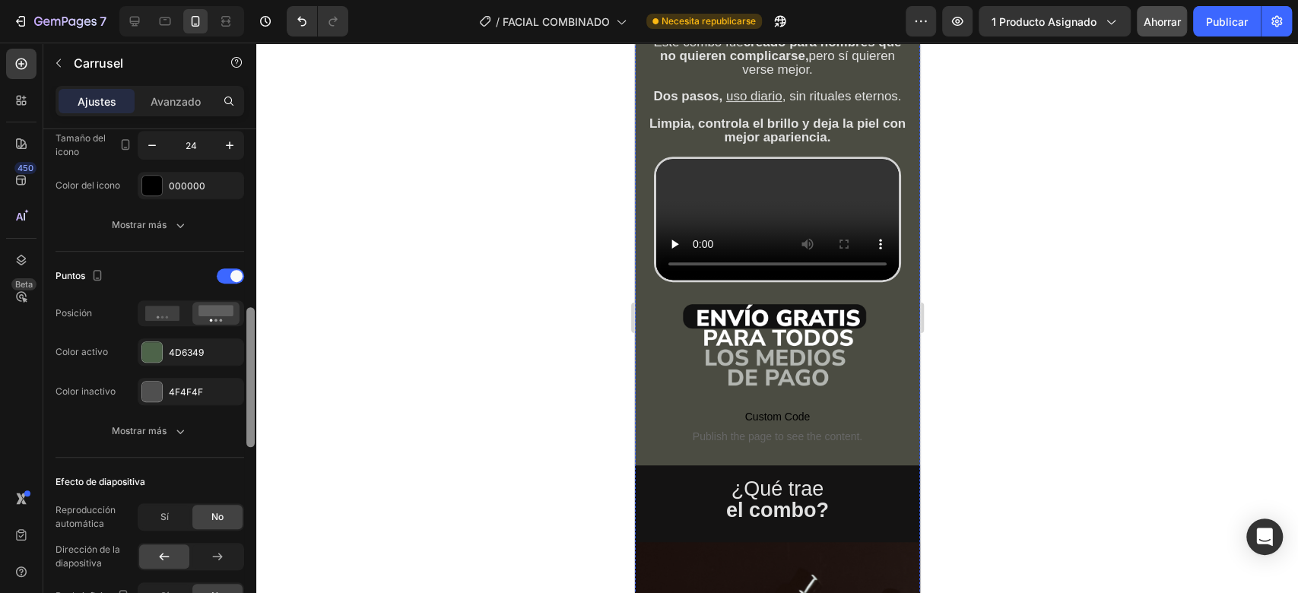
scroll to position [663, 0]
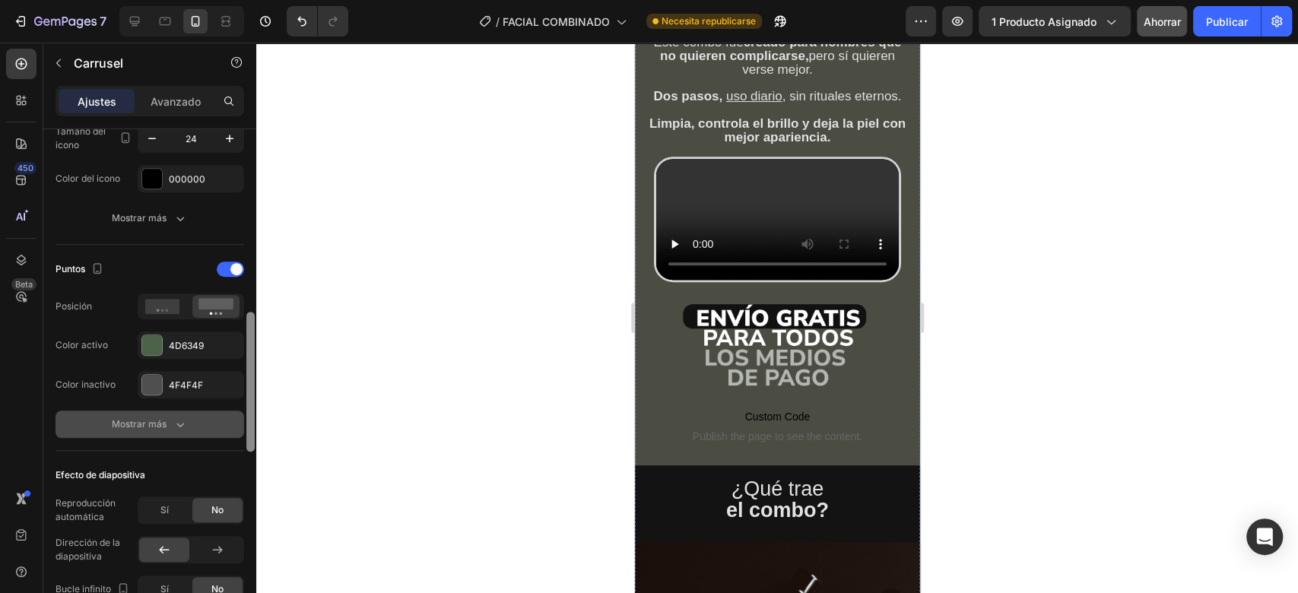
click at [171, 417] on div "Mostrar más" at bounding box center [150, 424] width 76 height 15
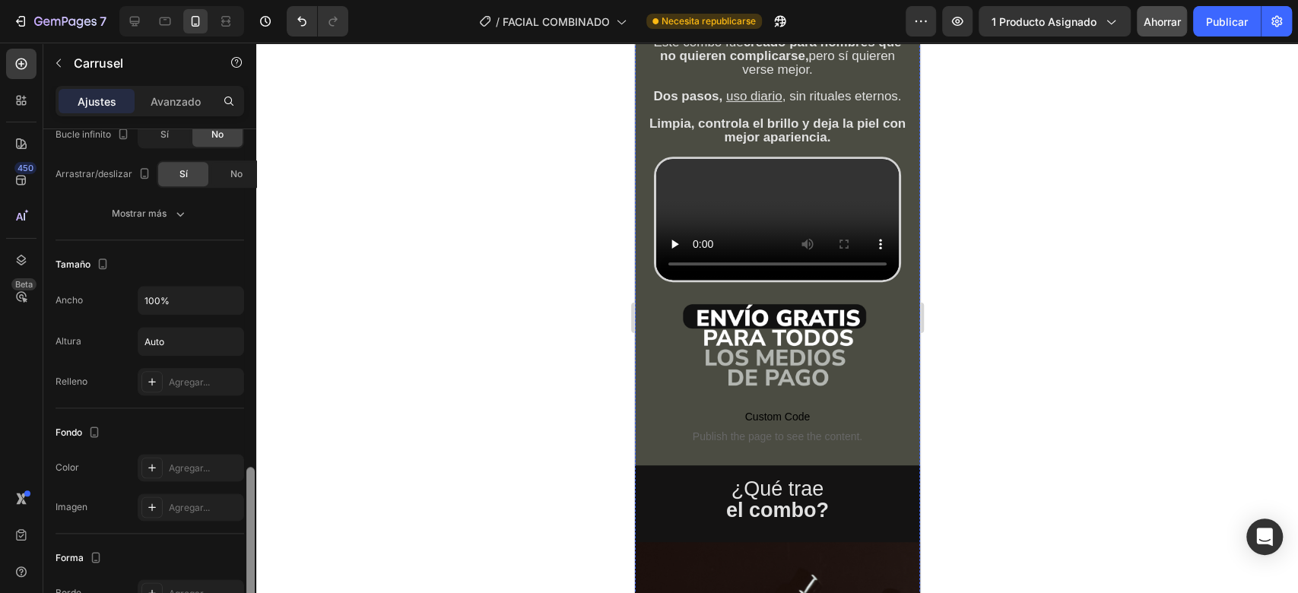
scroll to position [1216, 0]
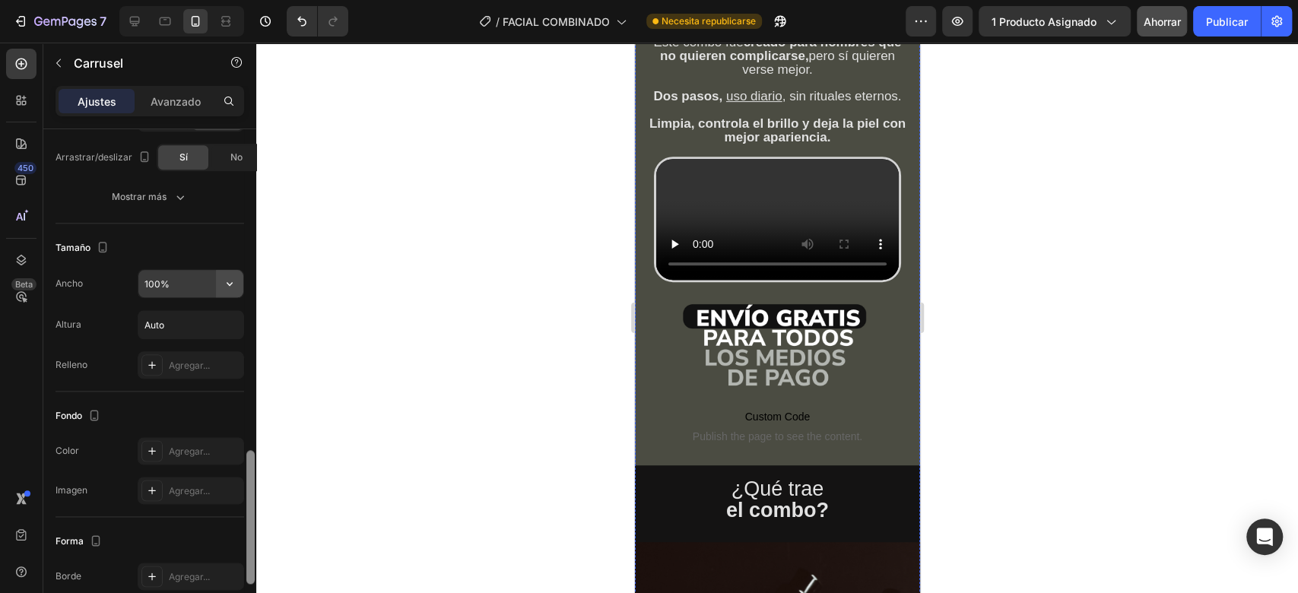
click at [218, 289] on button "button" at bounding box center [229, 283] width 27 height 27
click at [213, 322] on font "100%" at bounding box center [217, 319] width 25 height 11
click at [208, 315] on input "Auto" at bounding box center [190, 324] width 105 height 27
click at [225, 325] on icon "button" at bounding box center [229, 324] width 15 height 15
click at [208, 360] on font "Contenido ajustado" at bounding box center [168, 360] width 83 height 11
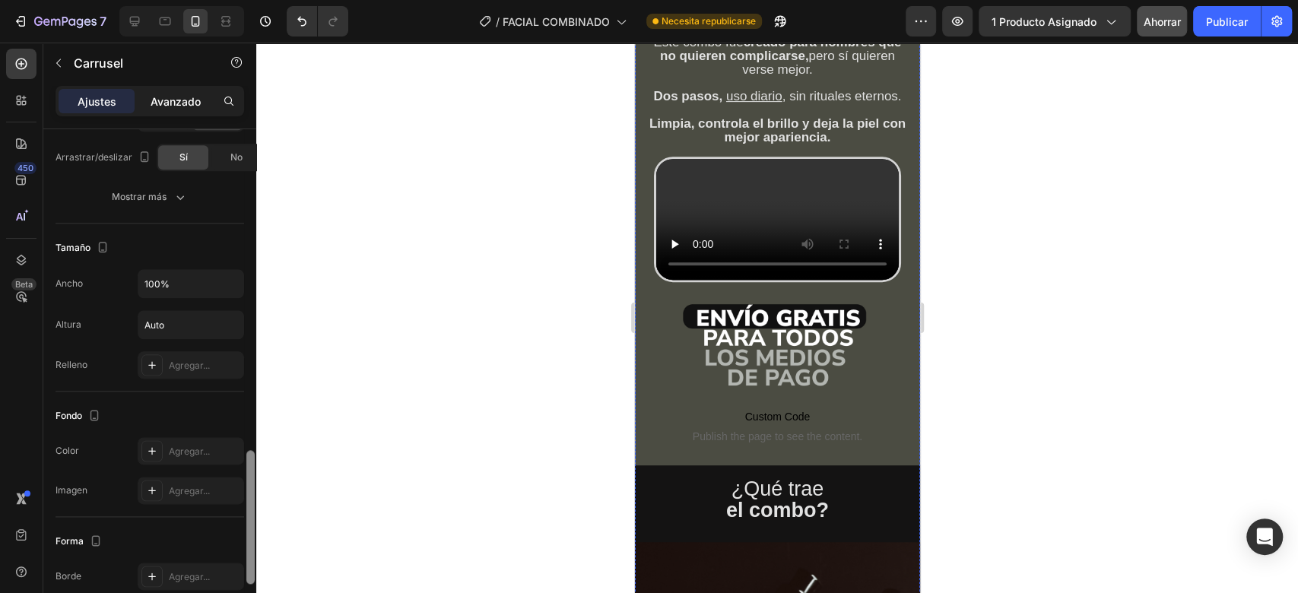
click at [166, 100] on font "Avanzado" at bounding box center [176, 101] width 50 height 13
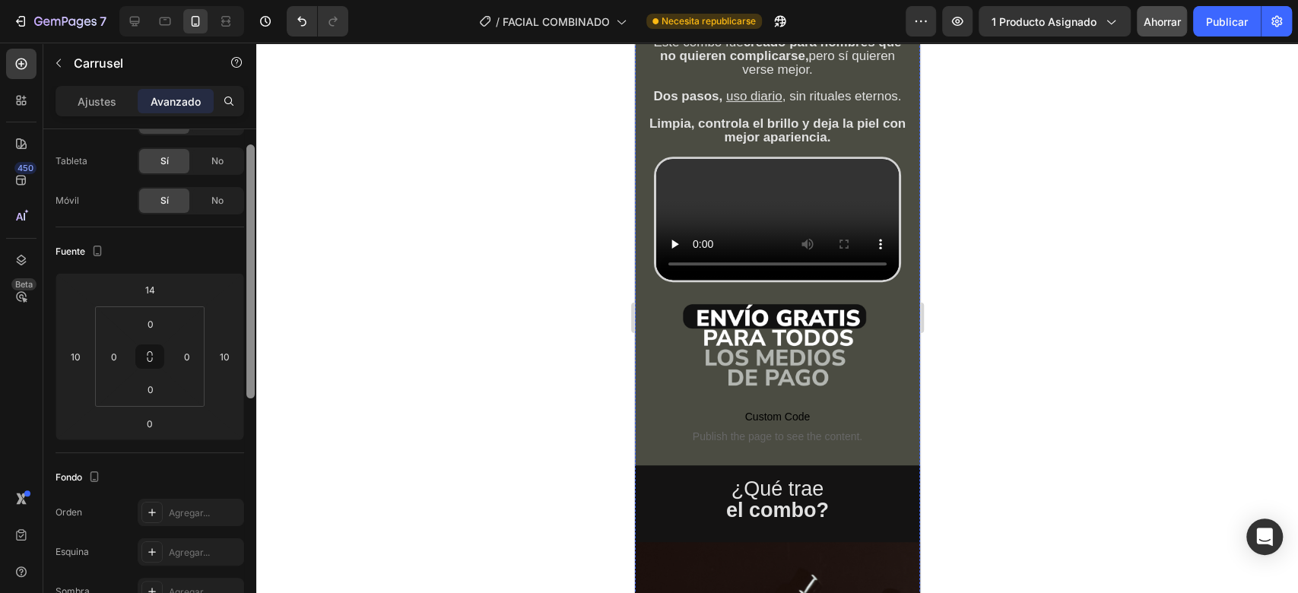
scroll to position [56, 0]
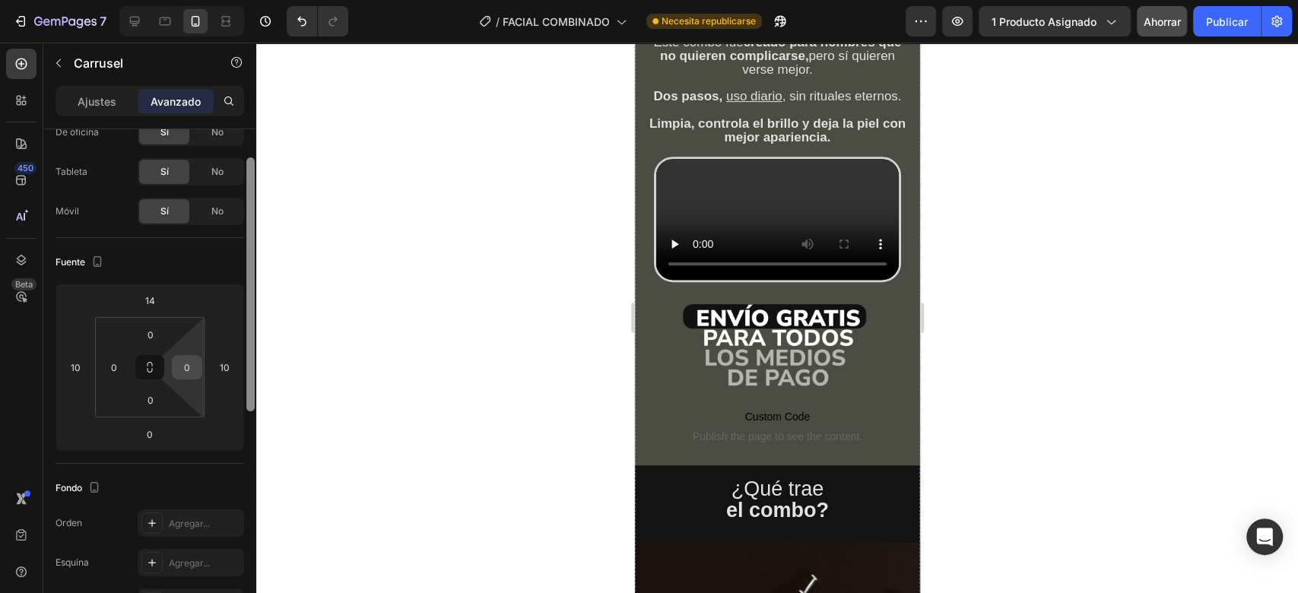
click at [193, 369] on input "0" at bounding box center [187, 367] width 23 height 23
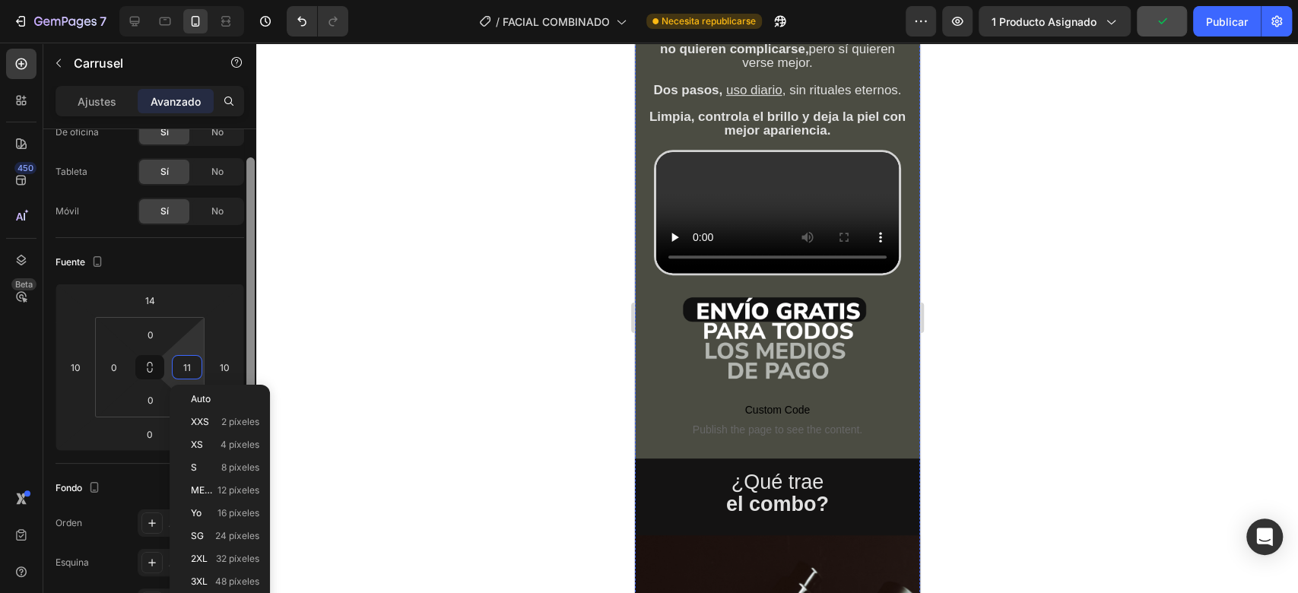
type input "1"
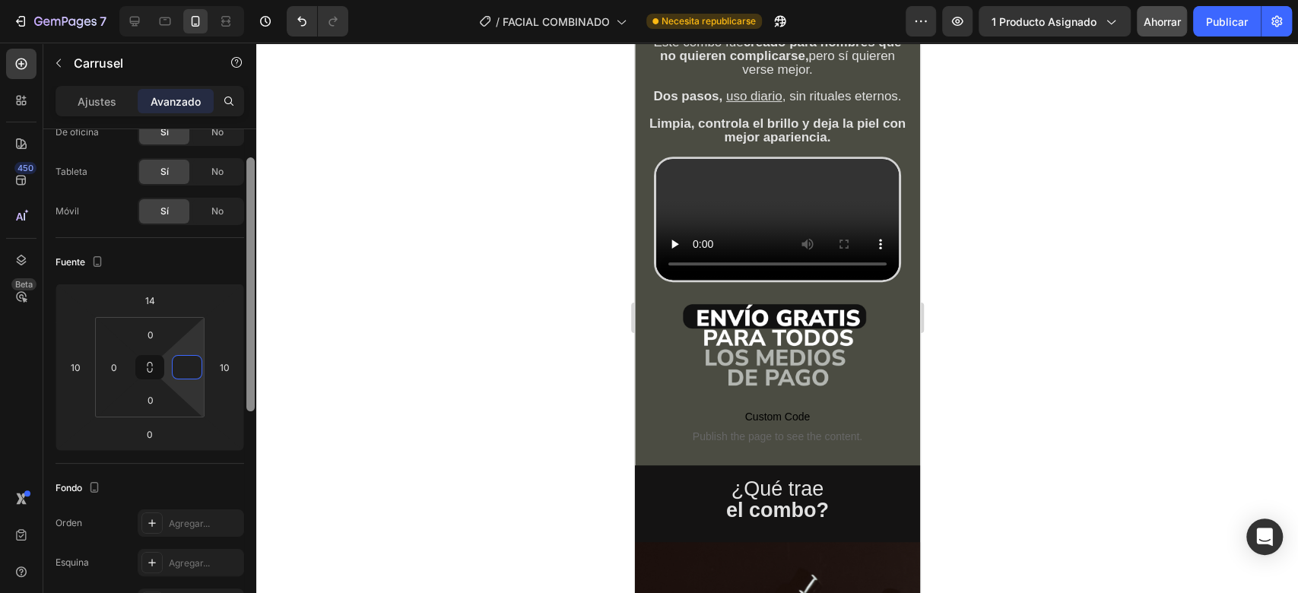
click at [254, 382] on div at bounding box center [250, 284] width 8 height 254
type input "0"
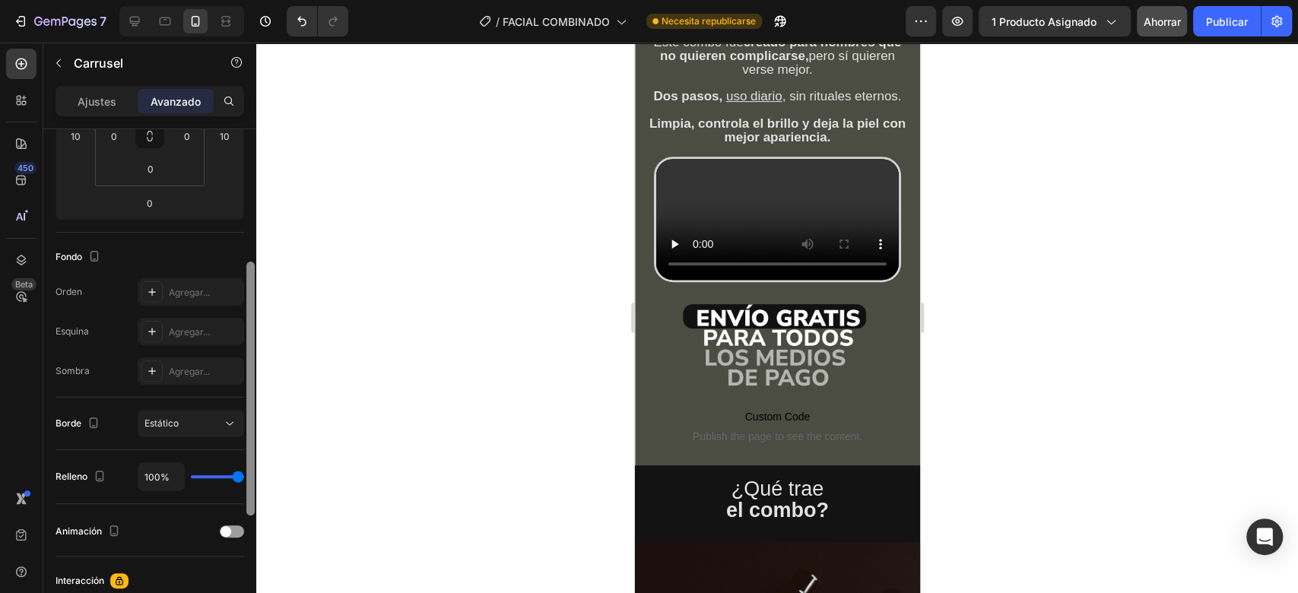
scroll to position [282, 0]
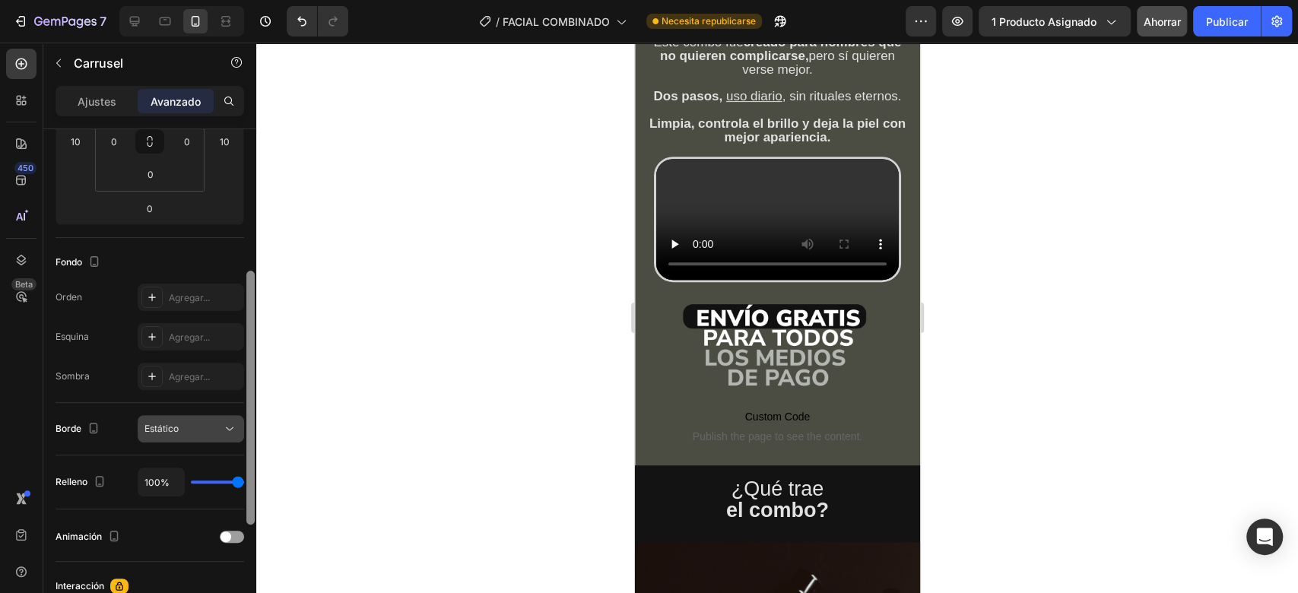
click at [207, 431] on div "Estático" at bounding box center [183, 429] width 78 height 14
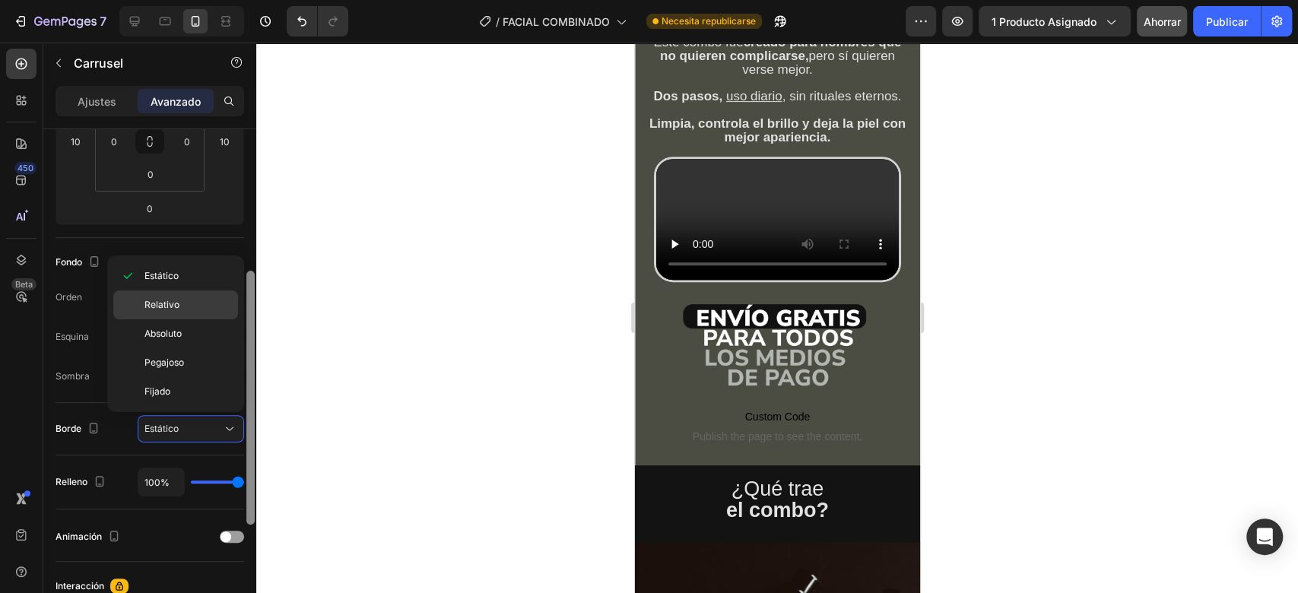
click at [182, 307] on p "Relativo" at bounding box center [187, 305] width 87 height 14
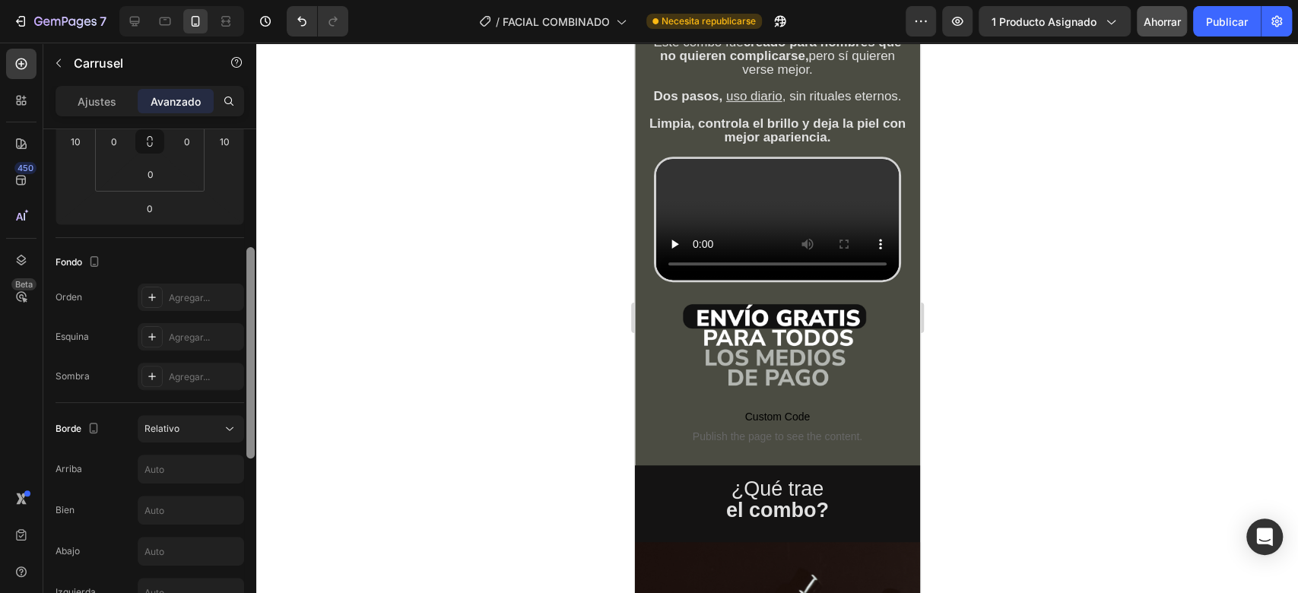
click at [101, 101] on font "Ajustes" at bounding box center [97, 101] width 39 height 13
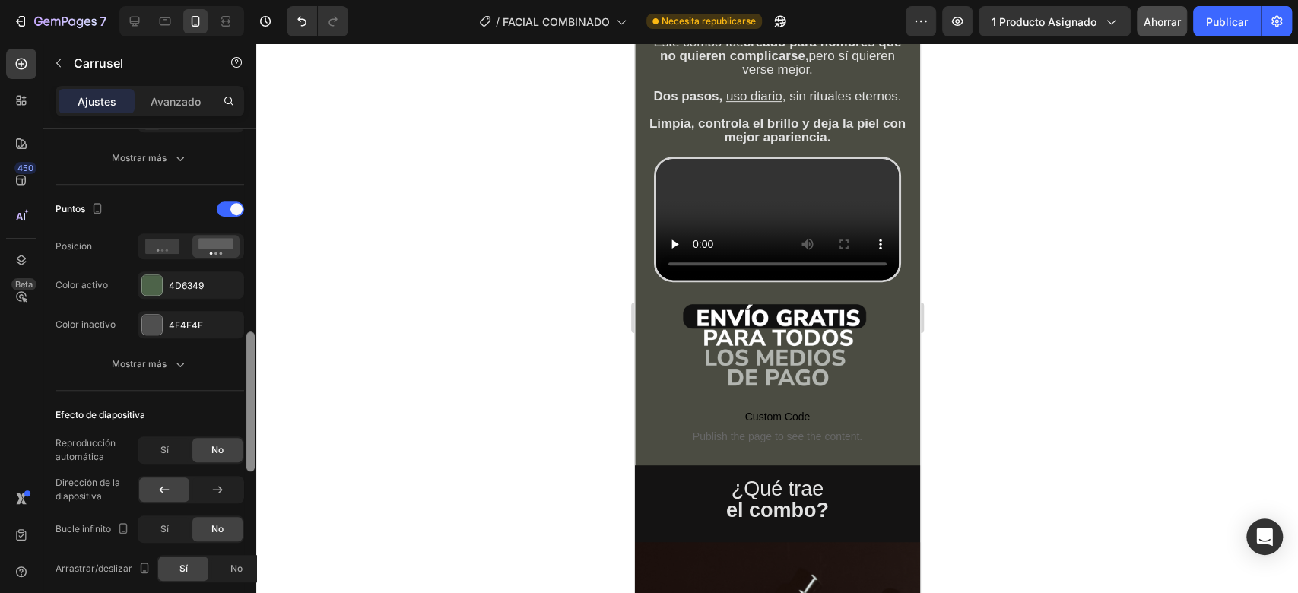
scroll to position [713, 0]
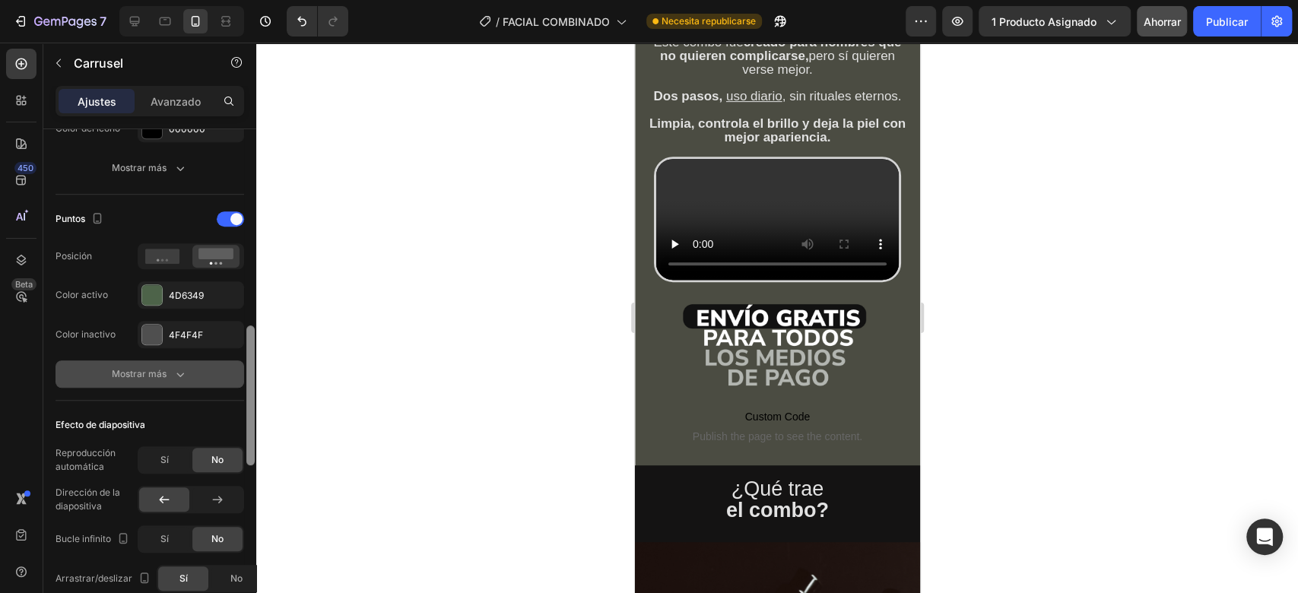
click at [173, 372] on icon "button" at bounding box center [180, 373] width 15 height 15
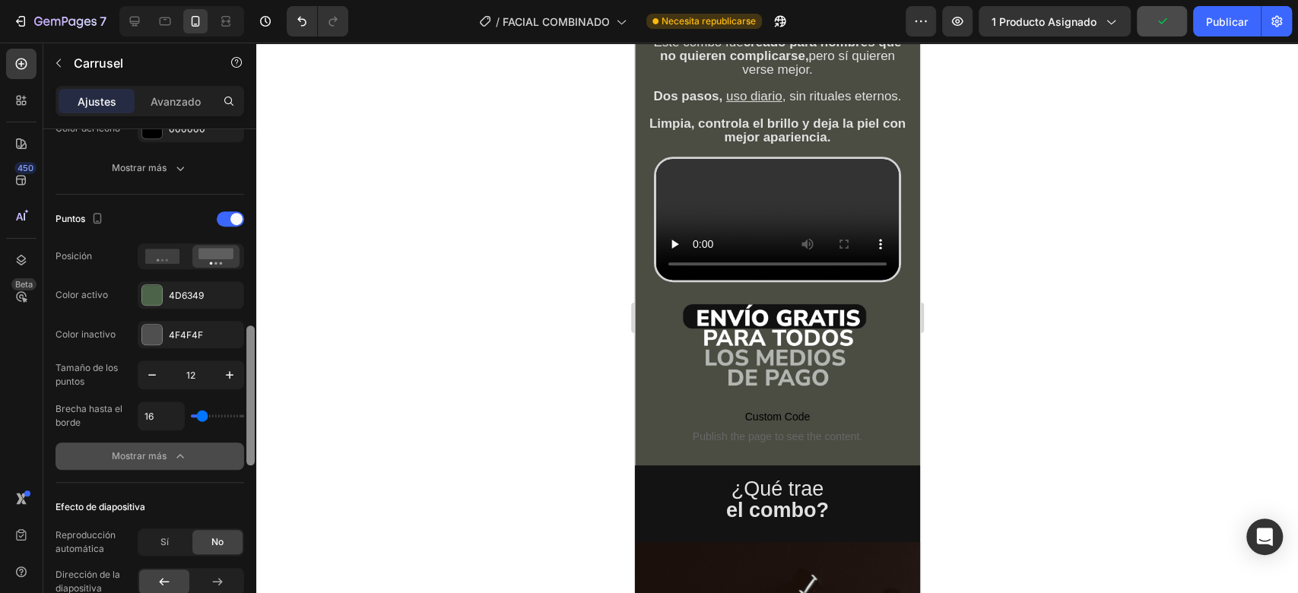
type input "11"
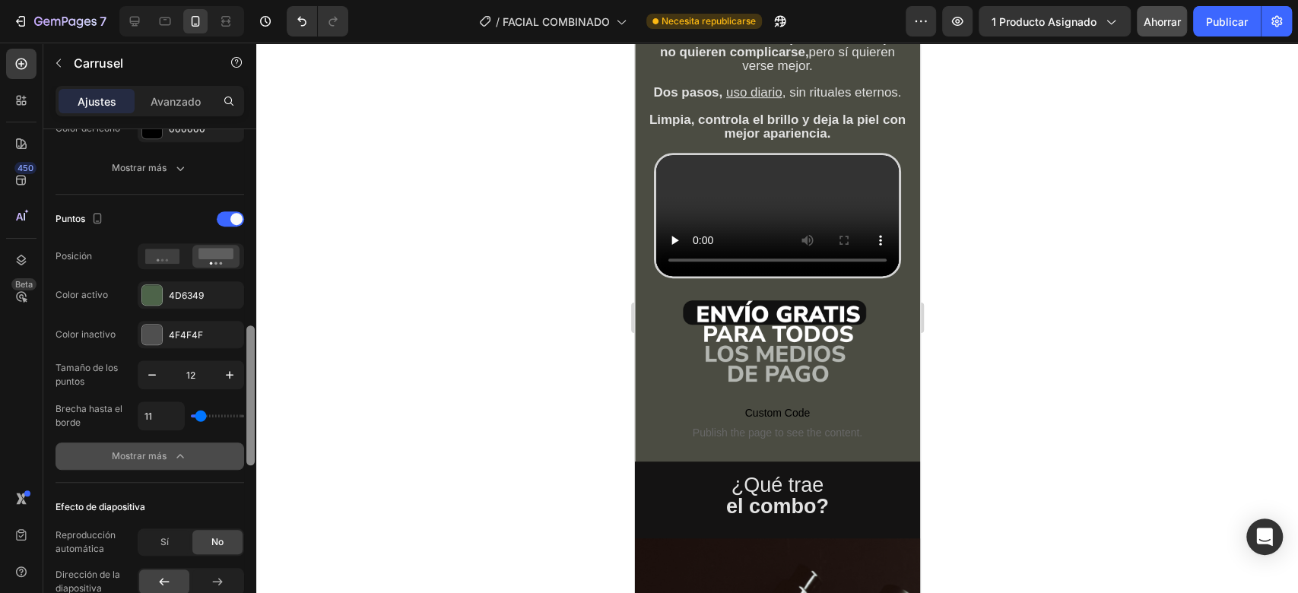
type input "0"
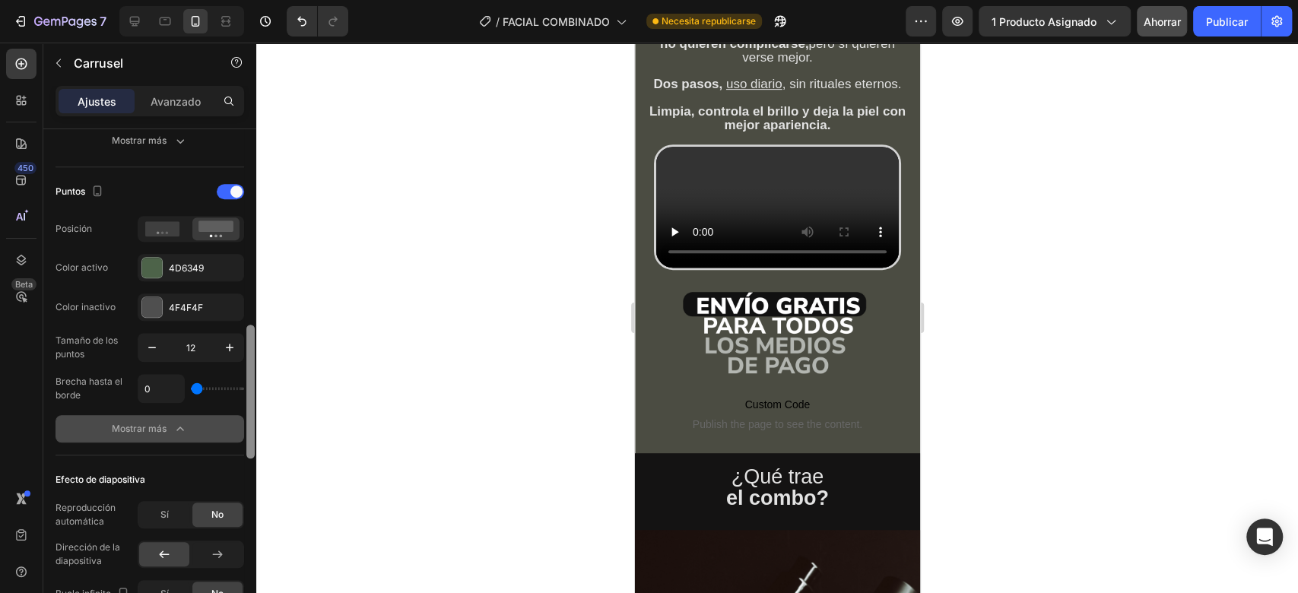
scroll to position [748, 0]
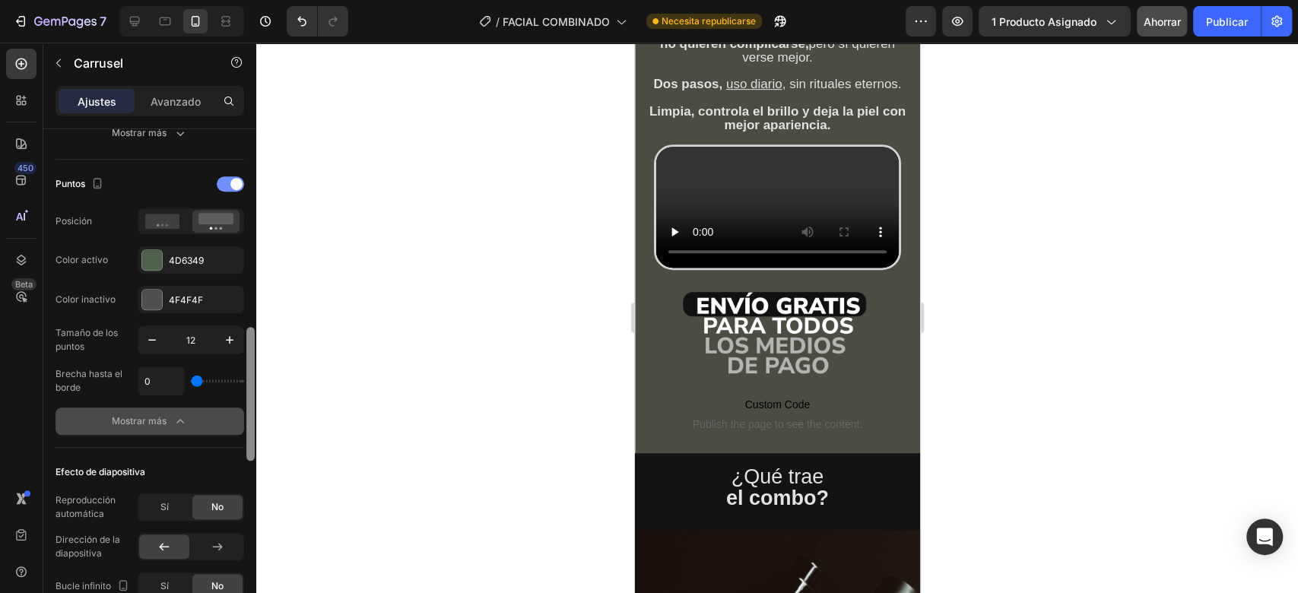
click at [230, 183] on span at bounding box center [236, 184] width 12 height 12
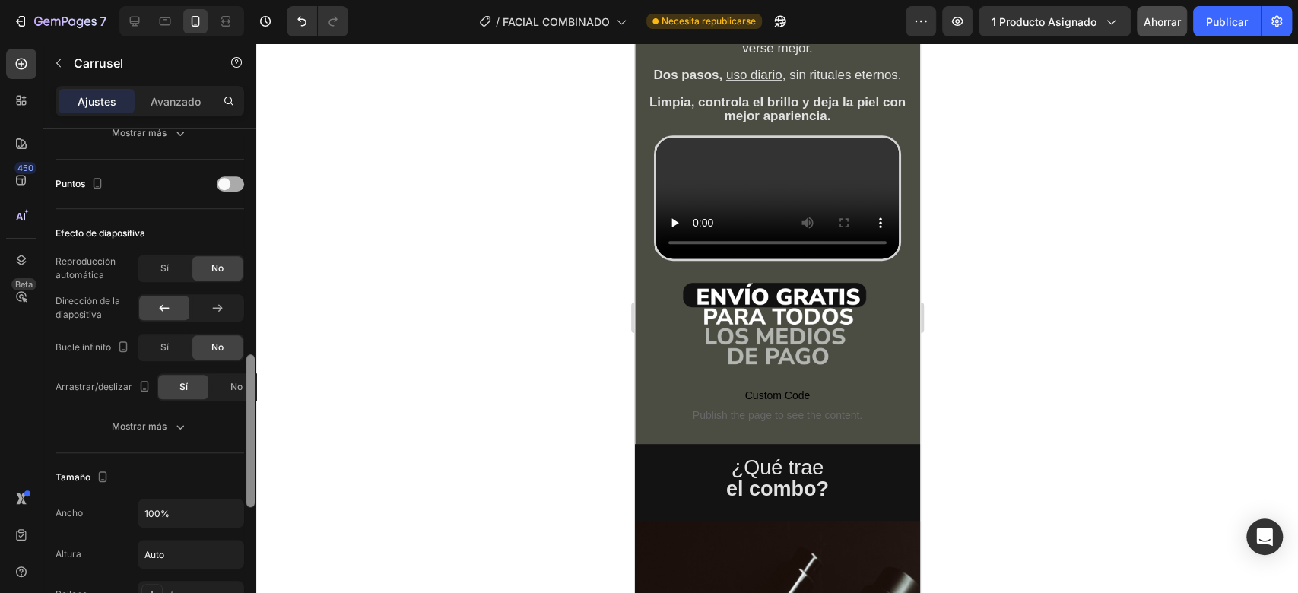
click at [227, 185] on span at bounding box center [224, 184] width 12 height 12
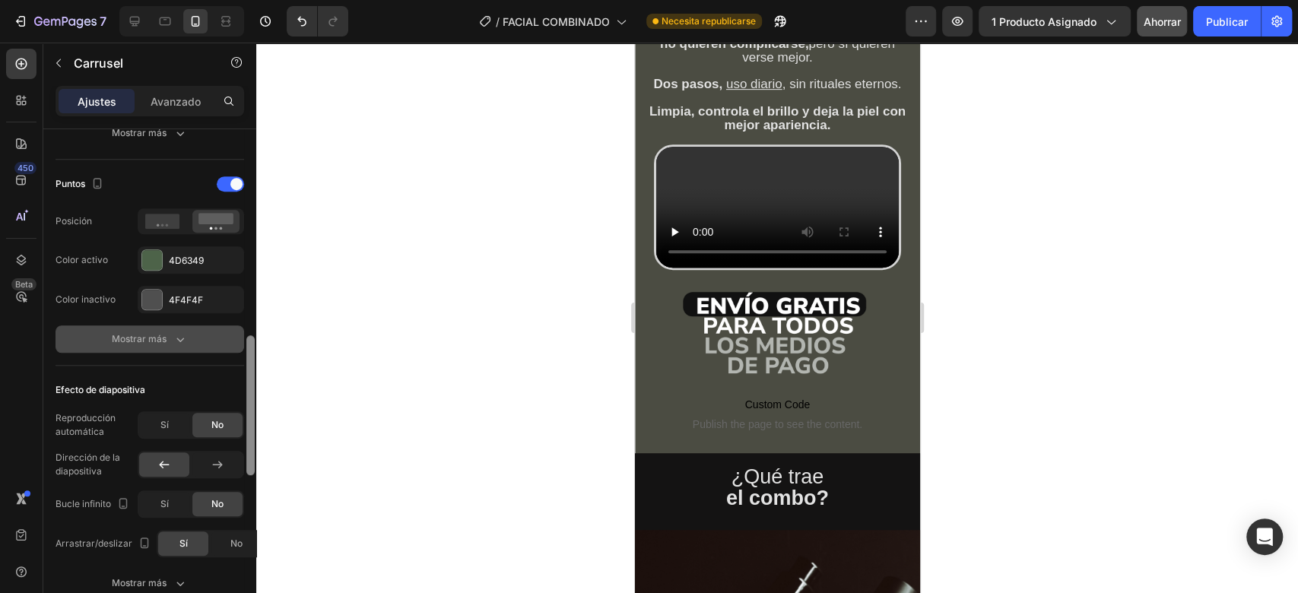
click at [175, 338] on icon "button" at bounding box center [180, 338] width 15 height 15
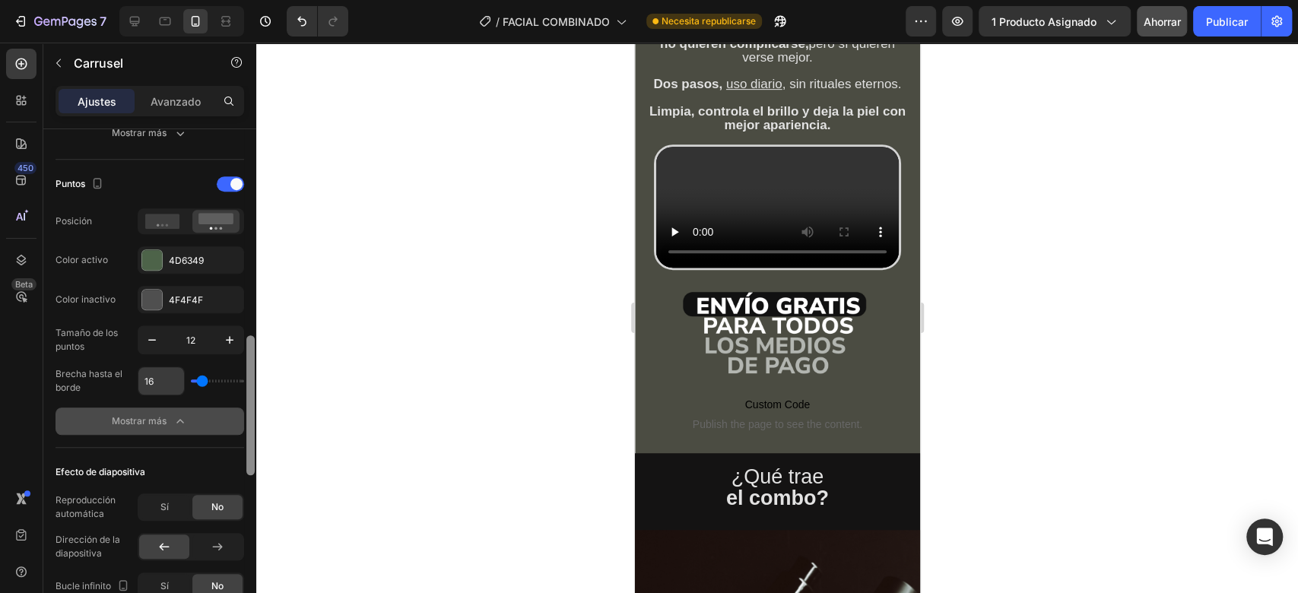
click at [163, 382] on input "16" at bounding box center [161, 380] width 46 height 27
type input "17"
type input "18"
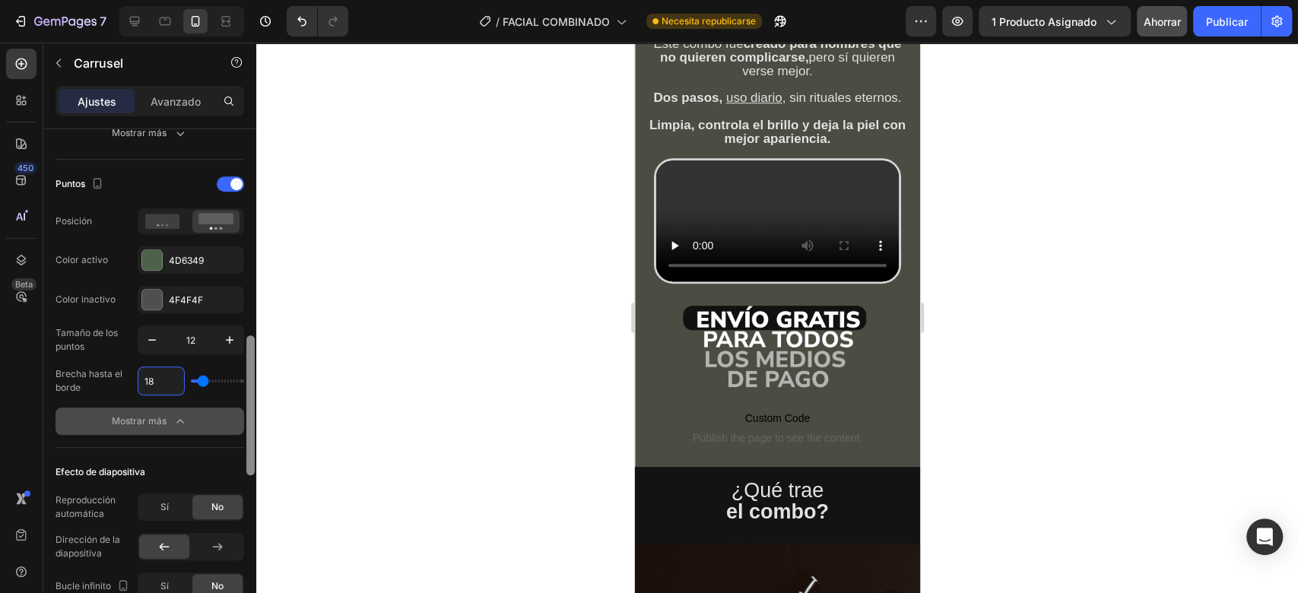
type input "17"
type input "16"
type input "15"
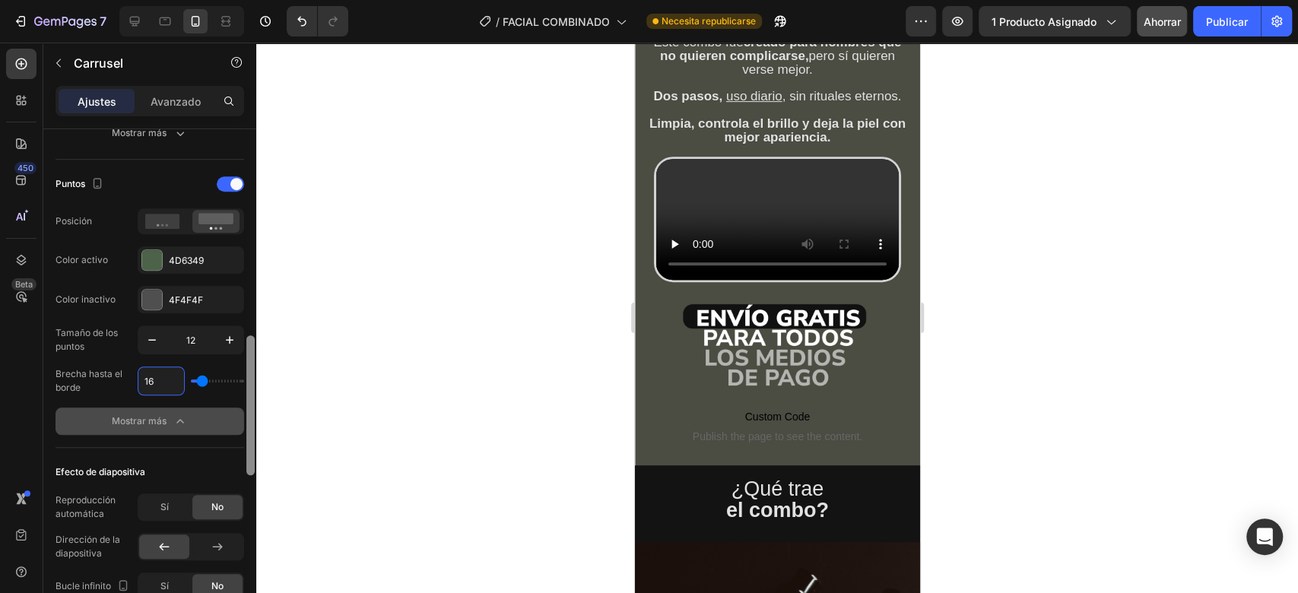
type input "15"
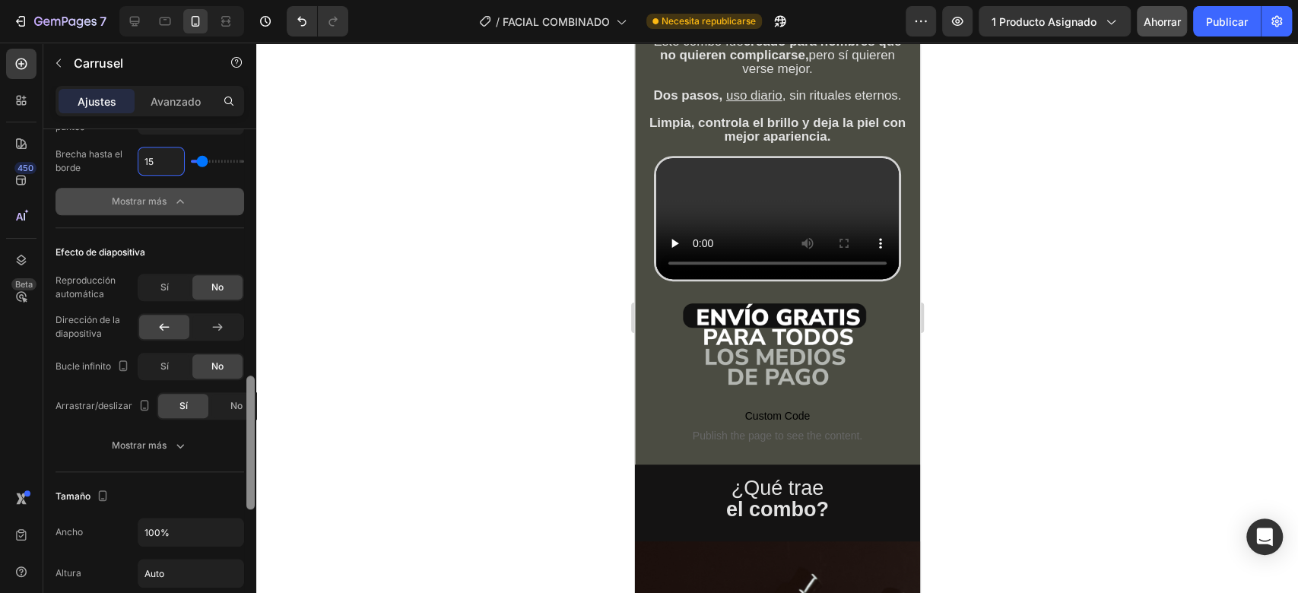
scroll to position [971, 0]
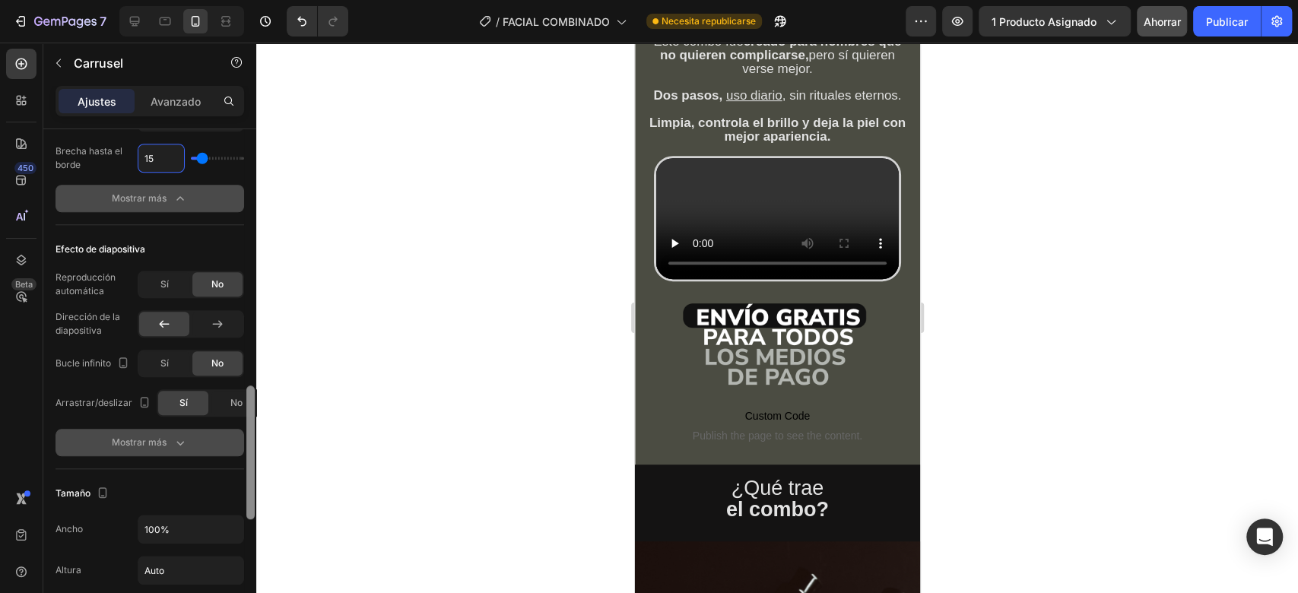
click at [166, 429] on button "Mostrar más" at bounding box center [149, 442] width 189 height 27
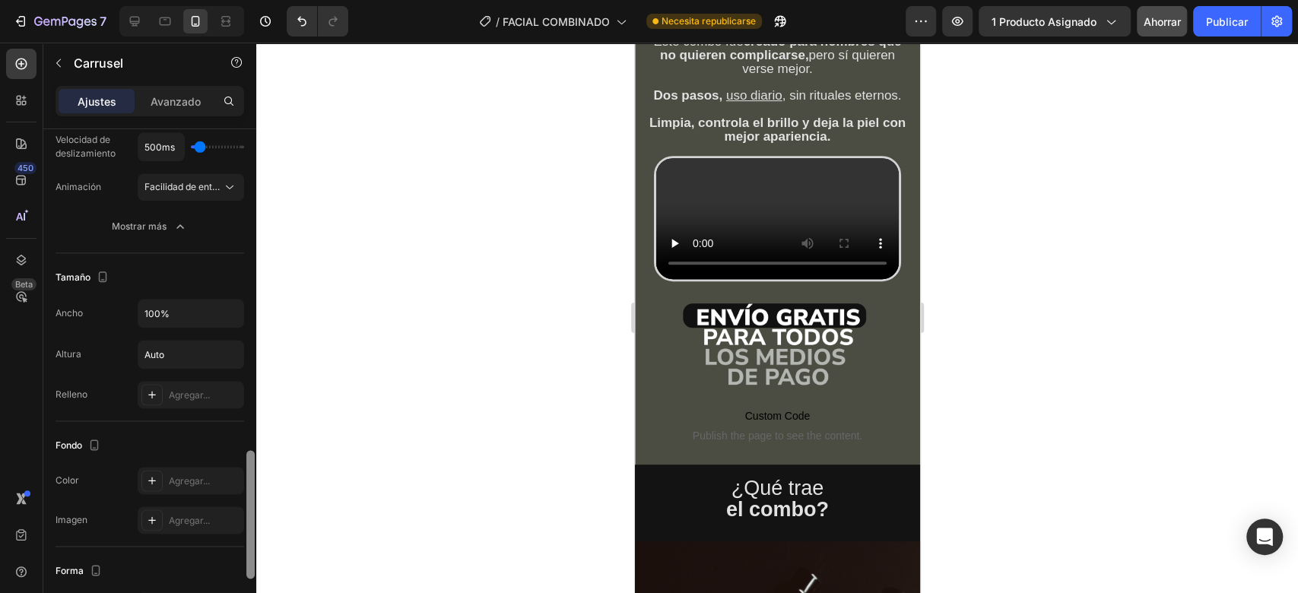
scroll to position [1293, 0]
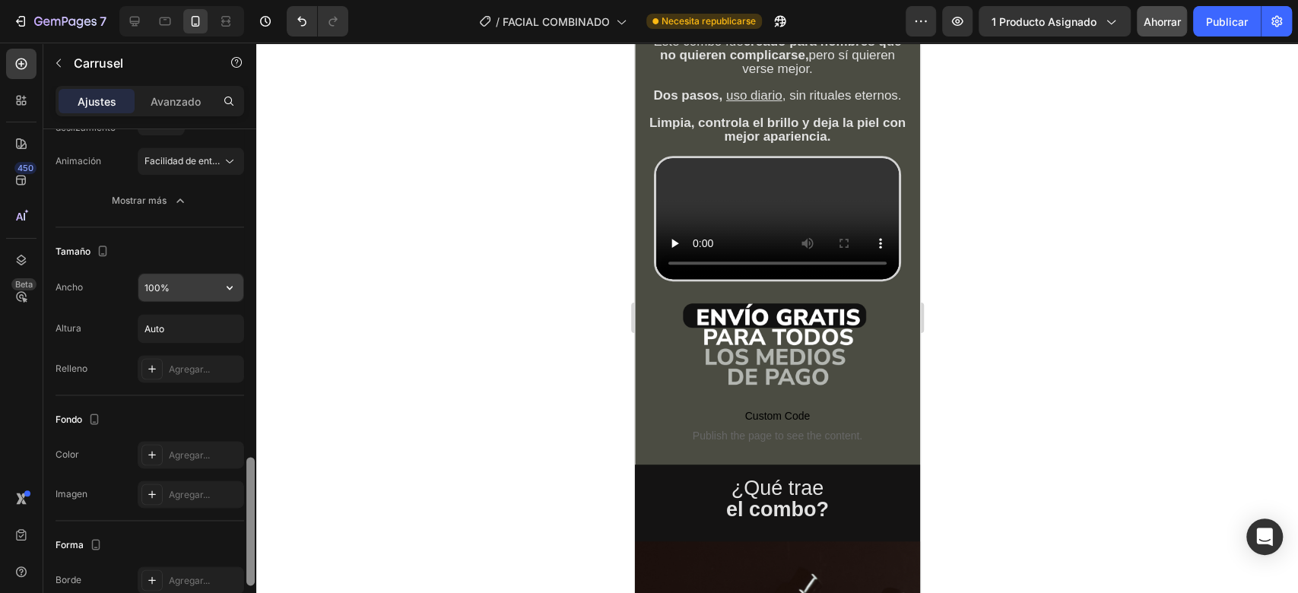
click at [182, 287] on input "100%" at bounding box center [190, 287] width 105 height 27
type input "113%"
click at [192, 333] on input "Auto" at bounding box center [190, 328] width 105 height 27
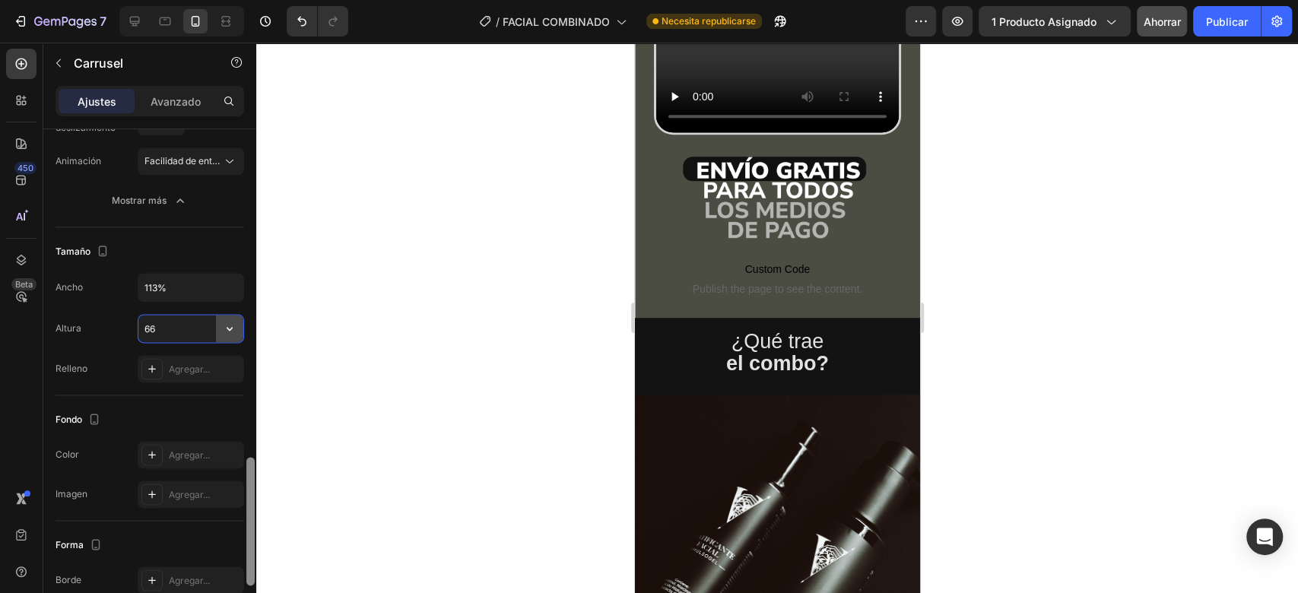
click at [225, 325] on icon "button" at bounding box center [229, 328] width 15 height 15
click at [208, 361] on font "Contenido ajustado" at bounding box center [168, 364] width 83 height 11
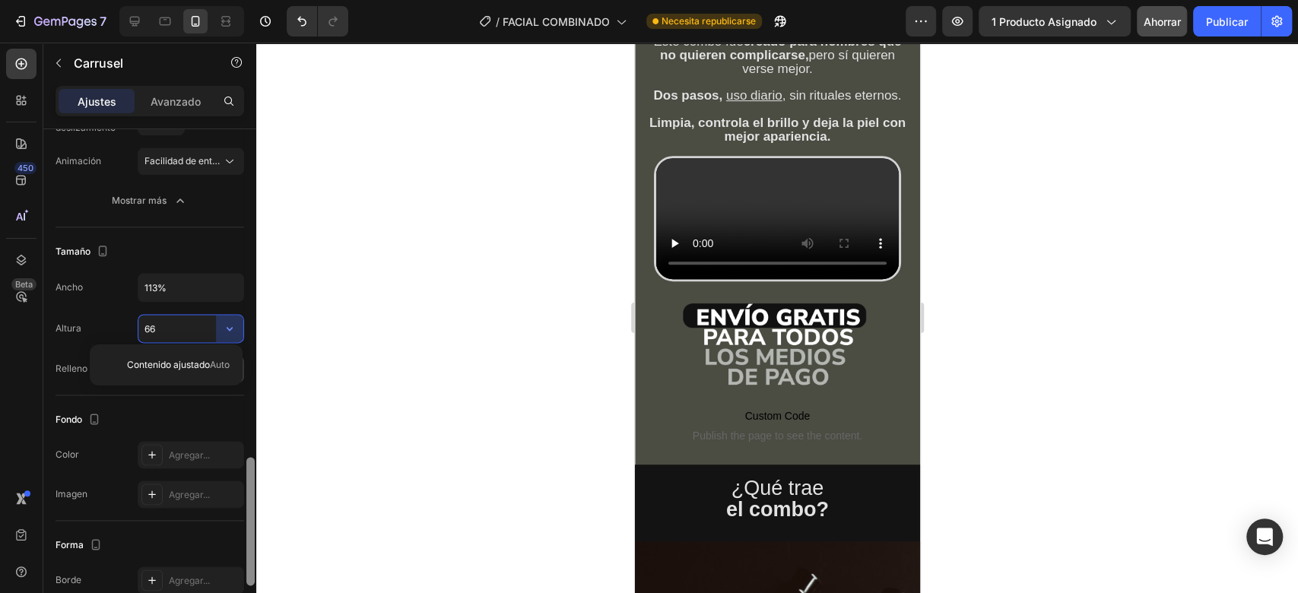
type input "Auto"
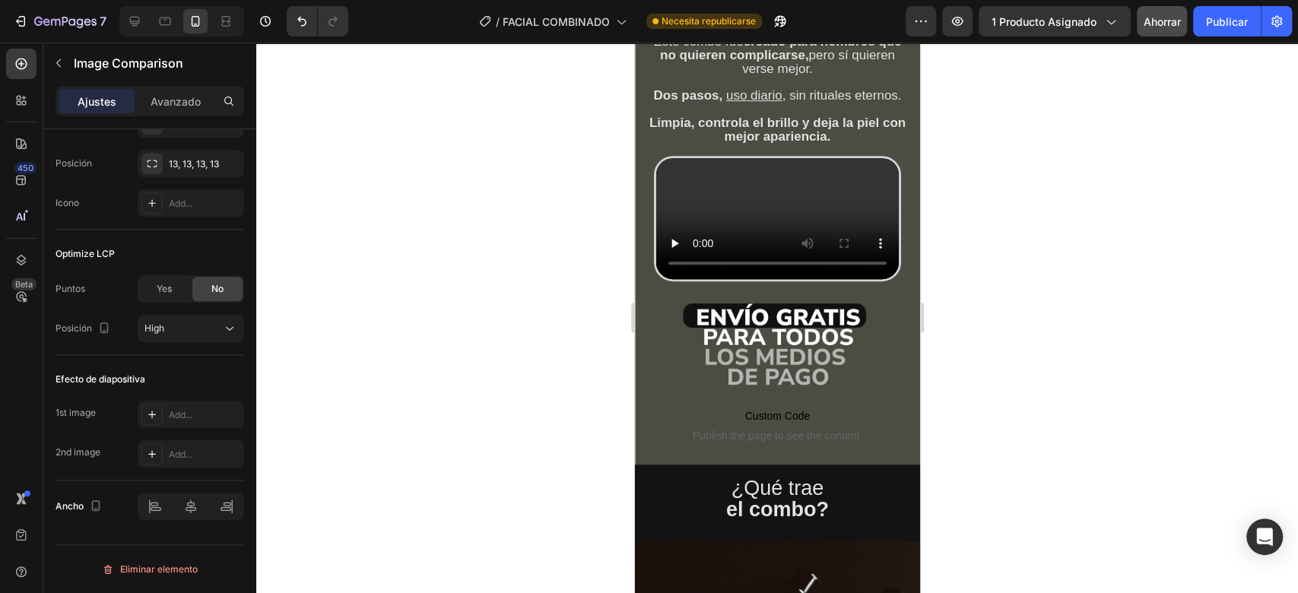
scroll to position [0, 0]
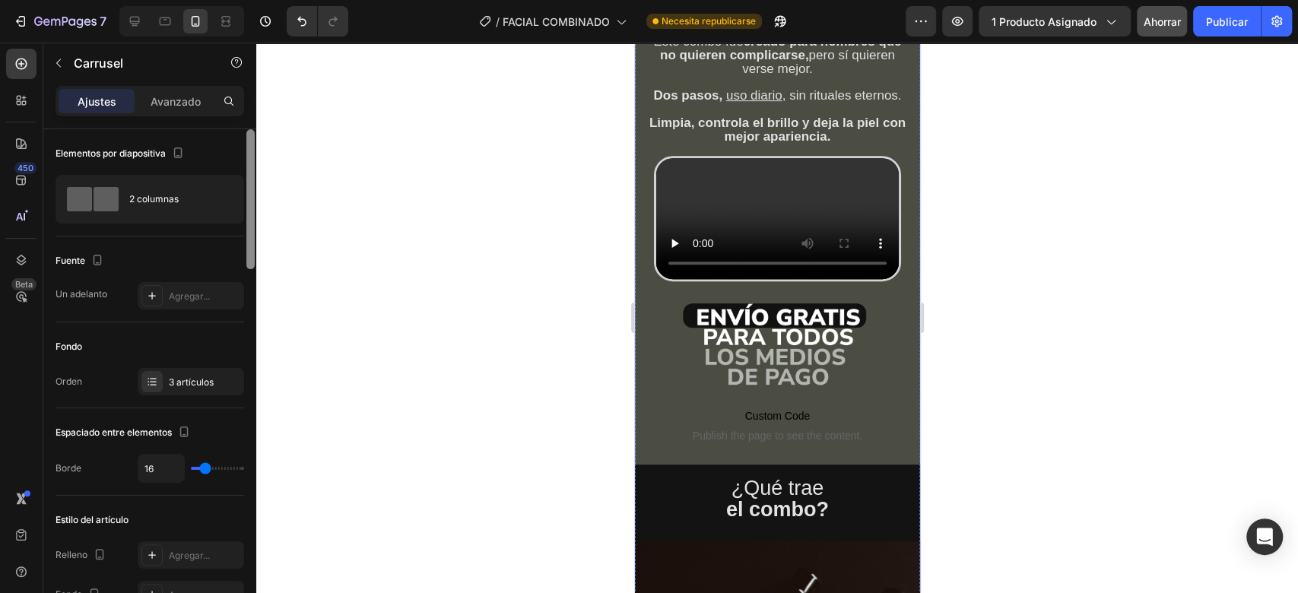
click at [255, 274] on div at bounding box center [250, 383] width 11 height 508
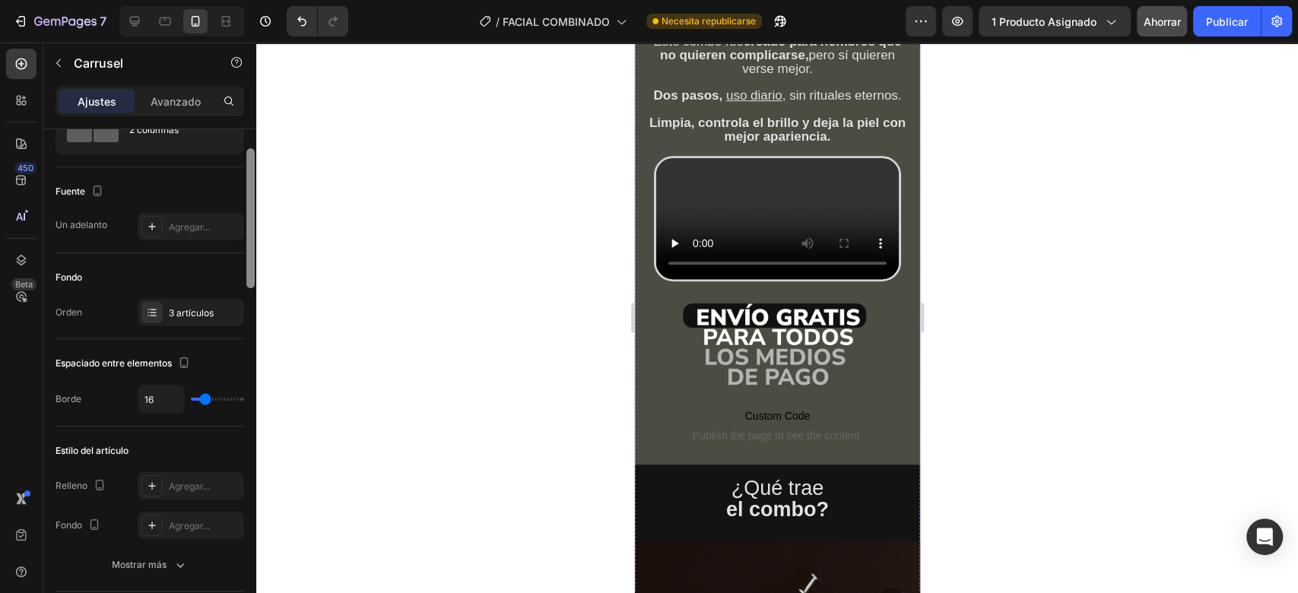
scroll to position [65, 0]
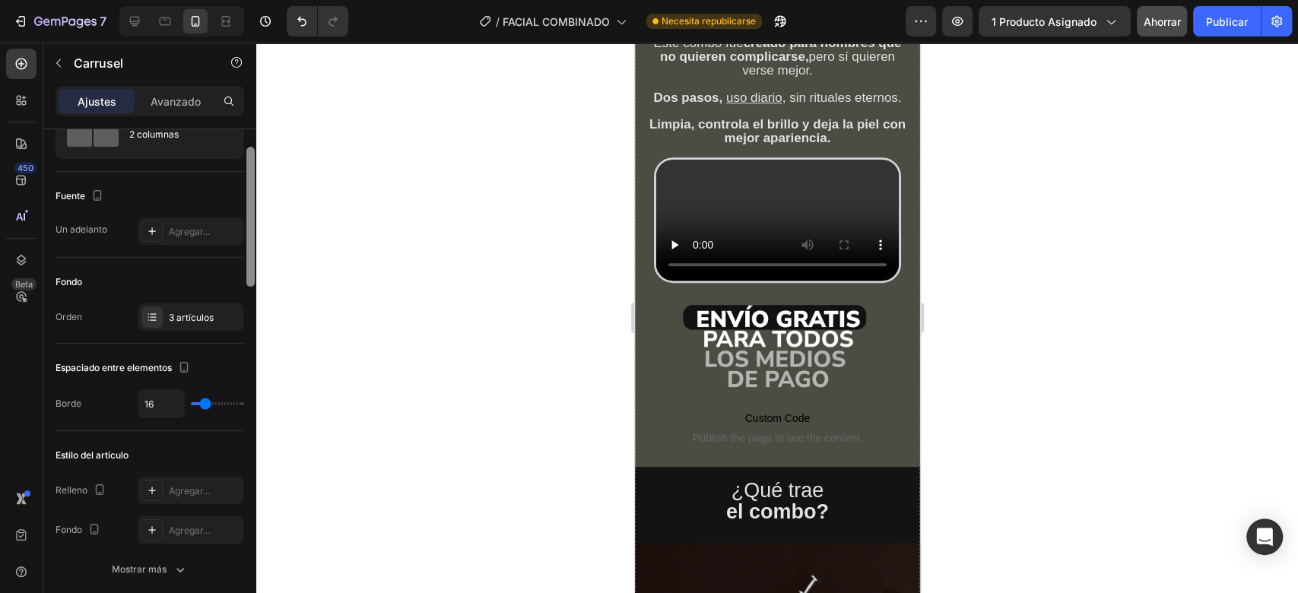
type input "13"
type input "0"
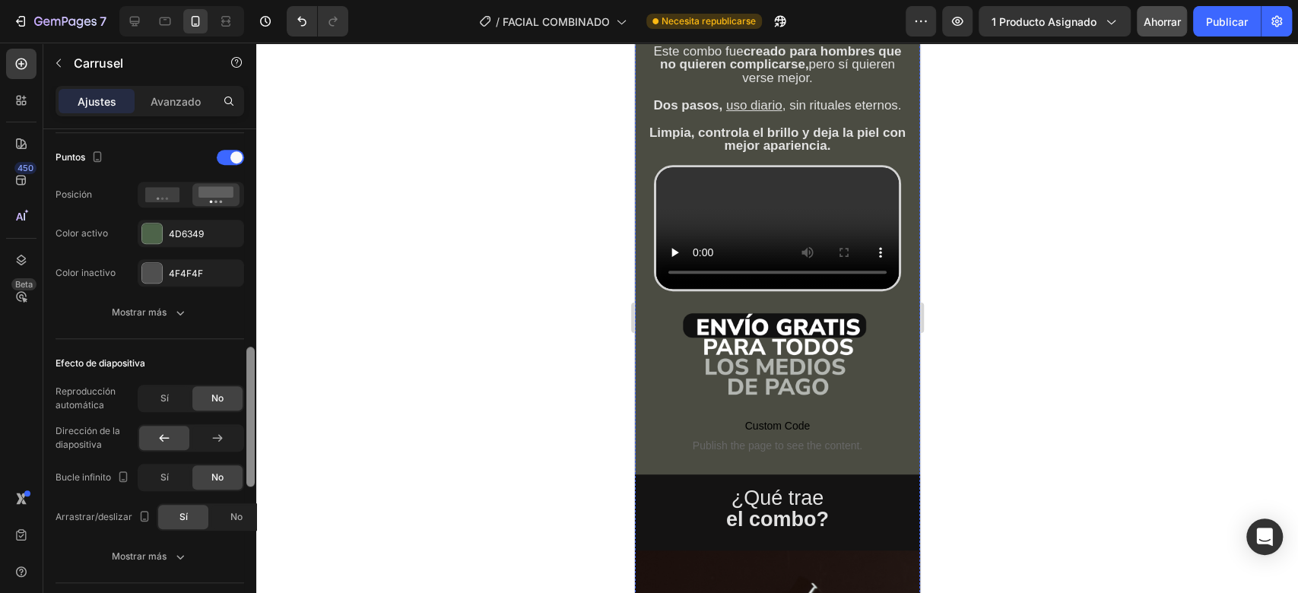
scroll to position [770, 0]
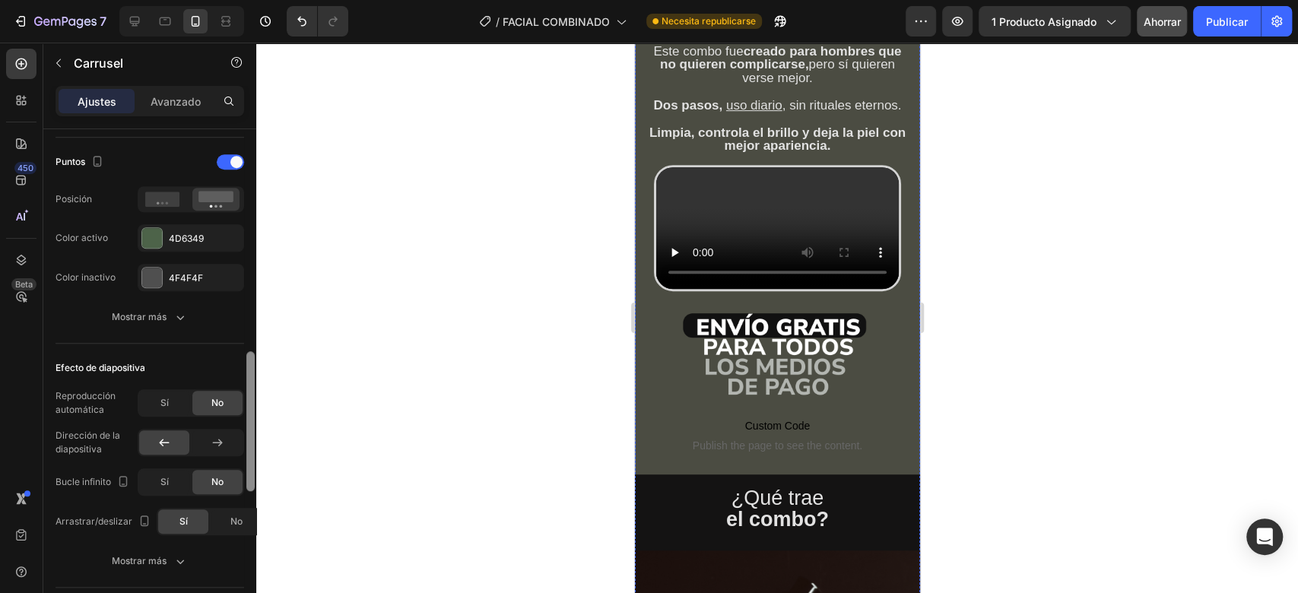
type input "0"
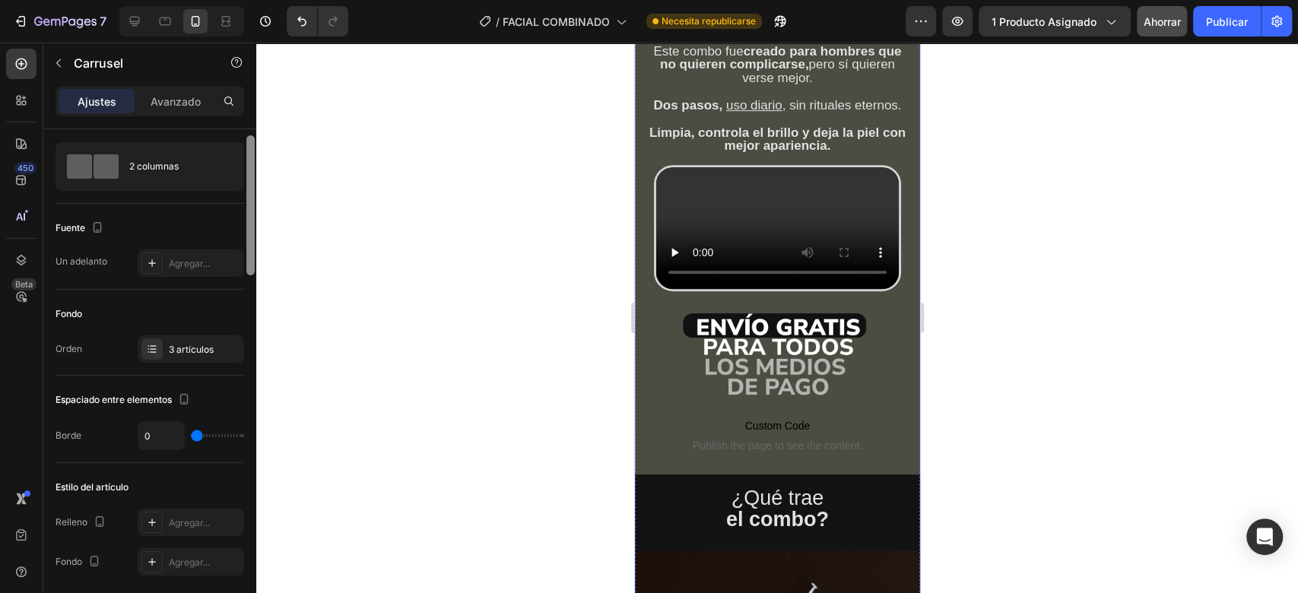
scroll to position [30, 0]
click at [368, 335] on div at bounding box center [776, 318] width 1041 height 550
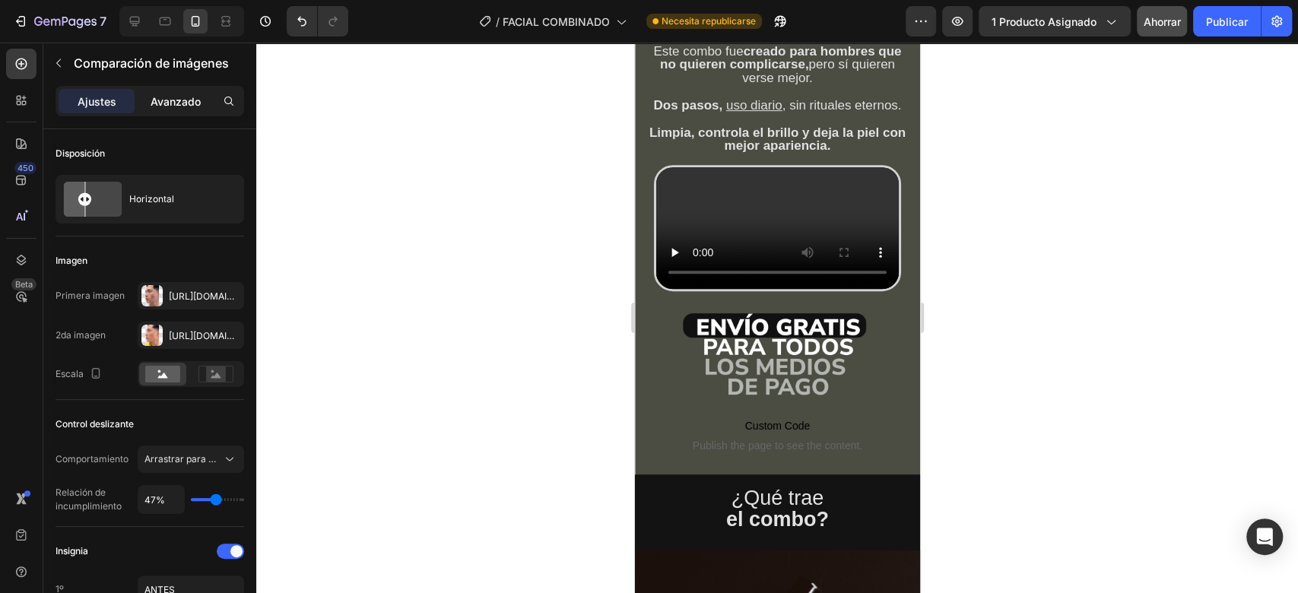
click at [185, 97] on font "Avanzado" at bounding box center [176, 101] width 50 height 13
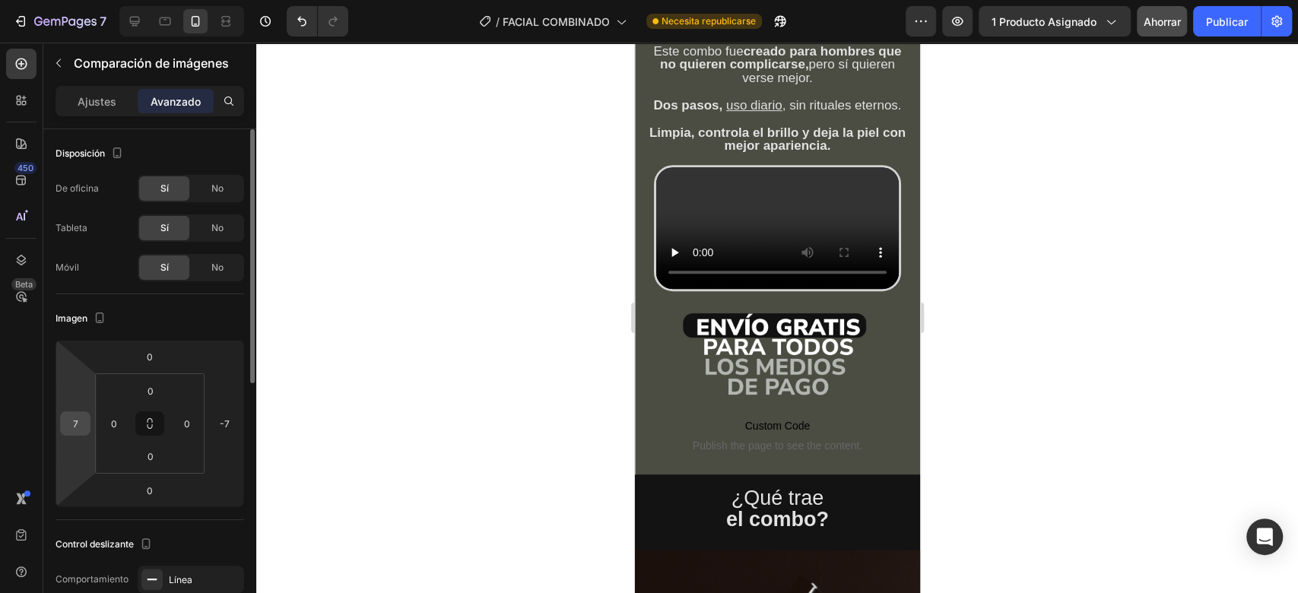
click at [77, 420] on input "7" at bounding box center [75, 423] width 23 height 23
type input "0"
click at [222, 418] on input "-7" at bounding box center [224, 423] width 23 height 23
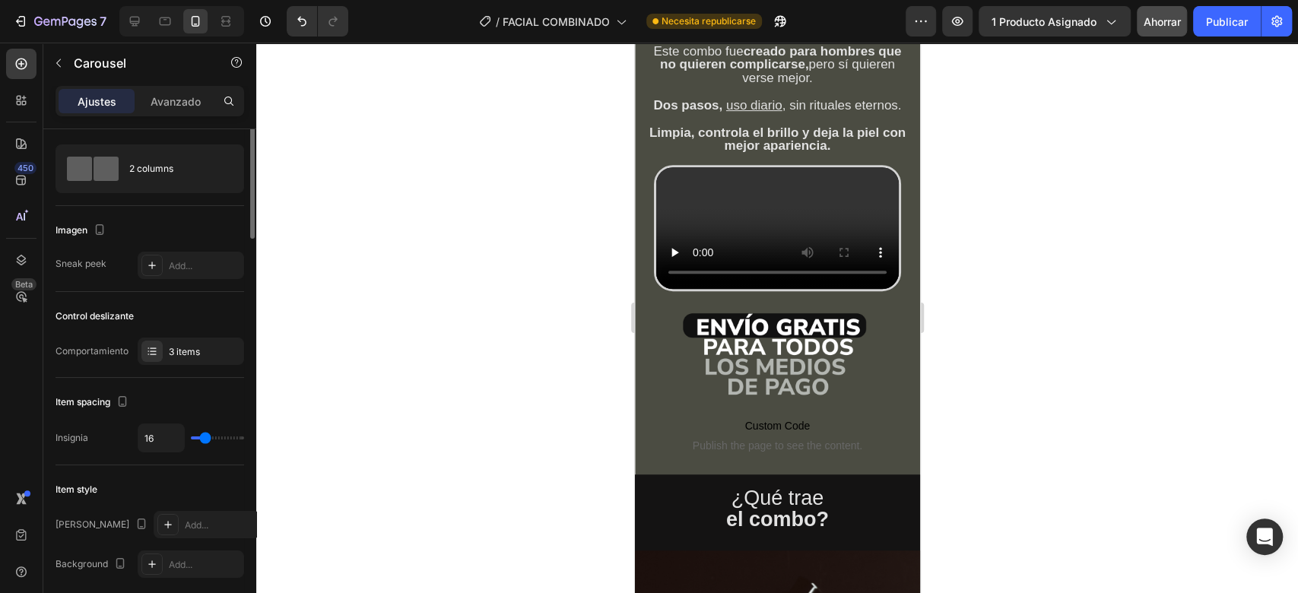
scroll to position [0, 0]
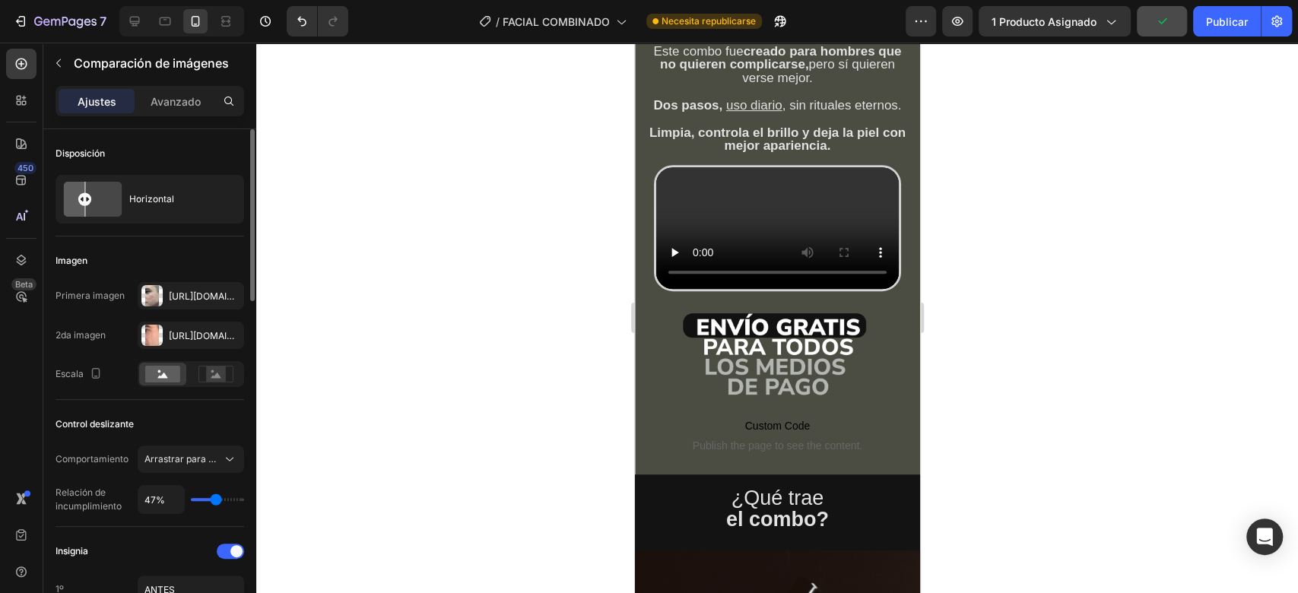
click at [169, 91] on div "Avanzado" at bounding box center [176, 101] width 76 height 24
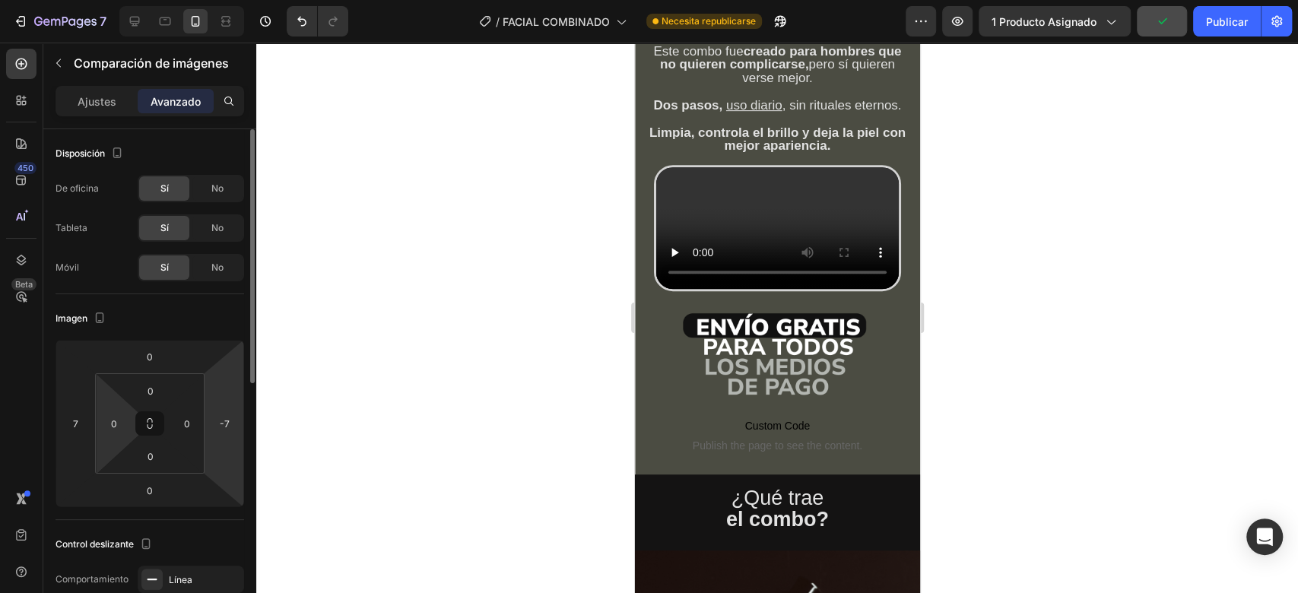
click at [225, 421] on input "-7" at bounding box center [224, 423] width 23 height 23
type input "7"
type input "0"
click at [75, 420] on input "7" at bounding box center [75, 423] width 23 height 23
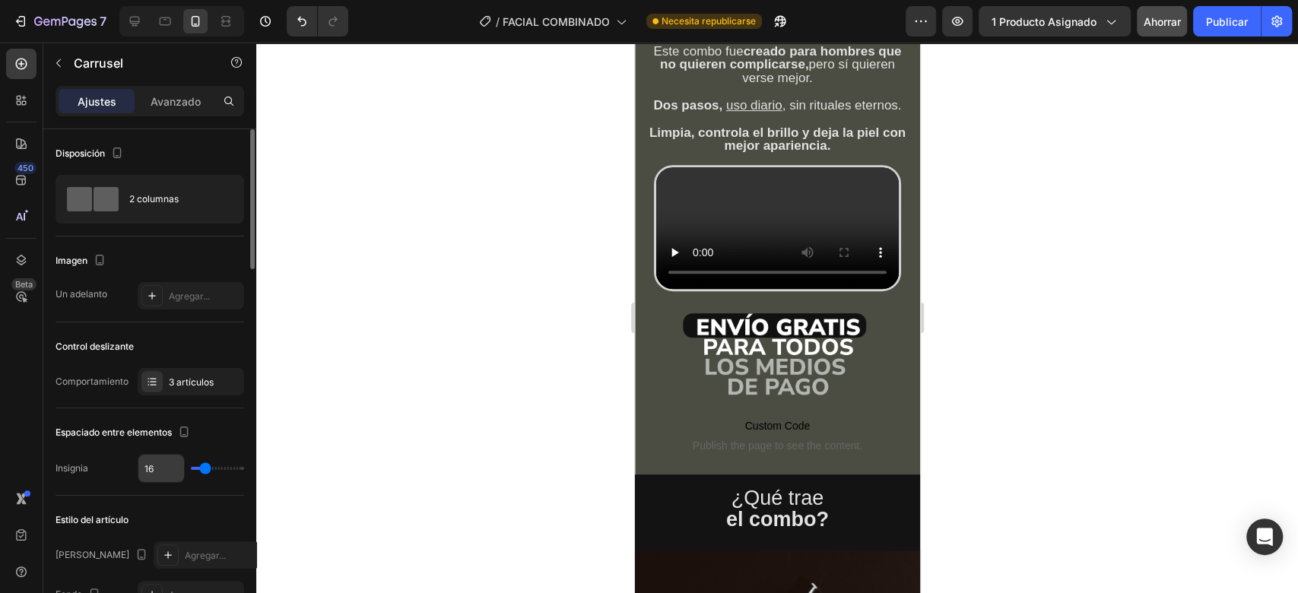
click at [170, 471] on input "16" at bounding box center [161, 468] width 46 height 27
type input "17"
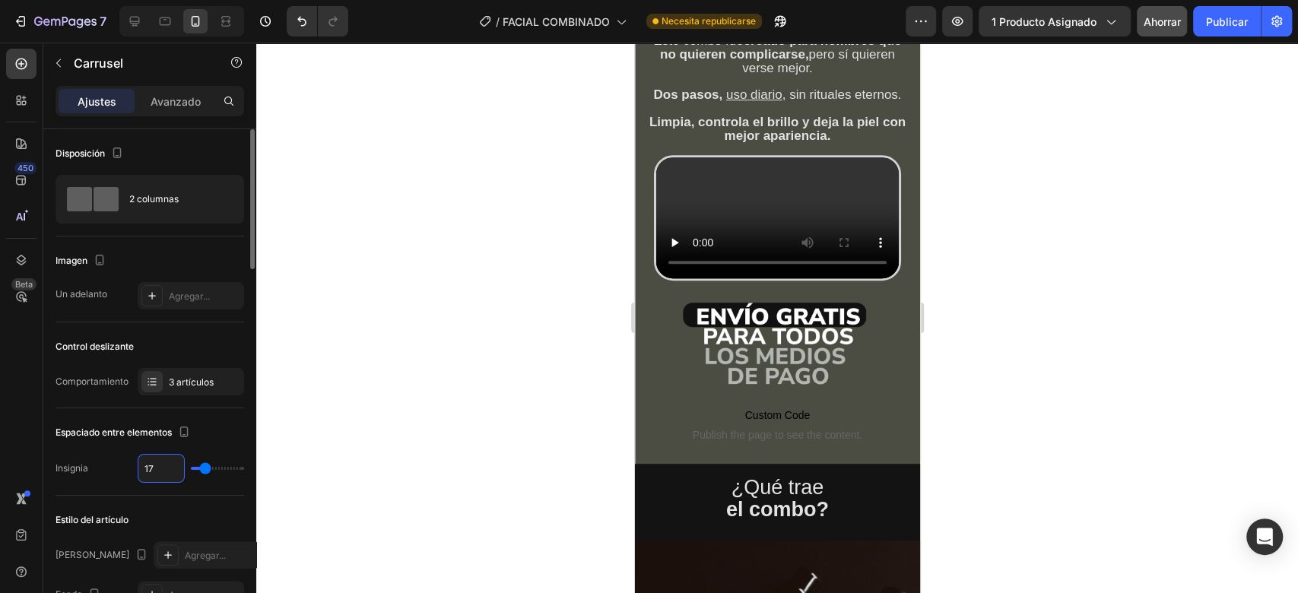
type input "18"
type input "17"
type input "16"
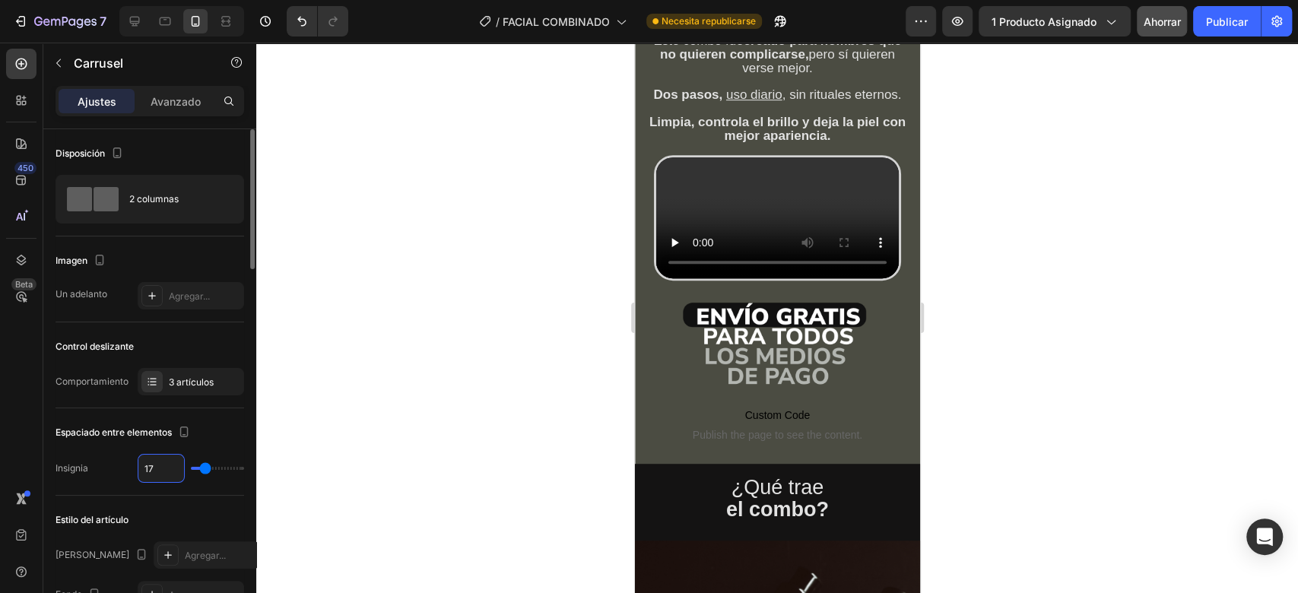
type input "16"
type input "15"
type input "14"
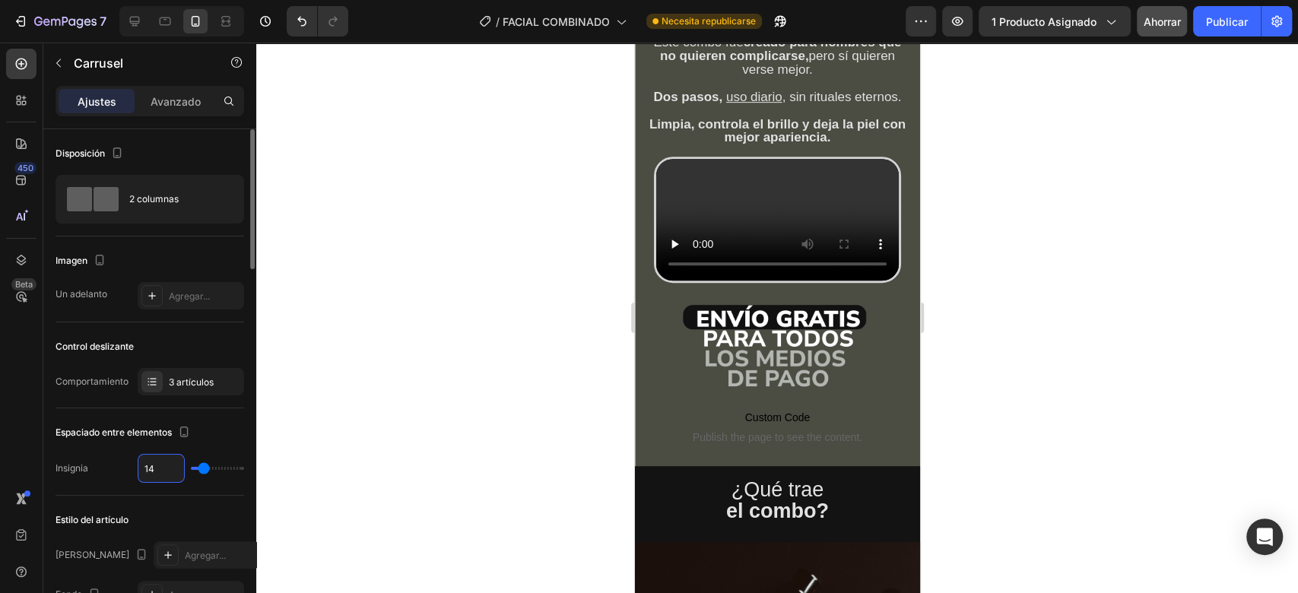
type input "13"
type input "12"
type input "11"
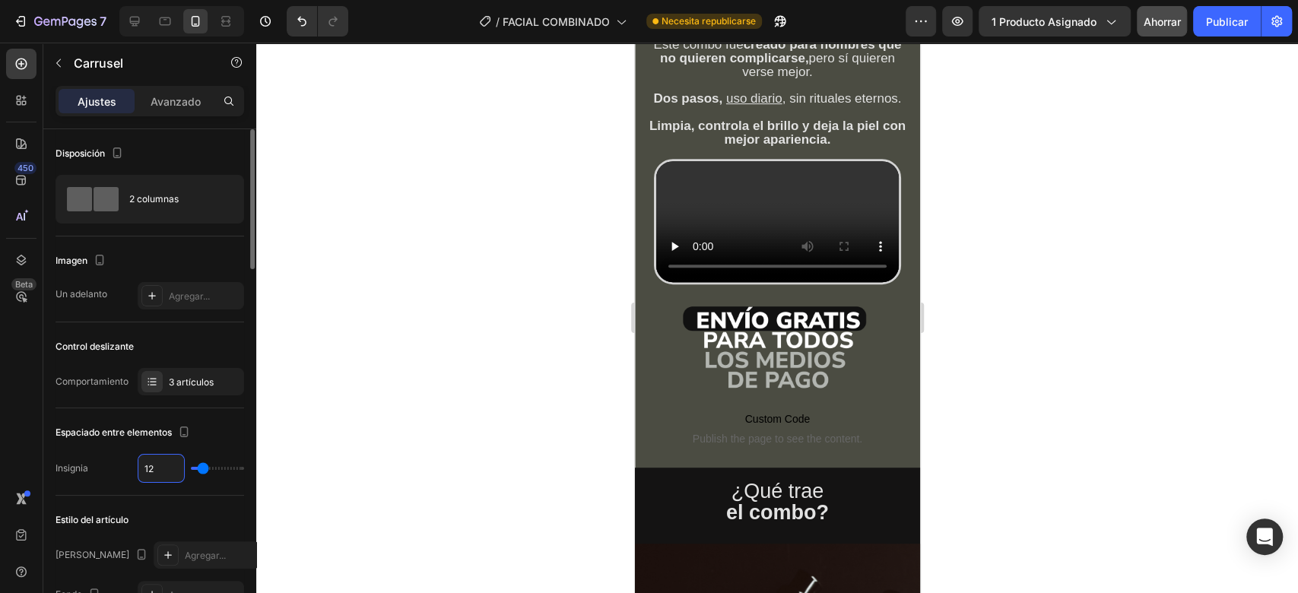
type input "11"
type input "10"
type input "9"
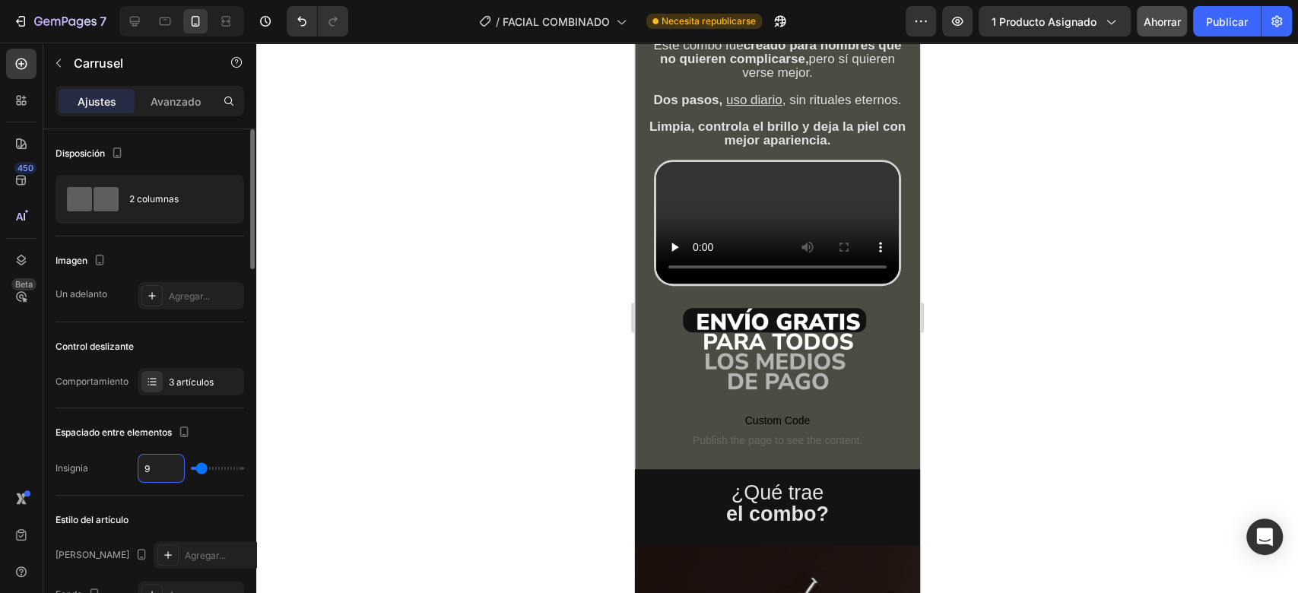
type input "8"
type input "7"
type input "6"
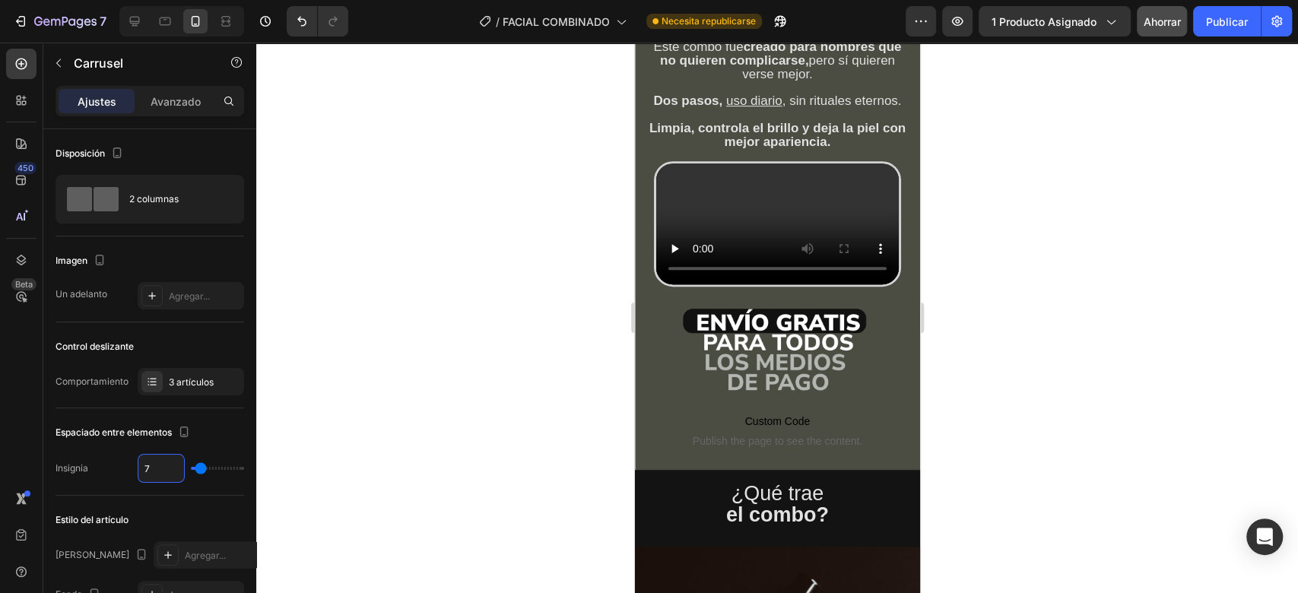
type input "6"
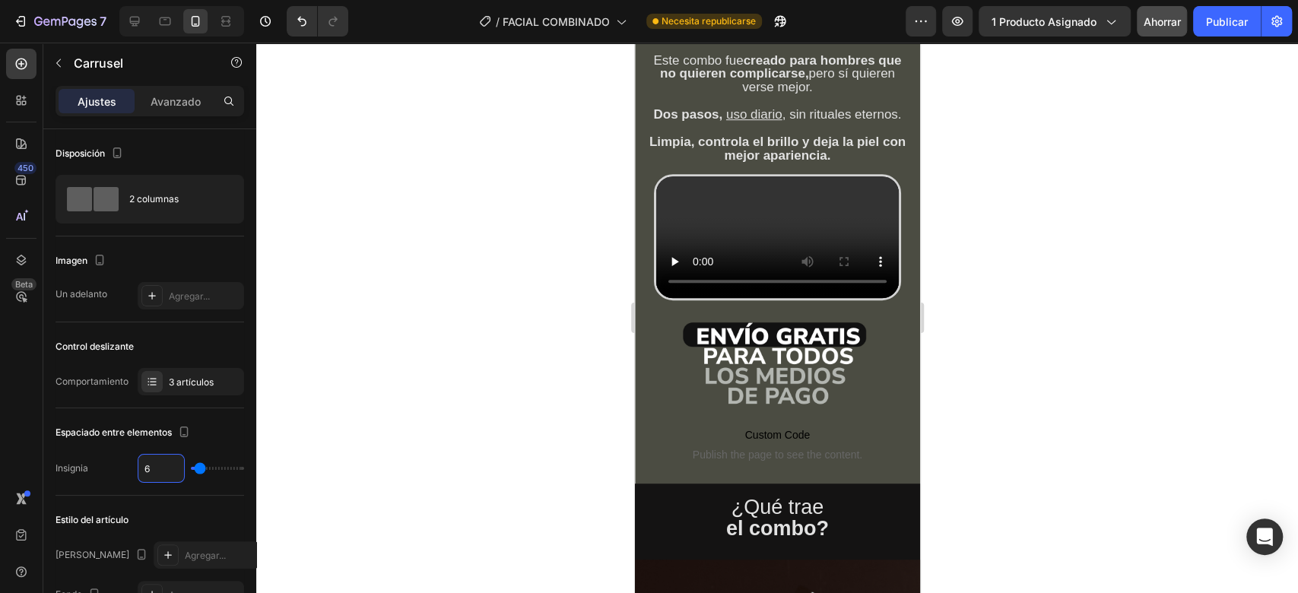
type input "5"
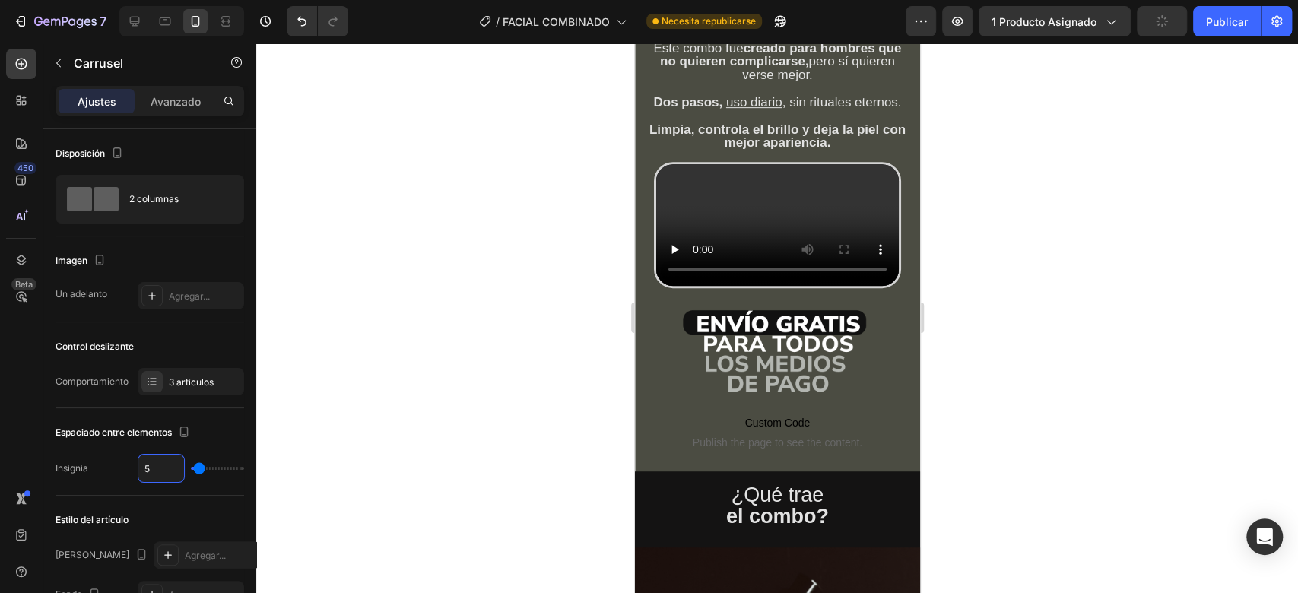
click at [1010, 240] on div at bounding box center [776, 318] width 1041 height 550
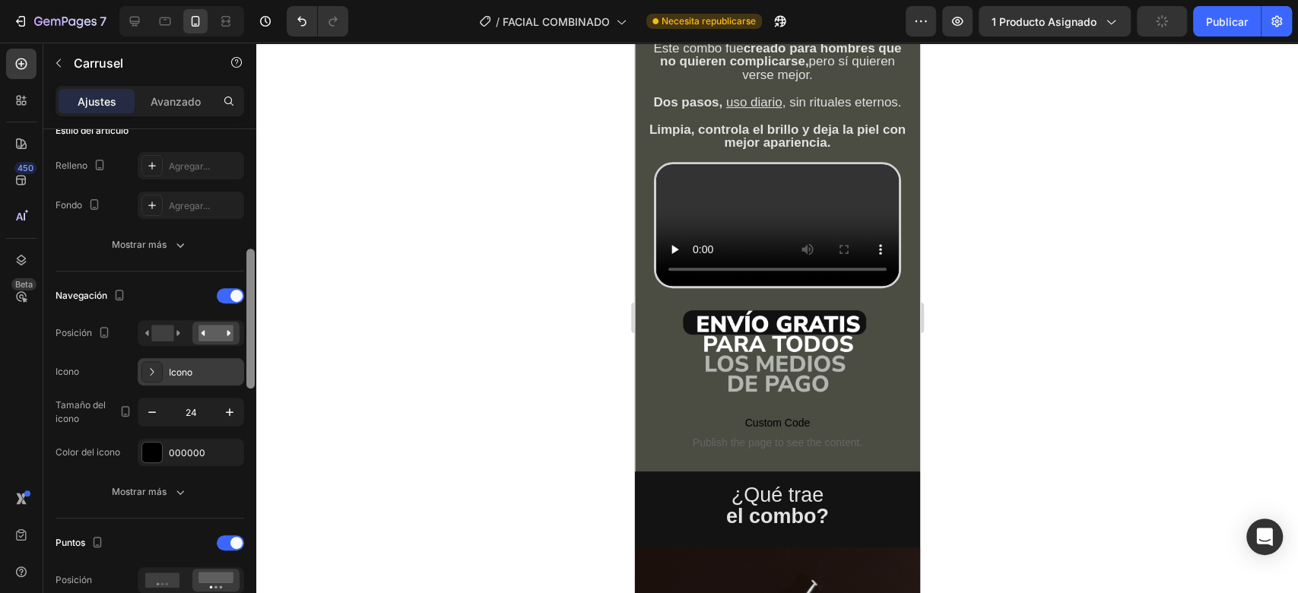
scroll to position [404, 0]
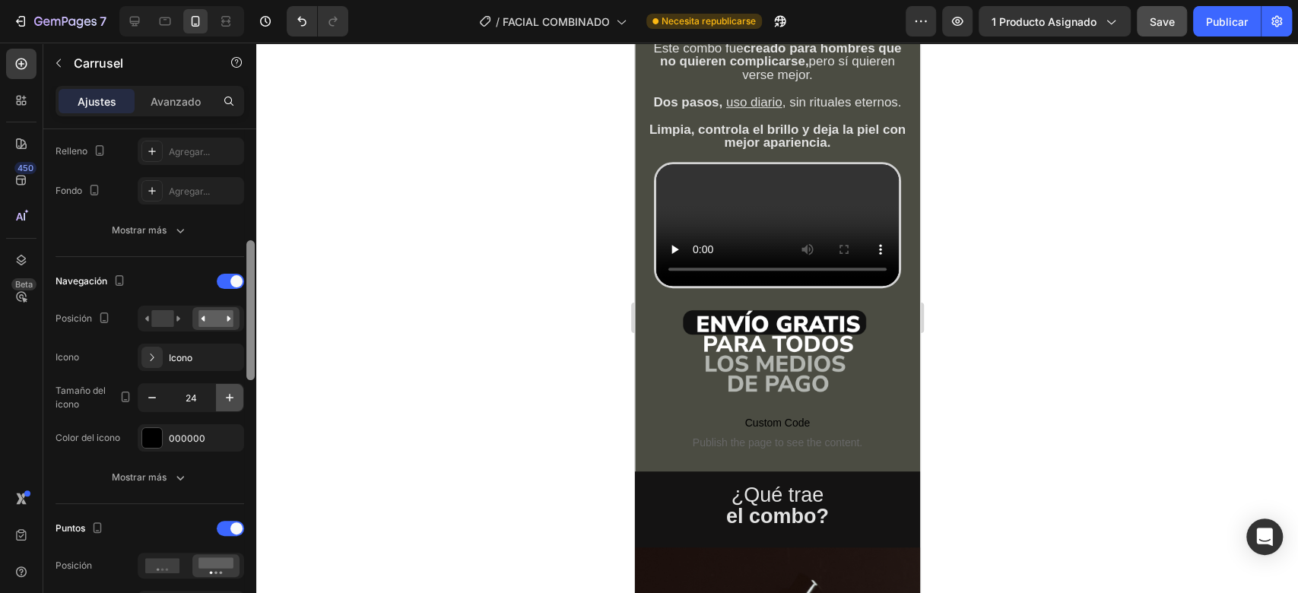
click at [231, 394] on icon "button" at bounding box center [229, 397] width 15 height 15
click at [231, 395] on icon "button" at bounding box center [229, 397] width 15 height 15
click at [233, 393] on icon "button" at bounding box center [229, 397] width 15 height 15
click at [233, 392] on icon "button" at bounding box center [229, 397] width 15 height 15
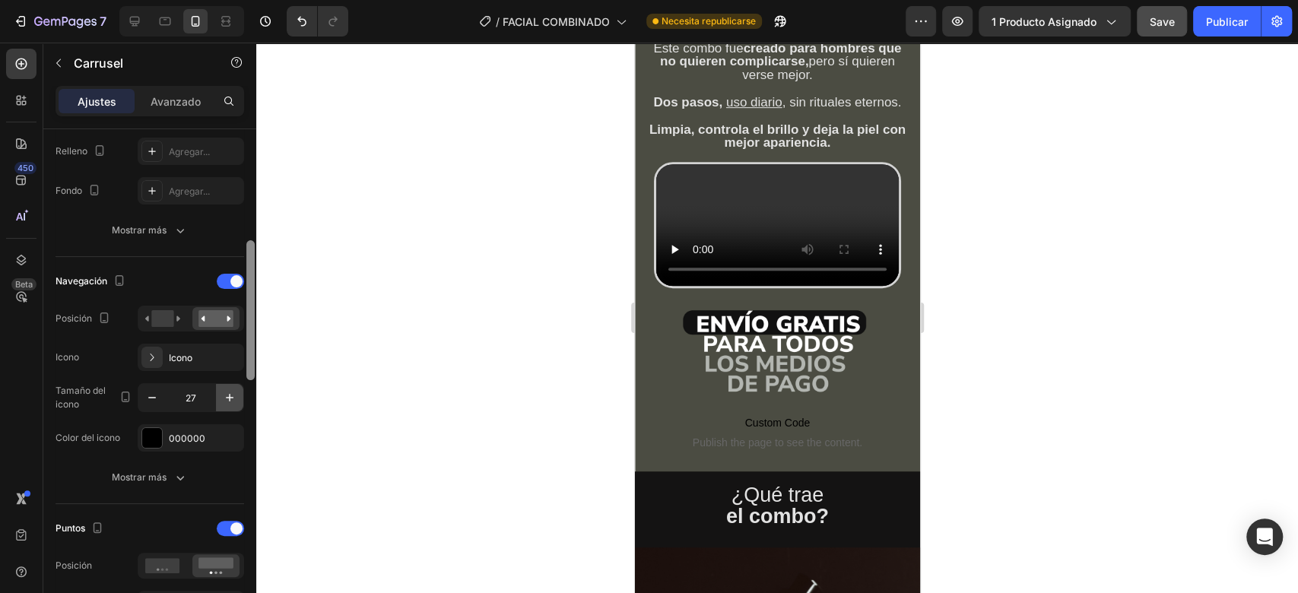
click at [233, 392] on icon "button" at bounding box center [229, 397] width 15 height 15
type input "30"
click at [173, 479] on icon "button" at bounding box center [180, 477] width 15 height 15
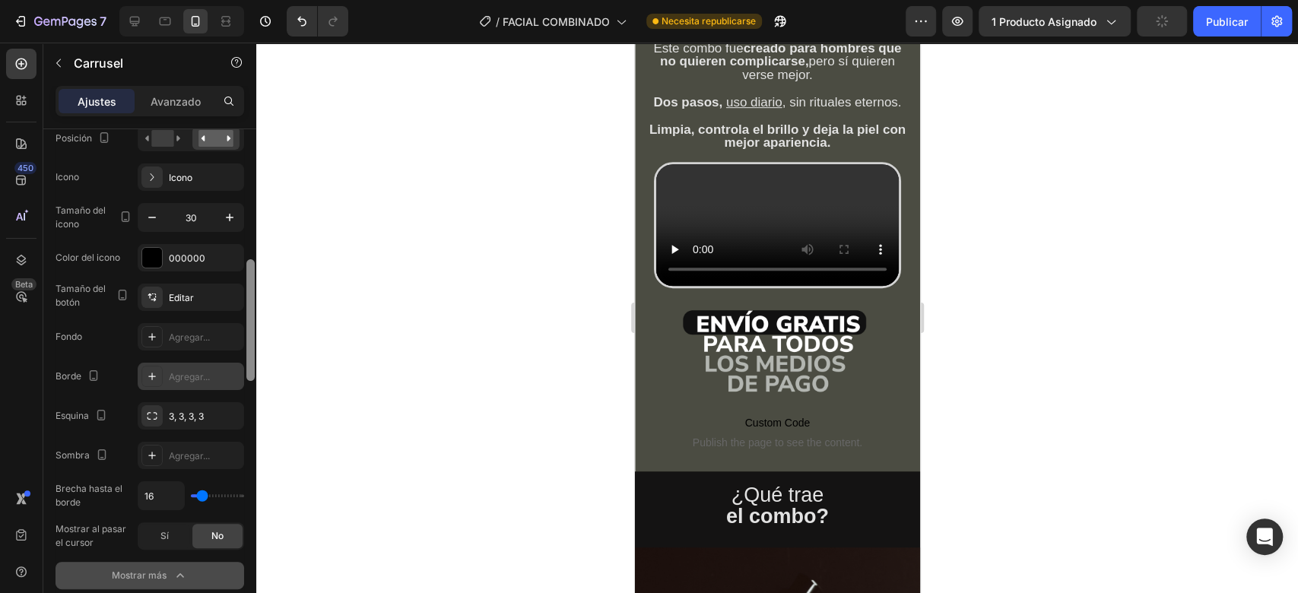
scroll to position [584, 0]
click at [207, 296] on div "Editar" at bounding box center [204, 298] width 71 height 14
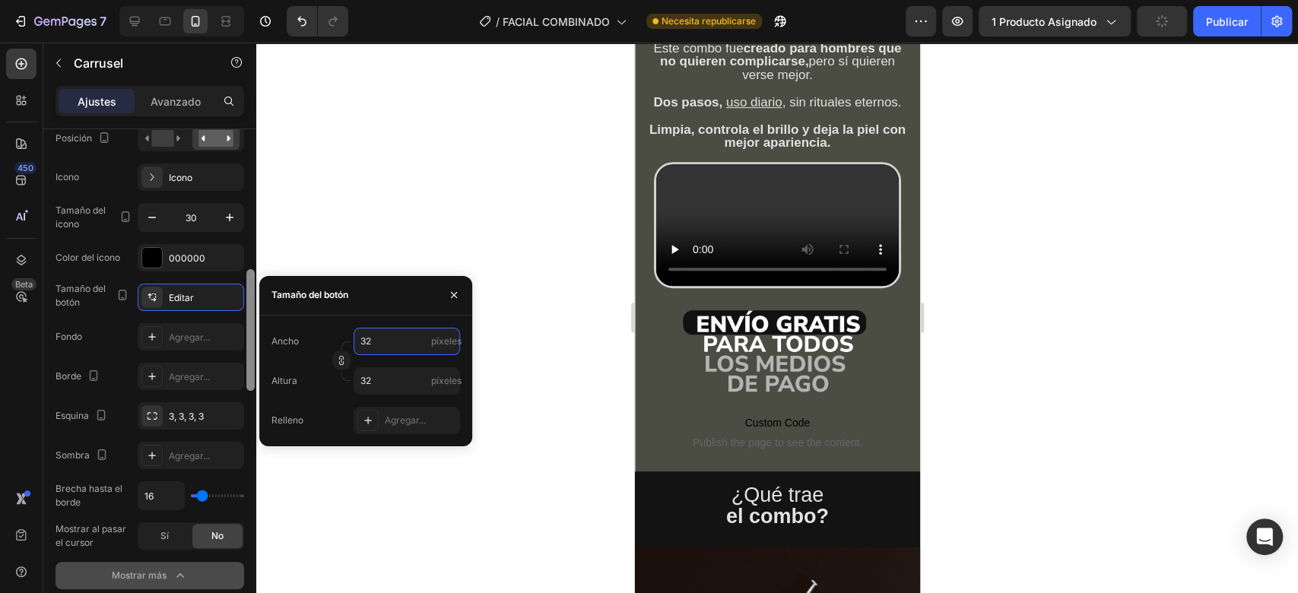
click at [407, 339] on input "32" at bounding box center [406, 341] width 106 height 27
type input "33"
type input "34"
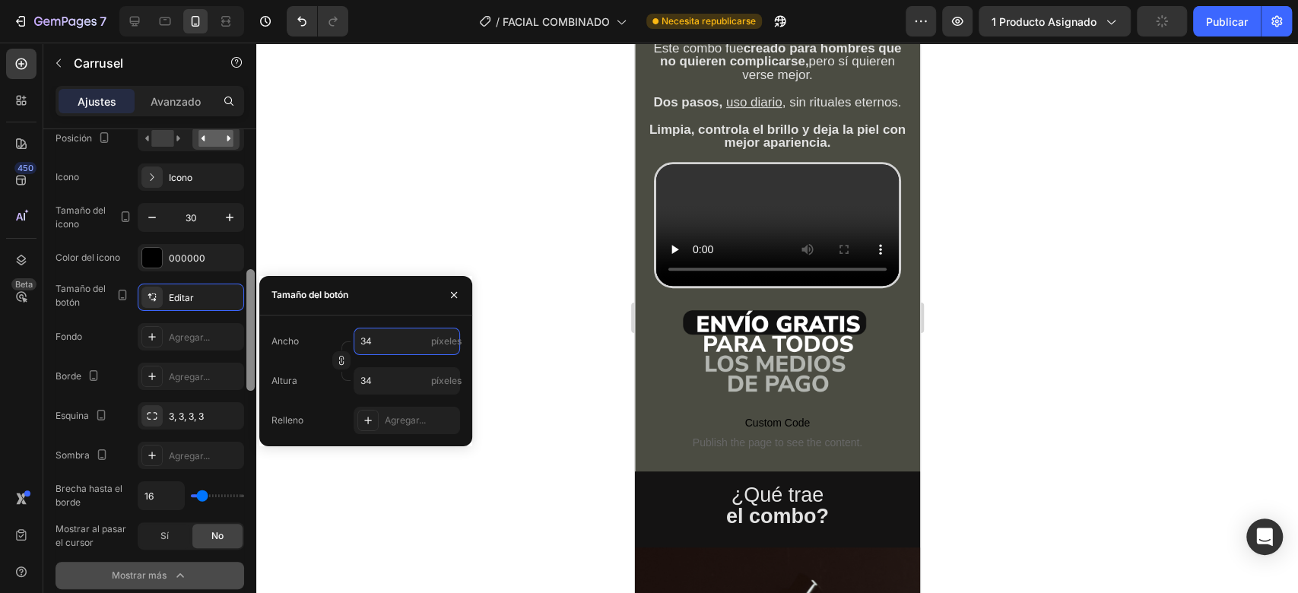
type input "35"
click at [202, 334] on font "Agregar..." at bounding box center [189, 336] width 41 height 11
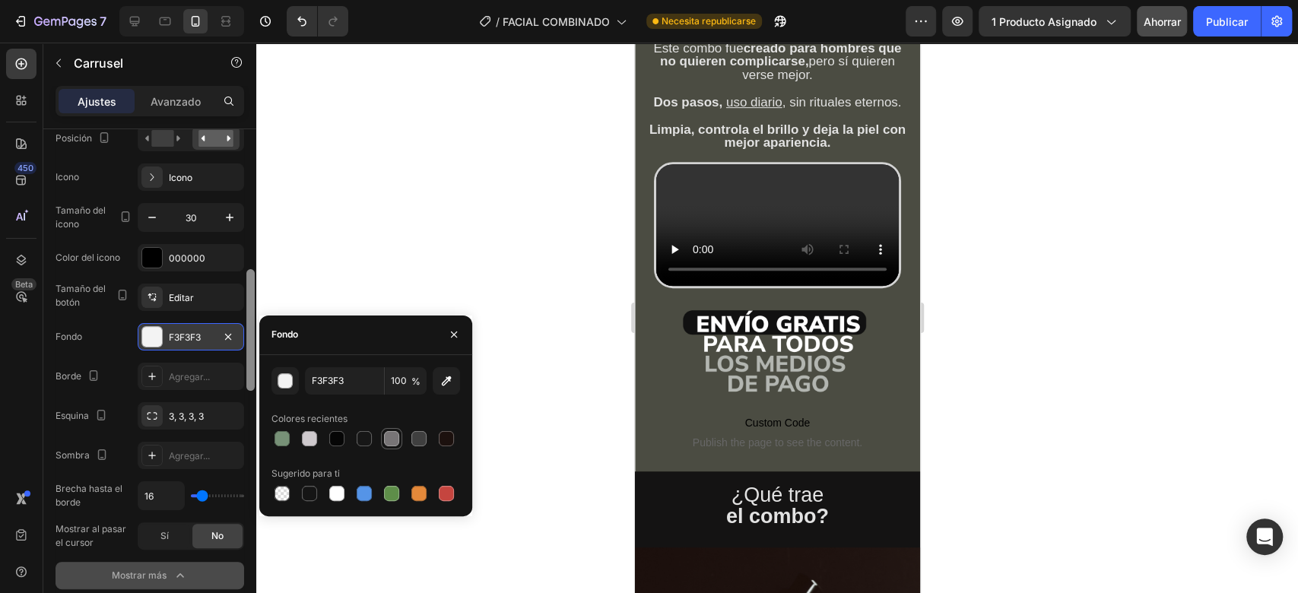
click at [393, 435] on div at bounding box center [391, 438] width 15 height 15
click at [307, 439] on div at bounding box center [309, 438] width 15 height 15
type input "CEC9CD"
click at [152, 254] on div at bounding box center [152, 258] width 20 height 20
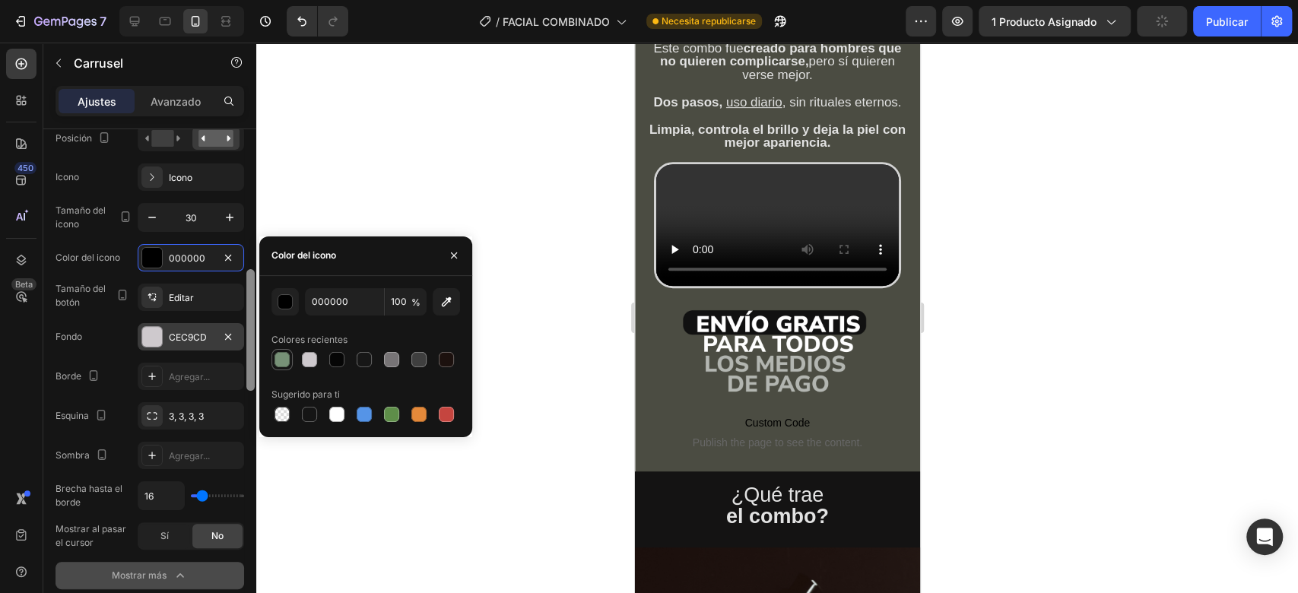
click at [284, 356] on div at bounding box center [281, 359] width 15 height 15
type input "779177"
click at [1009, 236] on div at bounding box center [776, 318] width 1041 height 550
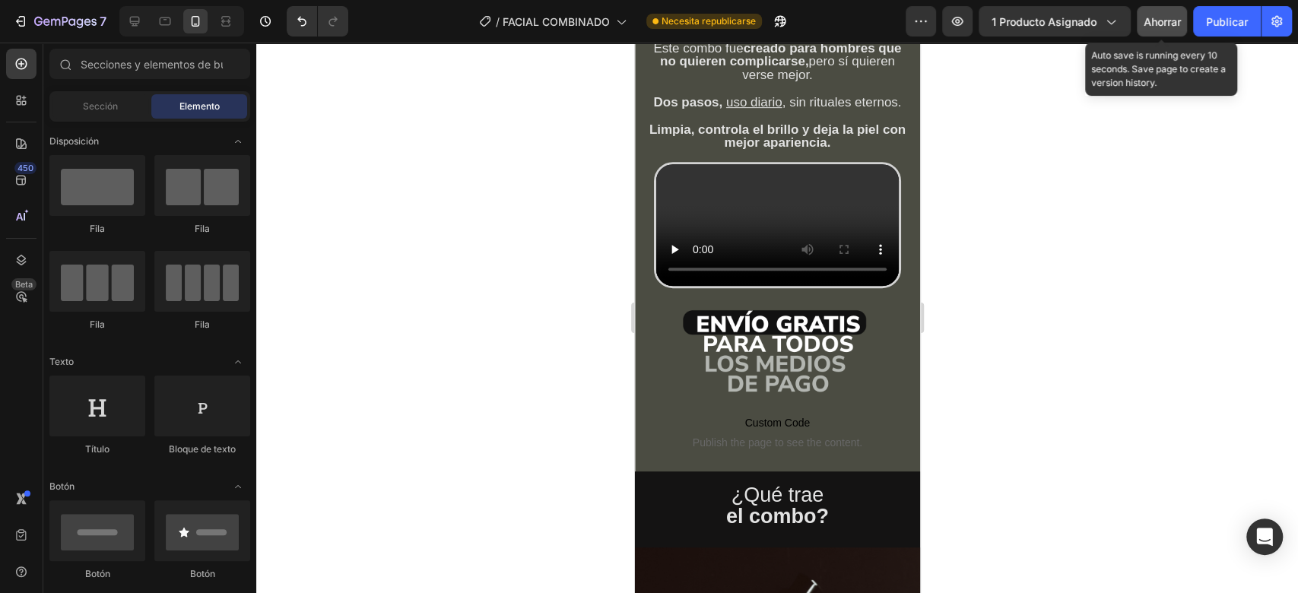
click at [1162, 21] on font "Ahorrar" at bounding box center [1161, 21] width 37 height 13
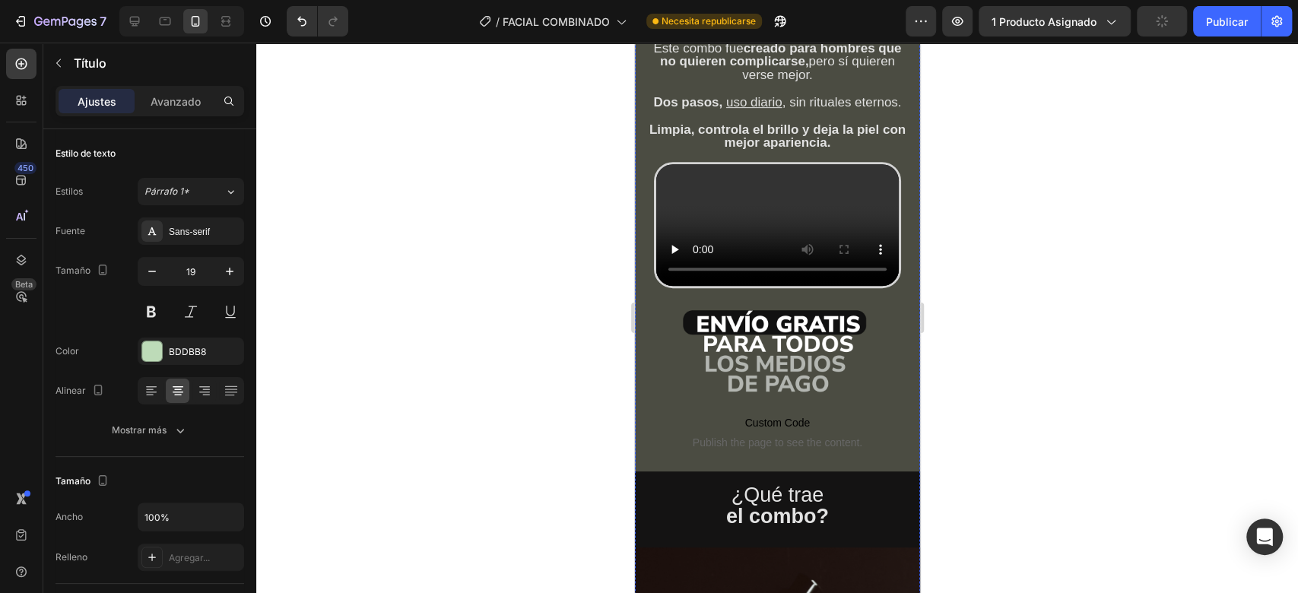
click at [983, 378] on div at bounding box center [776, 318] width 1041 height 550
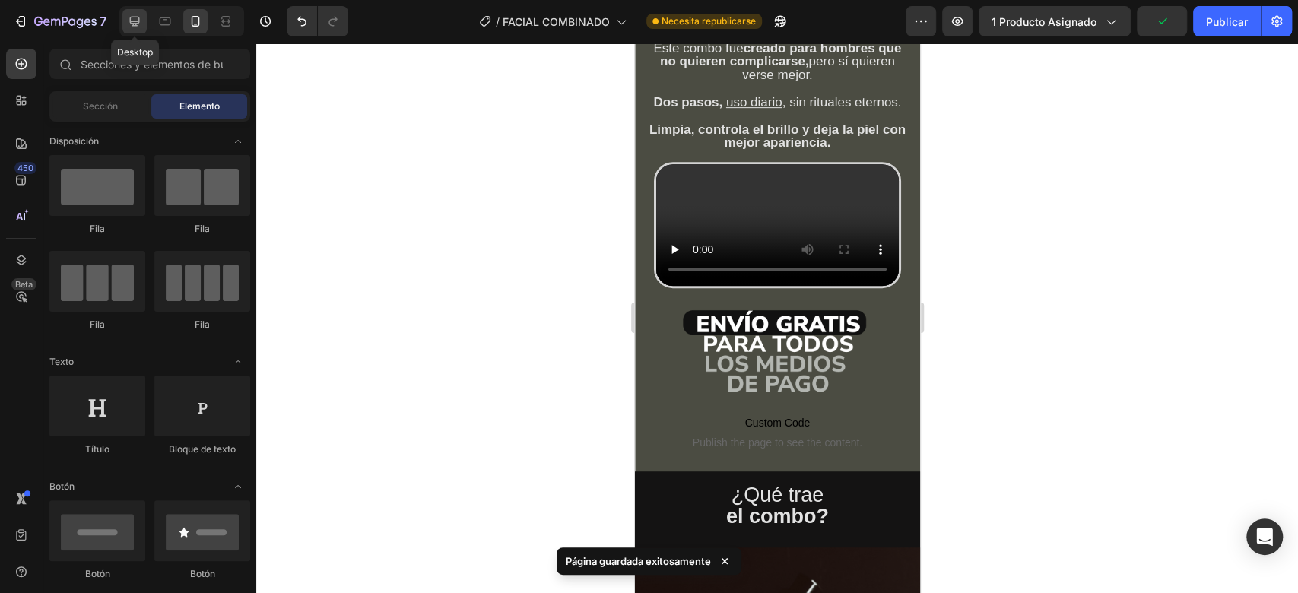
click at [130, 14] on icon at bounding box center [134, 21] width 15 height 15
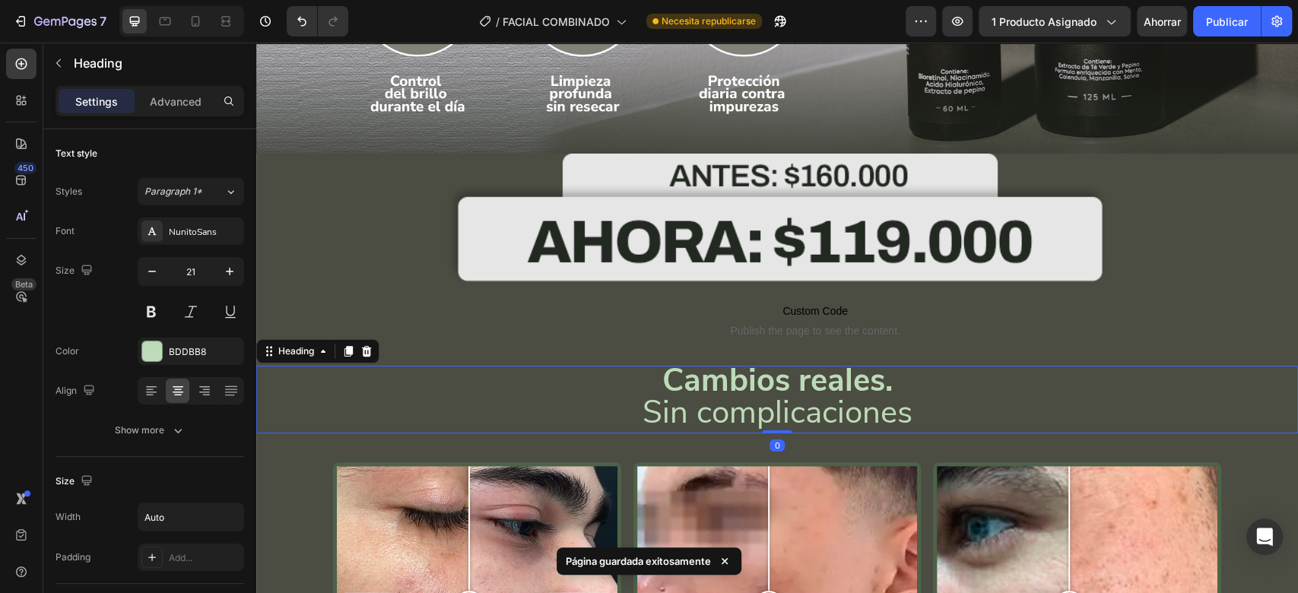
click at [756, 391] on span "Sin complicaciones" at bounding box center [777, 412] width 270 height 43
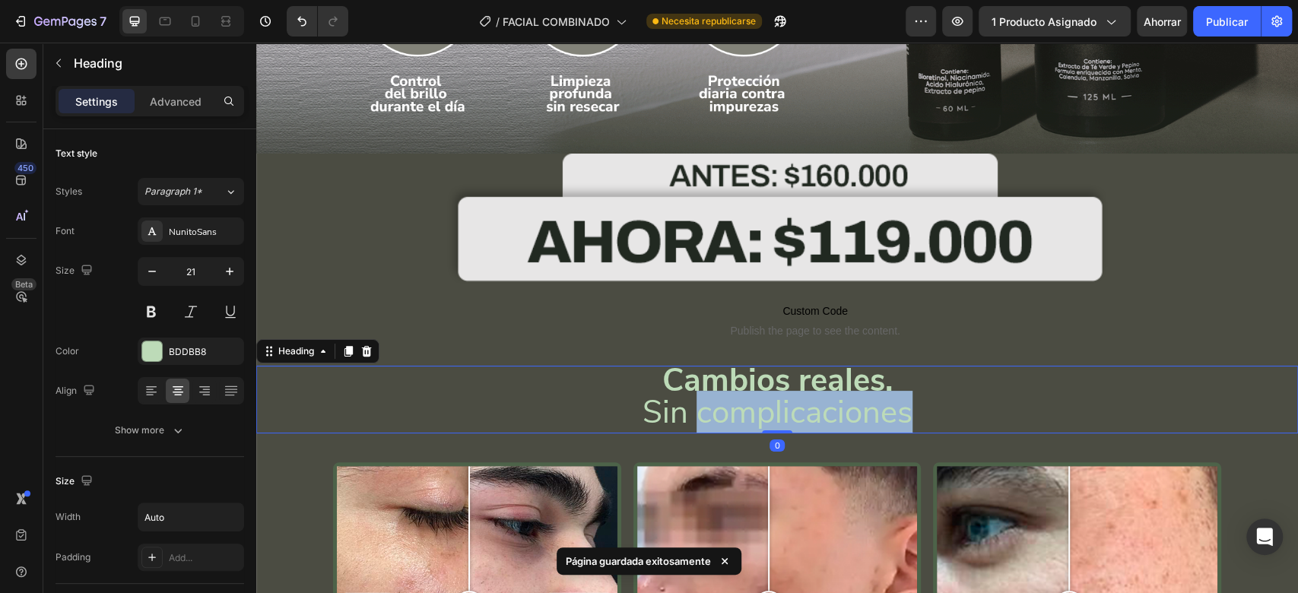
click at [755, 391] on span "Sin complicaciones" at bounding box center [777, 412] width 270 height 43
click at [756, 391] on span "Sin complicaciones" at bounding box center [777, 412] width 270 height 43
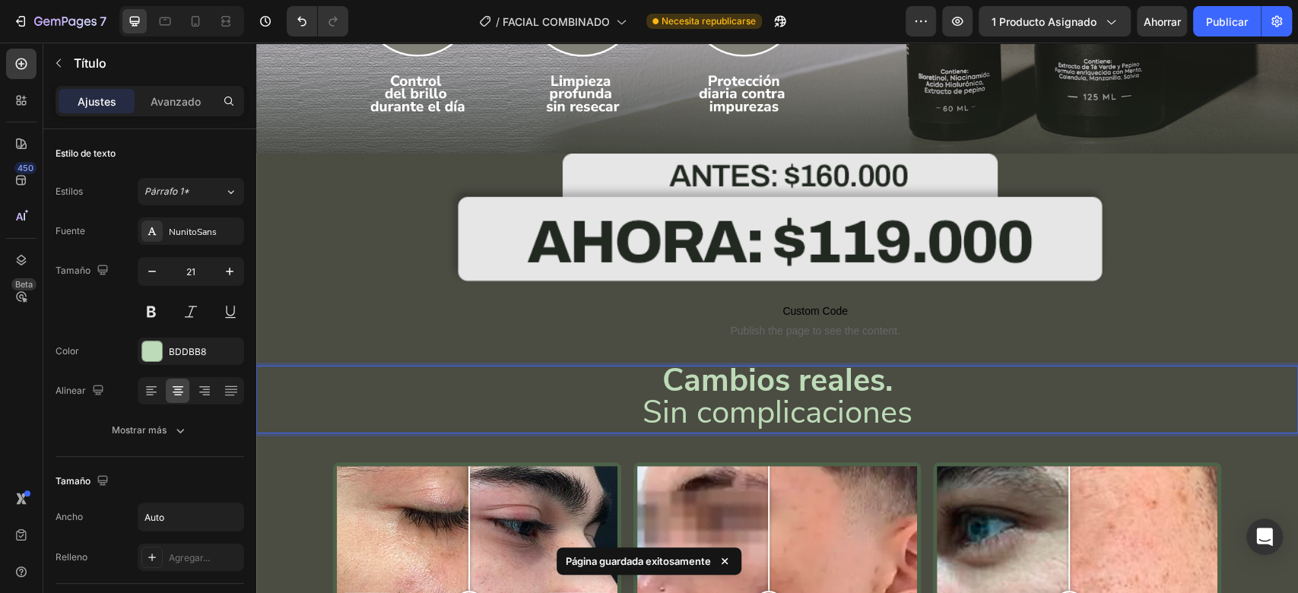
click at [670, 366] on strong "Cambios reales." at bounding box center [777, 380] width 230 height 43
click at [670, 369] on strong "Cambios reales." at bounding box center [777, 380] width 230 height 43
click at [670, 372] on strong "Cambios reales." at bounding box center [777, 380] width 230 height 43
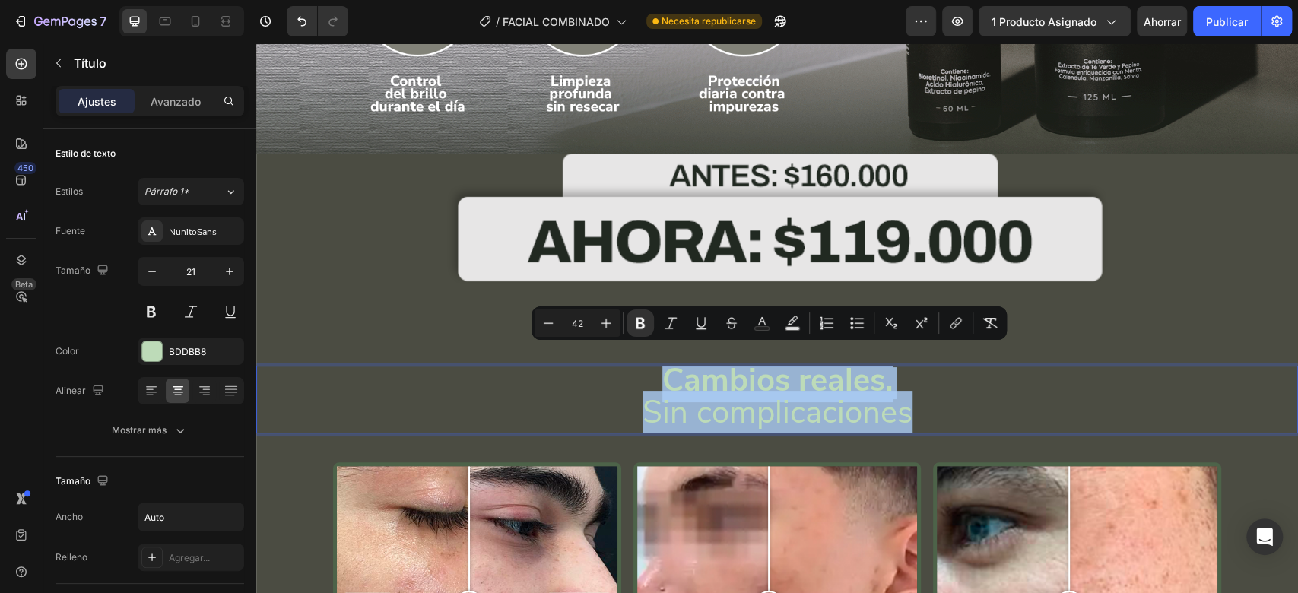
copy p "Cambios reales. Sin complicaciones"
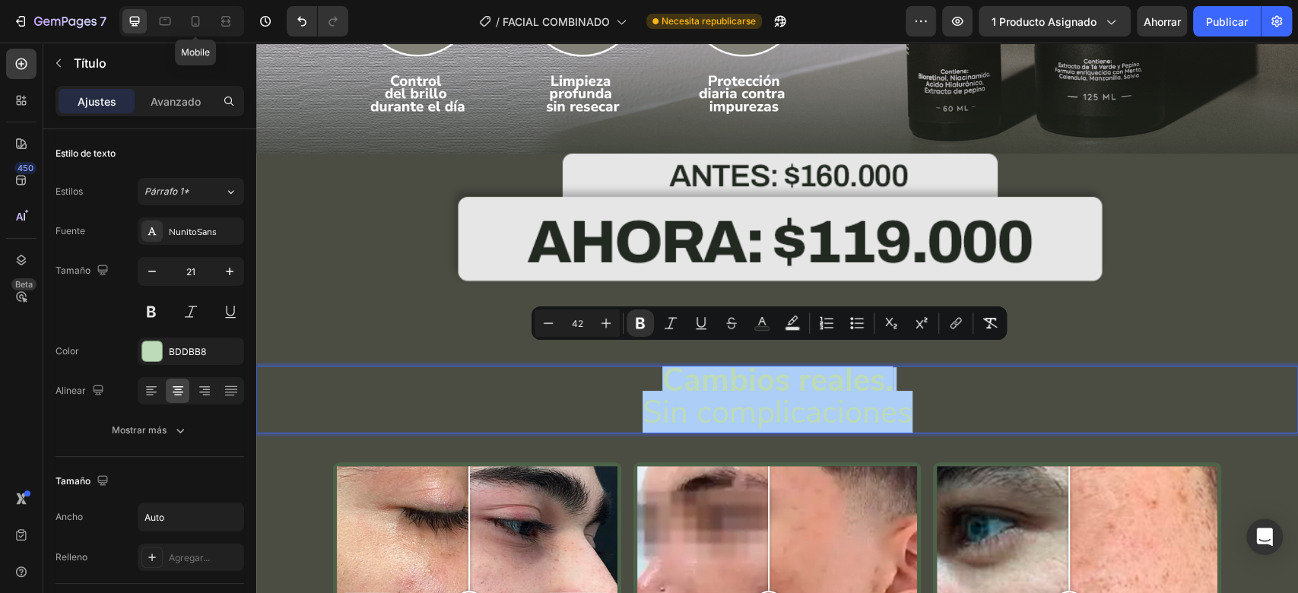
click at [195, 33] on div at bounding box center [195, 21] width 24 height 24
type input "19"
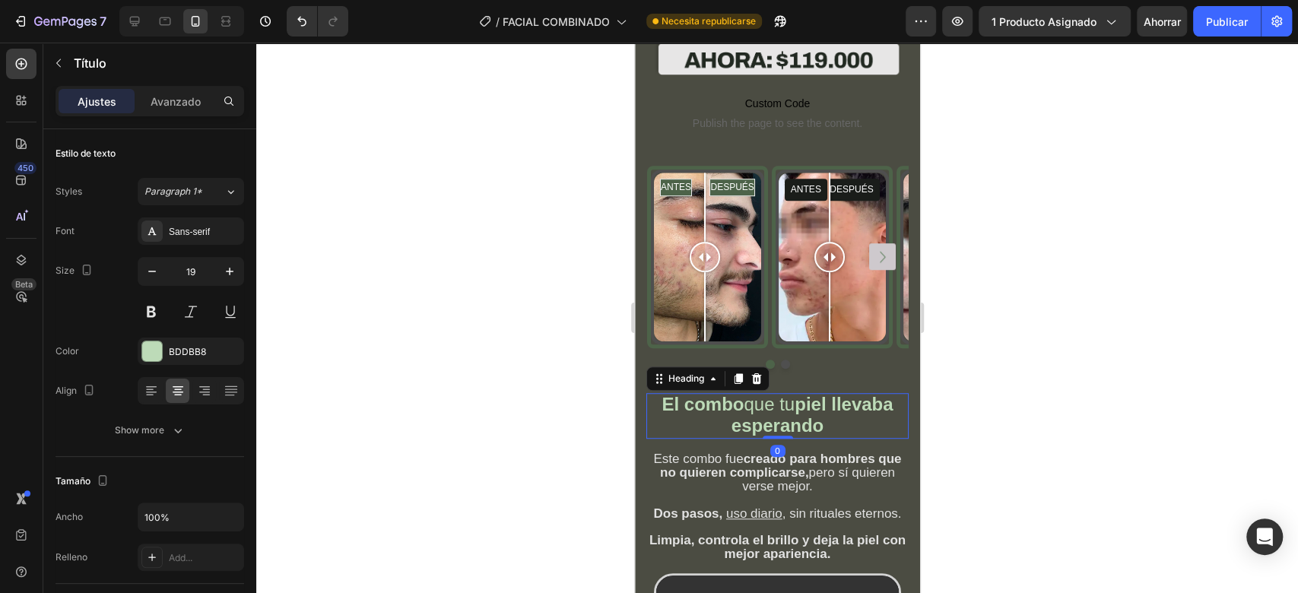
scroll to position [478, 0]
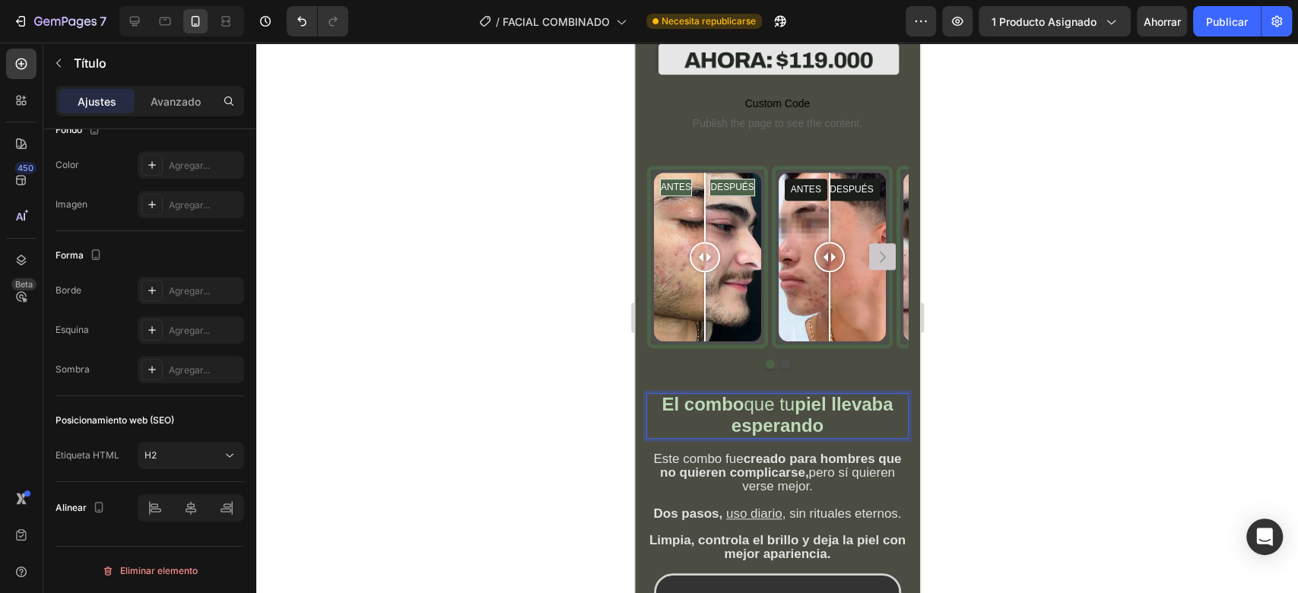
click at [1051, 314] on div at bounding box center [776, 318] width 1041 height 550
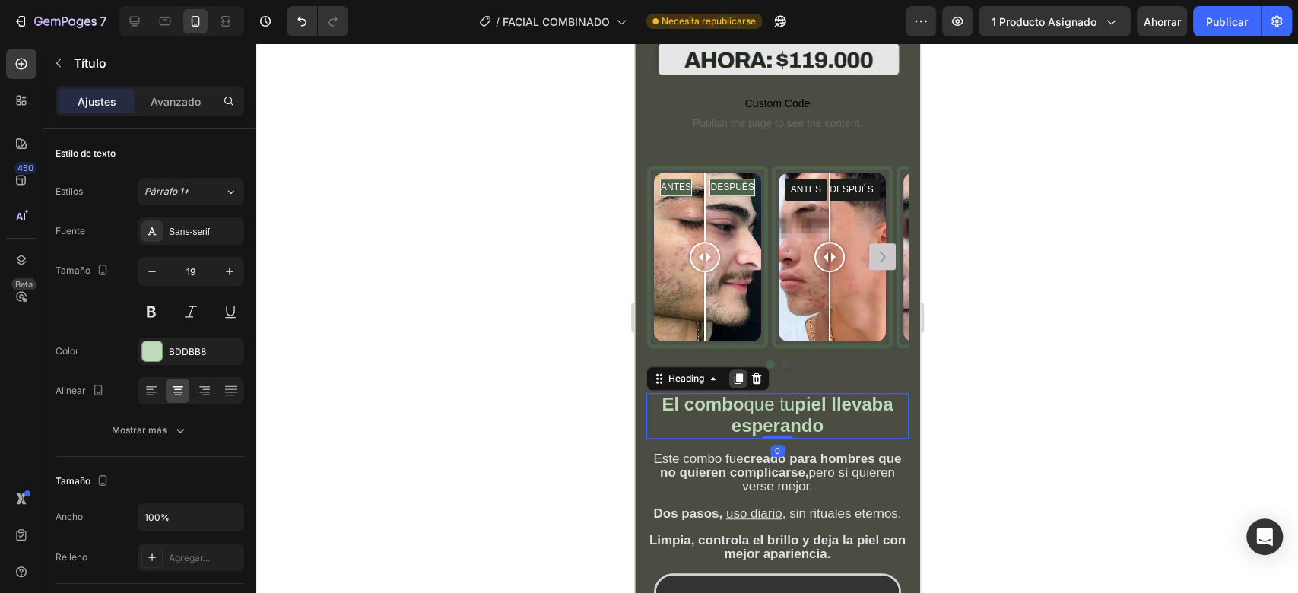
click at [734, 372] on icon at bounding box center [737, 378] width 12 height 12
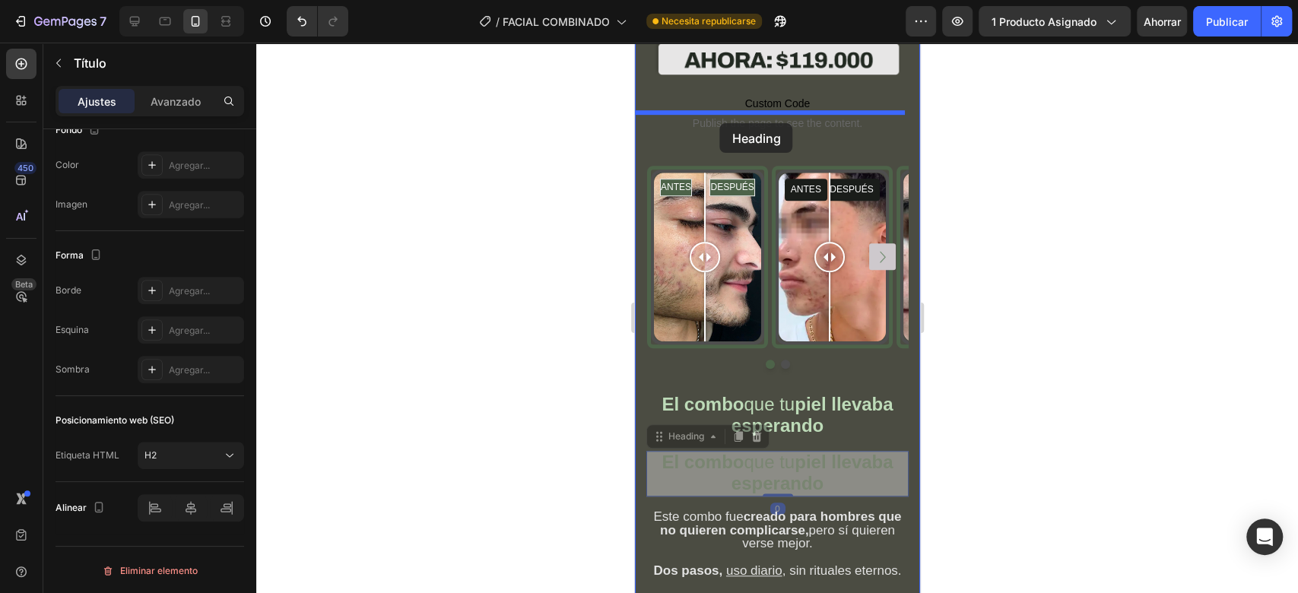
drag, startPoint x: 696, startPoint y: 403, endPoint x: 719, endPoint y: 123, distance: 280.7
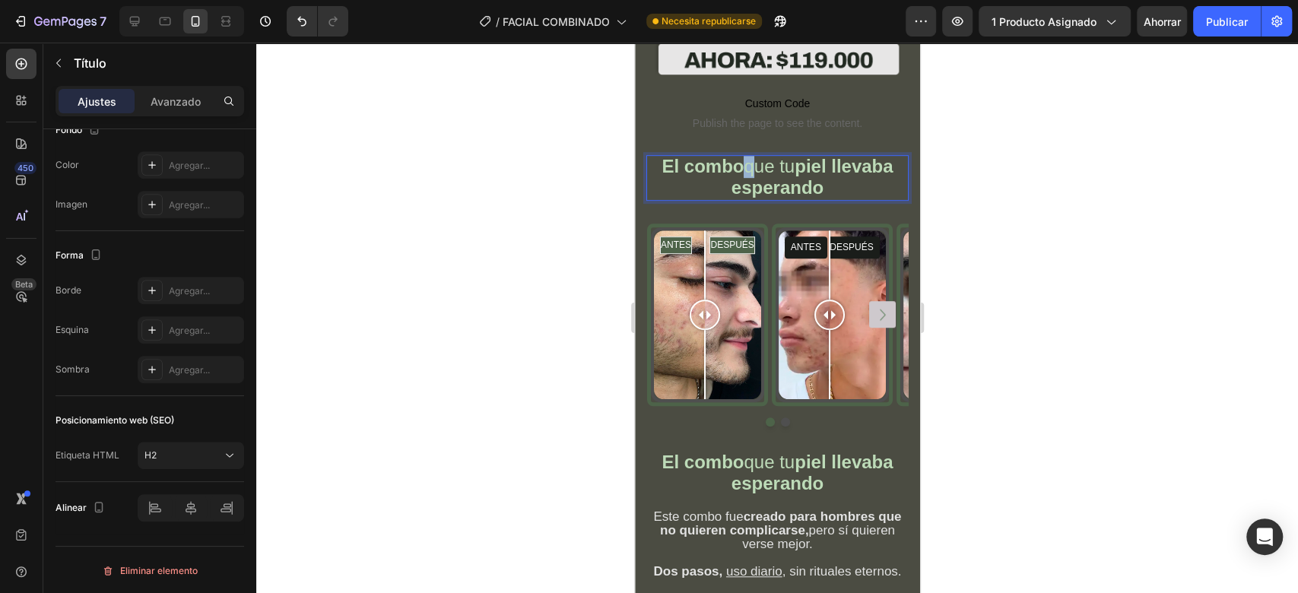
click at [727, 156] on strong "El combo" at bounding box center [702, 166] width 82 height 21
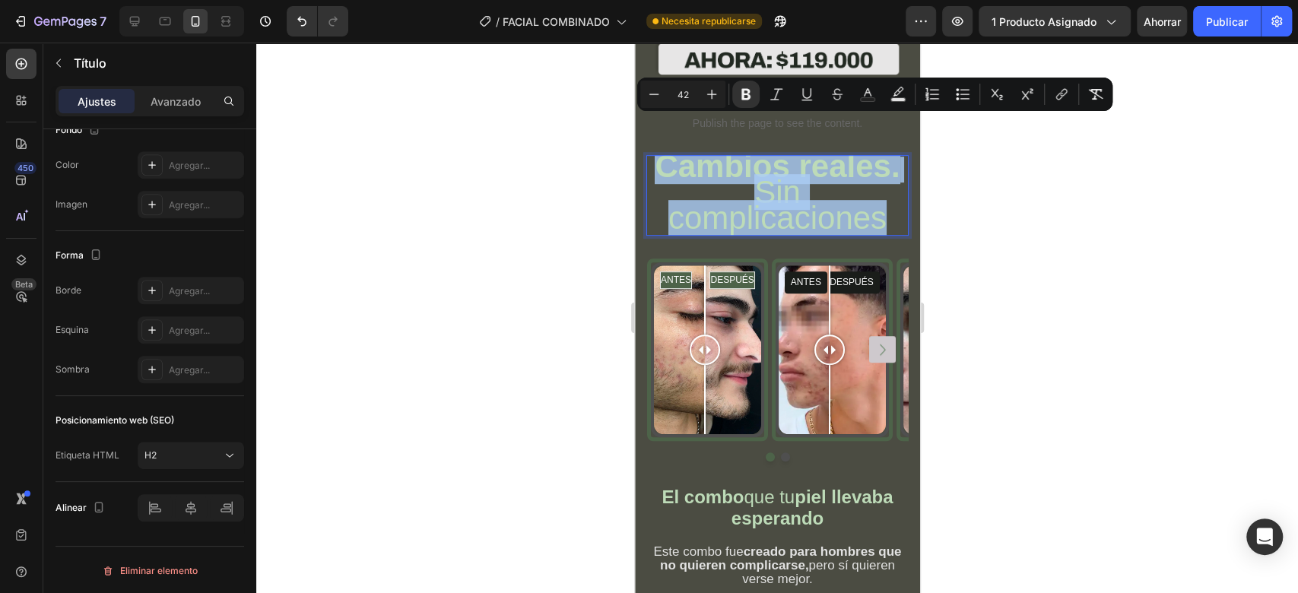
drag, startPoint x: 708, startPoint y: 136, endPoint x: 849, endPoint y: 214, distance: 161.3
click at [849, 214] on p "Cambios reales. Sin complicaciones" at bounding box center [776, 196] width 259 height 78
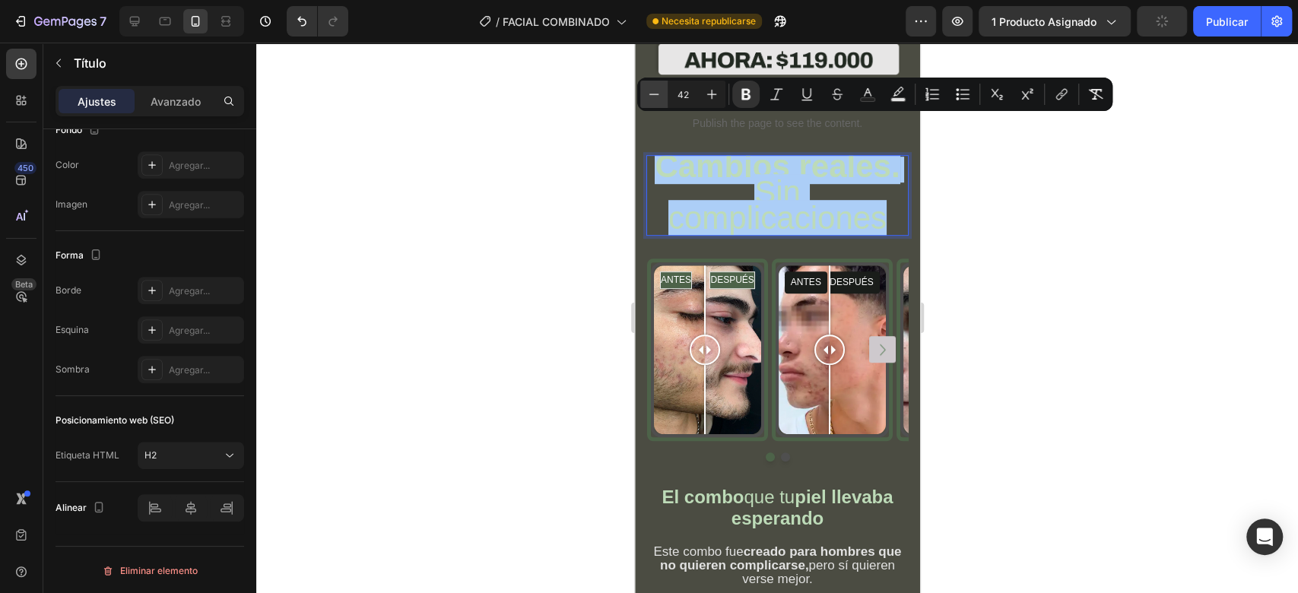
click at [653, 98] on icon "Editor contextual toolbar" at bounding box center [653, 94] width 15 height 15
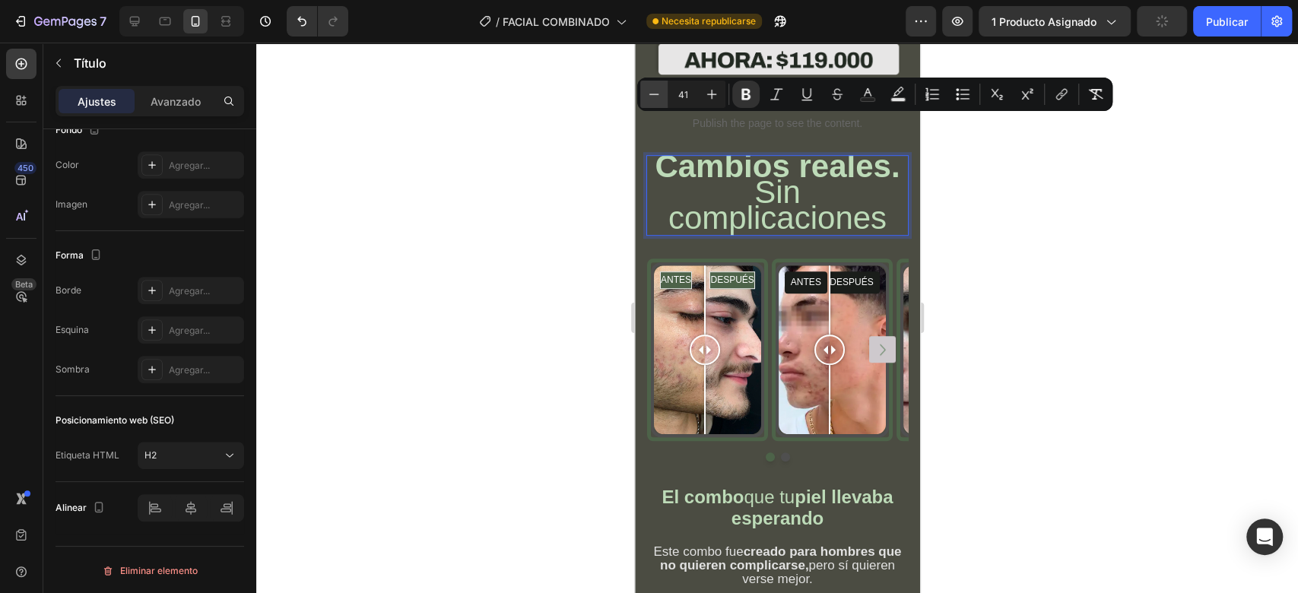
click at [653, 98] on icon "Editor contextual toolbar" at bounding box center [653, 94] width 15 height 15
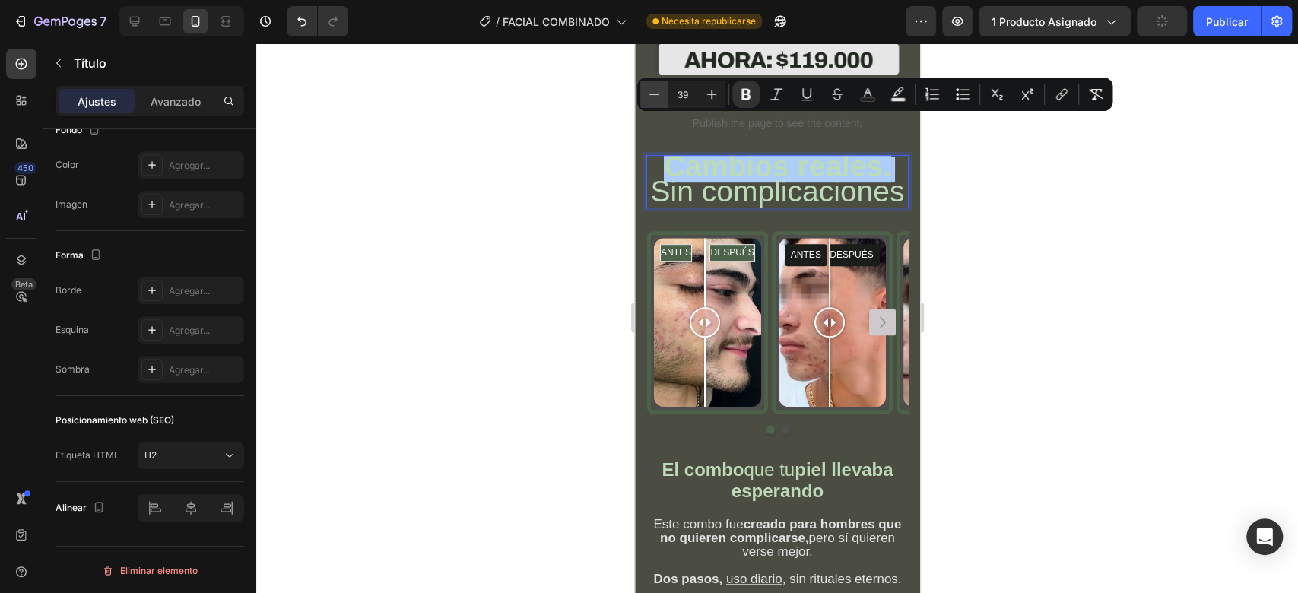
click at [653, 98] on icon "Editor contextual toolbar" at bounding box center [653, 94] width 15 height 15
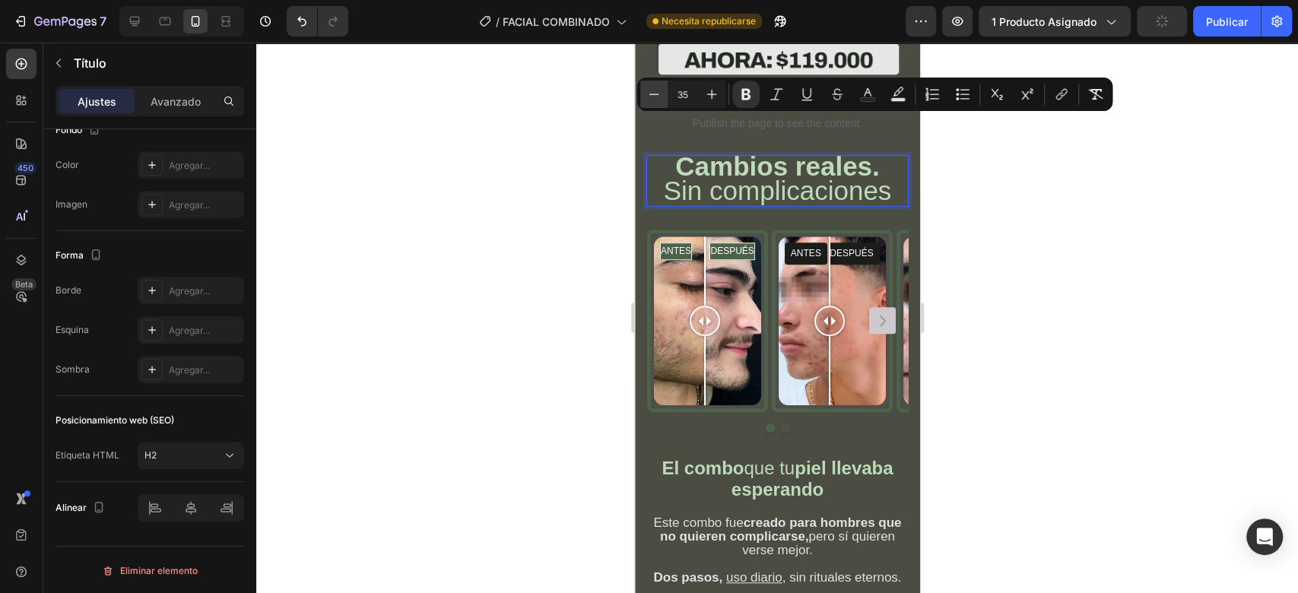
click at [653, 98] on icon "Editor contextual toolbar" at bounding box center [653, 94] width 15 height 15
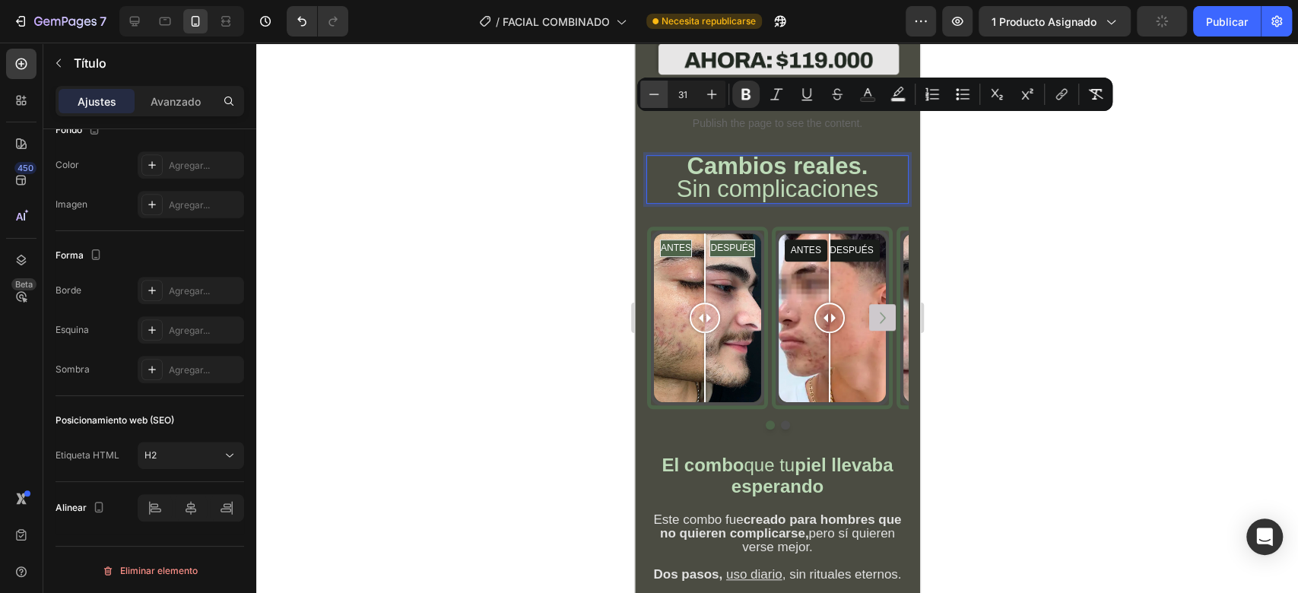
click at [653, 98] on icon "Editor contextual toolbar" at bounding box center [653, 94] width 15 height 15
type input "27"
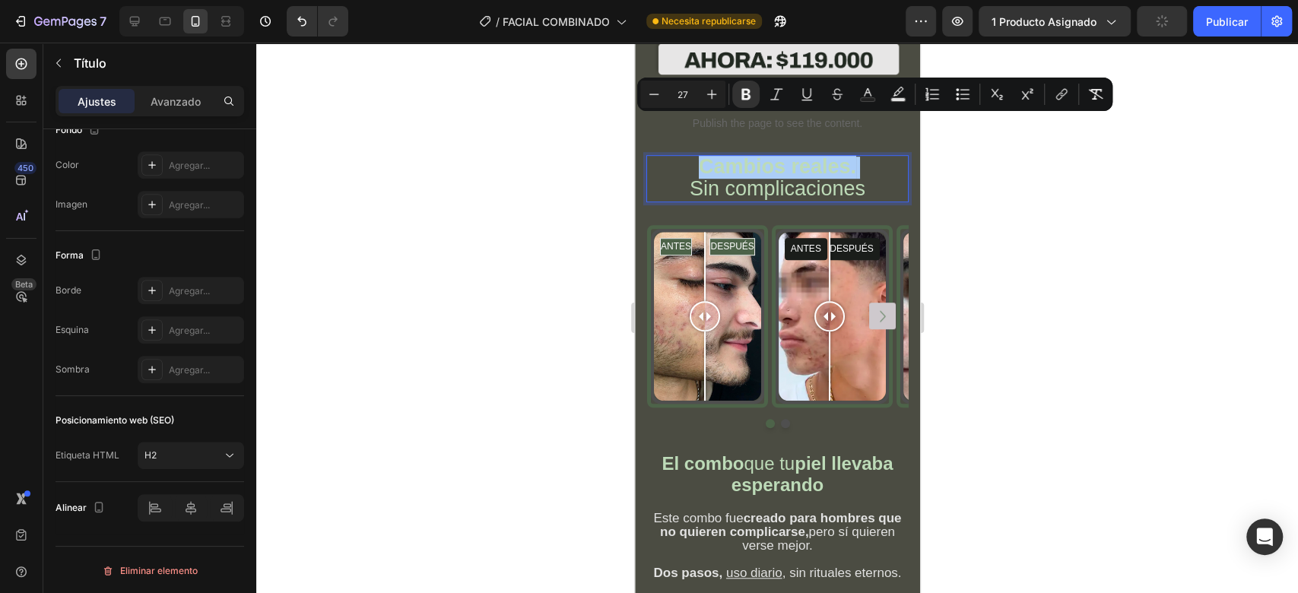
click at [955, 196] on div at bounding box center [776, 318] width 1041 height 550
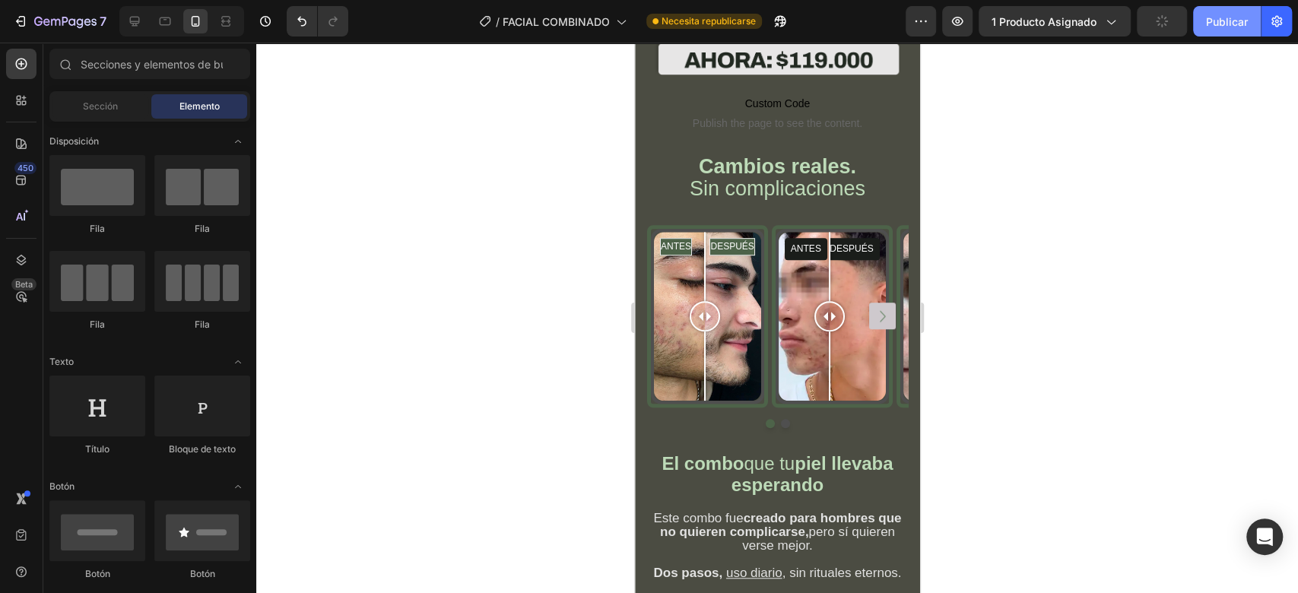
click at [1206, 21] on font "Publicar" at bounding box center [1227, 21] width 42 height 13
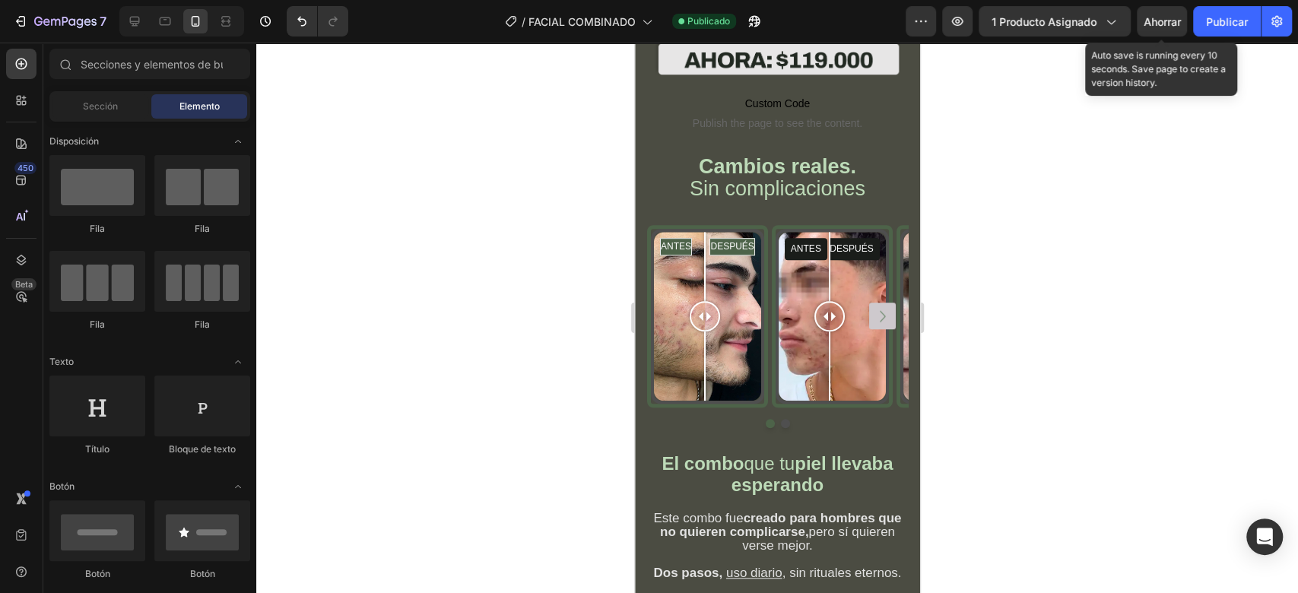
click at [1162, 17] on font "Ahorrar" at bounding box center [1161, 21] width 37 height 13
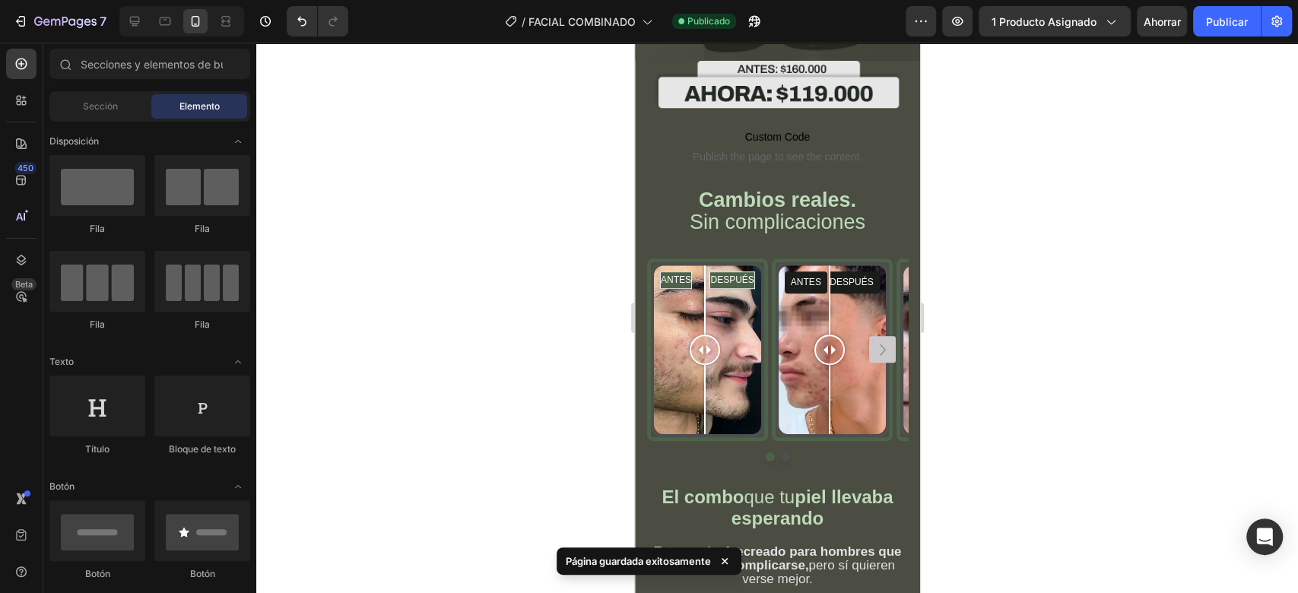
scroll to position [500, 0]
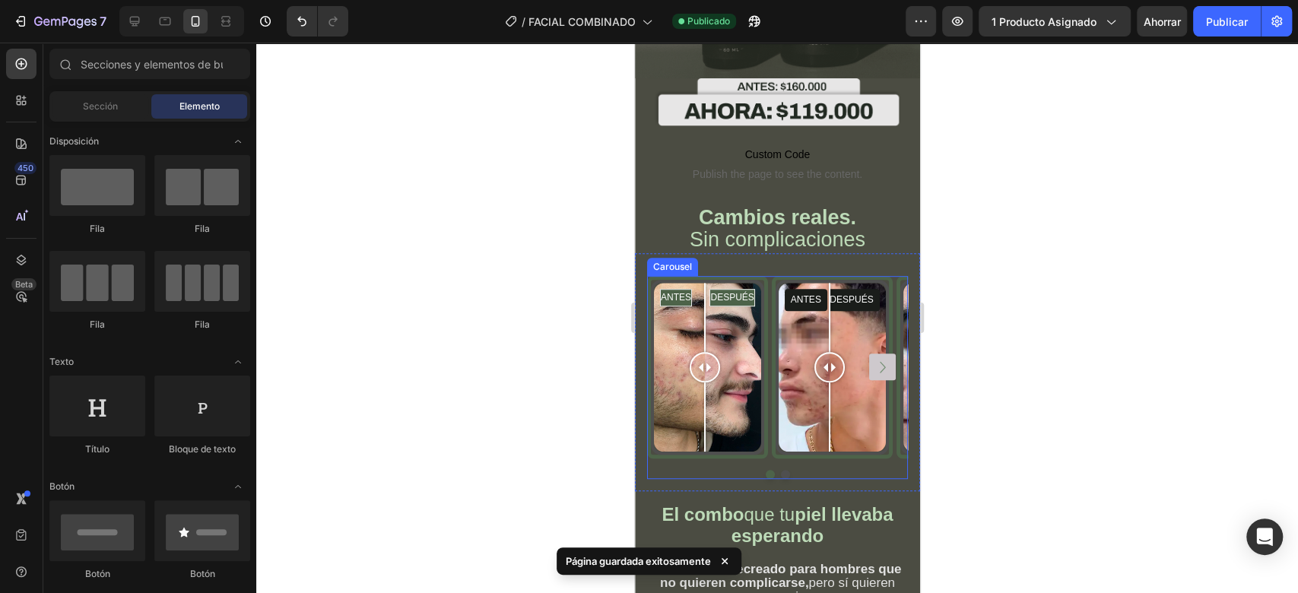
click at [870, 356] on icon "Carousel Next Arrow" at bounding box center [881, 367] width 23 height 23
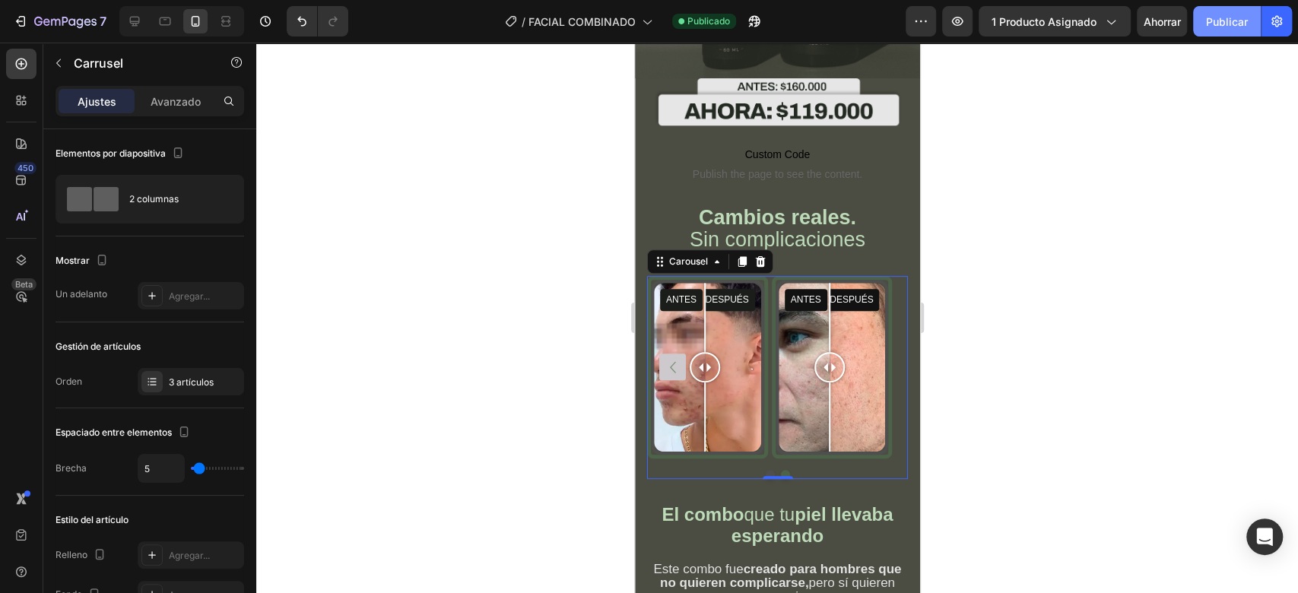
click at [1207, 23] on font "Publicar" at bounding box center [1227, 21] width 42 height 13
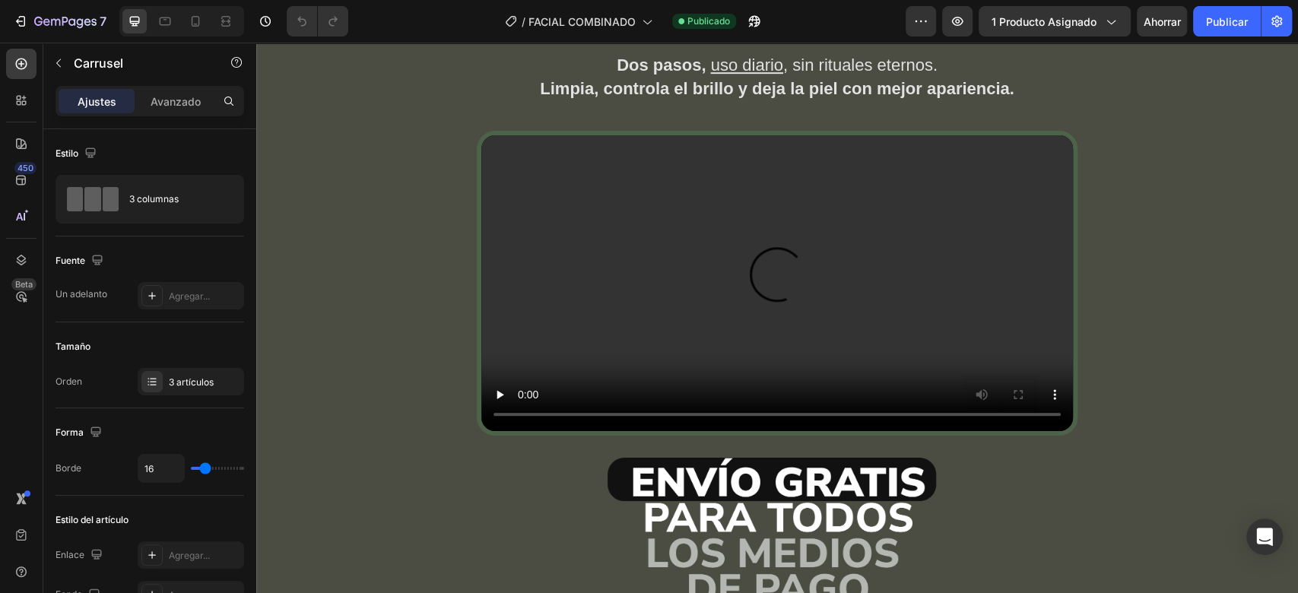
scroll to position [645, 0]
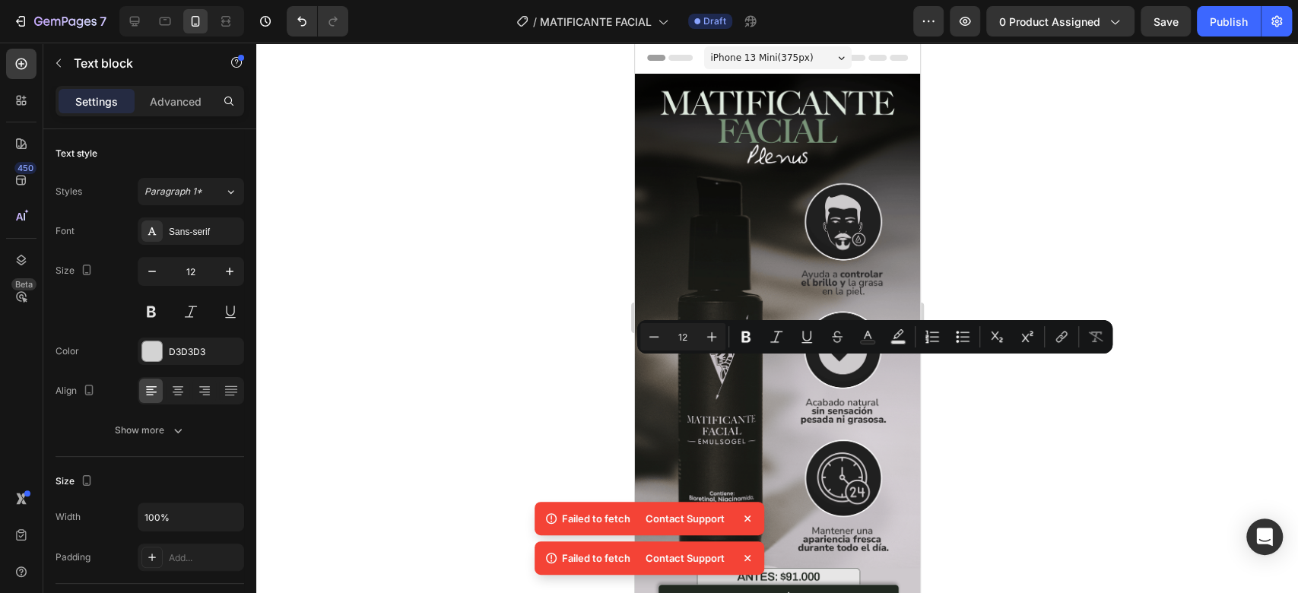
scroll to position [2172, 0]
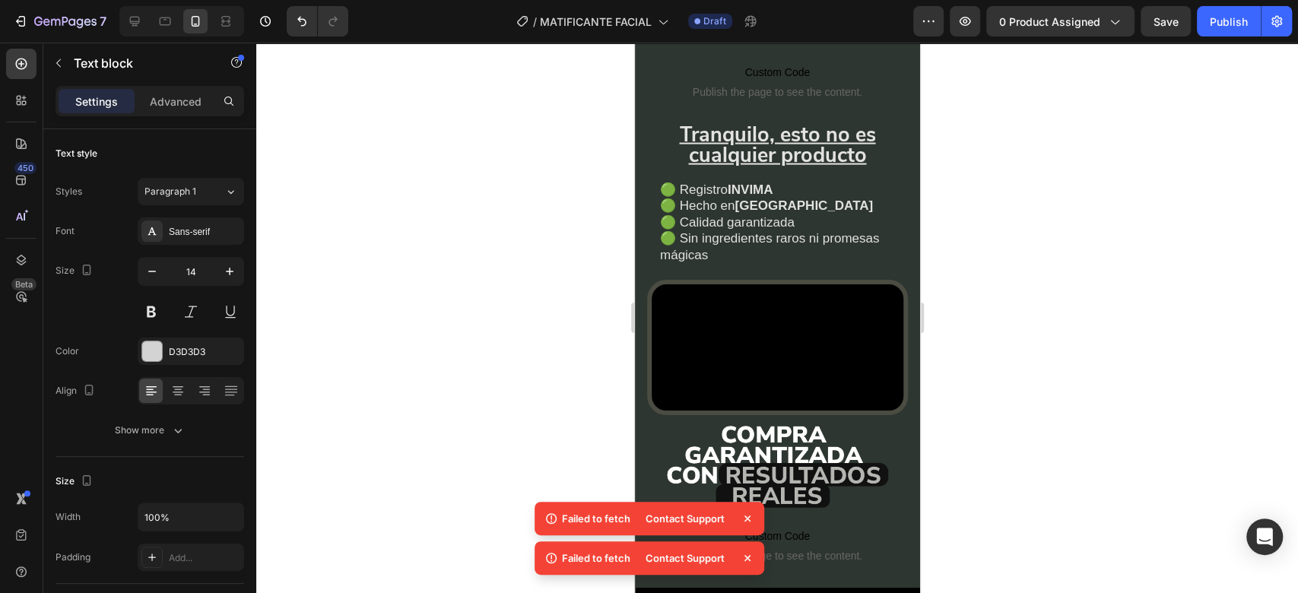
click at [1013, 271] on div at bounding box center [776, 318] width 1041 height 550
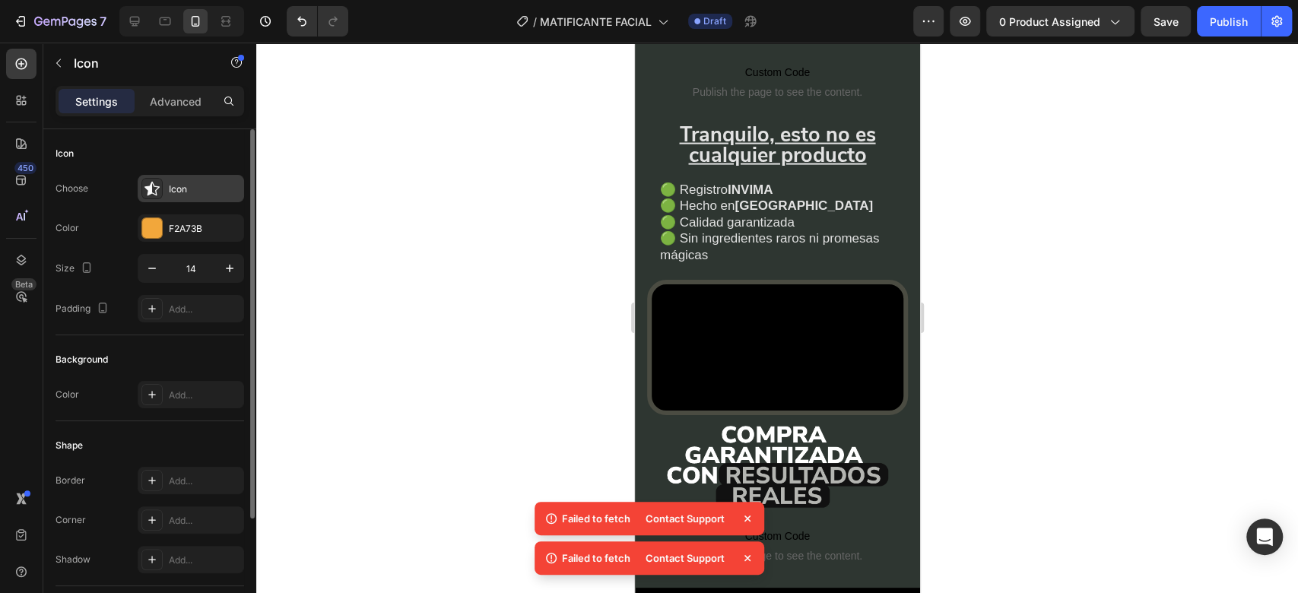
click at [182, 181] on div "Icon" at bounding box center [191, 188] width 106 height 27
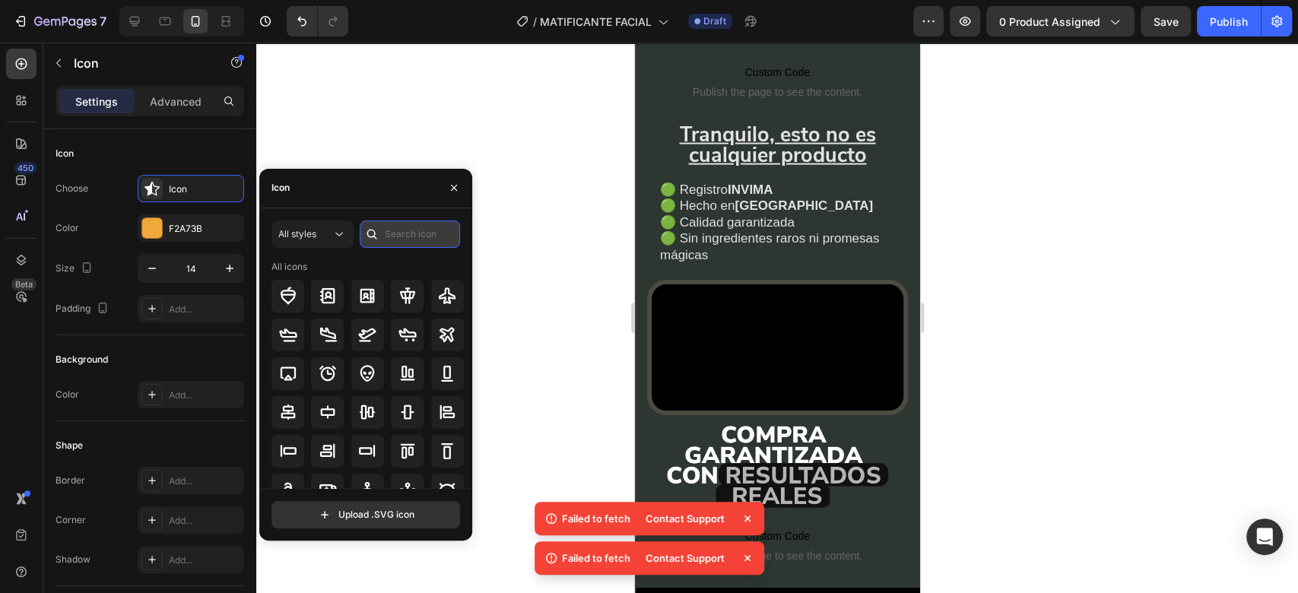
click at [406, 235] on input "text" at bounding box center [410, 233] width 100 height 27
type input "star"
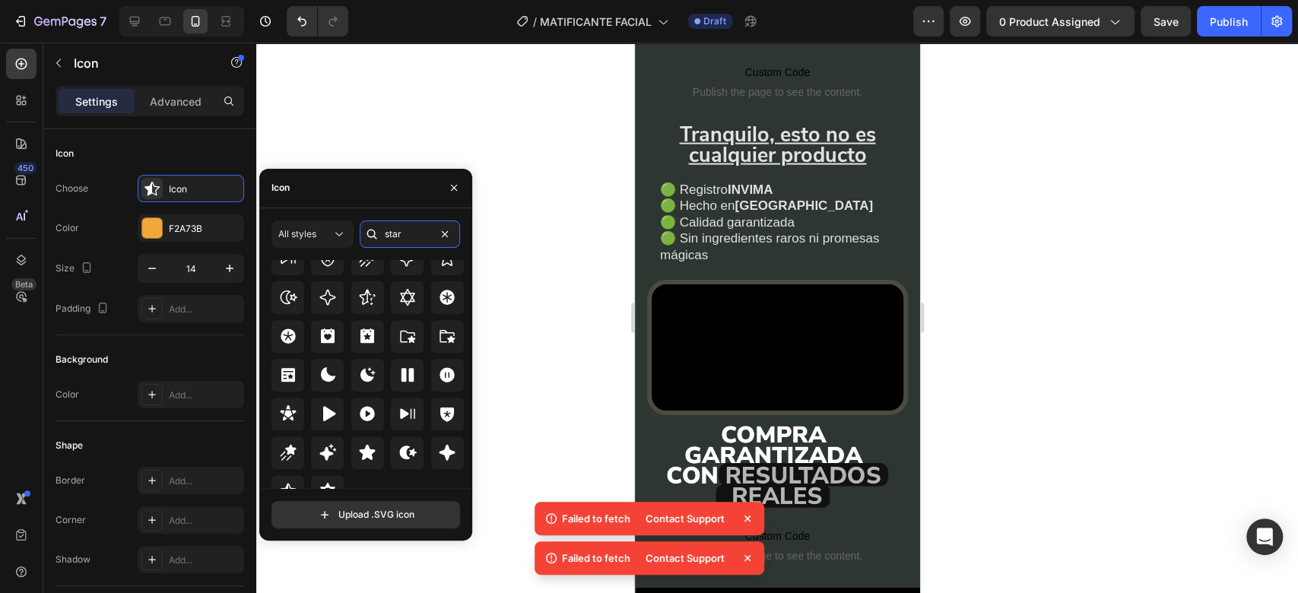
scroll to position [461, 0]
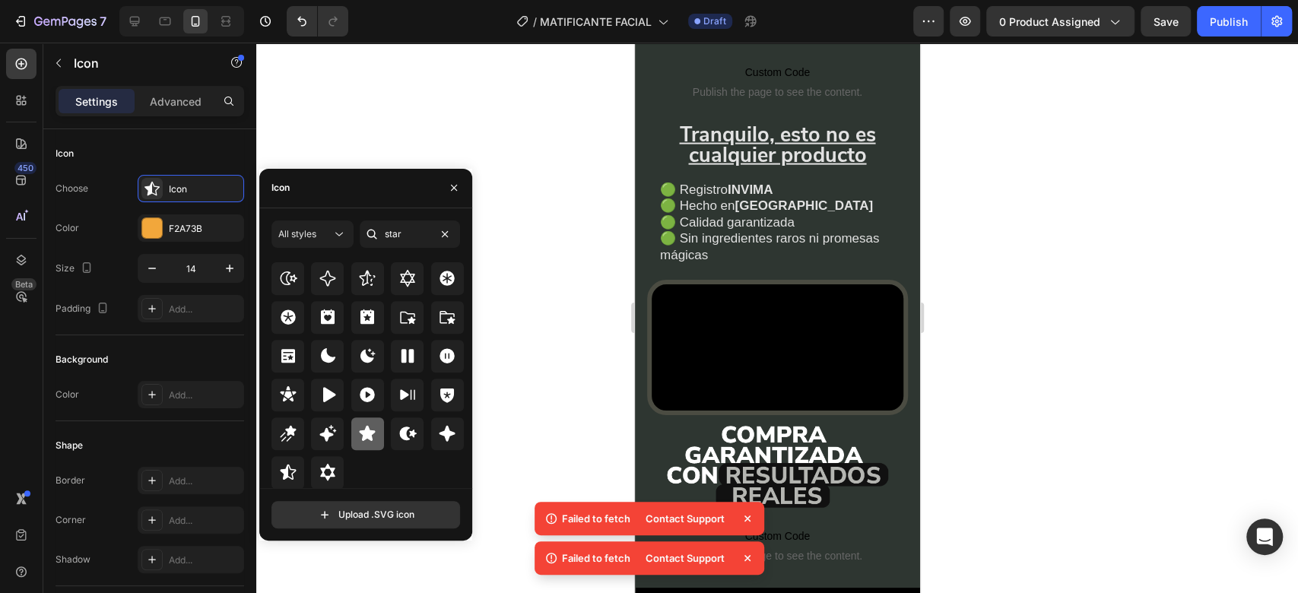
click at [363, 428] on icon at bounding box center [367, 433] width 18 height 18
click at [1028, 185] on div at bounding box center [776, 318] width 1041 height 550
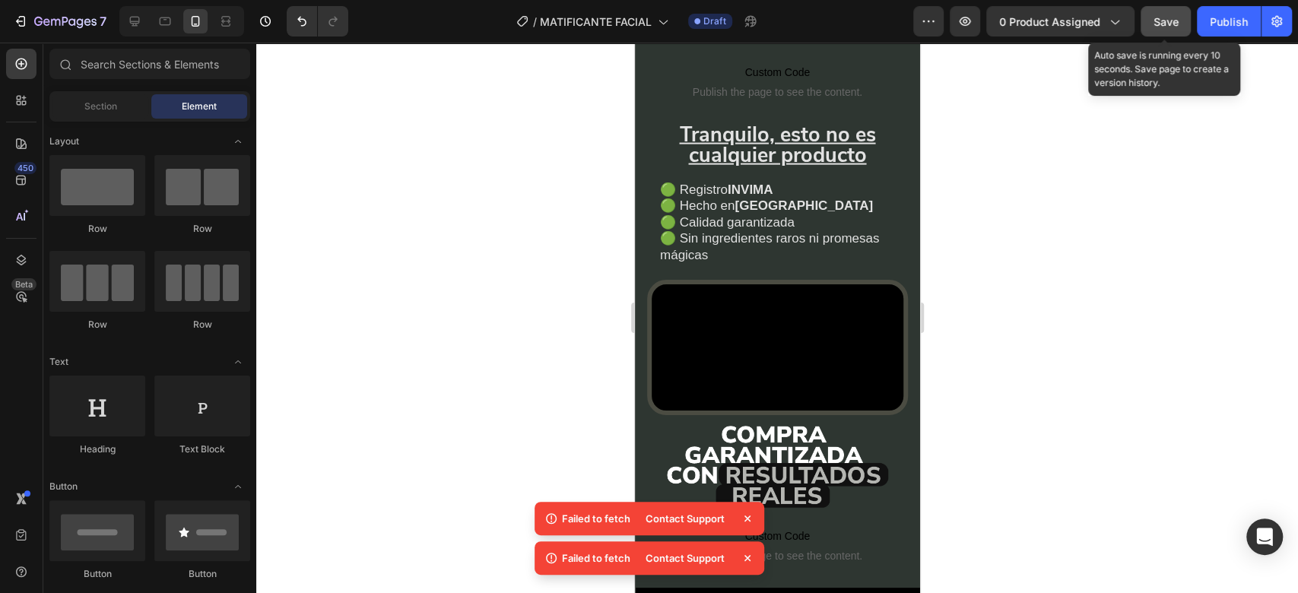
click at [1152, 17] on button "Save" at bounding box center [1165, 21] width 50 height 30
click at [1146, 27] on button "Save" at bounding box center [1165, 21] width 50 height 30
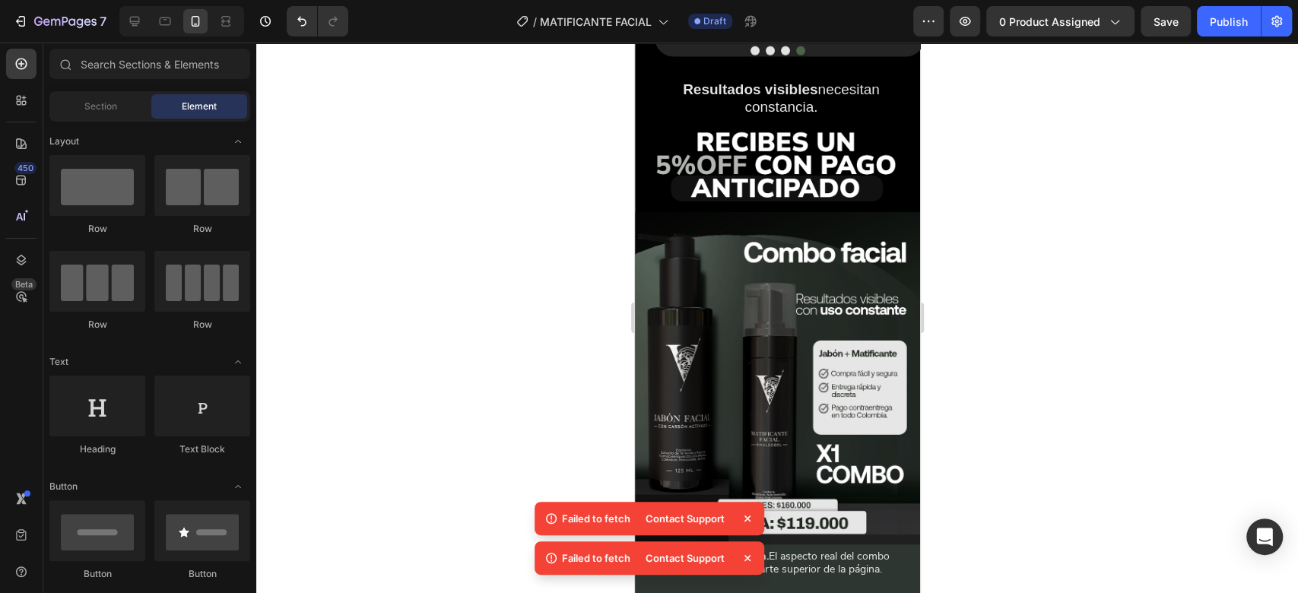
scroll to position [2530, 0]
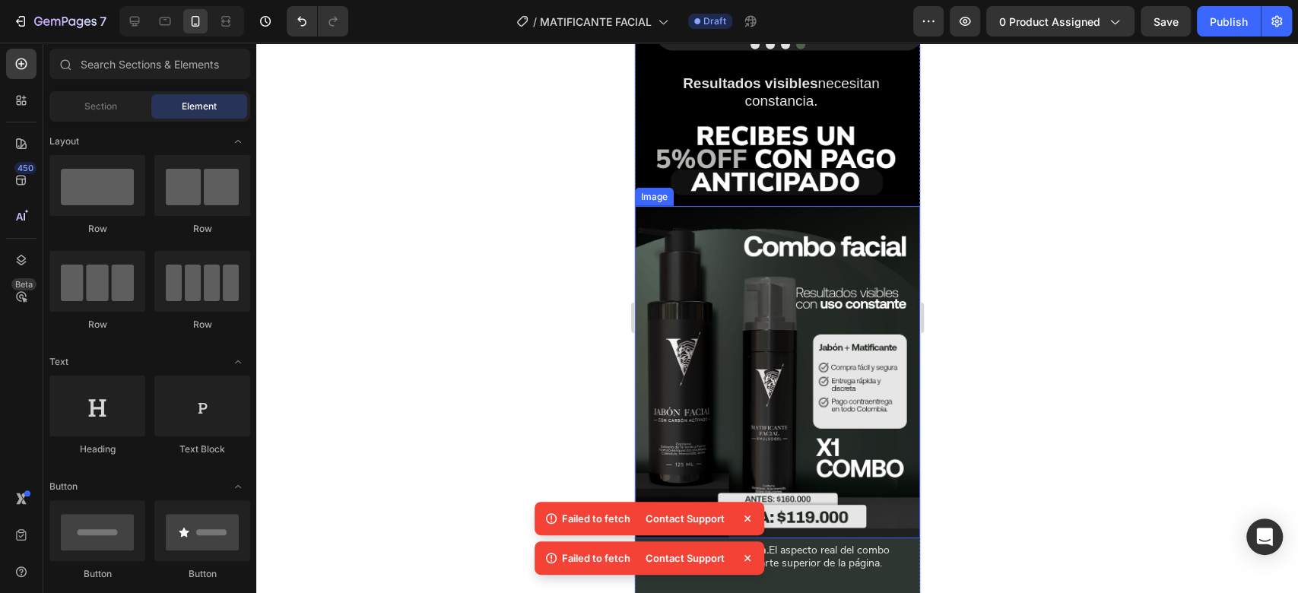
click at [712, 331] on img at bounding box center [776, 372] width 285 height 332
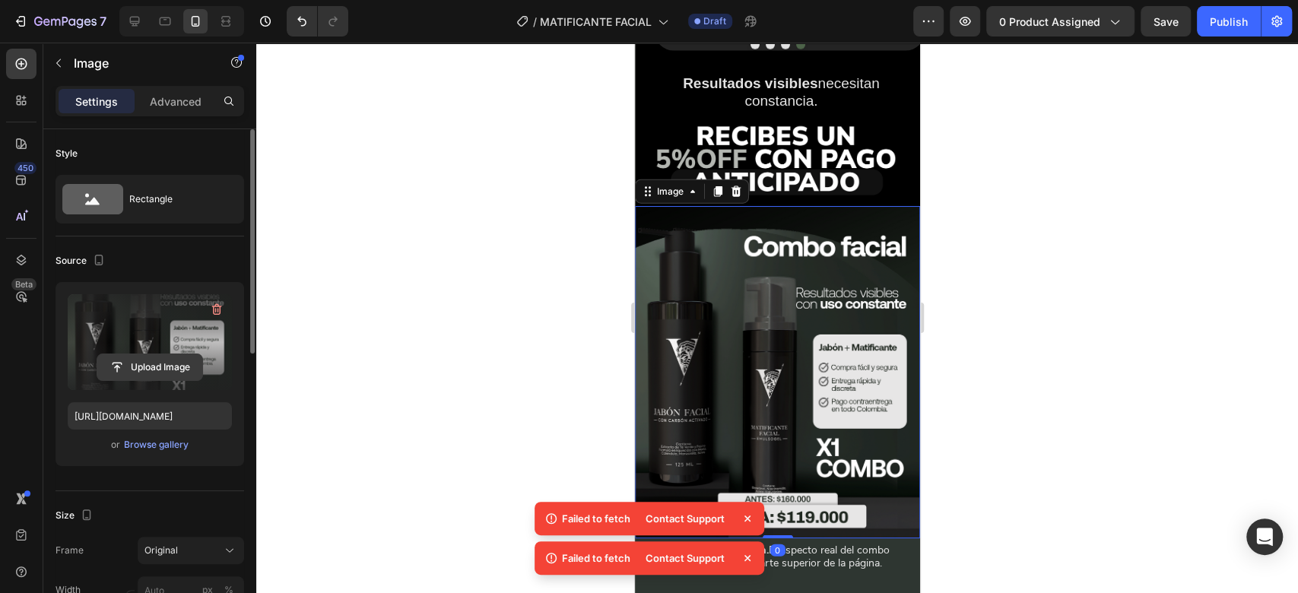
click at [183, 366] on input "file" at bounding box center [149, 367] width 105 height 26
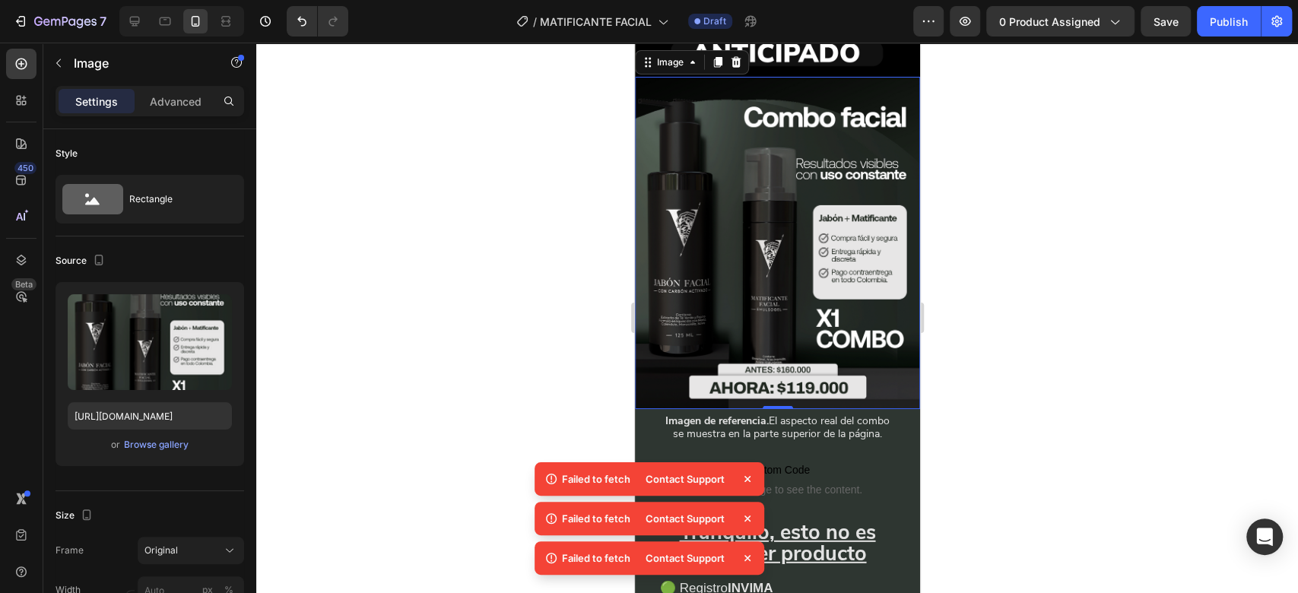
scroll to position [2670, 0]
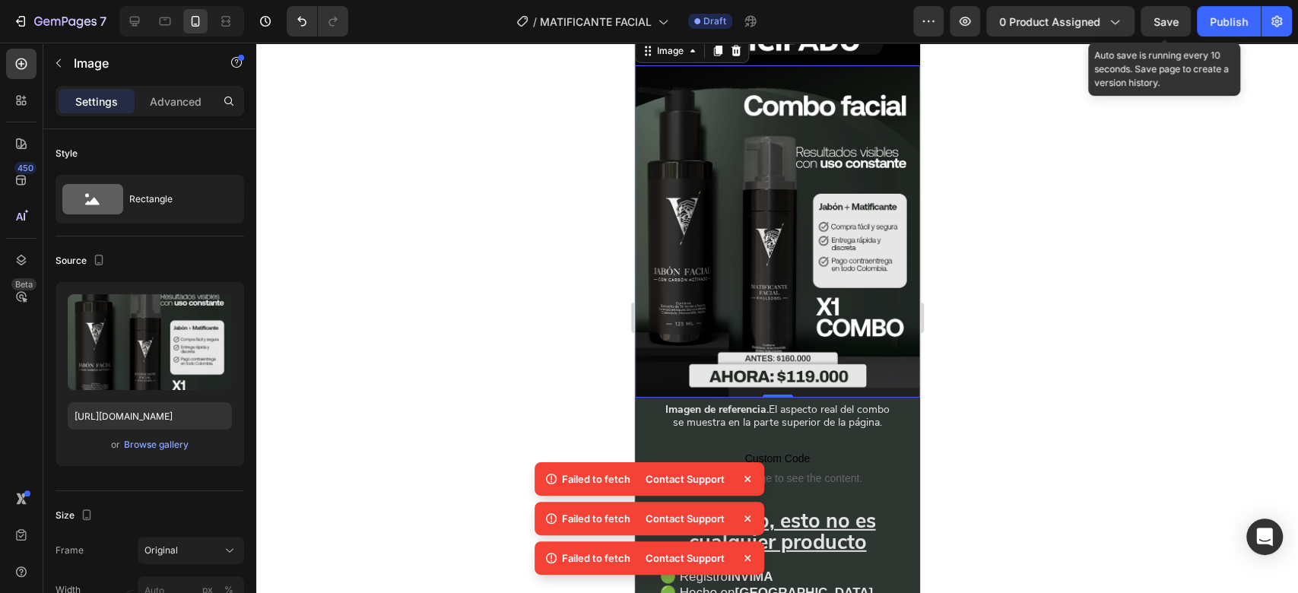
click at [1143, 37] on div "7 Version history / MATIFICANTE FACIAL Draft Preview 0 product assigned Save Au…" at bounding box center [649, 21] width 1298 height 43
click at [1154, 27] on span "Save" at bounding box center [1165, 21] width 25 height 13
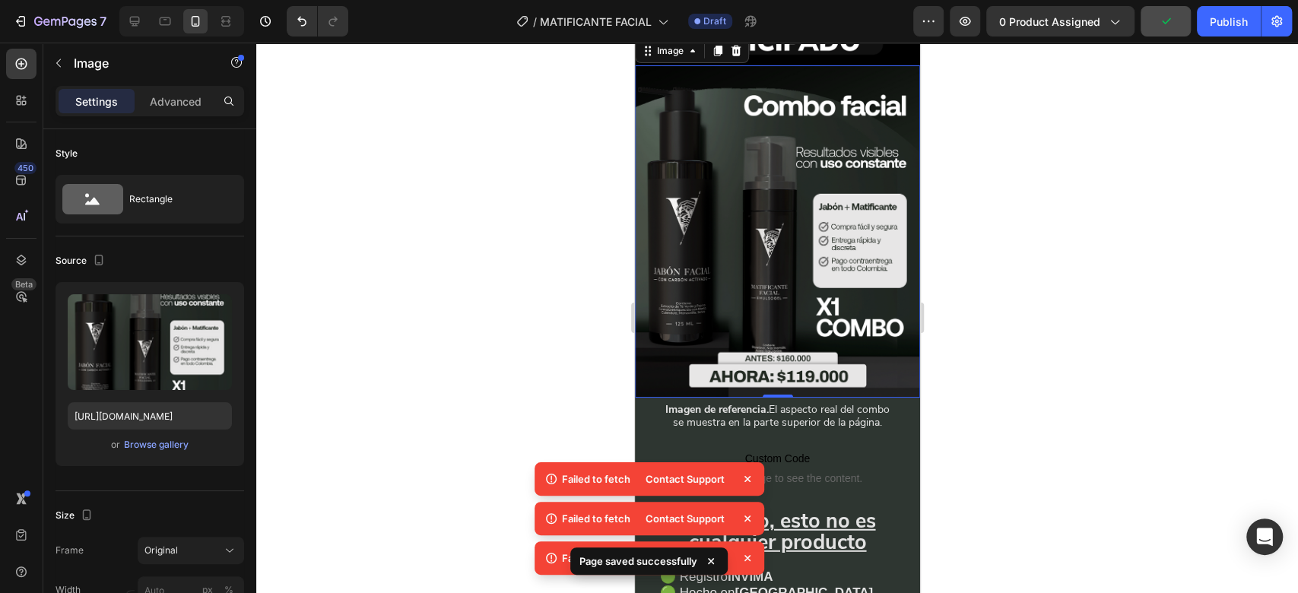
click at [774, 198] on img at bounding box center [776, 231] width 285 height 332
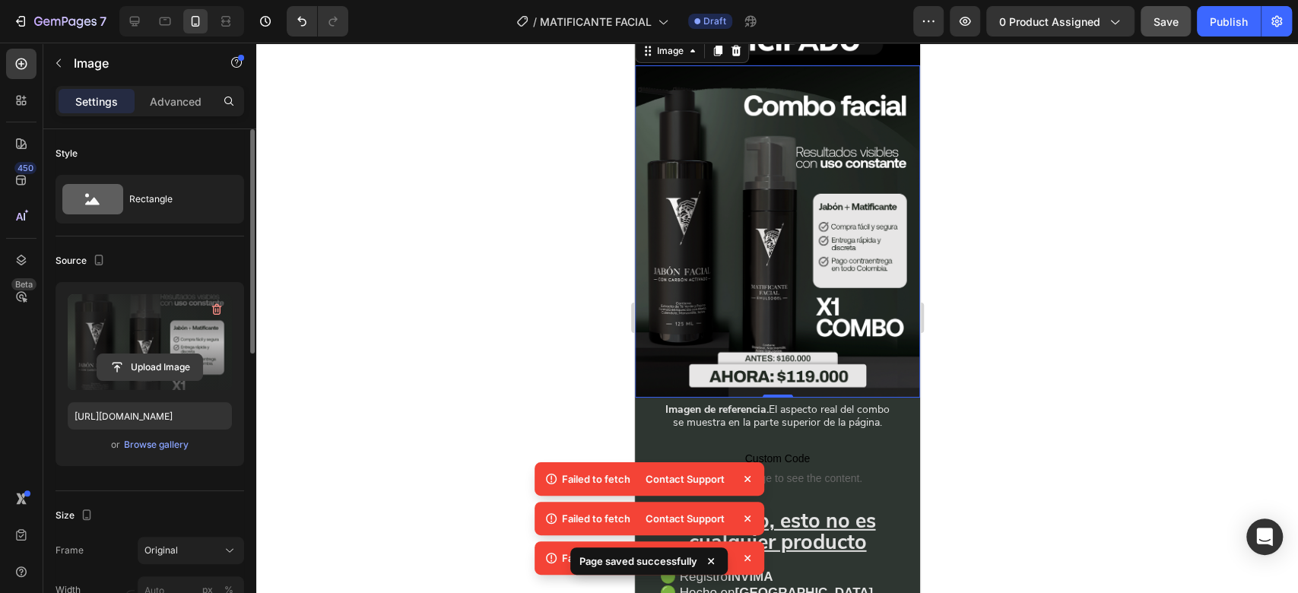
click at [182, 369] on input "file" at bounding box center [149, 367] width 105 height 26
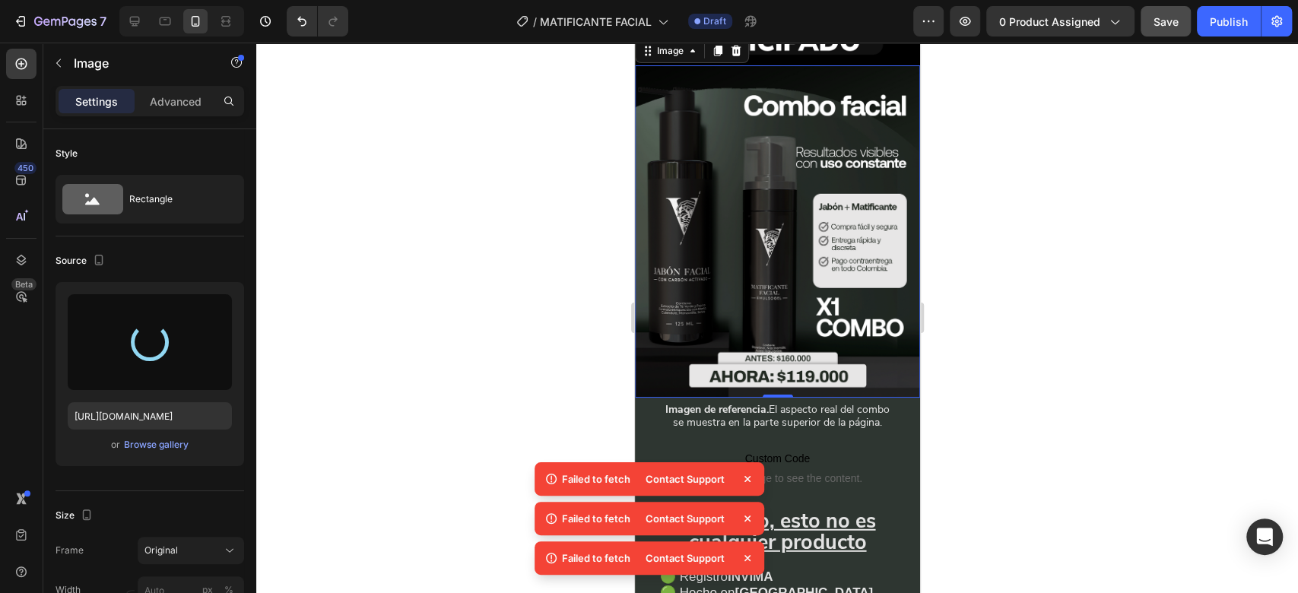
type input "https://cdn.shopify.com/s/files/1/0732/3310/5114/files/gempages_575478125408813…"
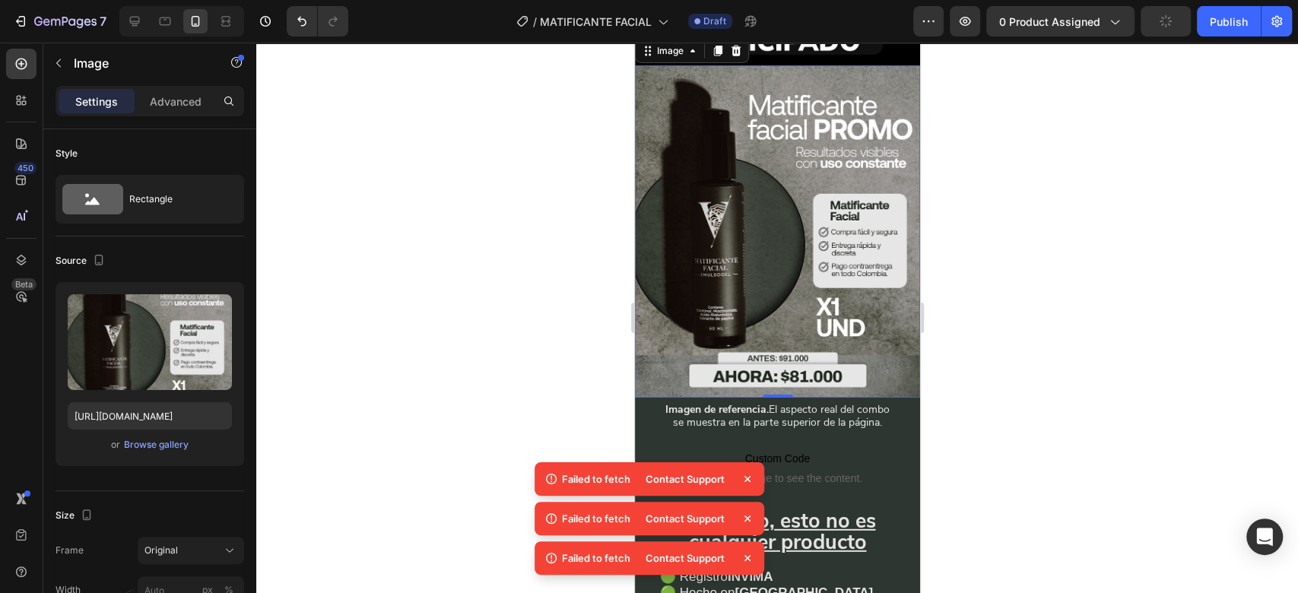
click at [952, 221] on div at bounding box center [776, 318] width 1041 height 550
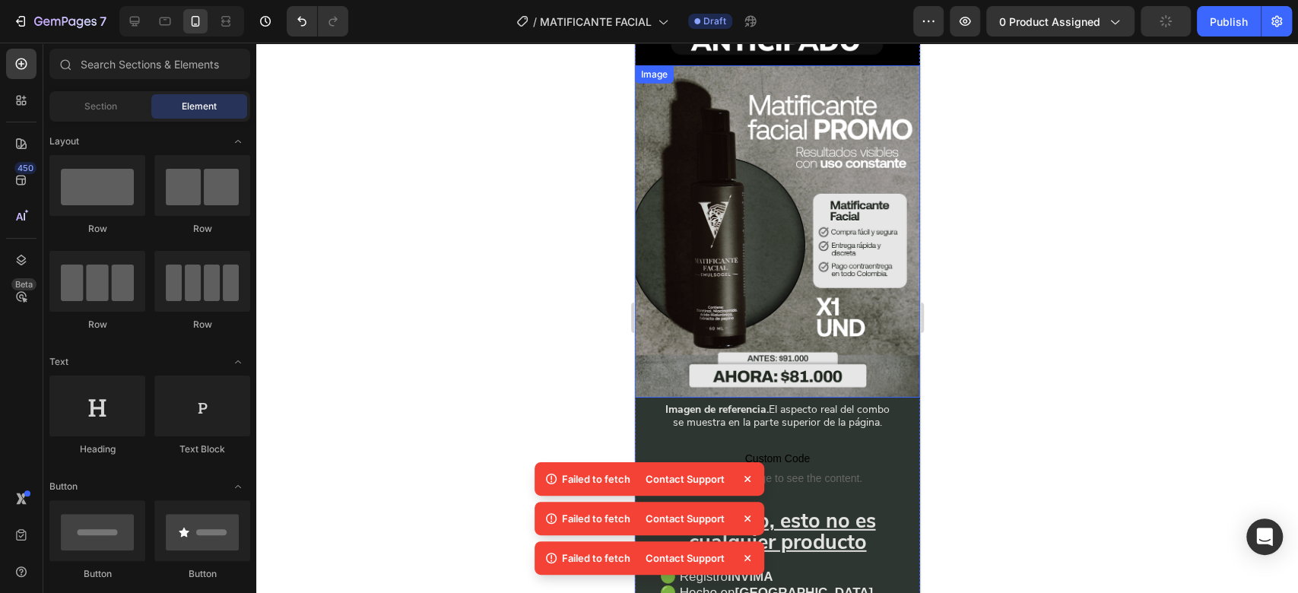
click at [826, 196] on img at bounding box center [776, 231] width 285 height 332
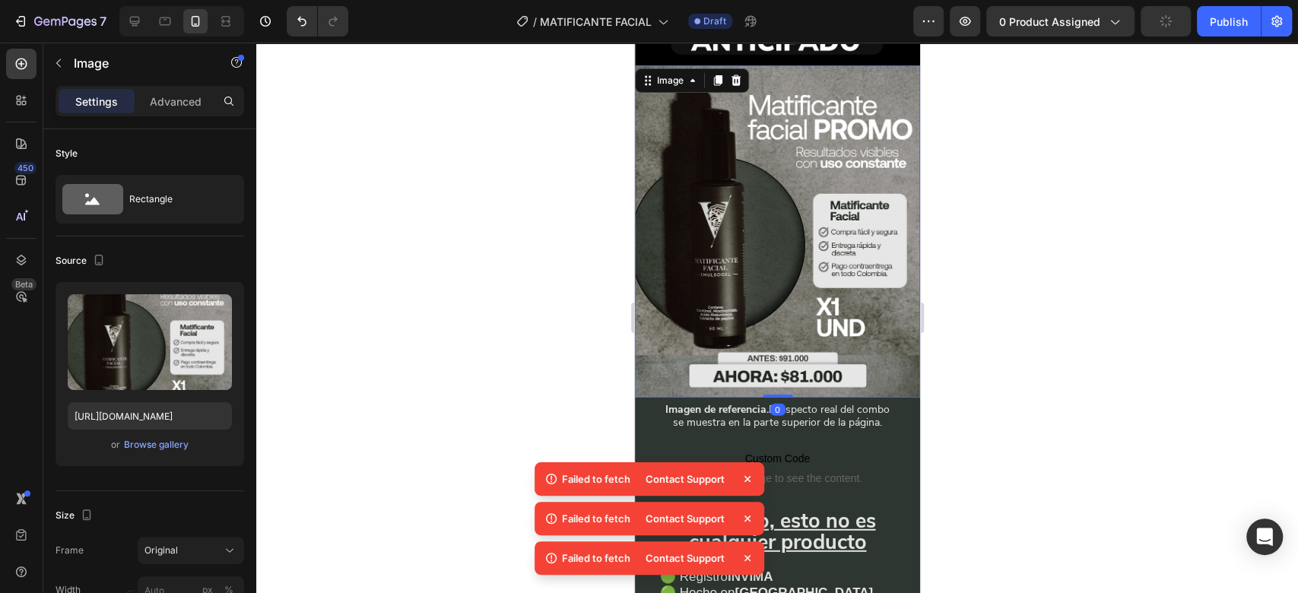
click at [715, 74] on icon at bounding box center [717, 80] width 12 height 12
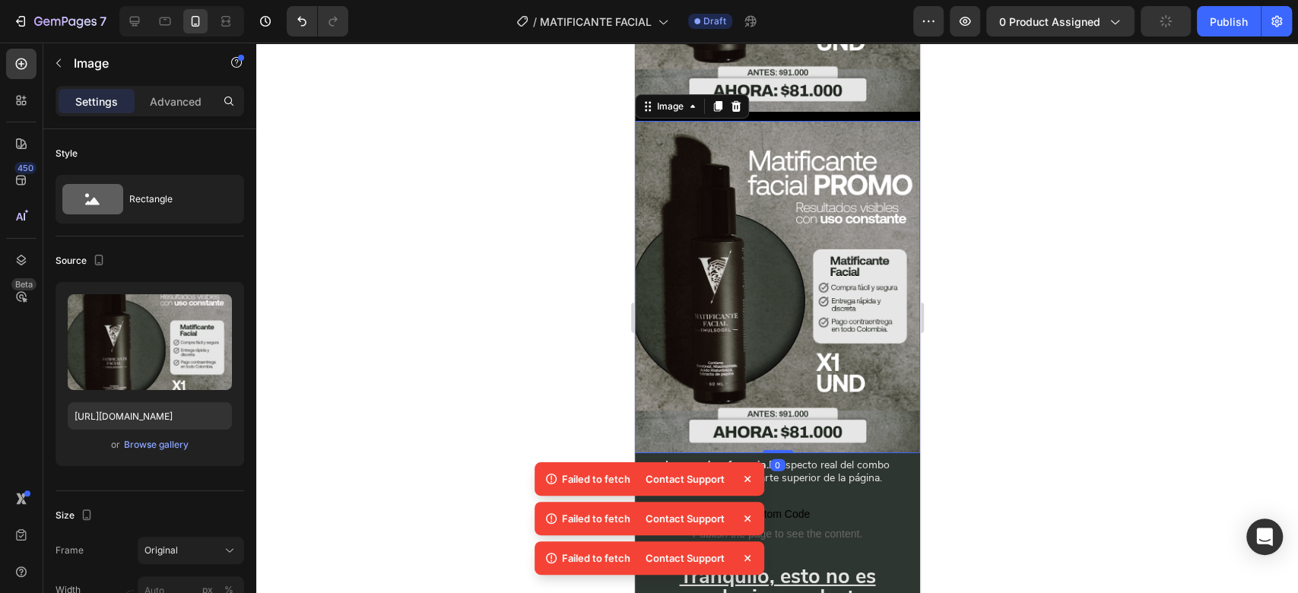
click at [716, 101] on icon at bounding box center [717, 106] width 8 height 11
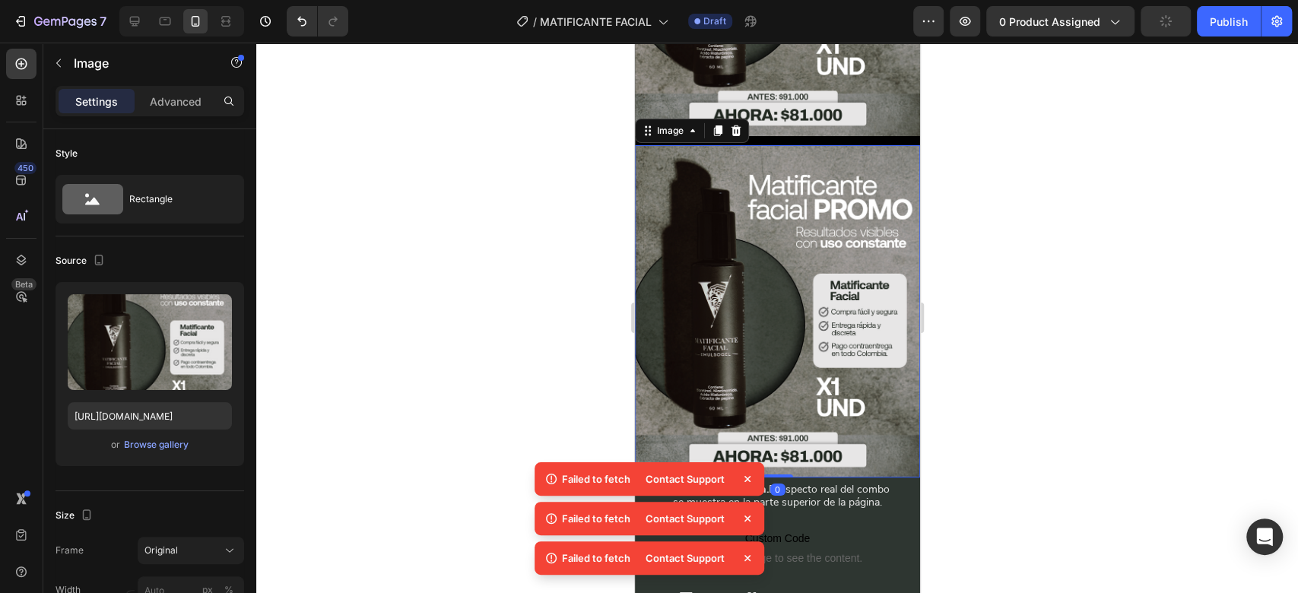
scroll to position [3279, 0]
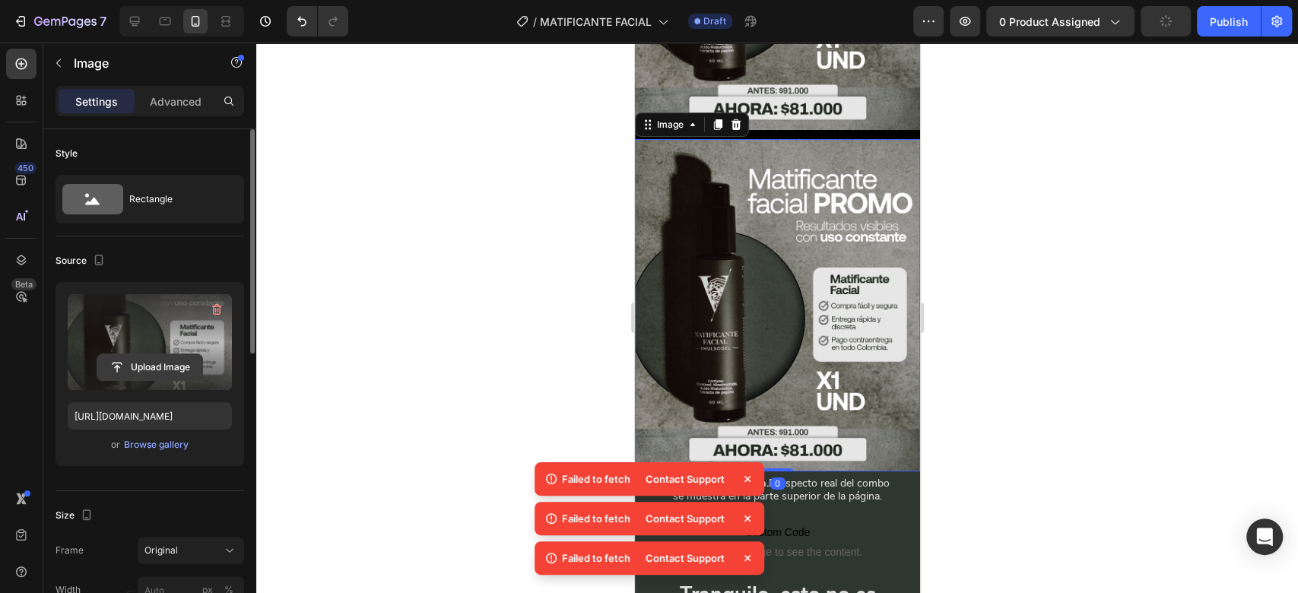
click at [181, 368] on input "file" at bounding box center [149, 367] width 105 height 26
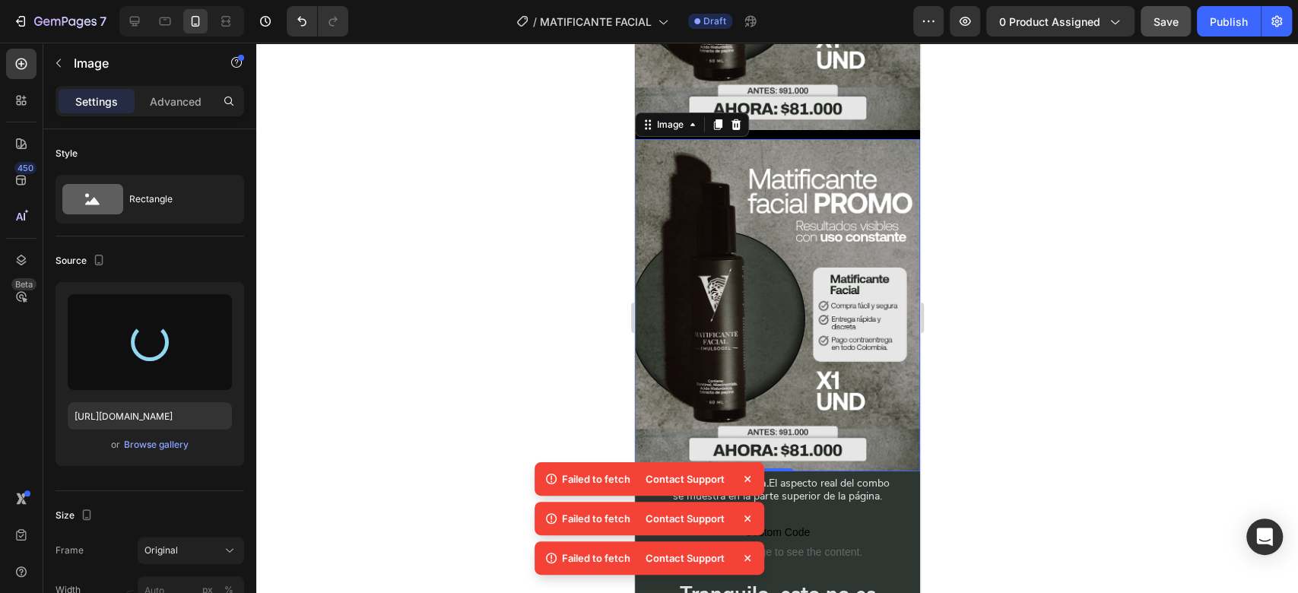
type input "https://cdn.shopify.com/s/files/1/0732/3310/5114/files/gempages_575478125408813…"
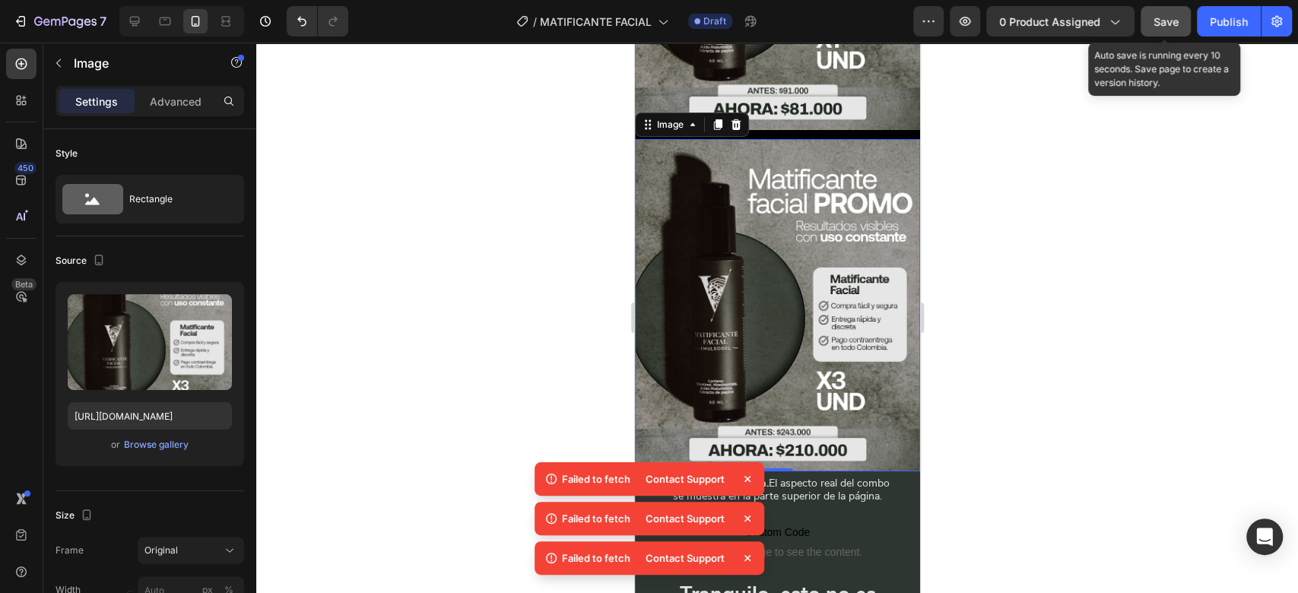
click at [1163, 11] on button "Save" at bounding box center [1165, 21] width 50 height 30
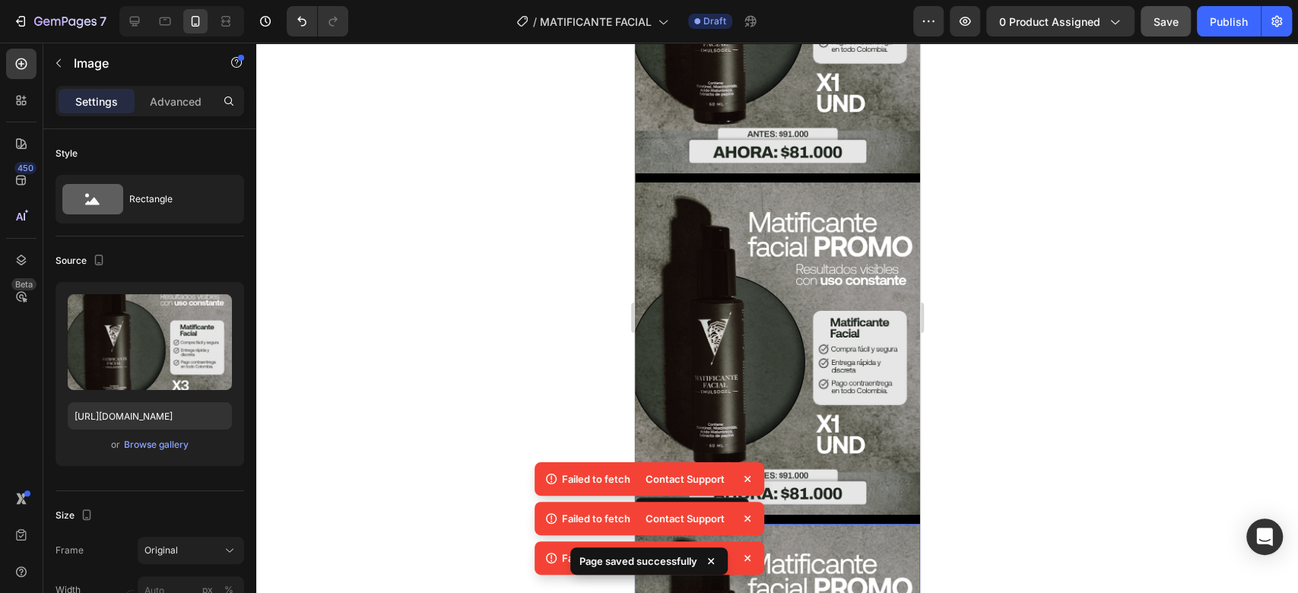
scroll to position [2883, 0]
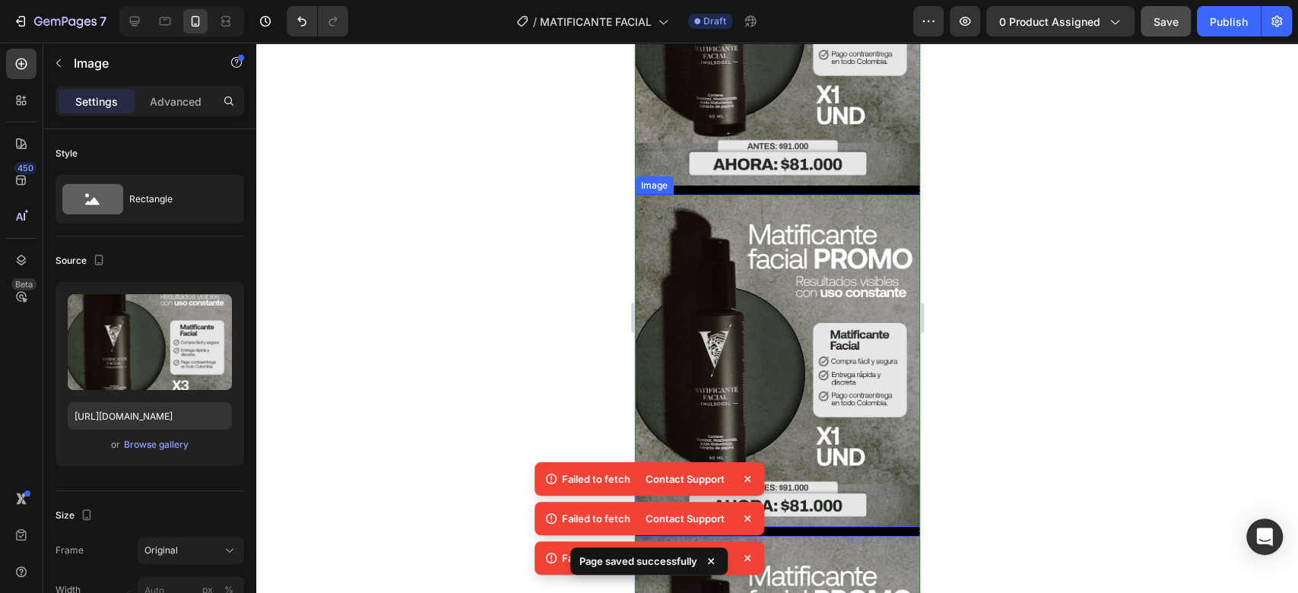
click at [837, 351] on img at bounding box center [776, 361] width 285 height 332
click at [732, 175] on icon at bounding box center [736, 180] width 10 height 11
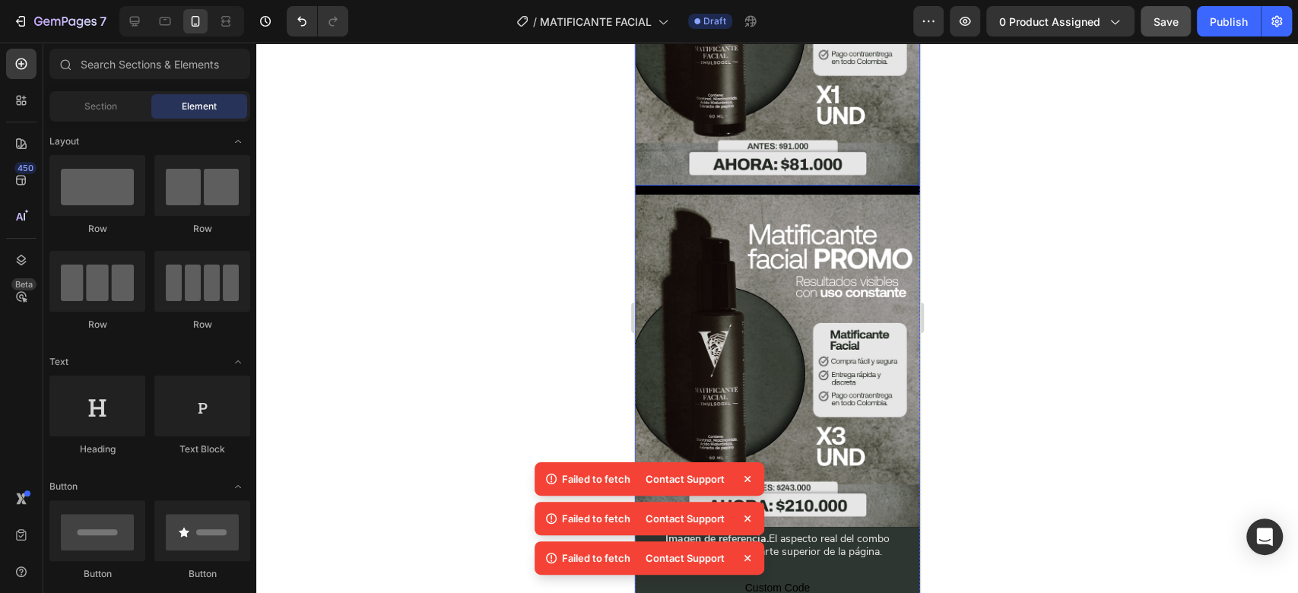
click at [770, 108] on img at bounding box center [776, 19] width 285 height 332
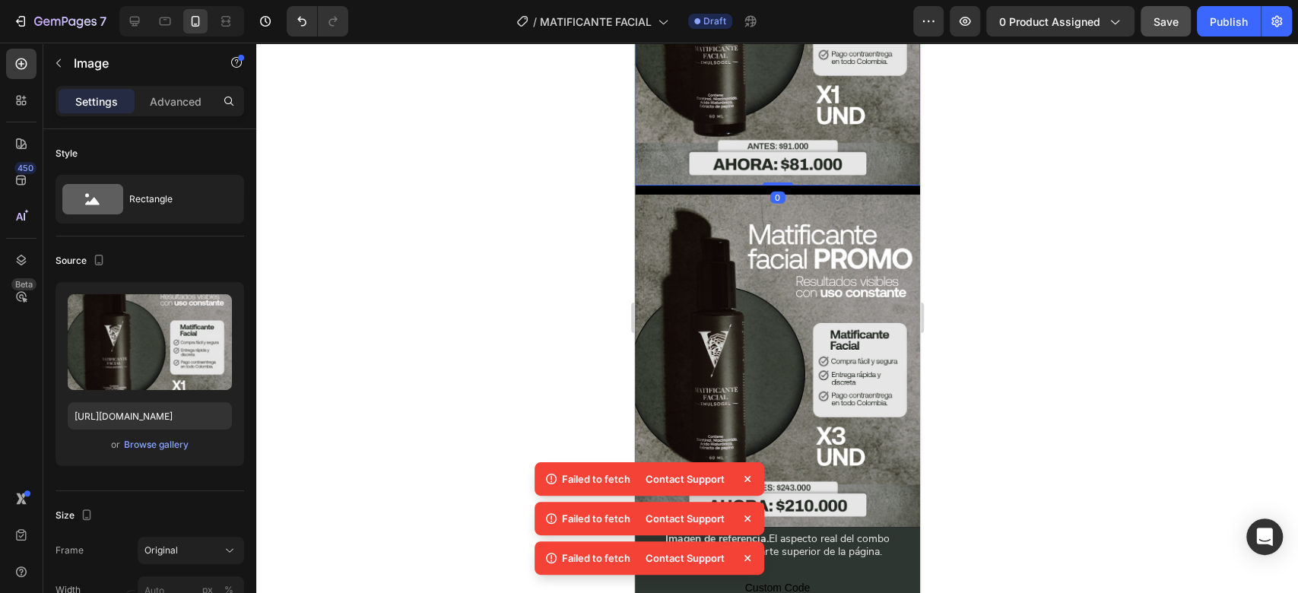
click at [180, 363] on input "file" at bounding box center [149, 367] width 105 height 26
click at [718, 122] on img at bounding box center [776, 19] width 285 height 332
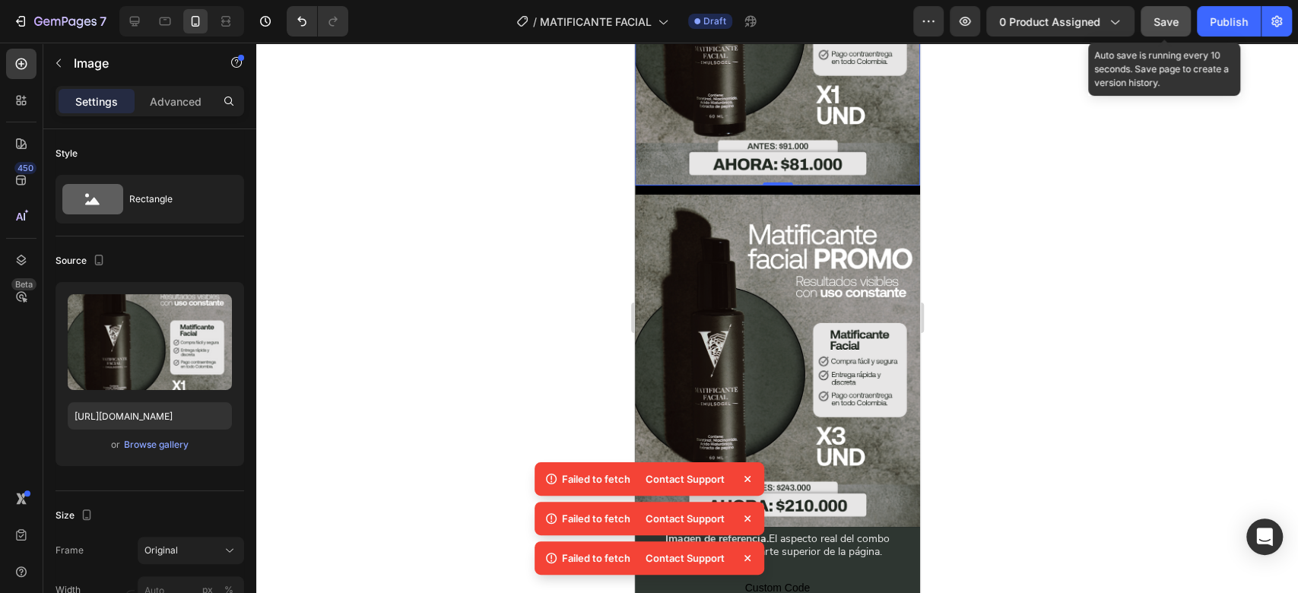
click at [1173, 21] on span "Save" at bounding box center [1165, 21] width 25 height 13
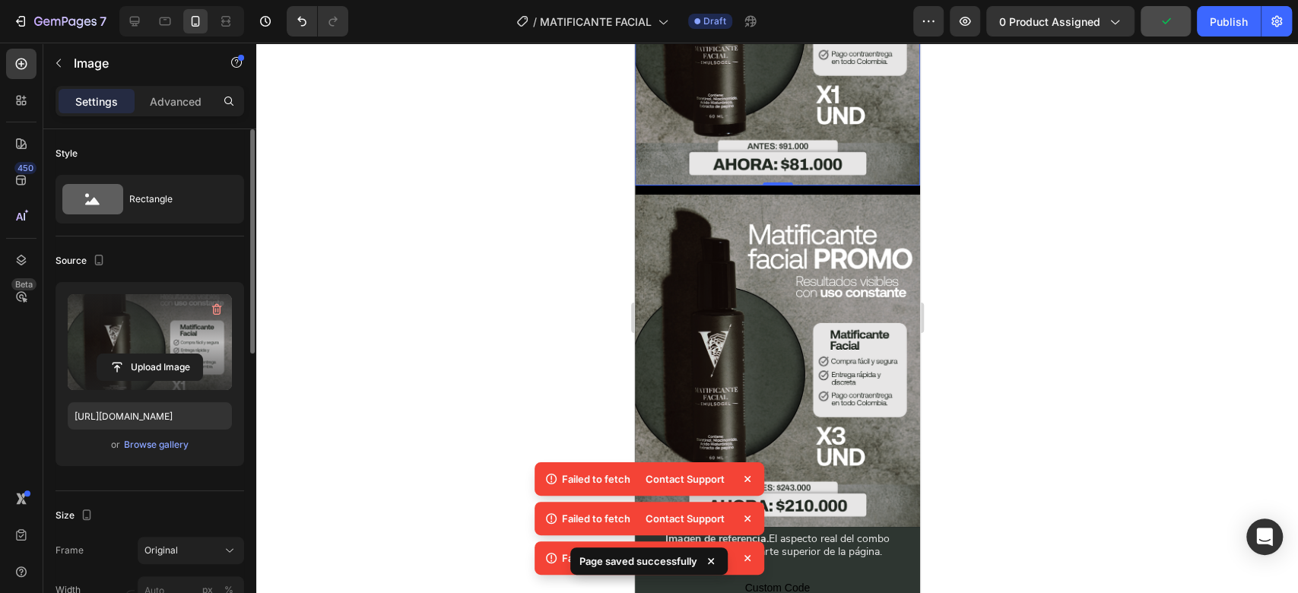
click at [189, 349] on label at bounding box center [150, 342] width 164 height 96
click at [189, 354] on input "file" at bounding box center [149, 367] width 105 height 26
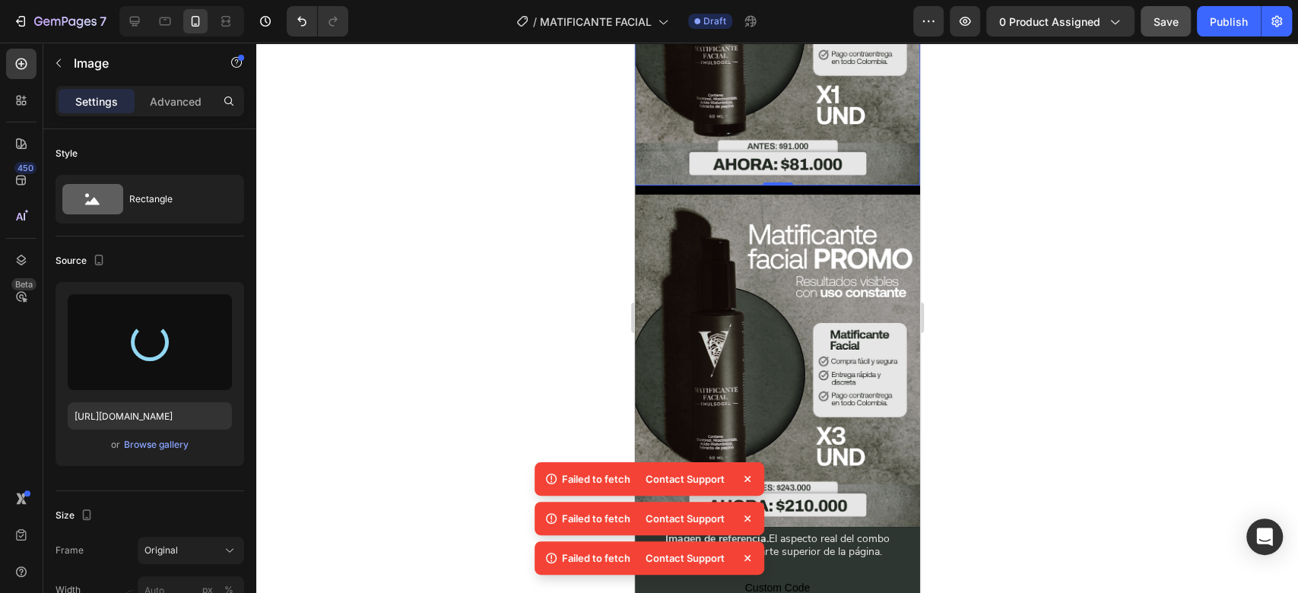
type input "https://cdn.shopify.com/s/files/1/0732/3310/5114/files/gempages_575478125408813…"
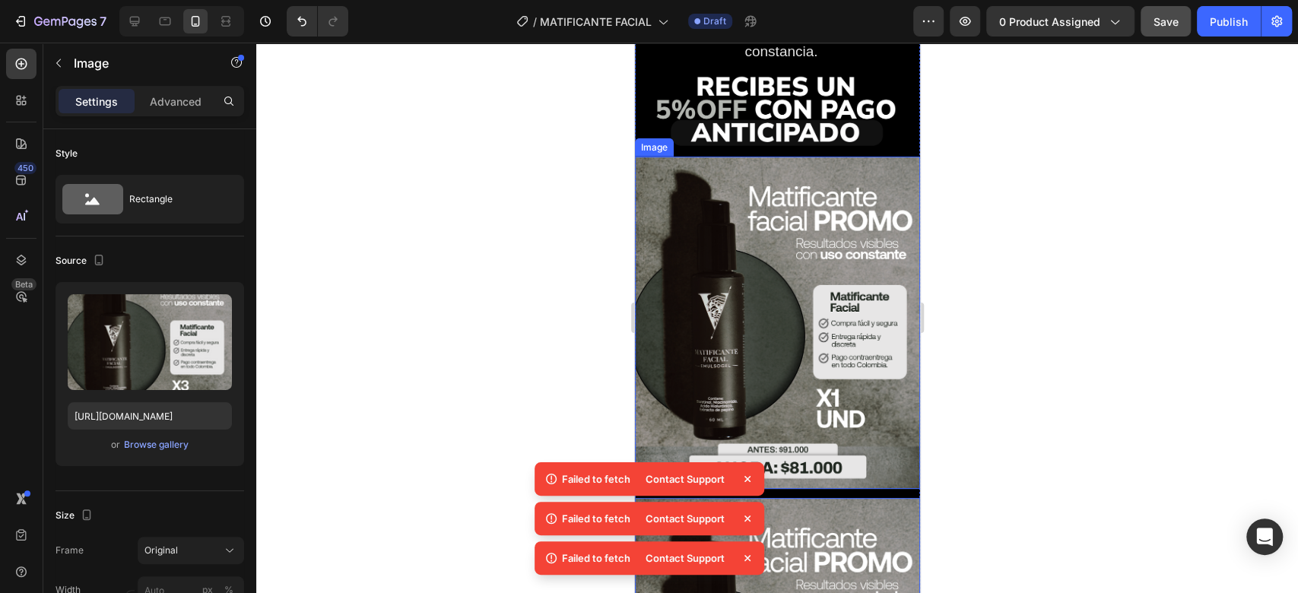
scroll to position [2576, 0]
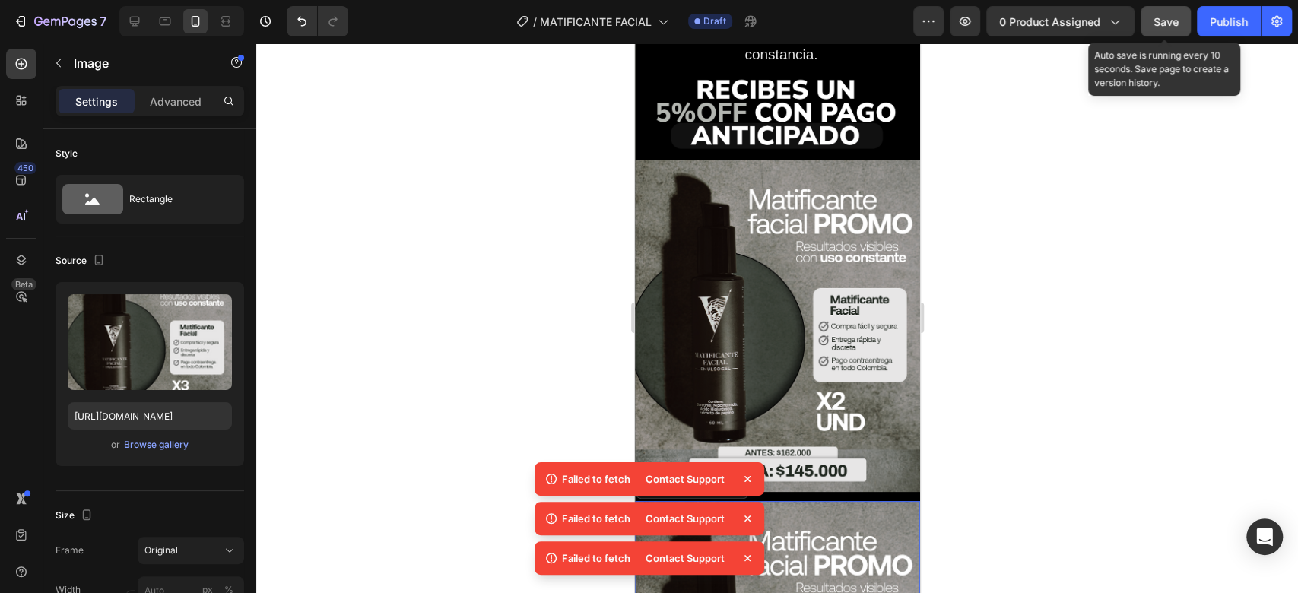
click at [1162, 24] on span "Save" at bounding box center [1165, 21] width 25 height 13
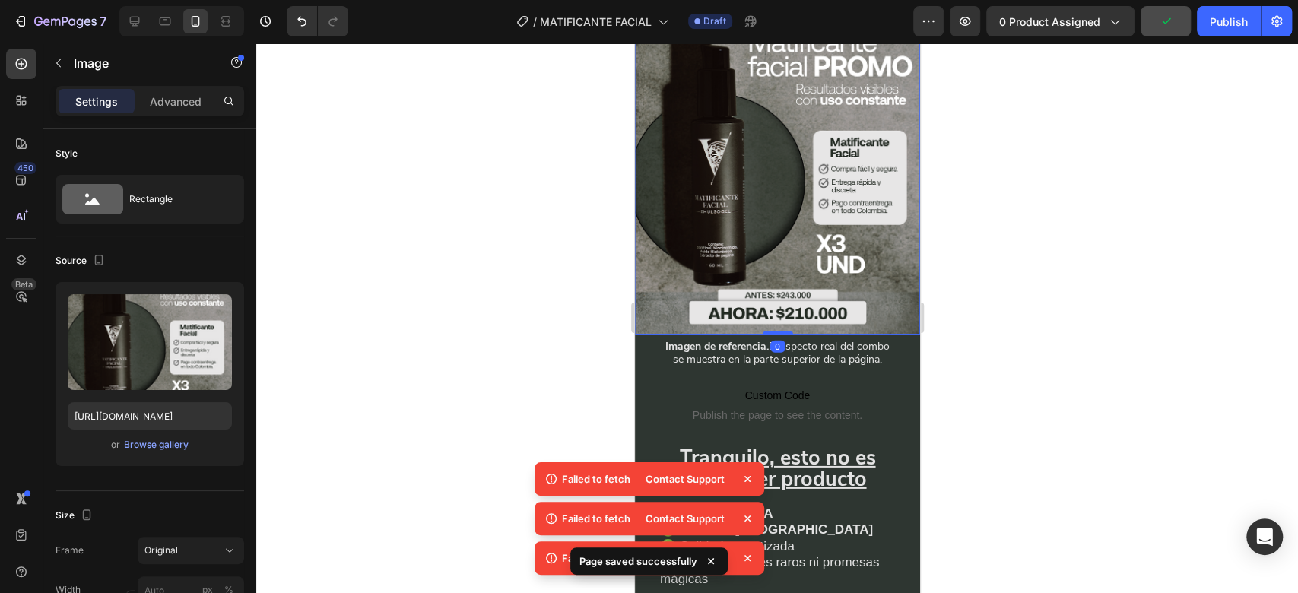
scroll to position [3086, 0]
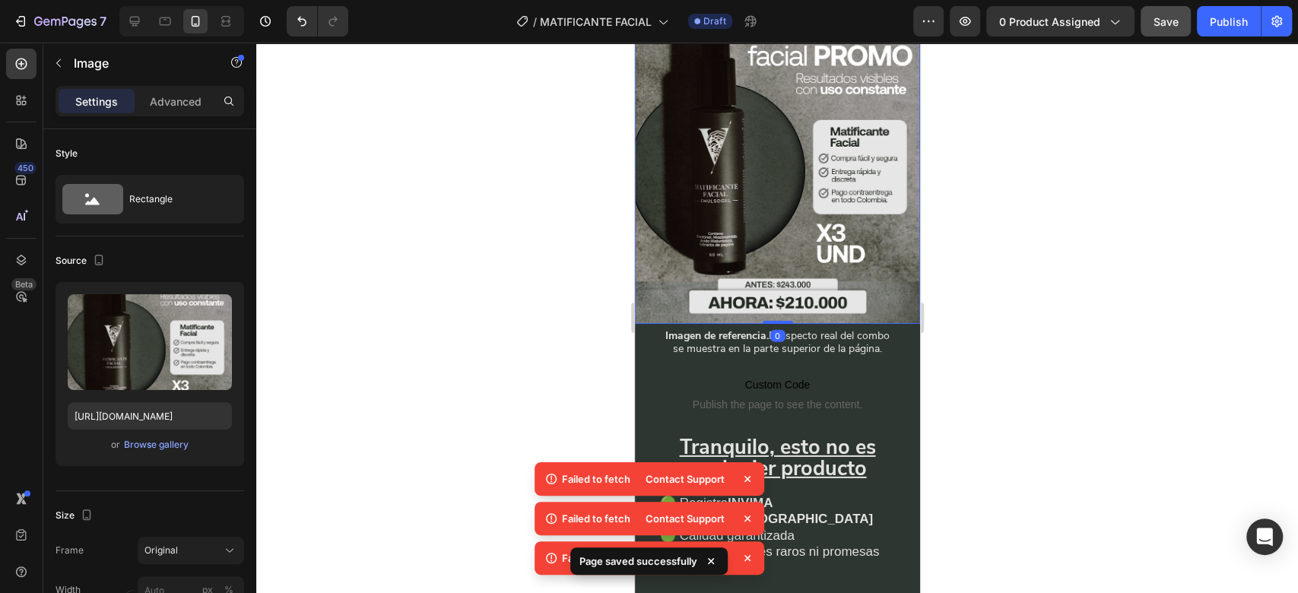
click at [961, 192] on div at bounding box center [776, 318] width 1041 height 550
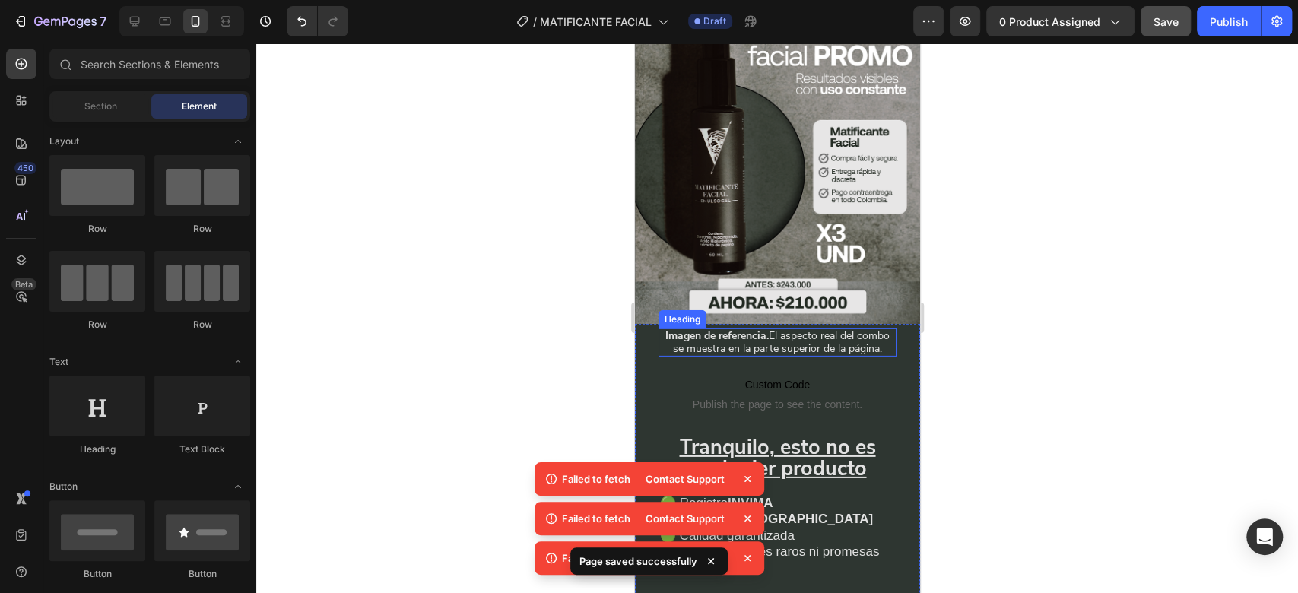
click at [846, 328] on h2 "Imagen de referencia. El aspecto real del combo se muestra en la parte superior…" at bounding box center [777, 342] width 238 height 28
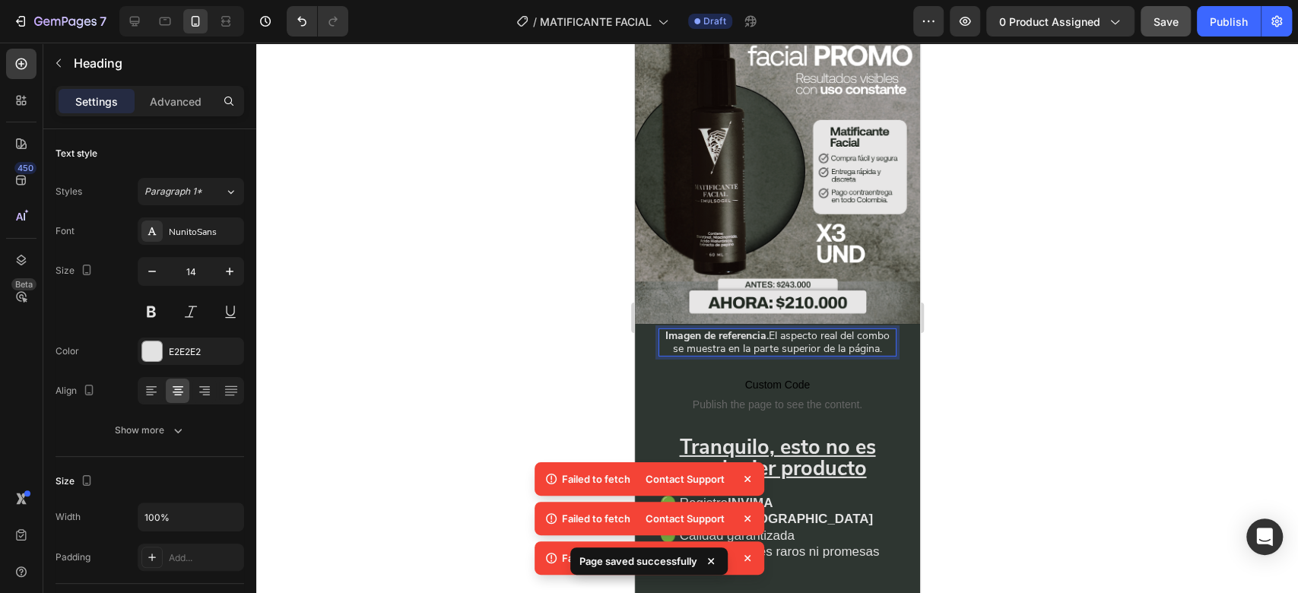
click at [975, 278] on div at bounding box center [776, 318] width 1041 height 550
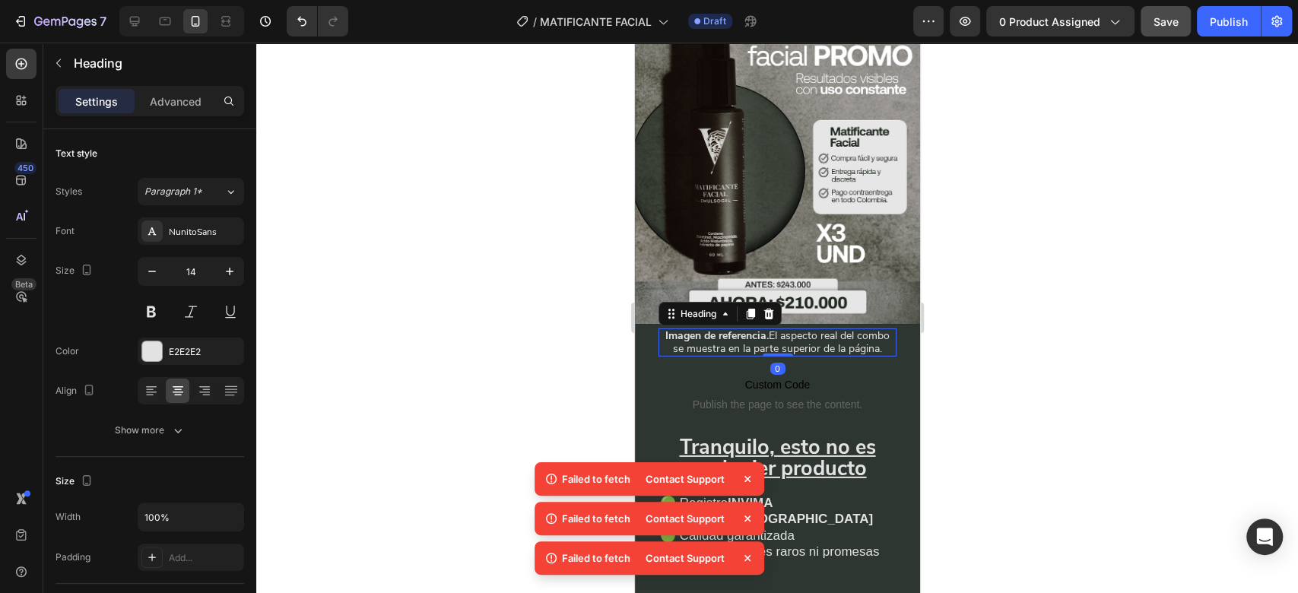
click at [1057, 495] on div at bounding box center [776, 318] width 1041 height 550
click at [774, 308] on icon at bounding box center [768, 314] width 12 height 12
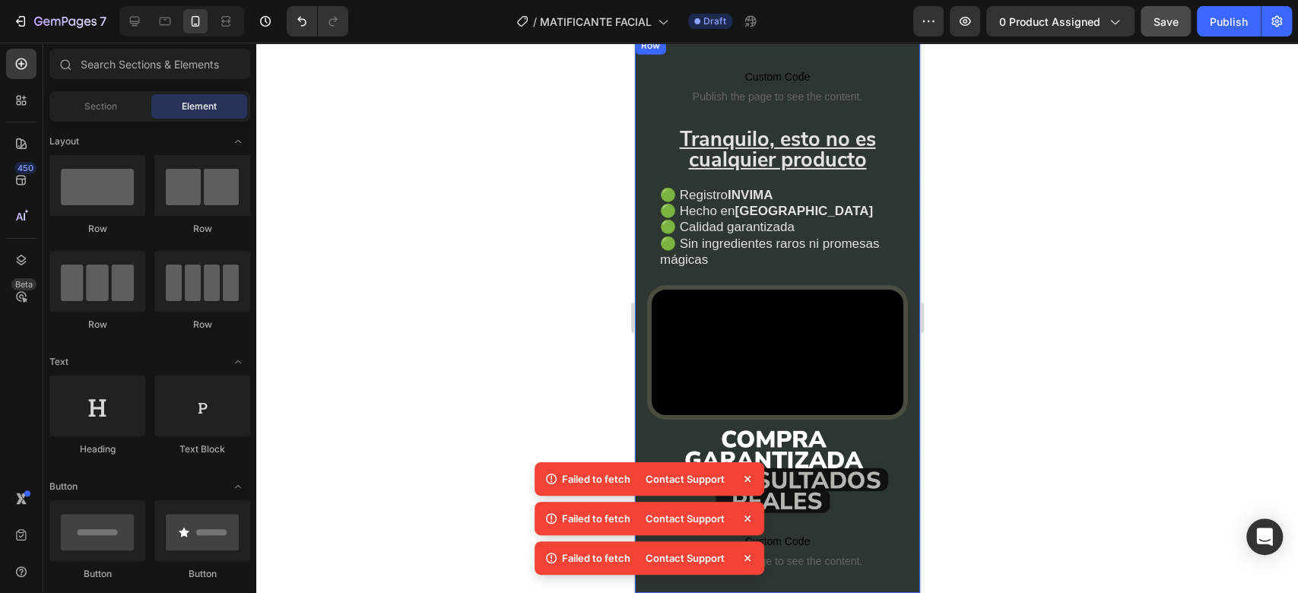
scroll to position [3360, 0]
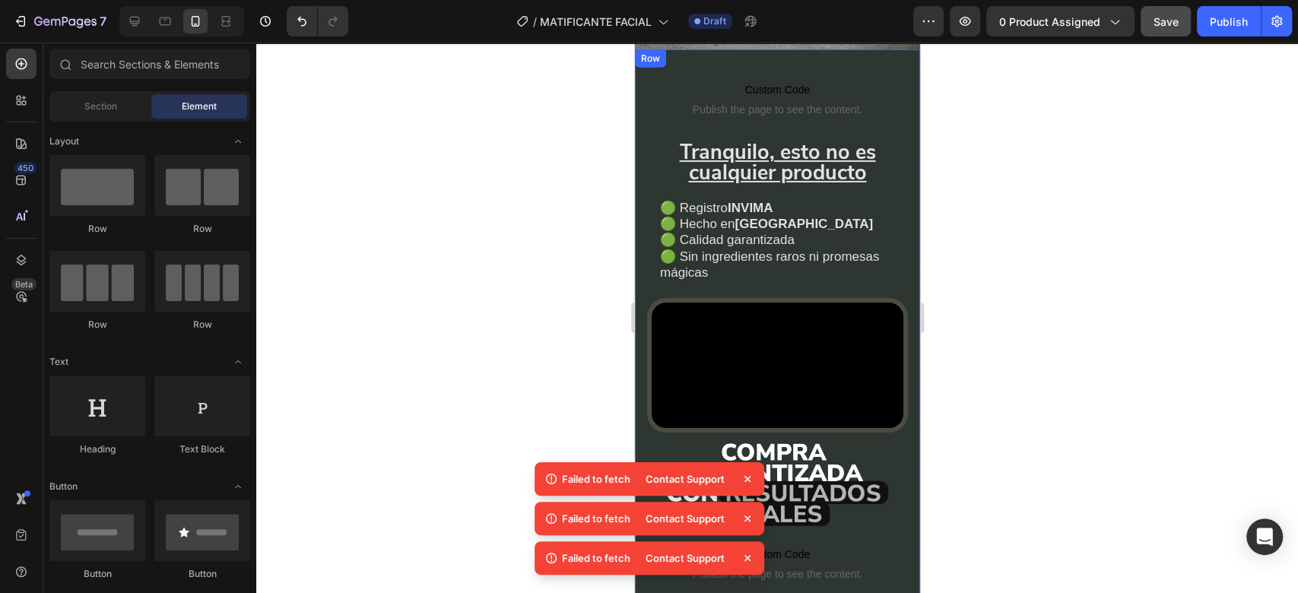
click at [889, 216] on div "Custom Code Publish the page to see the content. Custom Code Tranquilo, esto no…" at bounding box center [776, 328] width 261 height 532
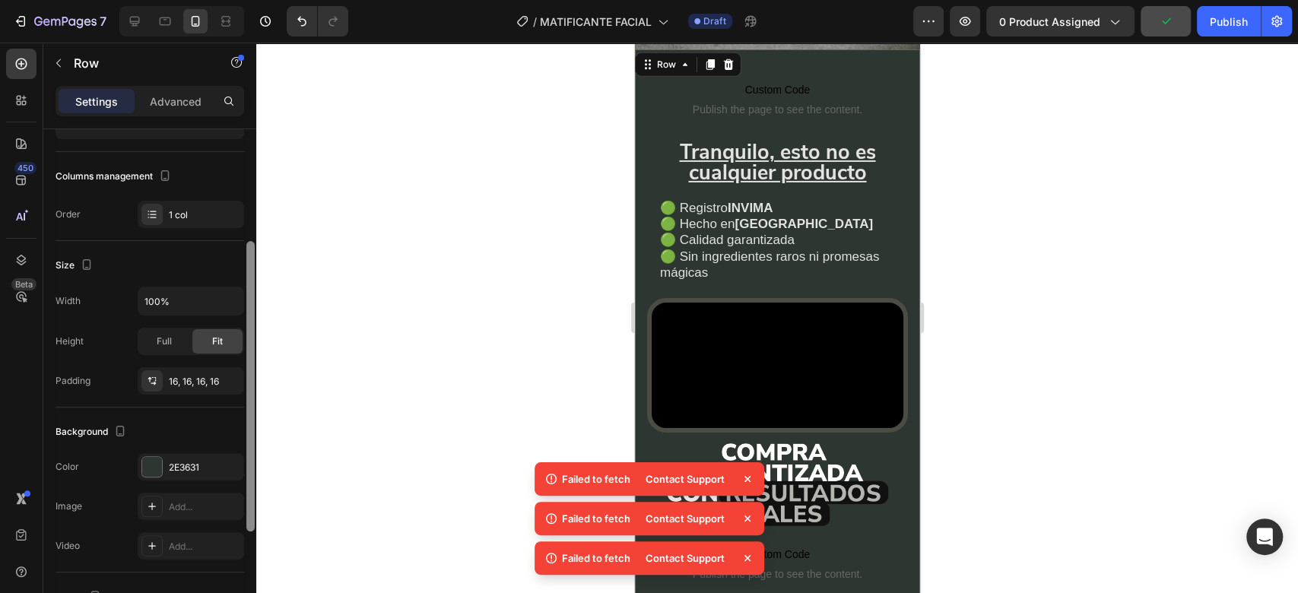
scroll to position [274, 0]
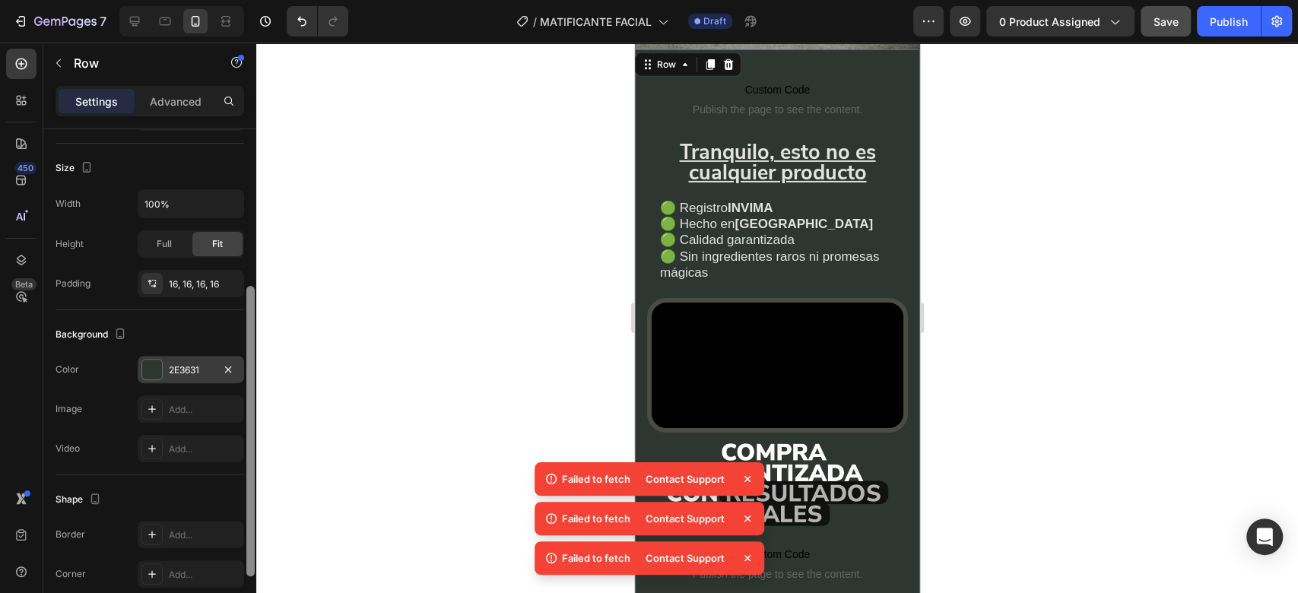
click at [157, 368] on div at bounding box center [152, 370] width 20 height 20
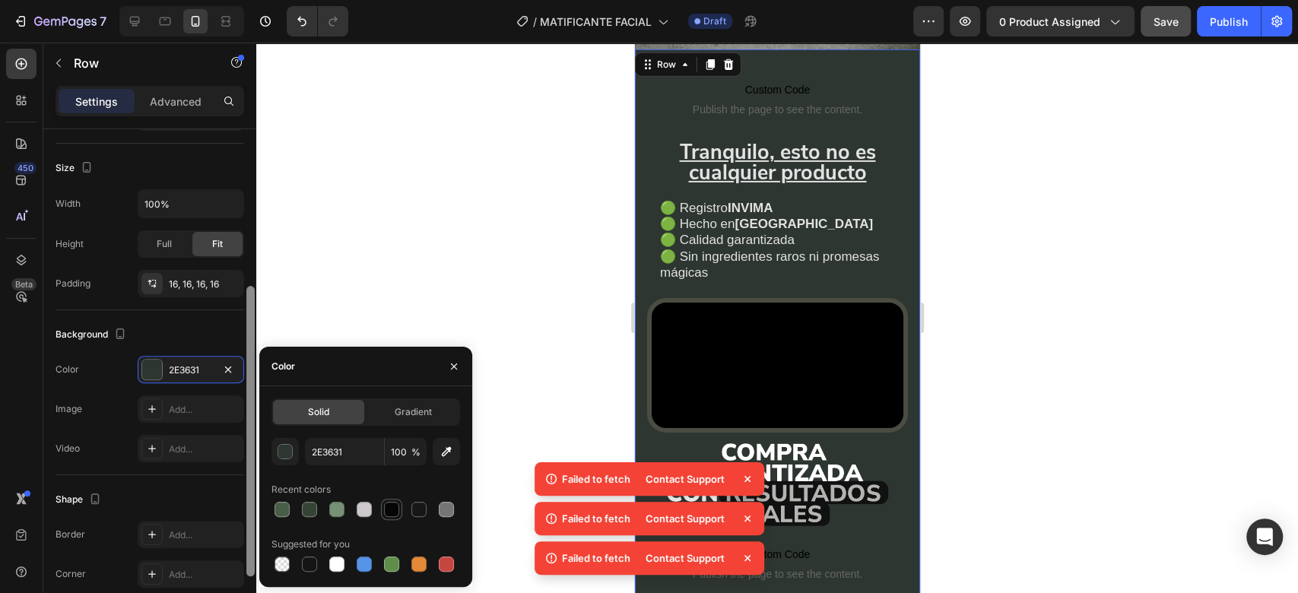
click at [393, 508] on div at bounding box center [391, 509] width 15 height 15
type input "060606"
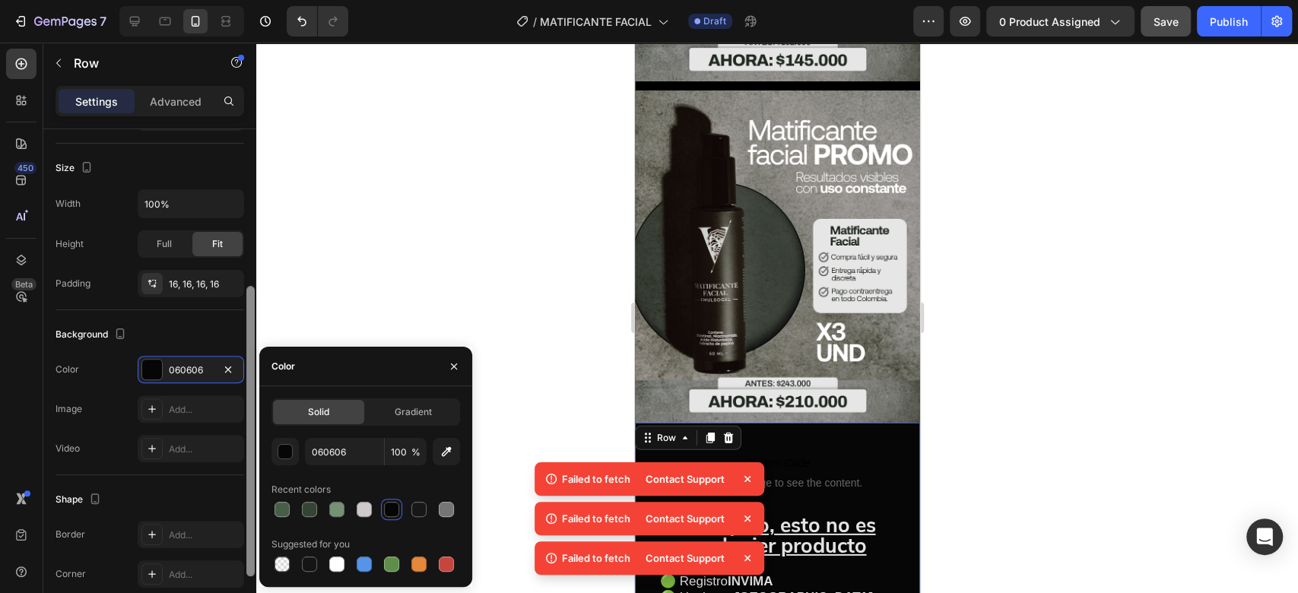
scroll to position [3076, 0]
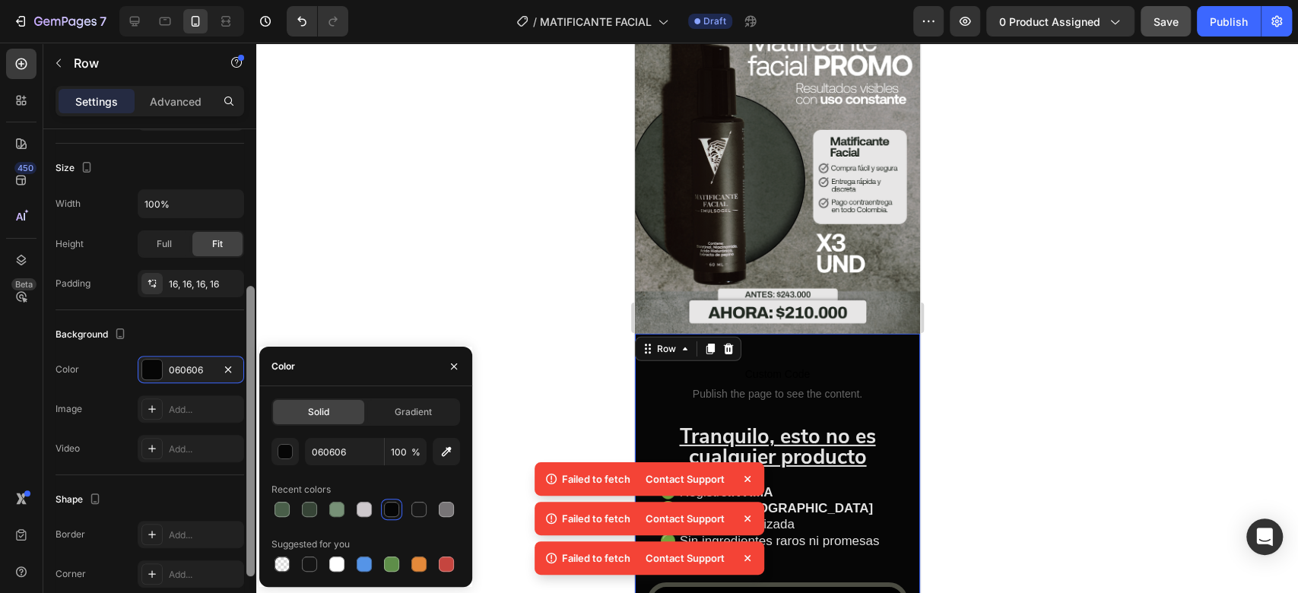
click at [961, 357] on div at bounding box center [776, 318] width 1041 height 550
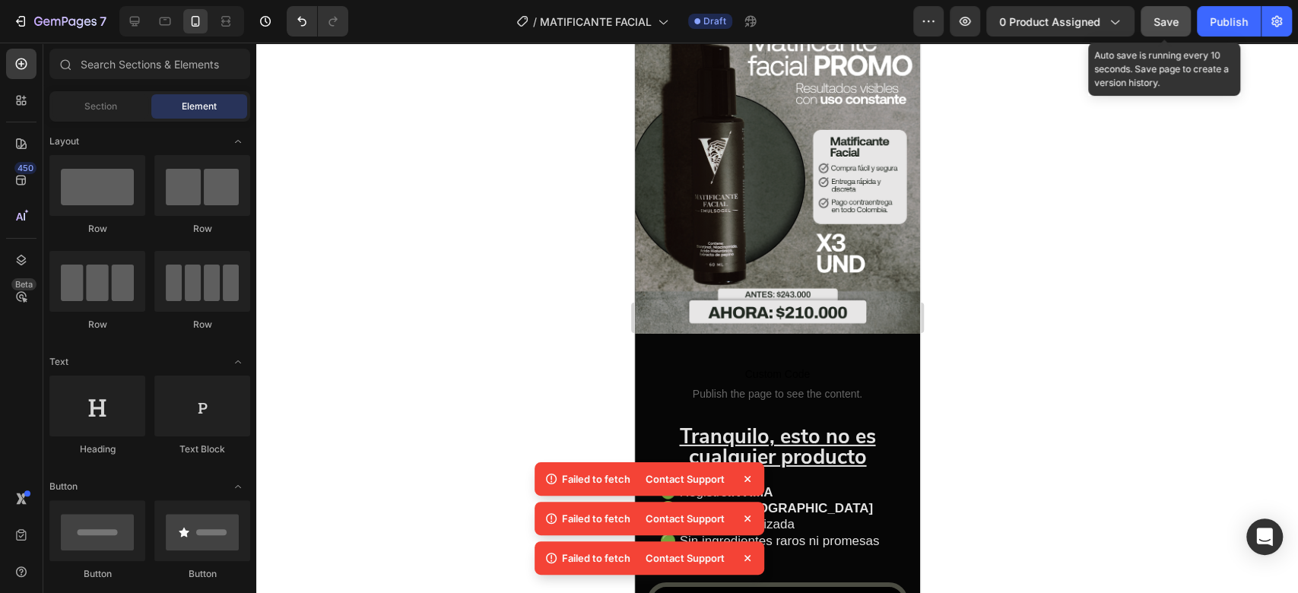
click at [1146, 26] on button "Save" at bounding box center [1165, 21] width 50 height 30
click at [1154, 20] on span "Save" at bounding box center [1165, 21] width 25 height 13
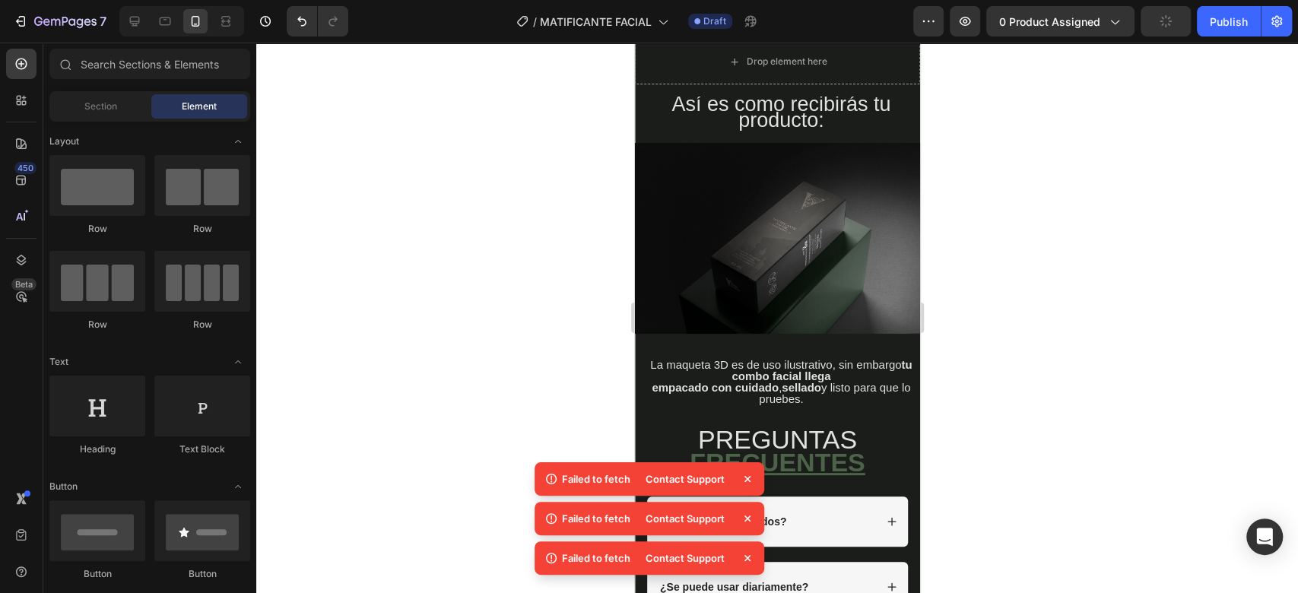
scroll to position [3955, 0]
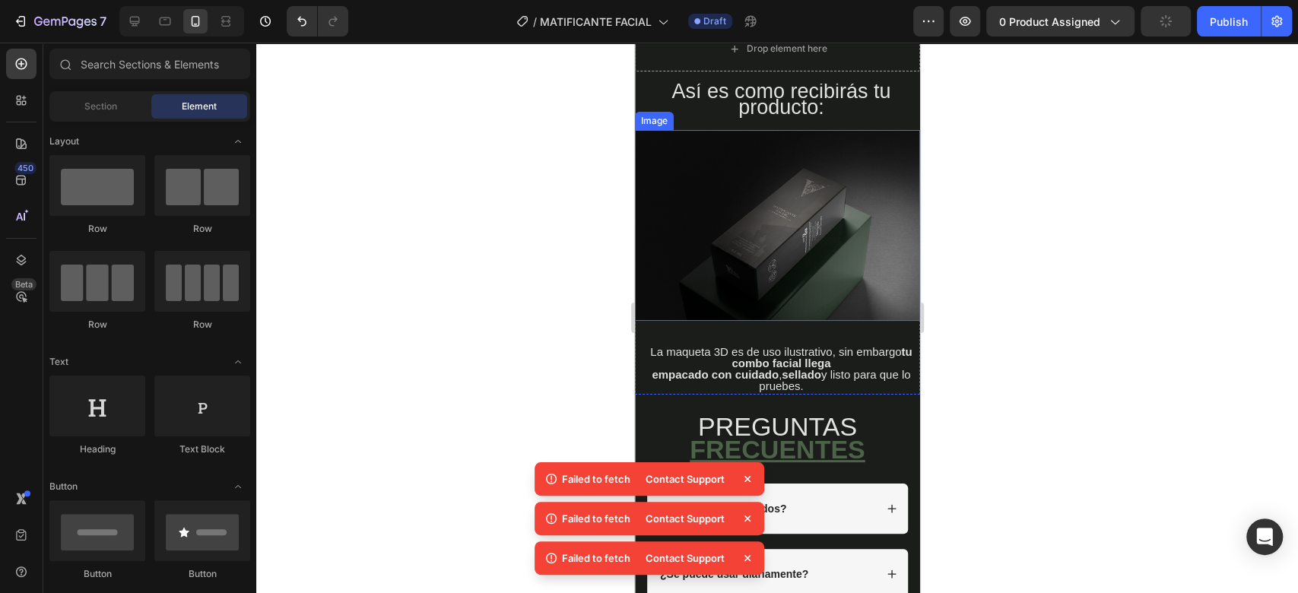
click at [820, 304] on img at bounding box center [776, 225] width 285 height 190
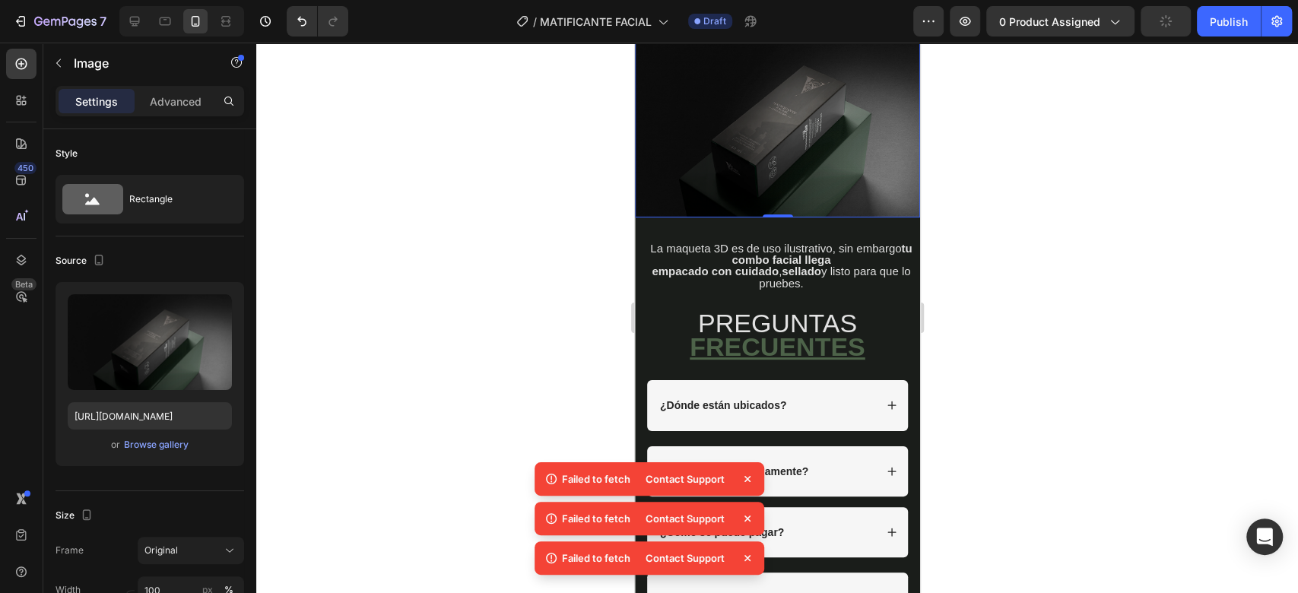
scroll to position [4091, 0]
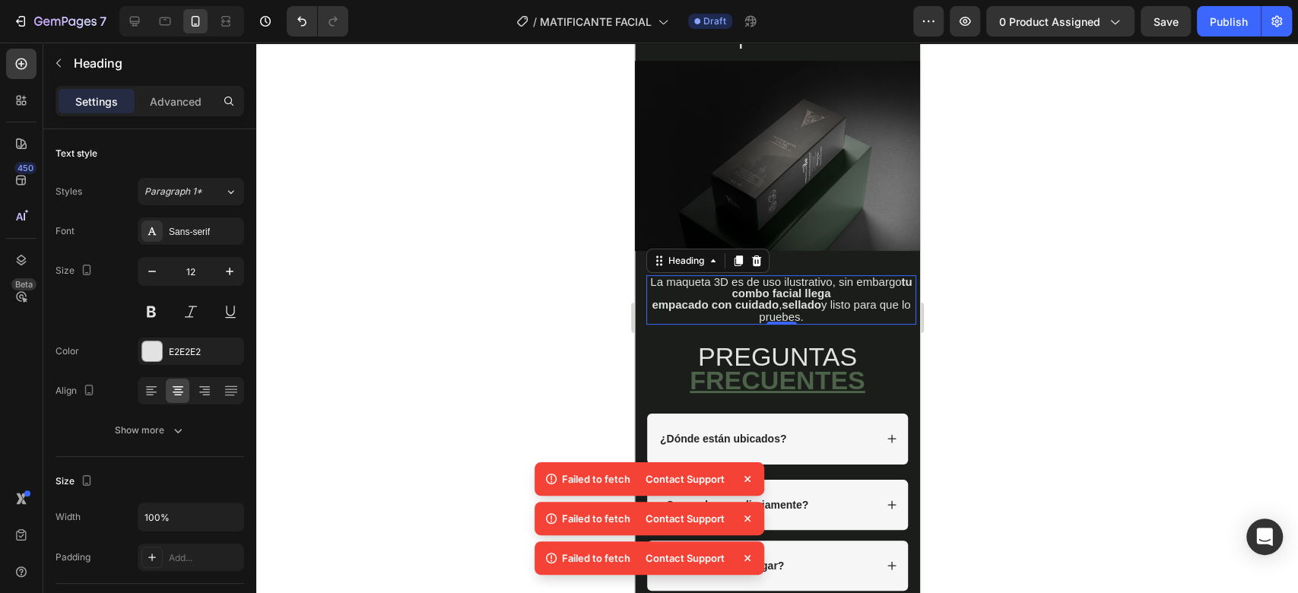
click at [455, 253] on div at bounding box center [776, 318] width 1041 height 550
click at [760, 255] on icon at bounding box center [756, 261] width 12 height 12
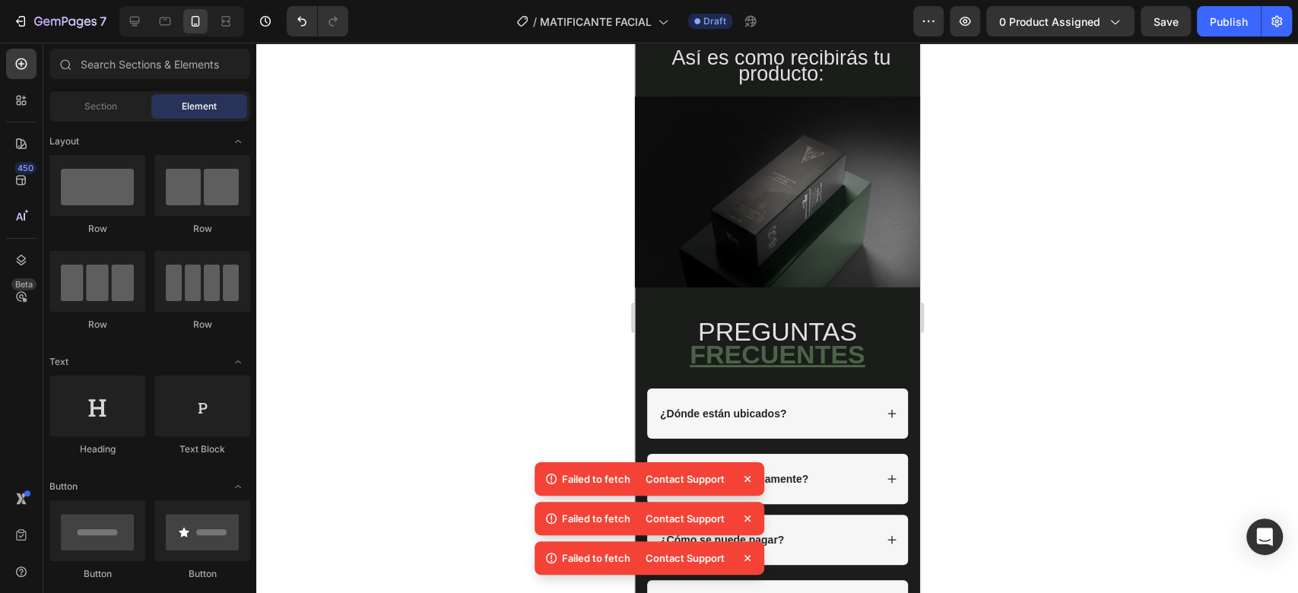
scroll to position [3574, 0]
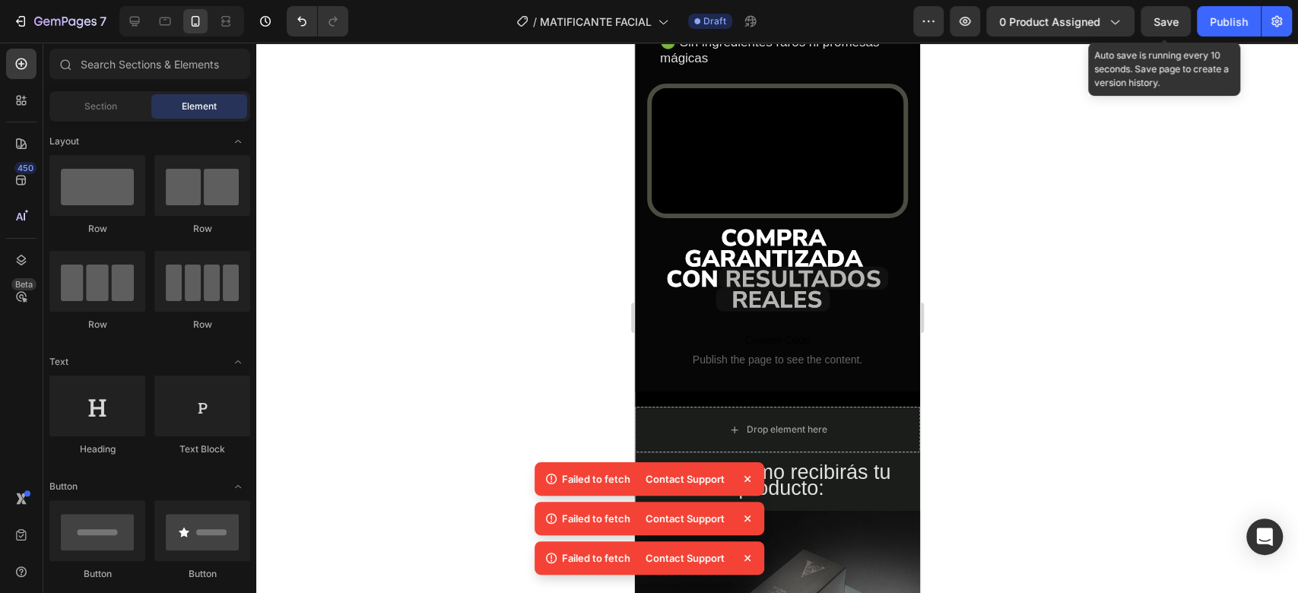
click at [1159, 19] on span "Save" at bounding box center [1165, 21] width 25 height 13
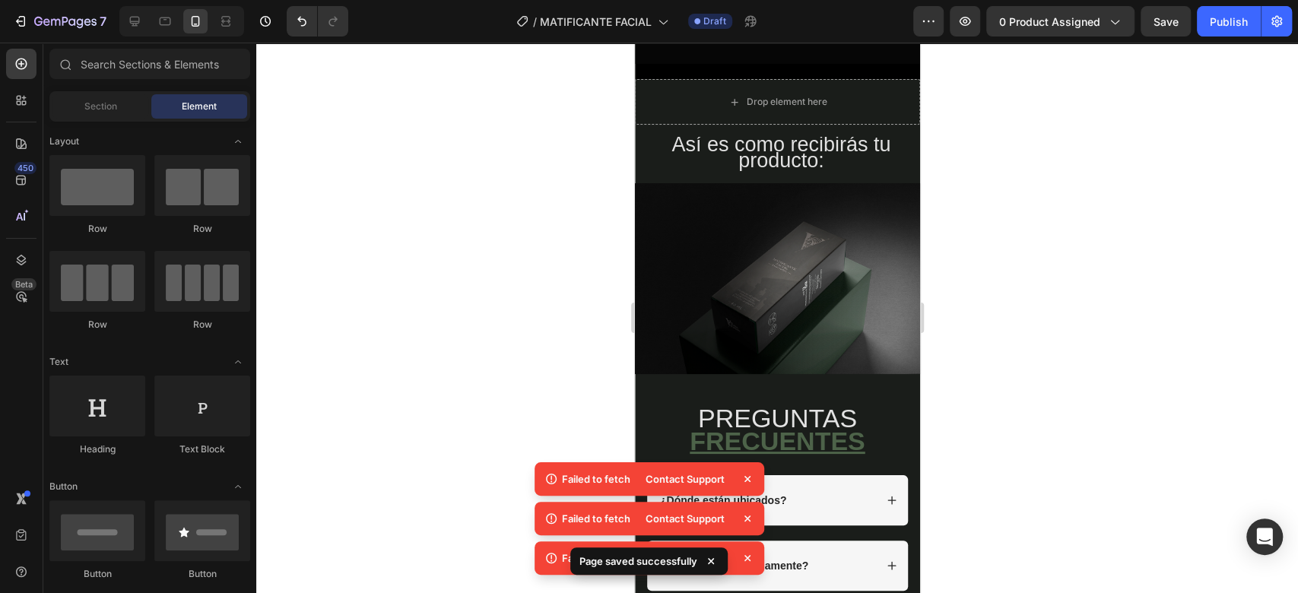
scroll to position [3922, 0]
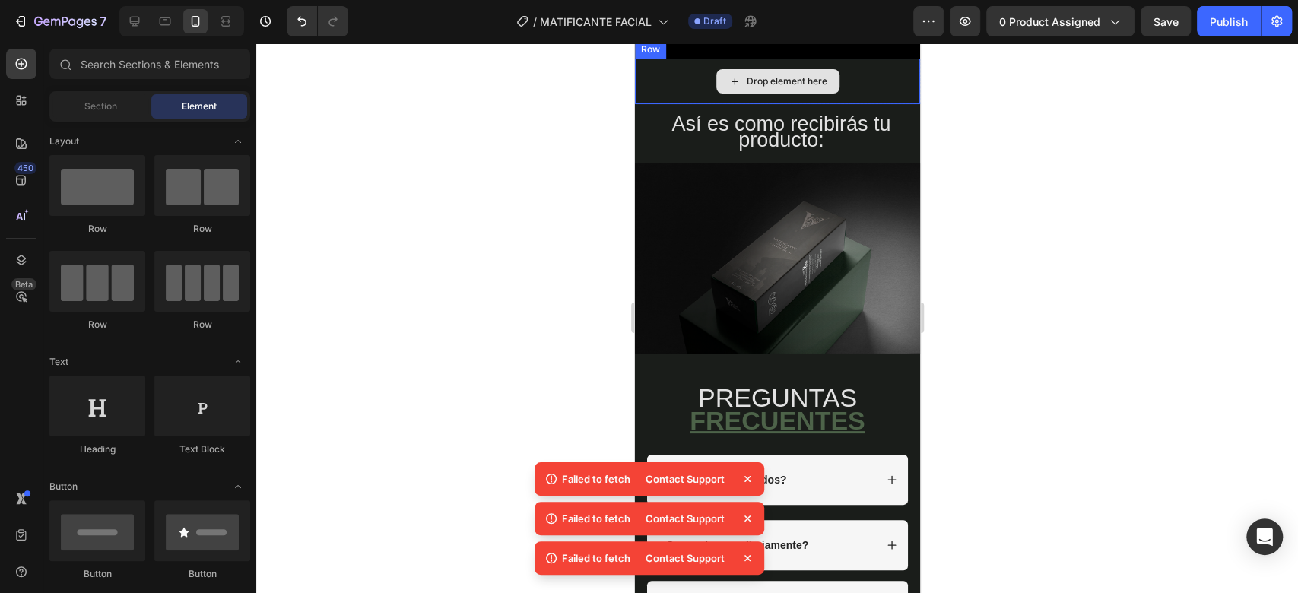
click at [664, 104] on div "Drop element here" at bounding box center [776, 82] width 285 height 46
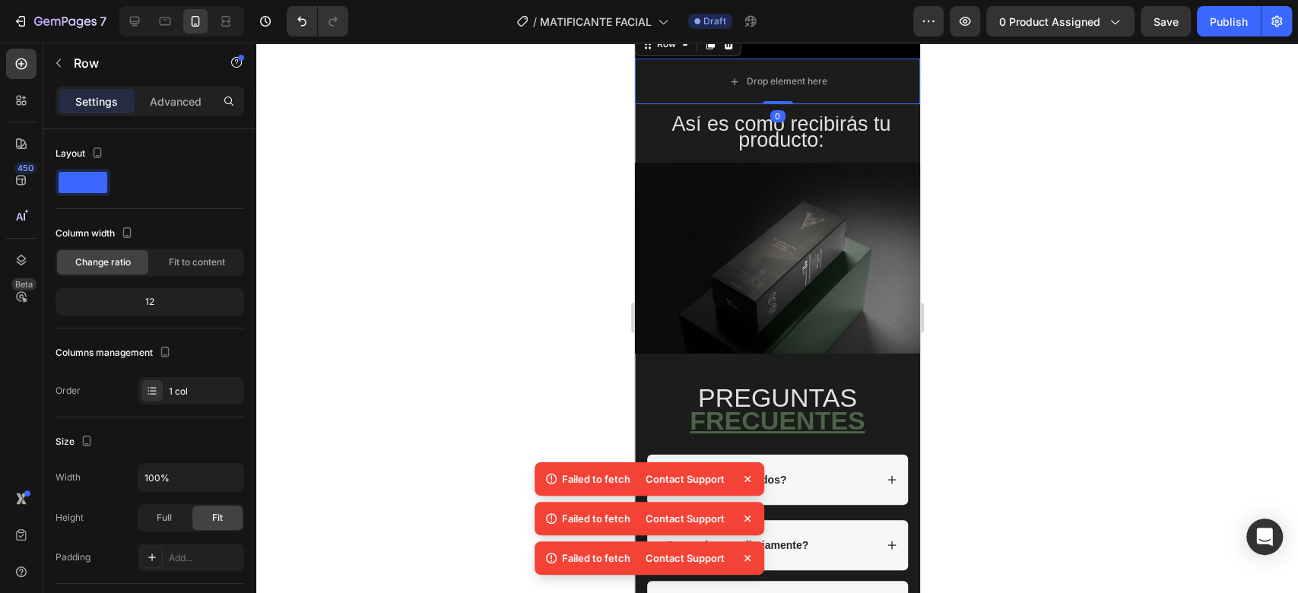
click at [731, 49] on icon at bounding box center [728, 44] width 10 height 11
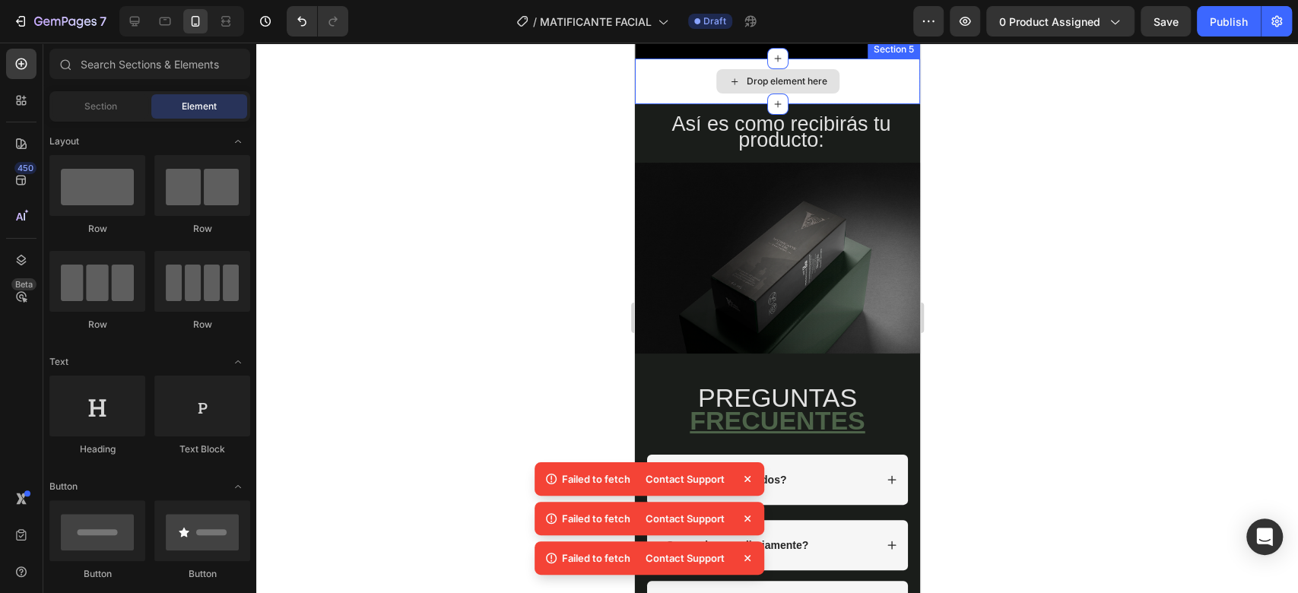
click at [660, 104] on div "Drop element here" at bounding box center [776, 82] width 285 height 46
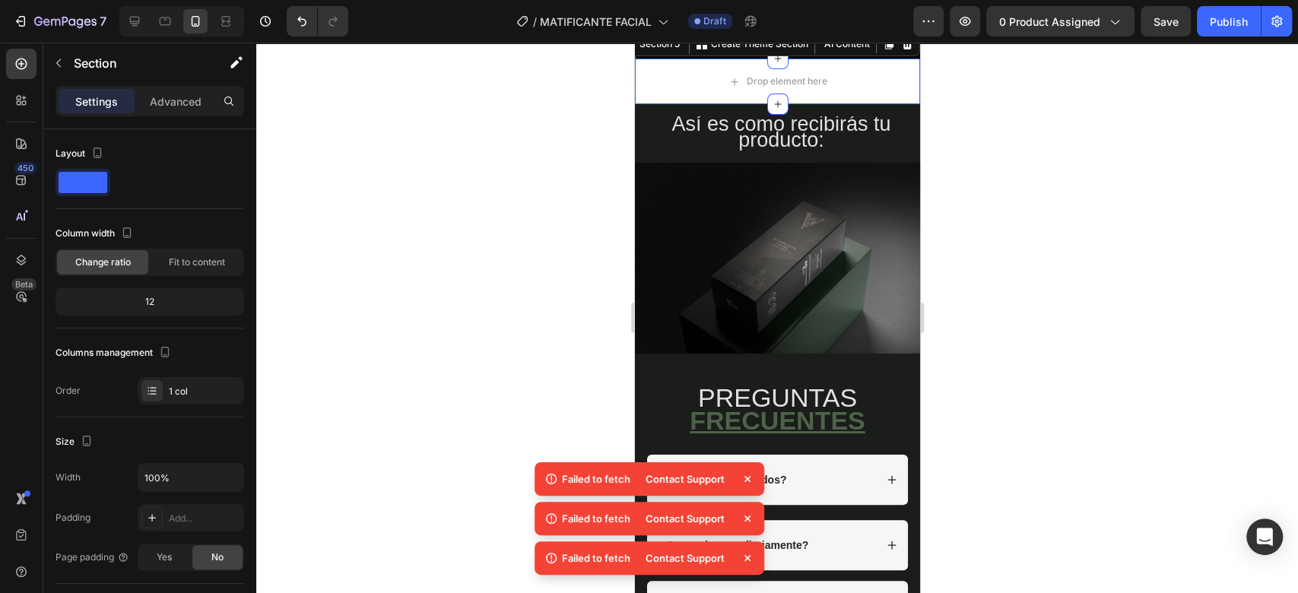
click at [900, 50] on icon at bounding box center [906, 44] width 12 height 12
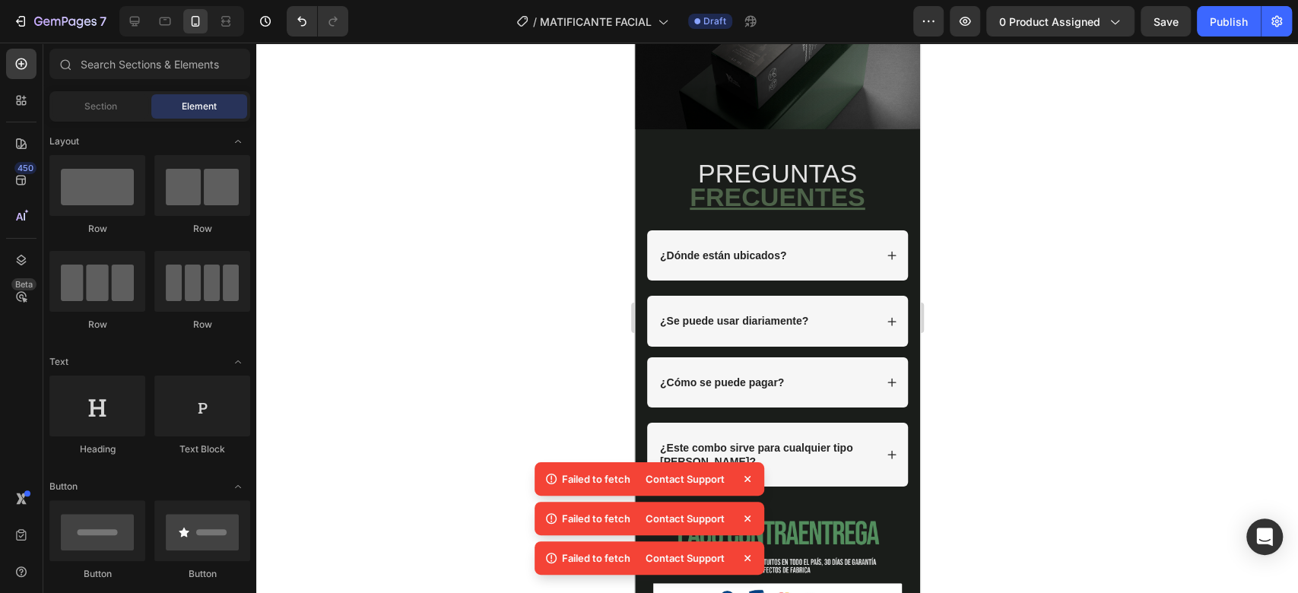
scroll to position [4002, 0]
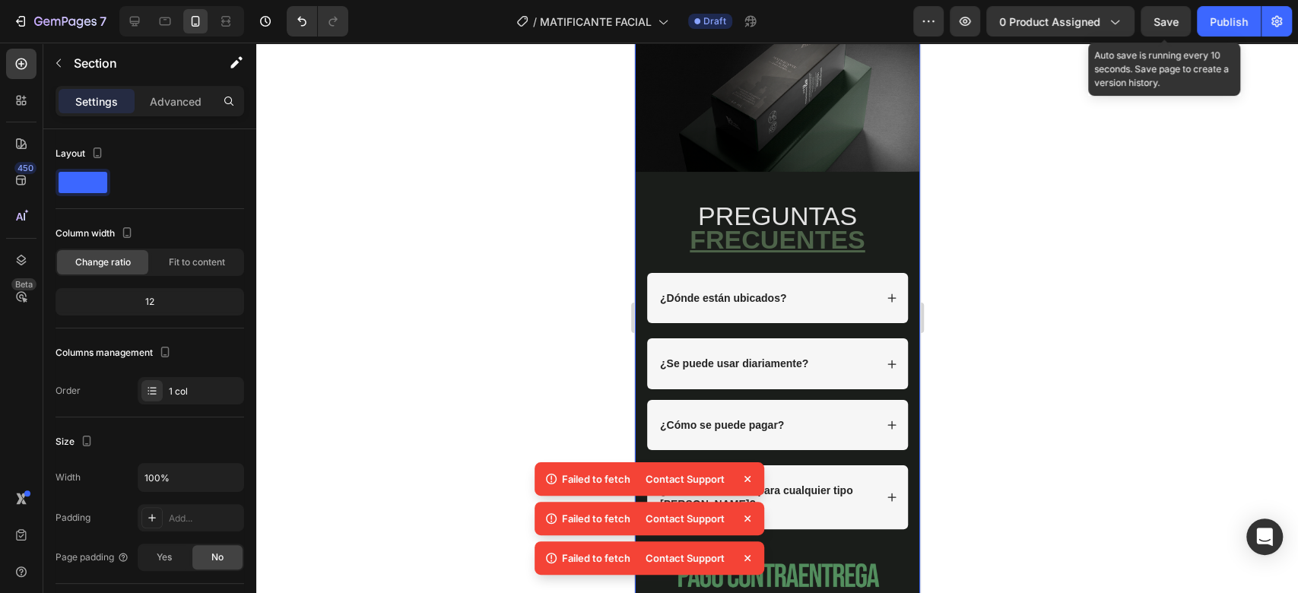
click at [1164, 24] on span "Save" at bounding box center [1165, 21] width 25 height 13
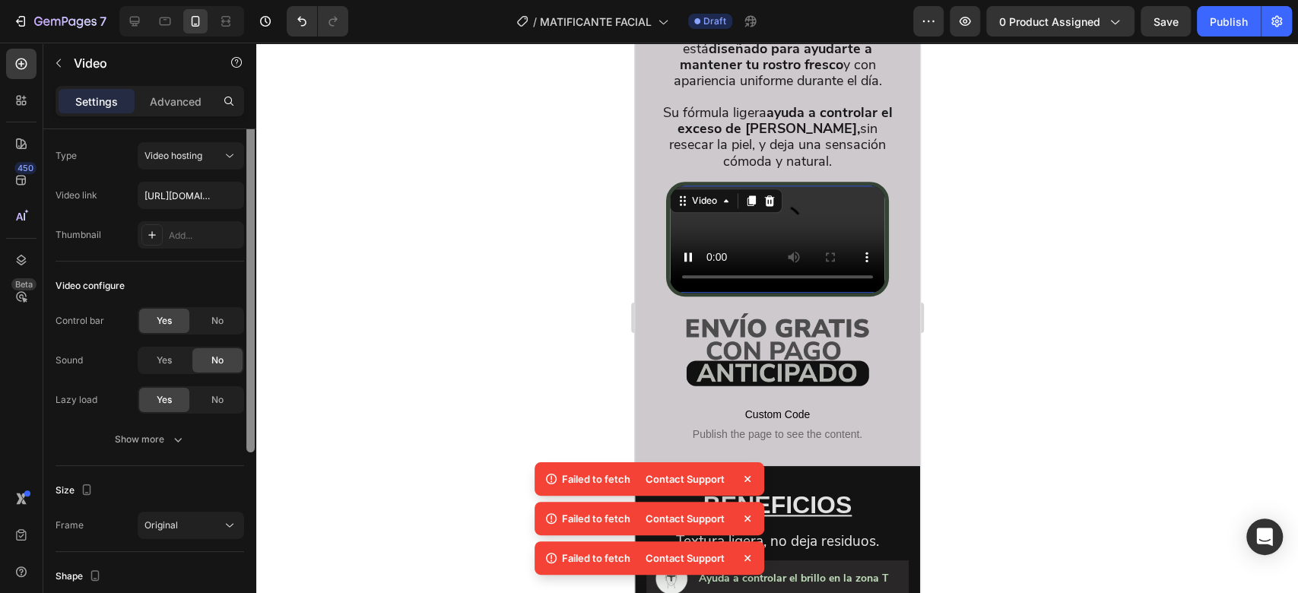
scroll to position [0, 0]
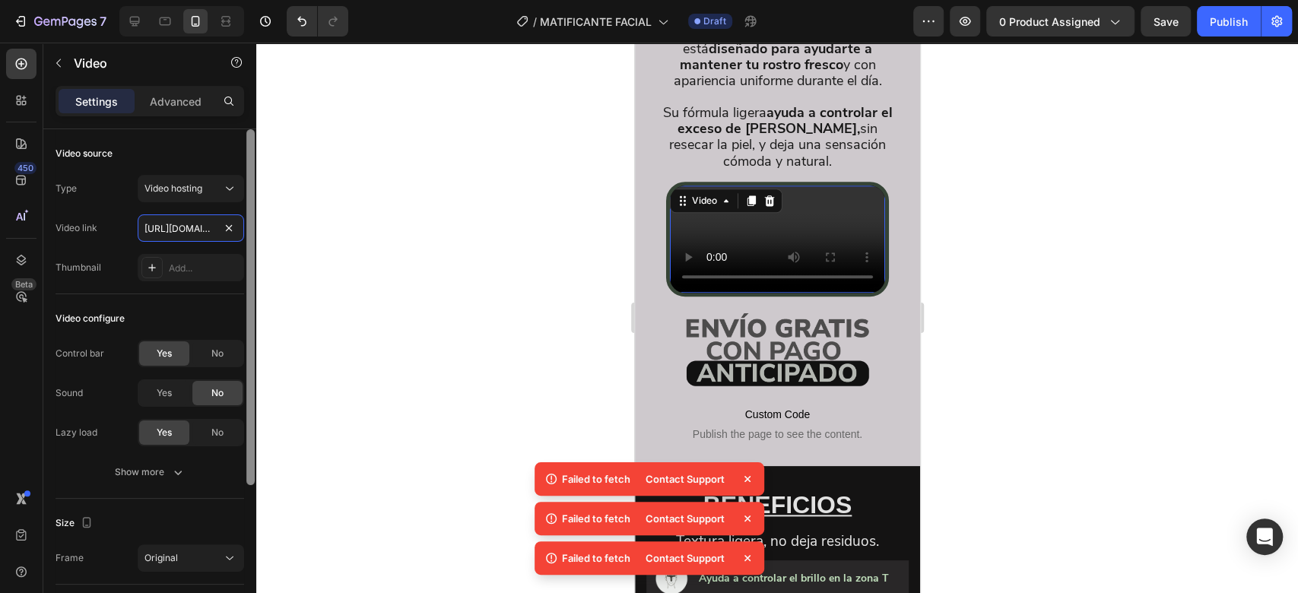
click at [198, 230] on input "https://cdn.shopify.com/videos/c/o/v/7cb6744f7f7b40e39986a3b6d49215e7.mp4" at bounding box center [191, 227] width 106 height 27
paste input "dc15634b523149c4aaf98467ab73400f"
type input "https://cdn.shopify.com/videos/c/o/v/dc15634b523149c4aaf98467ab73400f.mp4"
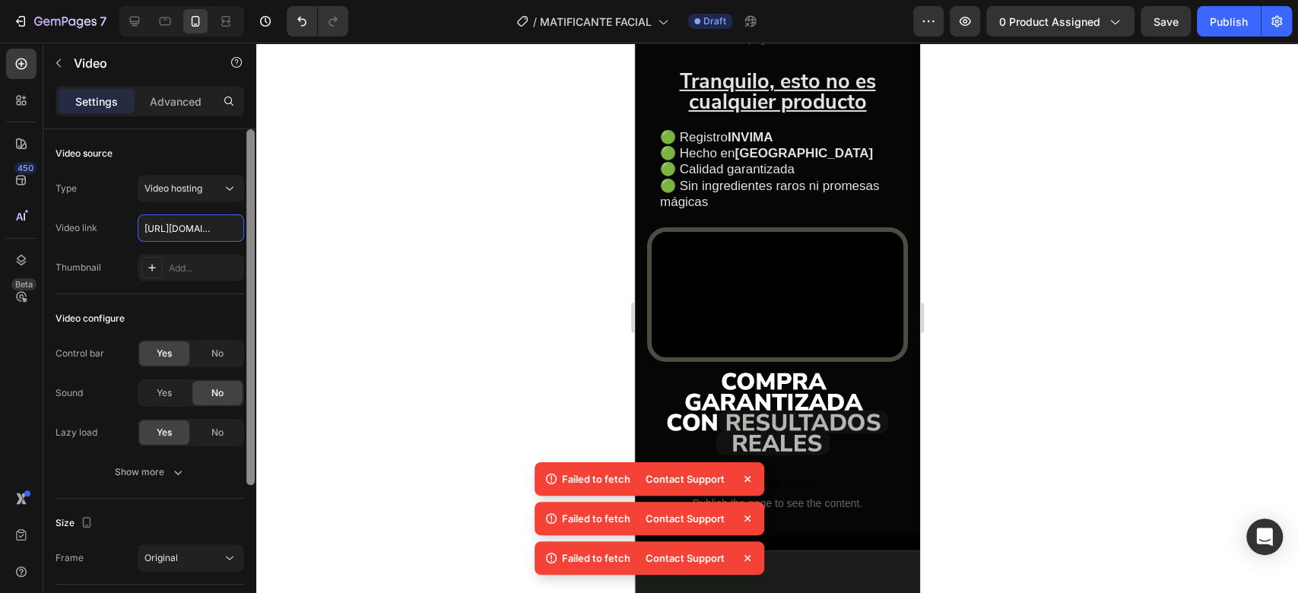
scroll to position [3544, 0]
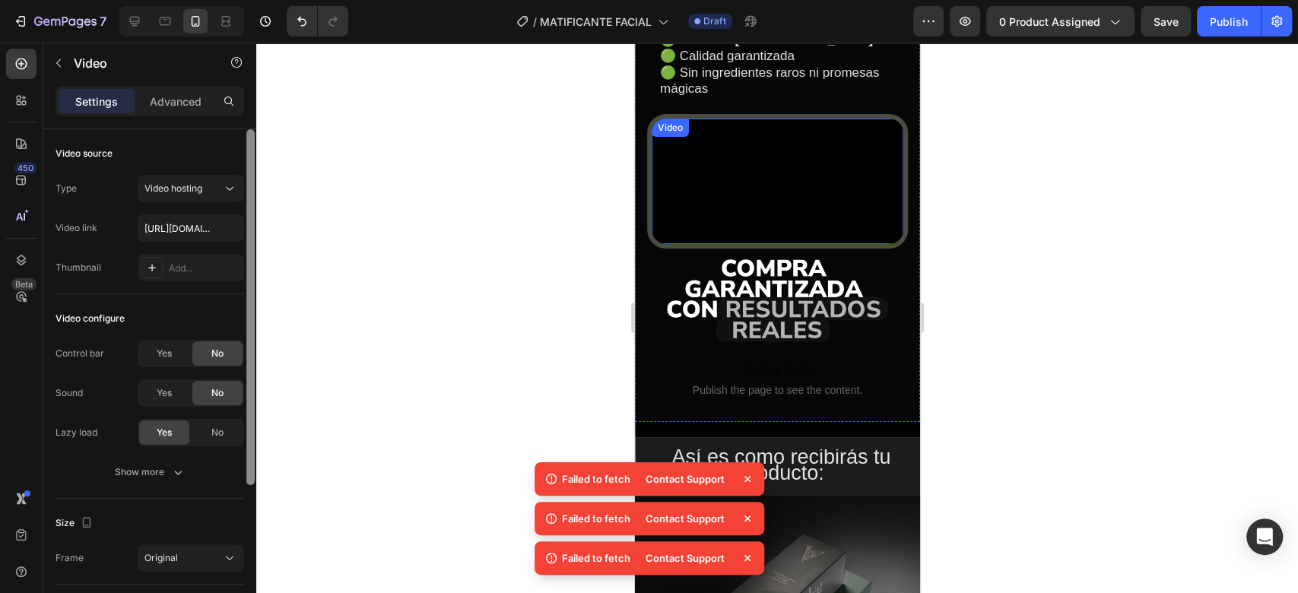
click at [853, 242] on video at bounding box center [777, 182] width 252 height 126
click at [194, 227] on input "https://cdn.shopify.com/videos/c/o/v/9a44a8d2a037467f96ed42b602292027.mp4" at bounding box center [191, 227] width 106 height 27
paste input "f7de986fa7c04e9faee0c6fa5c23cf4e"
type input "https://cdn.shopify.com/videos/c/o/v/f7de986fa7c04e9faee0c6fa5c23cf4e.mp4"
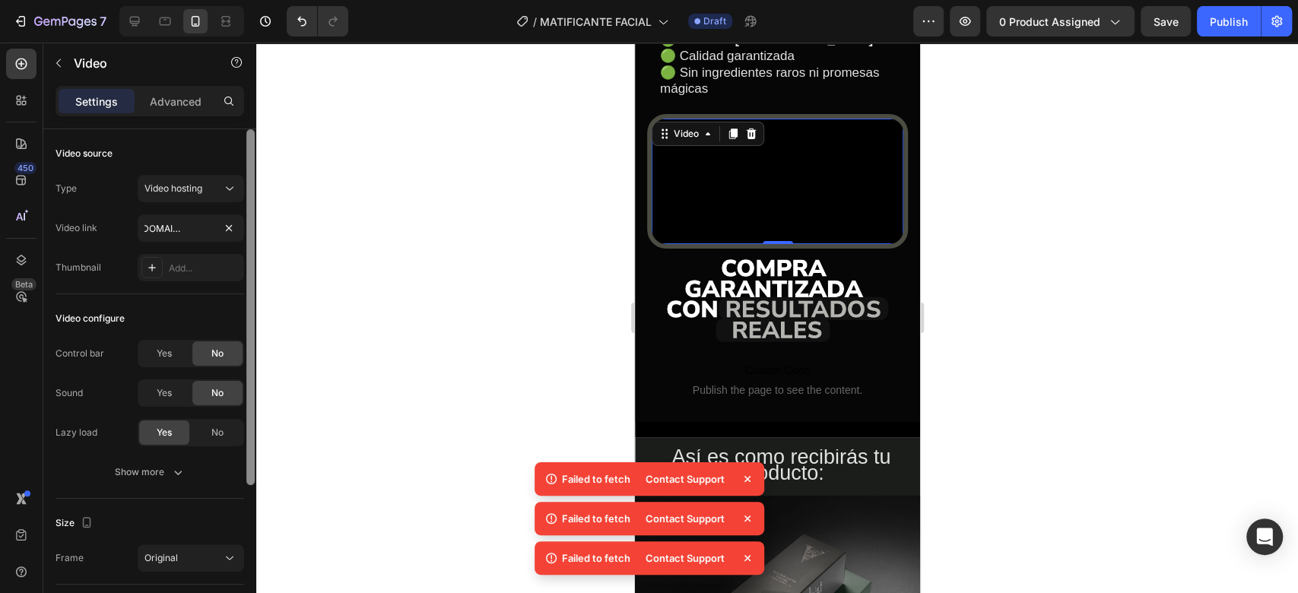
click at [394, 344] on div at bounding box center [776, 318] width 1041 height 550
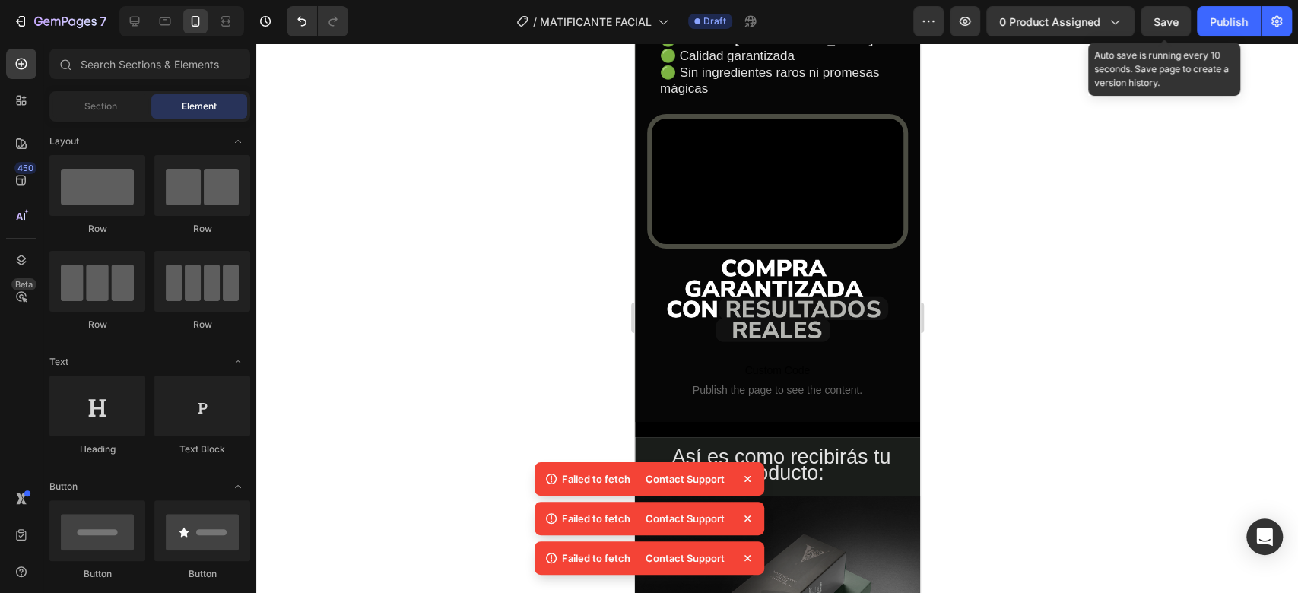
click at [1165, 21] on span "Save" at bounding box center [1165, 21] width 25 height 13
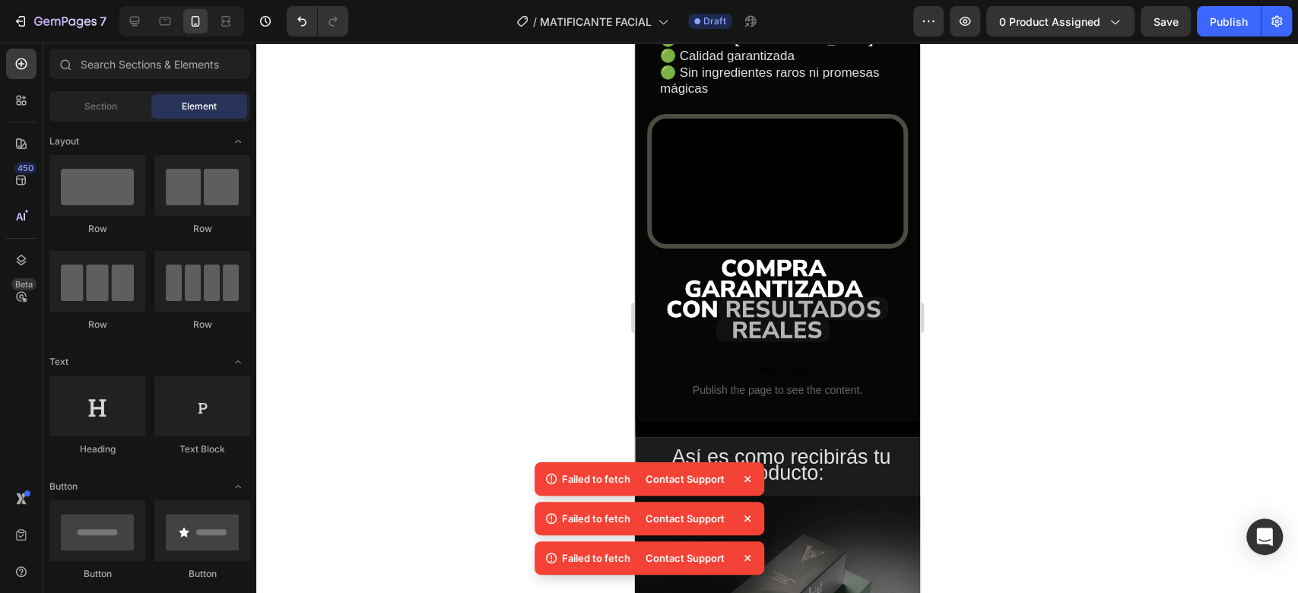
click at [1161, 27] on span "Save" at bounding box center [1165, 21] width 25 height 13
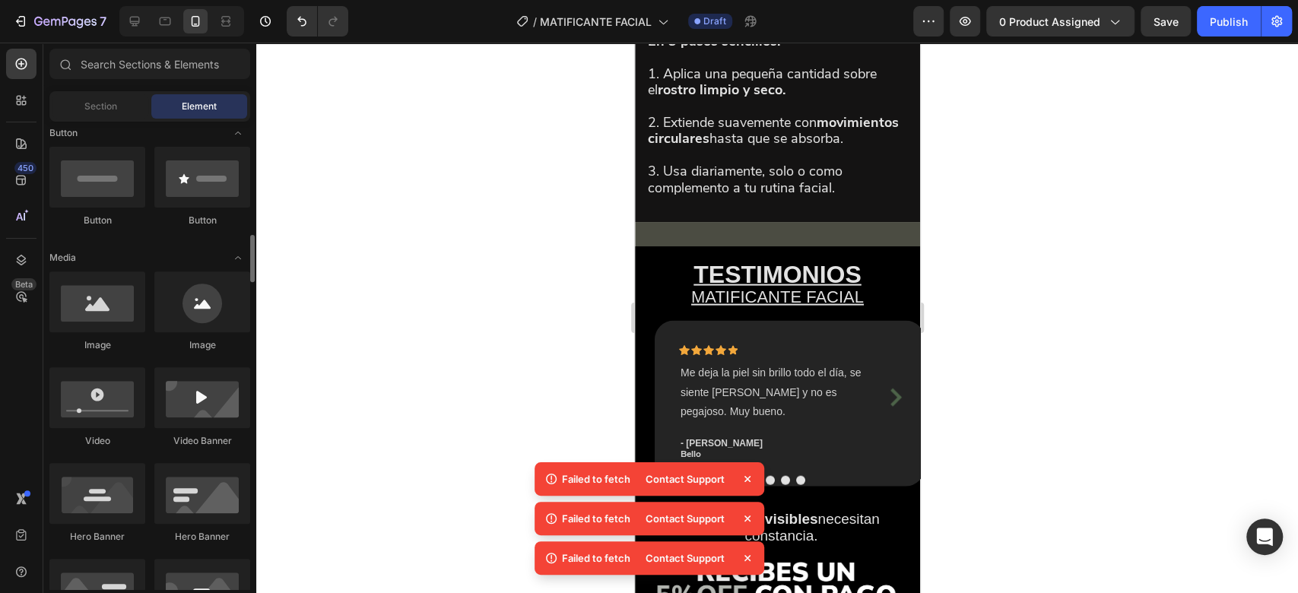
scroll to position [435, 0]
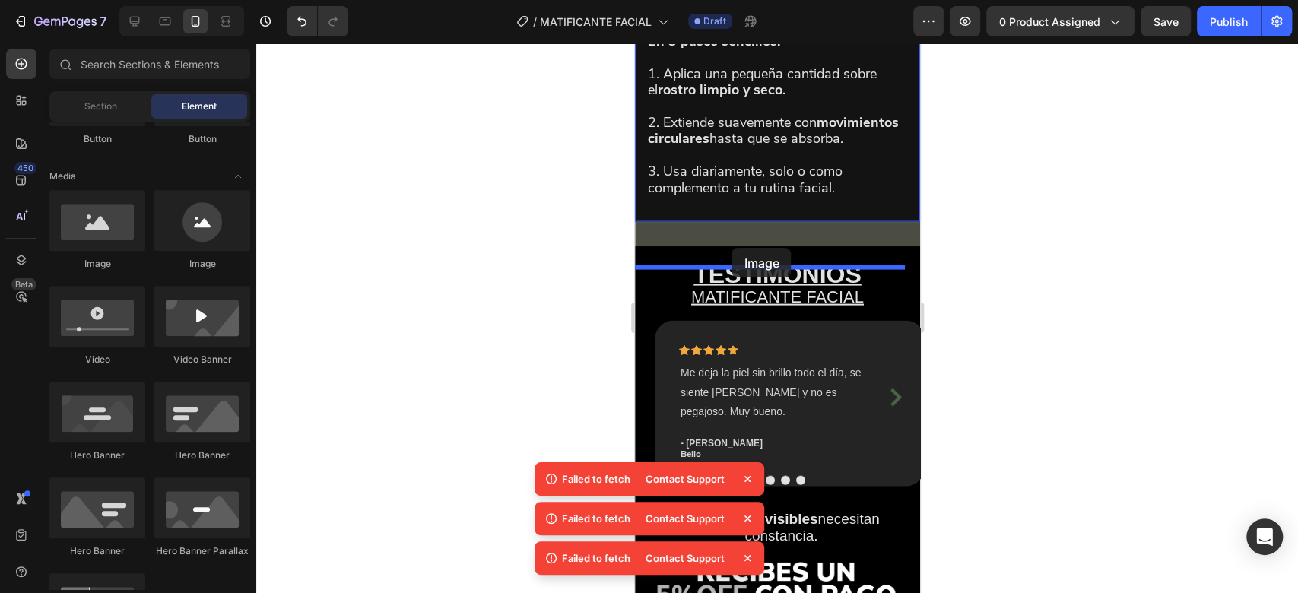
drag, startPoint x: 712, startPoint y: 279, endPoint x: 731, endPoint y: 248, distance: 36.9
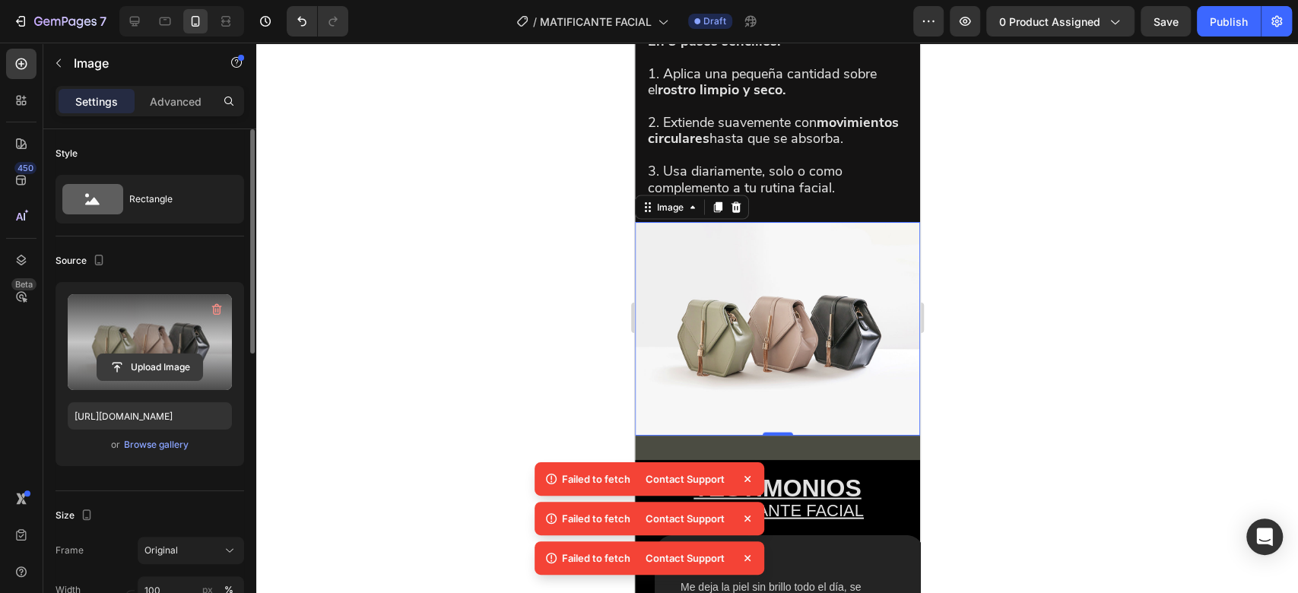
click at [150, 357] on input "file" at bounding box center [149, 367] width 105 height 26
click at [181, 349] on label at bounding box center [150, 342] width 164 height 96
click at [181, 354] on input "file" at bounding box center [149, 367] width 105 height 26
click at [175, 364] on input "file" at bounding box center [149, 367] width 105 height 26
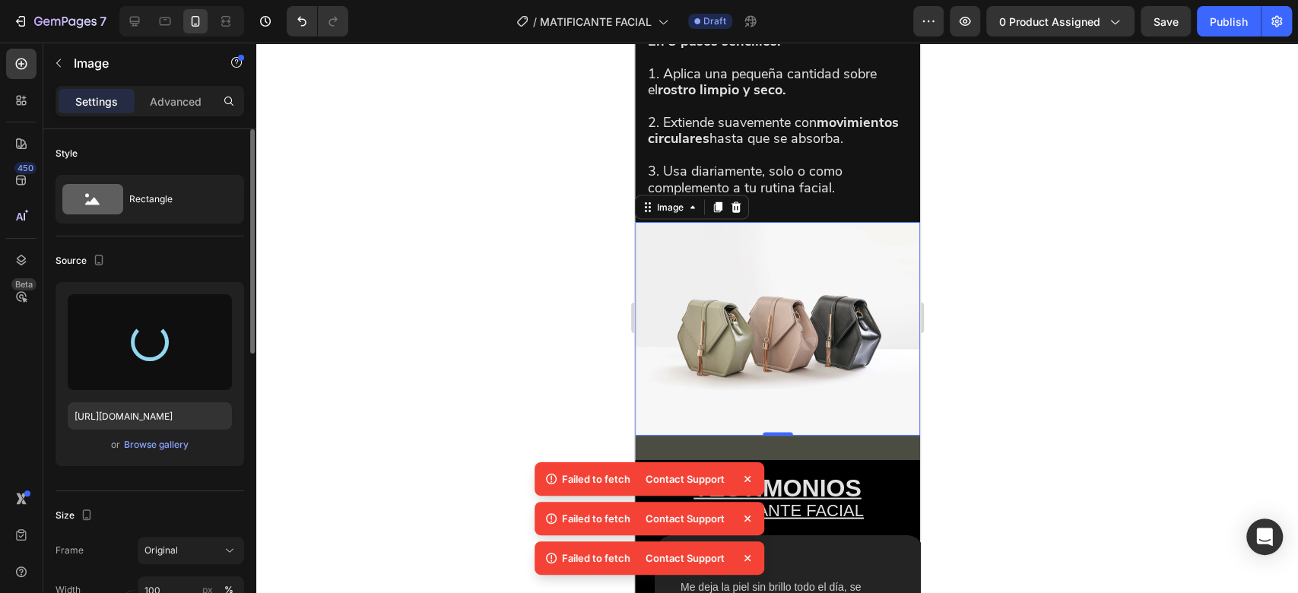
type input "https://cdn.shopify.com/s/files/1/0732/3310/5114/files/gempages_575478125408813…"
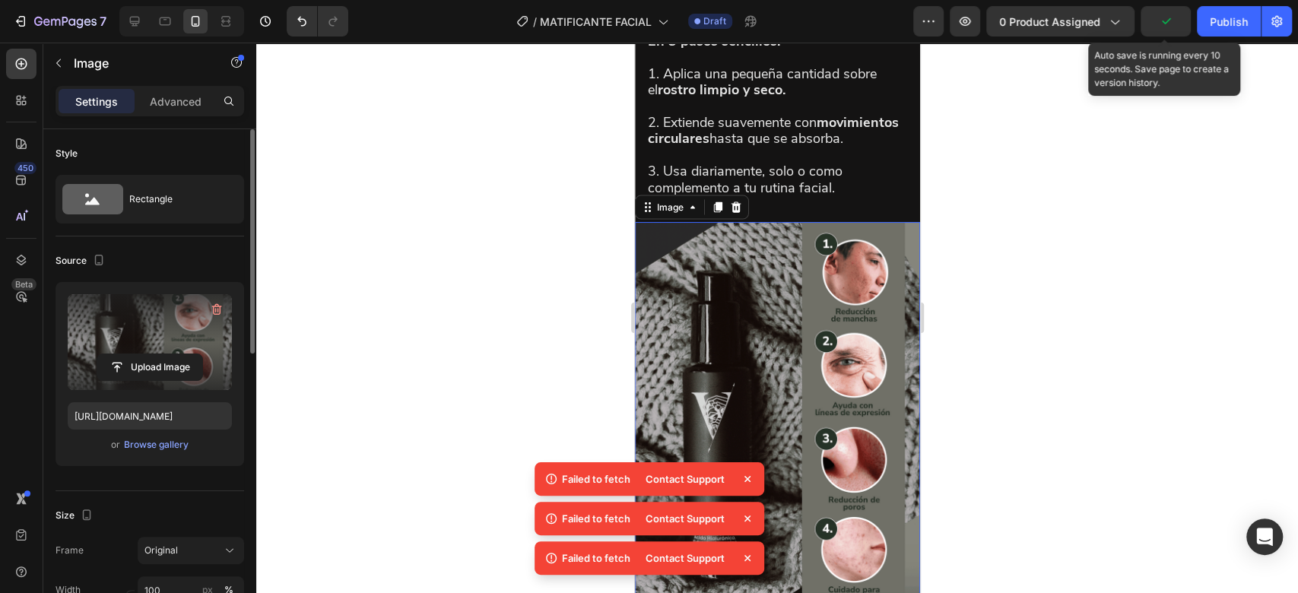
click at [1169, 21] on icon "button" at bounding box center [1165, 21] width 15 height 15
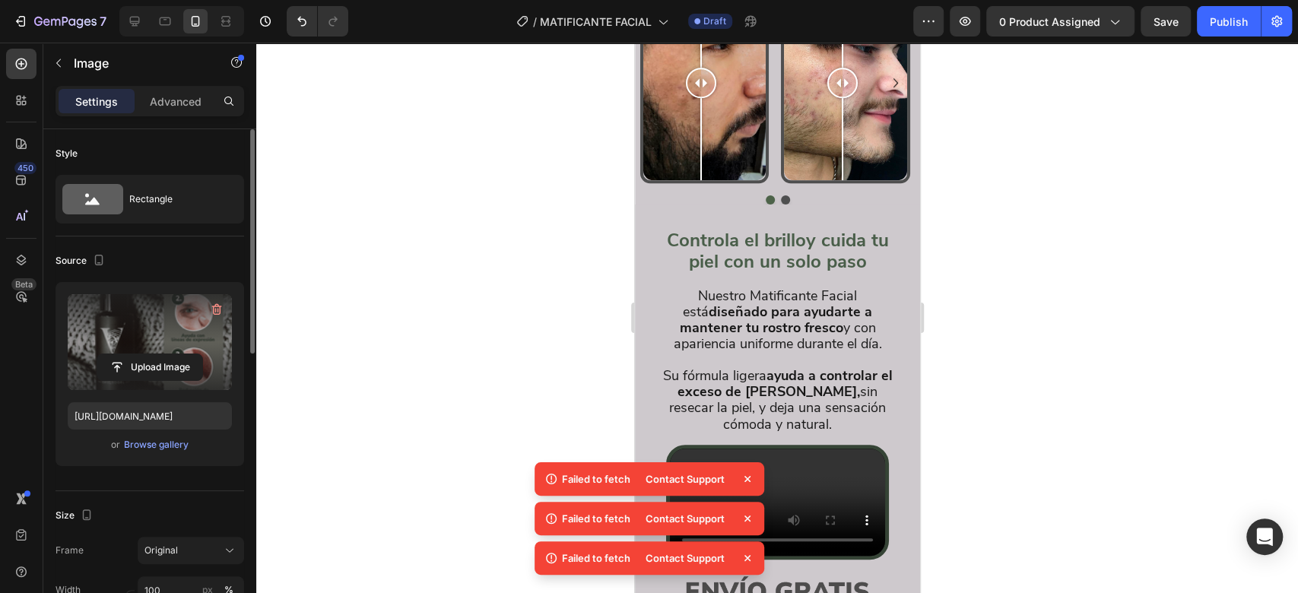
scroll to position [747, 0]
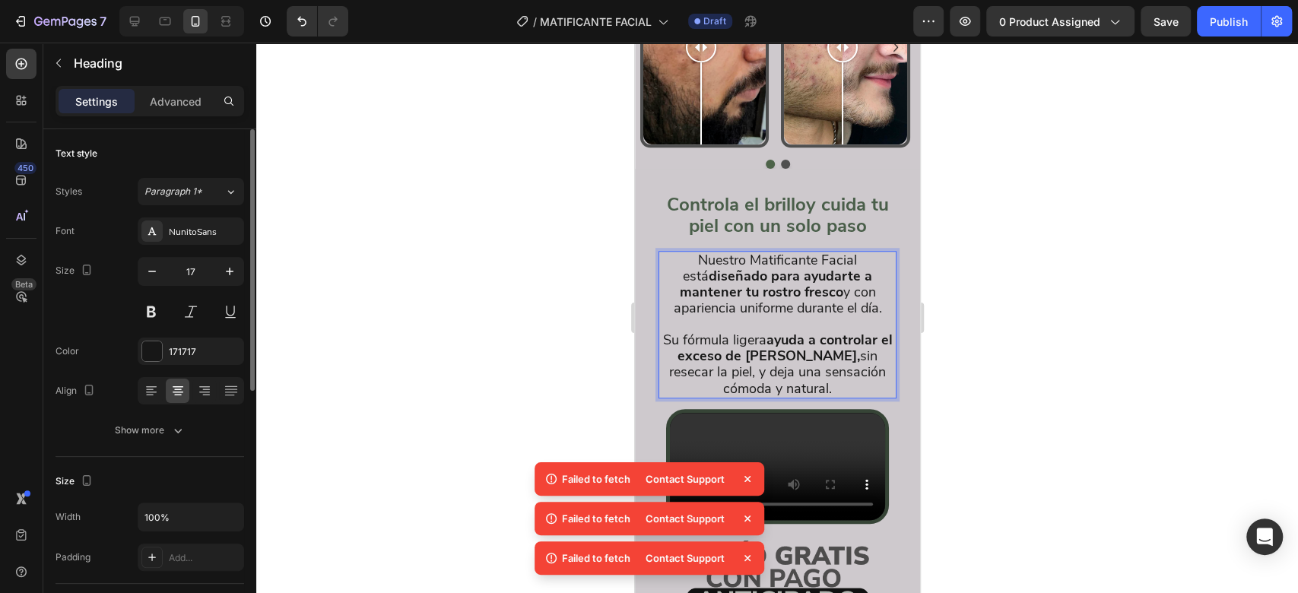
click at [944, 267] on div at bounding box center [776, 318] width 1041 height 550
click at [750, 230] on icon at bounding box center [749, 236] width 12 height 12
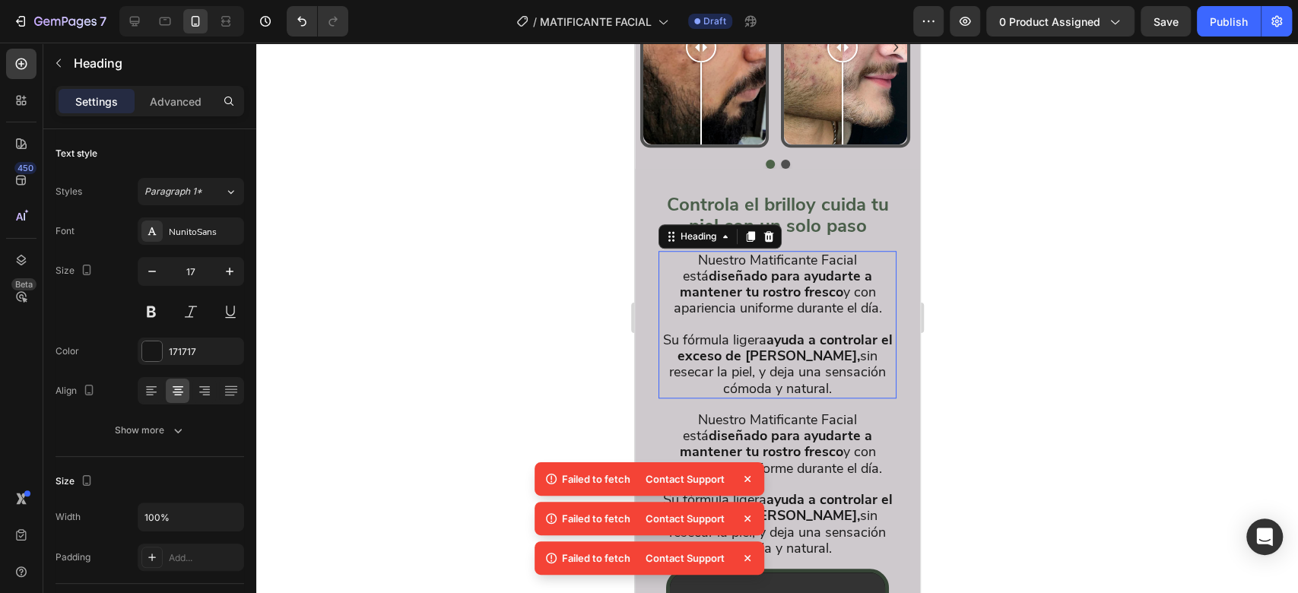
click at [763, 283] on span "Nuestro Matificante Facial está diseñado para ayudarte a mantener tu rostro fre…" at bounding box center [777, 284] width 208 height 67
click at [764, 280] on span "Nuestro Matificante Facial está diseñado para ayudarte a mantener tu rostro fre…" at bounding box center [777, 284] width 208 height 67
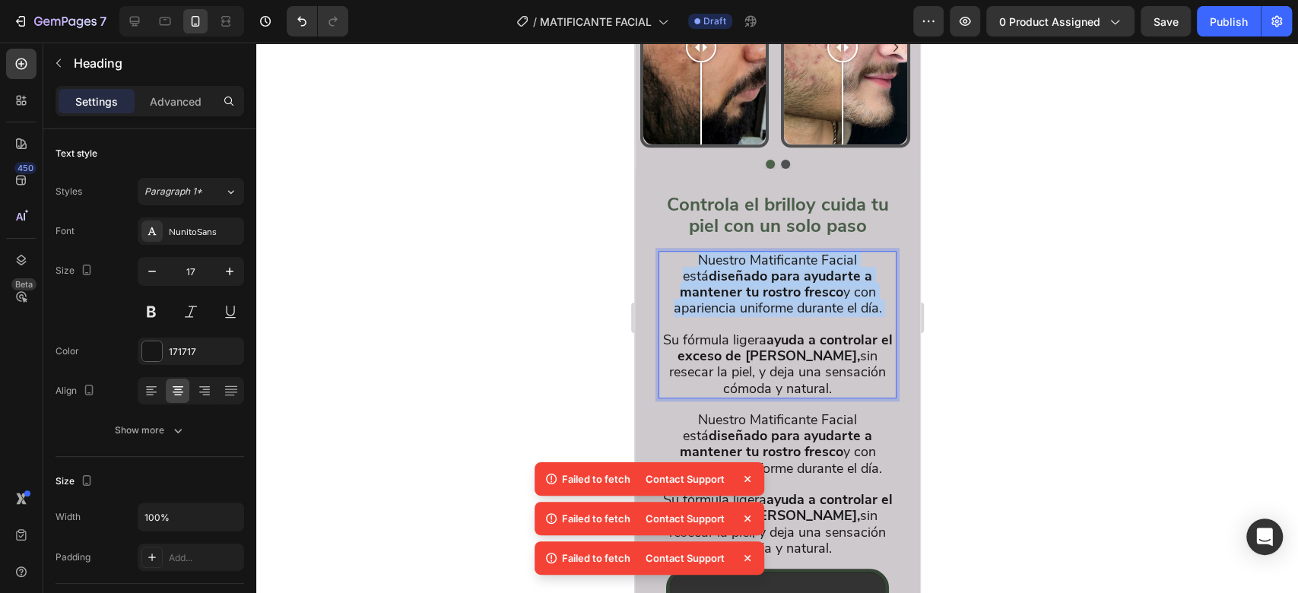
click at [765, 277] on span "Nuestro Matificante Facial está diseñado para ayudarte a mantener tu rostro fre…" at bounding box center [777, 284] width 208 height 67
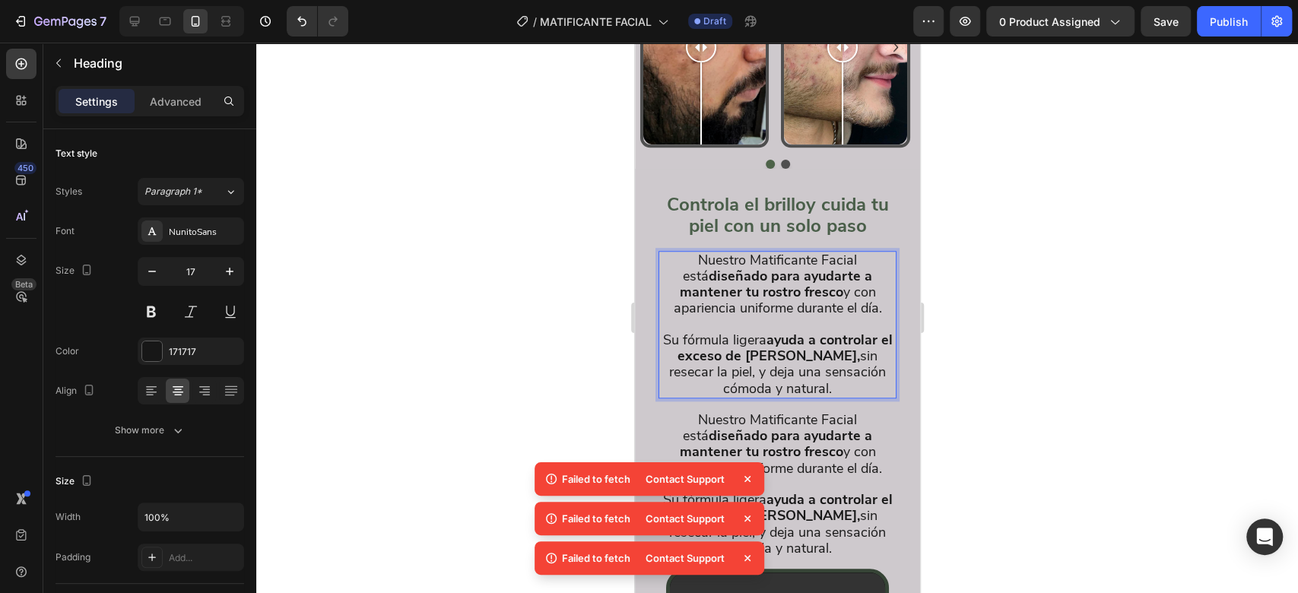
click at [810, 344] on span "Su fórmula ligera ayuda a controlar el exceso de grasa, sin resecar la piel, y …" at bounding box center [777, 364] width 230 height 67
click at [801, 341] on span "Su fórmula ligera ayuda a controlar el exceso de grasa, sin resecar la piel, y …" at bounding box center [777, 364] width 230 height 67
click at [800, 340] on span "Su fórmula ligera ayuda a controlar el exceso de grasa, sin resecar la piel, y …" at bounding box center [777, 364] width 230 height 67
click at [800, 338] on span "Su fórmula ligera ayuda a controlar el exceso de grasa, sin resecar la piel, y …" at bounding box center [777, 364] width 230 height 67
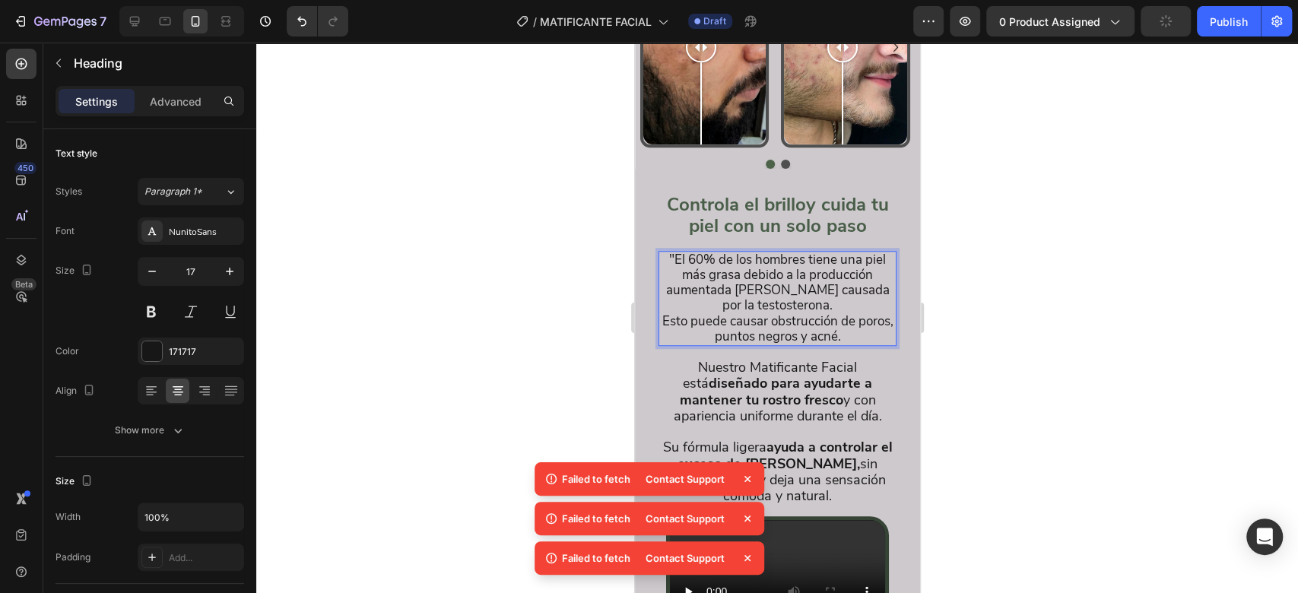
click at [664, 252] on p ""El 60% de los hombres tiene una piel más grasa debido a la producción aumentad…" at bounding box center [776, 283] width 235 height 62
drag, startPoint x: 731, startPoint y: 246, endPoint x: 651, endPoint y: 231, distance: 81.1
click at [651, 231] on div "Controla el brillo y cuida tu piel con un solo paso Heading El 60% de los hombr…" at bounding box center [776, 485] width 261 height 608
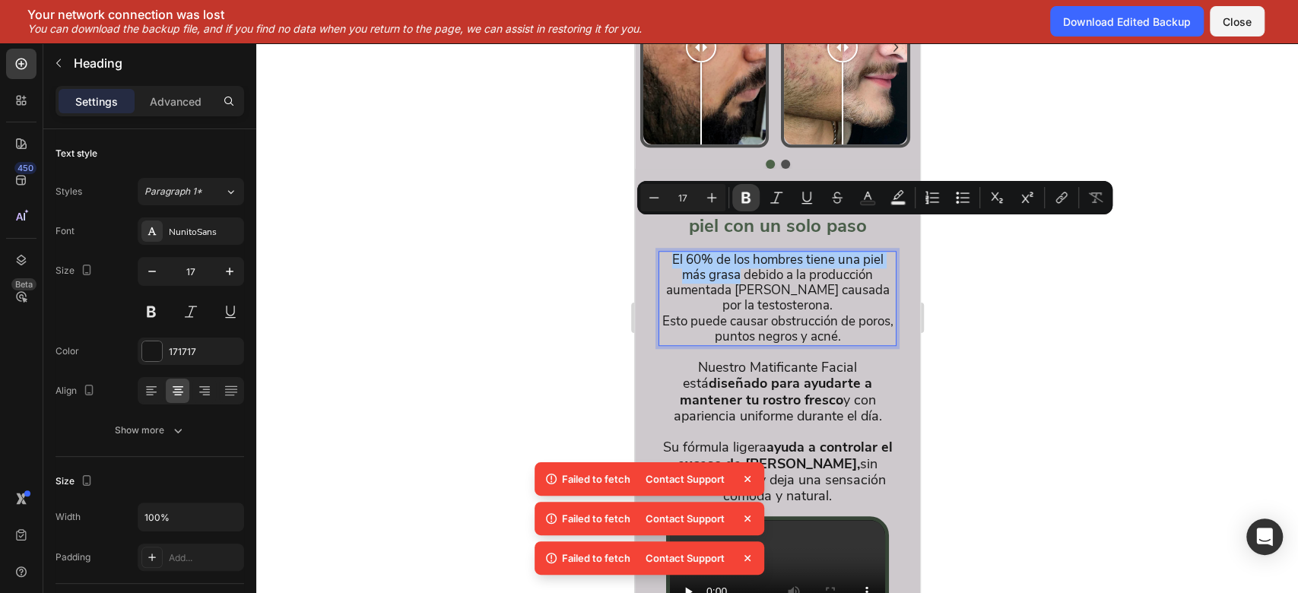
click at [740, 199] on icon "Editor contextual toolbar" at bounding box center [745, 197] width 15 height 15
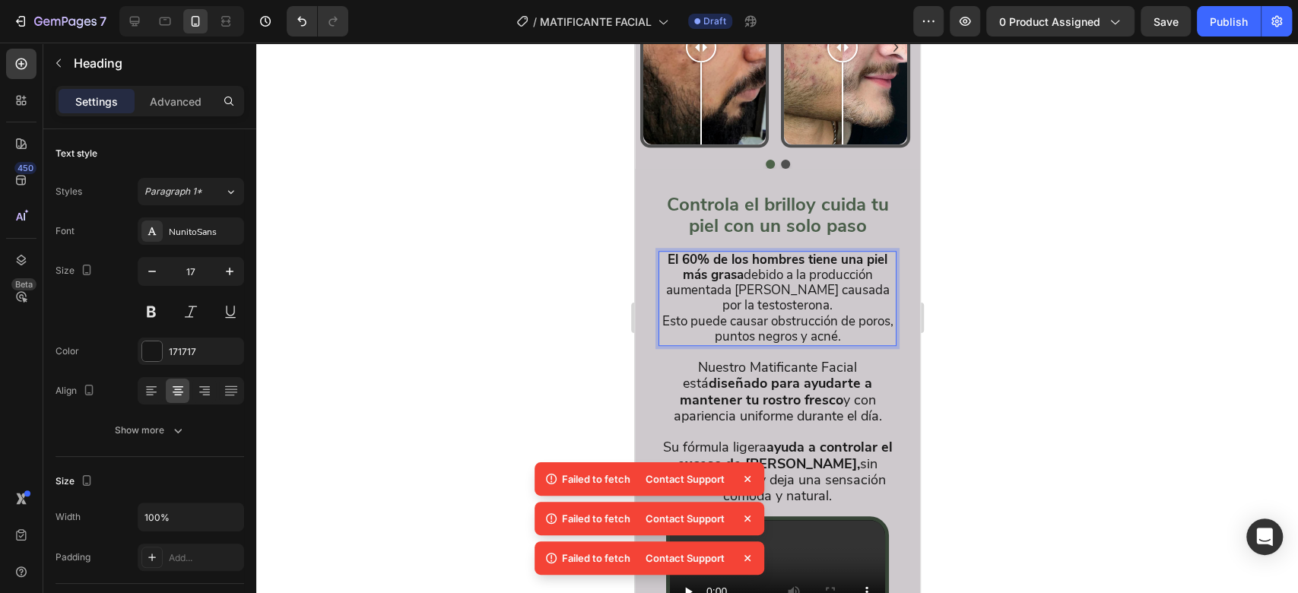
click at [515, 350] on div at bounding box center [776, 318] width 1041 height 550
click at [670, 291] on p "El 60% de los hombres tiene una piel más grasa debido a la producción aumentada…" at bounding box center [776, 298] width 235 height 92
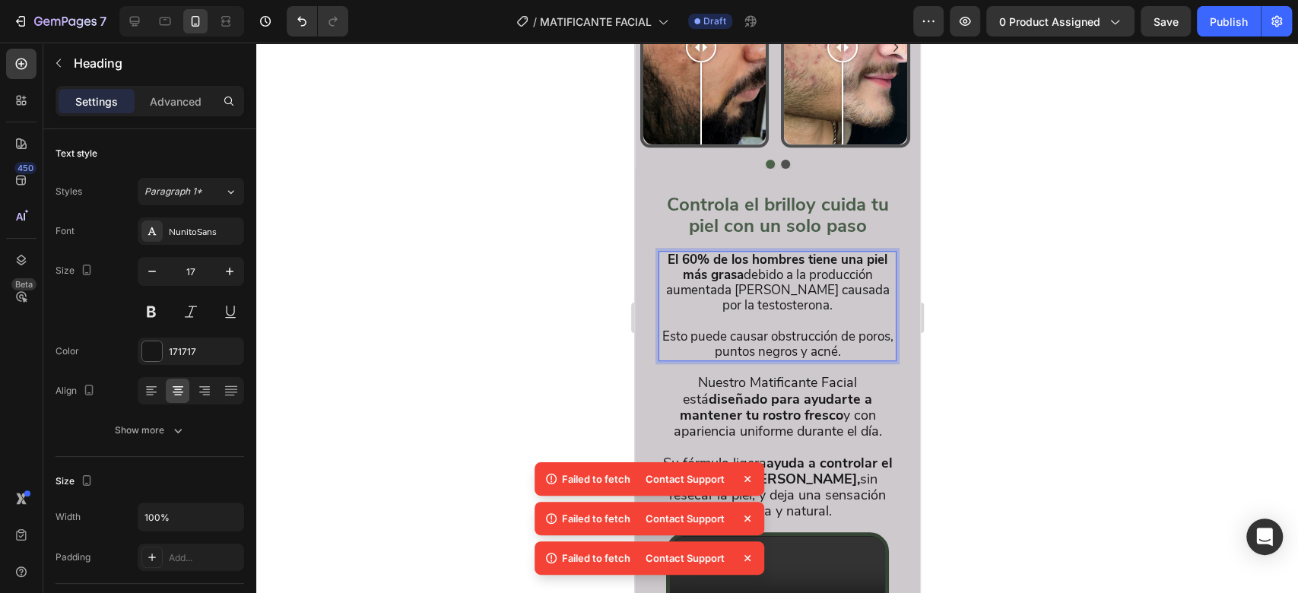
click at [1034, 287] on div at bounding box center [776, 318] width 1041 height 550
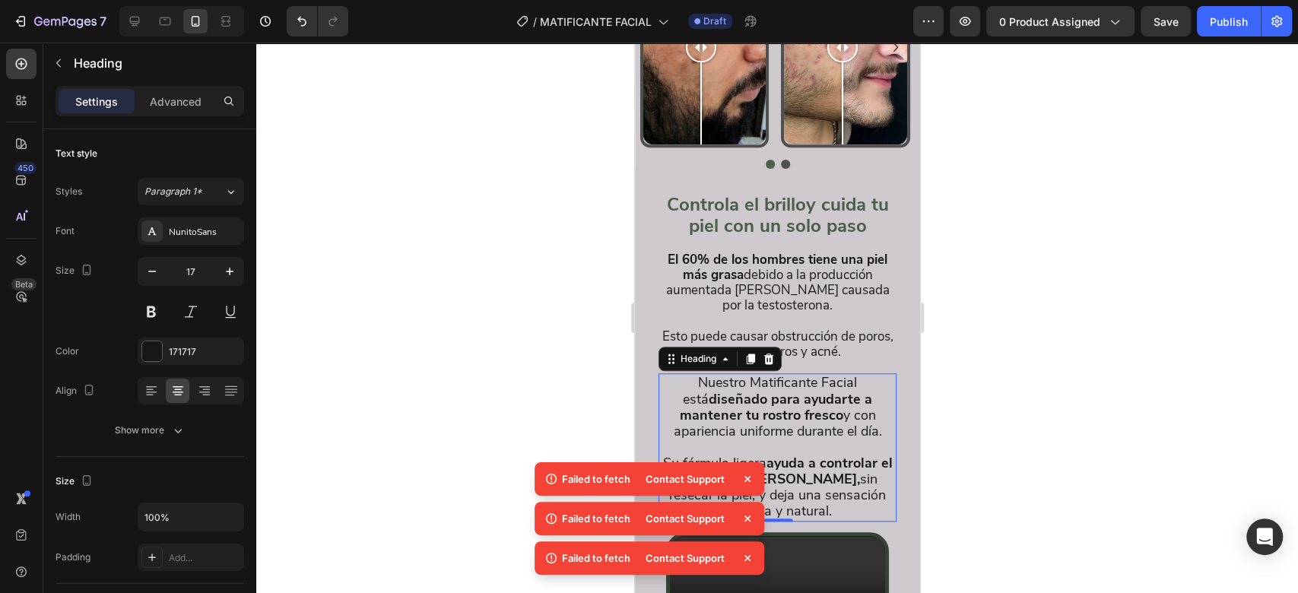
click at [590, 346] on div at bounding box center [776, 318] width 1041 height 550
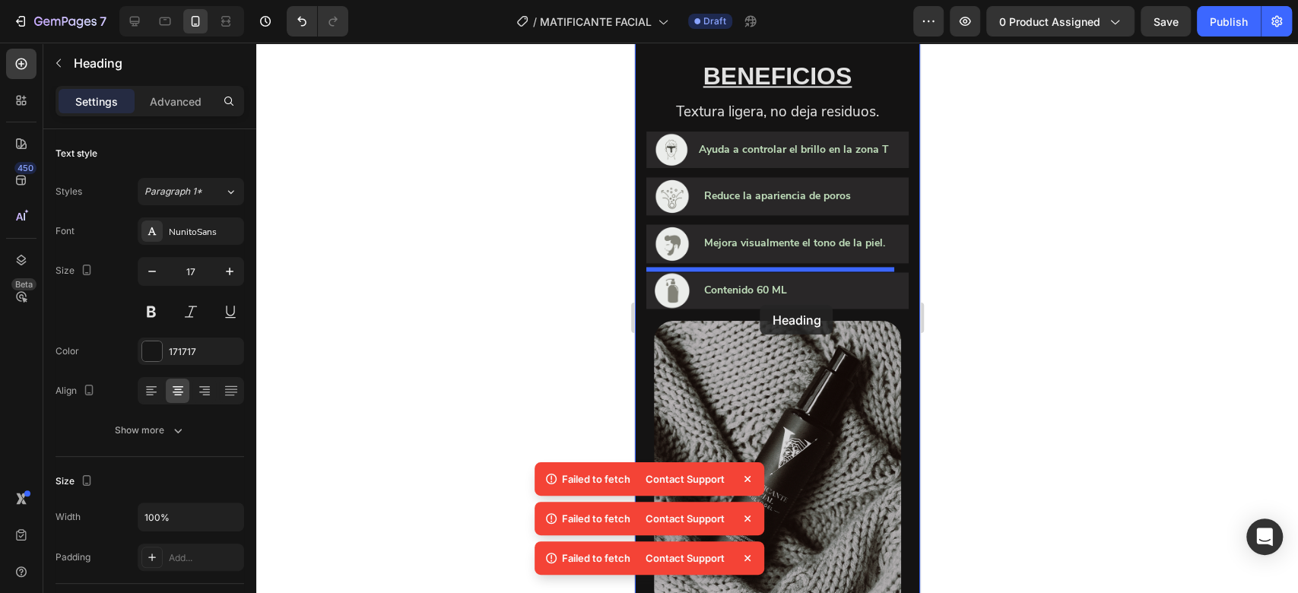
scroll to position [1525, 0]
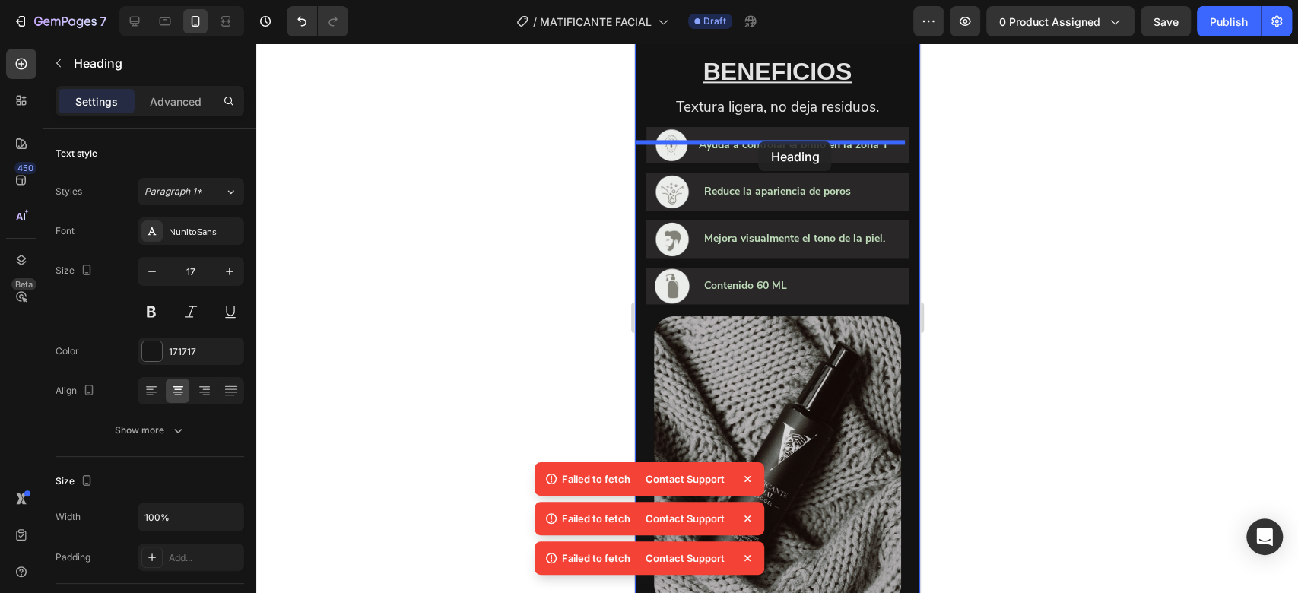
drag, startPoint x: 699, startPoint y: 333, endPoint x: 758, endPoint y: 140, distance: 202.0
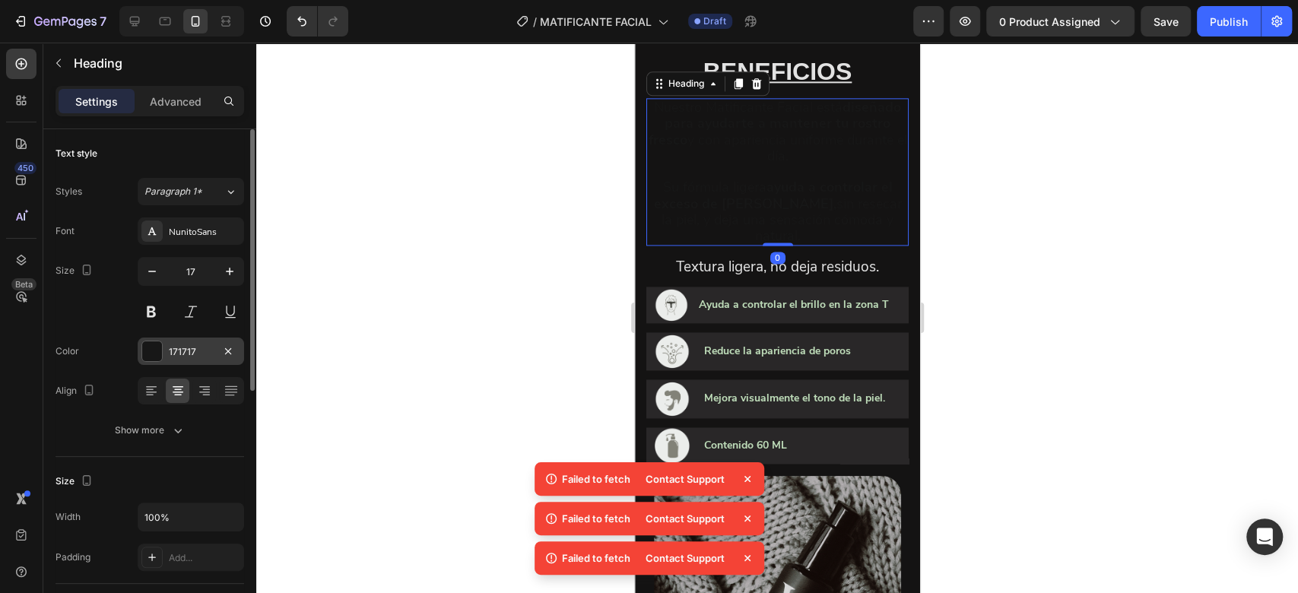
click at [154, 351] on div at bounding box center [152, 351] width 20 height 20
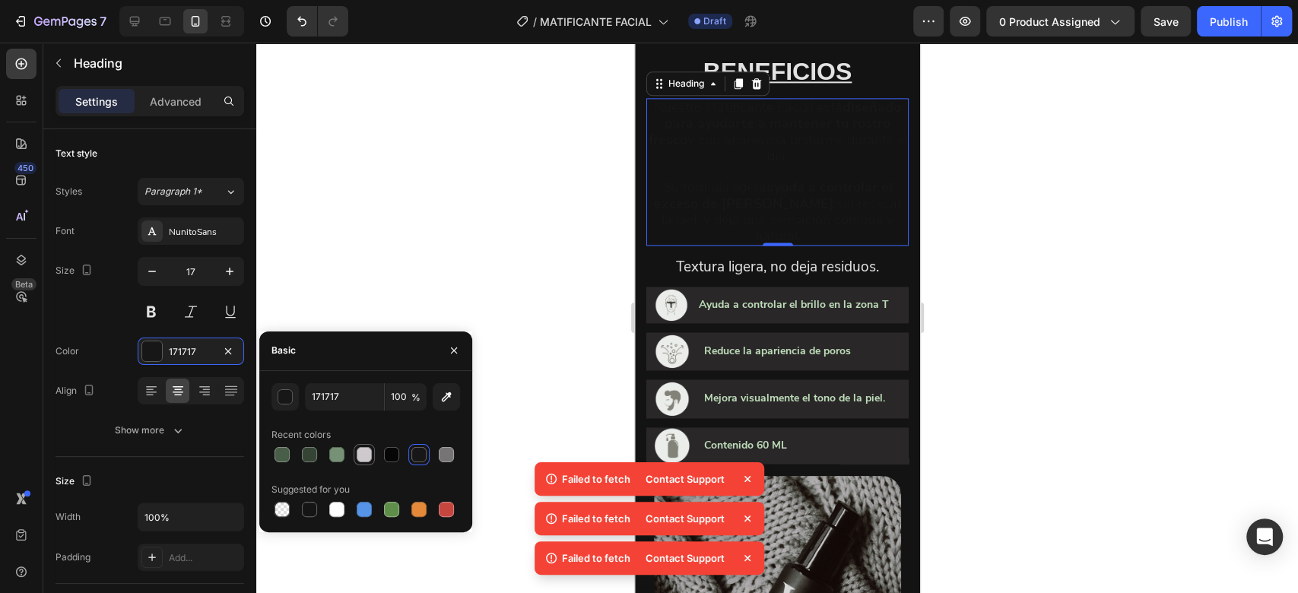
click at [364, 458] on div at bounding box center [364, 454] width 15 height 15
type input "CEC9CD"
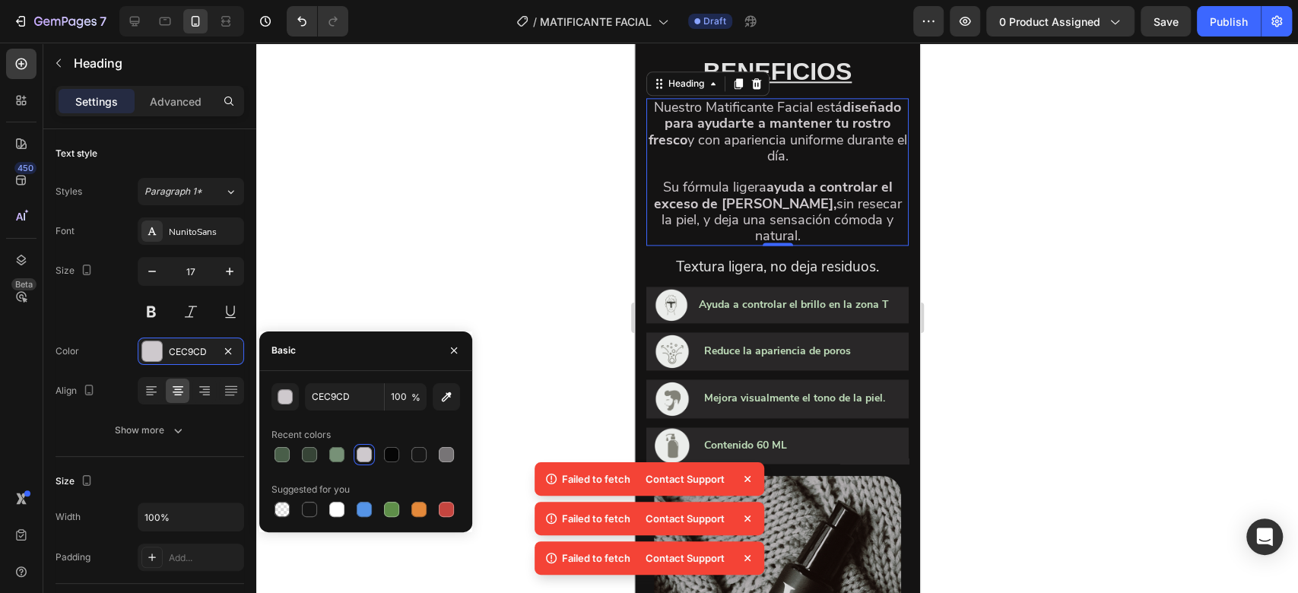
click at [488, 240] on div at bounding box center [776, 318] width 1041 height 550
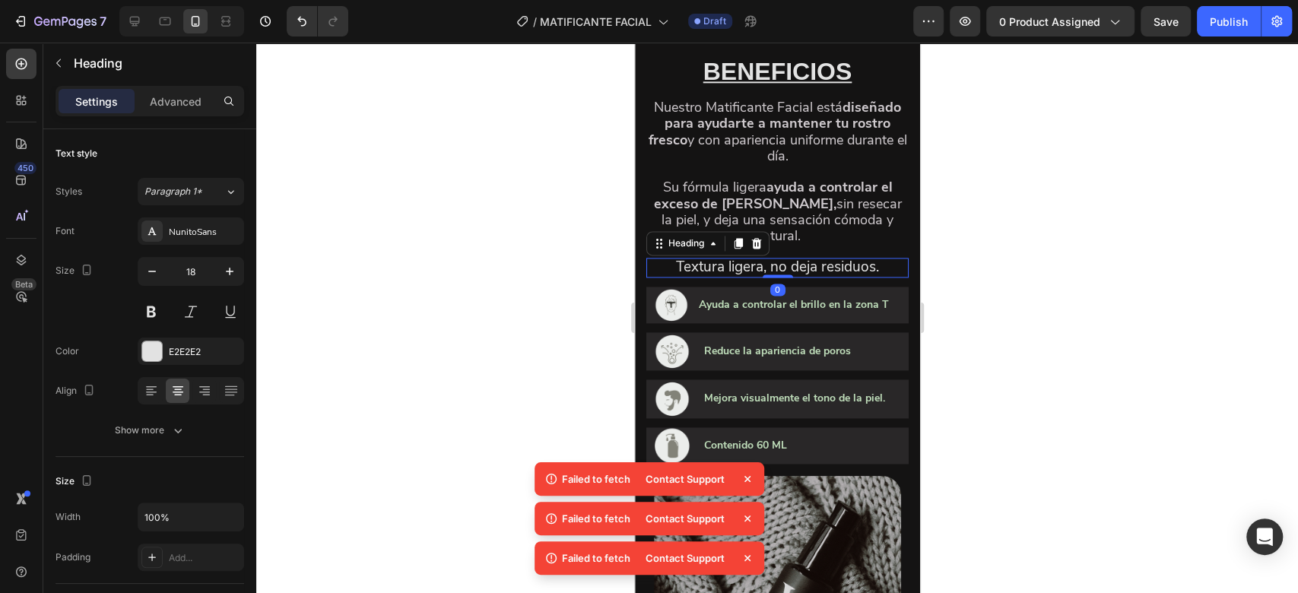
click at [508, 248] on div at bounding box center [776, 318] width 1041 height 550
click at [752, 249] on icon at bounding box center [756, 243] width 12 height 12
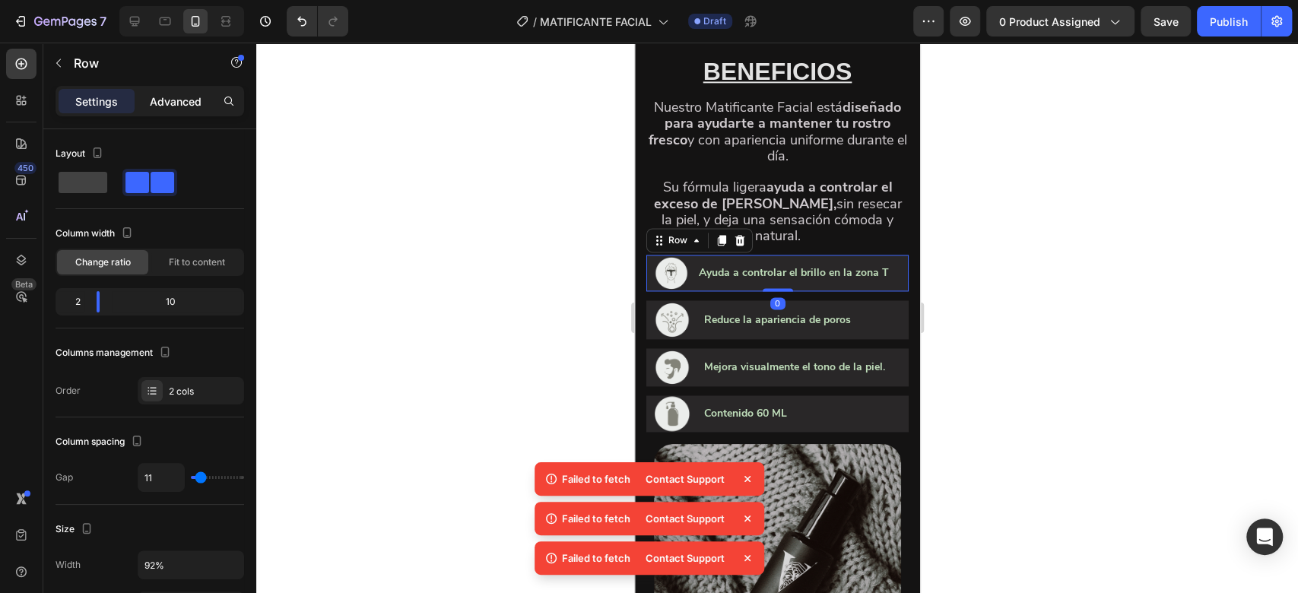
click at [177, 101] on p "Advanced" at bounding box center [176, 102] width 52 height 16
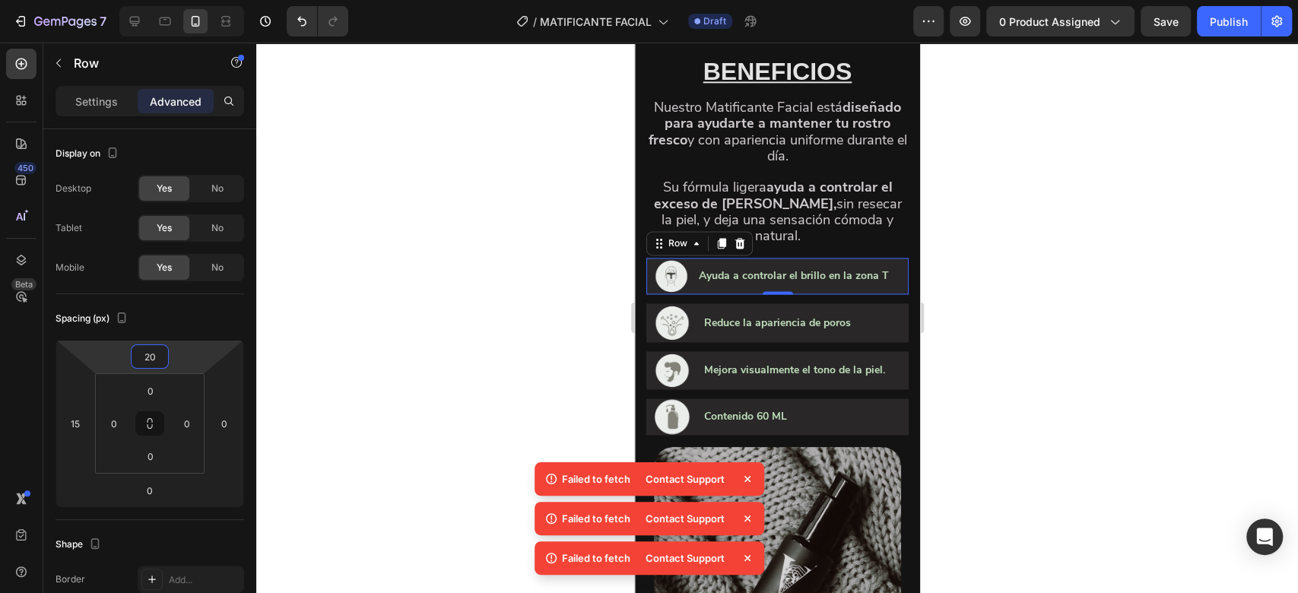
type input "24"
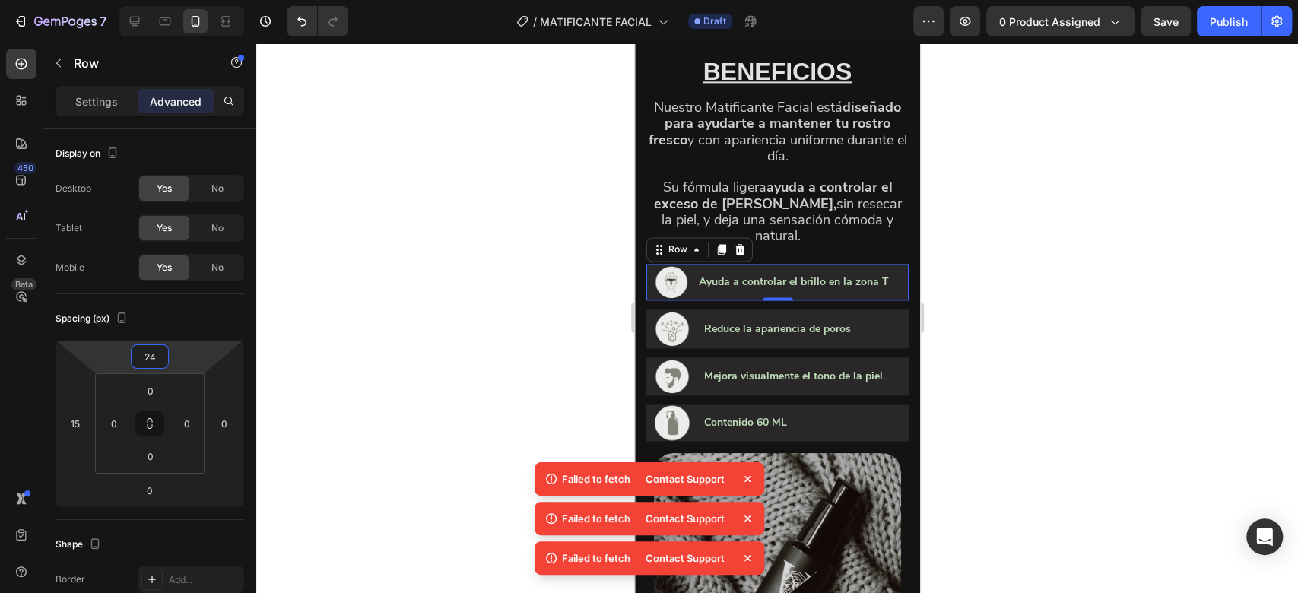
click at [179, 0] on html "7 Version history / MATIFICANTE FACIAL Draft Preview 0 product assigned Save Pu…" at bounding box center [649, 0] width 1298 height 0
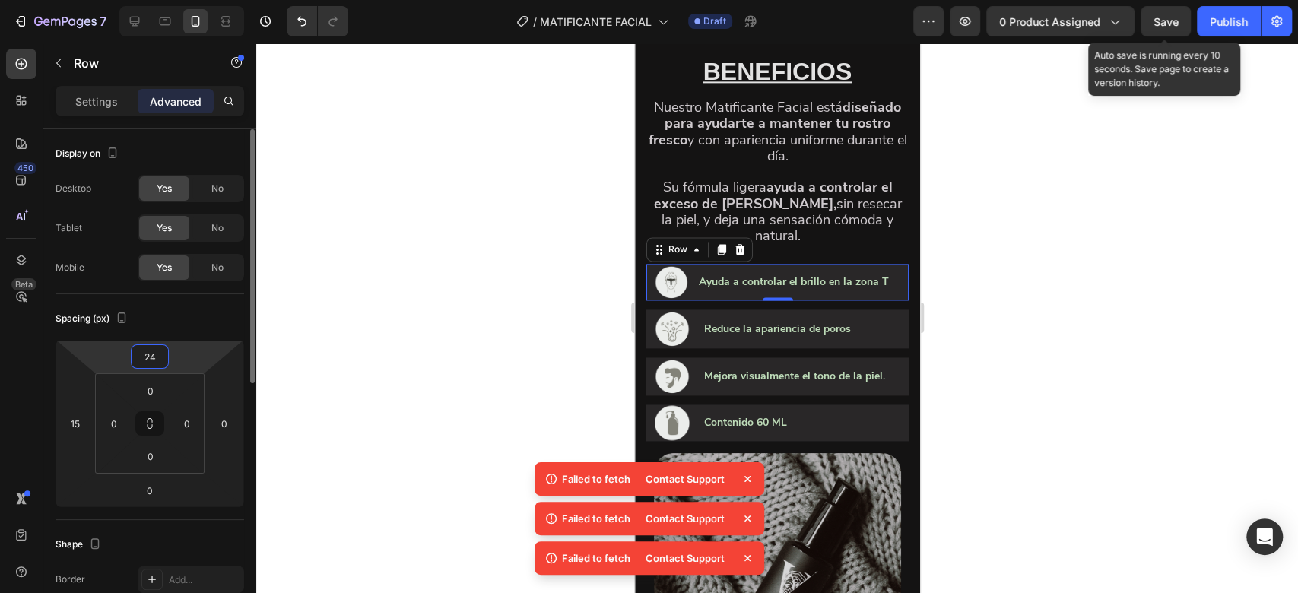
click at [1166, 23] on span "Save" at bounding box center [1165, 21] width 25 height 13
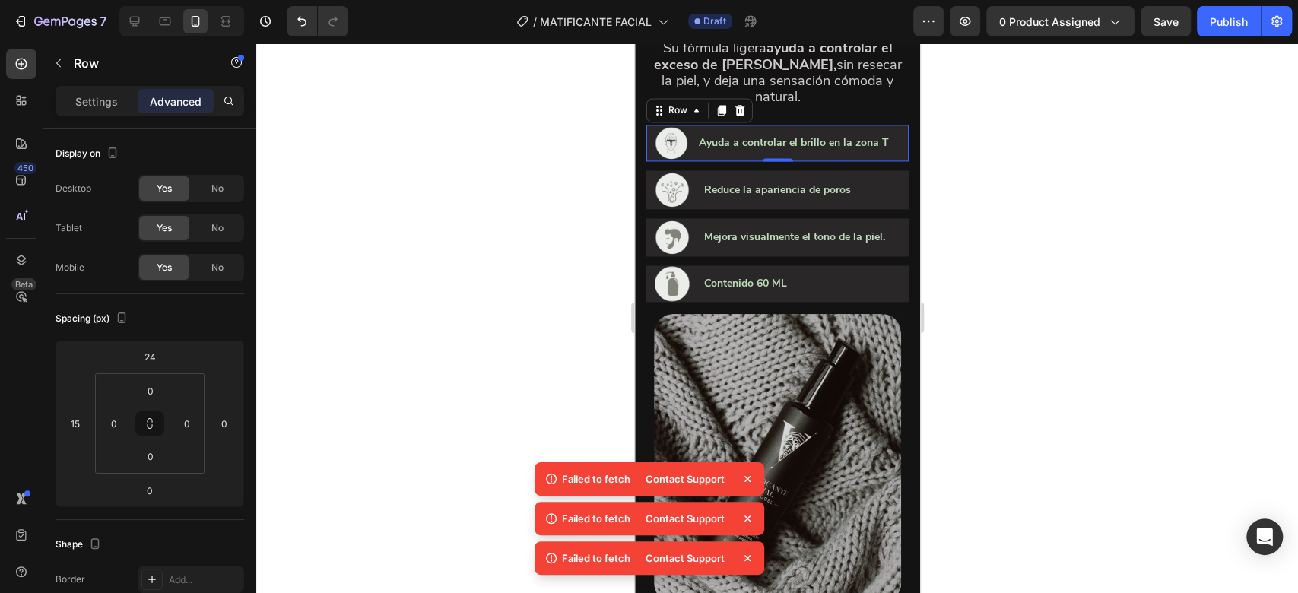
scroll to position [1533, 0]
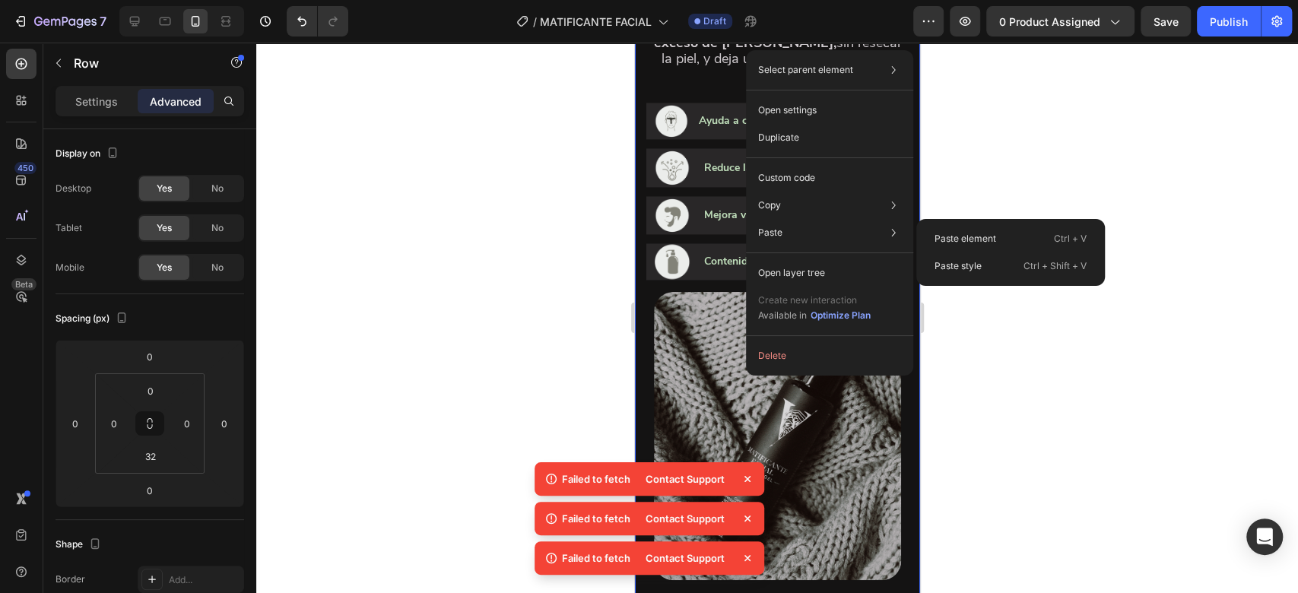
click at [938, 236] on p "Paste element" at bounding box center [965, 239] width 62 height 14
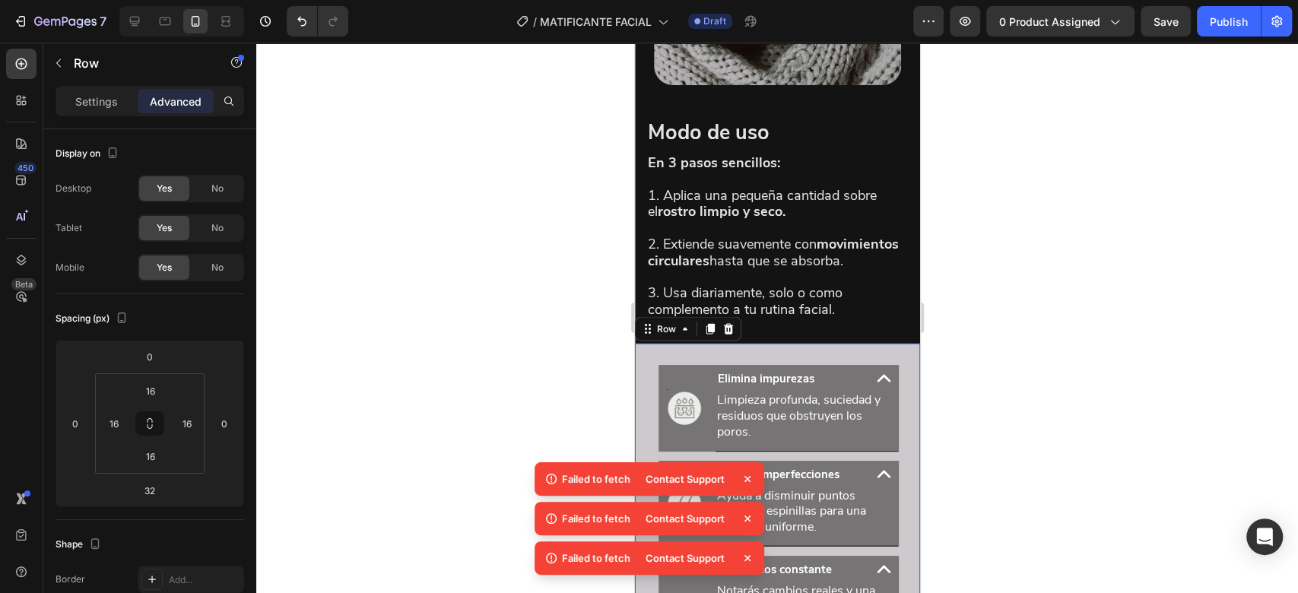
scroll to position [2013, 0]
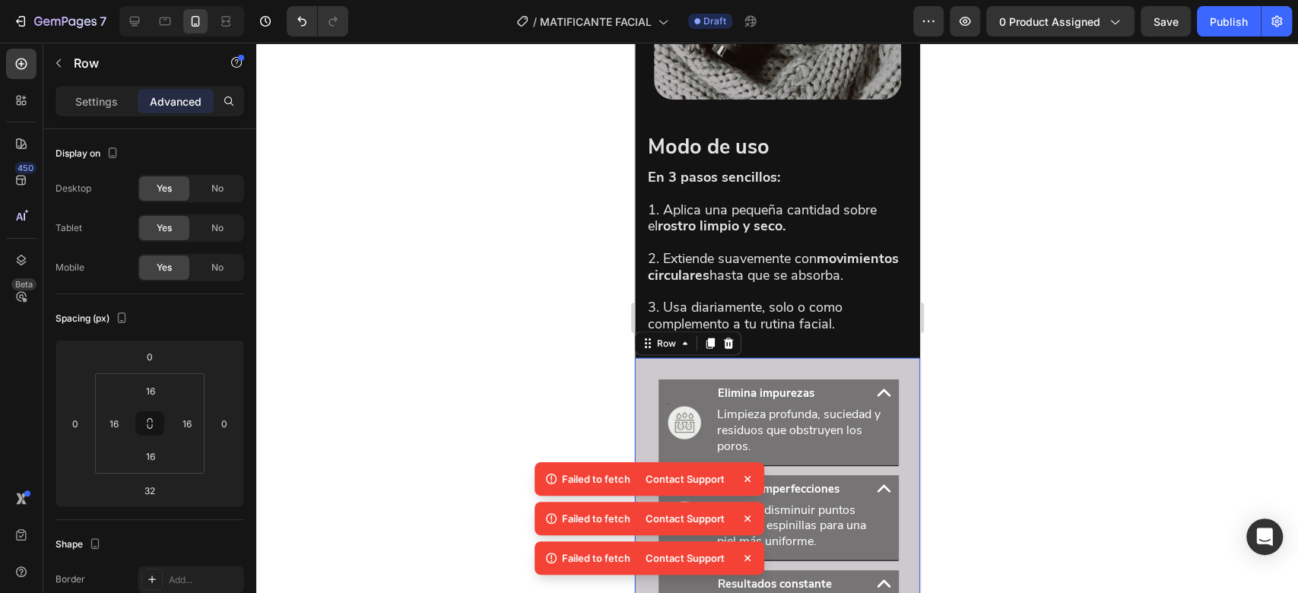
click at [107, 106] on p "Settings" at bounding box center [96, 102] width 43 height 16
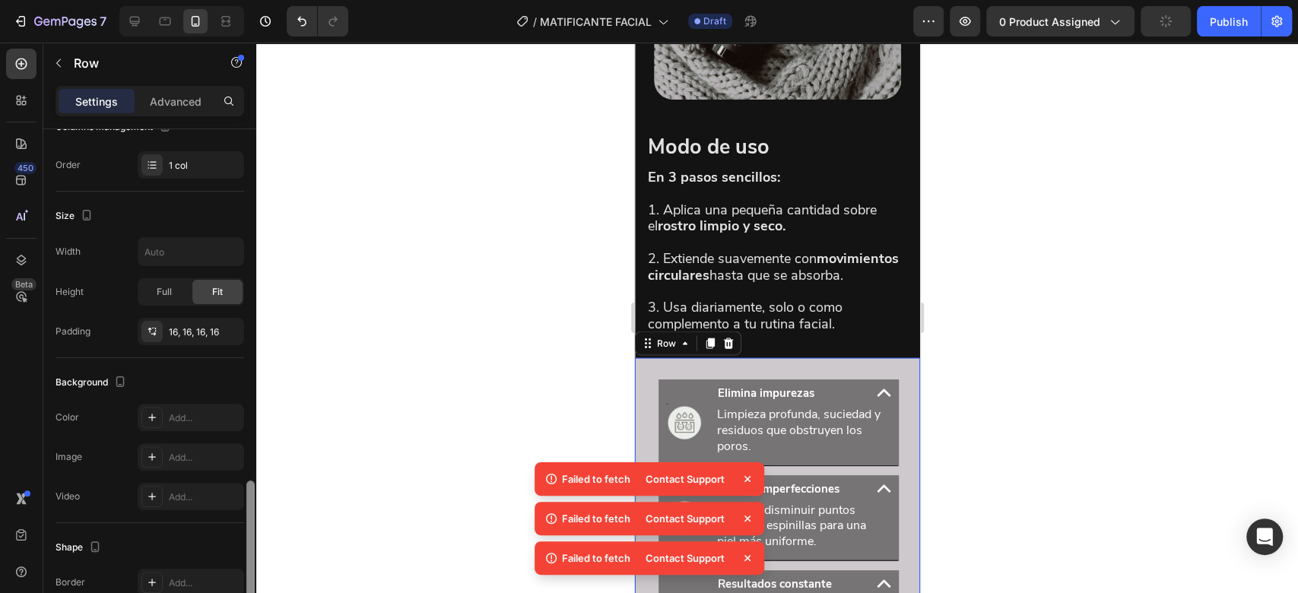
scroll to position [379, 0]
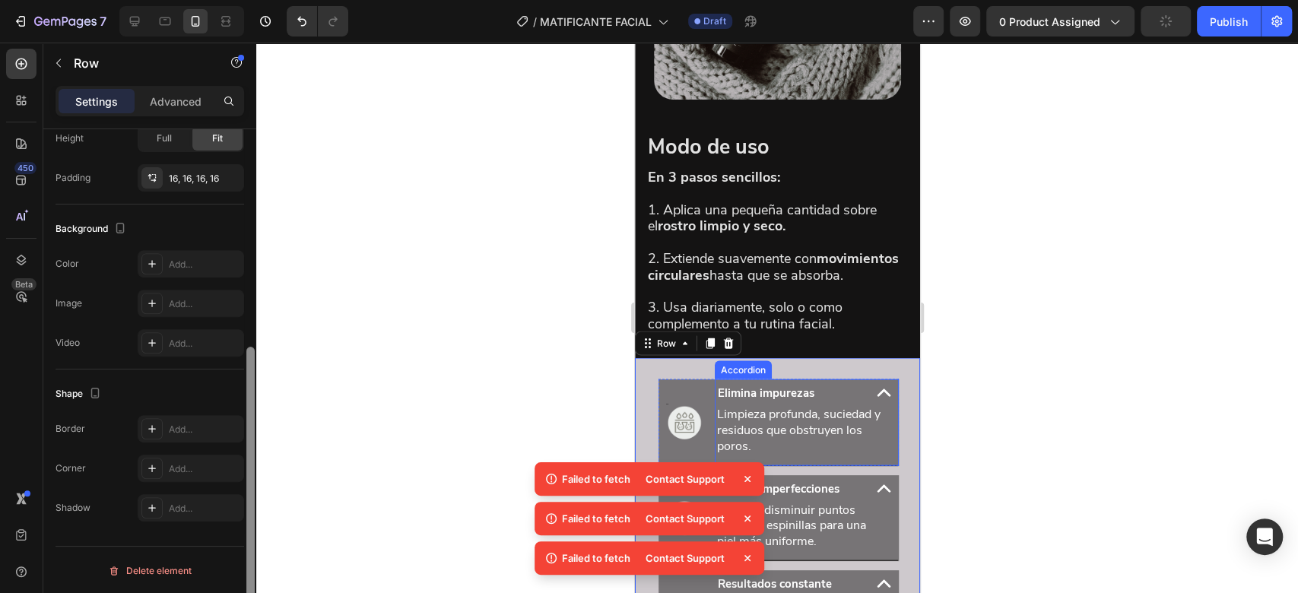
click at [764, 377] on div "Accordion" at bounding box center [742, 370] width 51 height 14
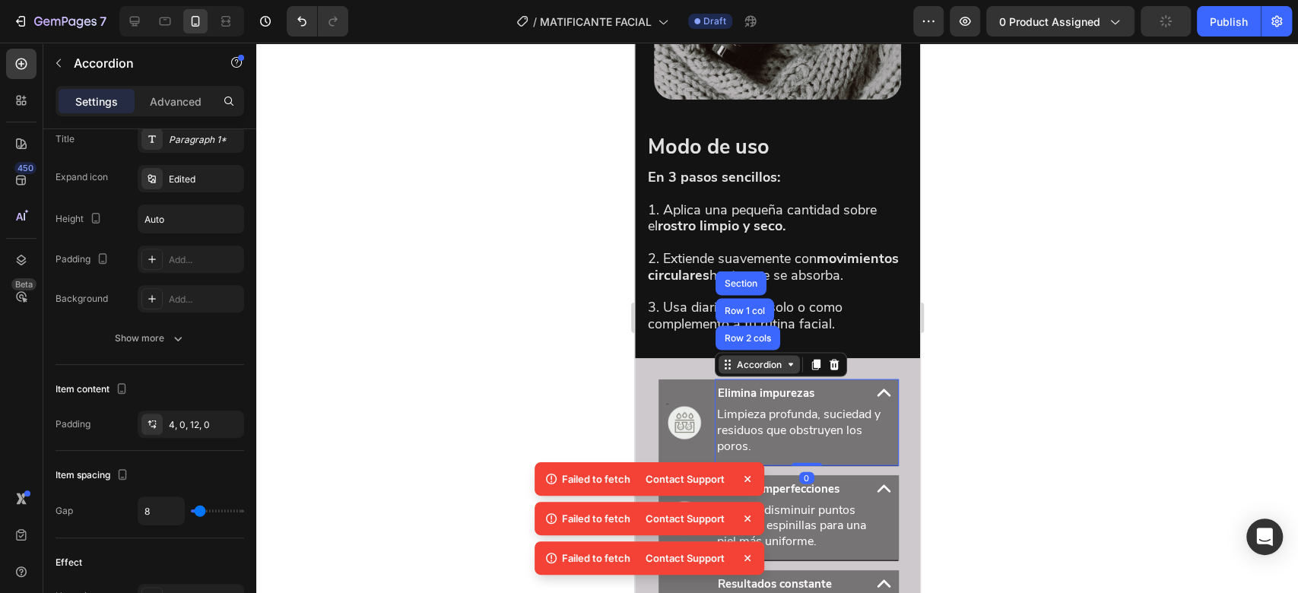
scroll to position [0, 0]
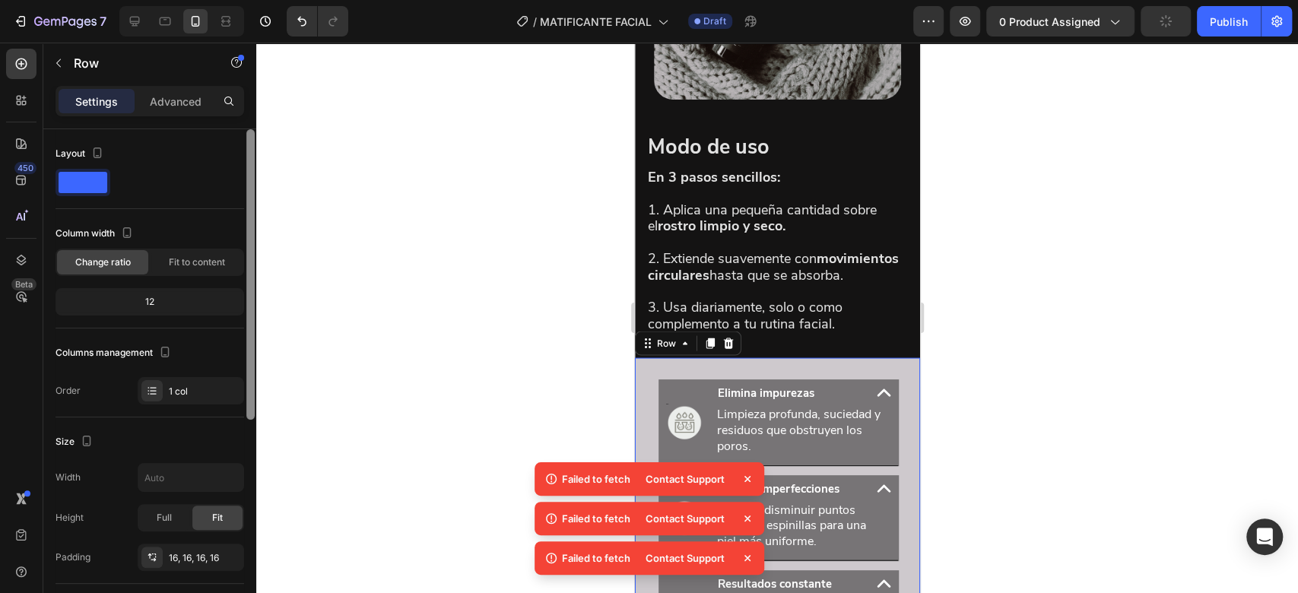
click at [661, 401] on div "Image Elimina impurezas Limpieza profunda, suciedad y residuos que obstruyen lo…" at bounding box center [776, 561] width 261 height 382
click at [474, 386] on div at bounding box center [776, 318] width 1041 height 550
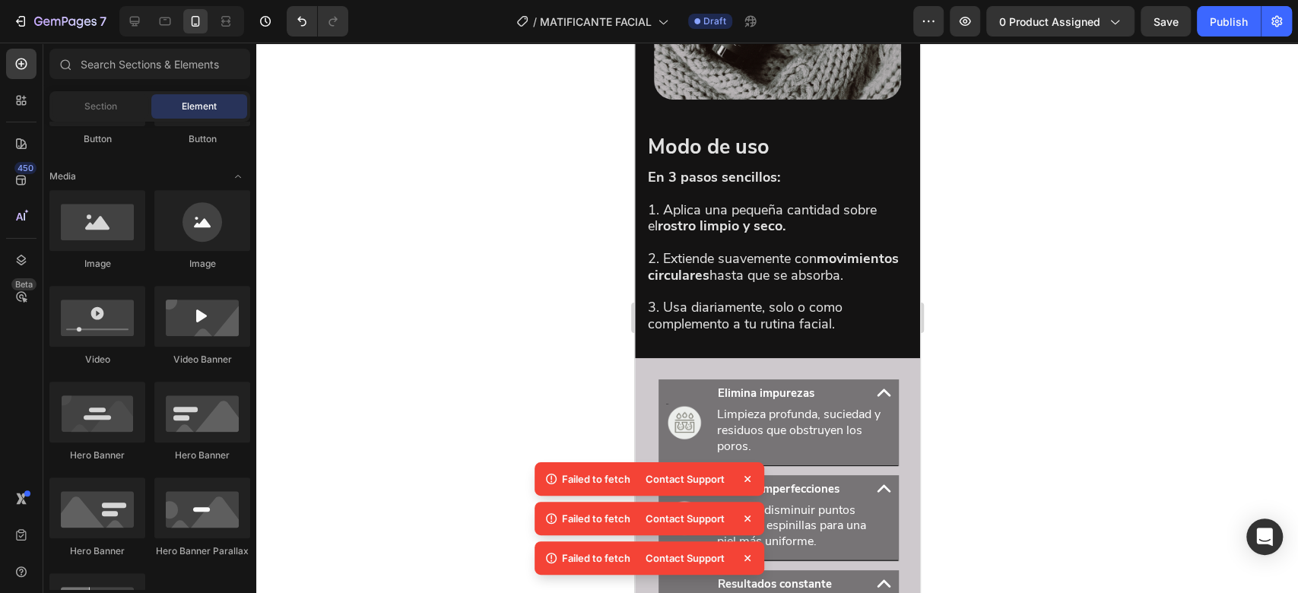
click at [745, 477] on icon at bounding box center [747, 478] width 15 height 15
click at [752, 482] on icon at bounding box center [747, 478] width 15 height 15
click at [747, 515] on icon at bounding box center [747, 518] width 15 height 15
click at [746, 518] on icon at bounding box center [747, 518] width 15 height 15
click at [747, 518] on icon at bounding box center [747, 518] width 6 height 6
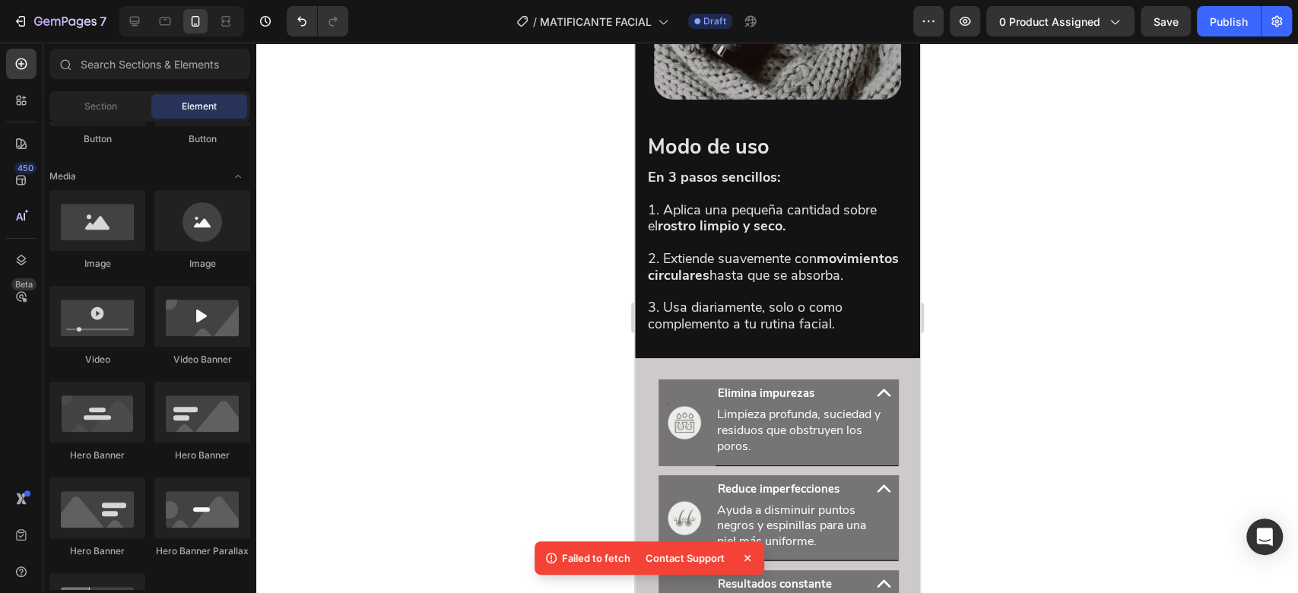
click at [746, 554] on icon at bounding box center [747, 557] width 15 height 15
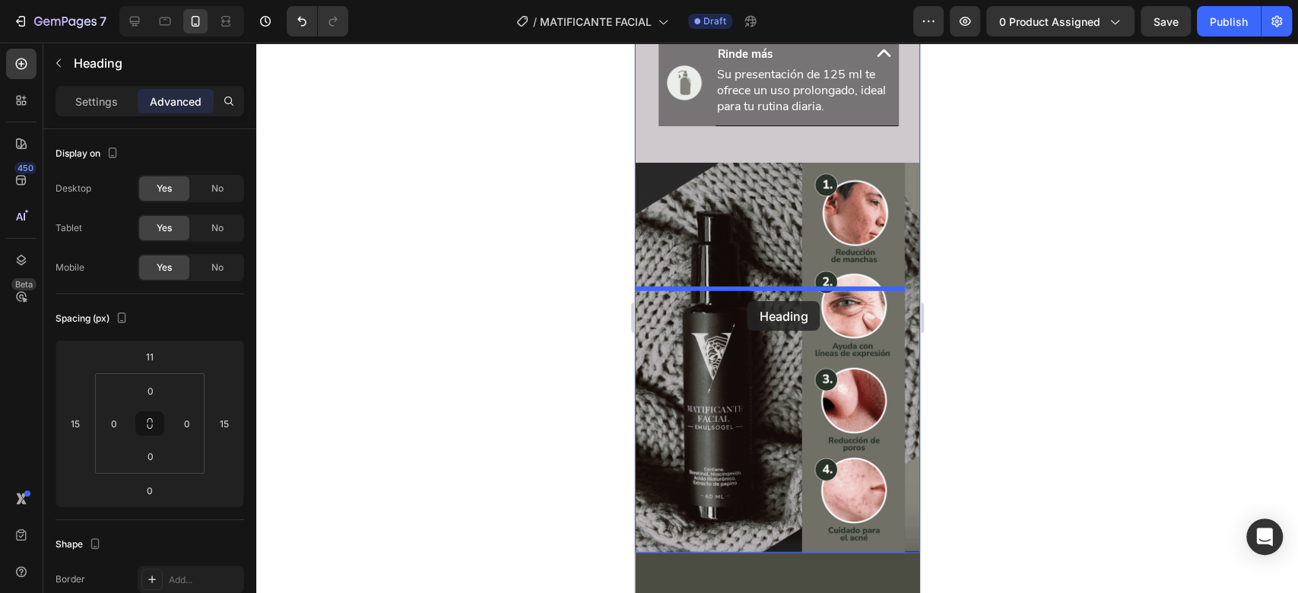
scroll to position [2396, 0]
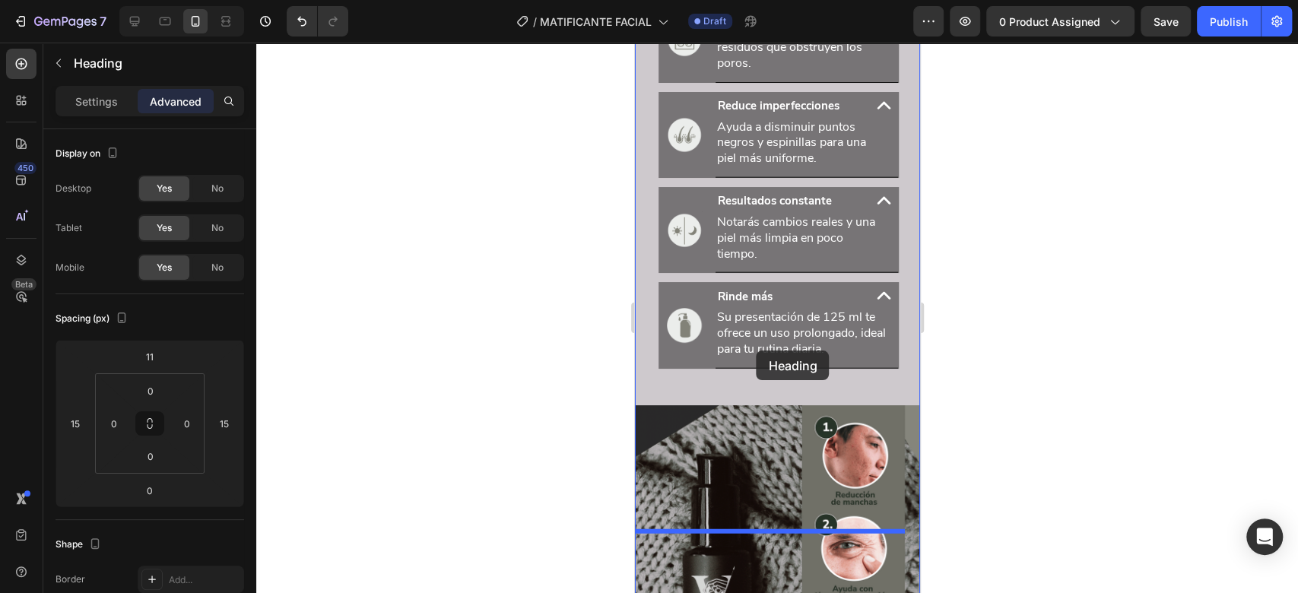
drag, startPoint x: 680, startPoint y: 170, endPoint x: 756, endPoint y: 350, distance: 196.2
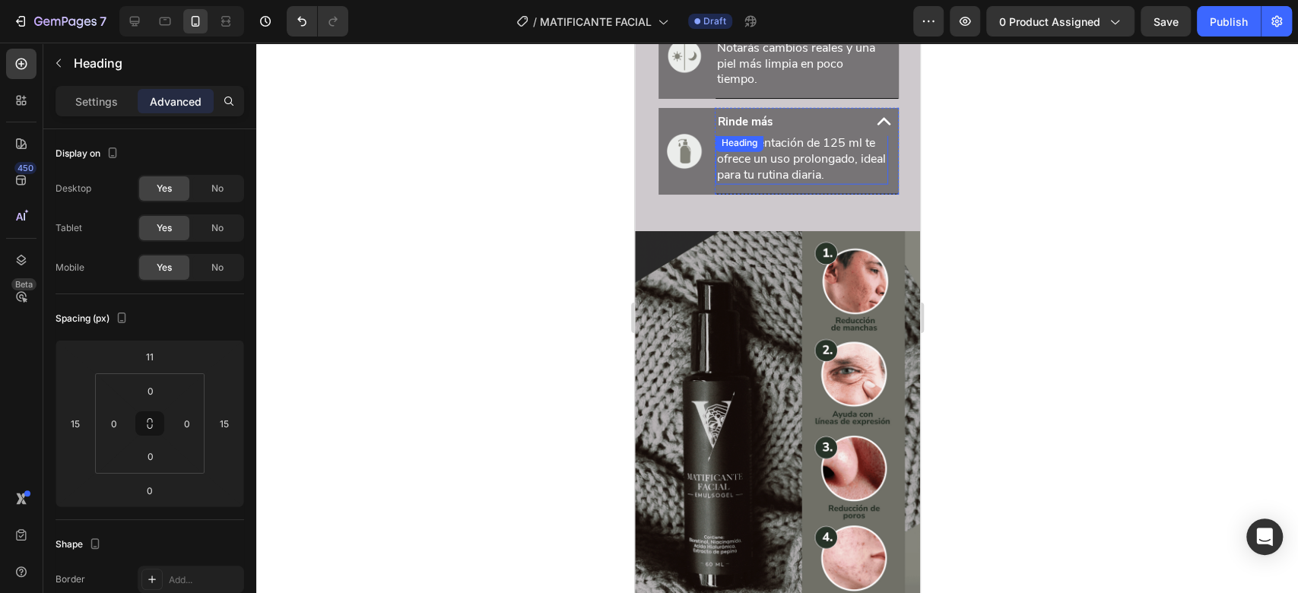
scroll to position [2205, 0]
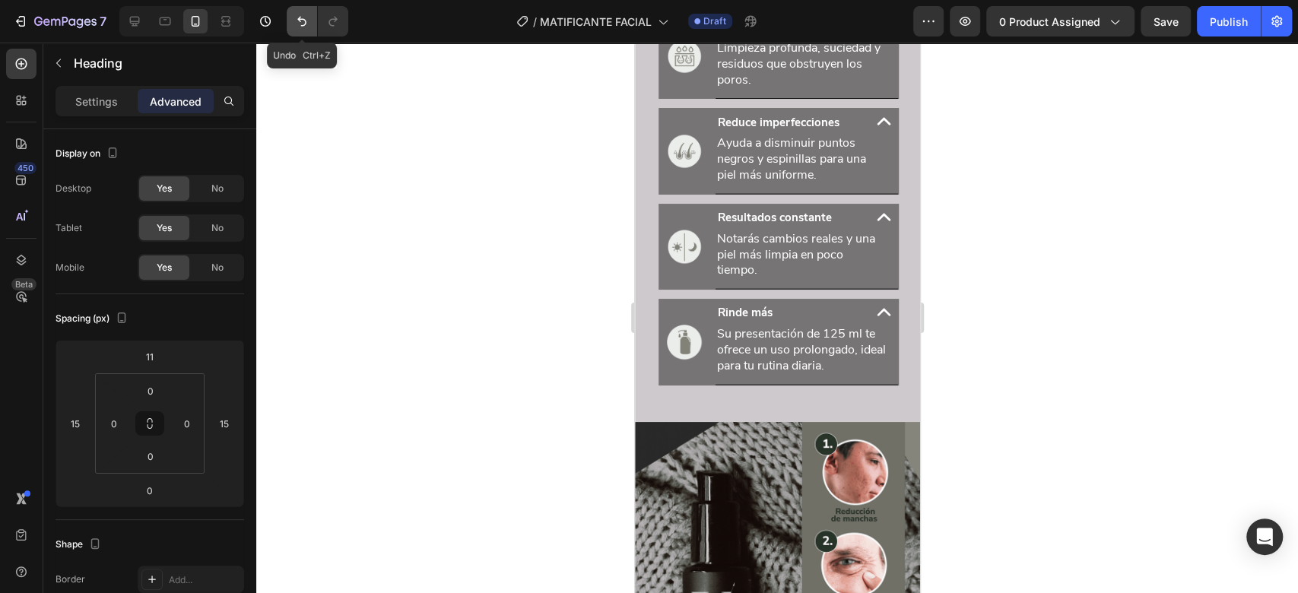
click at [301, 20] on icon "Undo/Redo" at bounding box center [301, 21] width 15 height 15
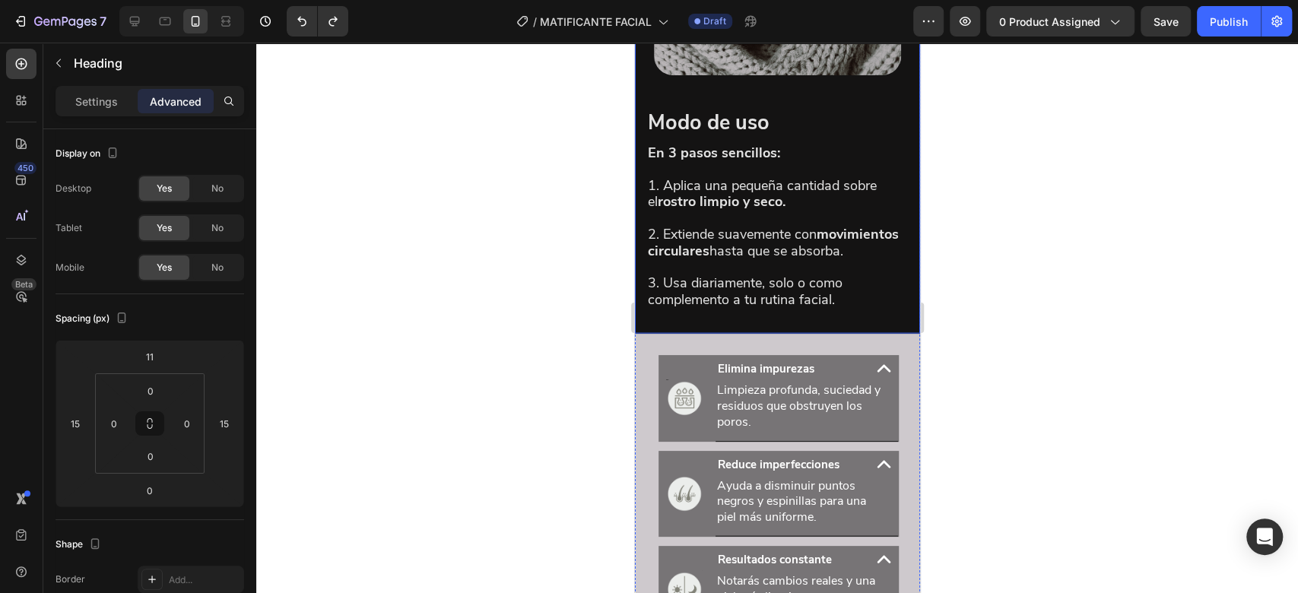
scroll to position [2043, 0]
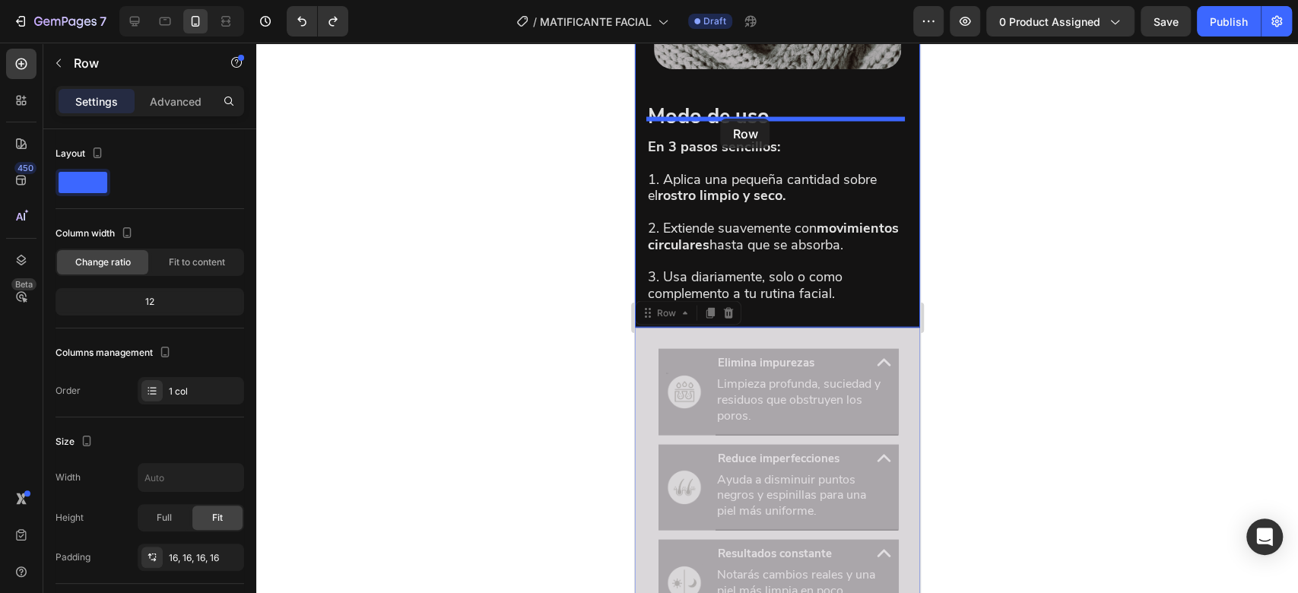
drag, startPoint x: 666, startPoint y: 346, endPoint x: 720, endPoint y: 119, distance: 233.6
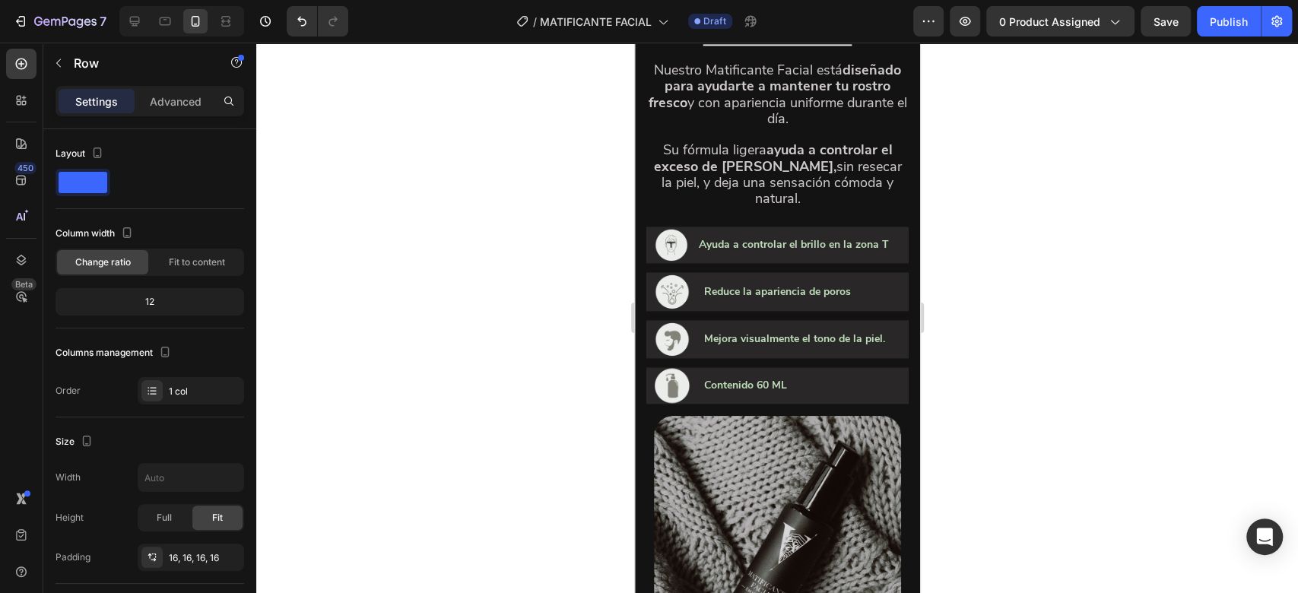
scroll to position [1395, 0]
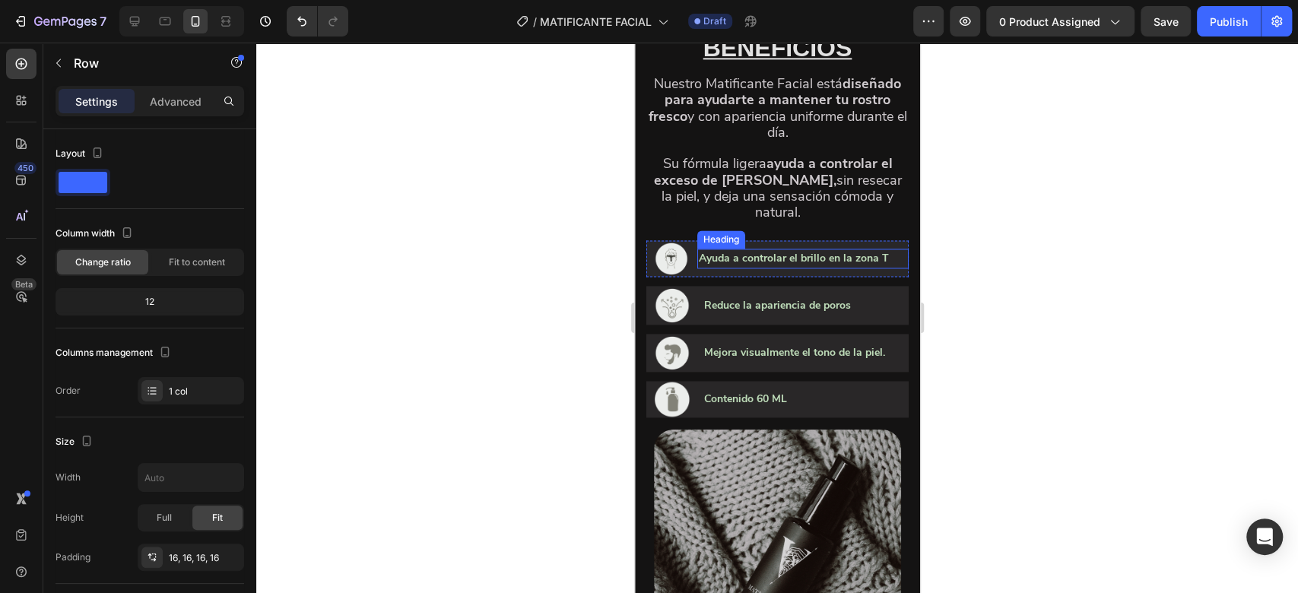
click at [670, 277] on img at bounding box center [670, 258] width 35 height 36
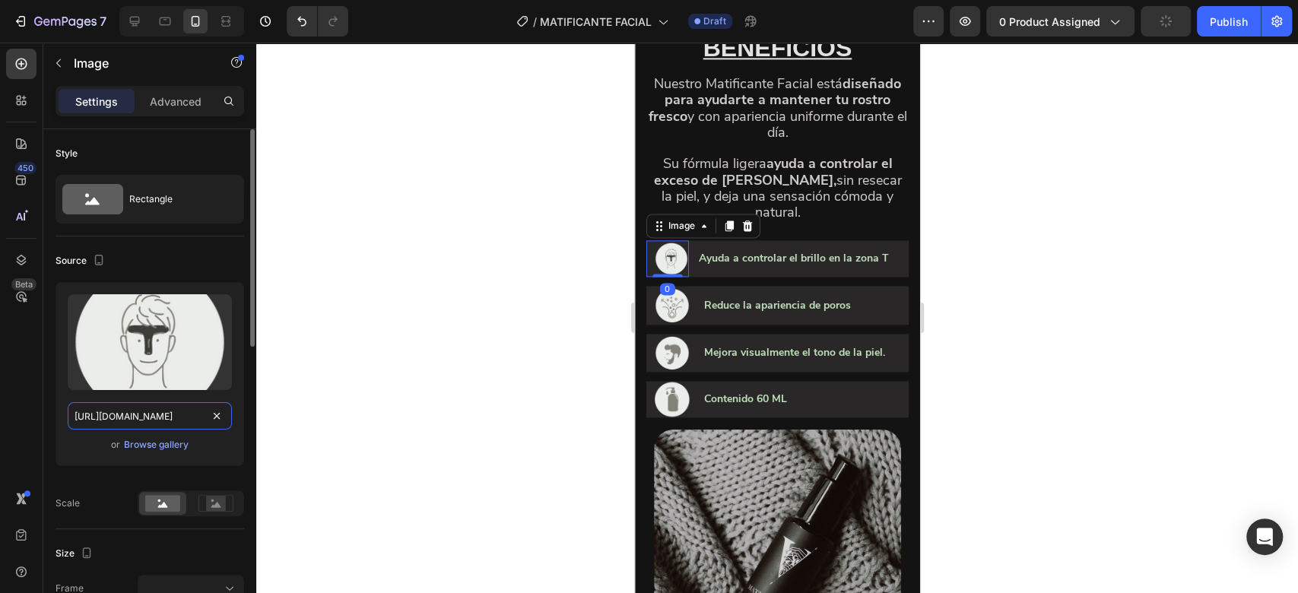
click at [137, 420] on input "https://cdn.shopify.com/s/files/1/0732/3310/5114/files/gempages_575478125408813…" at bounding box center [150, 415] width 164 height 27
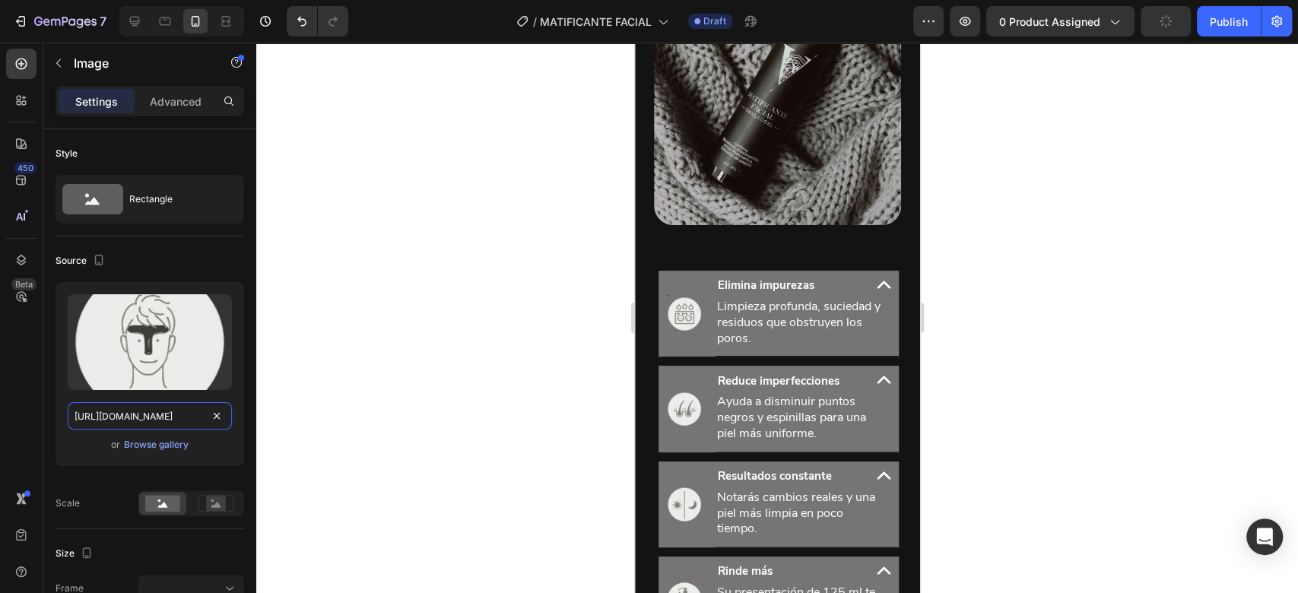
scroll to position [1942, 0]
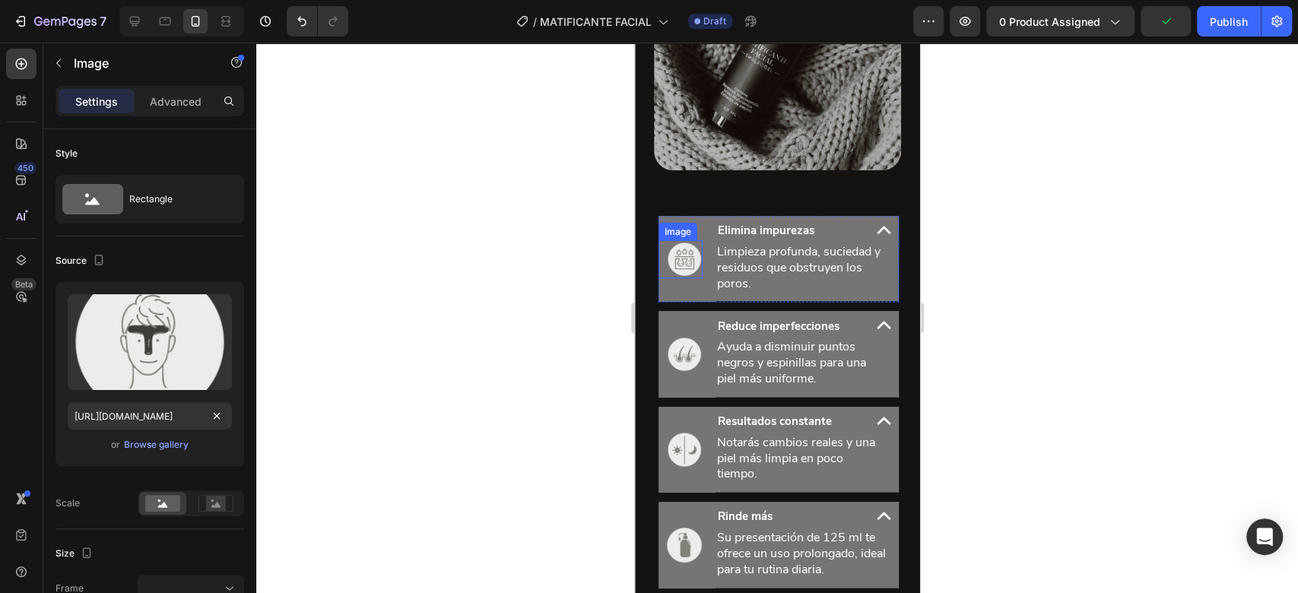
click at [686, 268] on img at bounding box center [683, 259] width 36 height 38
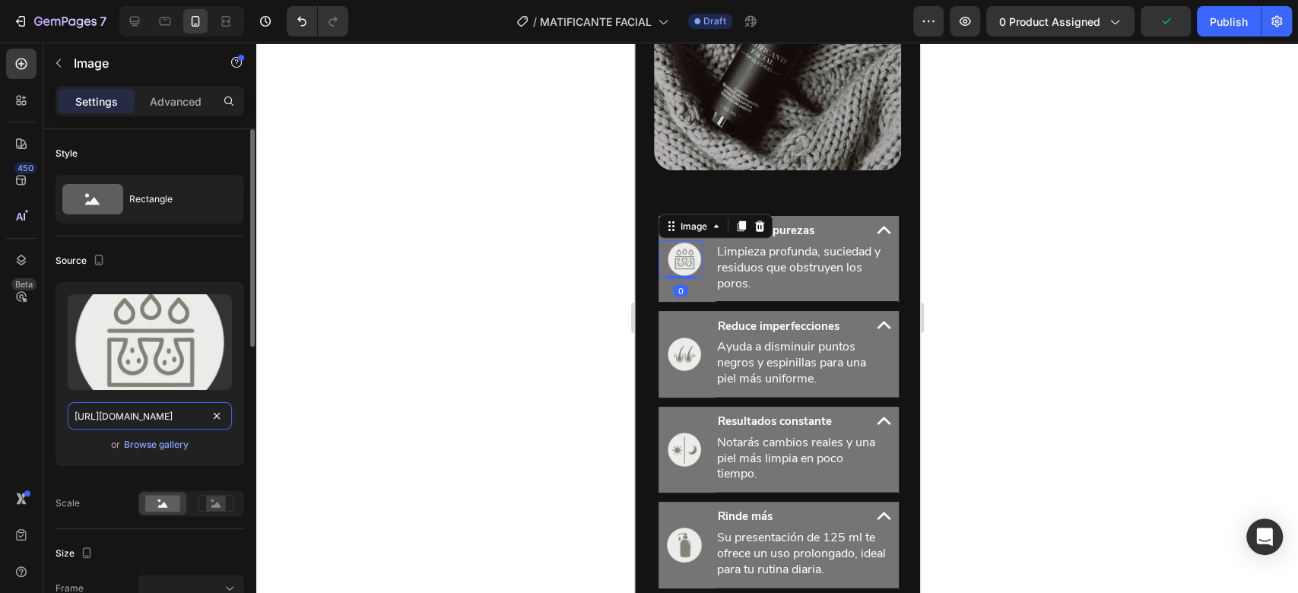
click at [177, 412] on input "https://cdn.shopify.com/s/files/1/0732/3310/5114/files/gempages_575478125408813…" at bounding box center [150, 415] width 164 height 27
paste input "e4c50e1c-84f7-494f-98e4-31b3e2e51534"
type input "https://cdn.shopify.com/s/files/1/0732/3310/5114/files/gempages_575478125408813…"
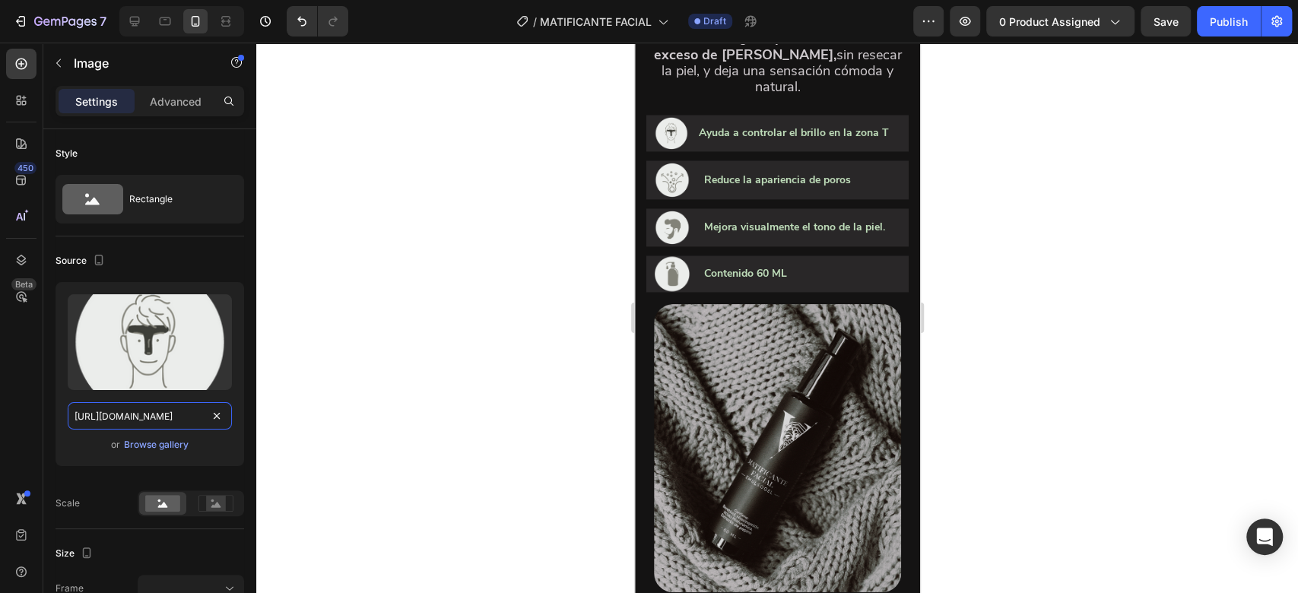
scroll to position [1373, 0]
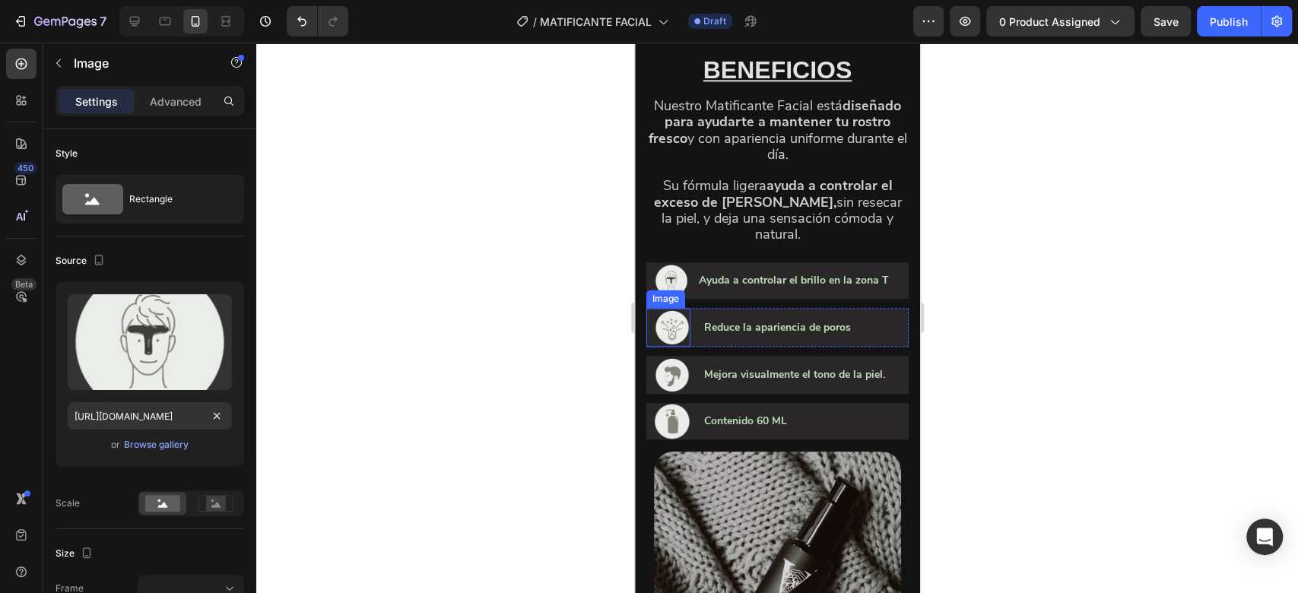
click at [670, 346] on img at bounding box center [671, 327] width 36 height 38
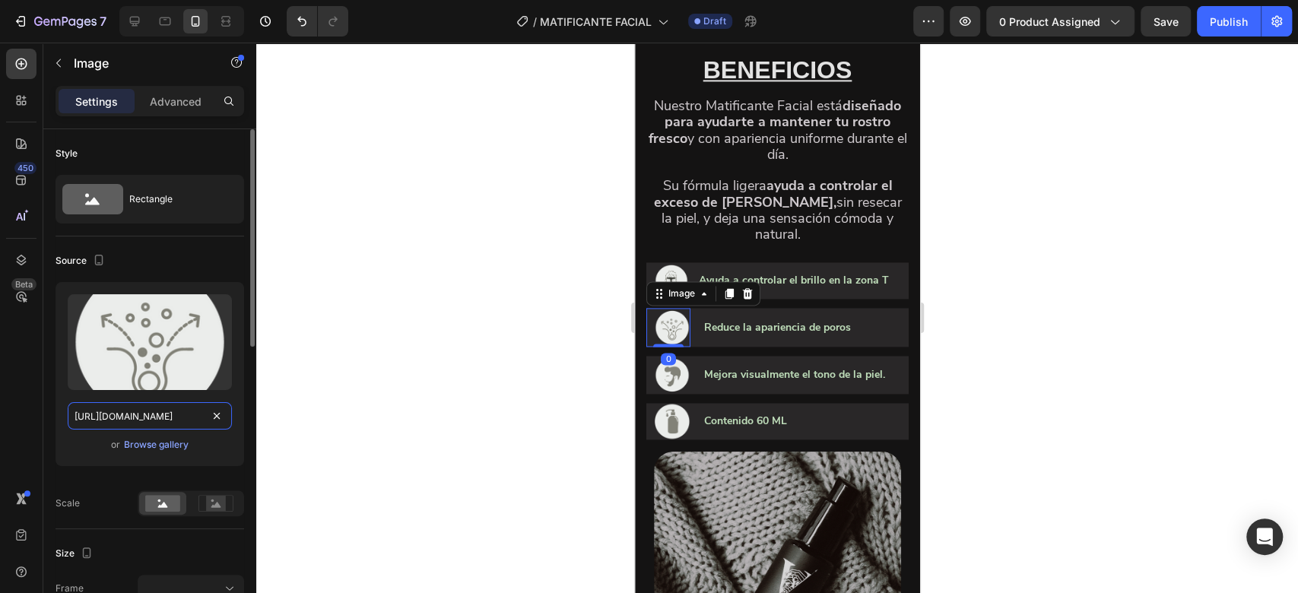
click at [184, 413] on input "https://cdn.shopify.com/s/files/1/0732/3310/5114/files/gempages_575478125408813…" at bounding box center [150, 415] width 164 height 27
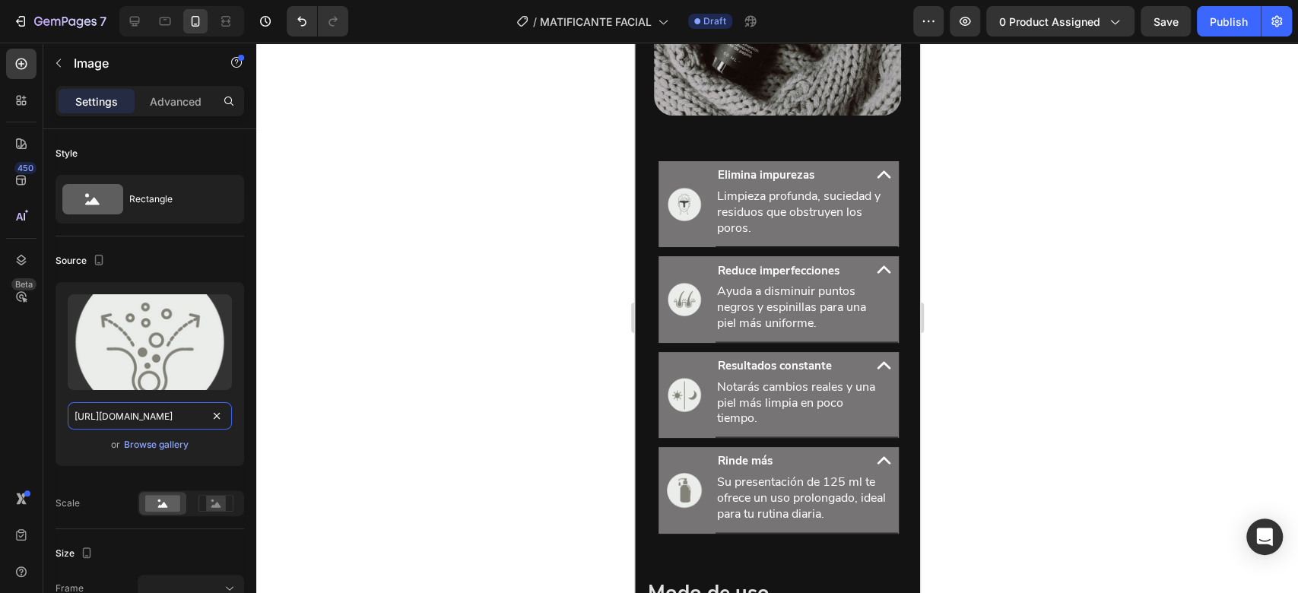
scroll to position [2005, 0]
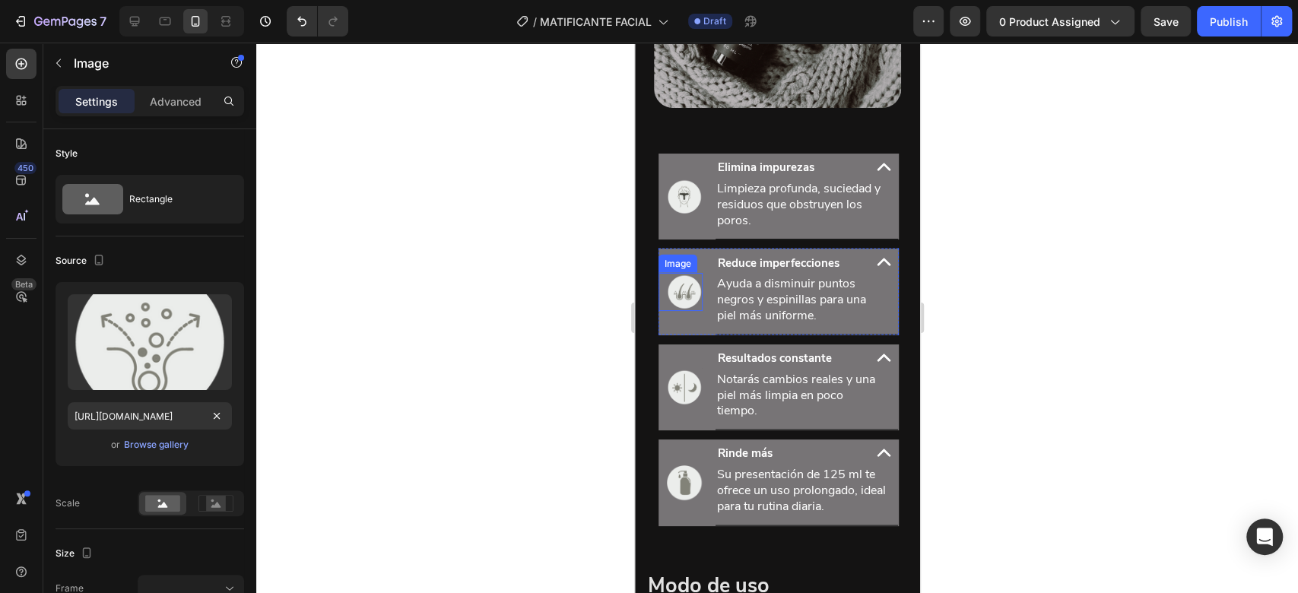
click at [682, 305] on img at bounding box center [683, 292] width 36 height 38
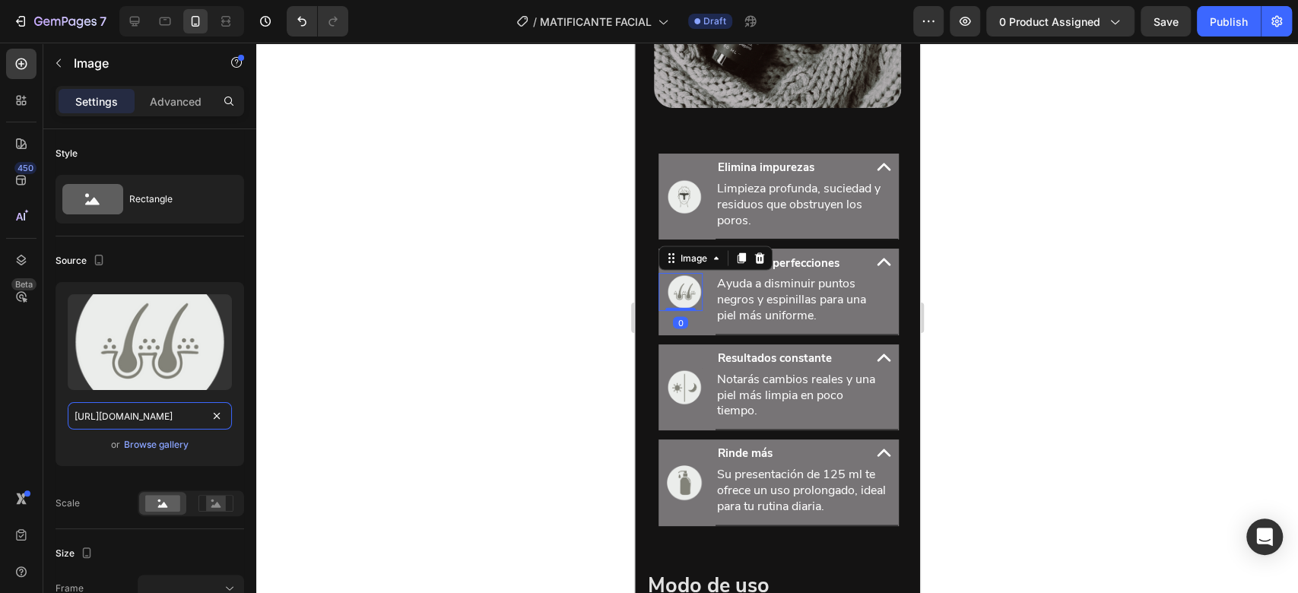
click at [176, 406] on input "https://cdn.shopify.com/s/files/1/0732/3310/5114/files/vectores-05.png?v=175314…" at bounding box center [150, 415] width 164 height 27
paste input "gempages_575478125408813599-bea6c7a5-2d42-4a15-8ae7-2939e130a8ea.png"
type input "https://cdn.shopify.com/s/files/1/0732/3310/5114/files/gempages_575478125408813…"
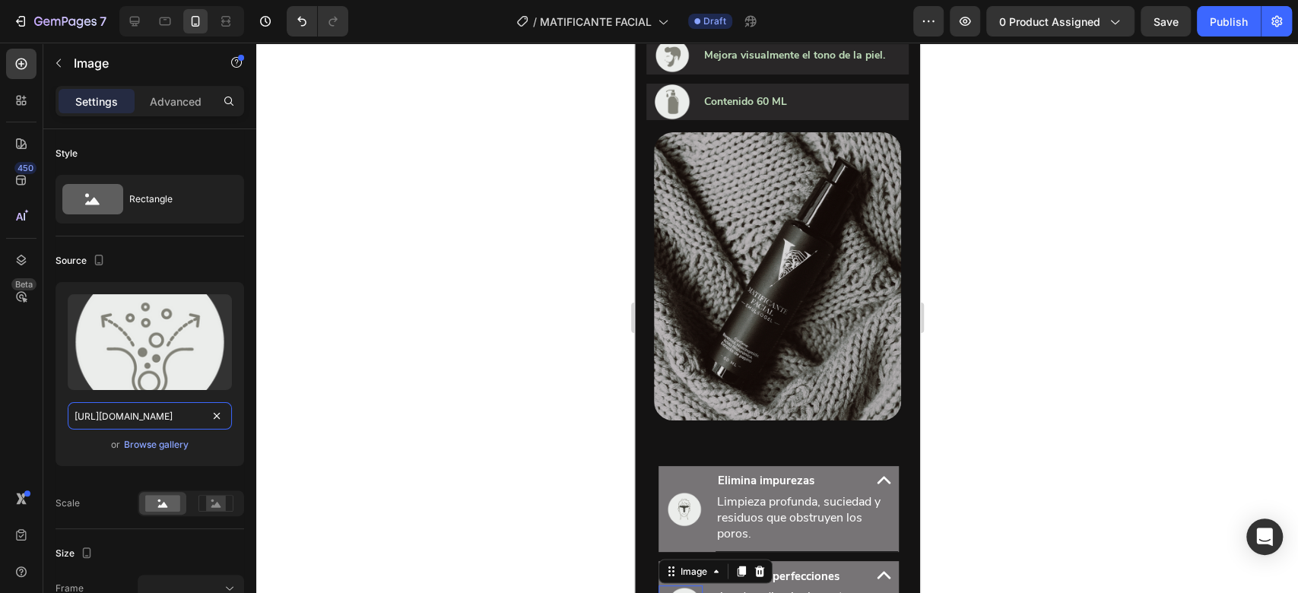
scroll to position [1560, 0]
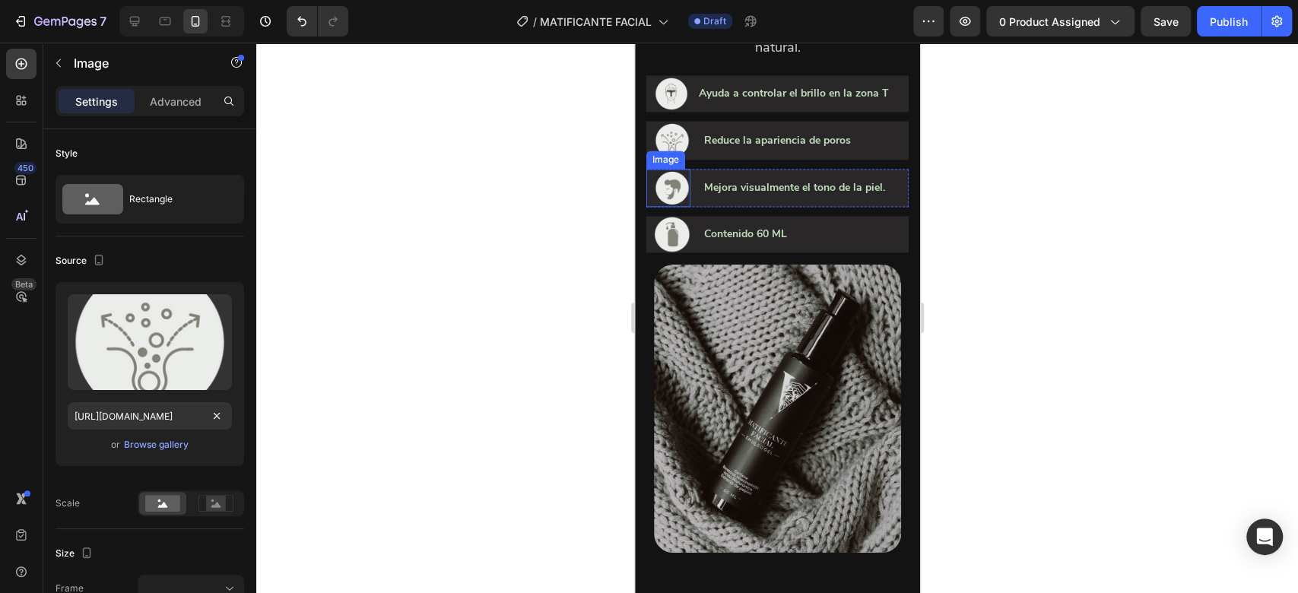
click at [666, 207] on img at bounding box center [671, 188] width 36 height 38
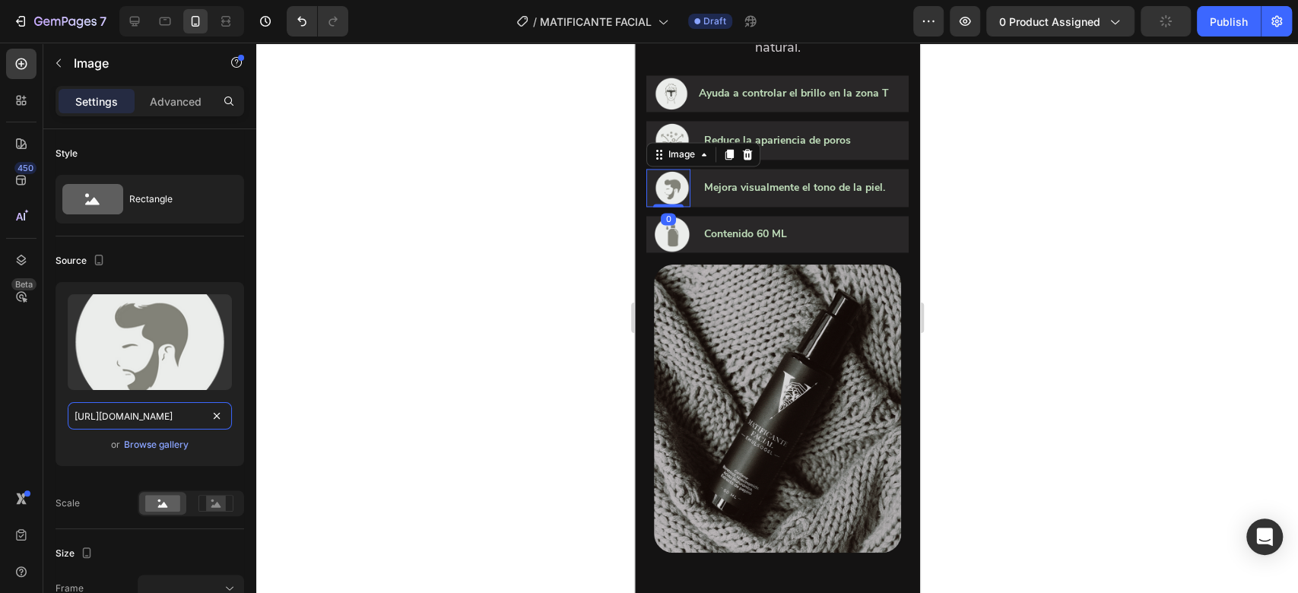
click at [186, 414] on input "https://cdn.shopify.com/s/files/1/0732/3310/5114/files/vectores-03.png?v=175314…" at bounding box center [150, 415] width 164 height 27
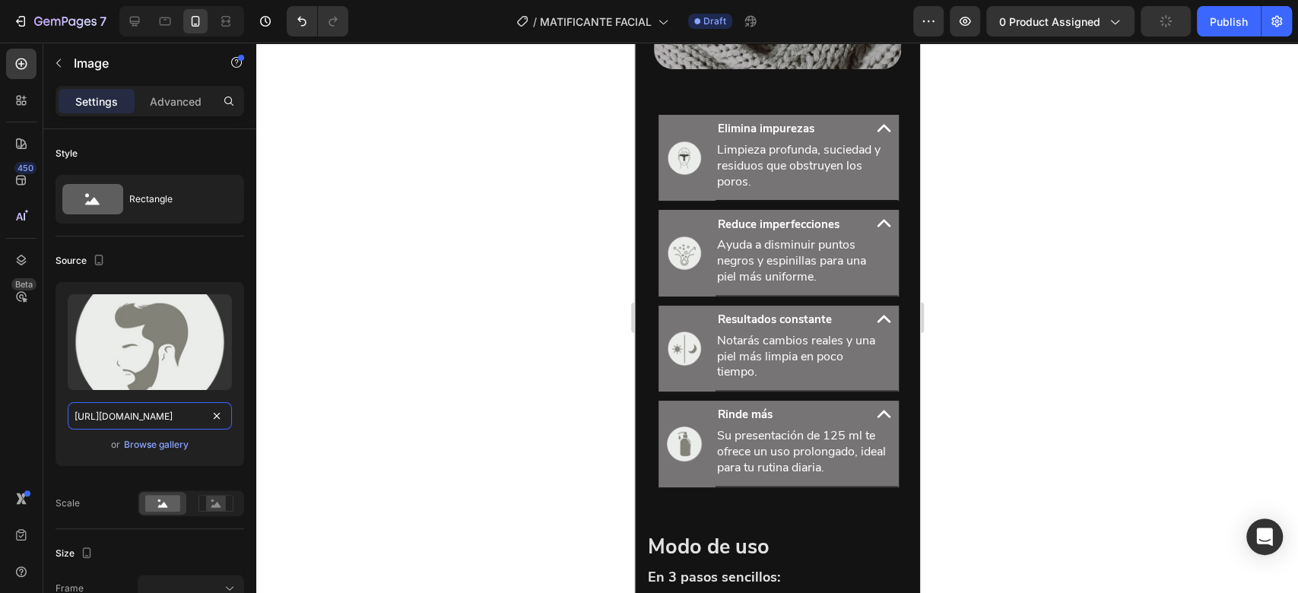
scroll to position [2059, 0]
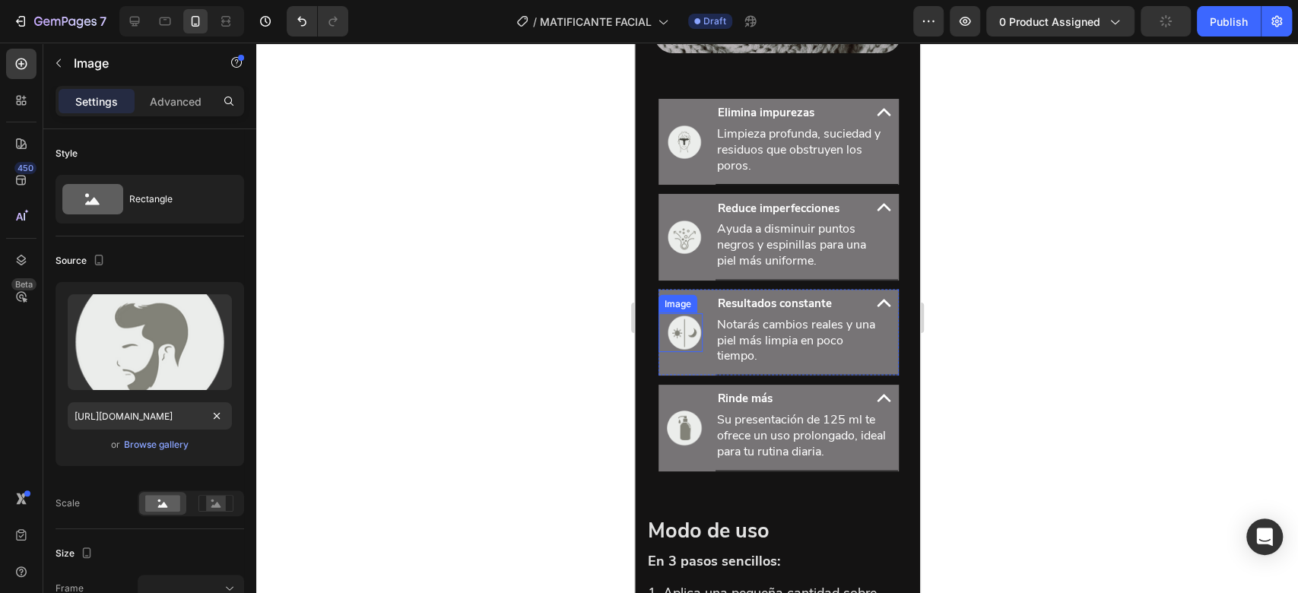
click at [669, 339] on img at bounding box center [683, 332] width 36 height 38
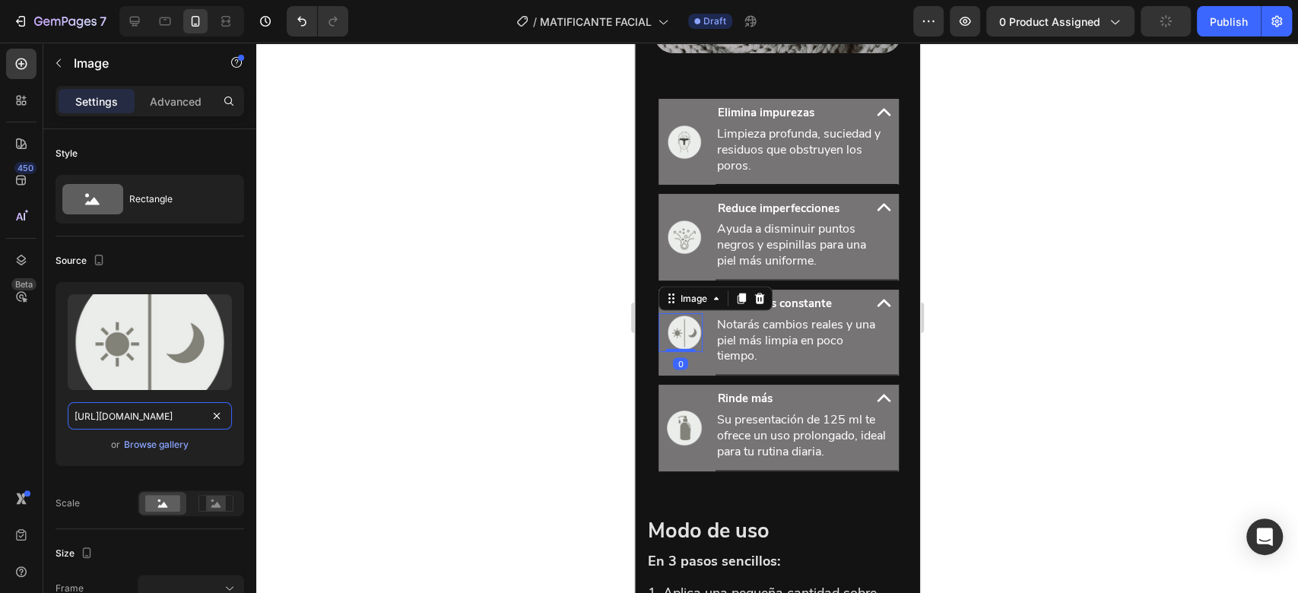
click at [185, 415] on input "https://cdn.shopify.com/s/files/1/0732/3310/5114/files/gempages_575478125408813…" at bounding box center [150, 415] width 164 height 27
paste input "vectores-03.png?v=1753146910"
type input "https://cdn.shopify.com/s/files/1/0732/3310/5114/files/vectores-03.png?v=175314…"
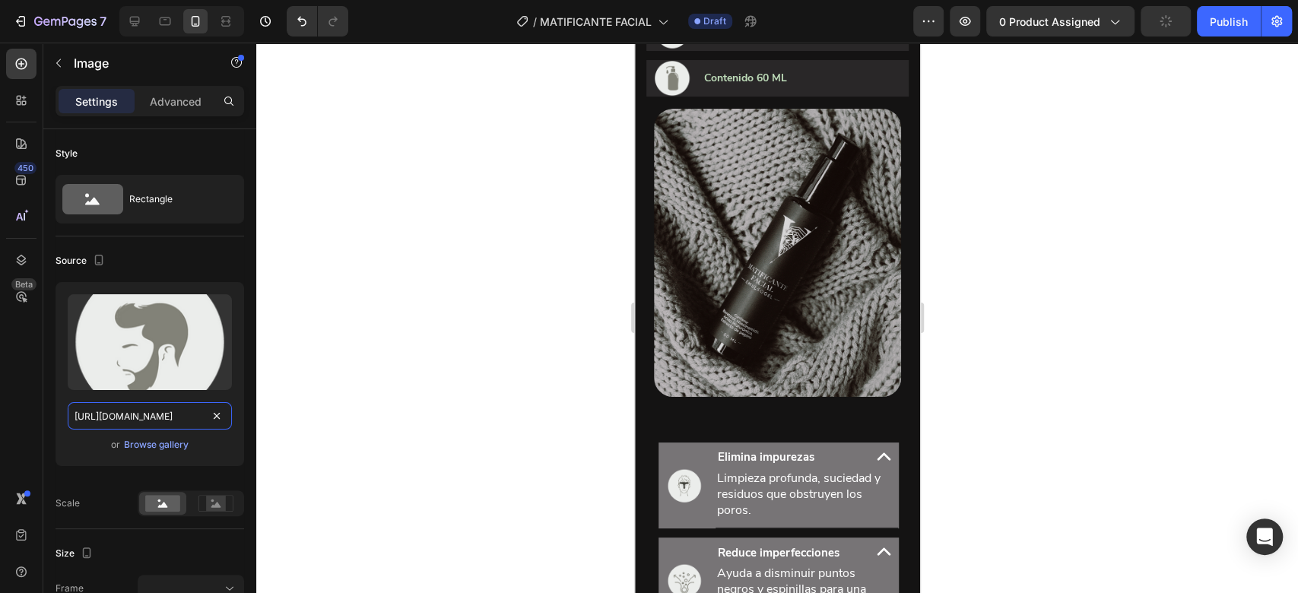
scroll to position [1552, 0]
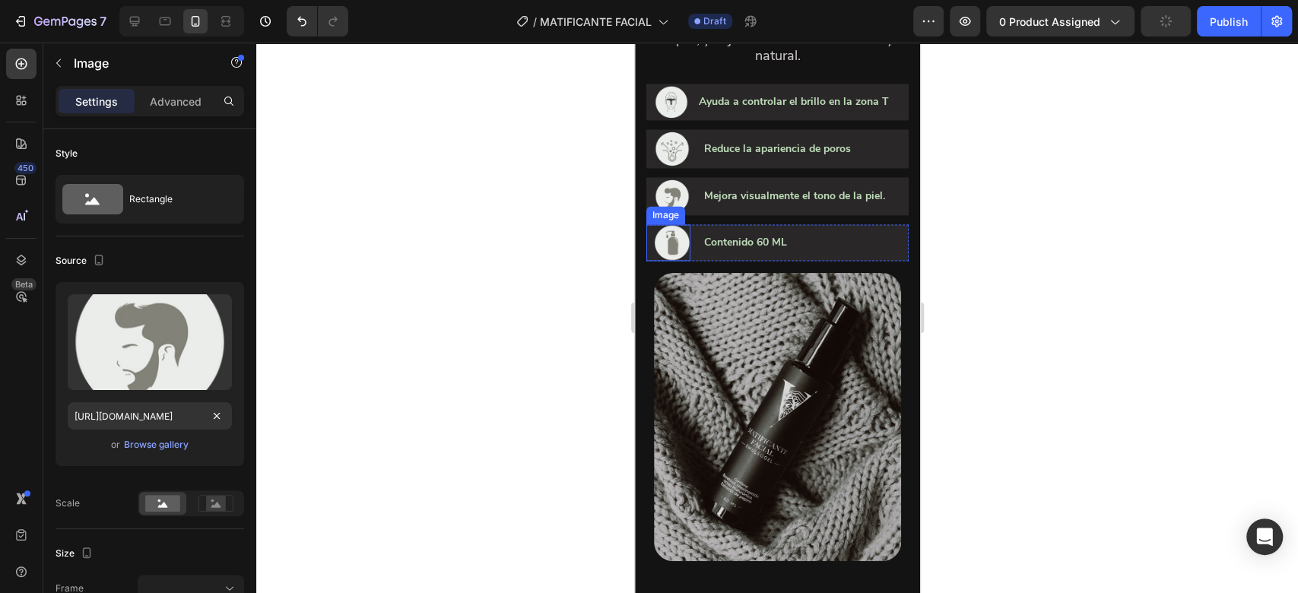
click at [669, 261] on img at bounding box center [671, 242] width 36 height 36
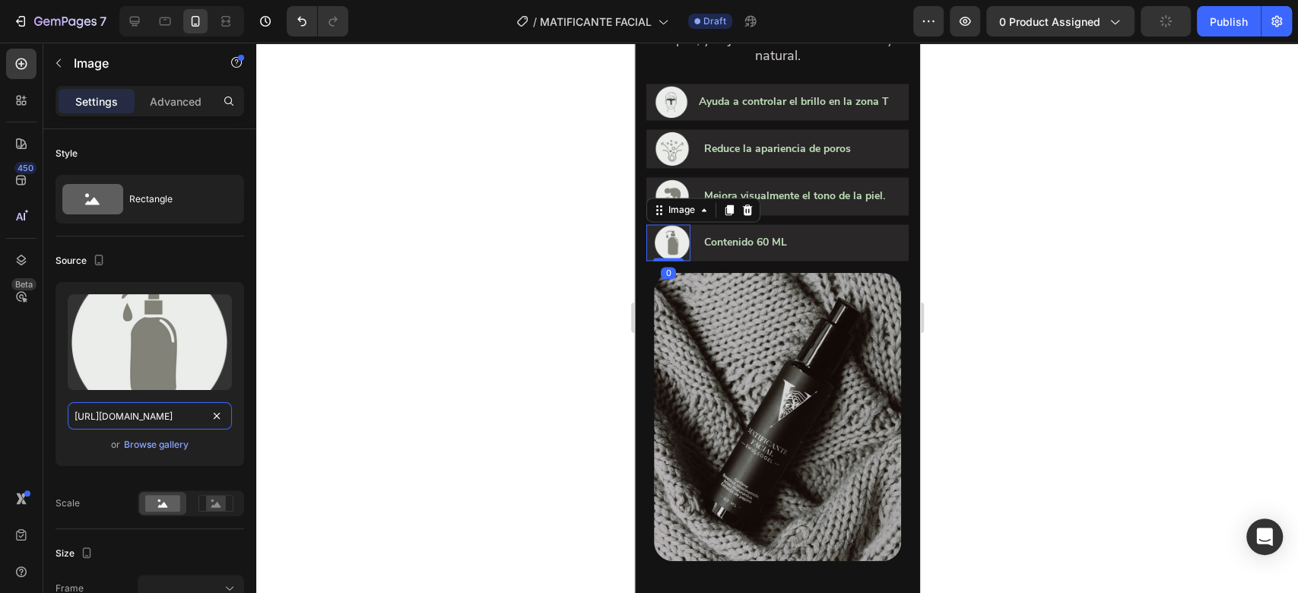
click at [185, 422] on input "https://cdn.shopify.com/s/files/1/0732/3310/5114/files/gempages_575478125408813…" at bounding box center [150, 415] width 164 height 27
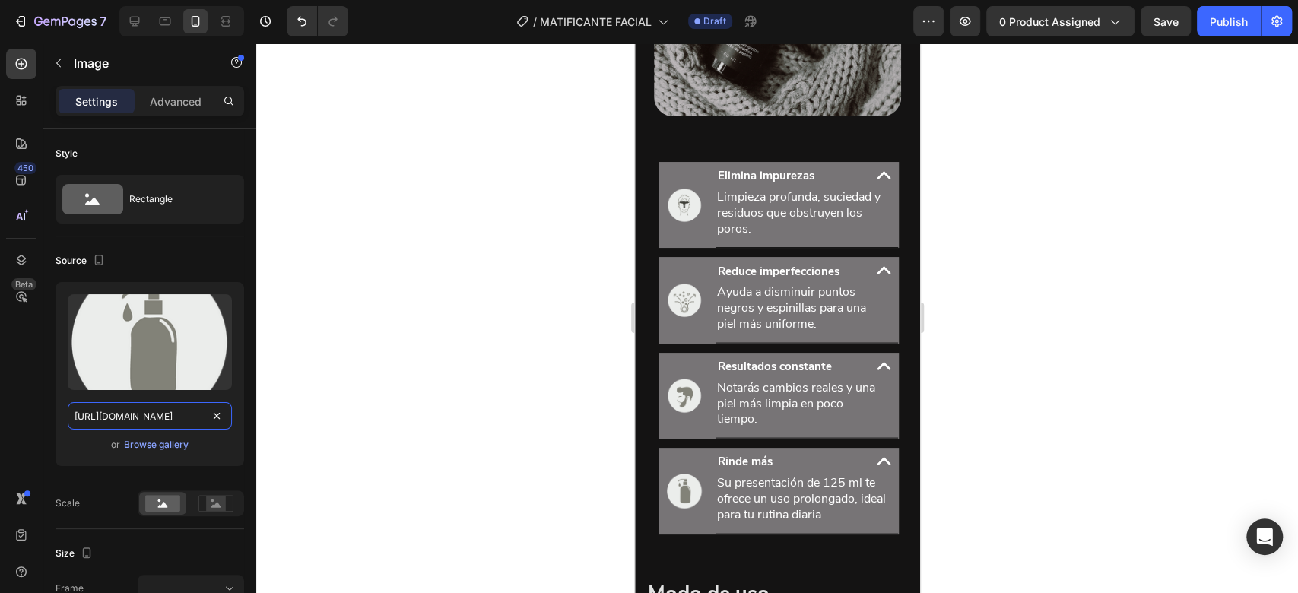
scroll to position [2051, 0]
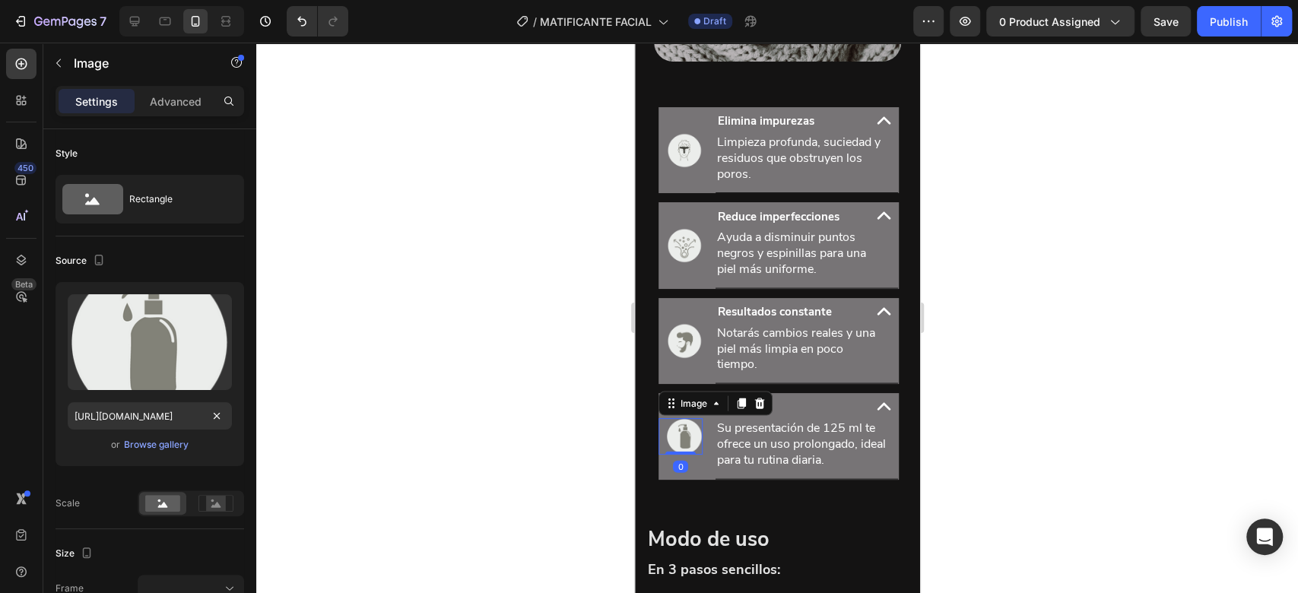
click at [685, 446] on img at bounding box center [683, 436] width 36 height 36
click at [172, 416] on input "https://cdn.shopify.com/s/files/1/0732/3310/5114/files/gempages_575478125408813…" at bounding box center [150, 415] width 164 height 27
click at [965, 306] on div at bounding box center [776, 318] width 1041 height 550
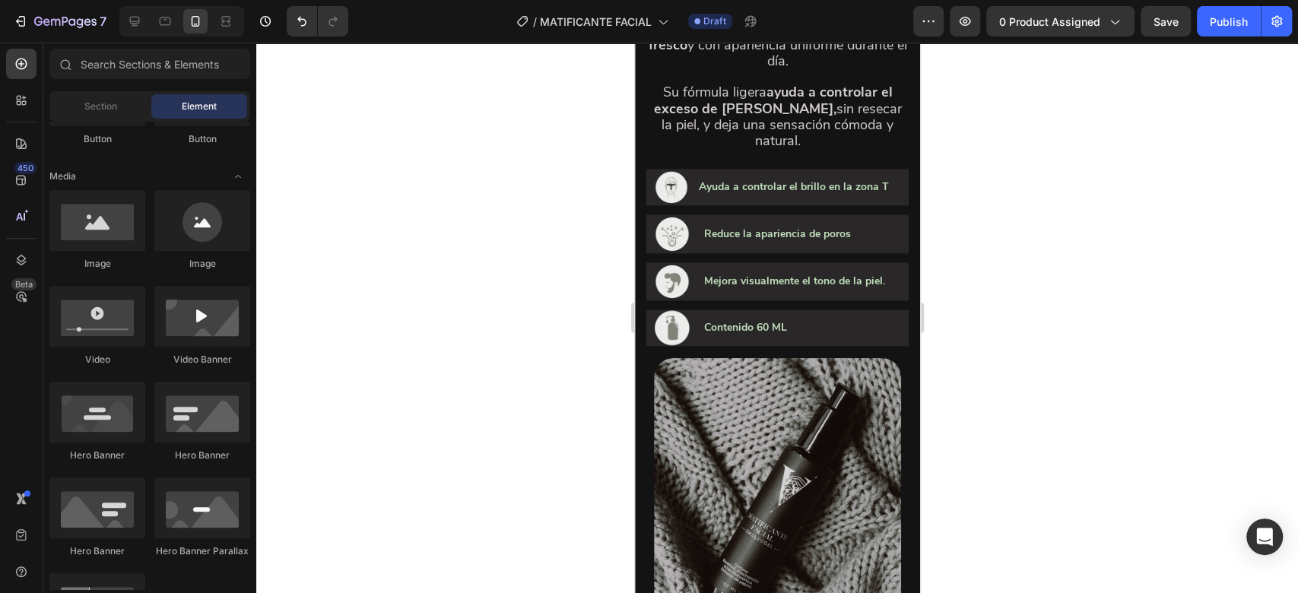
scroll to position [1458, 0]
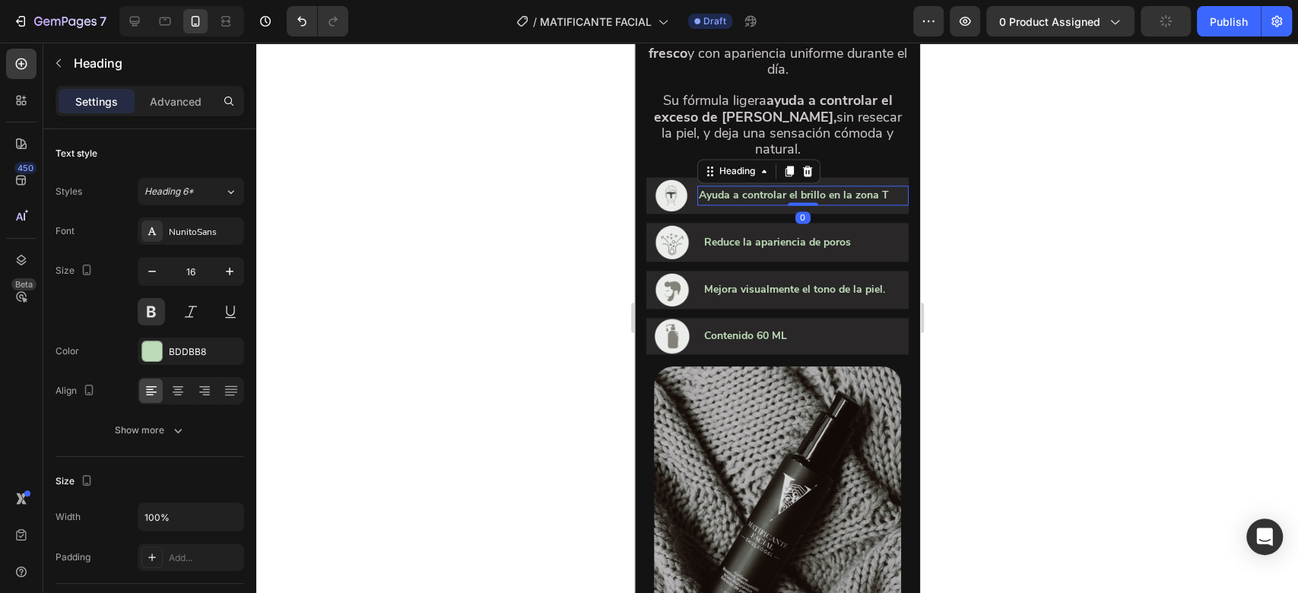
click at [794, 202] on span "Ayuda a controlar el brillo en la zona T" at bounding box center [793, 195] width 190 height 14
click at [795, 202] on span "Ayuda a controlar el brillo en la zona T" at bounding box center [793, 195] width 190 height 14
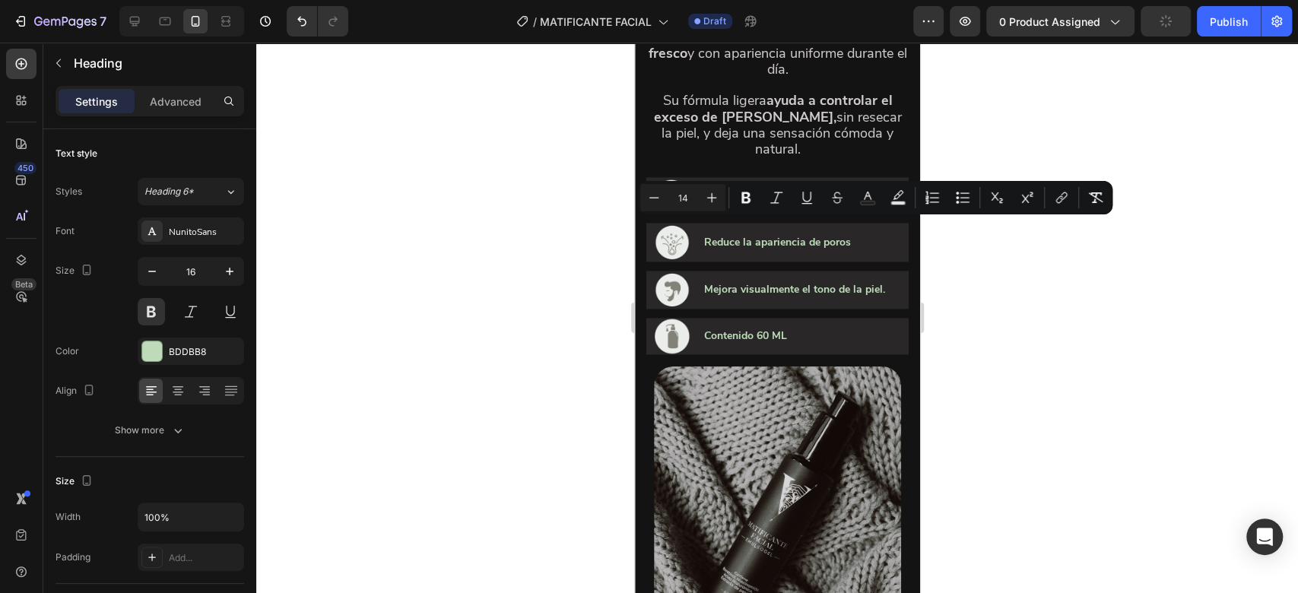
copy span "Ayuda a controlar el brillo en la zona T"
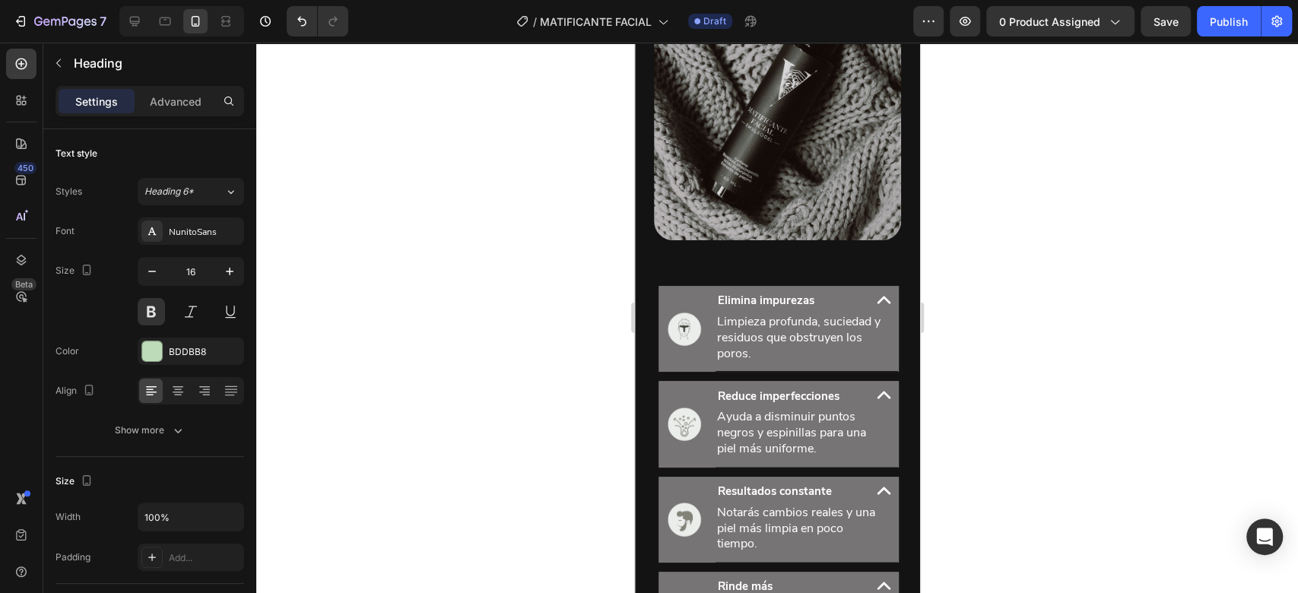
scroll to position [1887, 0]
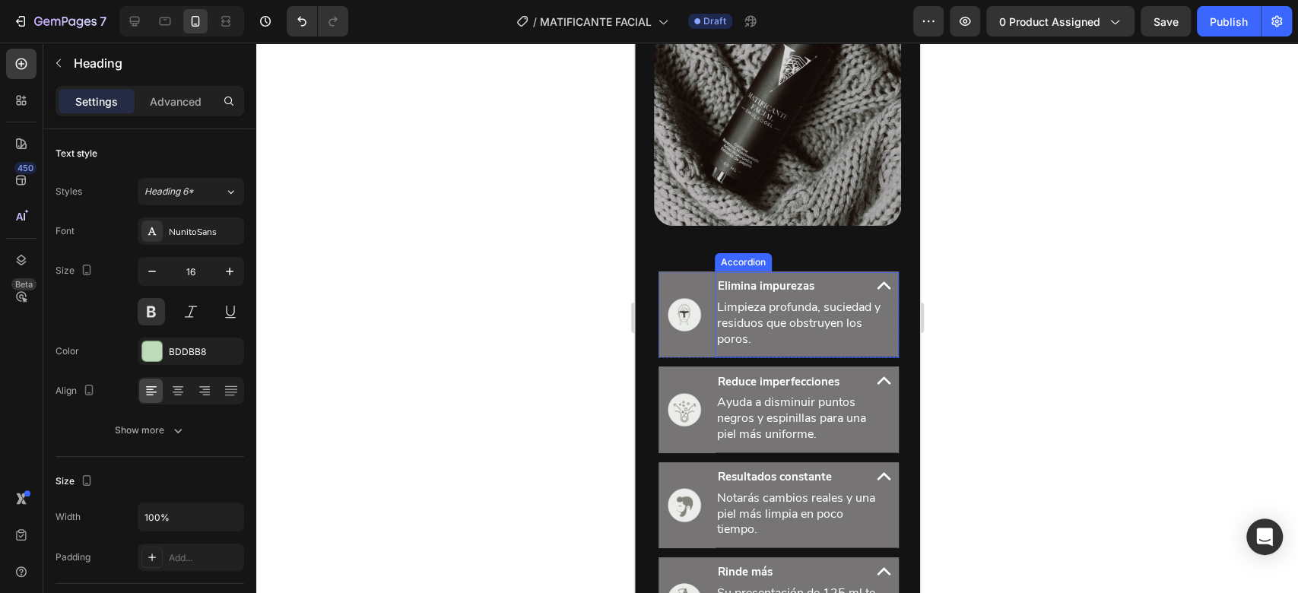
click at [786, 293] on strong "Elimina impurezas" at bounding box center [765, 284] width 97 height 15
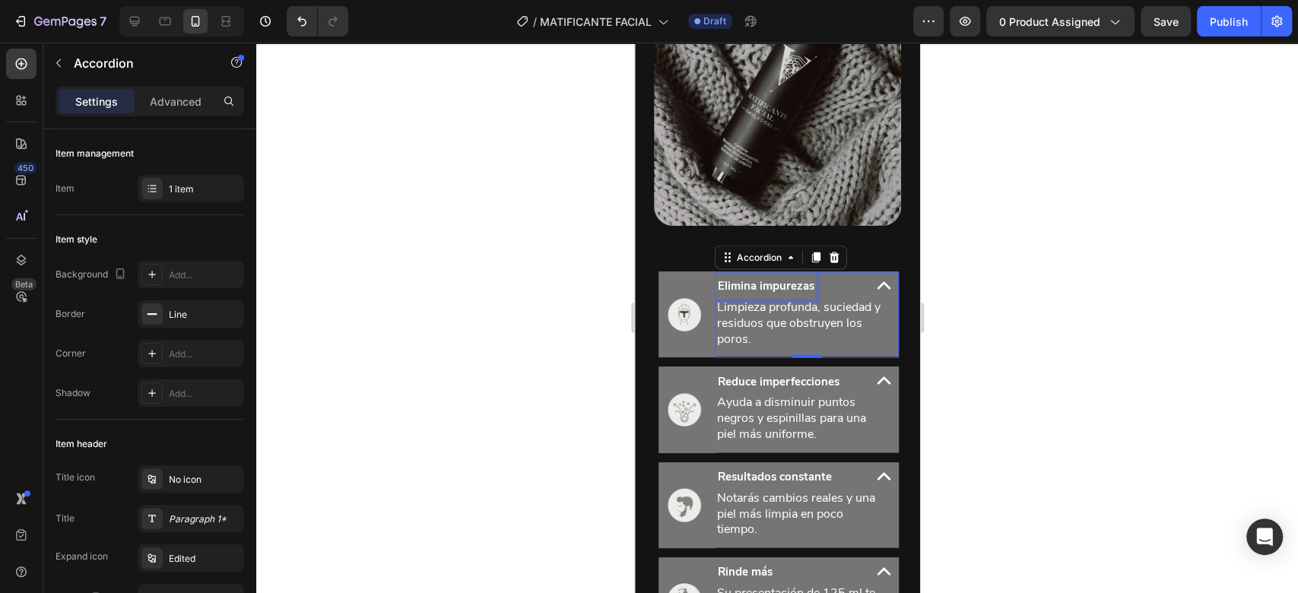
click at [786, 293] on strong "Elimina impurezas" at bounding box center [765, 284] width 97 height 15
click at [788, 293] on strong "Elimina impurezas" at bounding box center [765, 284] width 97 height 15
click at [738, 325] on div "Heading" at bounding box center [776, 312] width 123 height 24
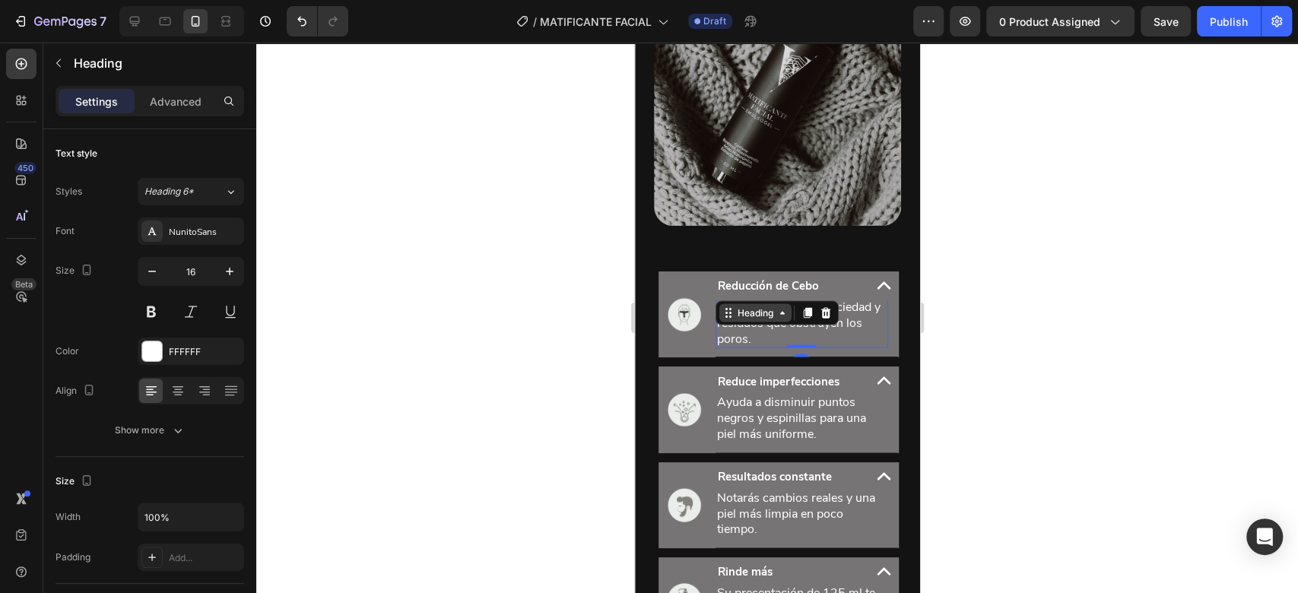
click at [741, 322] on div "Heading" at bounding box center [754, 312] width 72 height 18
click at [813, 346] on p "Limpieza profunda, suciedad y residuos que obstruyen los poros." at bounding box center [801, 322] width 170 height 47
click at [814, 345] on p "Limpieza profunda, suciedad y residuos que obstruyen los poros." at bounding box center [801, 322] width 170 height 47
click at [815, 345] on p "Limpieza profunda, suciedad y residuos que obstruyen los poros." at bounding box center [801, 322] width 170 height 47
click at [817, 344] on p "Limpieza profunda, suciedad y residuos que obstruyen los poros." at bounding box center [801, 322] width 170 height 47
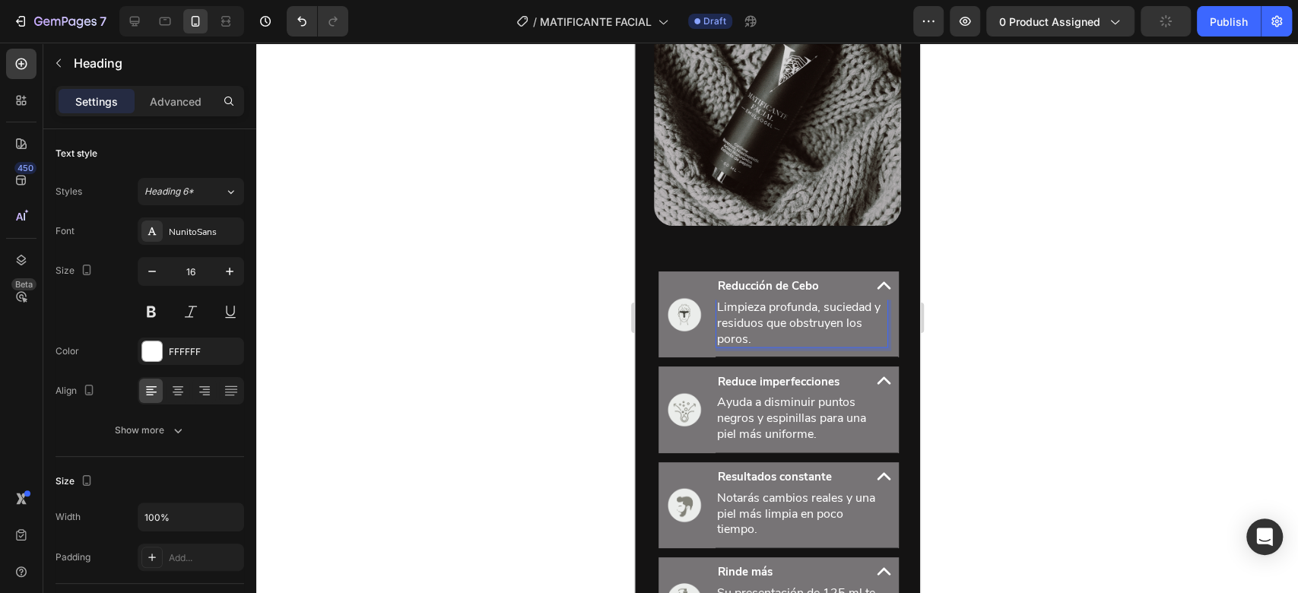
click at [819, 341] on p "Limpieza profunda, suciedad y residuos que obstruyen los poros." at bounding box center [801, 322] width 170 height 47
click at [819, 339] on p "Limpieza profunda, suciedad y residuos que obstruyen los poros." at bounding box center [801, 322] width 170 height 47
click at [819, 338] on p "Limpieza profunda, suciedad y residuos que obstruyen los poros." at bounding box center [801, 322] width 170 height 47
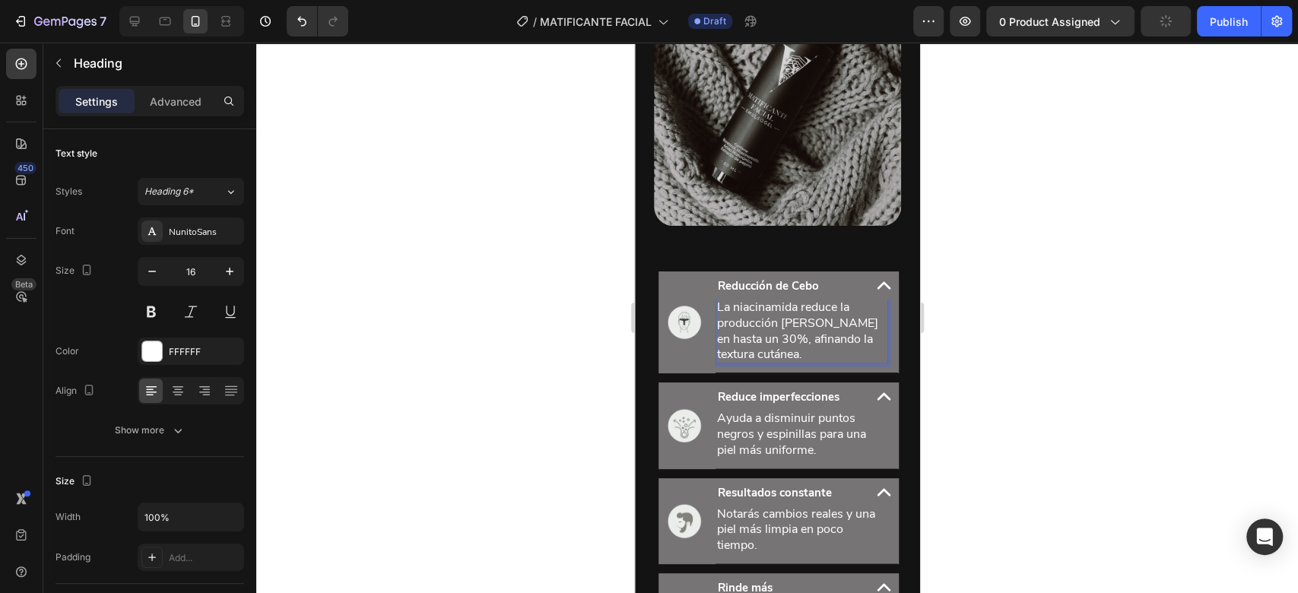
click at [983, 347] on div at bounding box center [776, 318] width 1041 height 550
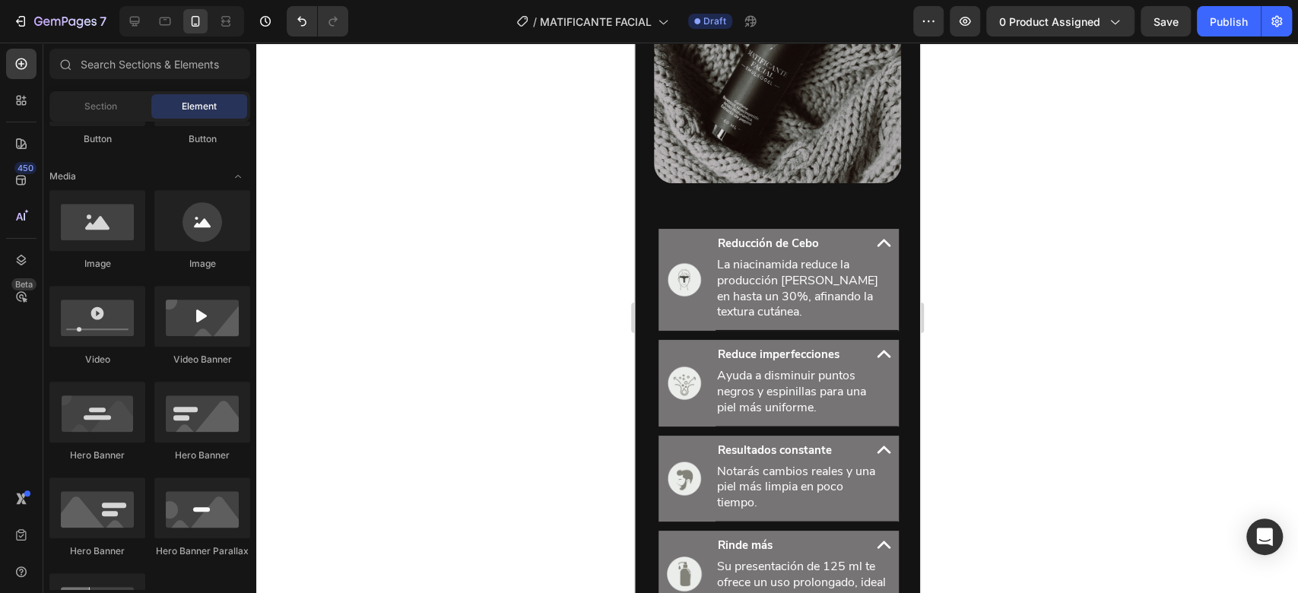
scroll to position [1960, 0]
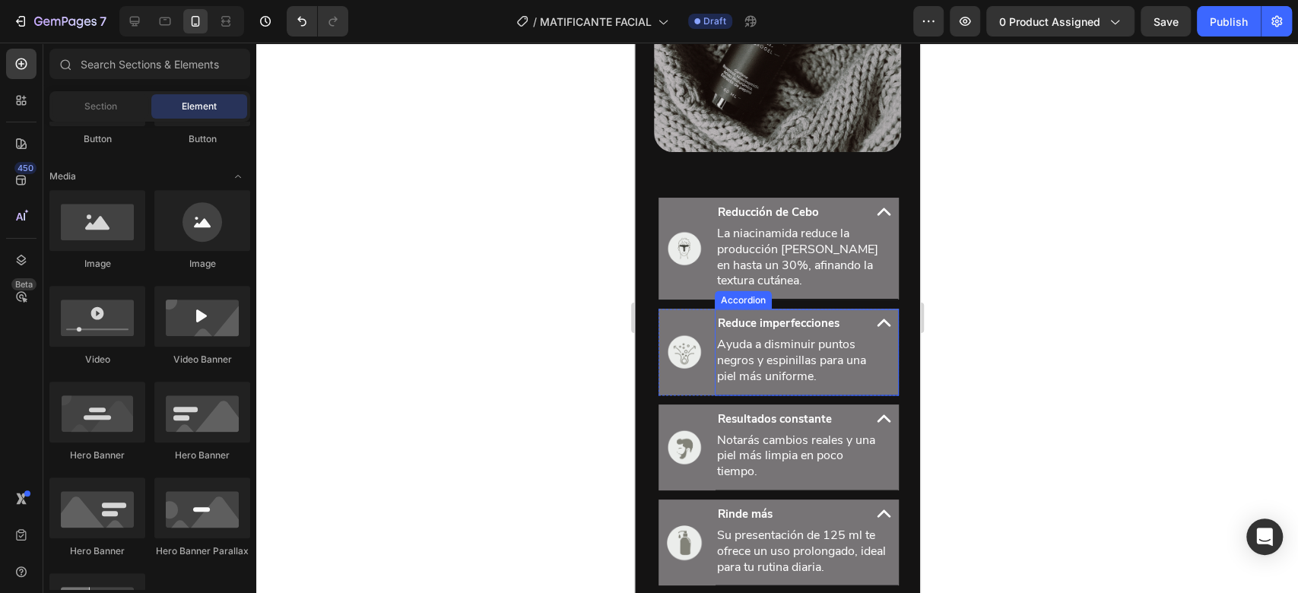
click at [805, 330] on strong "Reduce imperfecciones" at bounding box center [778, 322] width 122 height 15
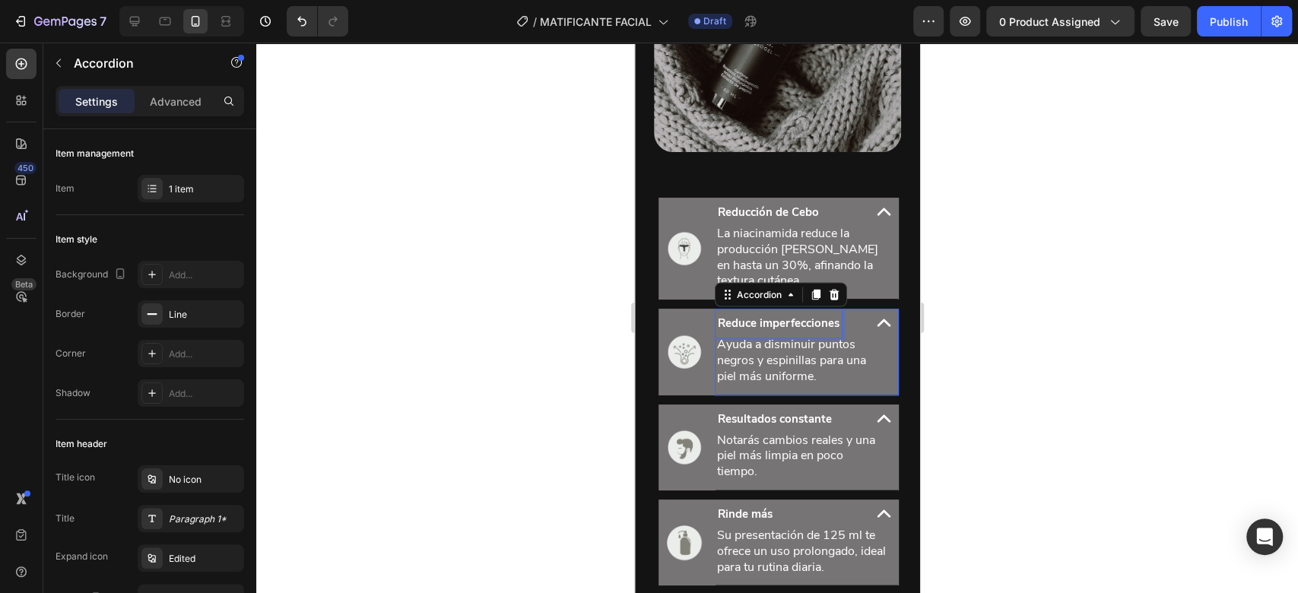
click at [805, 330] on strong "Reduce imperfecciones" at bounding box center [778, 322] width 122 height 15
click at [807, 330] on strong "Reduce imperfecciones" at bounding box center [778, 322] width 122 height 15
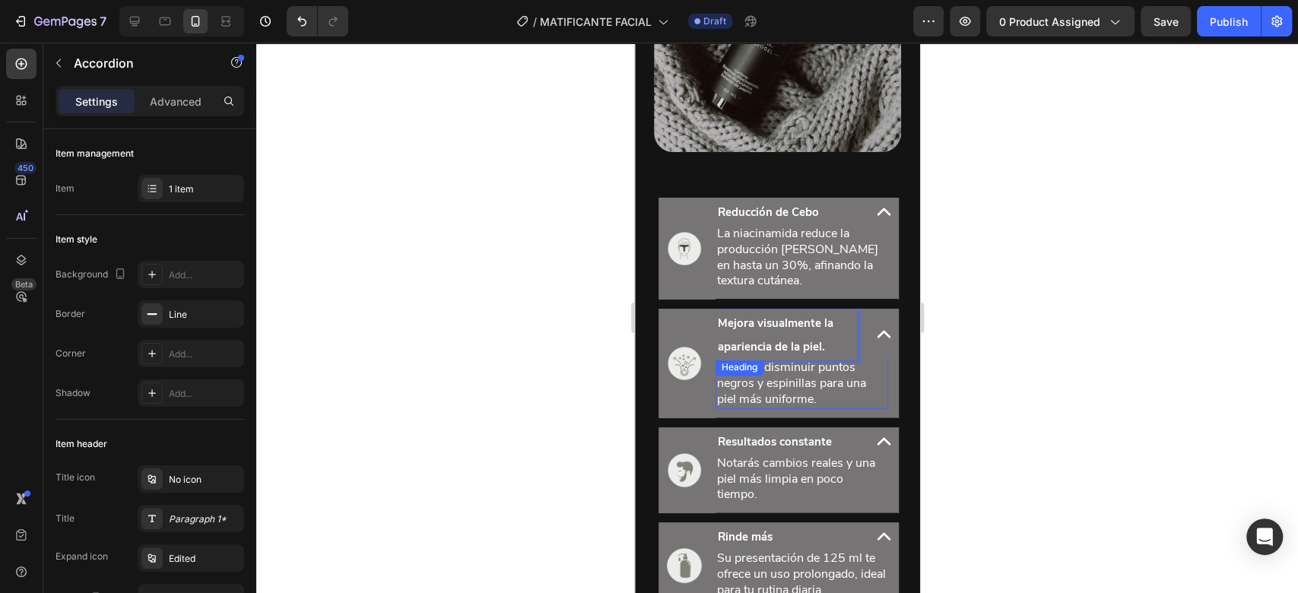
click at [759, 373] on div "Heading" at bounding box center [739, 367] width 42 height 14
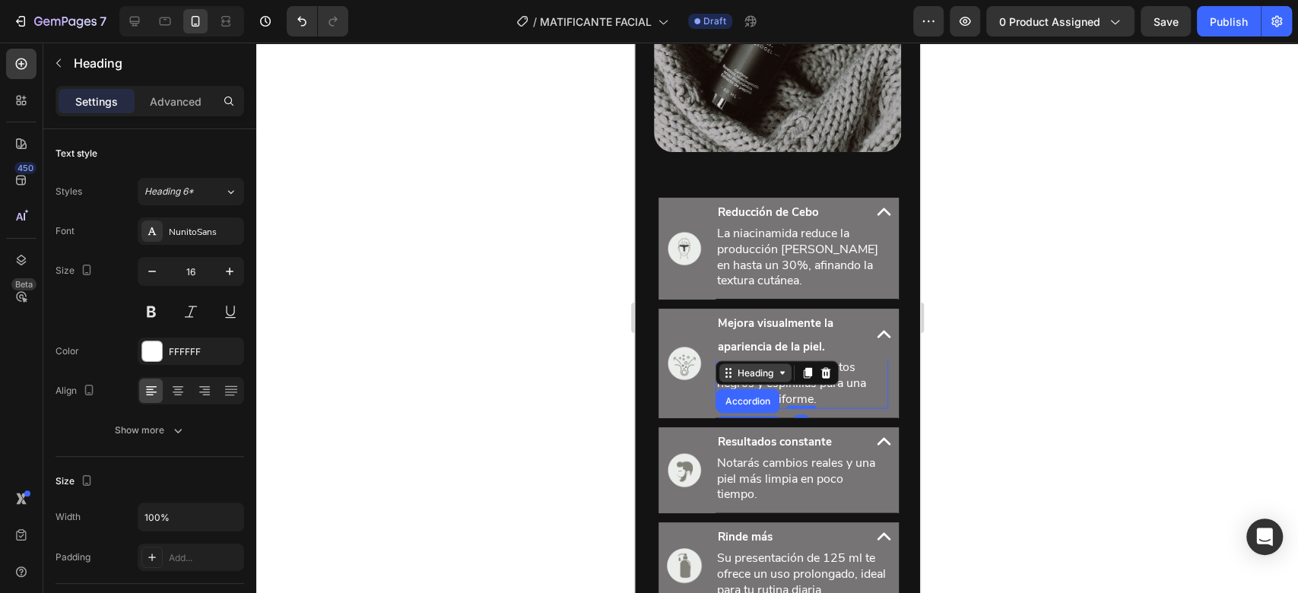
click at [762, 379] on div "Heading" at bounding box center [755, 373] width 42 height 14
click at [763, 379] on div "Heading" at bounding box center [755, 373] width 42 height 14
click at [770, 406] on p "Ayuda a disminuir puntos negros y espinillas para una piel más uniforme." at bounding box center [801, 382] width 170 height 47
click at [772, 406] on p "Ayuda a disminuir puntos negros y espinillas para una piel más uniforme." at bounding box center [801, 382] width 170 height 47
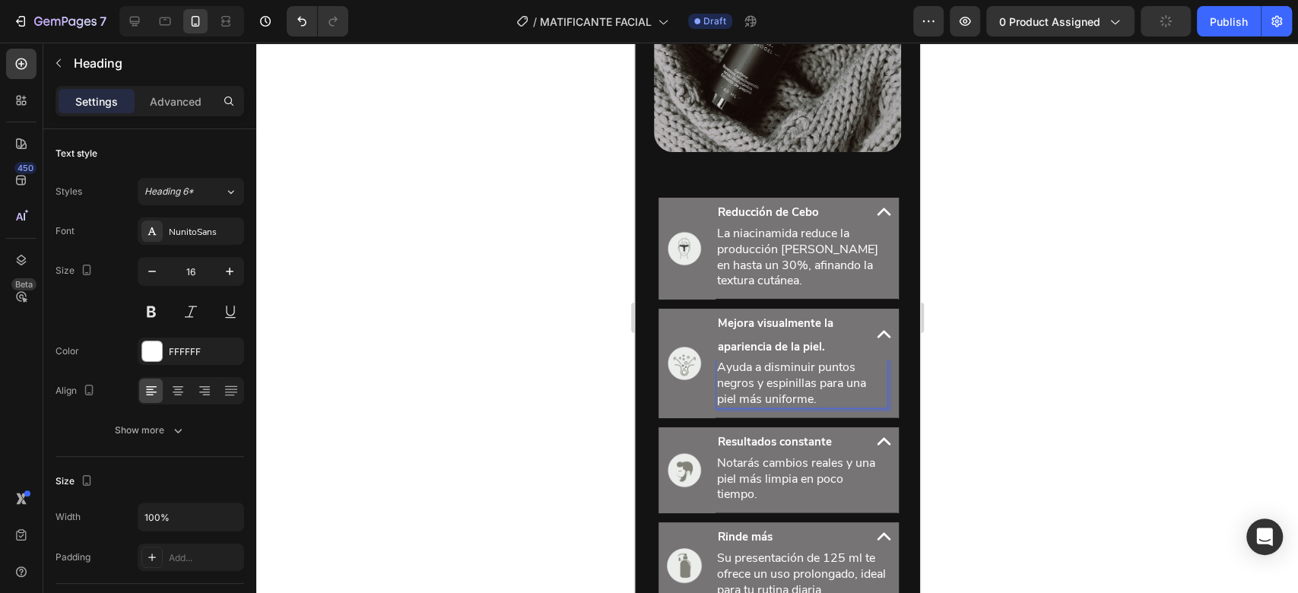
click at [772, 406] on p "Ayuda a disminuir puntos negros y espinillas para una piel más uniforme." at bounding box center [801, 382] width 170 height 47
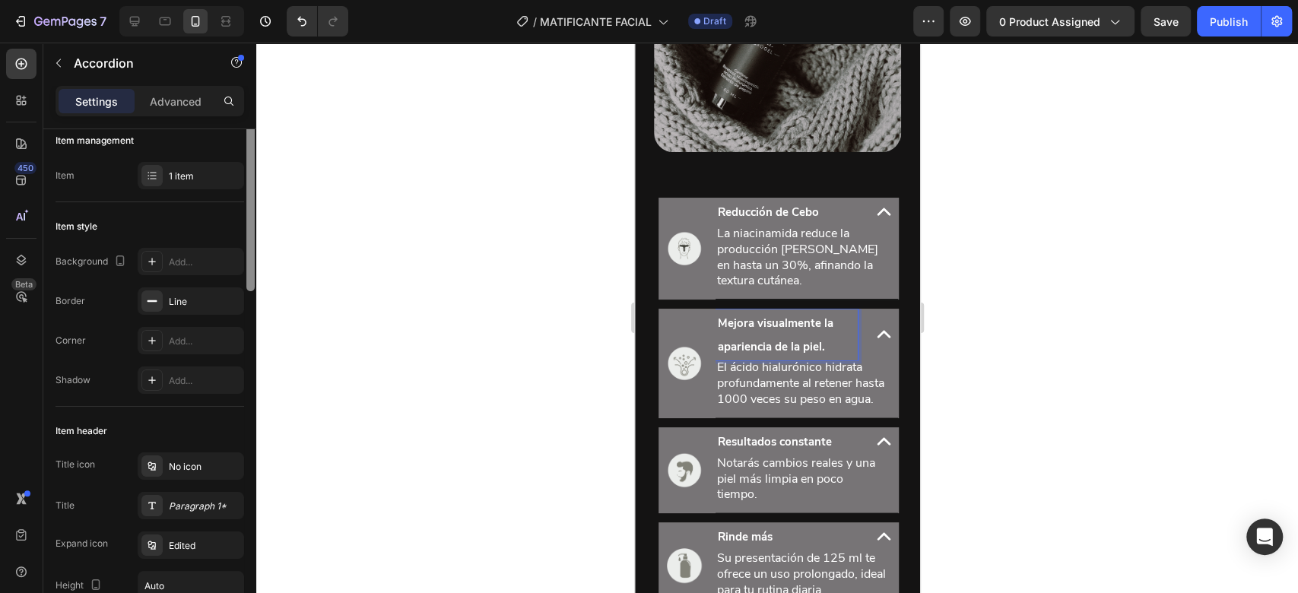
scroll to position [0, 0]
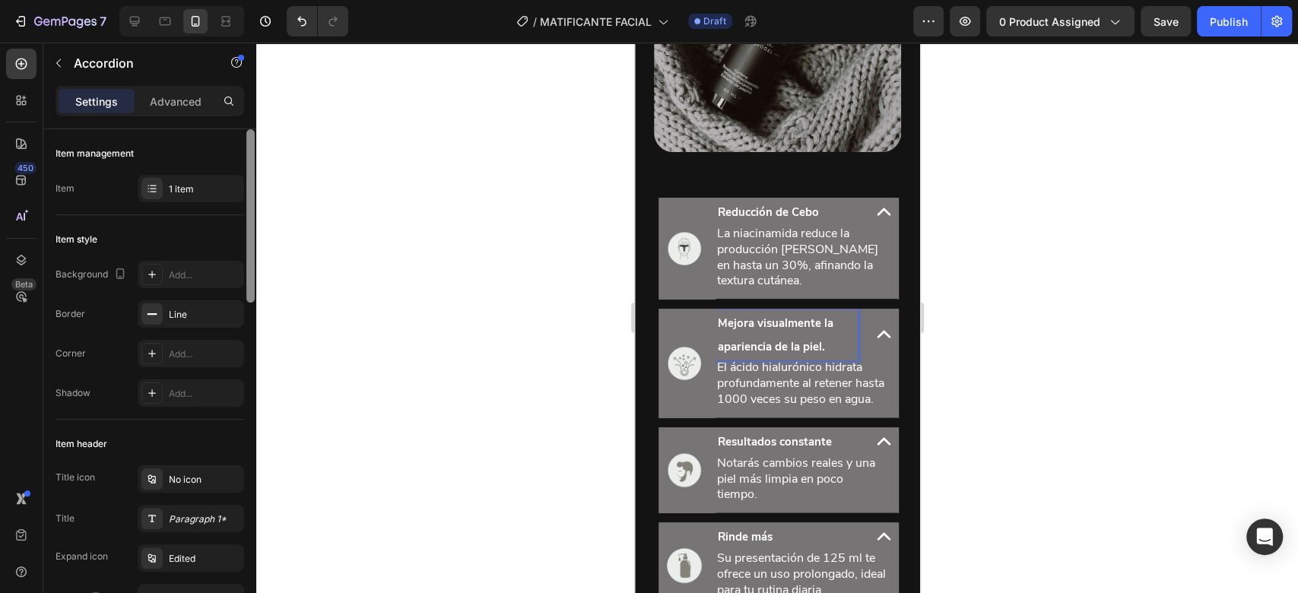
click at [750, 345] on p "Mejora visualmente la apariencia de la piel." at bounding box center [786, 334] width 138 height 46
click at [765, 337] on strong "Mejora visualmente la apariencia de la piel." at bounding box center [775, 334] width 116 height 39
click at [765, 338] on strong "Mejora visualmente la apariencia de la piel." at bounding box center [775, 334] width 116 height 39
click at [766, 338] on strong "Mejora visualmente la apariencia de la piel." at bounding box center [775, 334] width 116 height 39
click at [769, 338] on strong "Mejora visualmente la apariencia de la piel." at bounding box center [775, 334] width 116 height 39
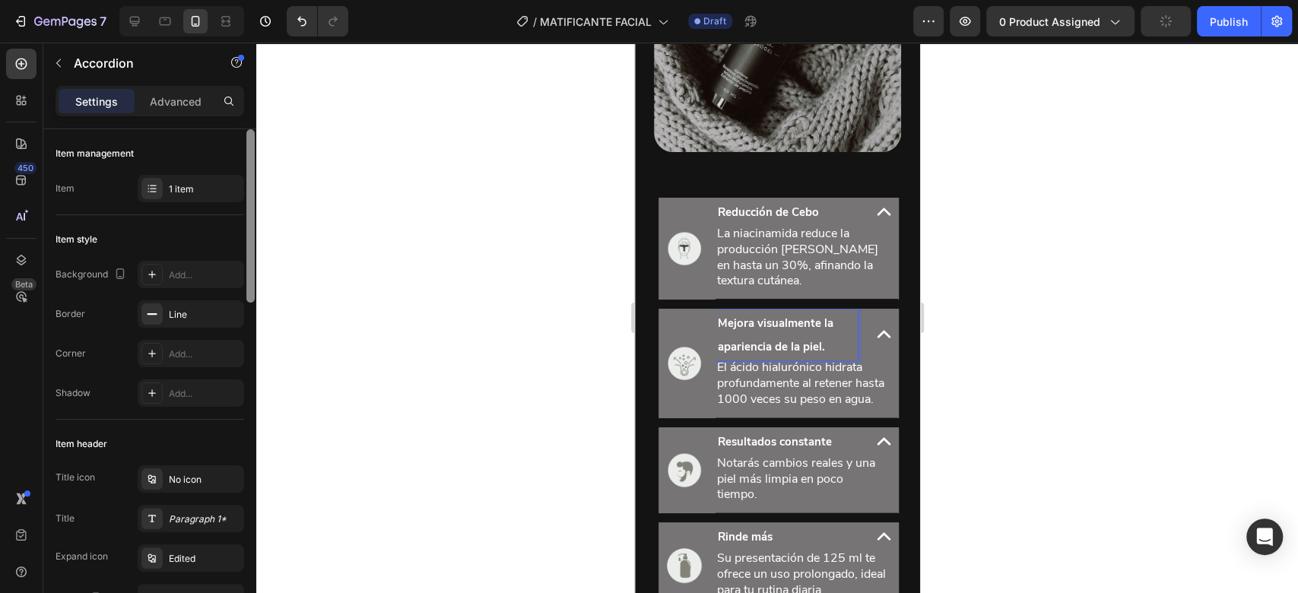
click at [770, 338] on strong "Mejora visualmente la apariencia de la piel." at bounding box center [775, 334] width 116 height 39
click at [771, 337] on strong "Mejora visualmente la apariencia de la piel." at bounding box center [775, 334] width 116 height 39
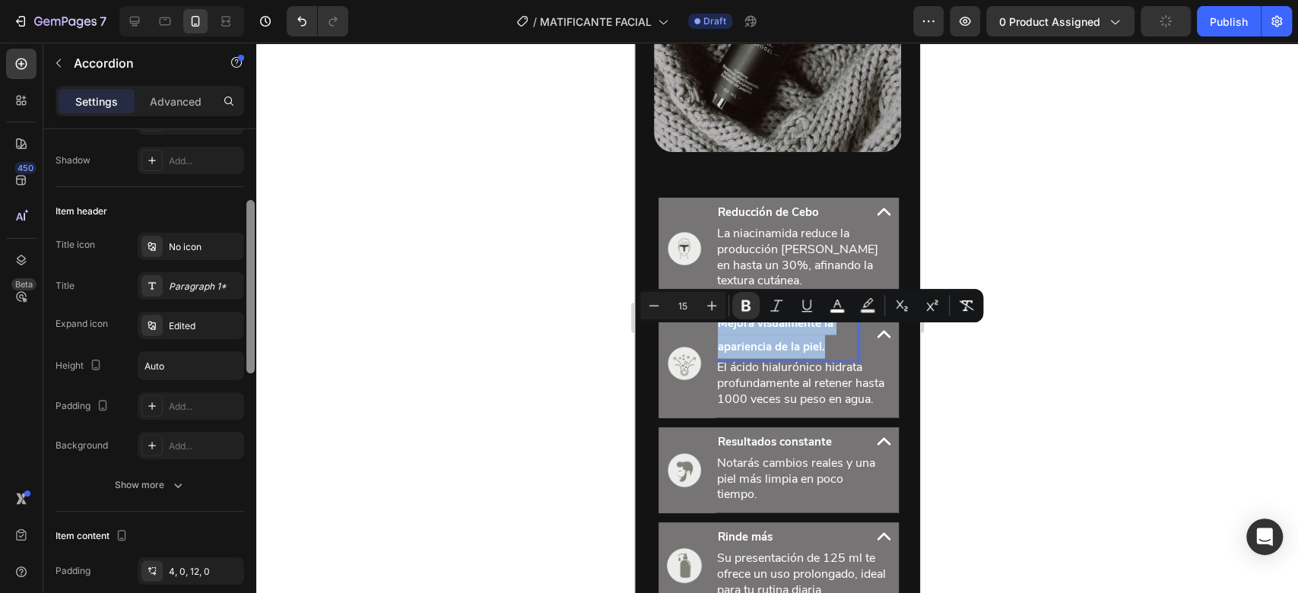
scroll to position [237, 0]
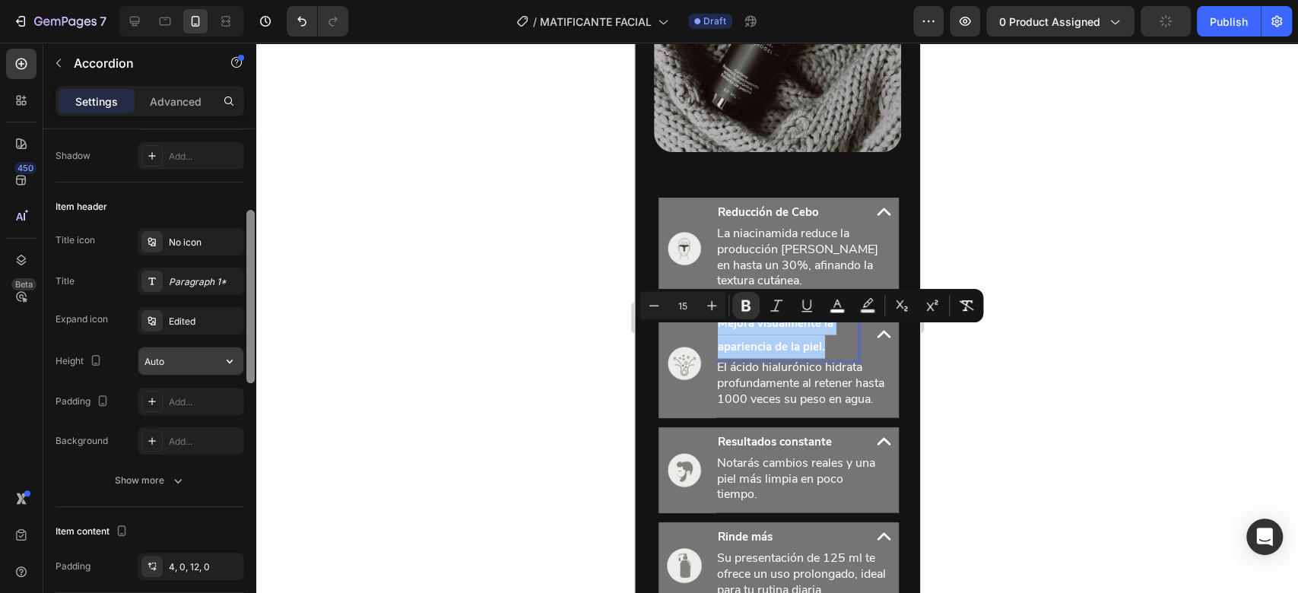
click at [213, 363] on input "Auto" at bounding box center [190, 360] width 105 height 27
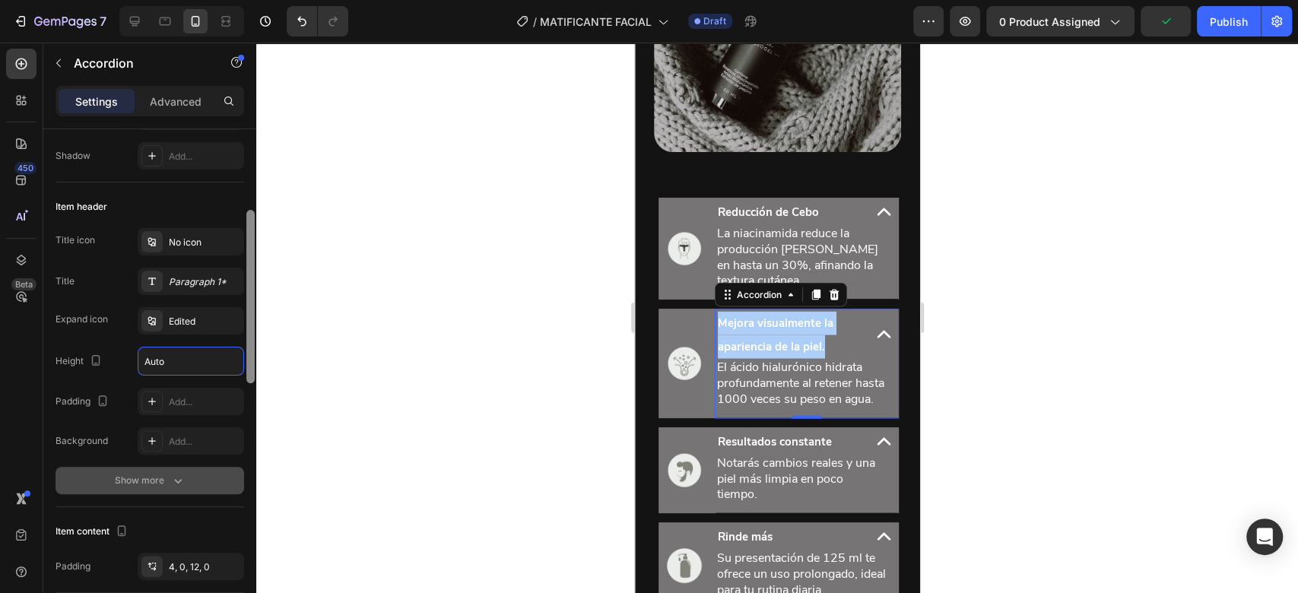
click at [172, 485] on icon "button" at bounding box center [177, 480] width 15 height 15
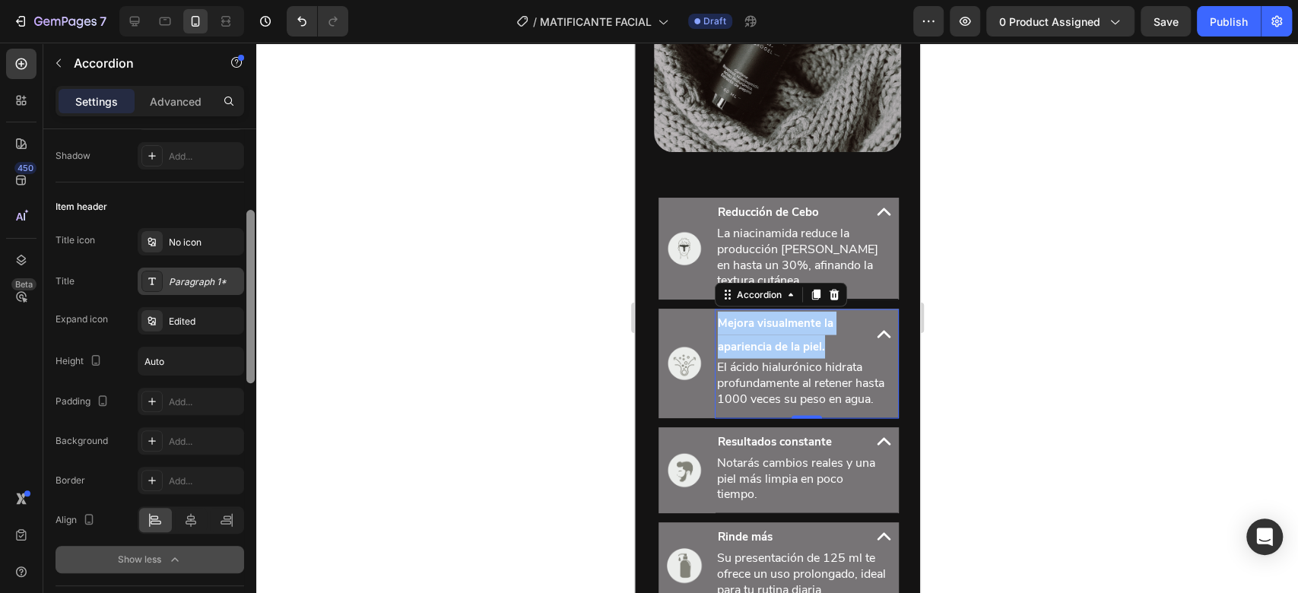
click at [210, 281] on div "Paragraph 1*" at bounding box center [204, 282] width 71 height 14
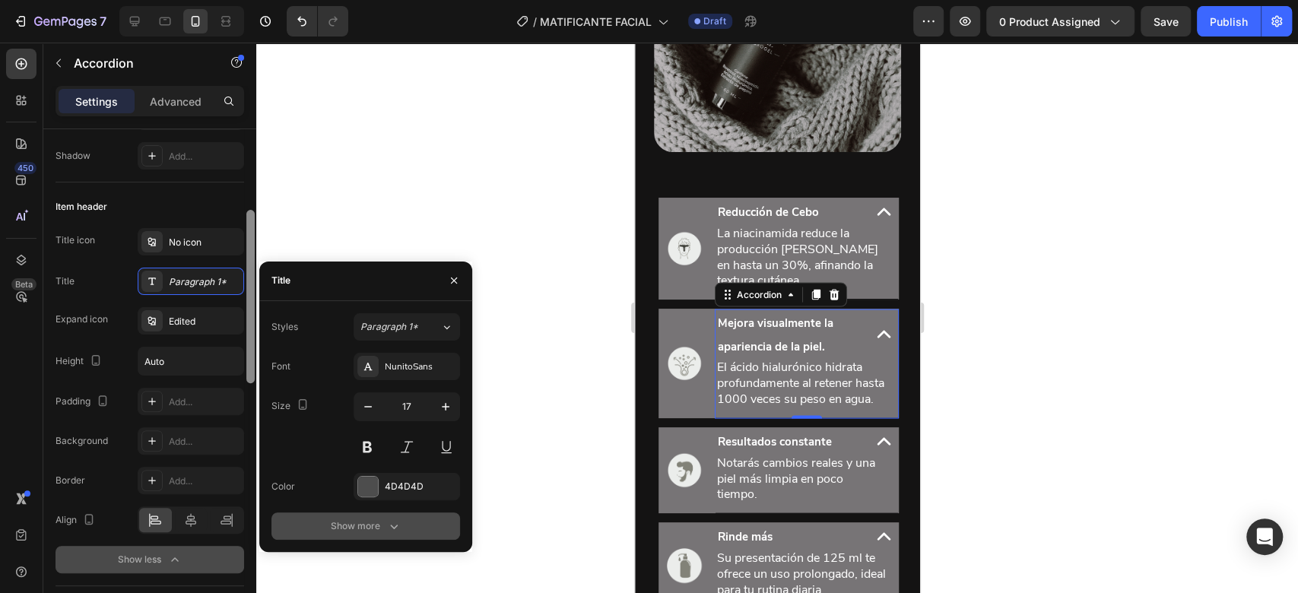
click at [377, 528] on div "Show more" at bounding box center [366, 525] width 71 height 15
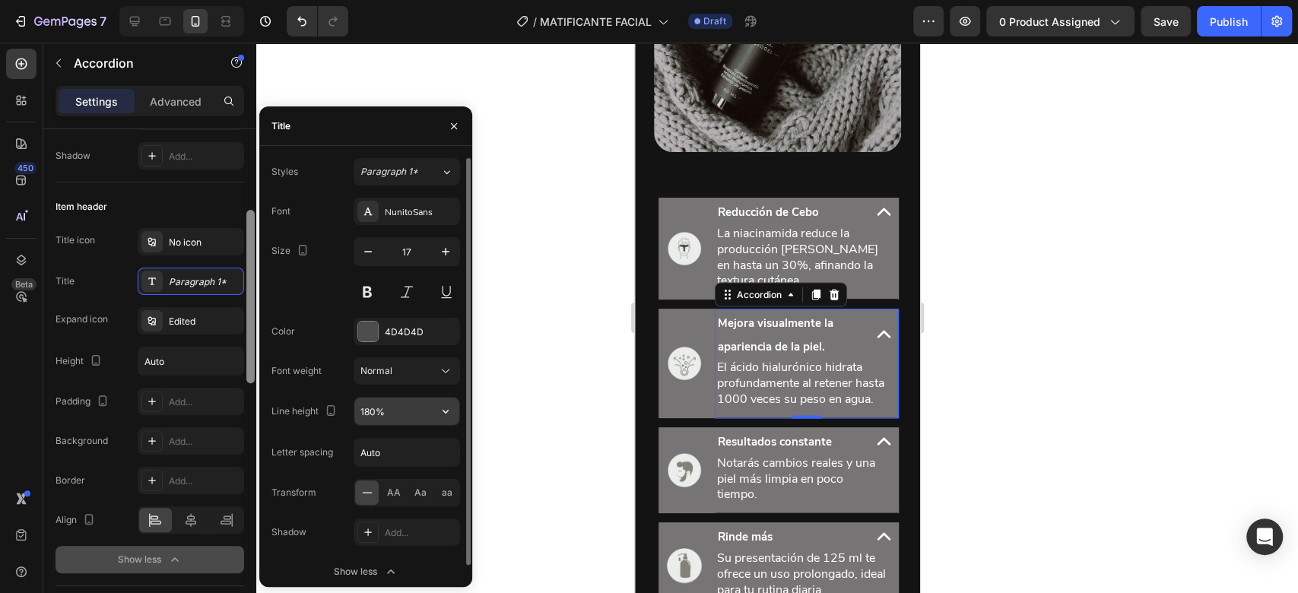
click at [411, 419] on input "180%" at bounding box center [406, 411] width 105 height 27
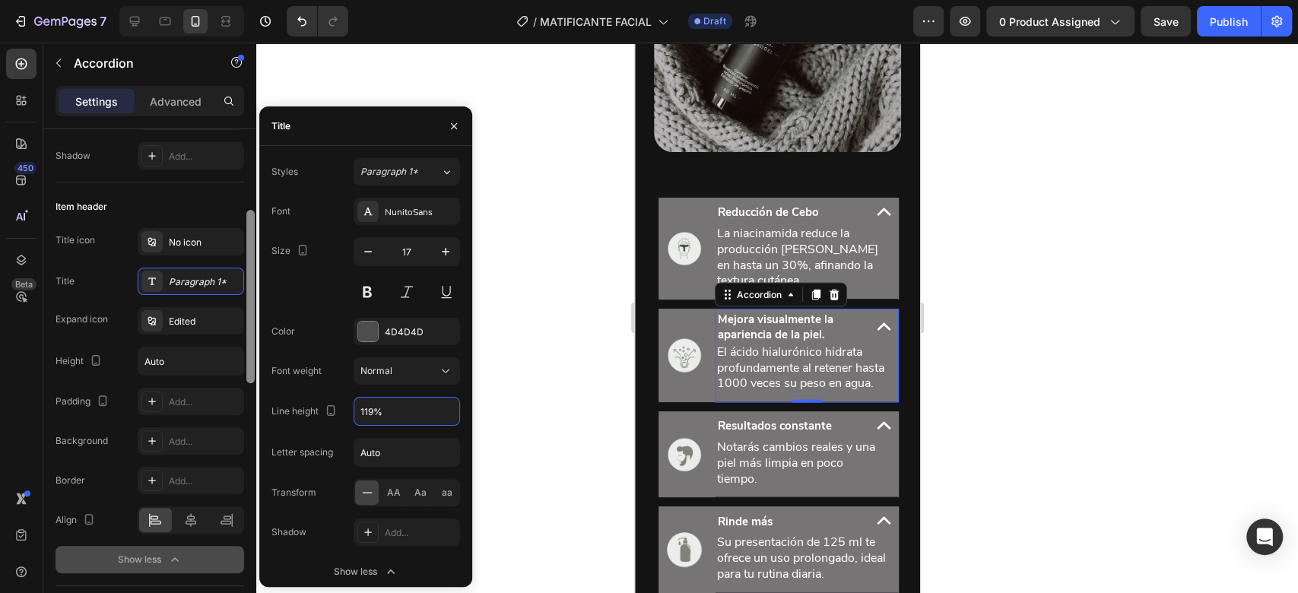
type input "118%"
click at [872, 338] on icon at bounding box center [883, 326] width 28 height 28
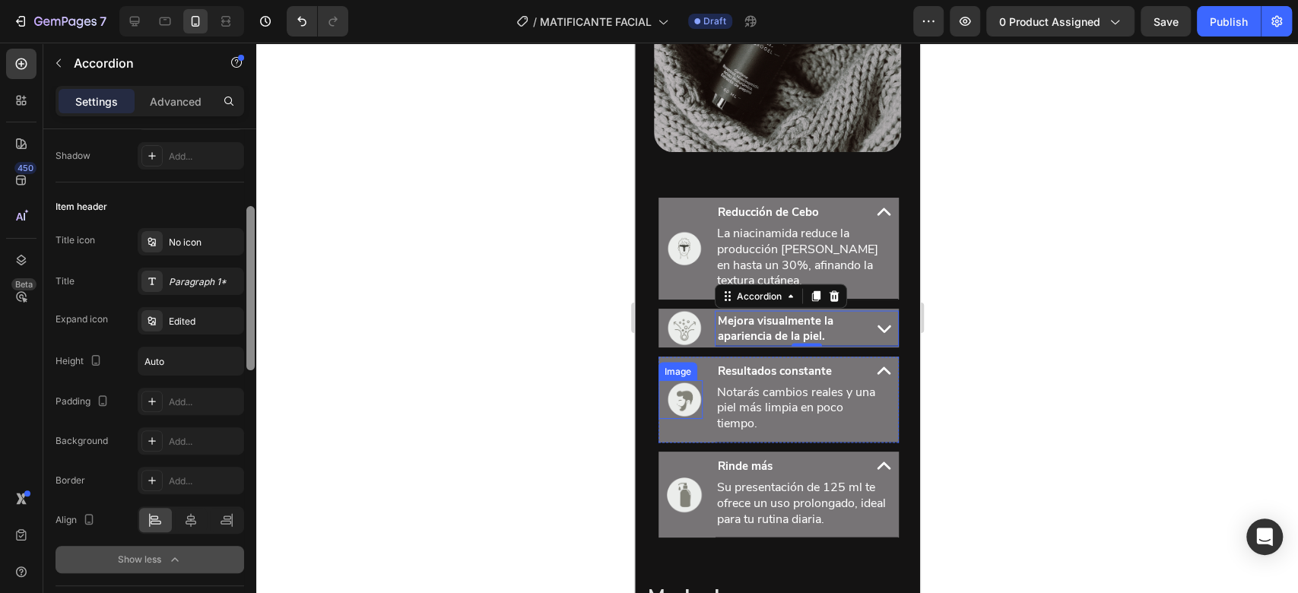
click at [676, 410] on img at bounding box center [683, 399] width 36 height 38
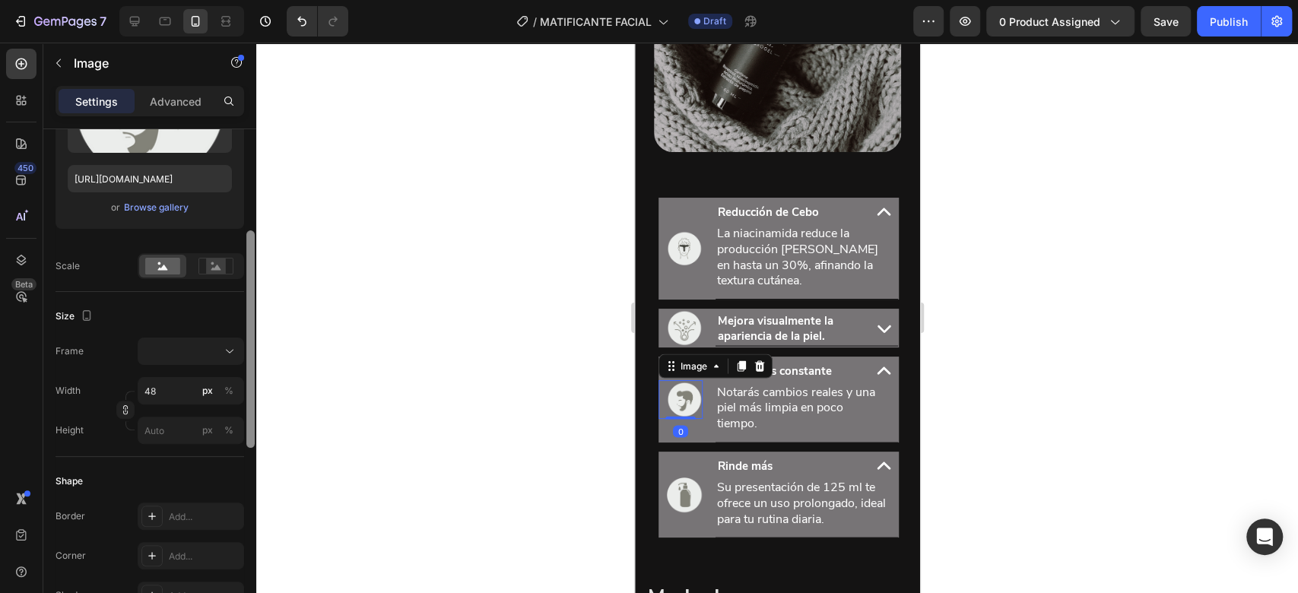
scroll to position [0, 0]
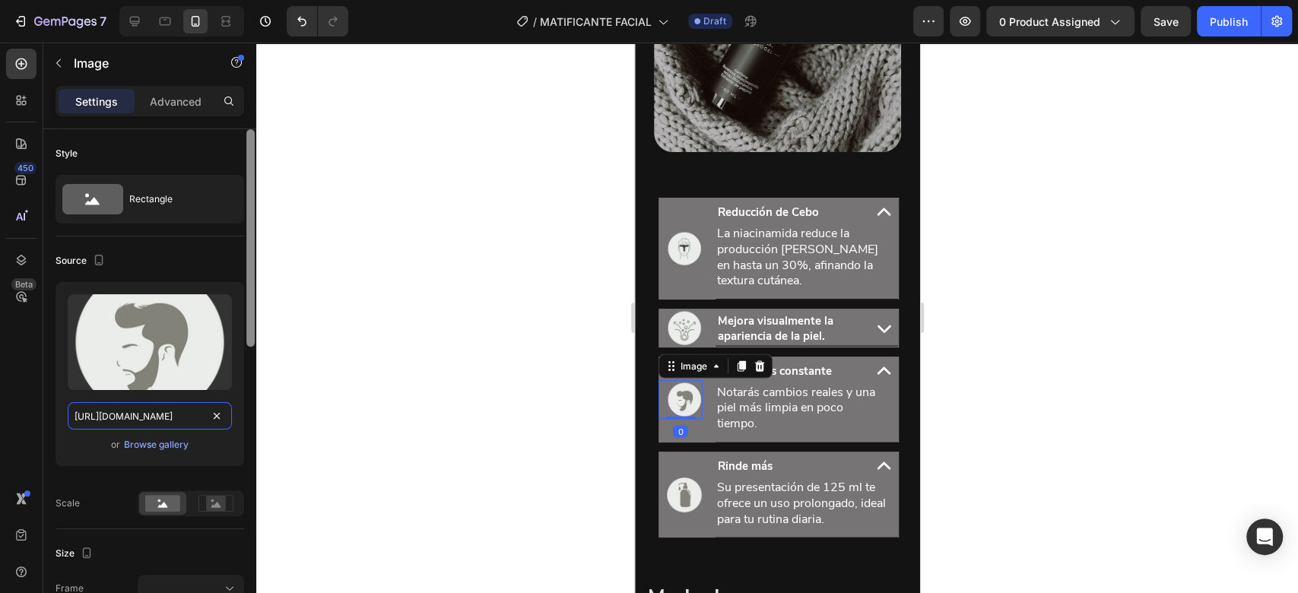
click at [193, 407] on input "https://cdn.shopify.com/s/files/1/0732/3310/5114/files/vectores-03.png?v=175314…" at bounding box center [150, 415] width 164 height 27
click at [683, 343] on img at bounding box center [683, 328] width 36 height 38
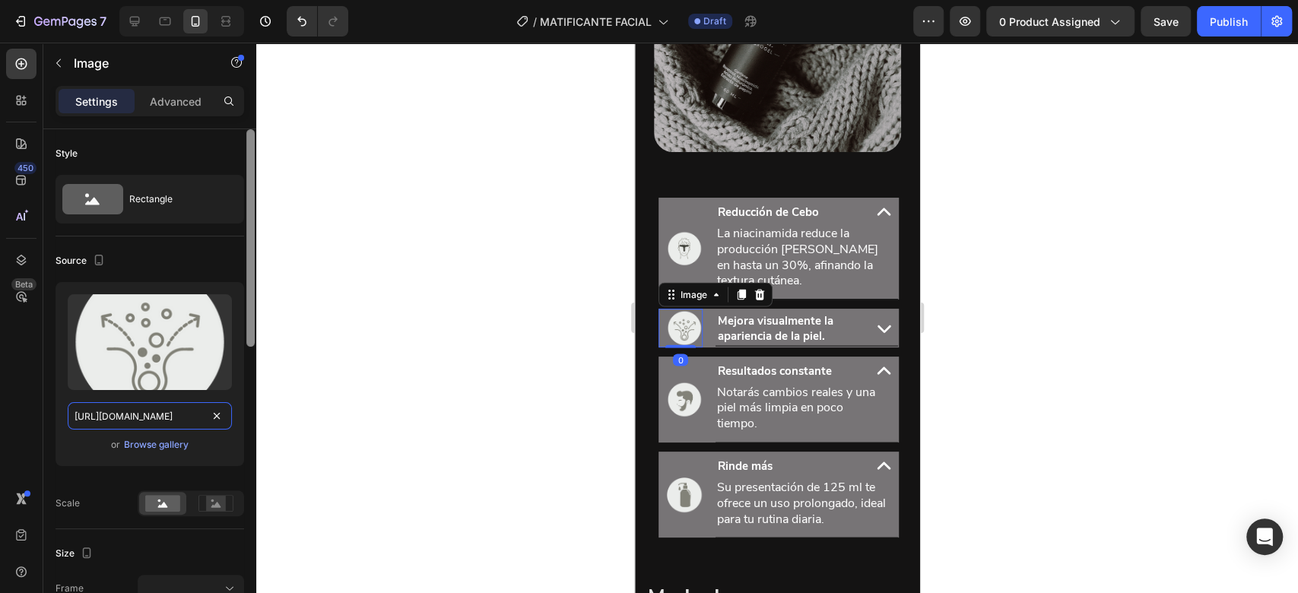
click at [158, 412] on input "https://cdn.shopify.com/s/files/1/0732/3310/5114/files/gempages_575478125408813…" at bounding box center [150, 415] width 164 height 27
paste input "vectores-03.png?v=1753146910"
type input "https://cdn.shopify.com/s/files/1/0732/3310/5114/files/vectores-03.png?v=175314…"
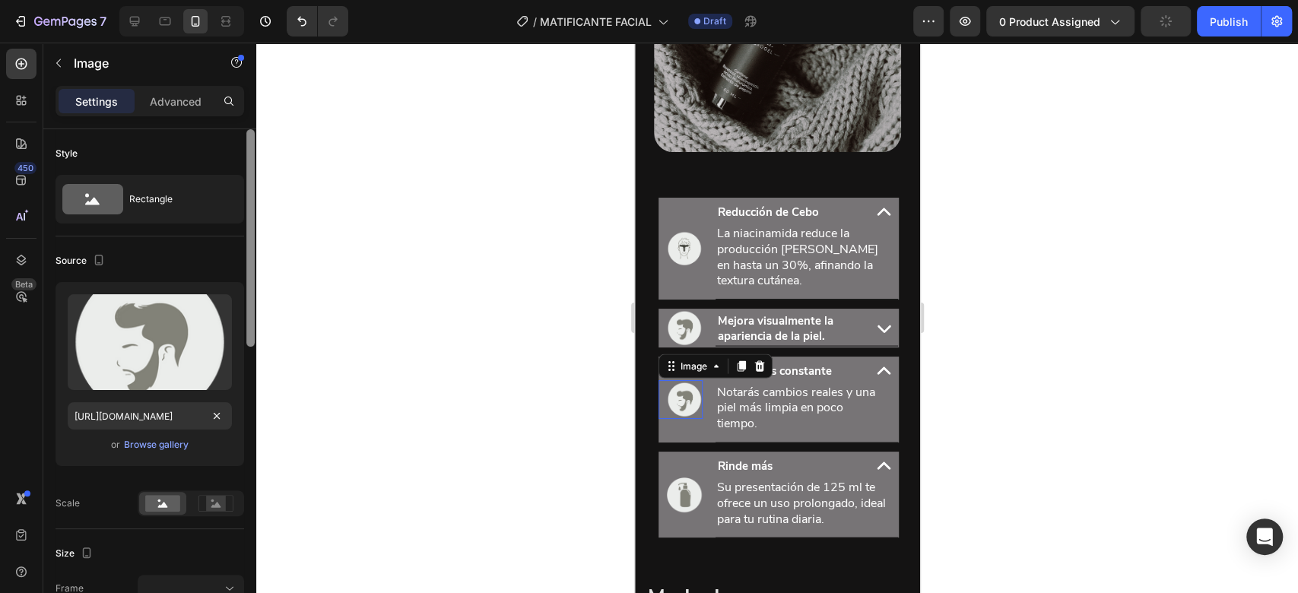
click at [685, 417] on img at bounding box center [683, 399] width 36 height 38
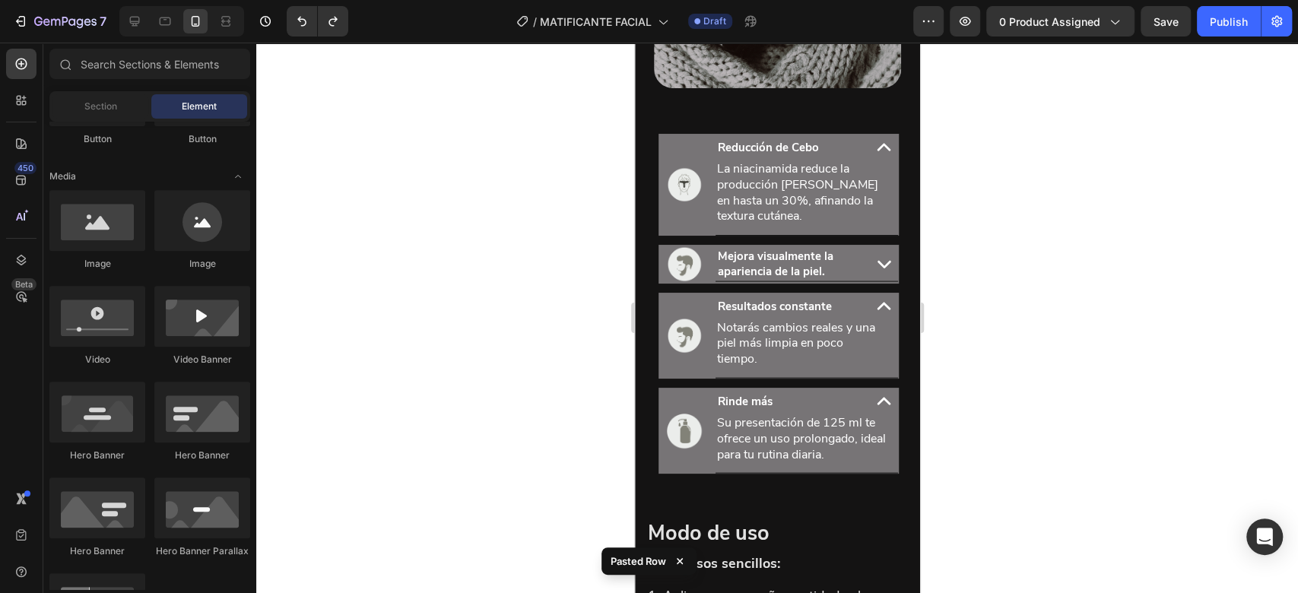
scroll to position [2008, 0]
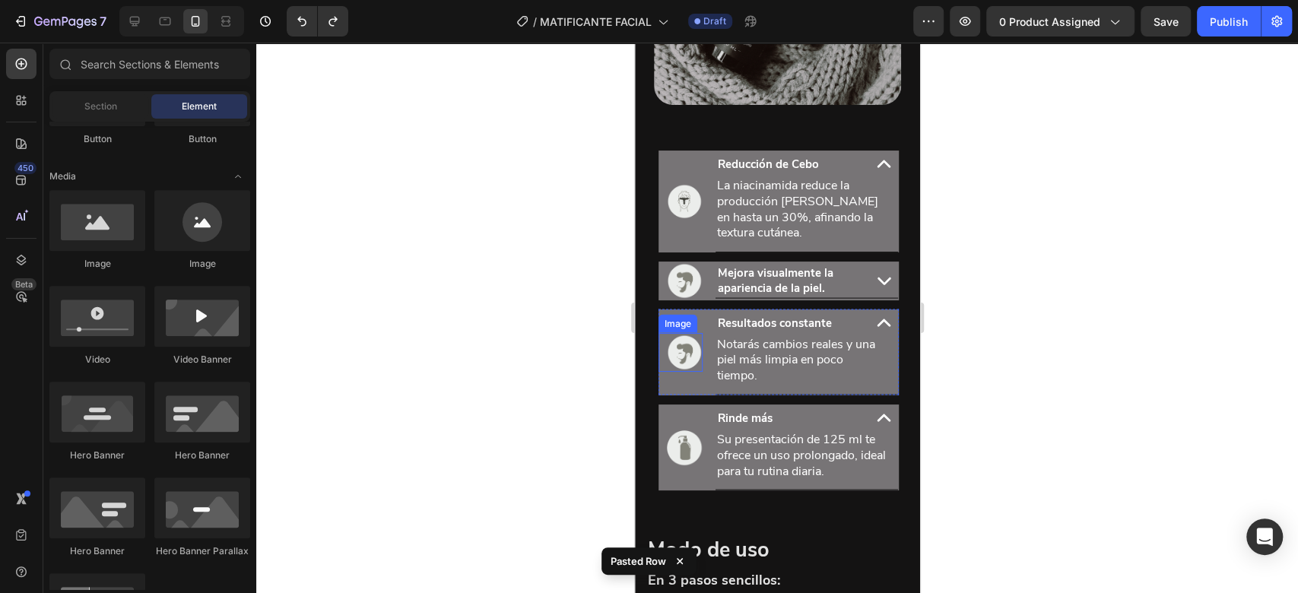
click at [678, 362] on img at bounding box center [683, 352] width 36 height 38
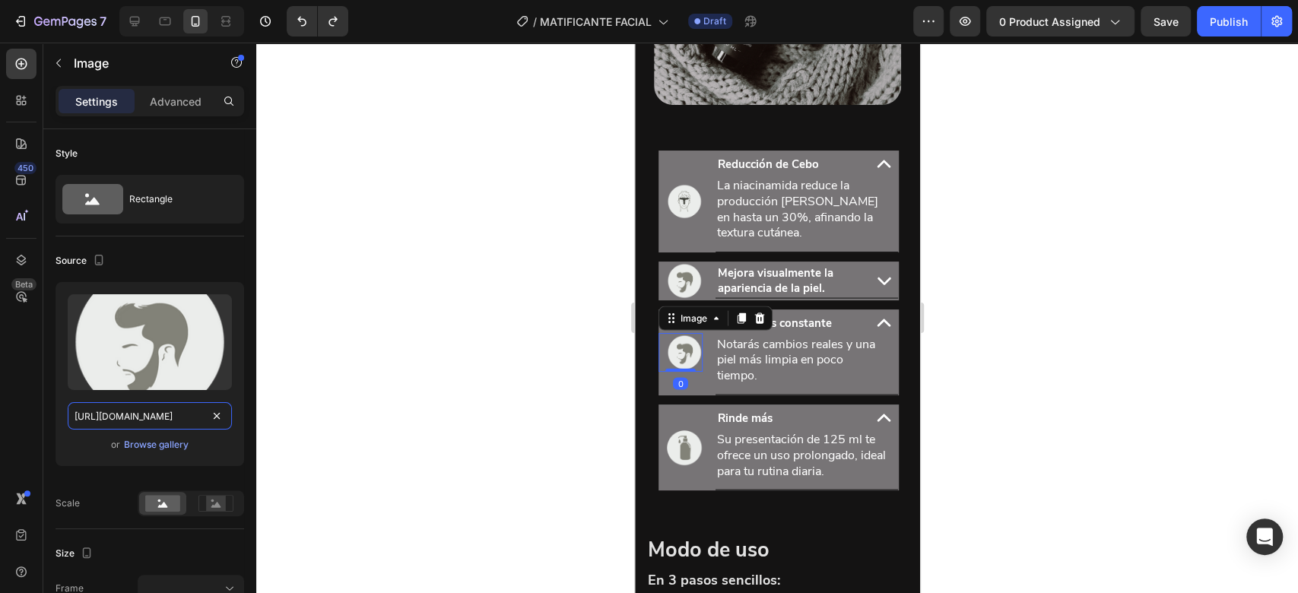
click at [160, 423] on input "https://cdn.shopify.com/s/files/1/0732/3310/5114/files/vectores-03.png?v=175314…" at bounding box center [150, 415] width 164 height 27
paste input "gempages_575478125408813599-bea6c7a5-2d42-4a15-8ae7-2939e130a8ea.png"
type input "https://cdn.shopify.com/s/files/1/0732/3310/5114/files/gempages_575478125408813…"
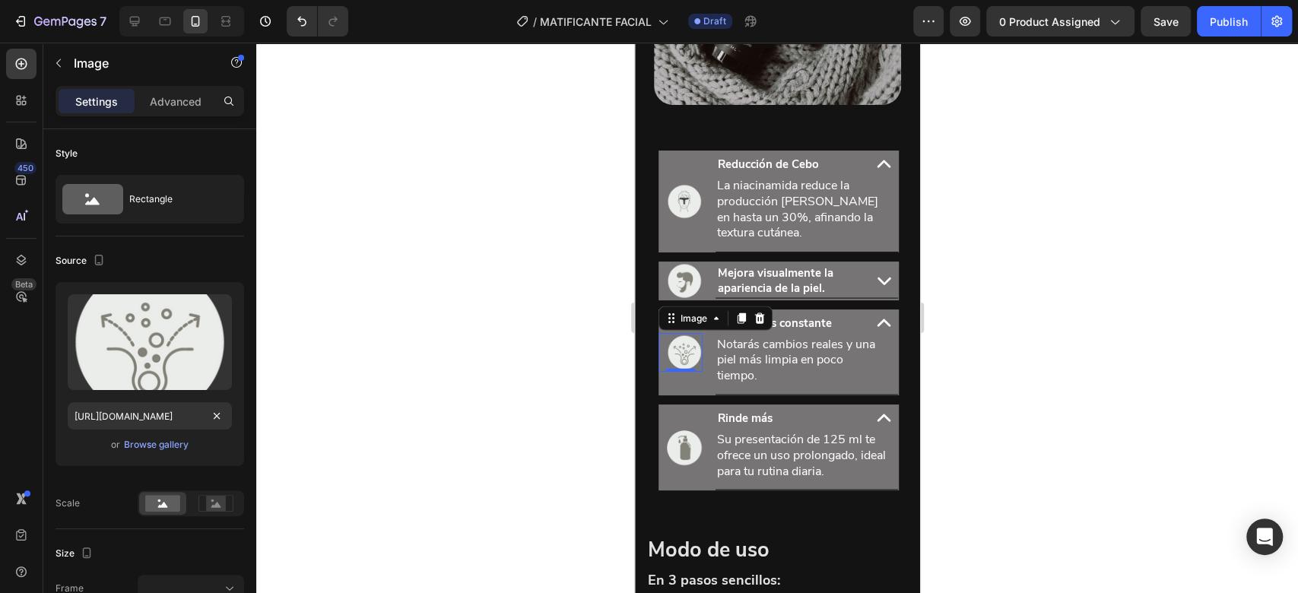
click at [994, 339] on div at bounding box center [776, 318] width 1041 height 550
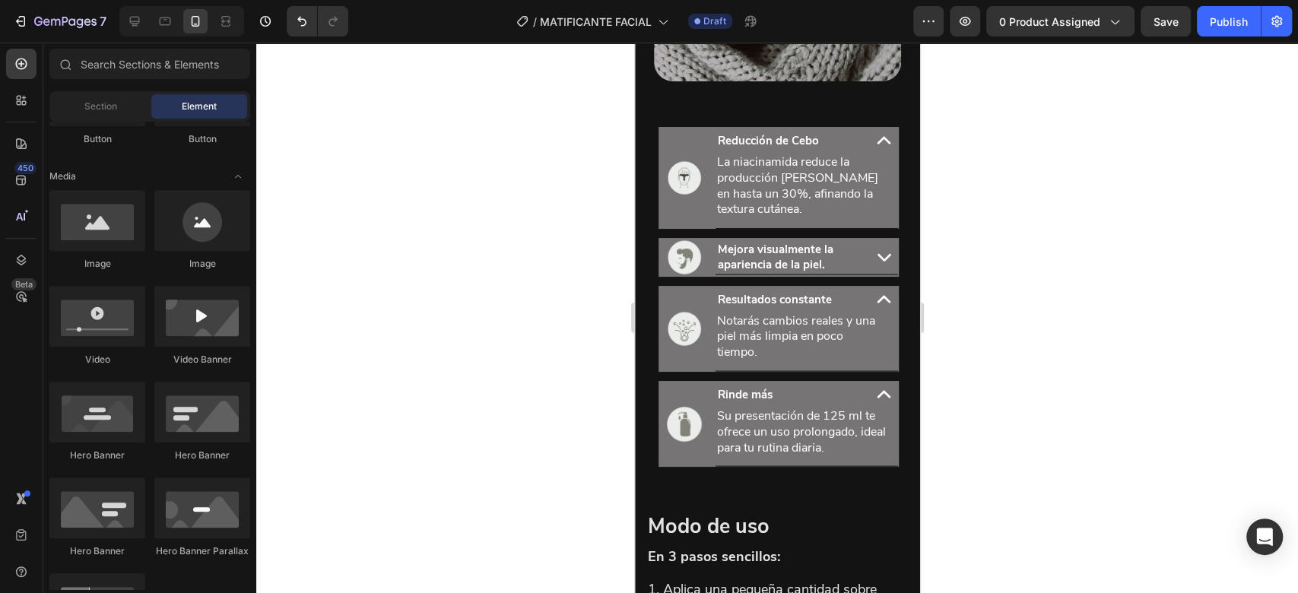
scroll to position [2024, 0]
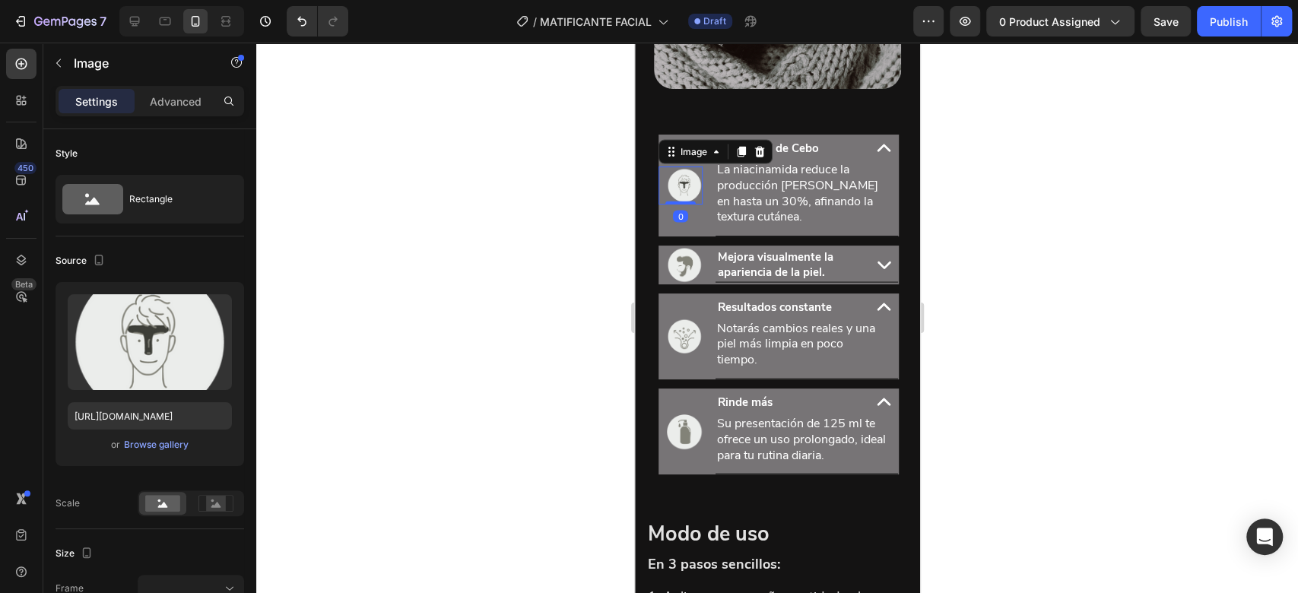
click at [689, 201] on img at bounding box center [683, 185] width 36 height 38
click at [680, 350] on img at bounding box center [683, 336] width 36 height 38
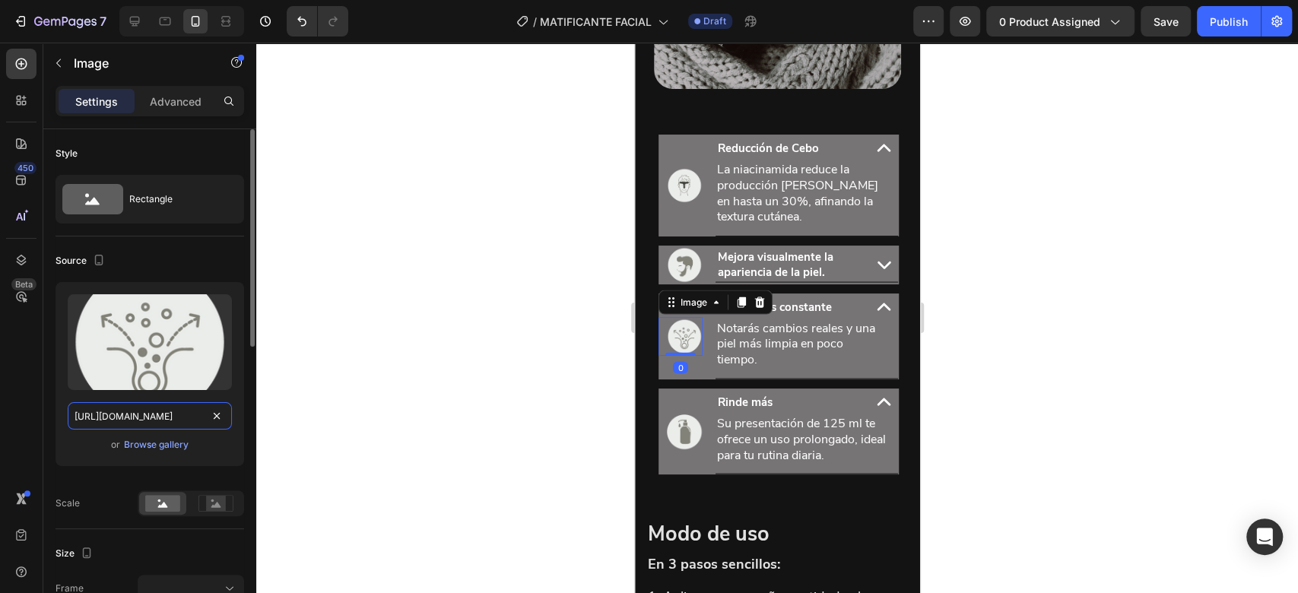
click at [187, 417] on input "https://cdn.shopify.com/s/files/1/0732/3310/5114/files/gempages_575478125408813…" at bounding box center [150, 415] width 164 height 27
click at [688, 202] on img at bounding box center [683, 185] width 36 height 38
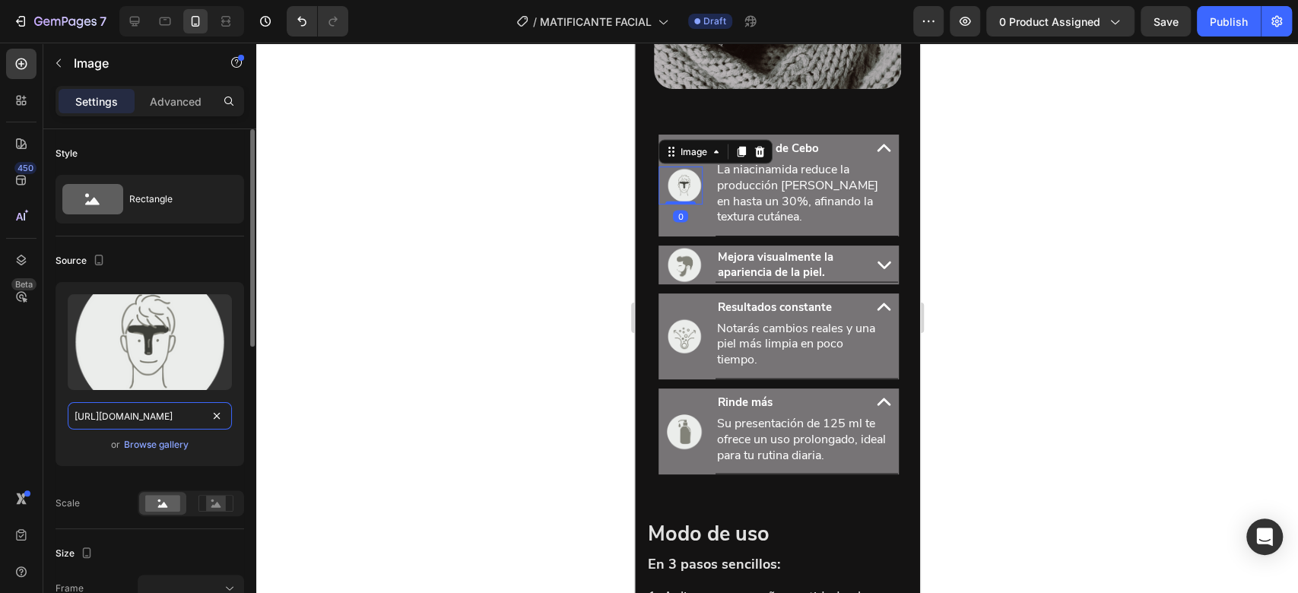
click at [177, 417] on input "https://cdn.shopify.com/s/files/1/0732/3310/5114/files/gempages_575478125408813…" at bounding box center [150, 415] width 164 height 27
paste input "bea6c7a5-2d42-4a15-8ae7-2939e130a8ea"
type input "https://cdn.shopify.com/s/files/1/0732/3310/5114/files/gempages_575478125408813…"
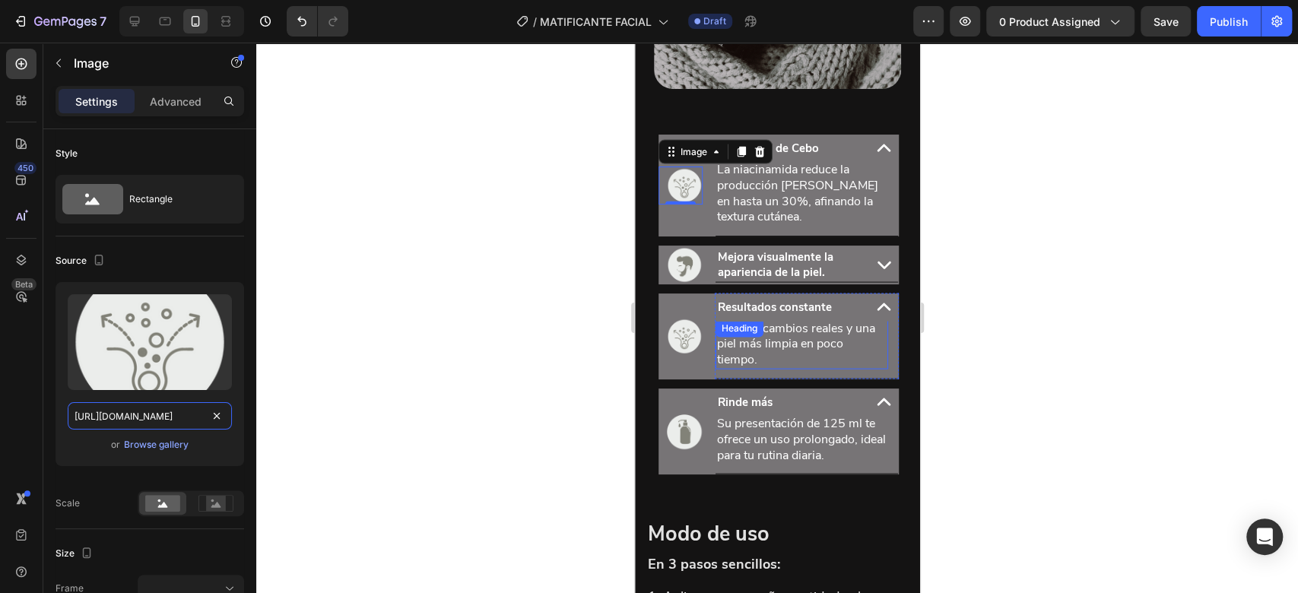
scroll to position [0, 462]
click at [679, 339] on img at bounding box center [683, 336] width 36 height 38
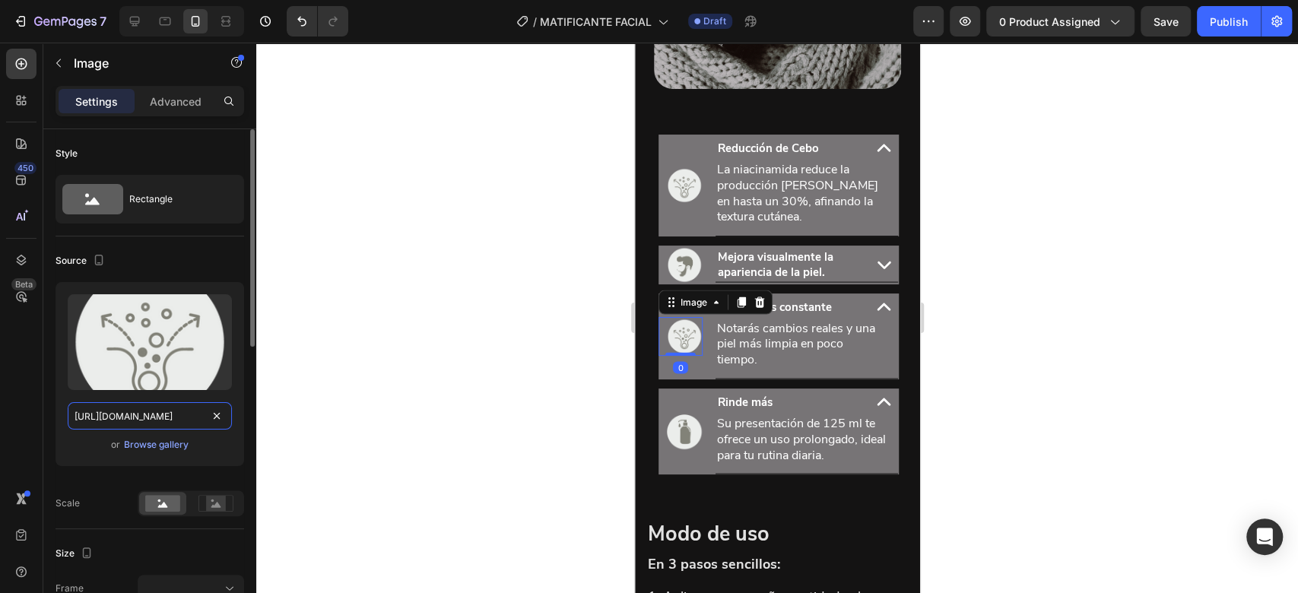
click at [182, 410] on input "https://cdn.shopify.com/s/files/1/0732/3310/5114/files/gempages_575478125408813…" at bounding box center [150, 415] width 164 height 27
click at [170, 416] on input "https://cdn.shopify.com/s/files/1/0732/3310/5114/files/gempages_575478125408813…" at bounding box center [150, 415] width 164 height 27
click at [182, 418] on input "https://cdn.shopify.com/s/files/1/0732/3310/5114/files/gempages_575478125408813…" at bounding box center [150, 415] width 164 height 27
click at [183, 417] on input "https://cdn.shopify.com/s/files/1/0732/3310/5114/files/gempages_575478125408813…" at bounding box center [150, 415] width 164 height 27
click at [184, 416] on input "https://cdn.shopify.com/s/files/1/0732/3310/5114/files/gempages_575478125408813…" at bounding box center [150, 415] width 164 height 27
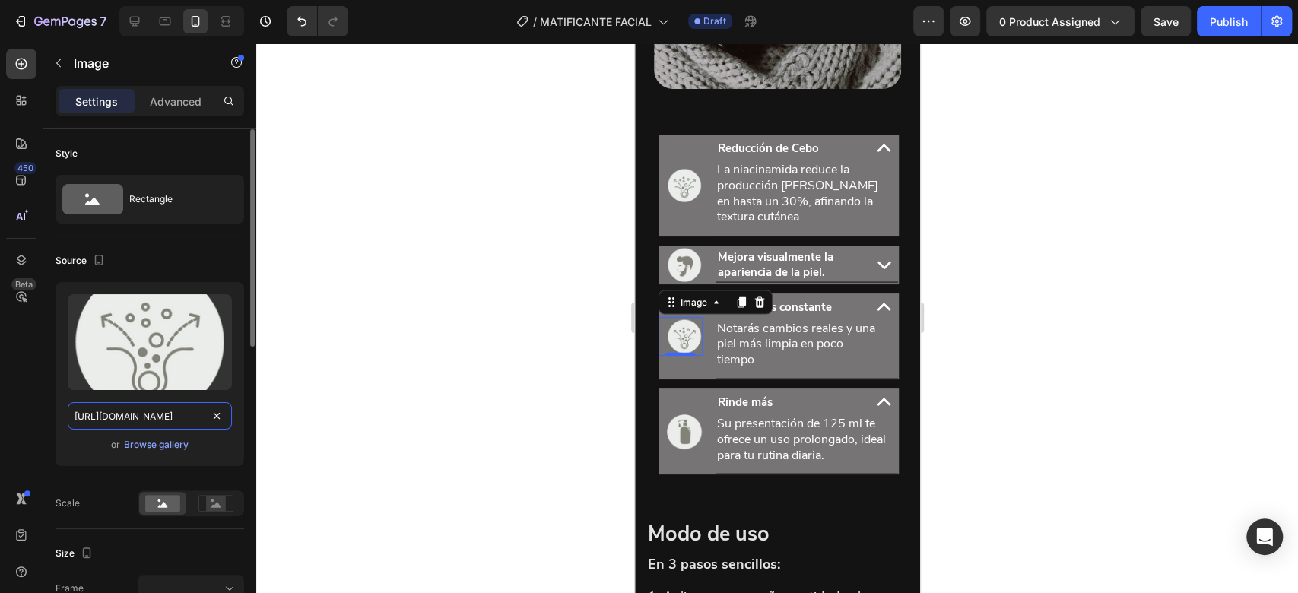
paste input "e4c50e1c-84f7-494f-98e4-31b3e2e51534"
type input "https://cdn.shopify.com/s/files/1/0732/3310/5114/files/gempages_575478125408813…"
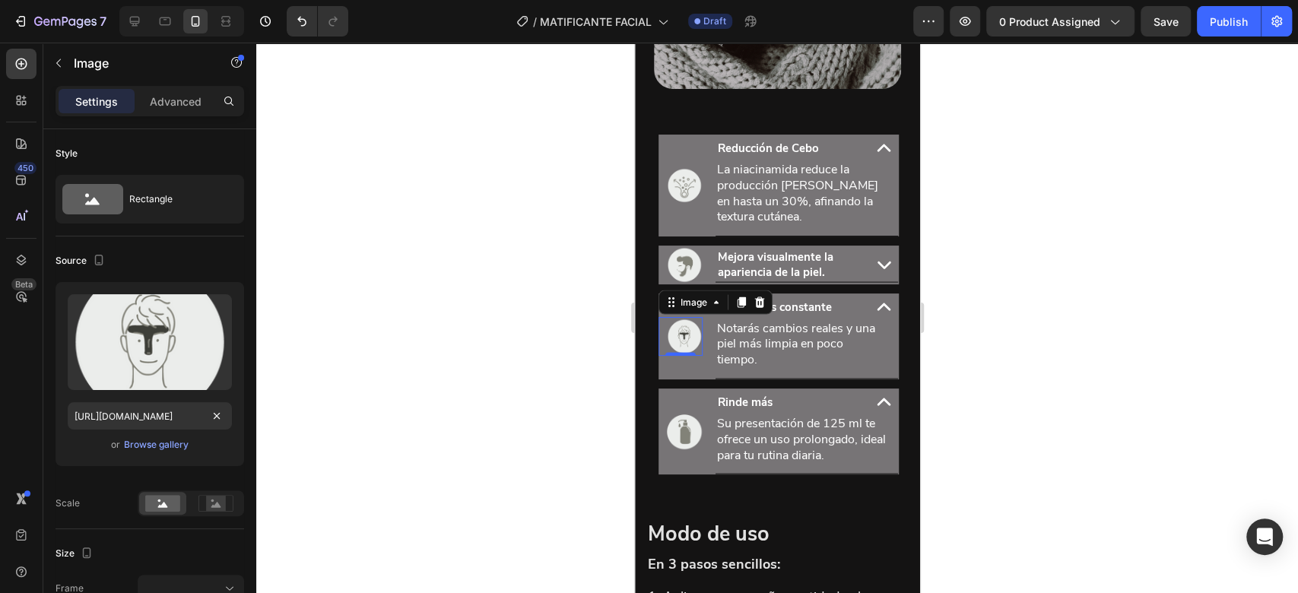
click at [1011, 312] on div at bounding box center [776, 318] width 1041 height 550
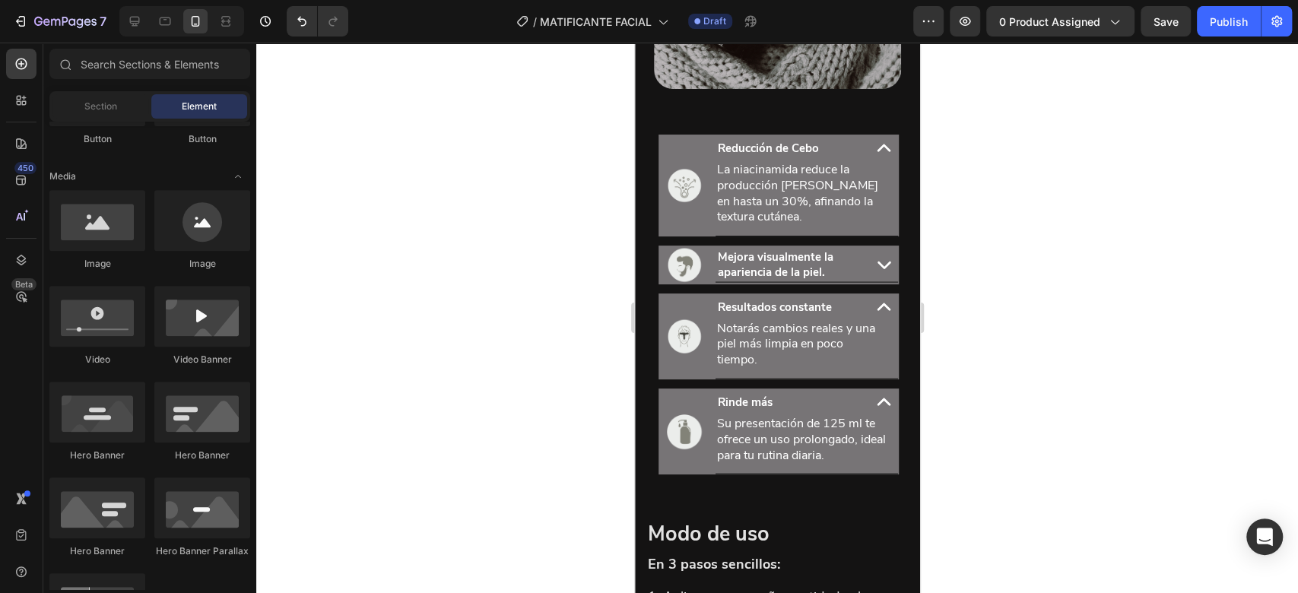
click at [819, 315] on strong "Resultados constante" at bounding box center [774, 307] width 114 height 15
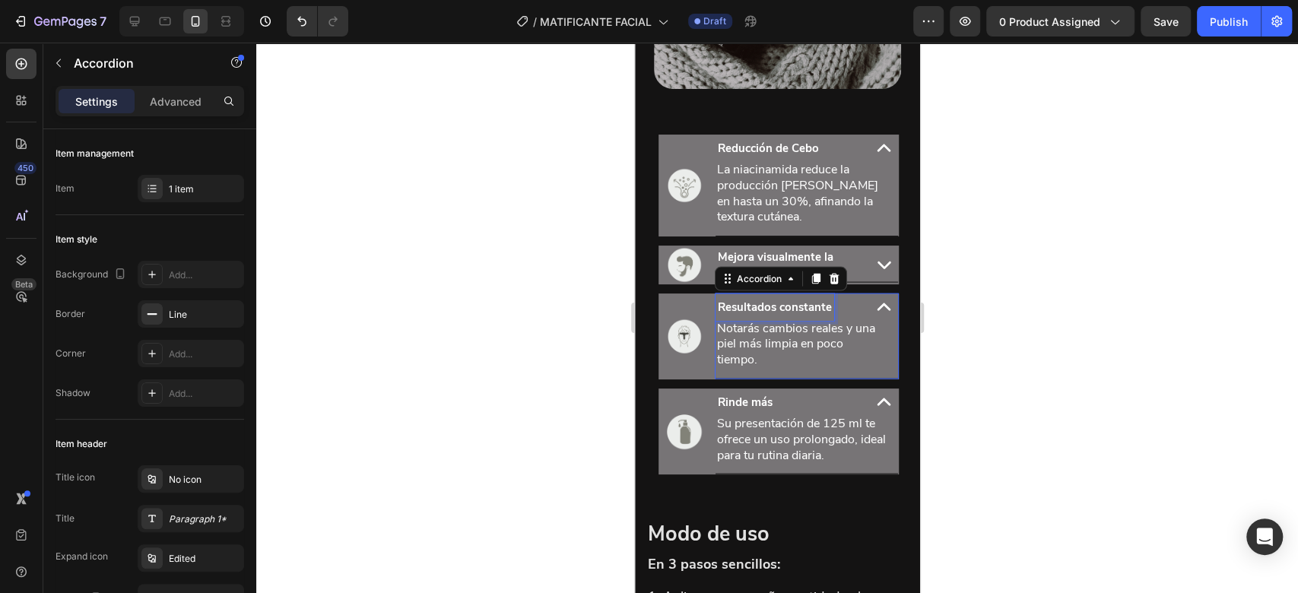
click at [818, 315] on strong "Resultados constante" at bounding box center [774, 307] width 114 height 15
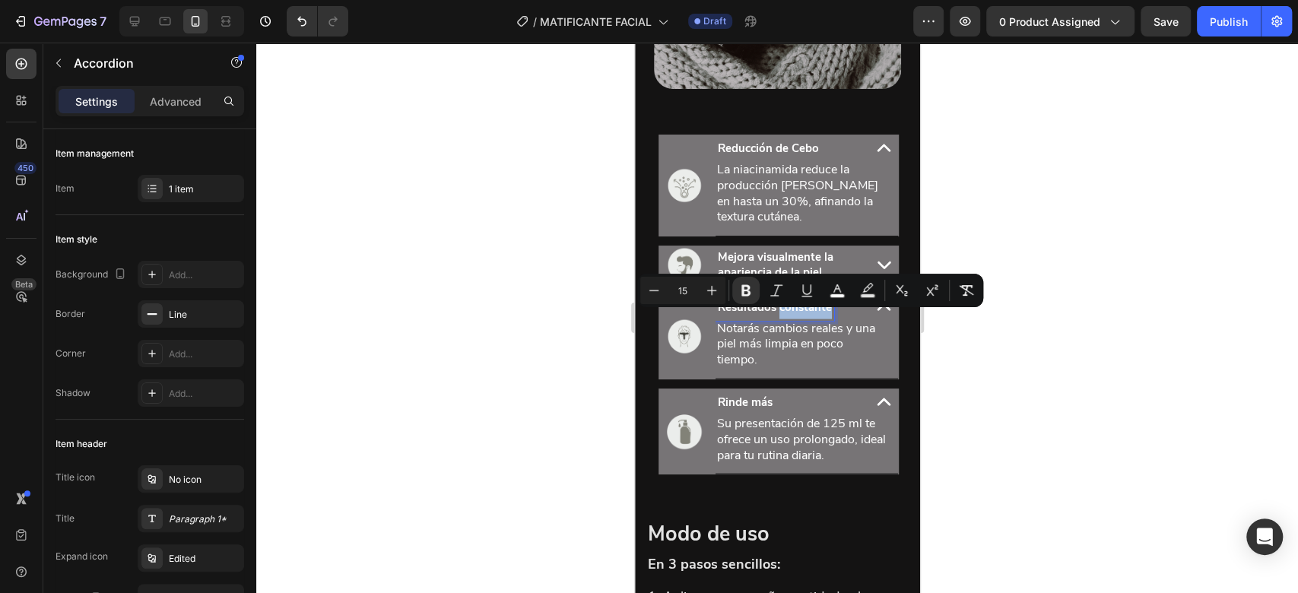
click at [817, 315] on strong "Resultados constante" at bounding box center [774, 307] width 114 height 15
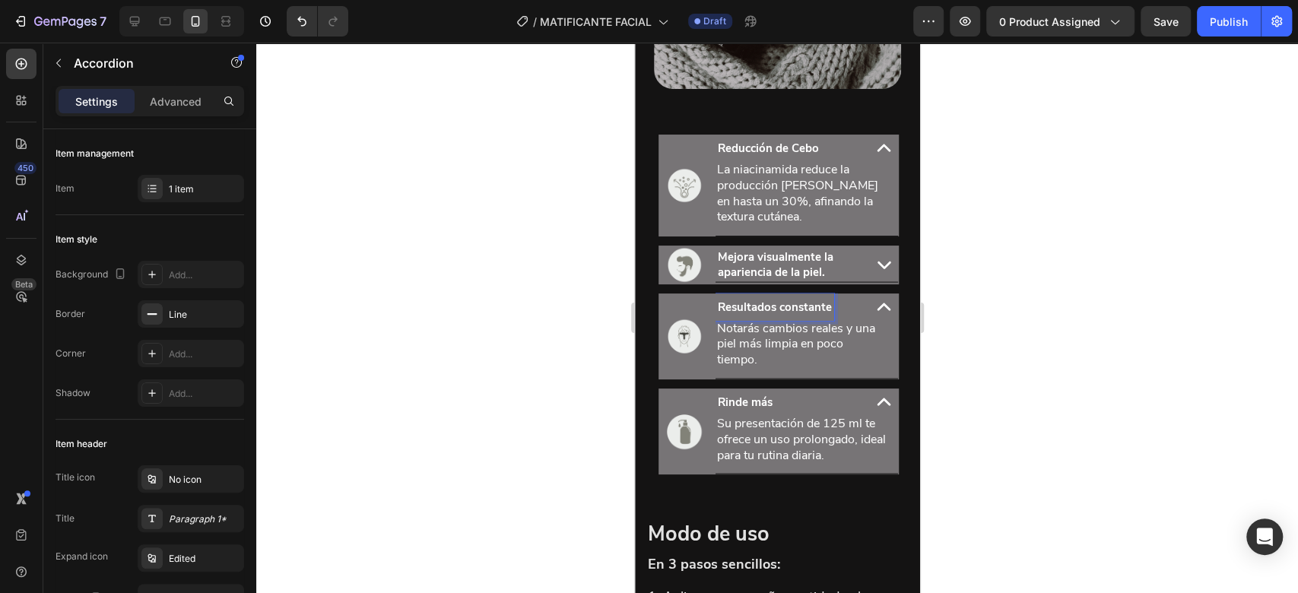
click at [816, 315] on strong "Resultados constante" at bounding box center [774, 307] width 114 height 15
click at [814, 315] on strong "Resultados constante" at bounding box center [774, 307] width 114 height 15
click at [812, 315] on strong "Resultados constante" at bounding box center [774, 307] width 114 height 15
click at [808, 315] on strong "Resultados constante" at bounding box center [774, 307] width 114 height 15
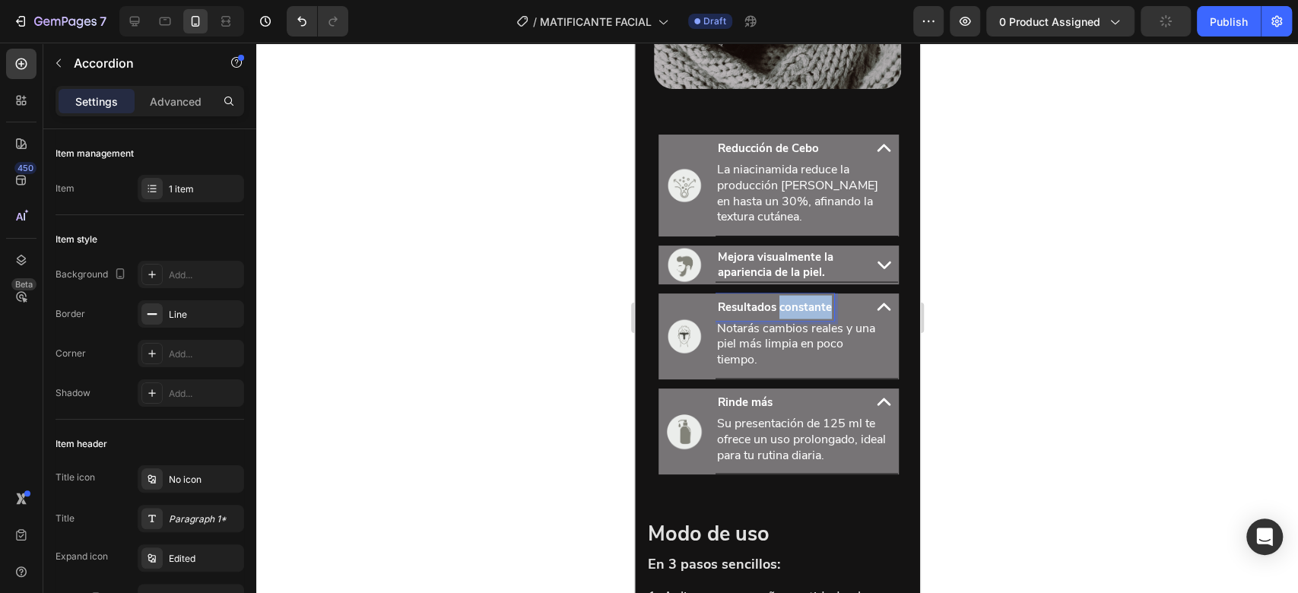
click at [808, 315] on strong "Resultados constante" at bounding box center [774, 307] width 114 height 15
click at [813, 315] on strong "Reducción de brillo" at bounding box center [767, 307] width 101 height 15
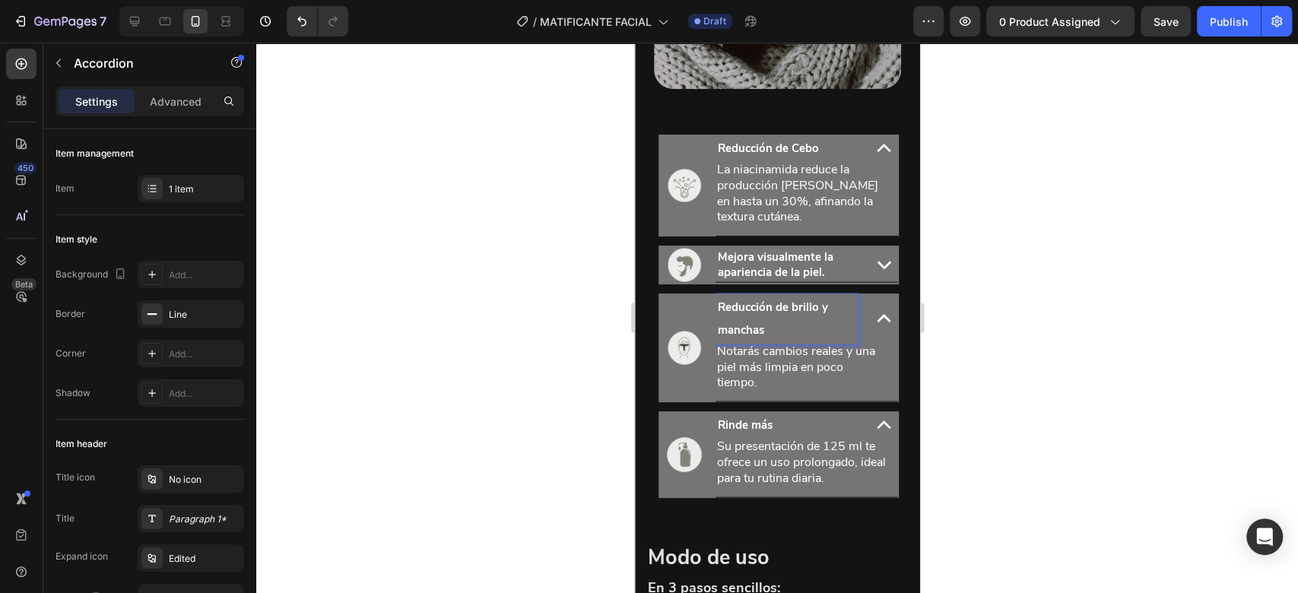
click at [532, 327] on div at bounding box center [776, 318] width 1041 height 550
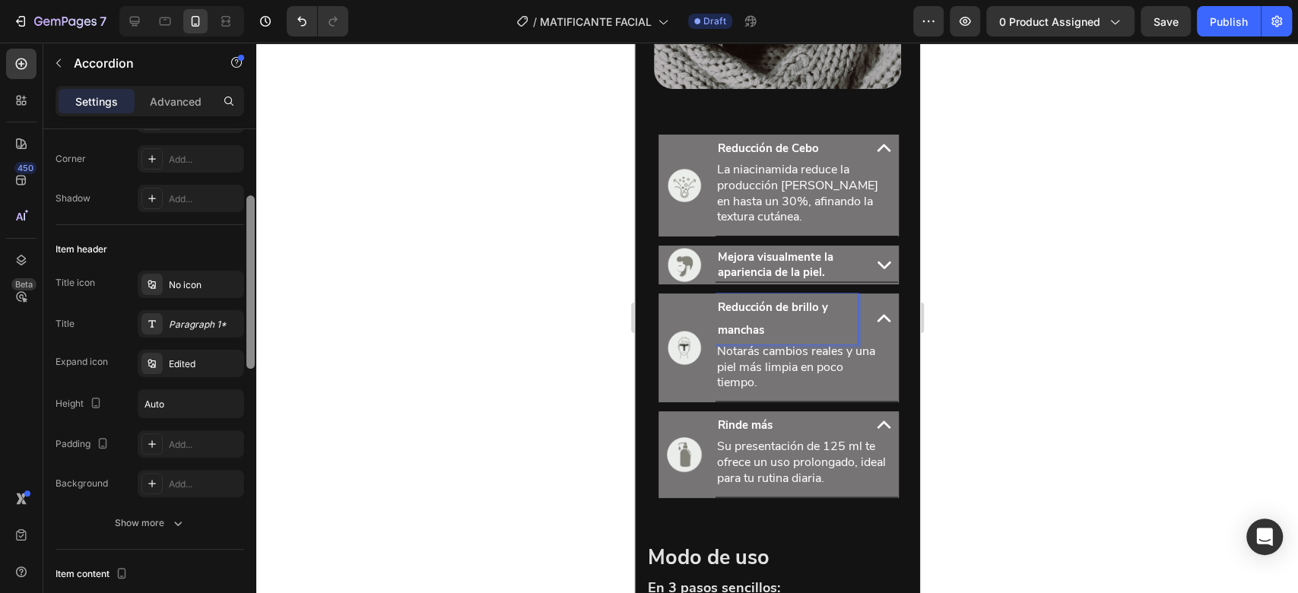
scroll to position [197, 0]
click at [215, 325] on div "Paragraph 1*" at bounding box center [204, 322] width 71 height 14
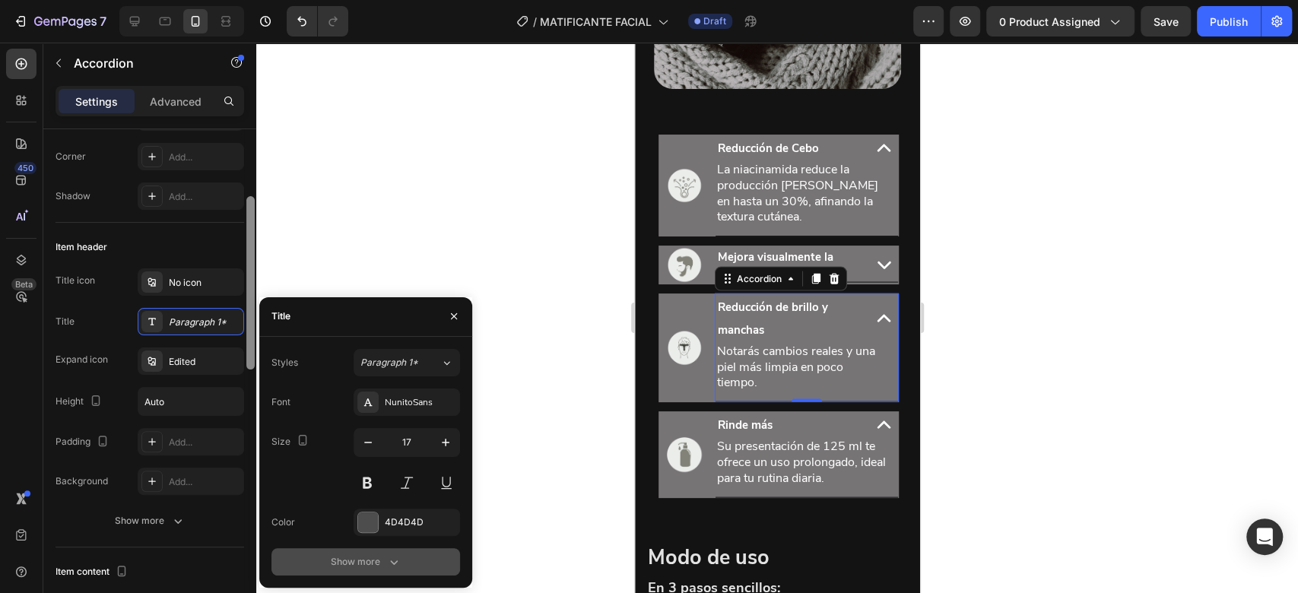
click at [379, 563] on div "Show more" at bounding box center [366, 561] width 71 height 15
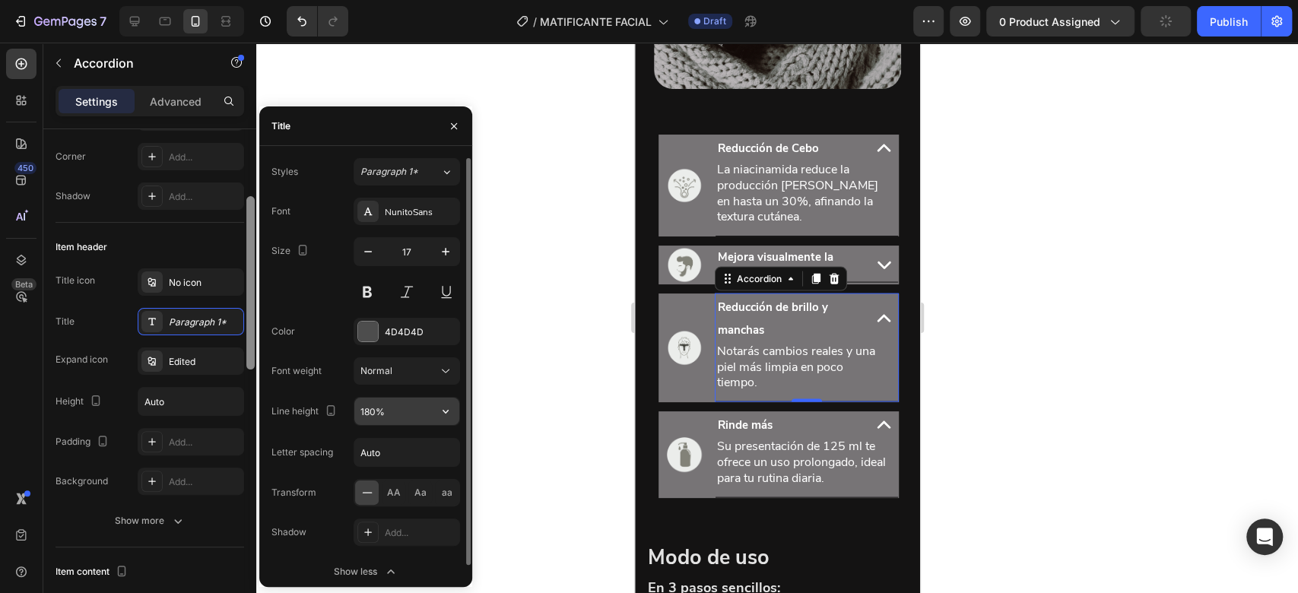
click at [416, 410] on input "180%" at bounding box center [406, 411] width 105 height 27
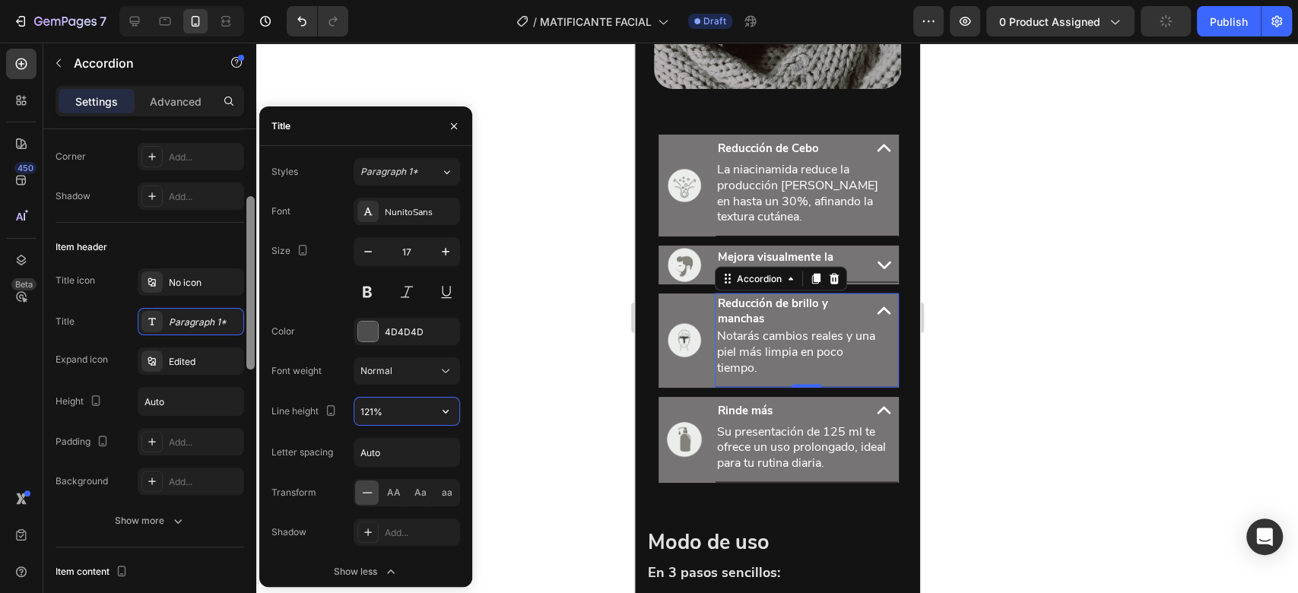
type input "120%"
click at [764, 326] on div "Heading" at bounding box center [739, 317] width 49 height 18
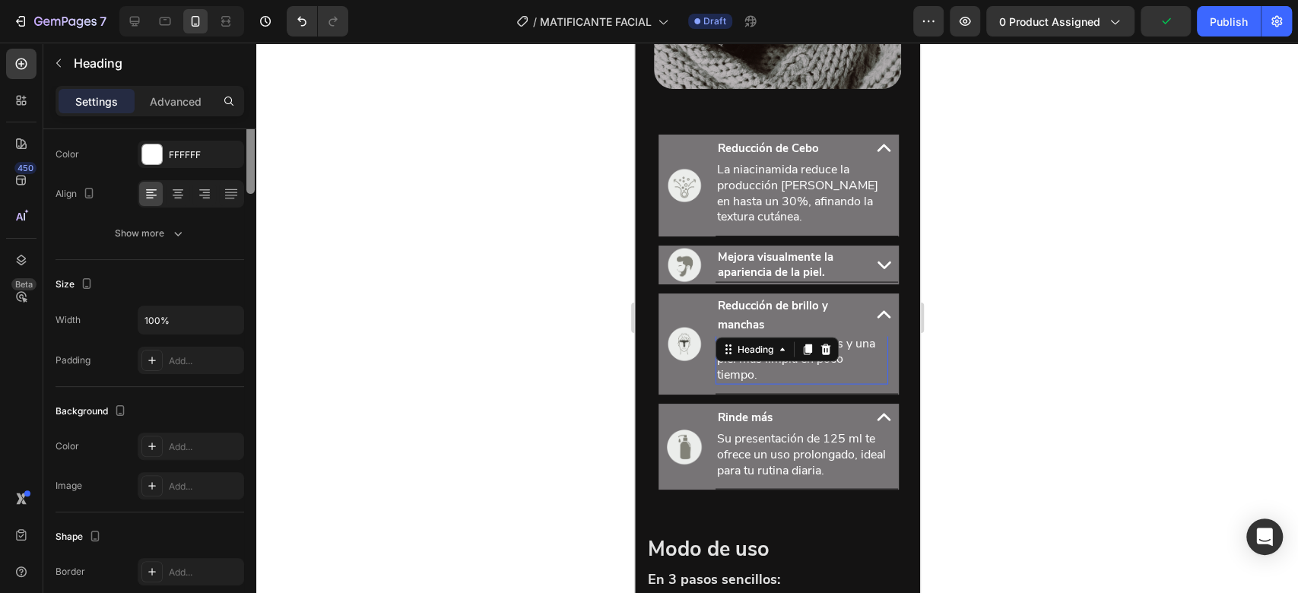
click at [775, 350] on h2 "Notarás cambios reales y una piel más limpia en poco tiempo." at bounding box center [801, 359] width 173 height 50
click at [775, 353] on div "Heading" at bounding box center [776, 350] width 123 height 24
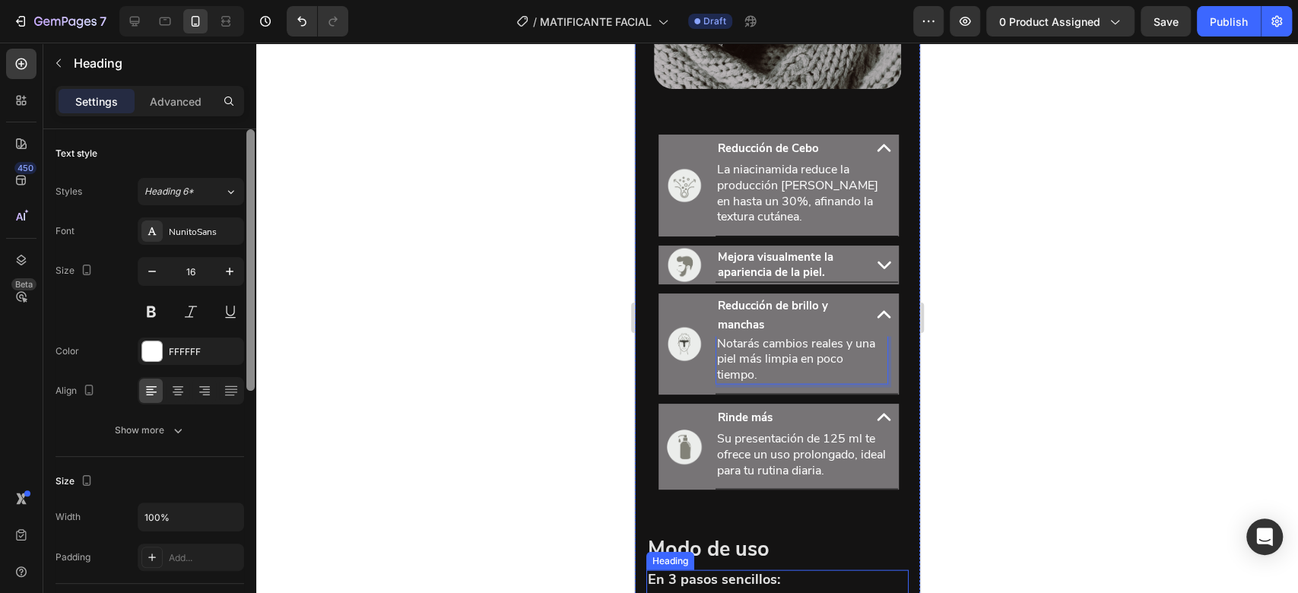
click at [770, 367] on p "Notarás cambios reales y una piel más limpia en poco tiempo." at bounding box center [801, 359] width 170 height 47
click at [772, 366] on p "Notarás cambios reales y una piel más limpia en poco tiempo." at bounding box center [801, 359] width 170 height 47
click at [774, 365] on p "Notarás cambios reales y una piel más limpia en poco tiempo." at bounding box center [801, 359] width 170 height 47
click at [777, 369] on p "Notarás cambios reales y una piel más limpia en poco tiempo." at bounding box center [801, 359] width 170 height 47
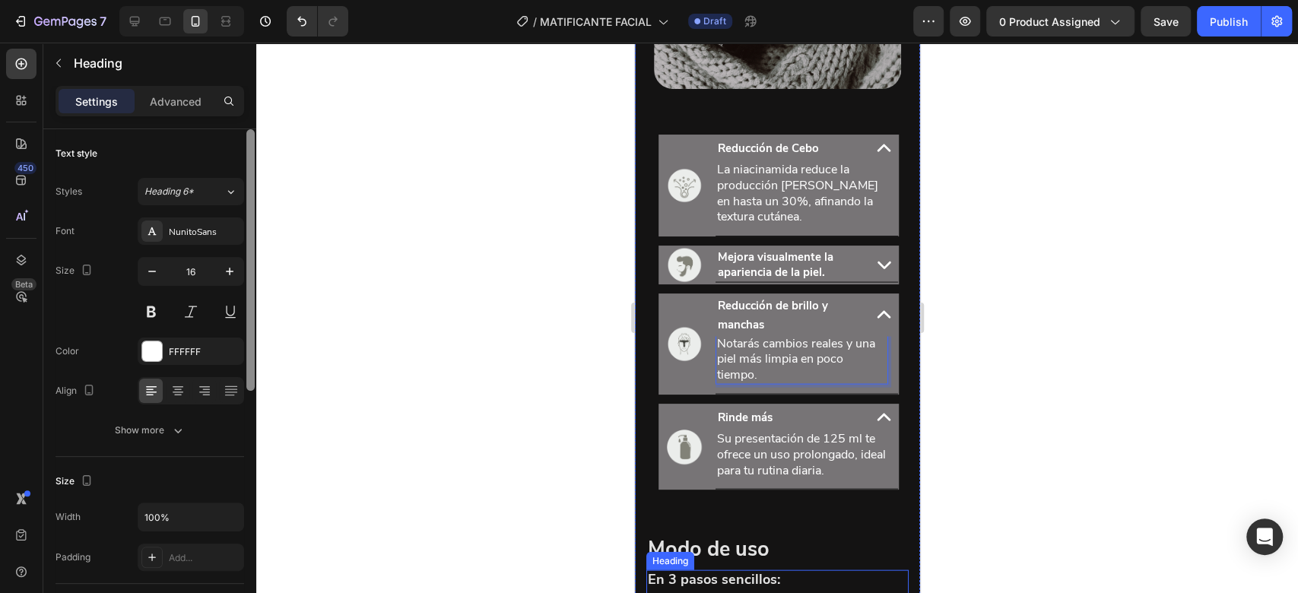
click at [778, 369] on p "Notarás cambios reales y una piel más limpia en poco tiempo." at bounding box center [801, 359] width 170 height 47
click at [778, 368] on p "Notarás cambios reales y una piel más limpia en poco tiempo." at bounding box center [801, 359] width 170 height 47
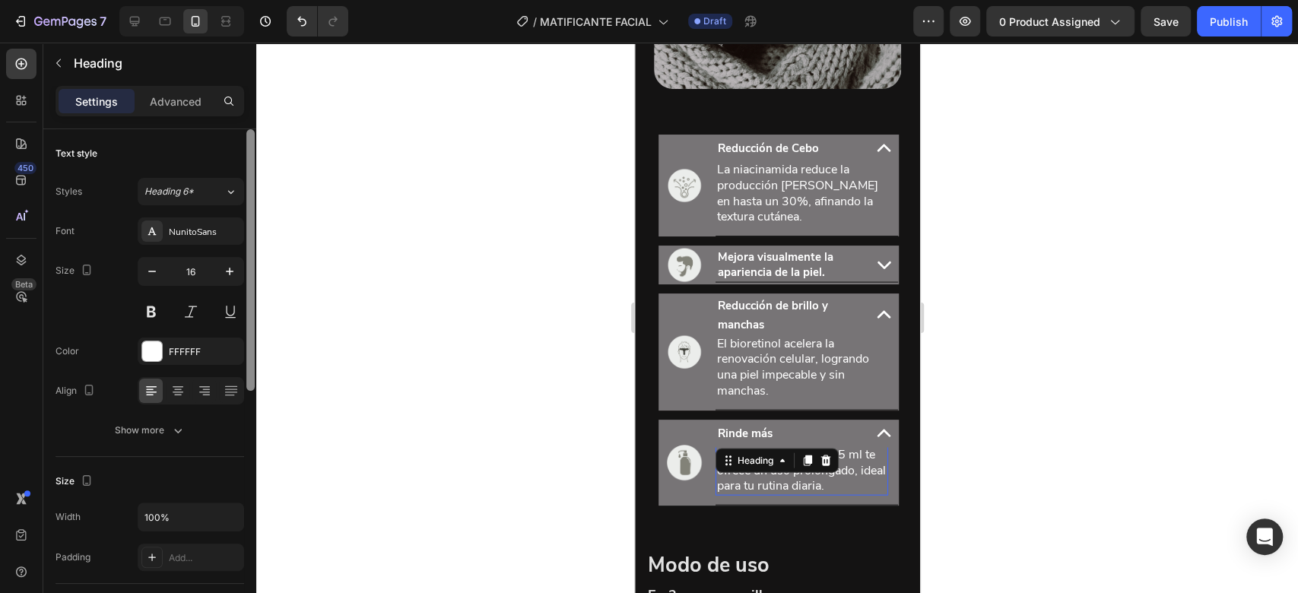
click at [837, 471] on div "Heading" at bounding box center [776, 461] width 123 height 24
click at [952, 437] on div at bounding box center [776, 318] width 1041 height 550
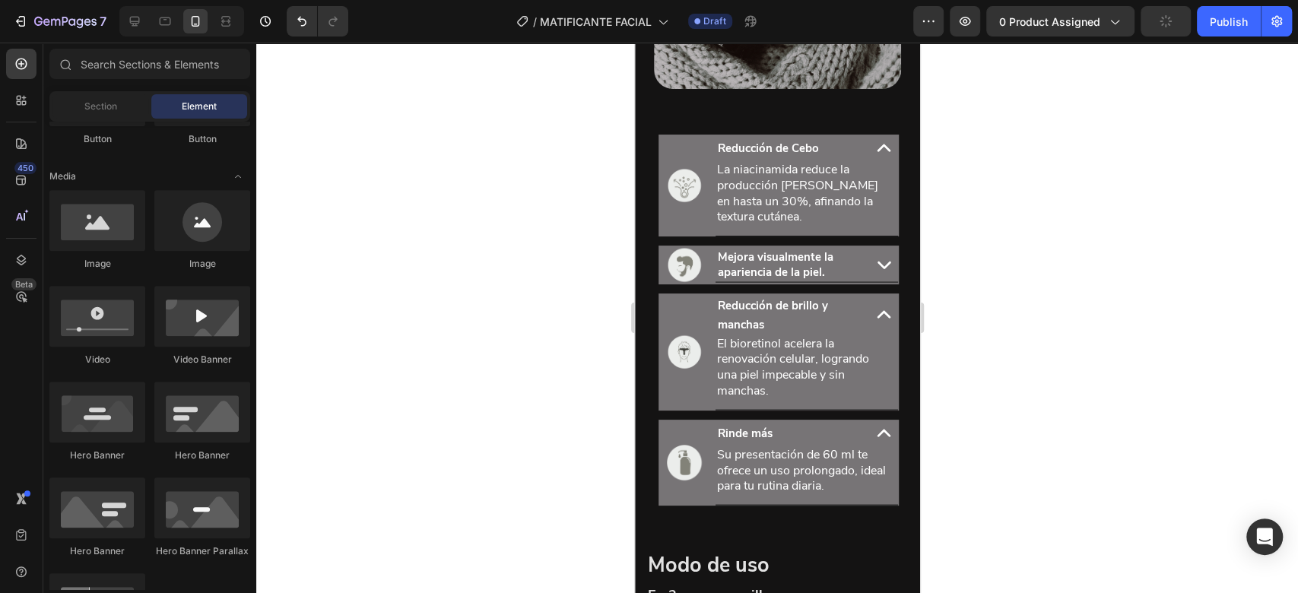
click at [876, 437] on icon at bounding box center [883, 433] width 14 height 8
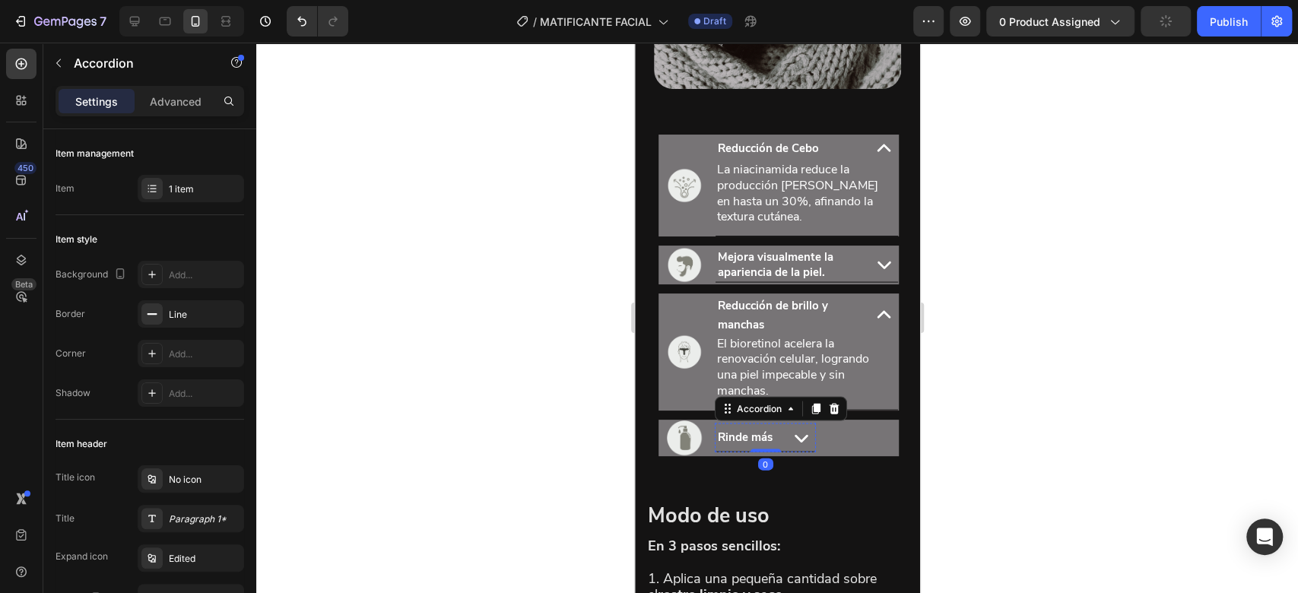
click at [871, 325] on icon at bounding box center [883, 315] width 28 height 28
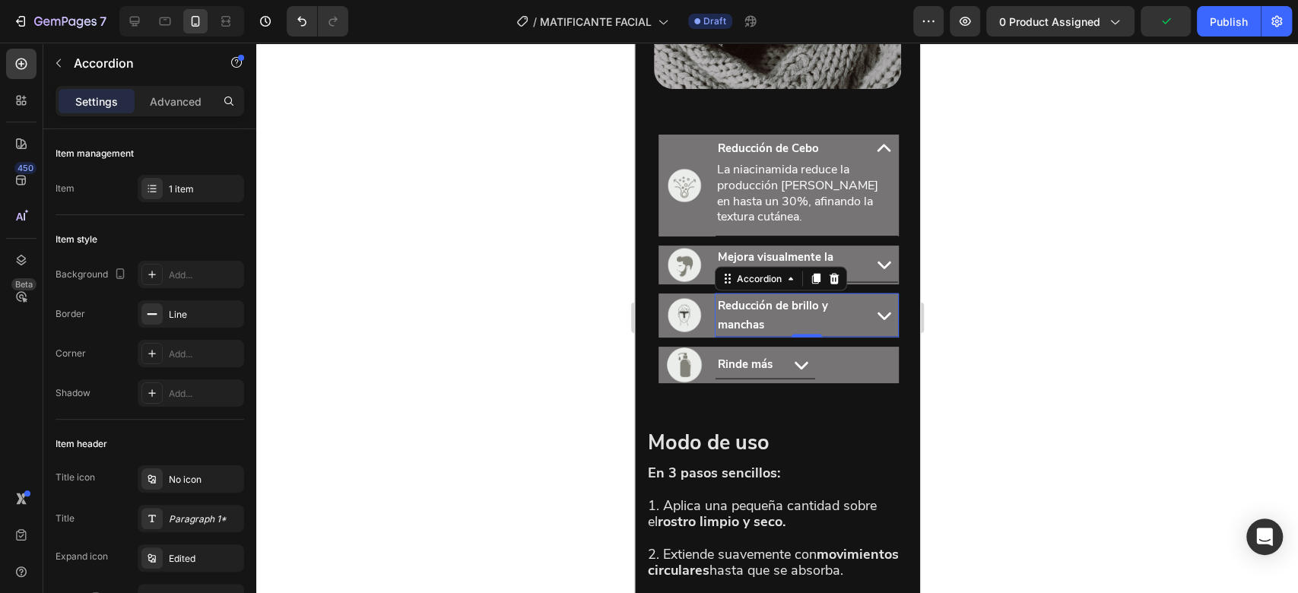
click at [876, 152] on icon at bounding box center [883, 148] width 14 height 8
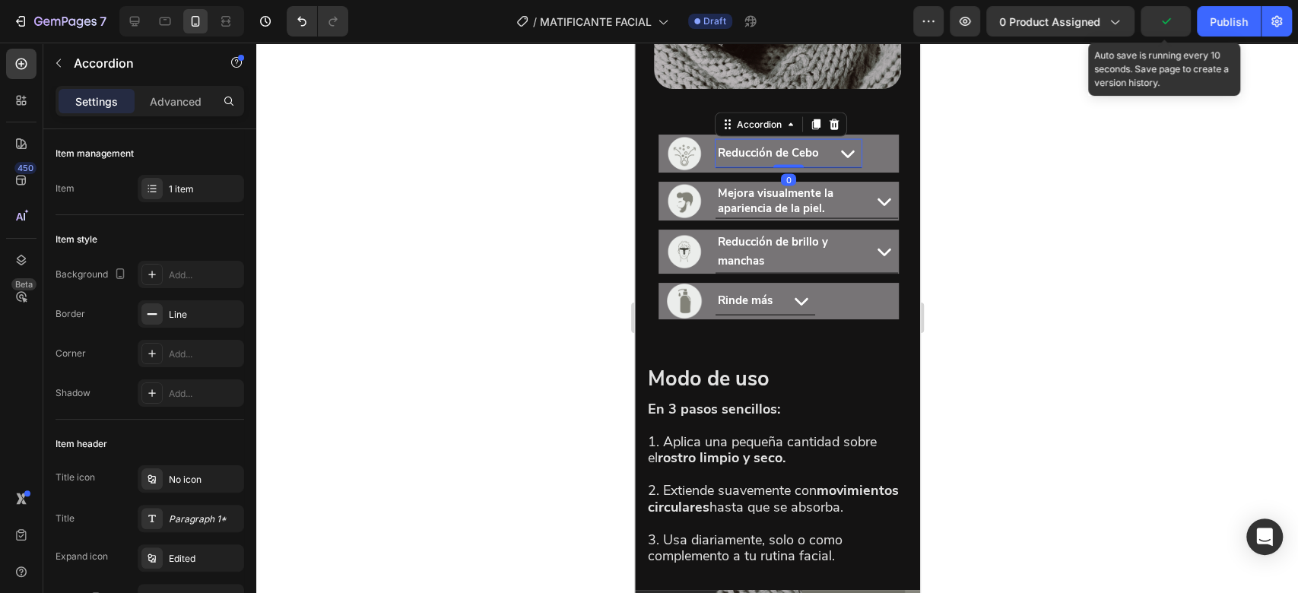
click at [1162, 27] on icon "button" at bounding box center [1165, 21] width 15 height 15
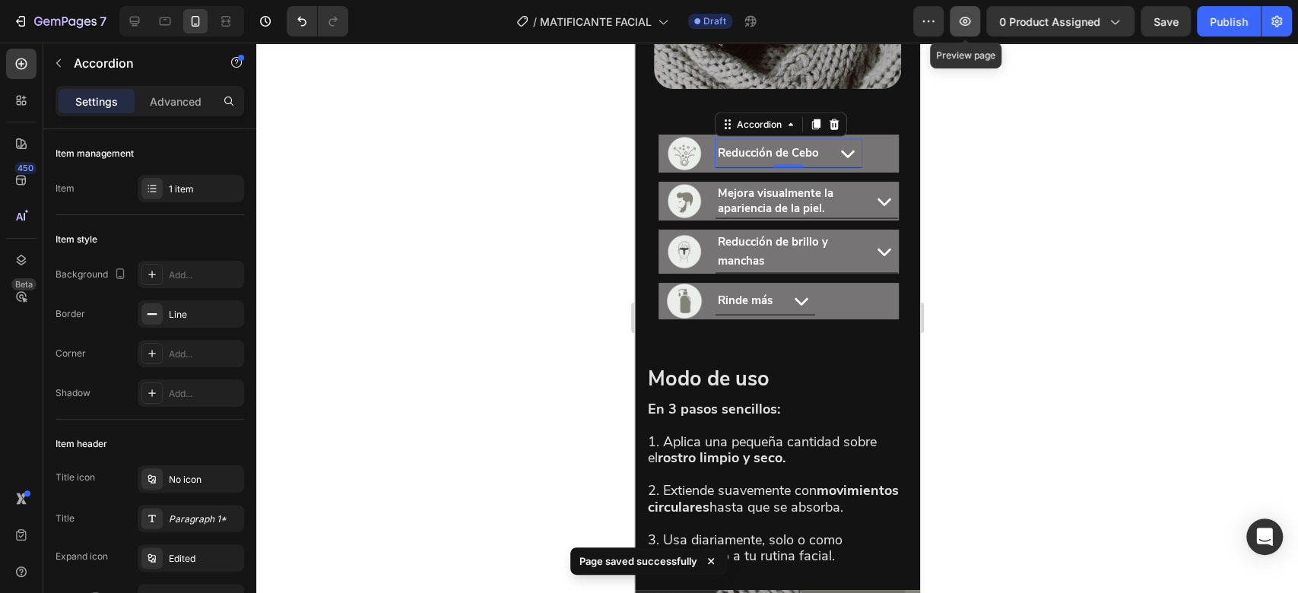
click at [968, 20] on icon "button" at bounding box center [964, 21] width 15 height 15
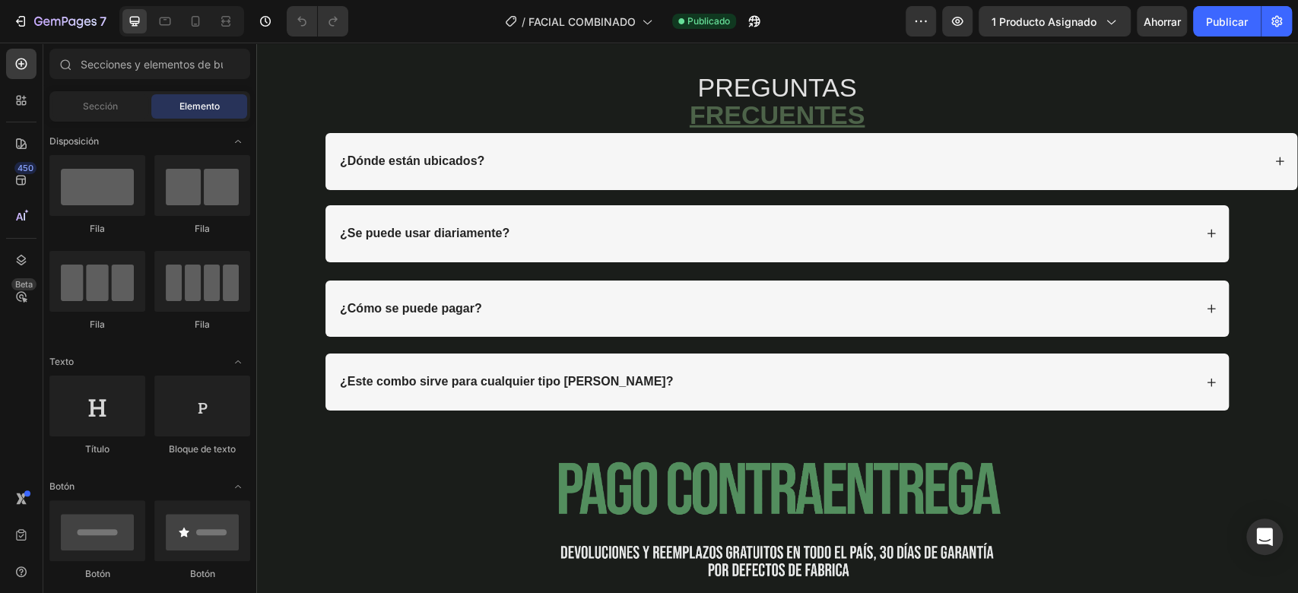
scroll to position [6484, 0]
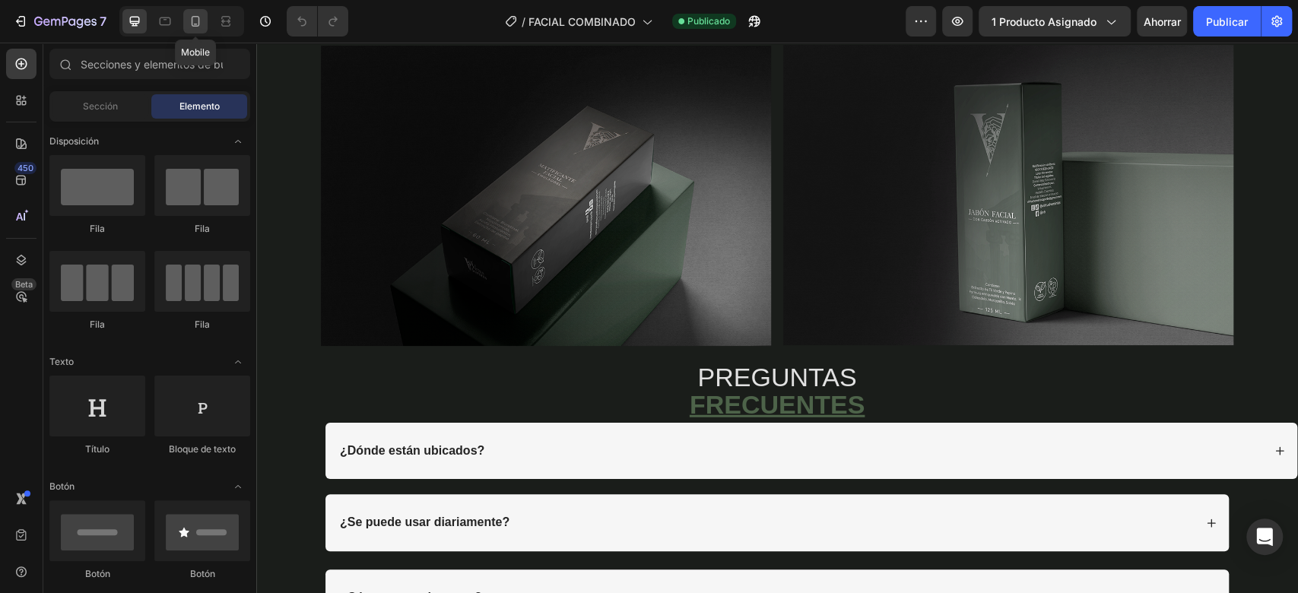
click at [192, 26] on icon at bounding box center [196, 21] width 8 height 11
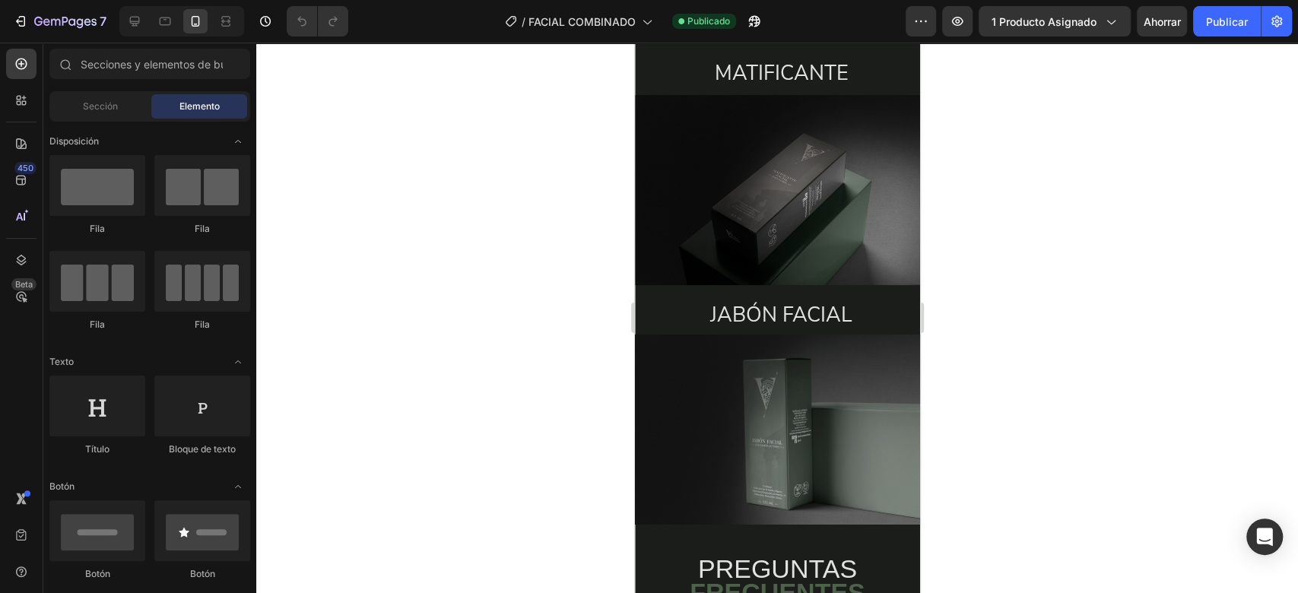
scroll to position [3378, 0]
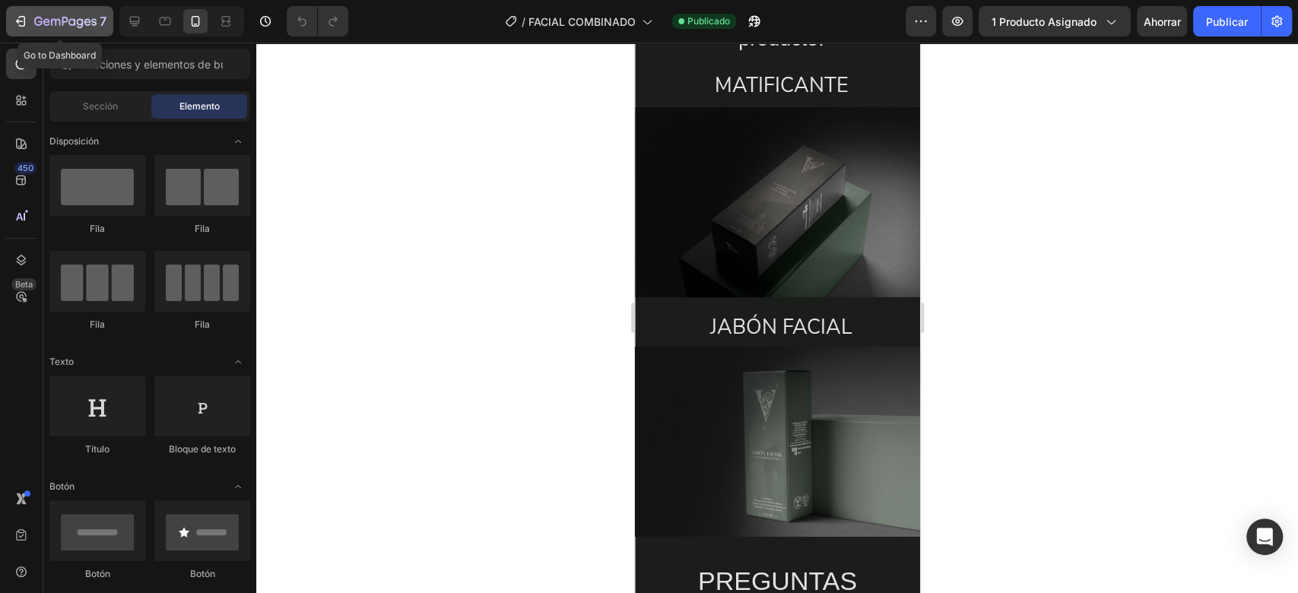
click at [85, 11] on button "7" at bounding box center [59, 21] width 107 height 30
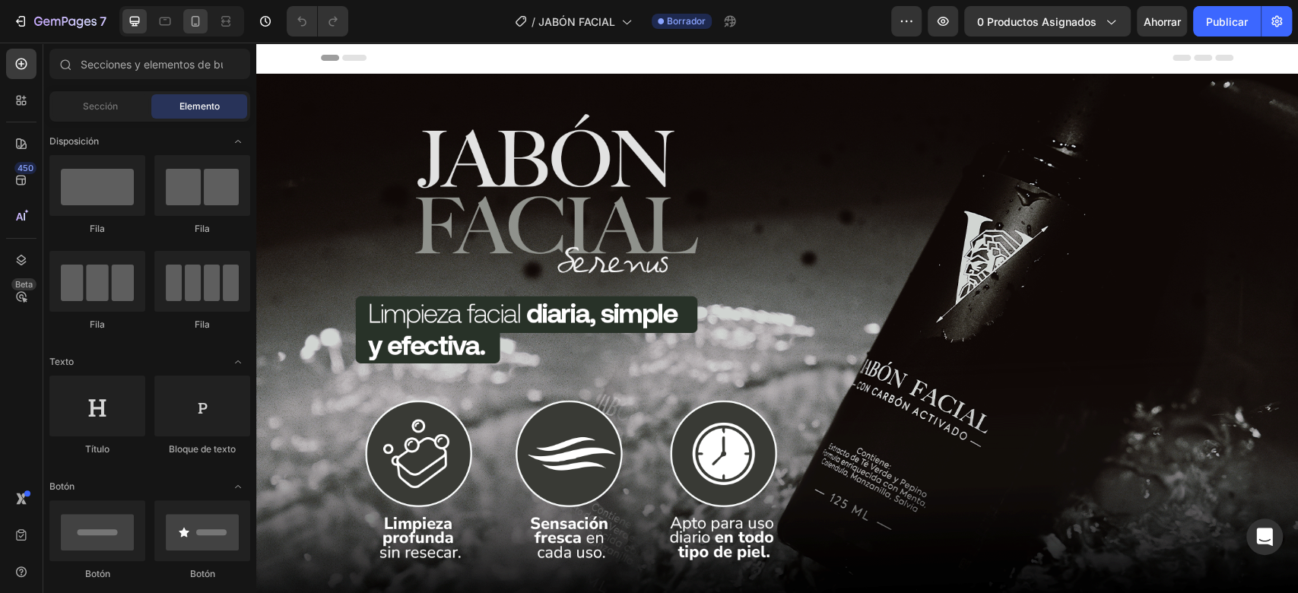
click at [189, 22] on icon at bounding box center [195, 21] width 15 height 15
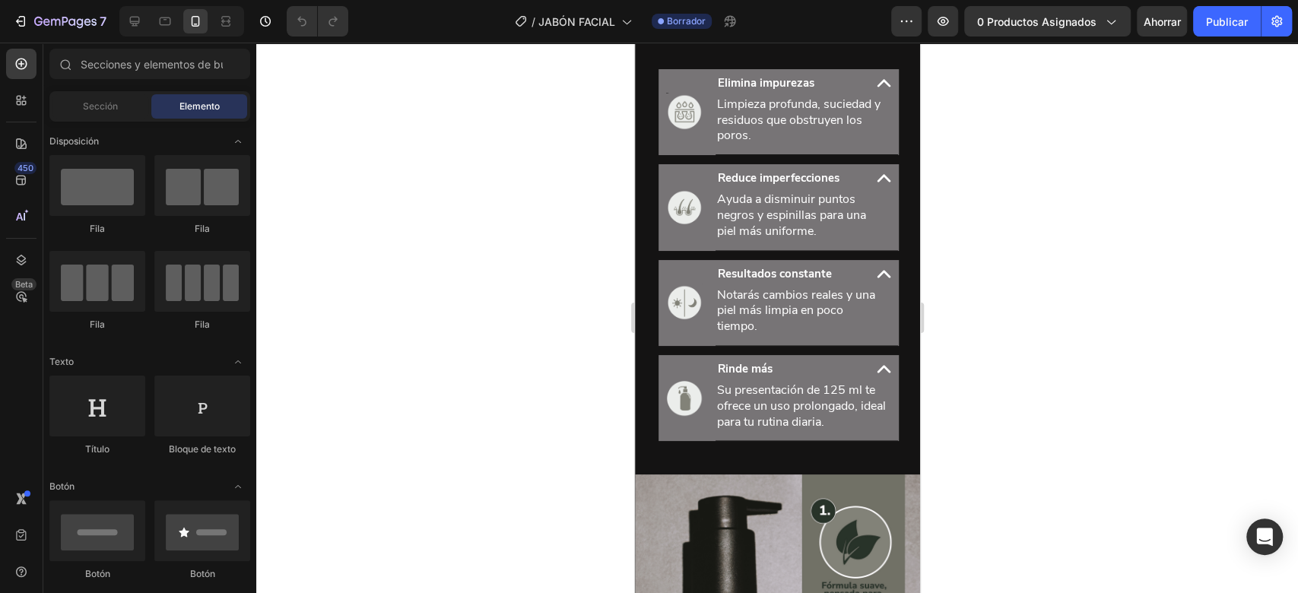
scroll to position [1386, 0]
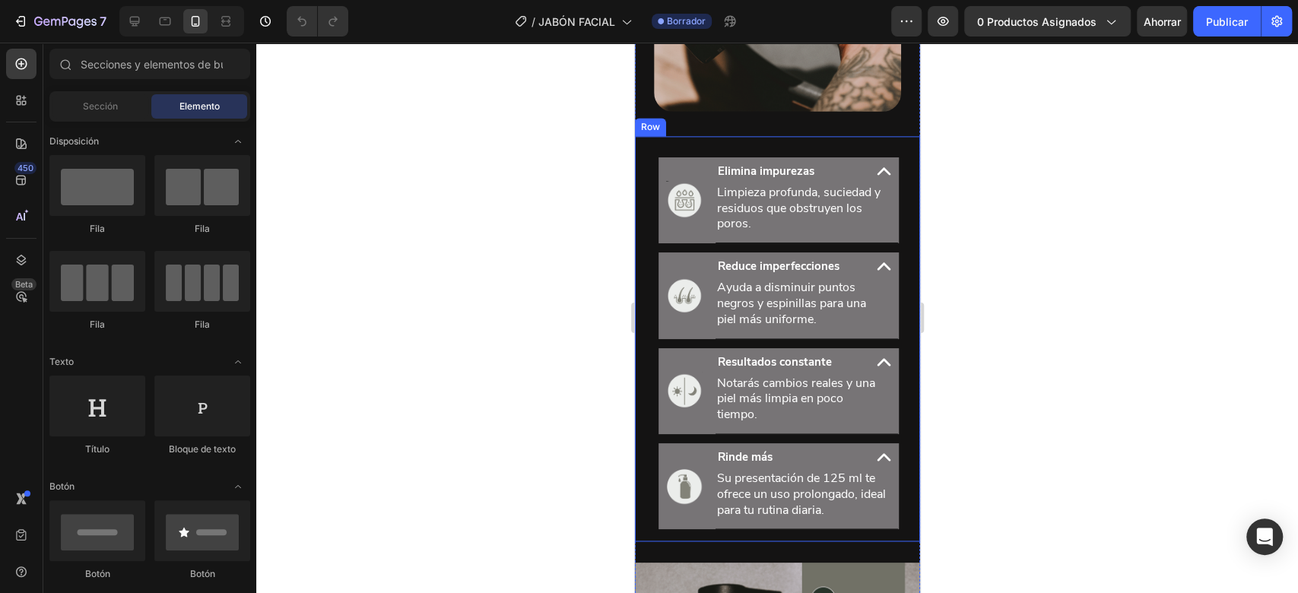
click at [810, 471] on div "Image Elimina impurezas Limpieza profunda, suciedad y residuos que obstruyen lo…" at bounding box center [776, 339] width 285 height 406
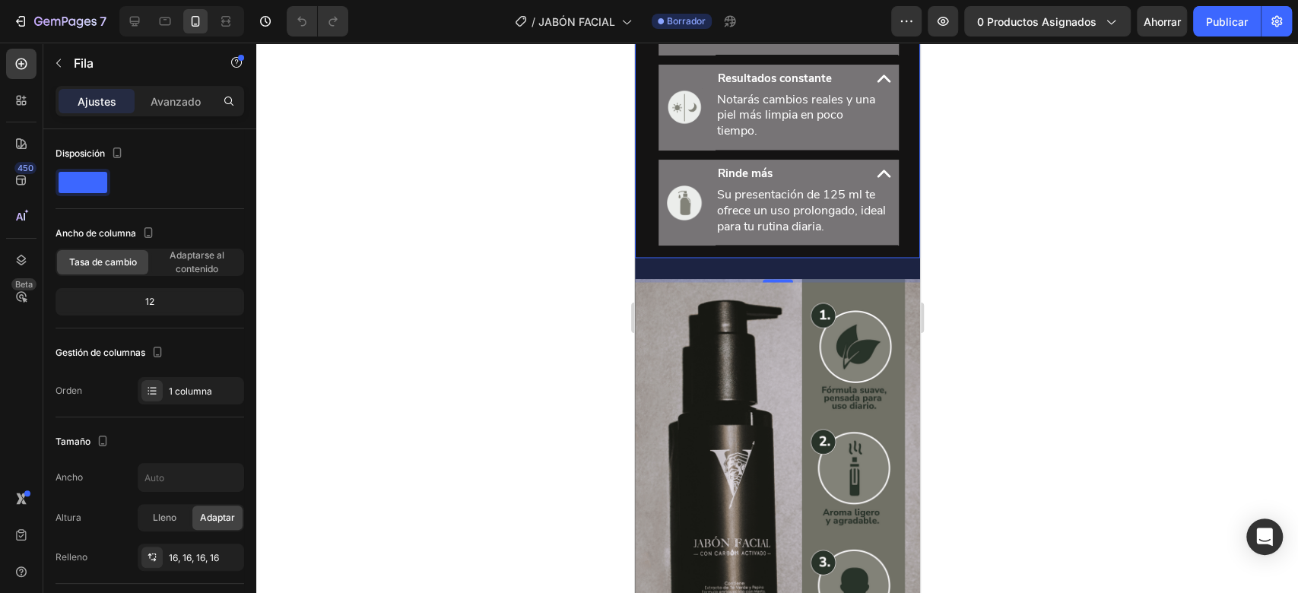
scroll to position [1617, 0]
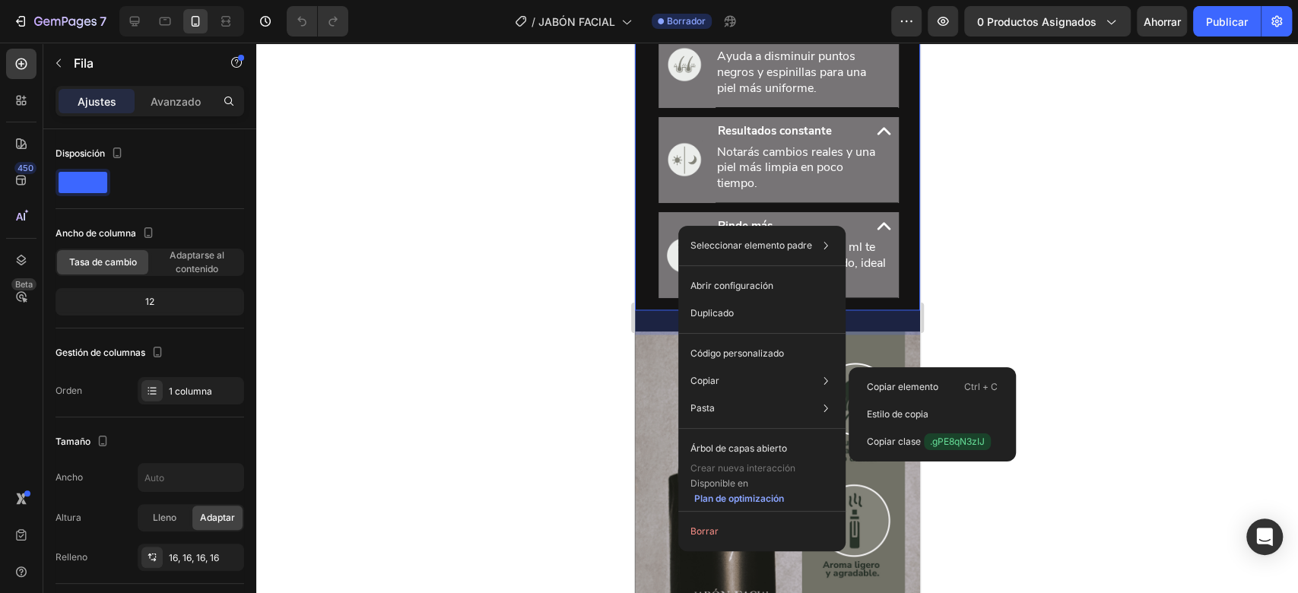
click at [889, 388] on font "Copiar elemento" at bounding box center [902, 386] width 71 height 11
